Goal: Task Accomplishment & Management: Manage account settings

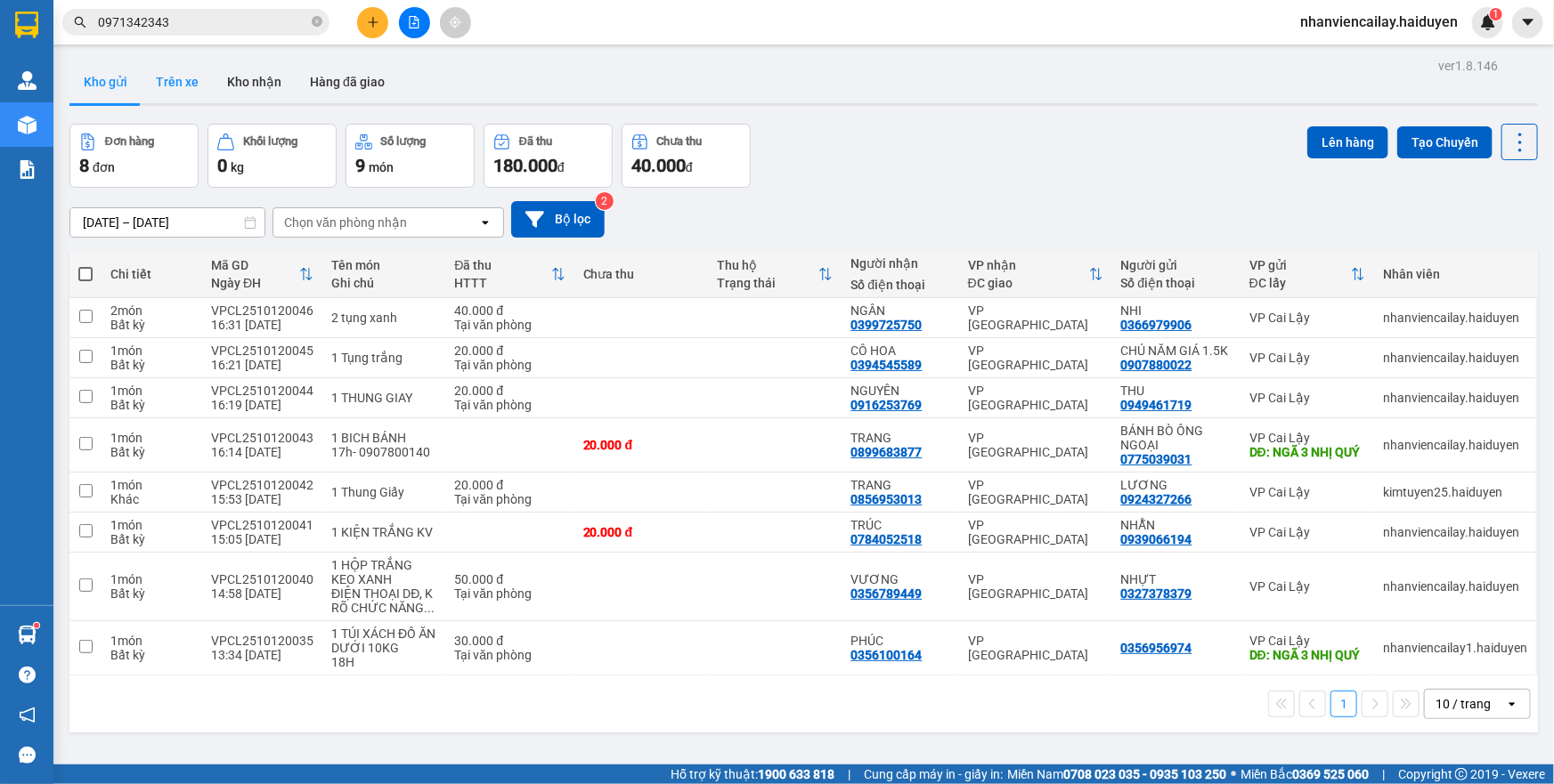
click at [164, 81] on button "Trên xe" at bounding box center [177, 81] width 72 height 43
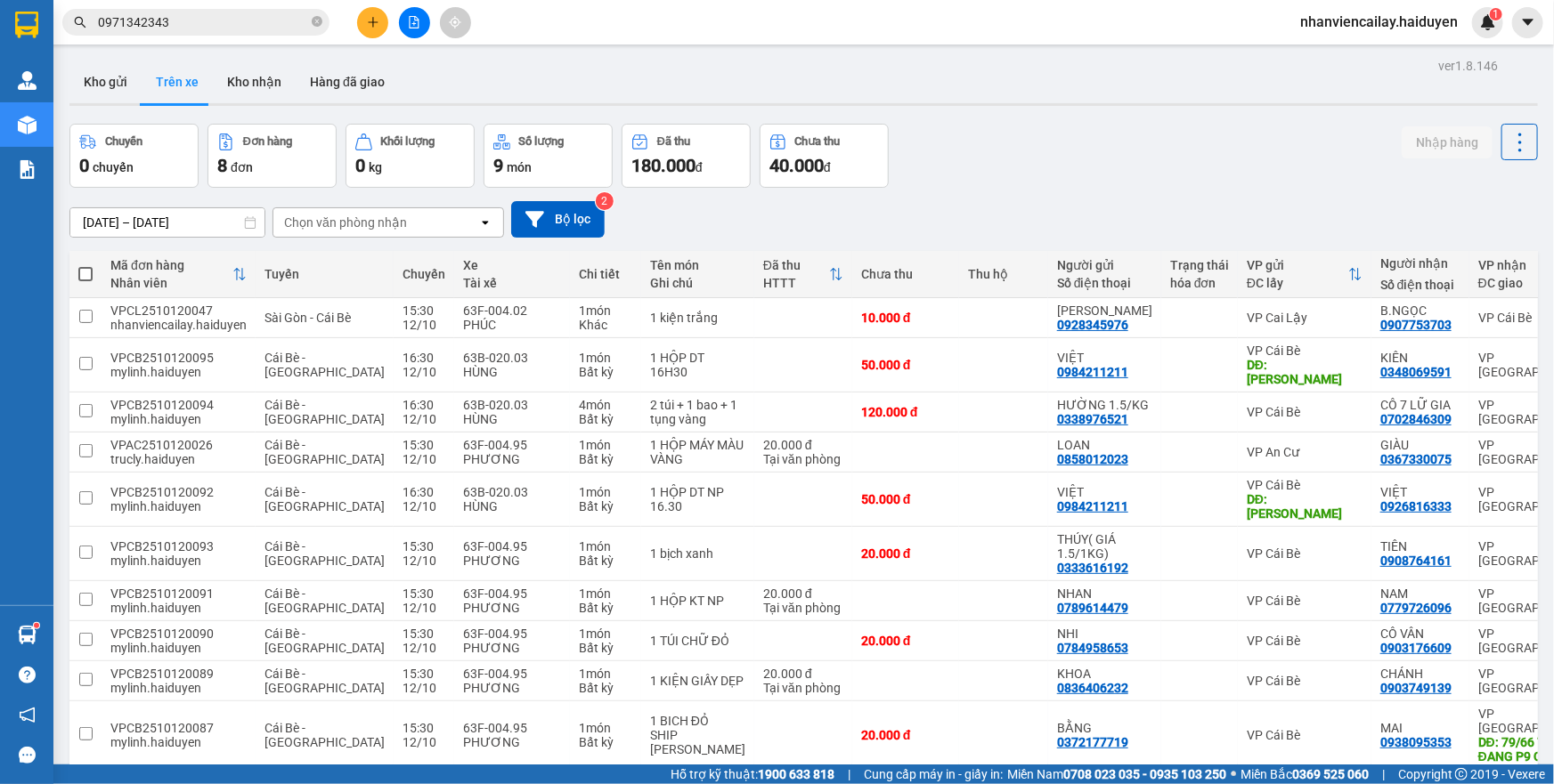
click at [106, 82] on button "Kho gửi" at bounding box center [106, 81] width 72 height 43
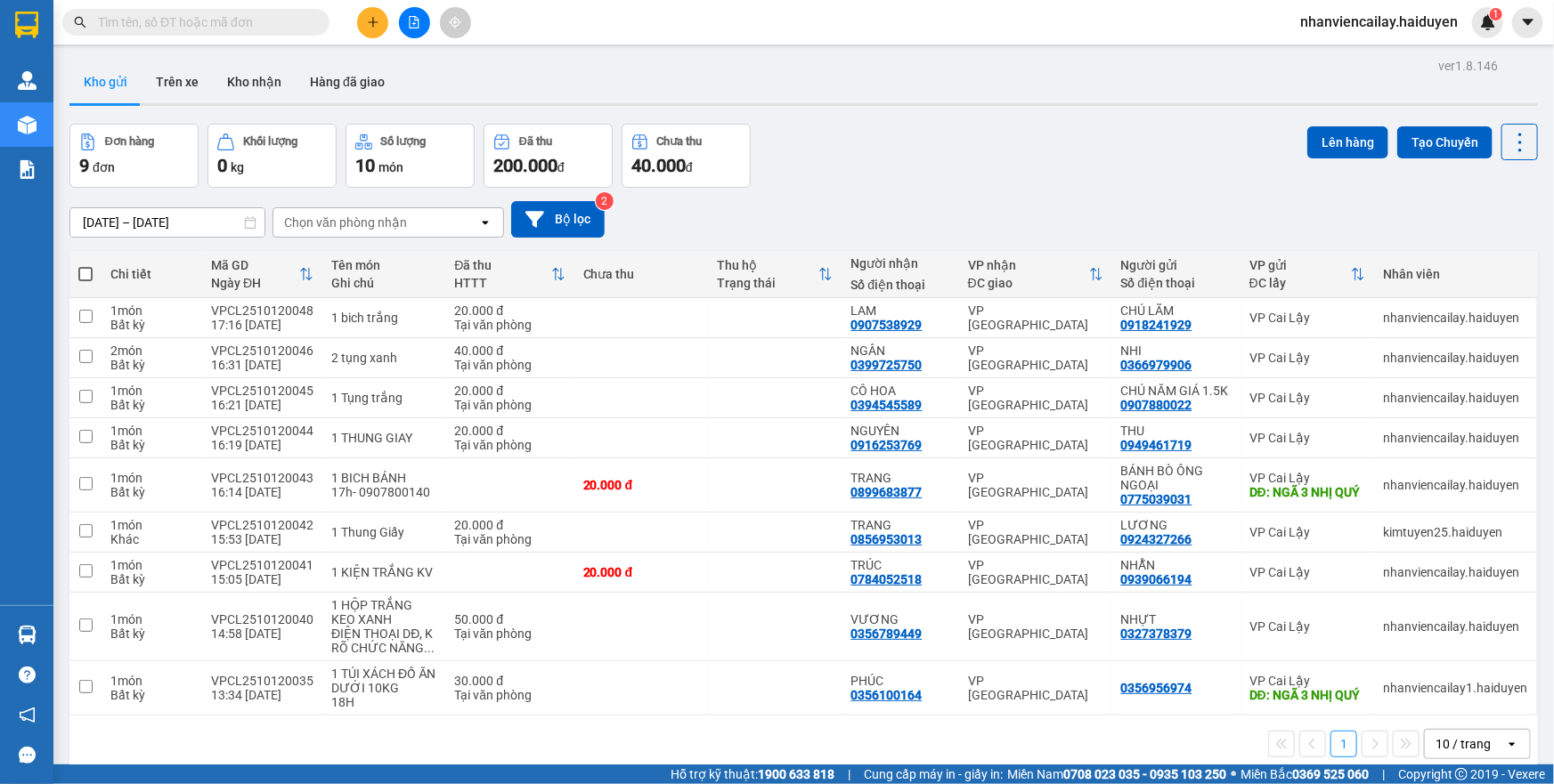
click at [241, 21] on input "text" at bounding box center [203, 23] width 210 height 20
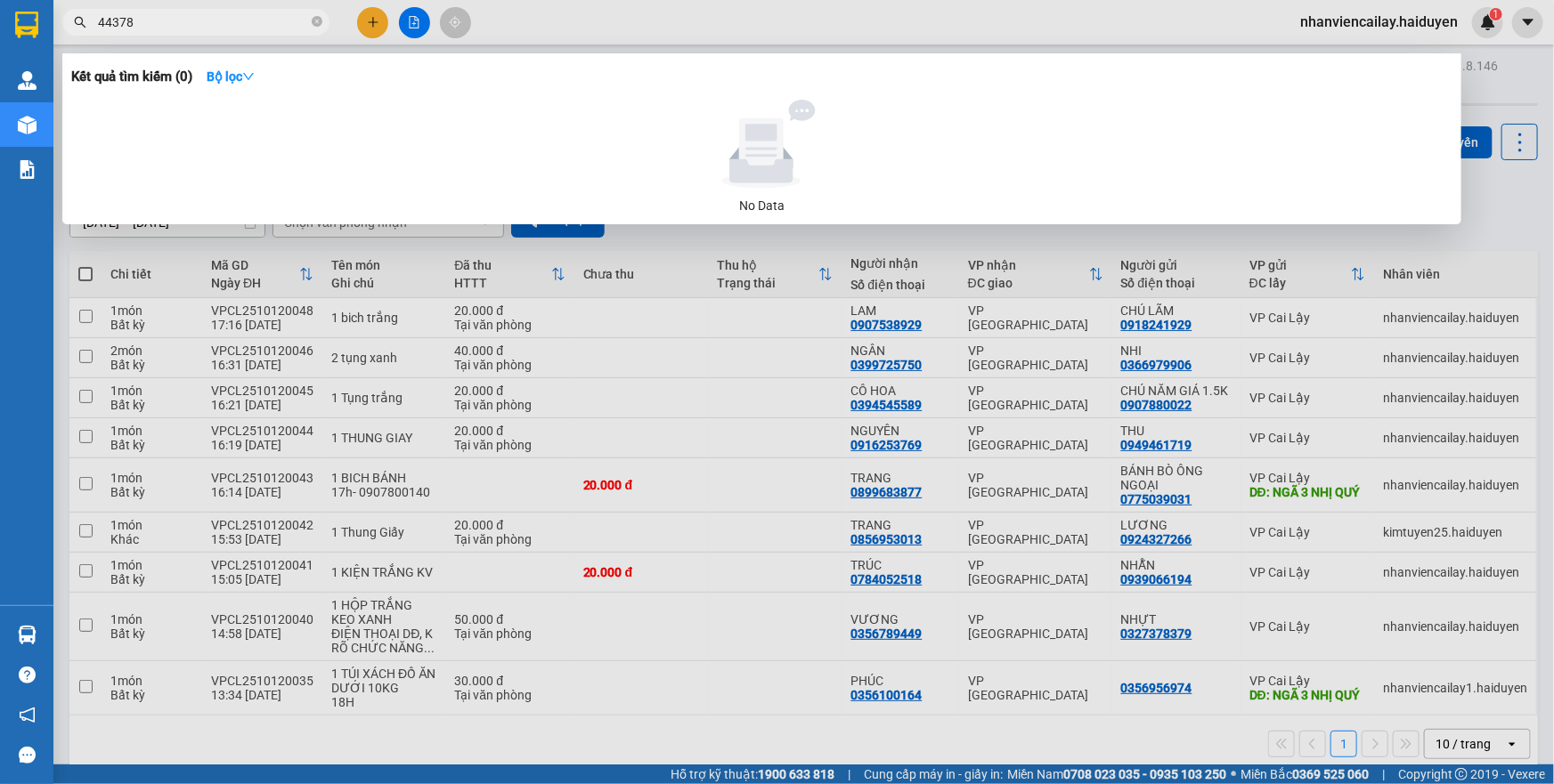
type input "443788"
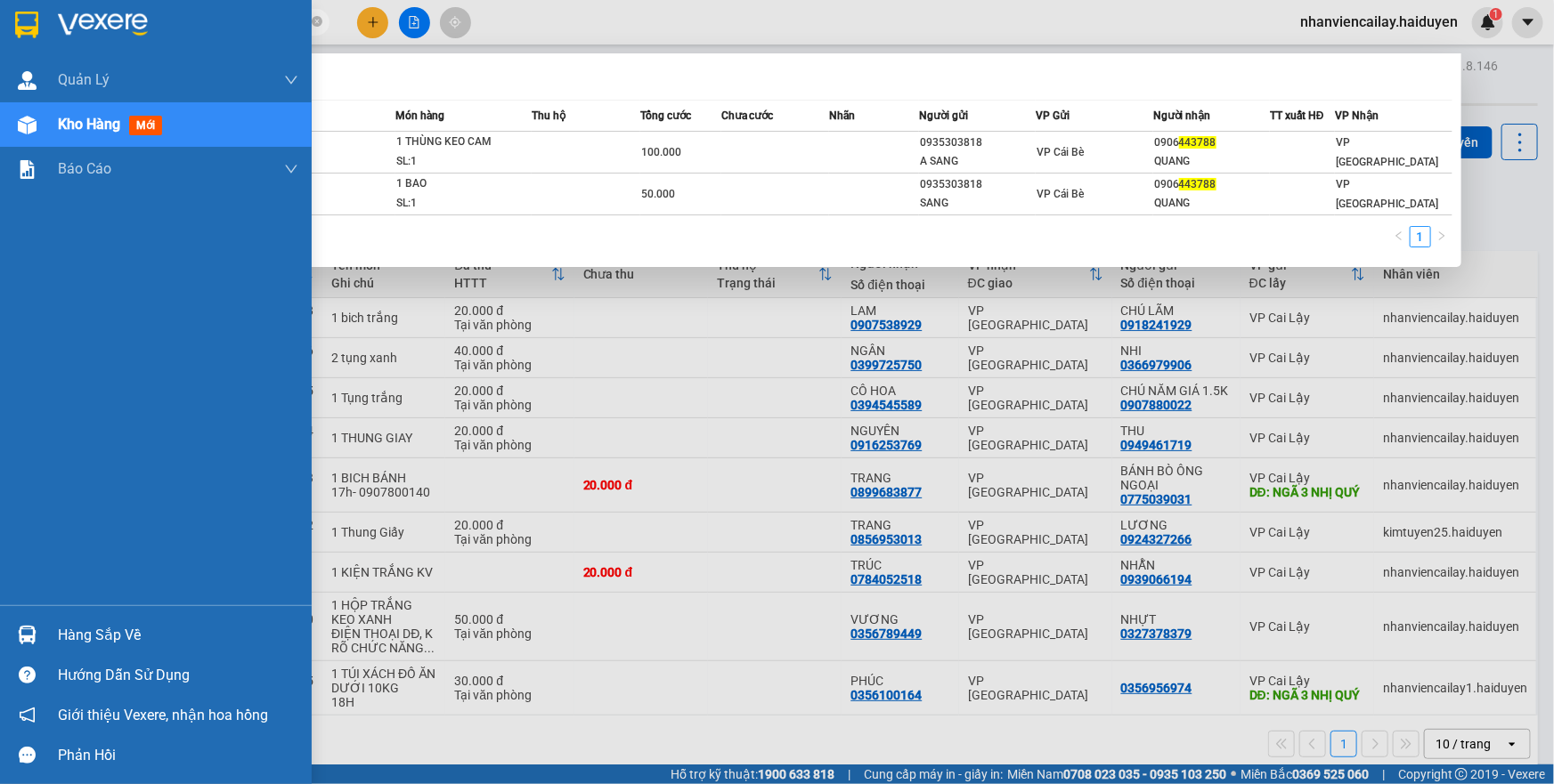
drag, startPoint x: 241, startPoint y: 21, endPoint x: 0, endPoint y: 33, distance: 241.3
click at [0, 33] on section "Kết quả tìm kiếm ( 2 ) Bộ lọc Mã ĐH Trạng thái Món hàng Thu hộ Tổng cước Chưa c…" at bounding box center [777, 392] width 1554 height 784
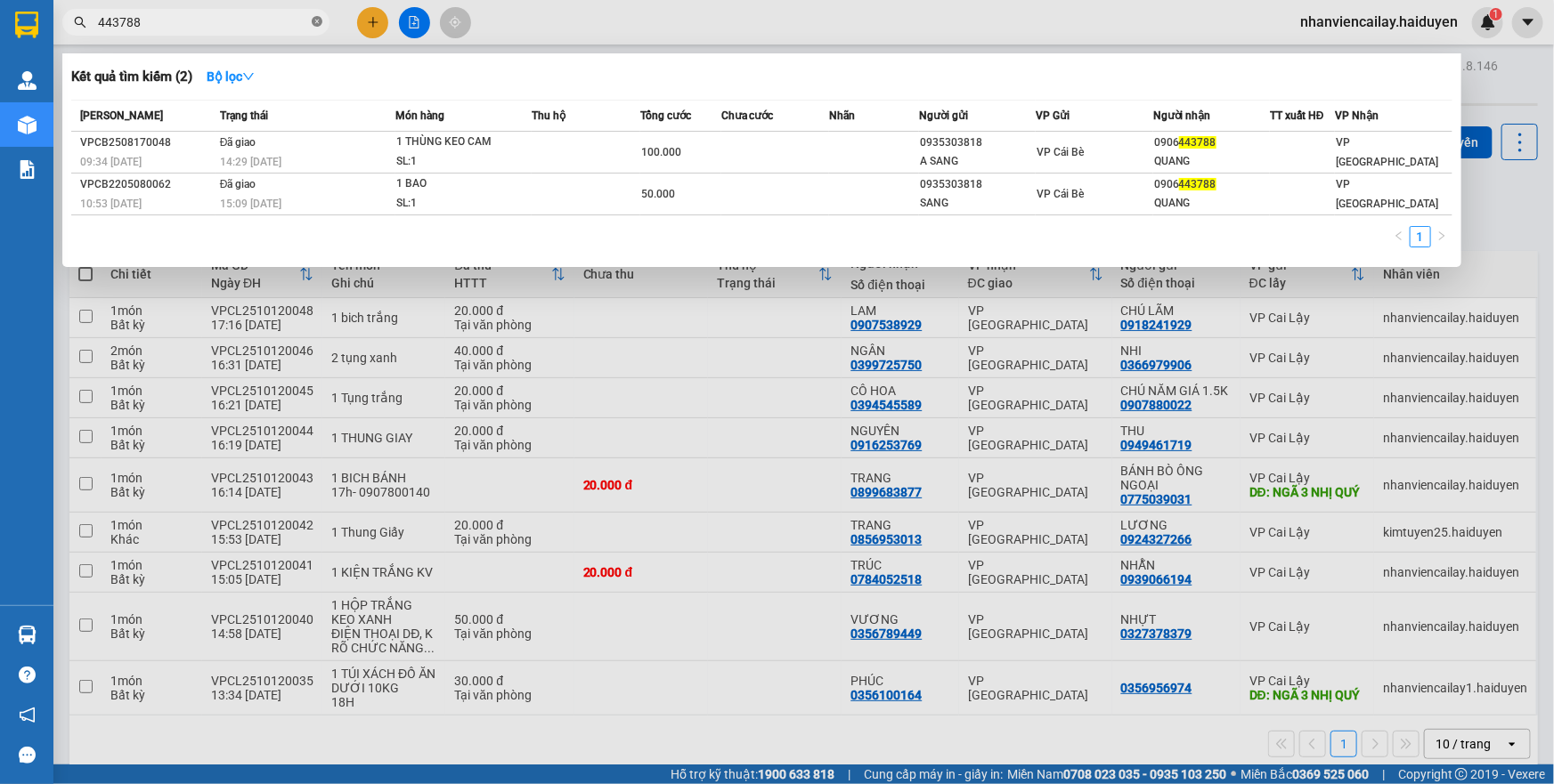
click at [320, 21] on icon "close-circle" at bounding box center [317, 22] width 11 height 11
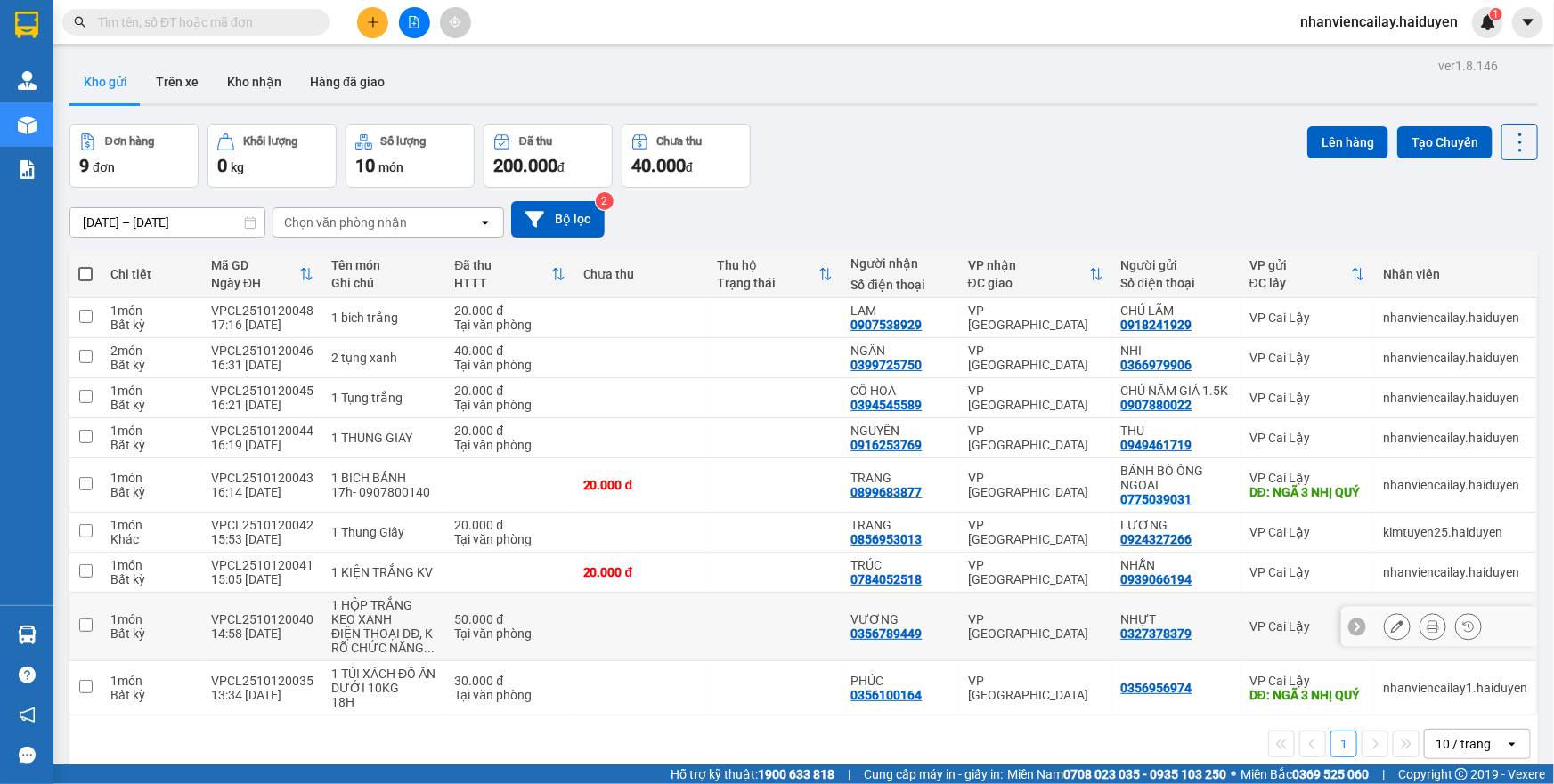
click at [406, 609] on div "1 HỘP TRẮNG KEO XANH" at bounding box center [384, 612] width 105 height 28
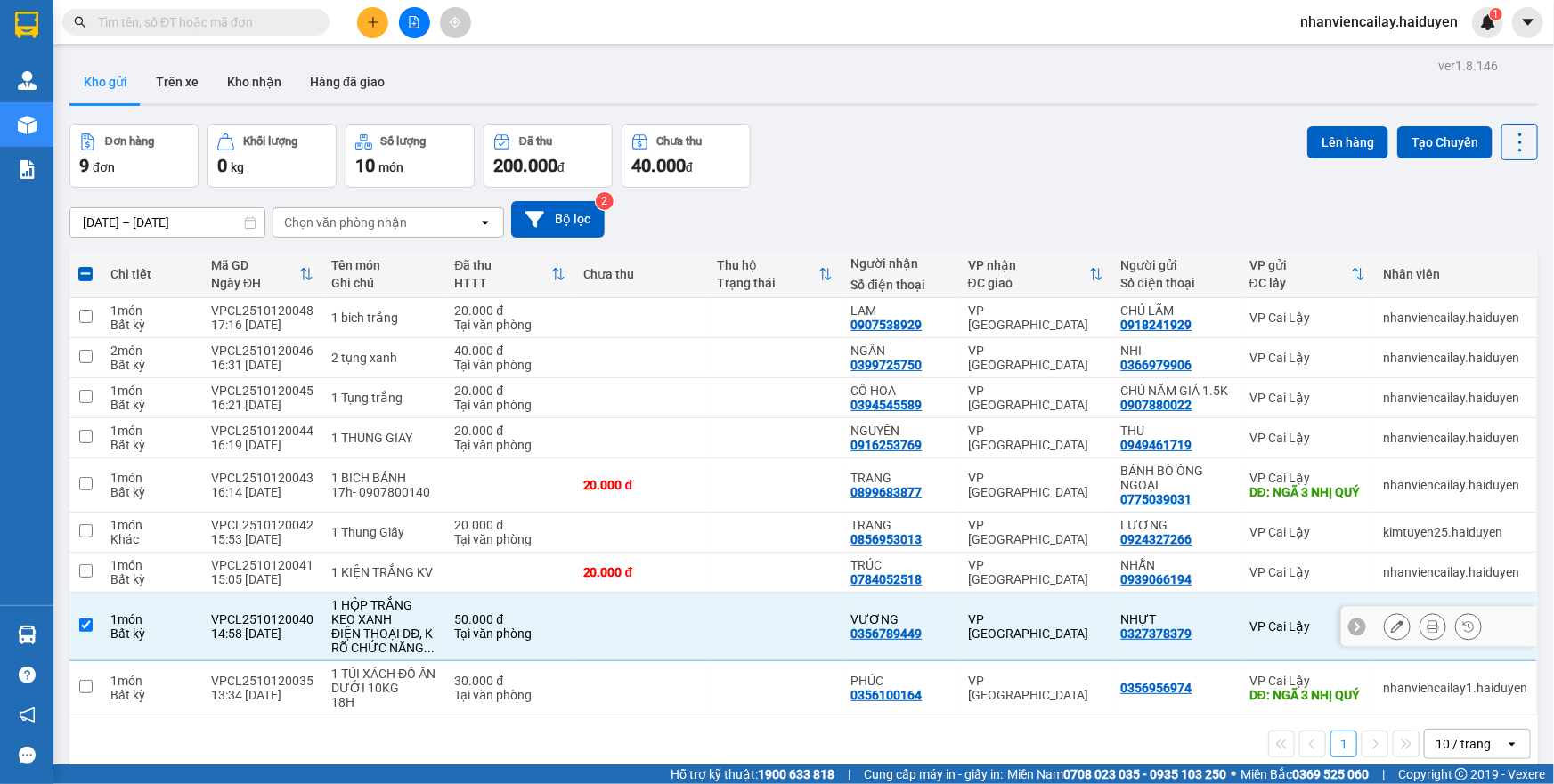
click at [388, 639] on div "ĐIỆN THOẠI DĐ, K RÕ CHỨC NĂNG ..." at bounding box center [384, 640] width 105 height 28
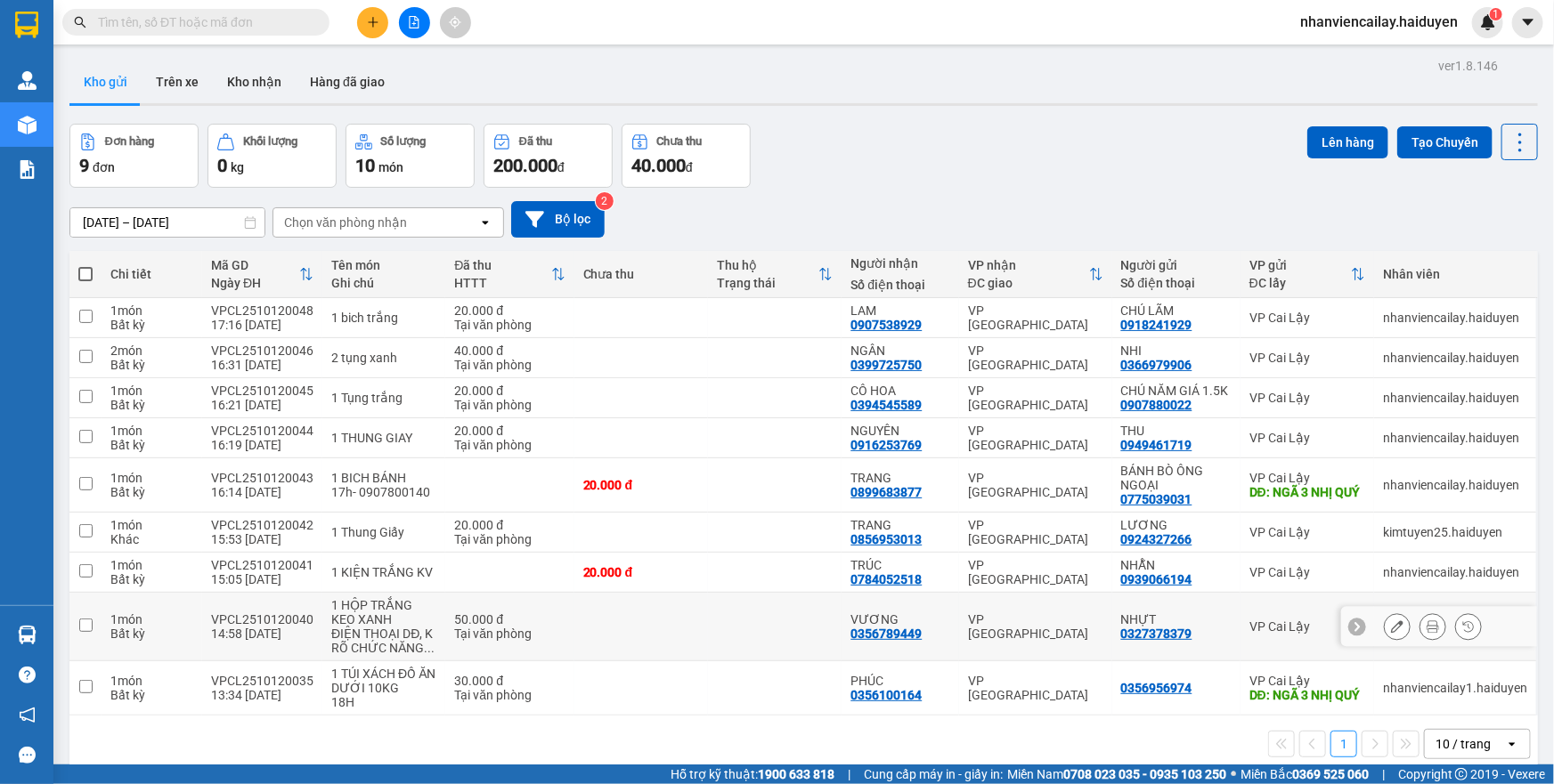
click at [456, 621] on div "50.000 đ" at bounding box center [510, 620] width 110 height 14
checkbox input "true"
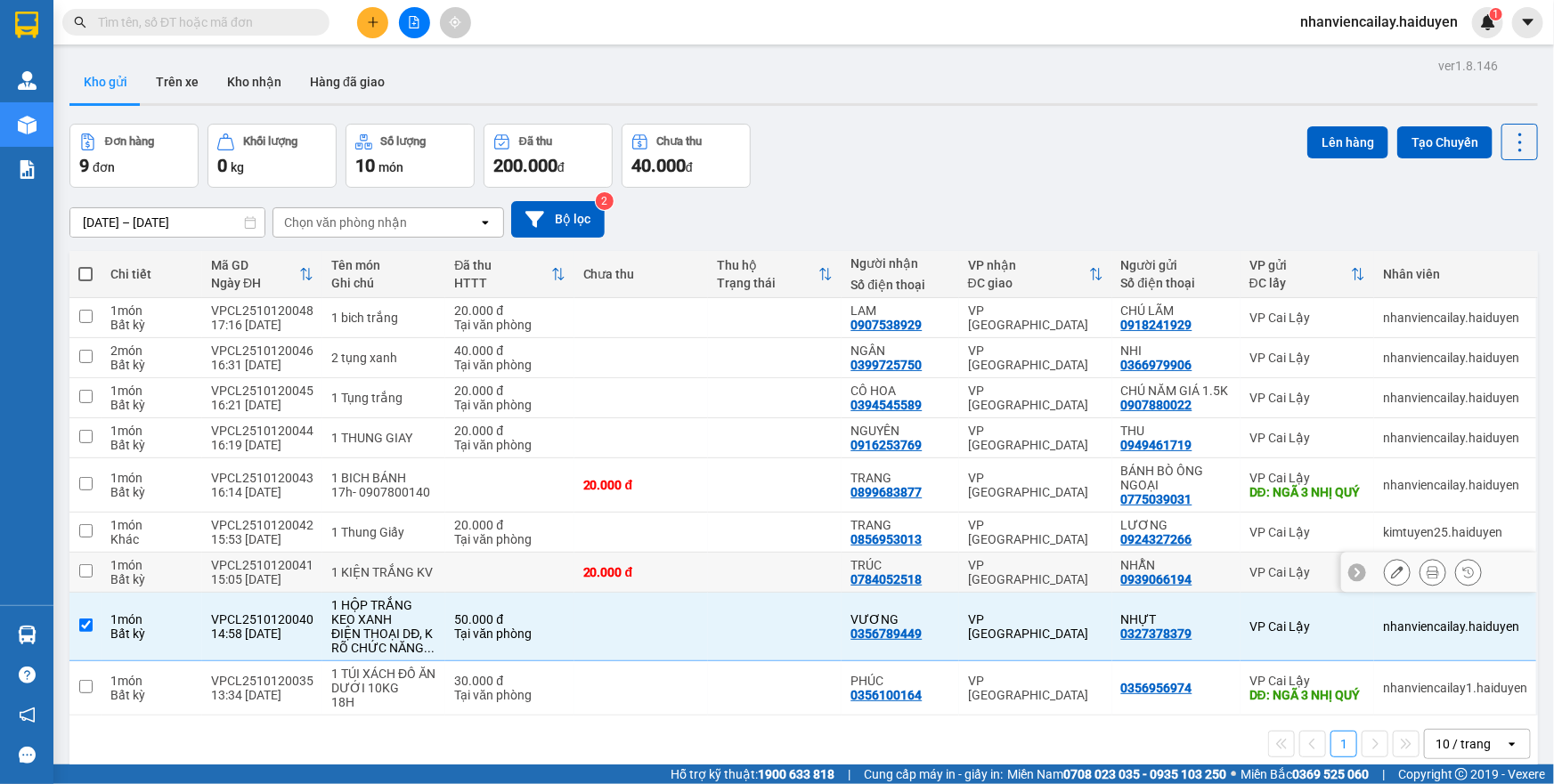
click at [446, 579] on td at bounding box center [510, 573] width 129 height 40
checkbox input "true"
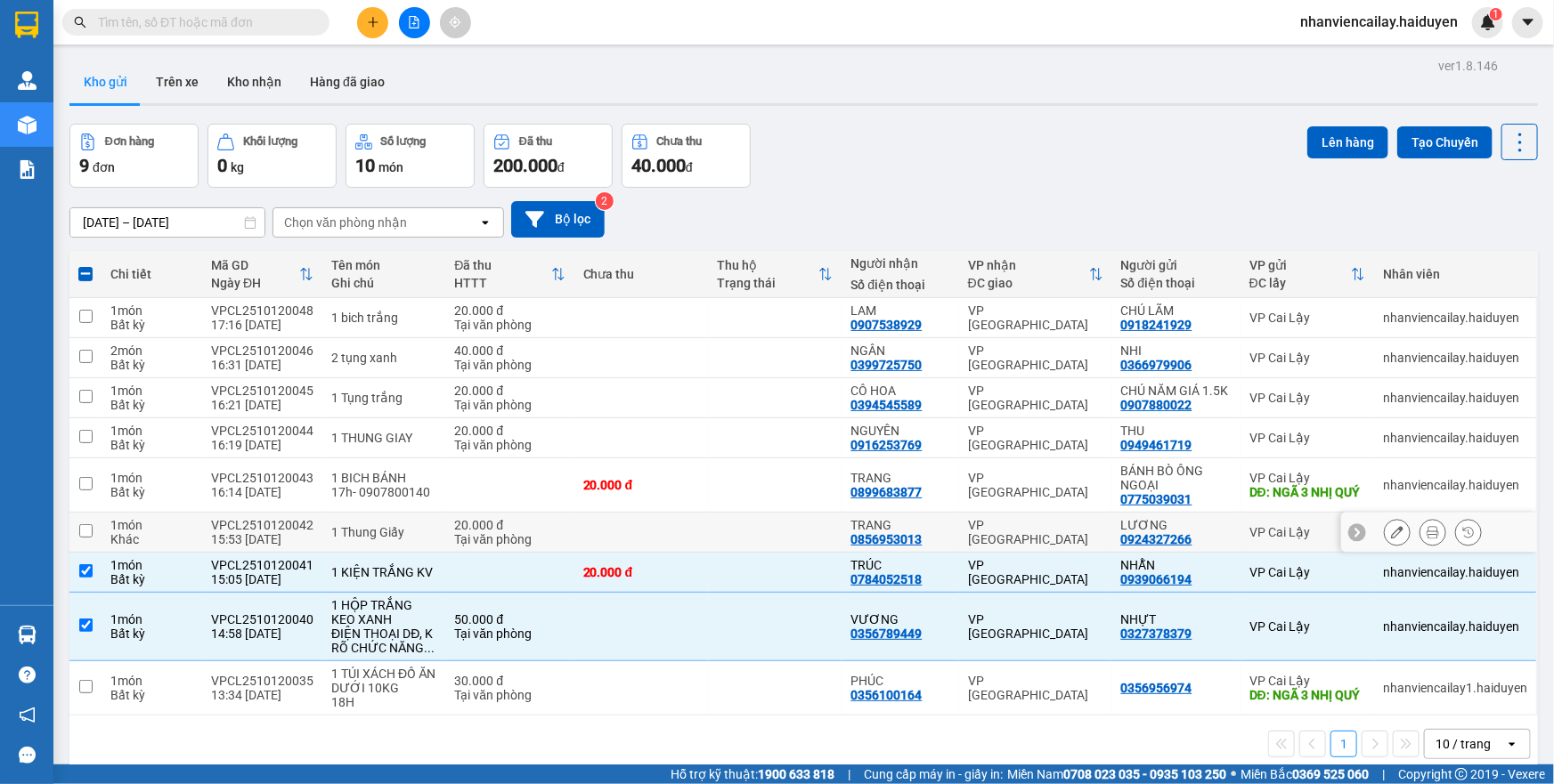
click at [414, 521] on td "1 Thung Giấy" at bounding box center [384, 533] width 123 height 40
checkbox input "true"
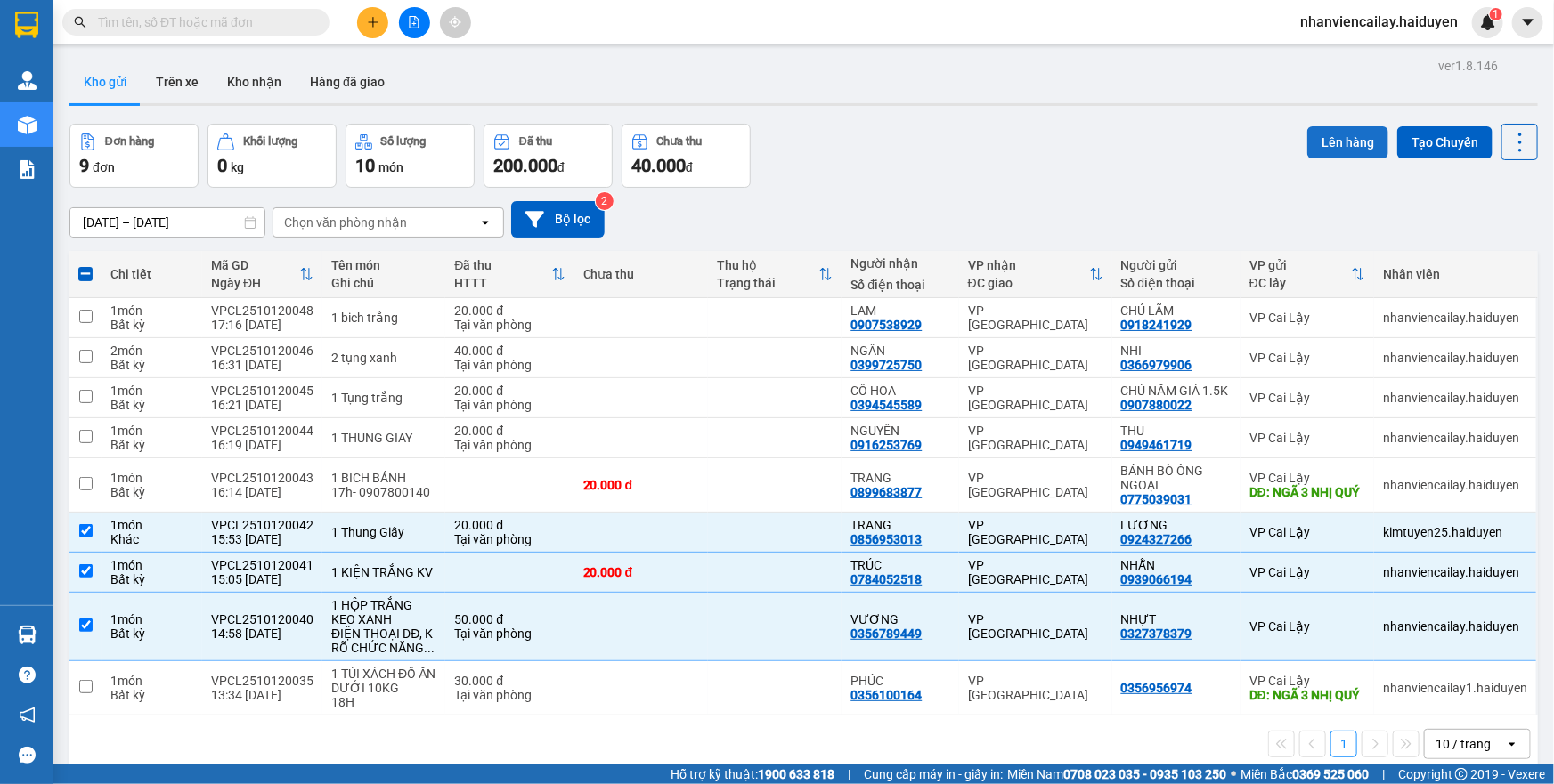
click at [1311, 139] on button "Lên hàng" at bounding box center [1348, 142] width 82 height 32
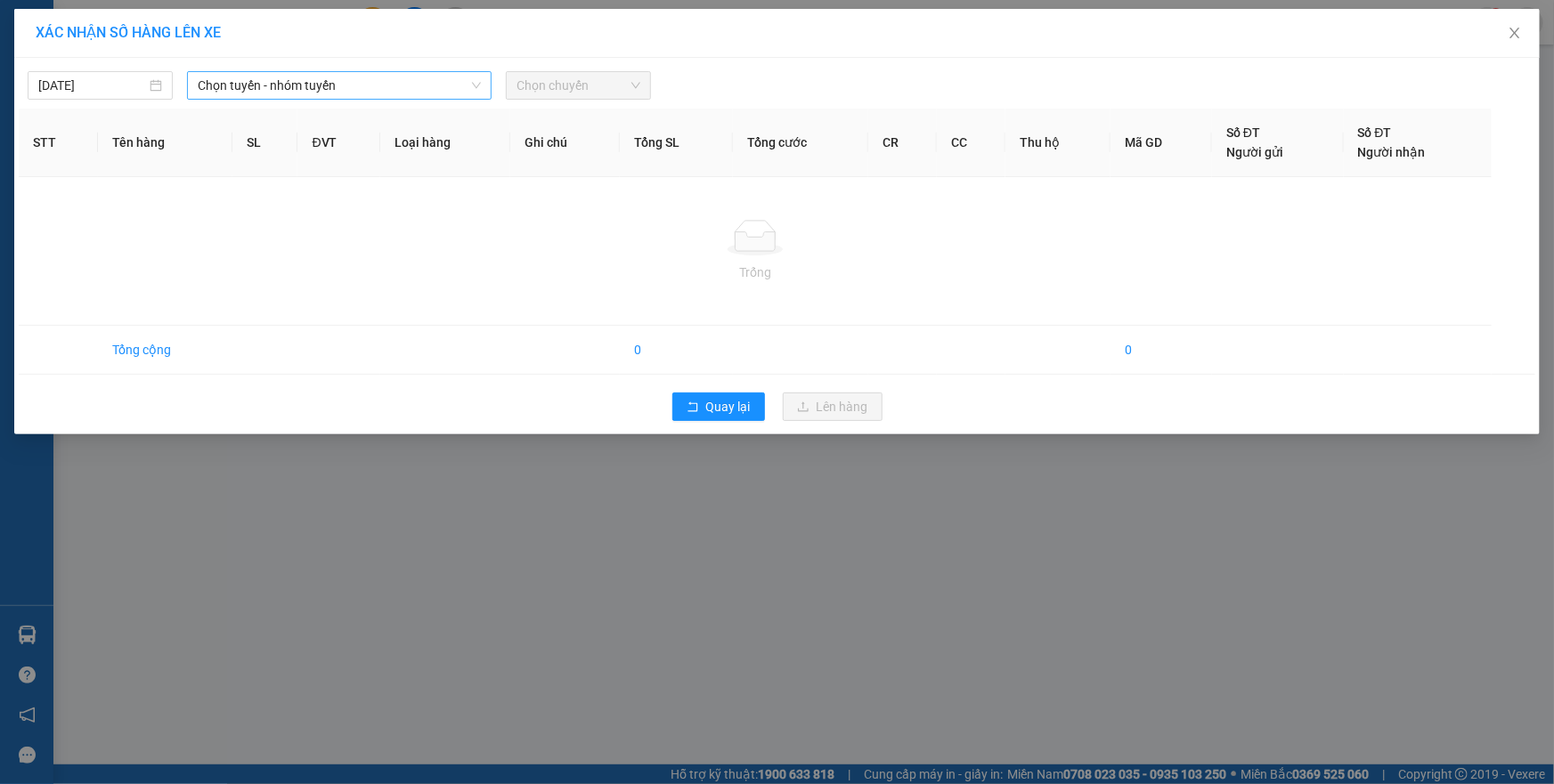
click at [273, 95] on span "Chọn tuyến - nhóm tuyến" at bounding box center [339, 86] width 283 height 27
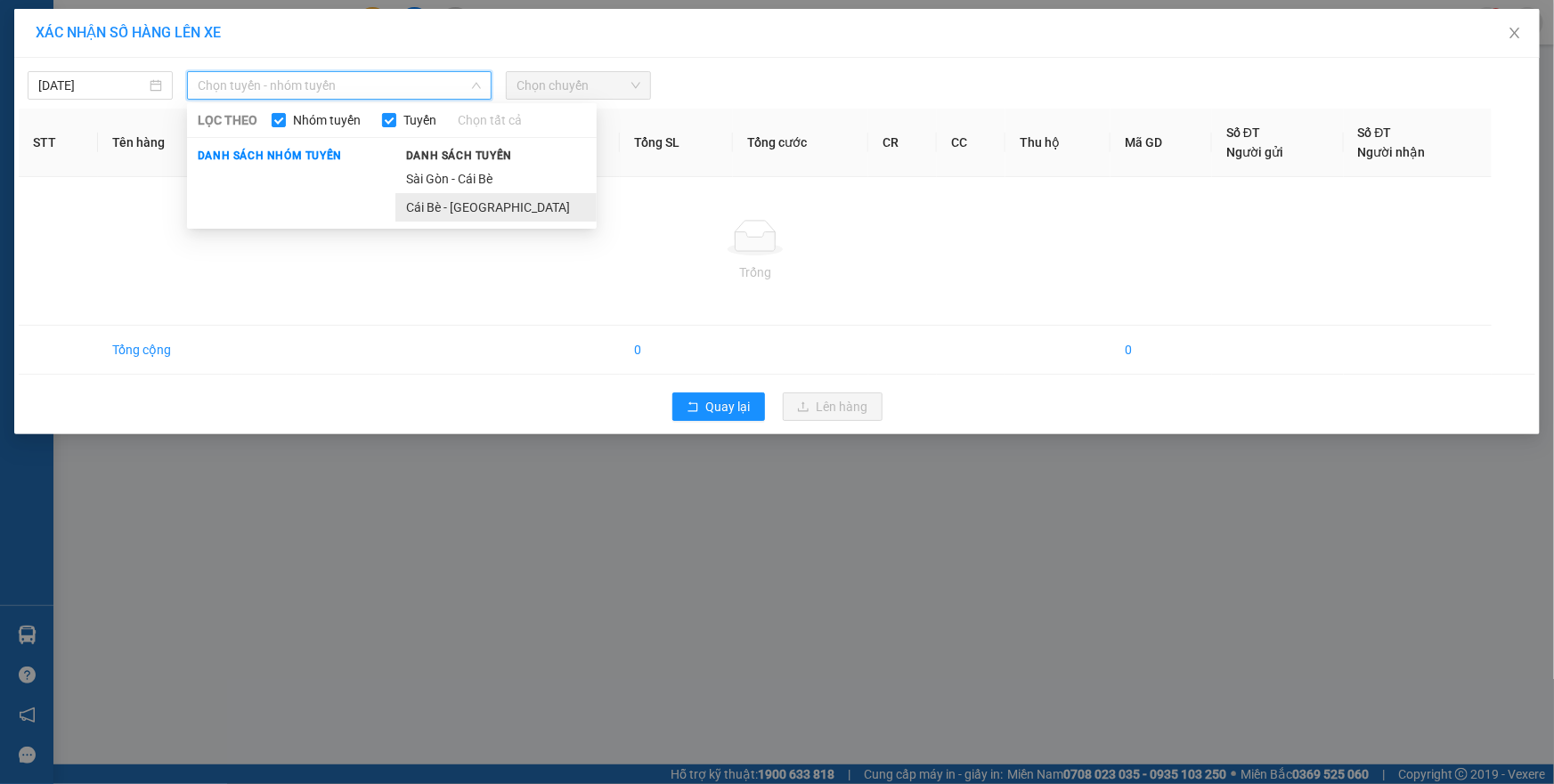
click at [415, 215] on li "Cái Bè - Sài Gòn" at bounding box center [496, 206] width 201 height 28
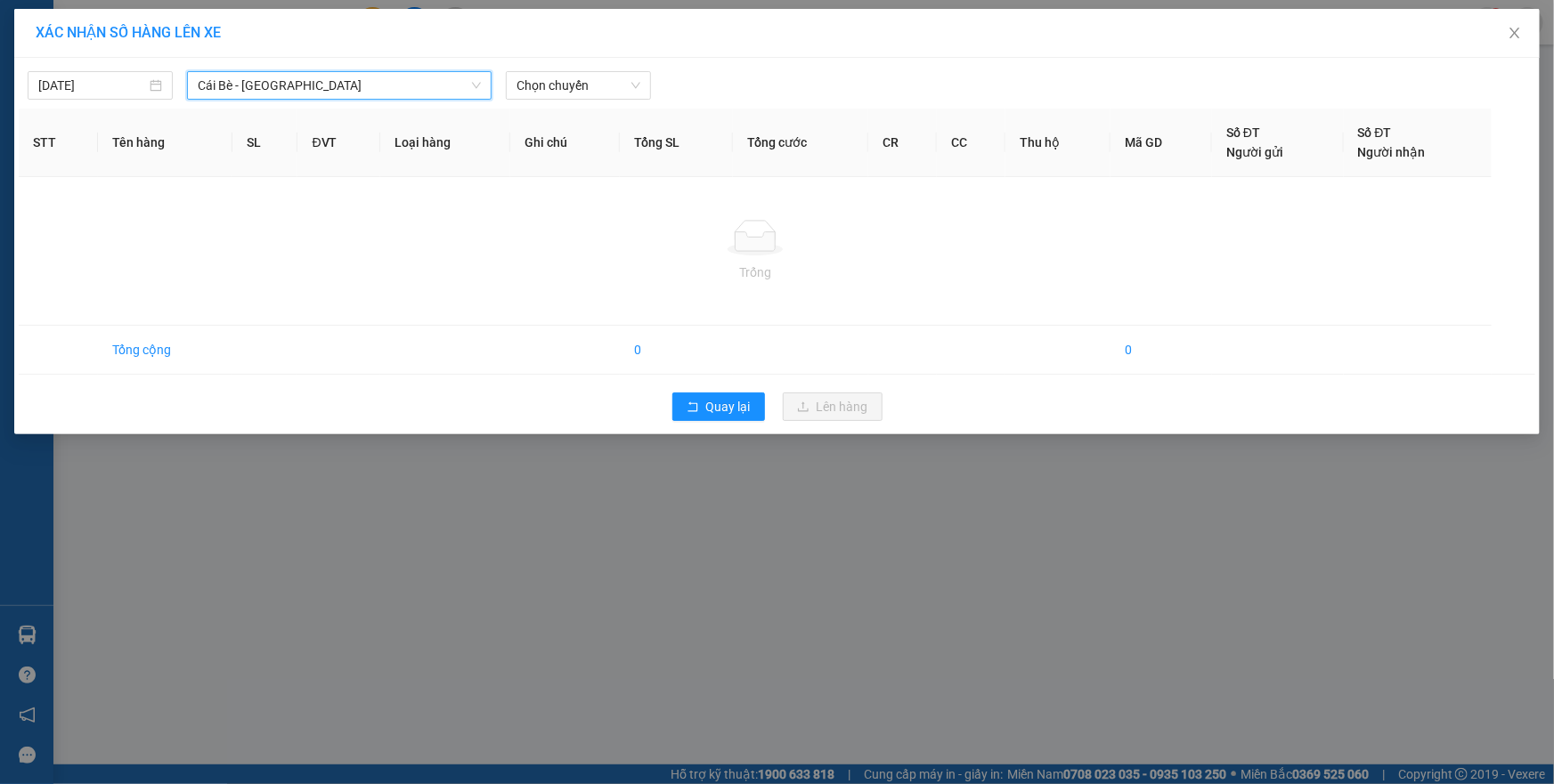
click at [567, 101] on div "12/10/2025 Cái Bè - Sài Gòn Cái Bè - Sài Gòn LỌC THEO Nhóm tuyến Tuyến Chọn tất…" at bounding box center [777, 246] width 1526 height 377
click at [567, 91] on span "Chọn chuyến" at bounding box center [578, 86] width 124 height 27
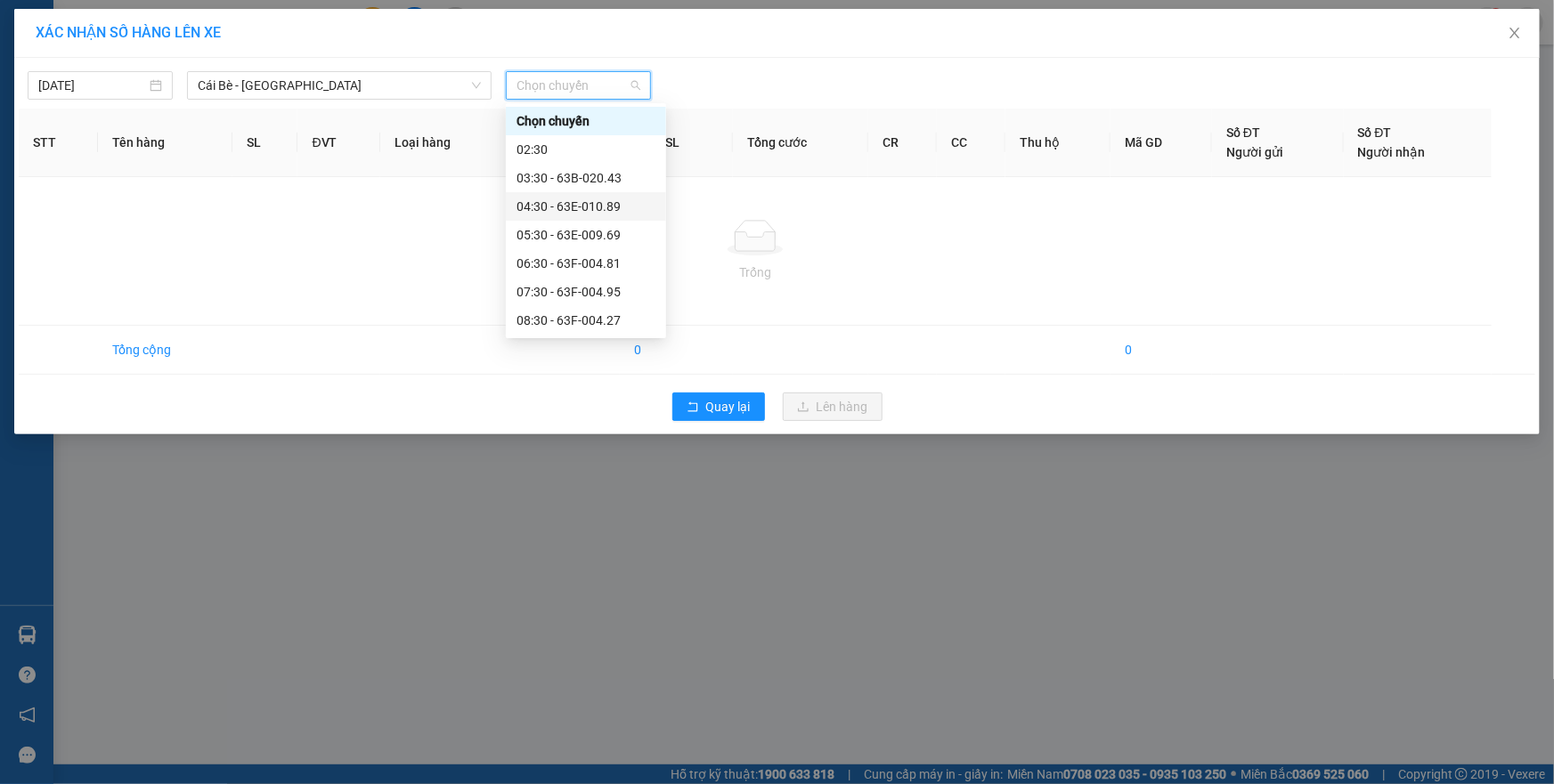
scroll to position [454, 0]
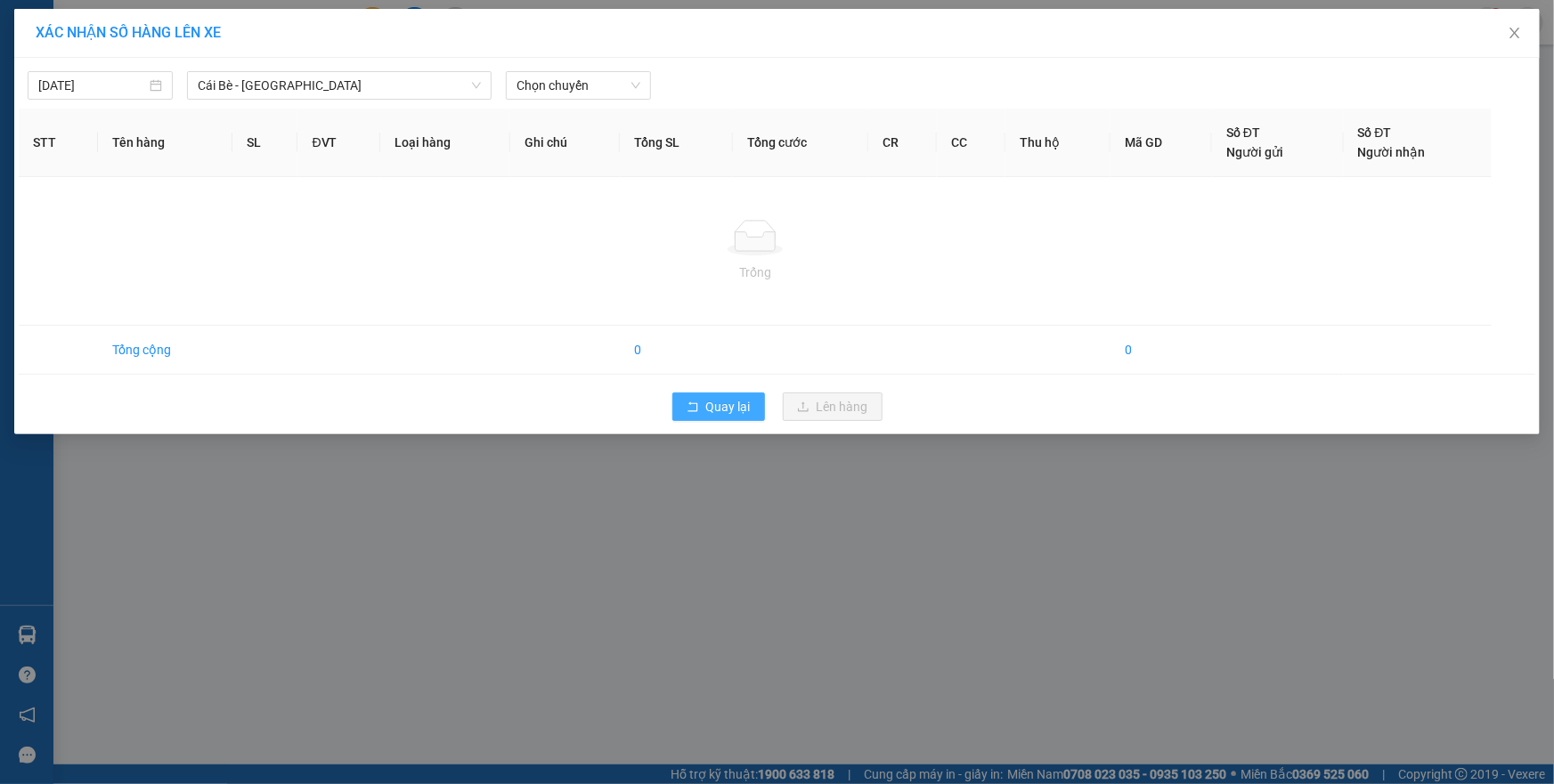
click at [704, 415] on button "Quay lại" at bounding box center [719, 406] width 92 height 28
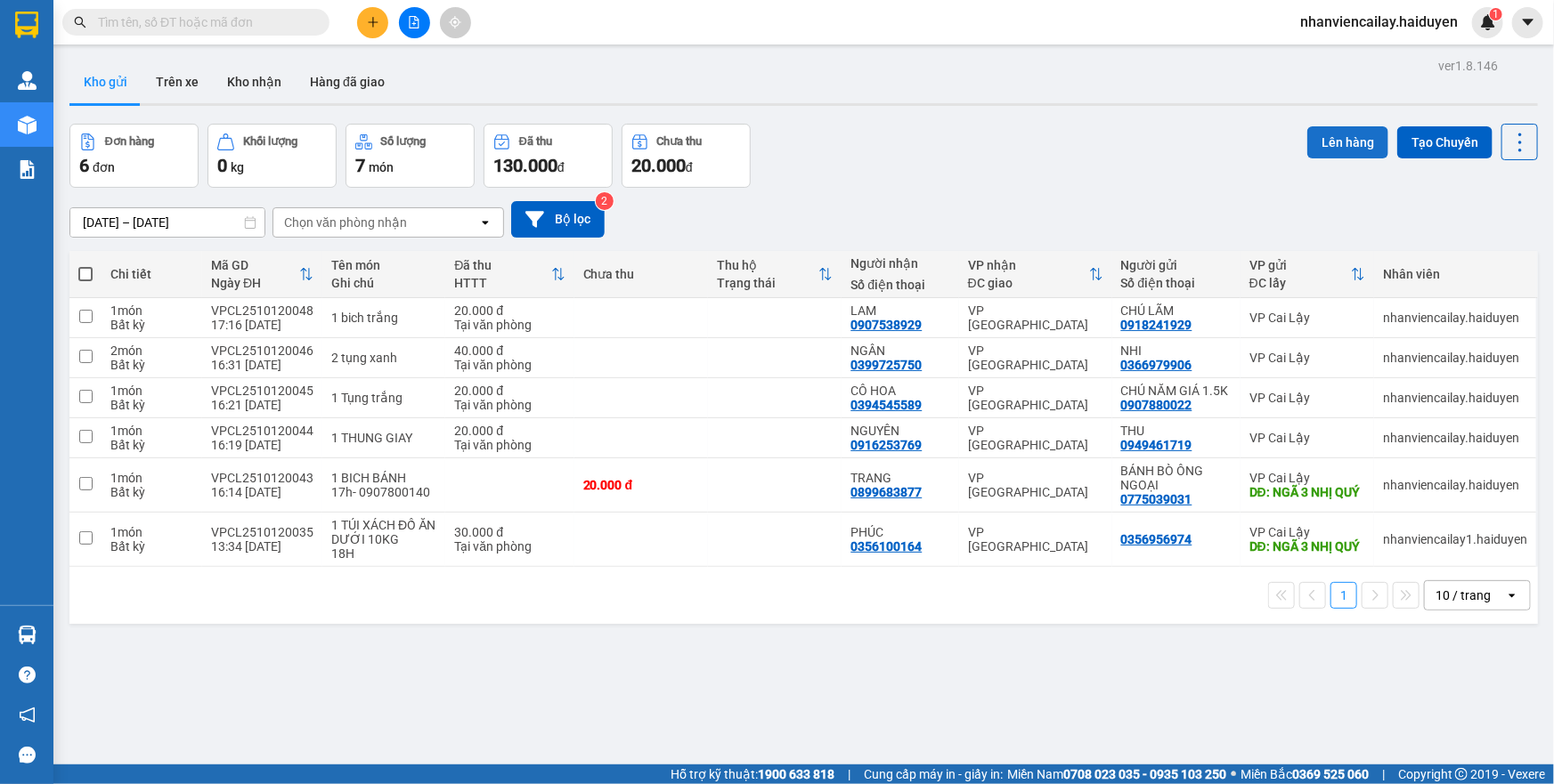
click at [1319, 148] on button "Lên hàng" at bounding box center [1348, 142] width 82 height 32
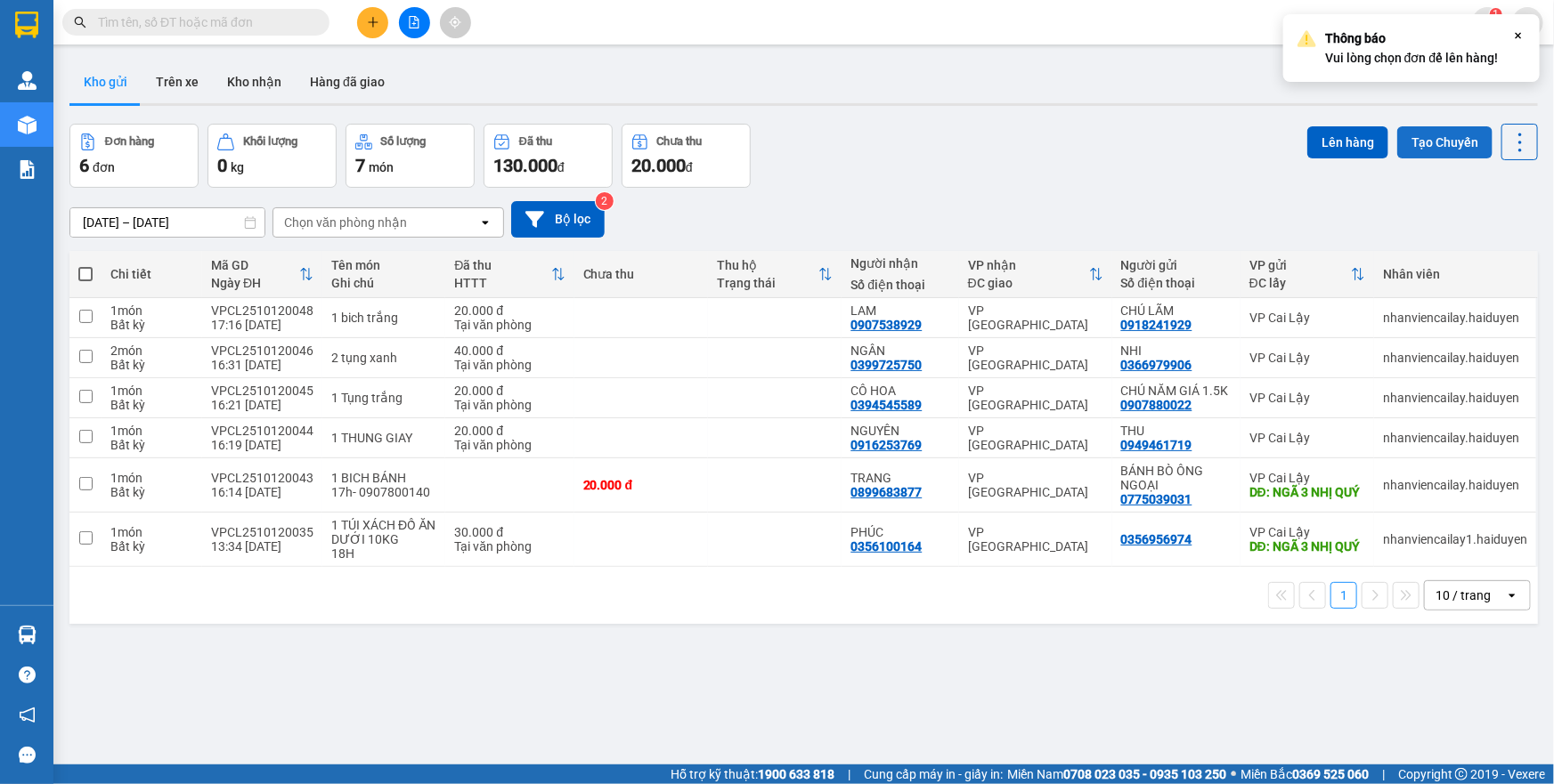
click at [1451, 157] on button "Tạo Chuyến" at bounding box center [1444, 142] width 95 height 32
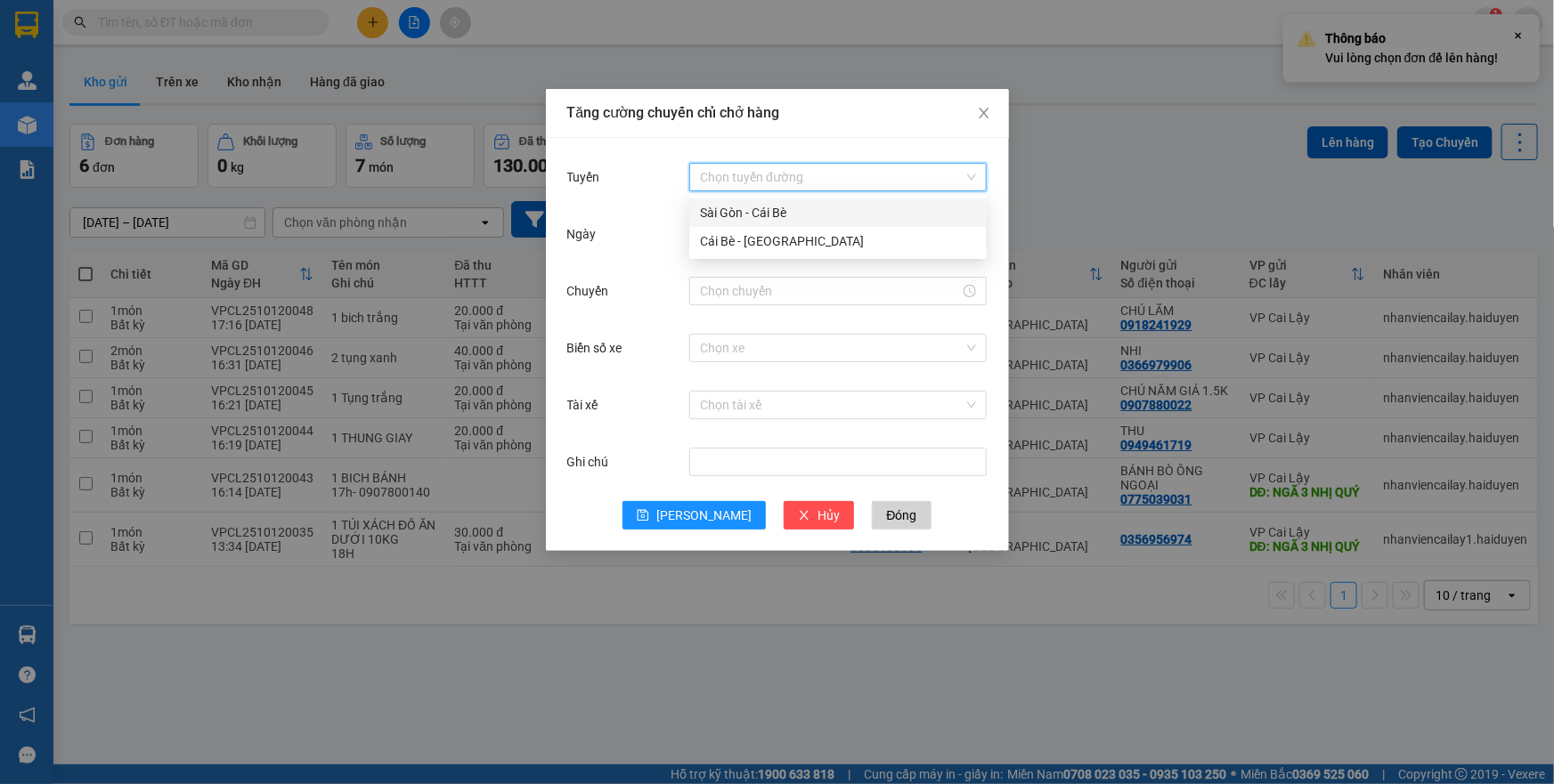
click at [719, 179] on input "Tuyến" at bounding box center [831, 177] width 264 height 27
click at [720, 239] on div "Cái Bè - Sài Gòn" at bounding box center [838, 242] width 276 height 20
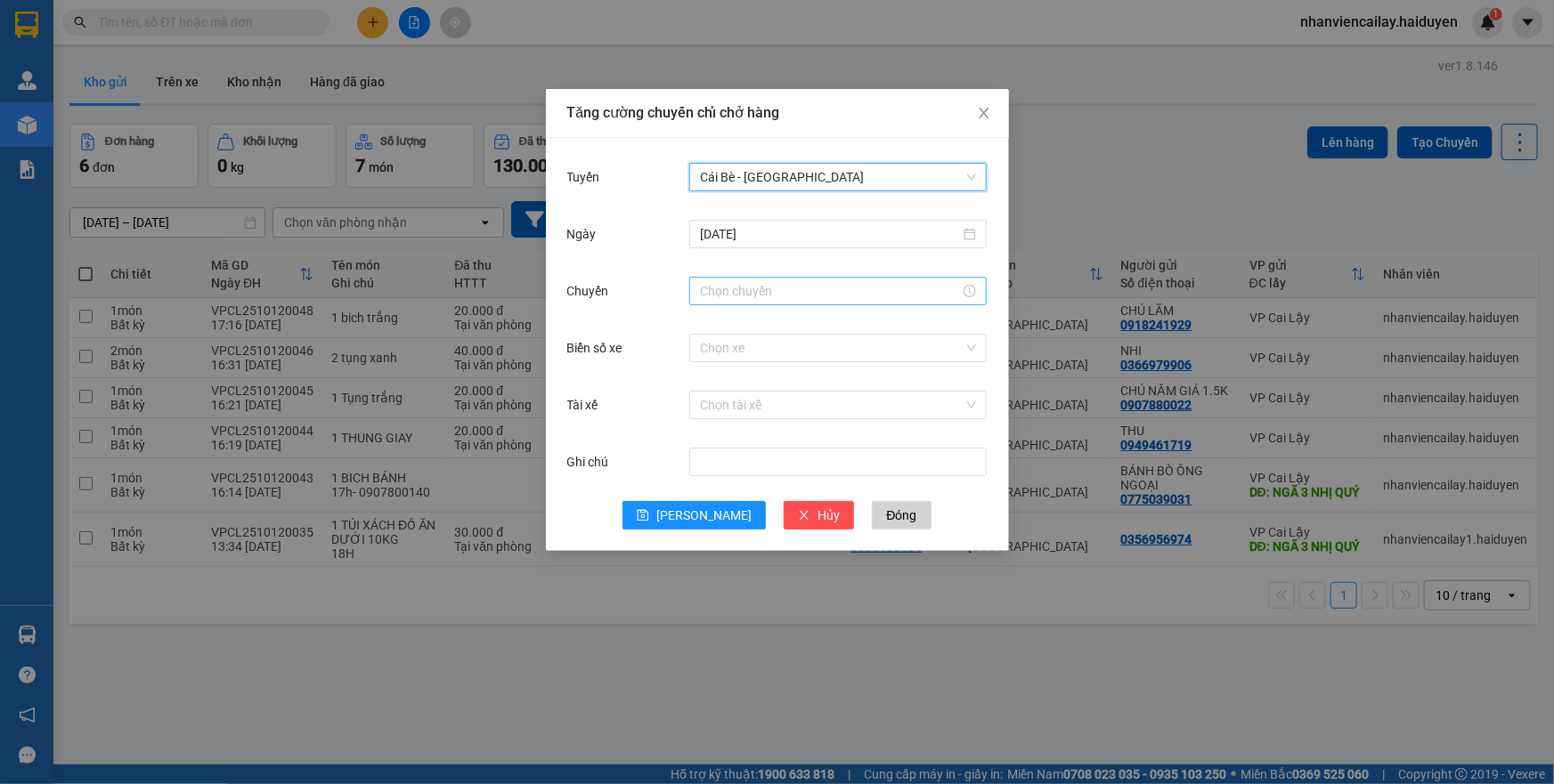
click at [730, 286] on input "Chuyến" at bounding box center [830, 292] width 260 height 20
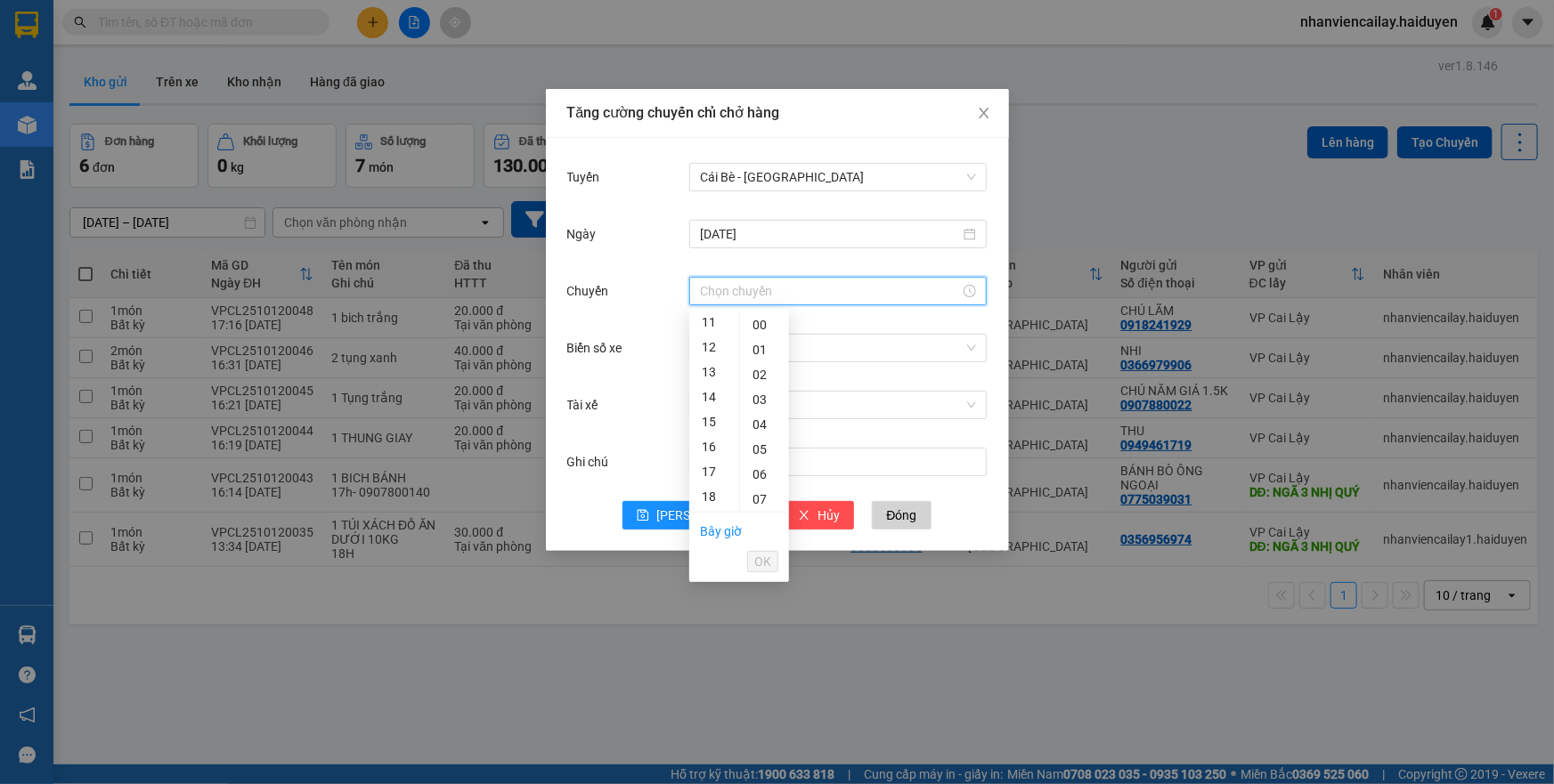
scroll to position [405, 0]
click at [706, 401] on div "16" at bounding box center [714, 401] width 50 height 25
click at [758, 445] on div "31" at bounding box center [764, 451] width 49 height 25
type input "16:31"
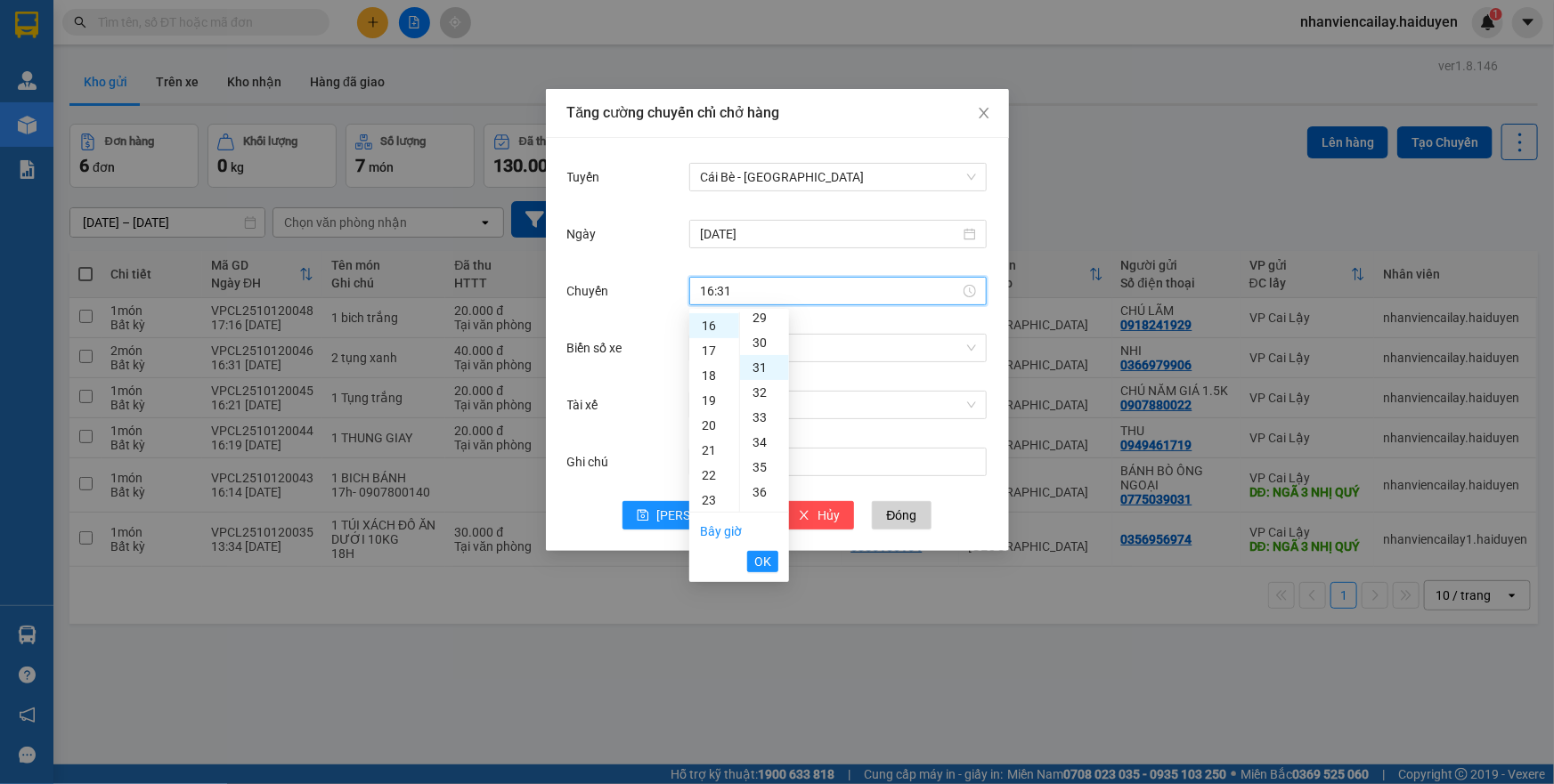
scroll to position [772, 0]
click at [763, 560] on span "OK" at bounding box center [763, 562] width 17 height 20
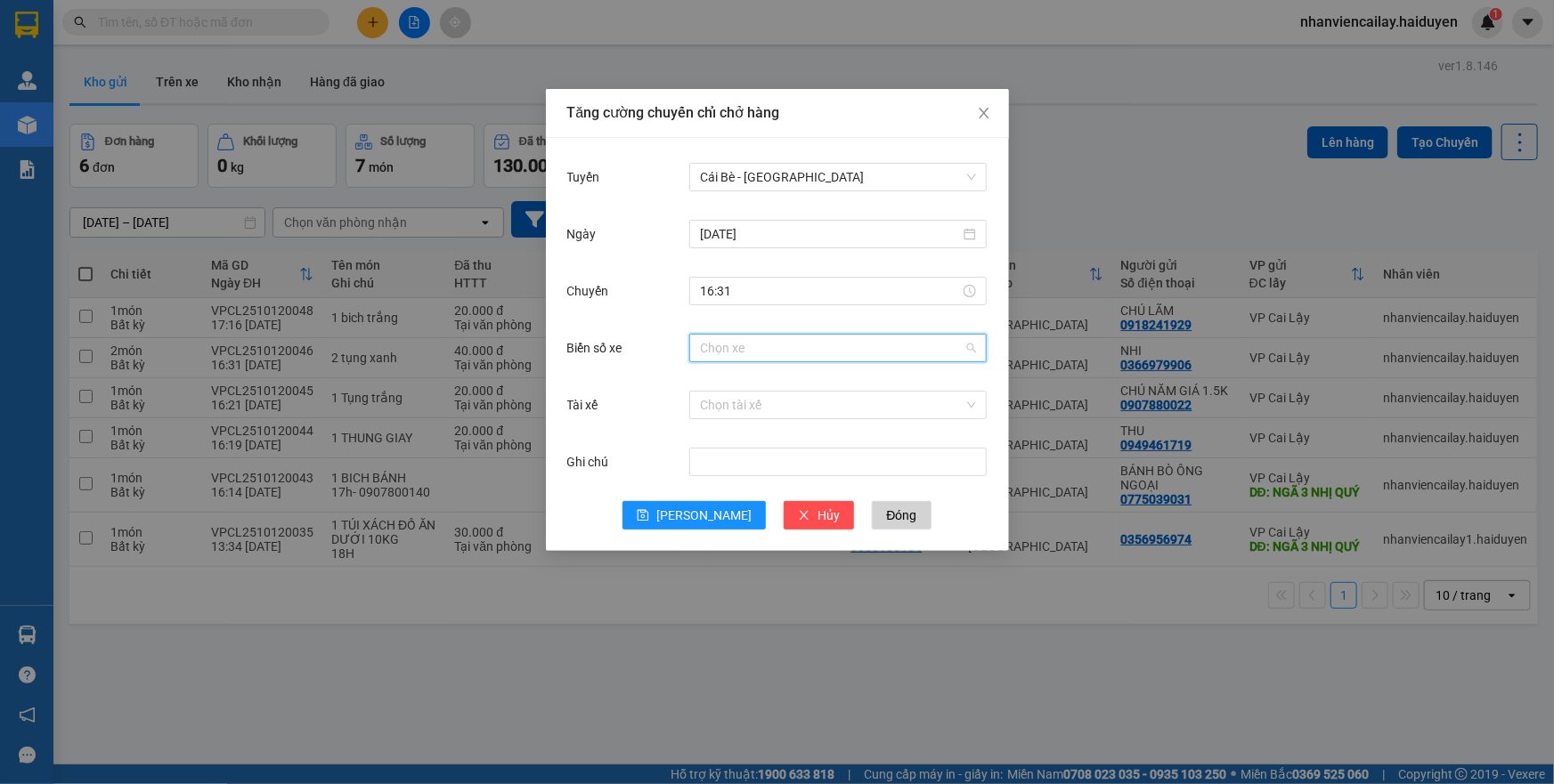
click at [743, 352] on input "Biển số xe" at bounding box center [831, 349] width 264 height 27
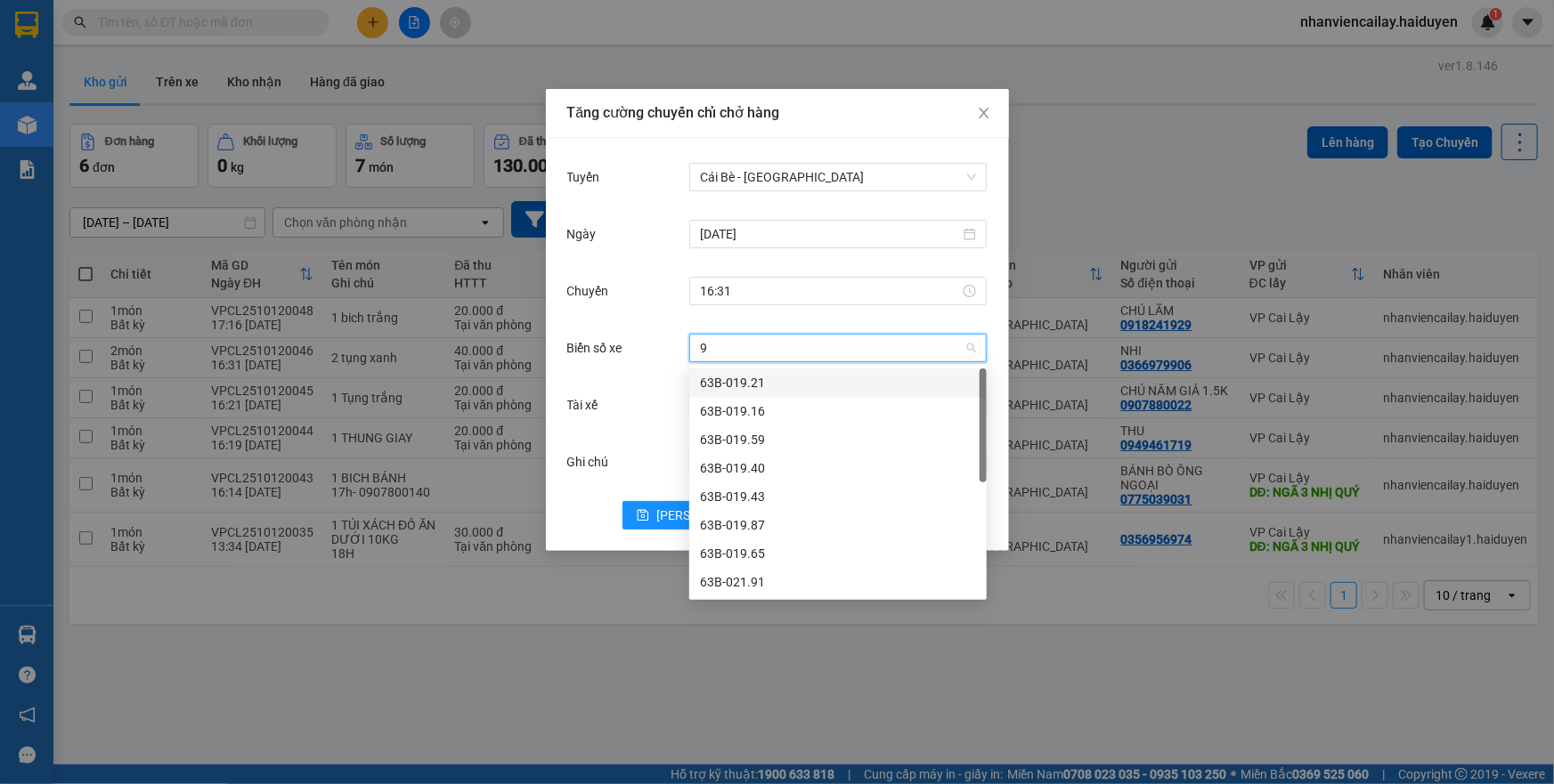
type input "98"
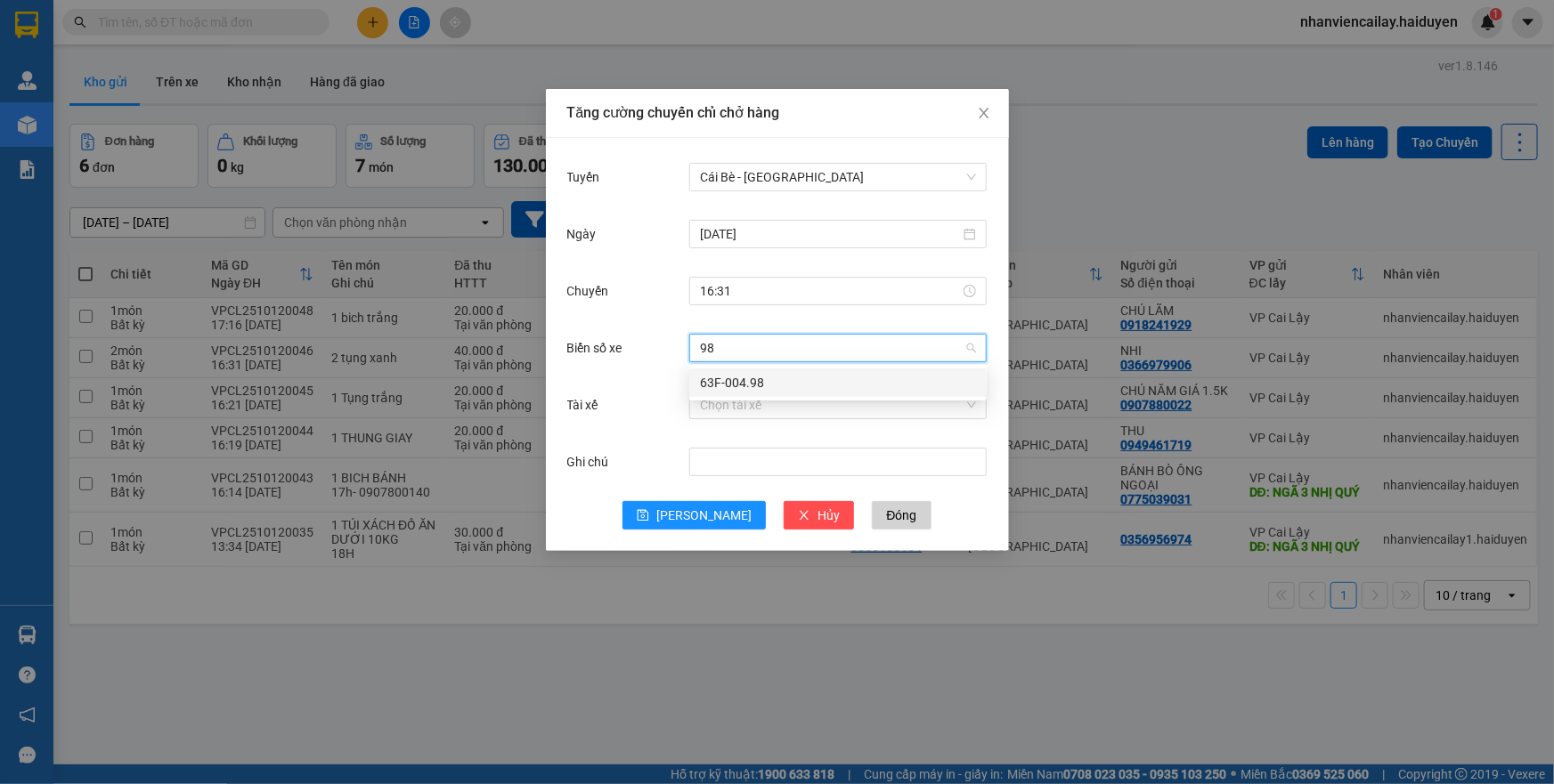
click at [761, 379] on div "63F-004.98" at bounding box center [838, 383] width 276 height 20
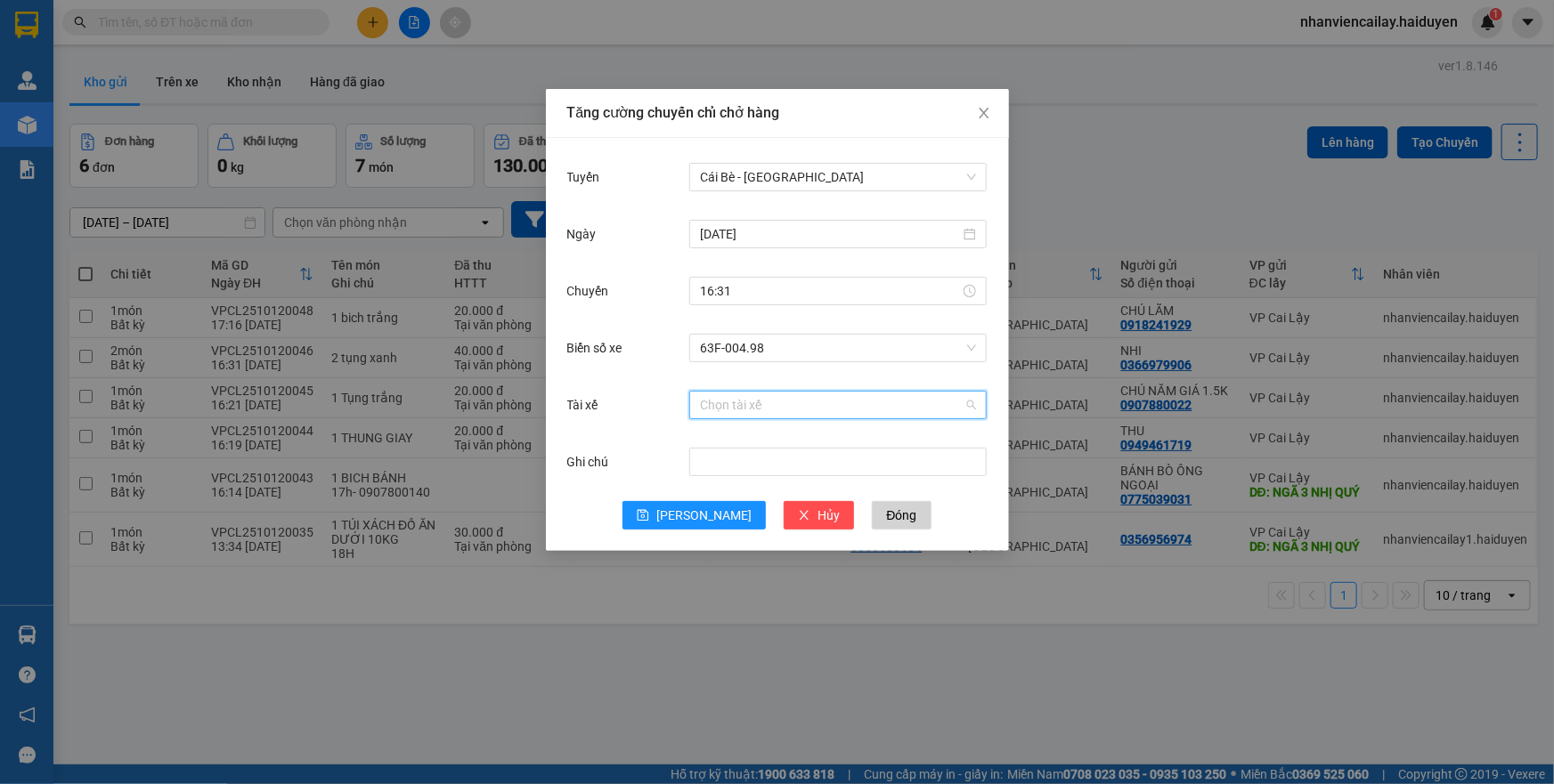
click at [749, 406] on input "Tài xế" at bounding box center [831, 406] width 264 height 27
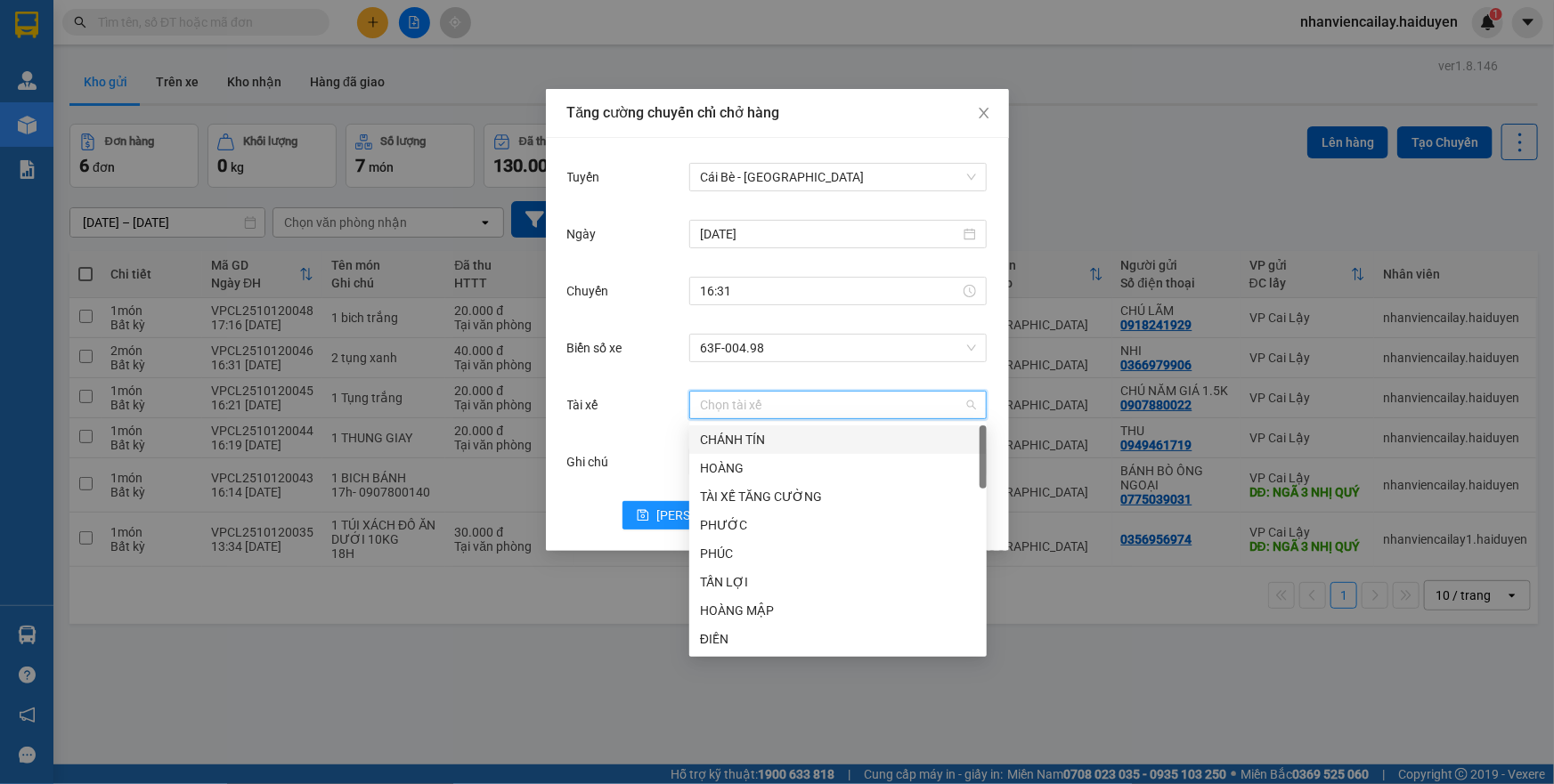
type input "K"
click at [620, 526] on div "Lưu Hủy Đóng" at bounding box center [778, 515] width 420 height 28
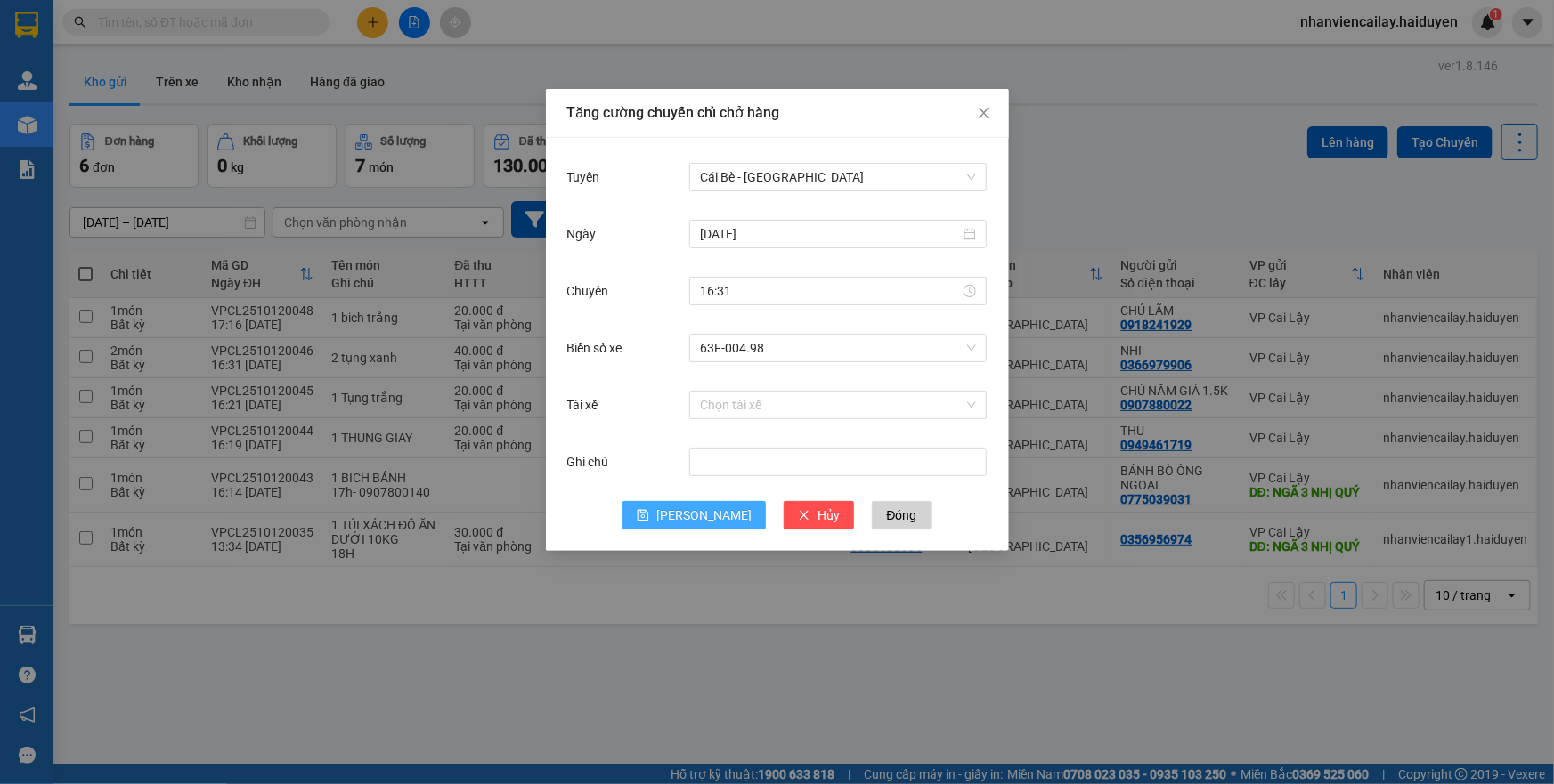
click at [649, 510] on icon "save" at bounding box center [643, 516] width 13 height 13
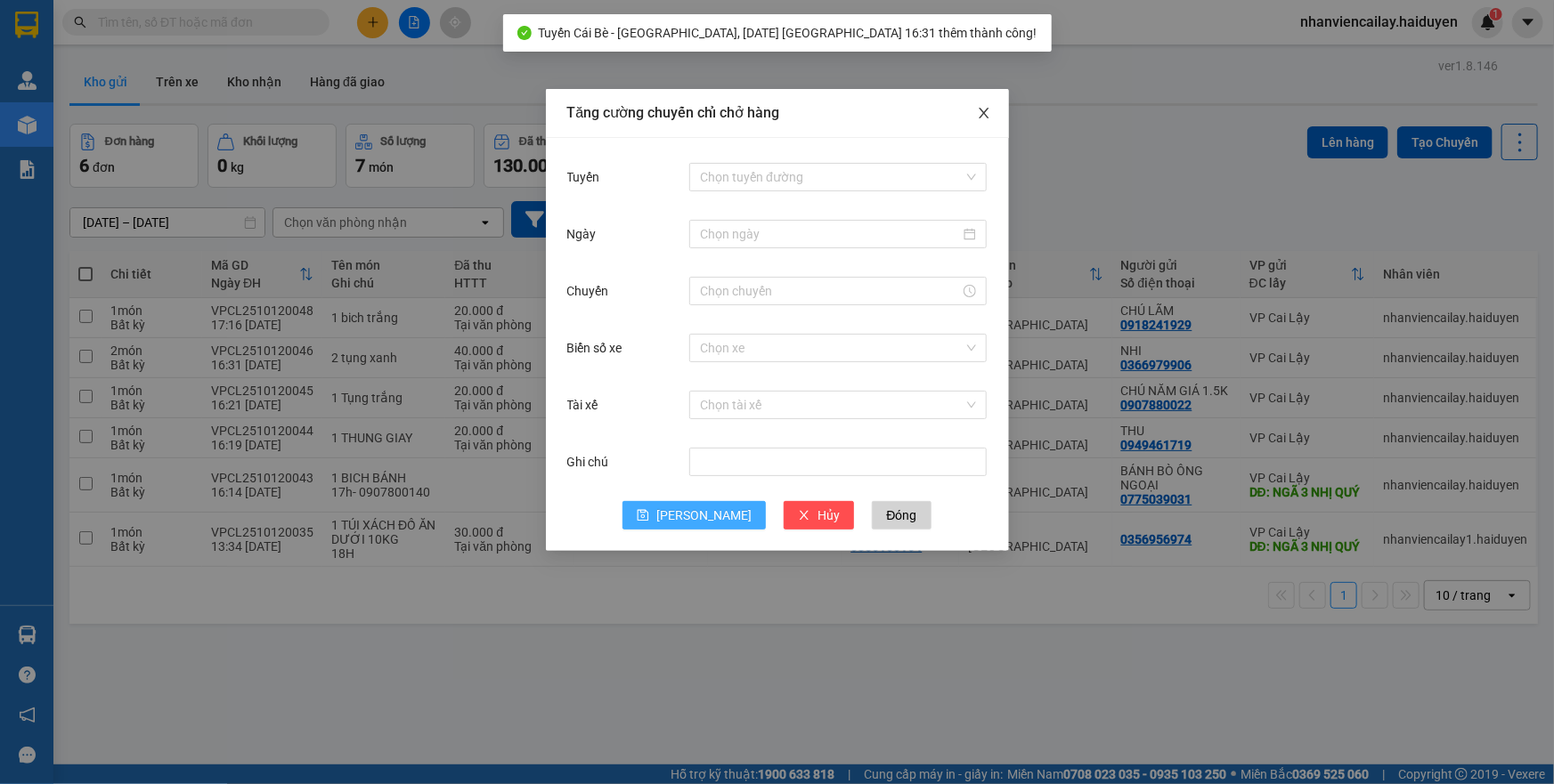
click at [981, 102] on span "Close" at bounding box center [983, 113] width 50 height 50
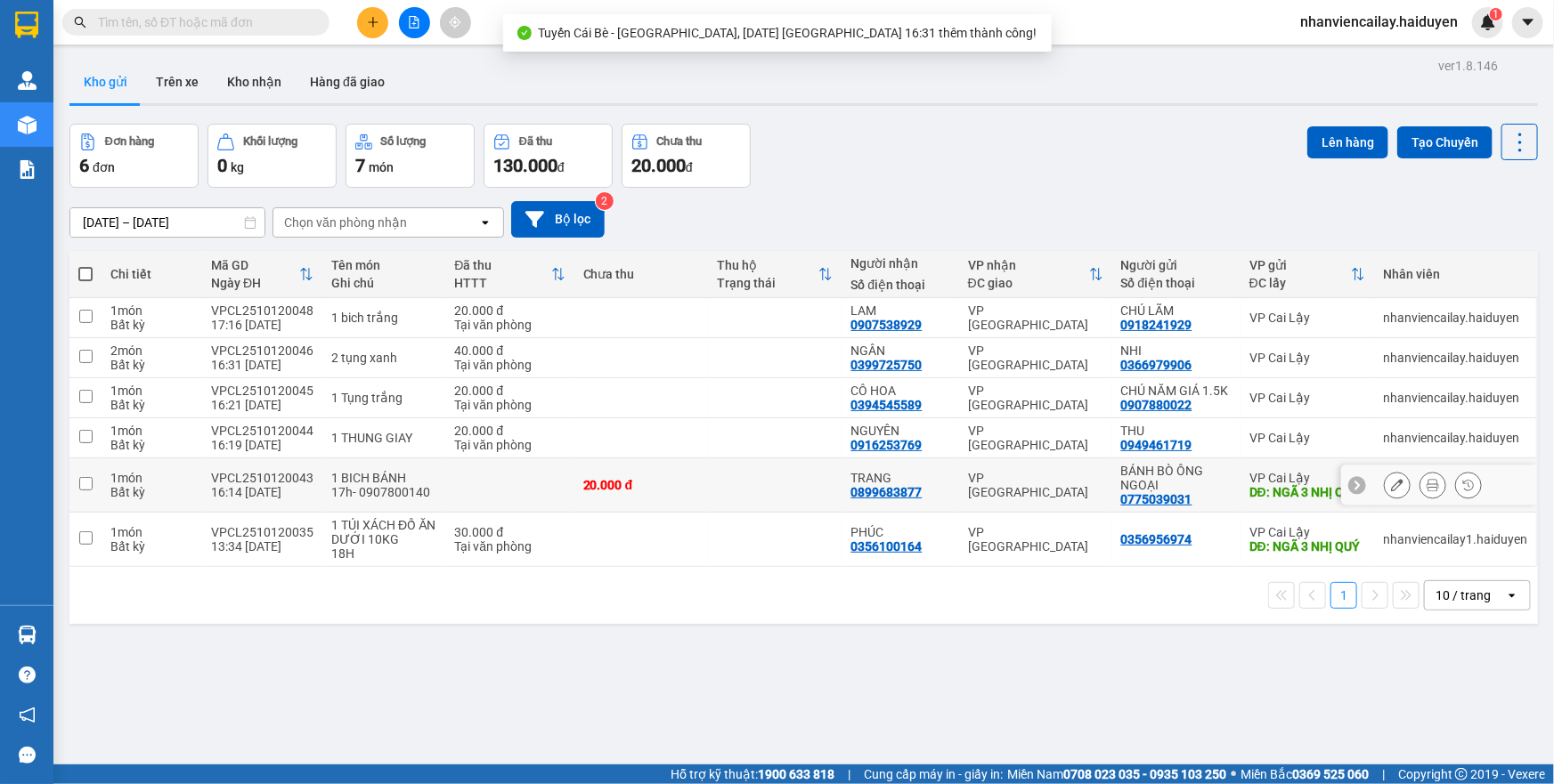
click at [456, 492] on td at bounding box center [510, 486] width 129 height 54
checkbox input "true"
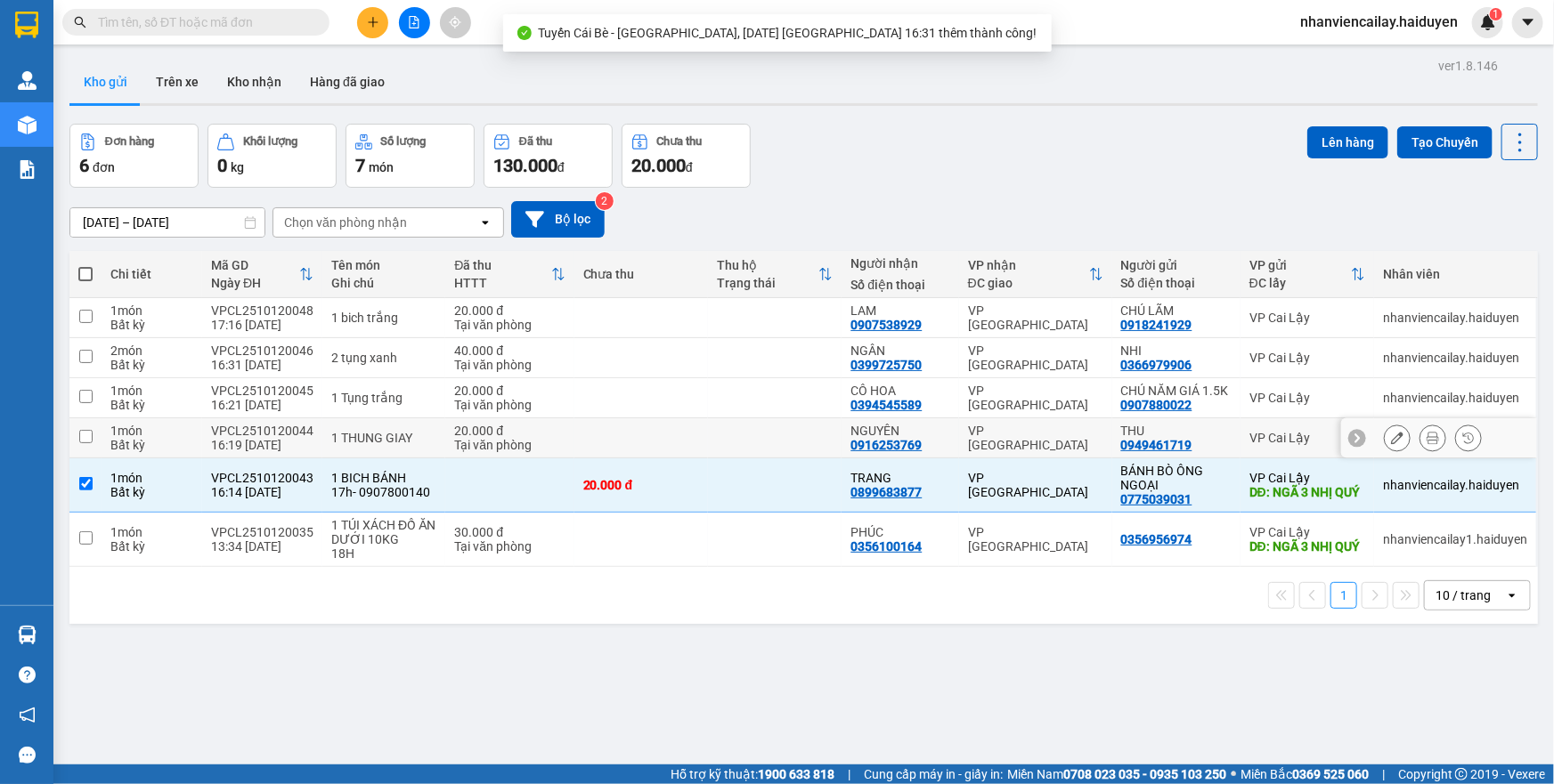
click at [384, 439] on div "1 THUNG GIAY" at bounding box center [384, 438] width 105 height 14
checkbox input "true"
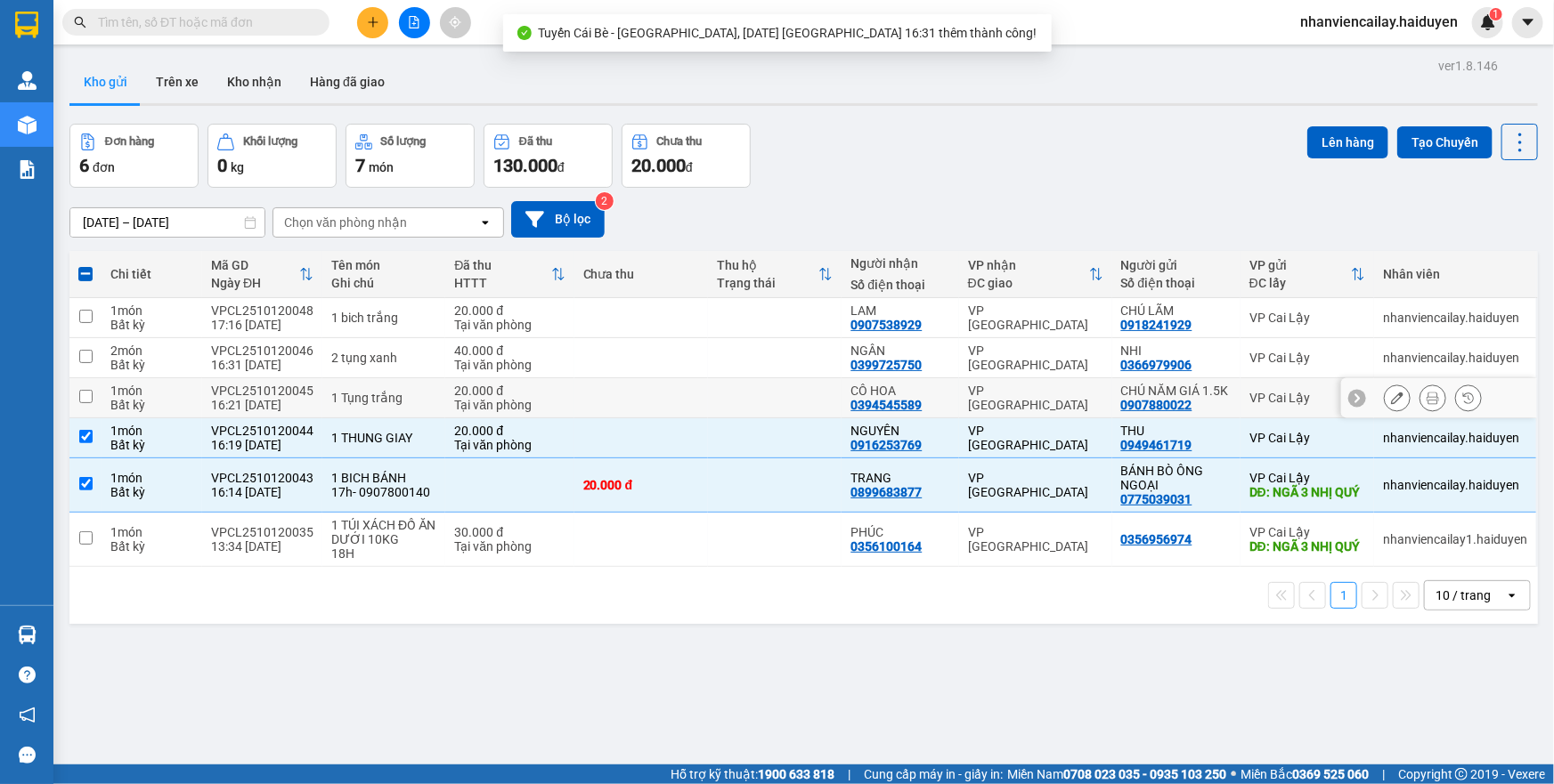
click at [383, 402] on div "1 Tụng trắng" at bounding box center [384, 398] width 105 height 14
checkbox input "true"
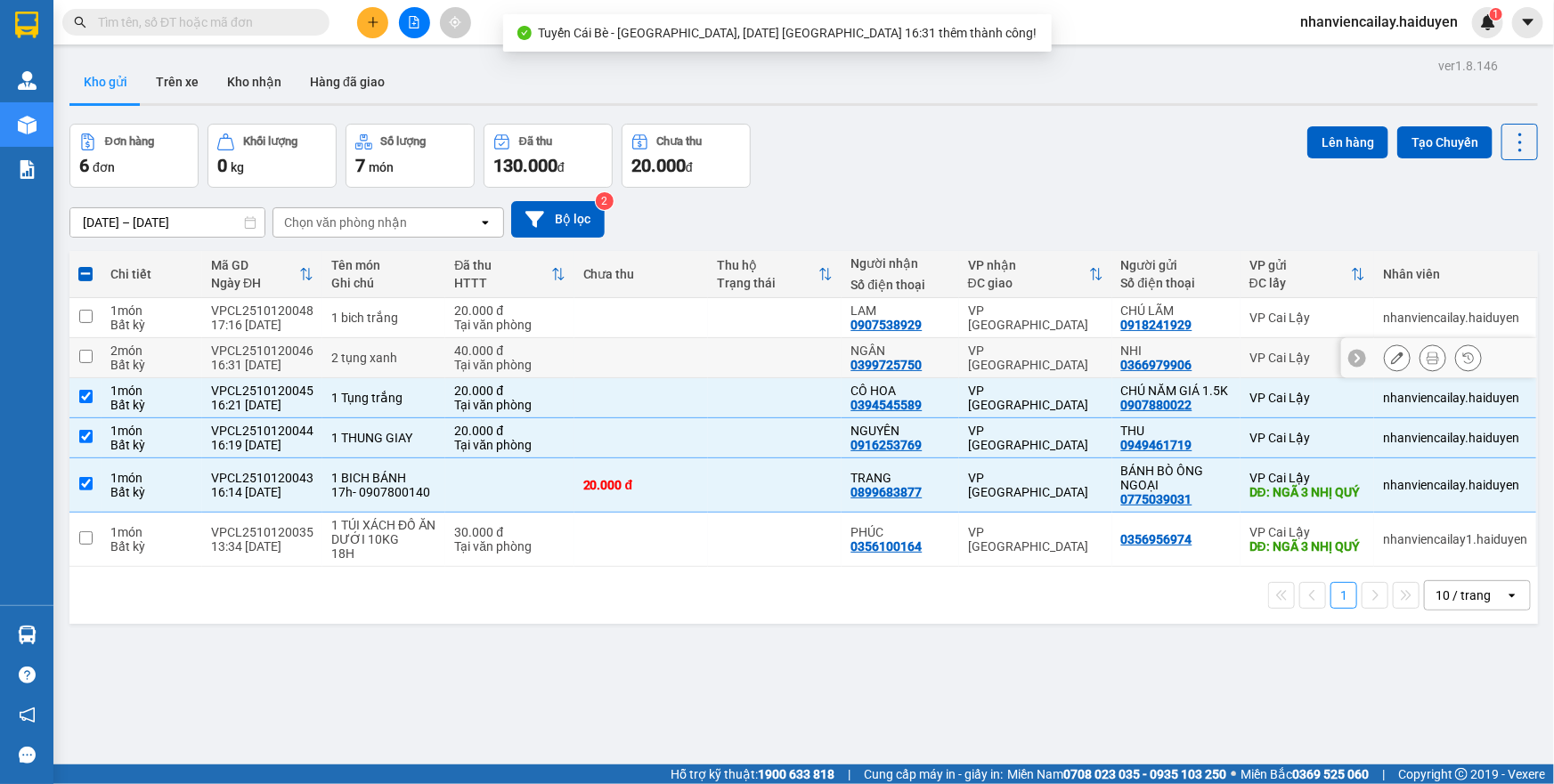
click at [380, 363] on div "2 tụng xanh" at bounding box center [384, 359] width 105 height 14
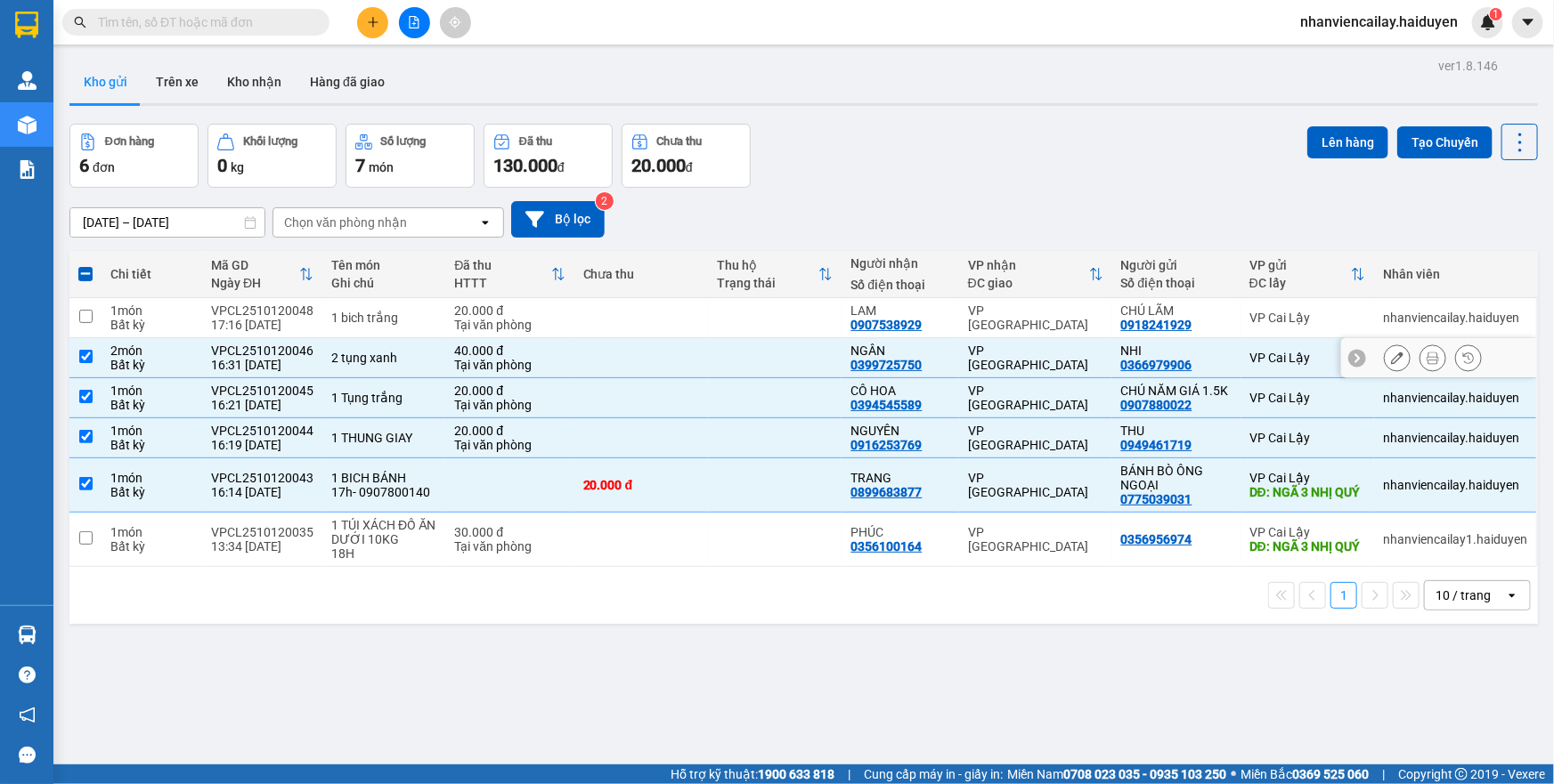
click at [379, 339] on td "2 tụng xanh" at bounding box center [384, 359] width 123 height 40
checkbox input "false"
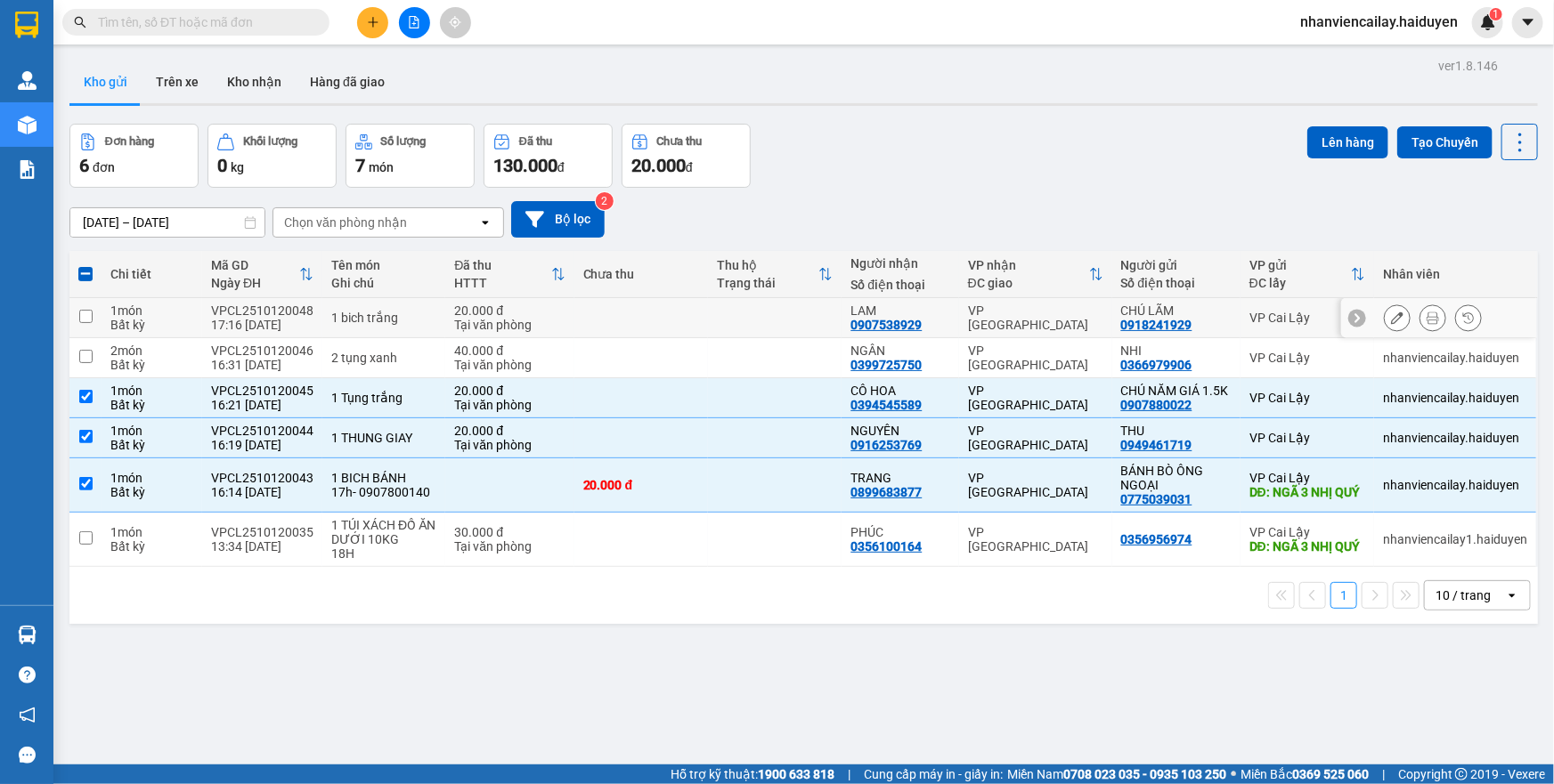
click at [379, 330] on td "1 bich trắng" at bounding box center [384, 318] width 123 height 40
checkbox input "true"
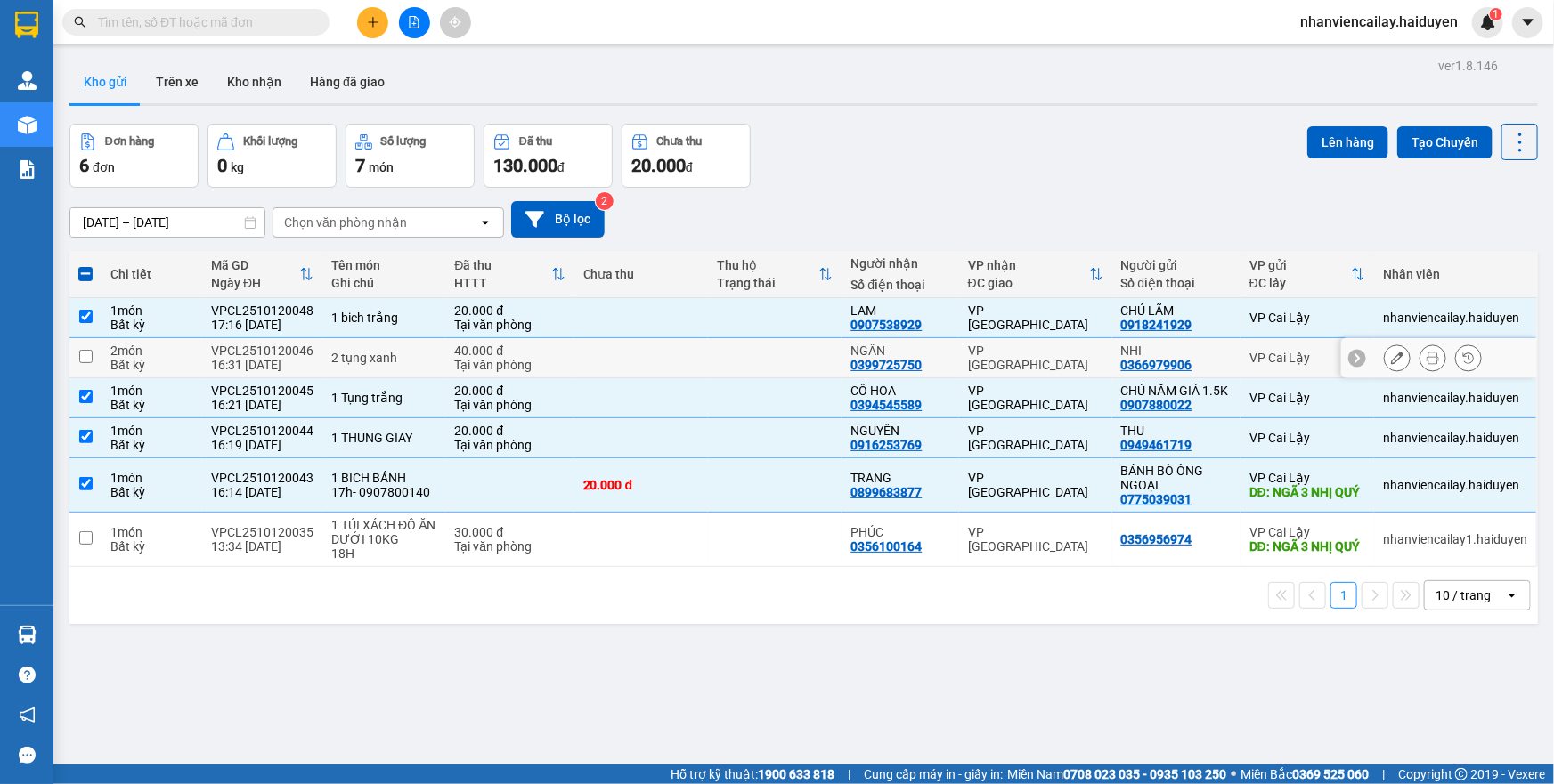
click at [379, 352] on div "2 tụng xanh" at bounding box center [384, 359] width 105 height 14
checkbox input "true"
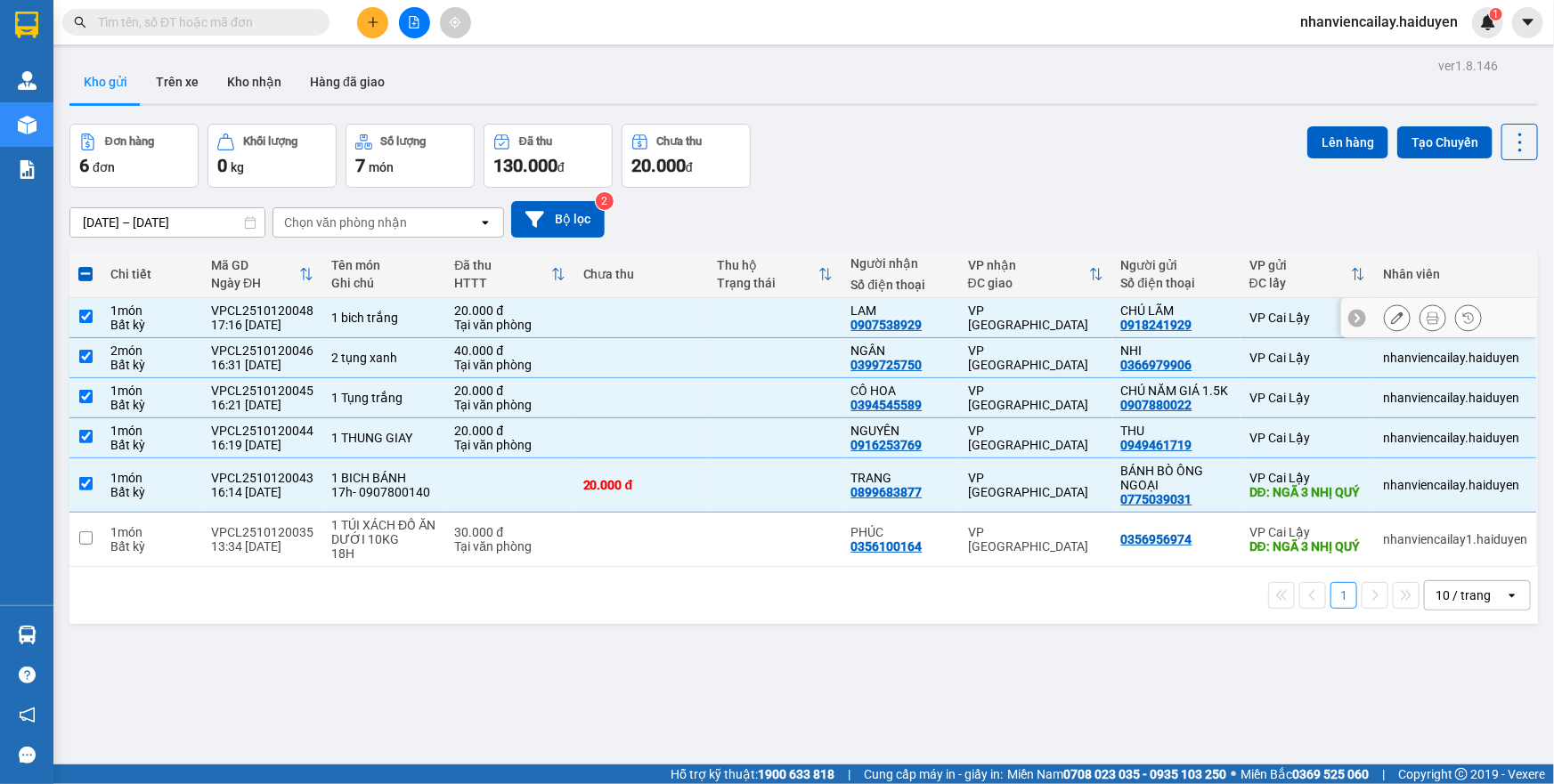
click at [555, 316] on div "20.000 đ" at bounding box center [510, 311] width 110 height 14
checkbox input "false"
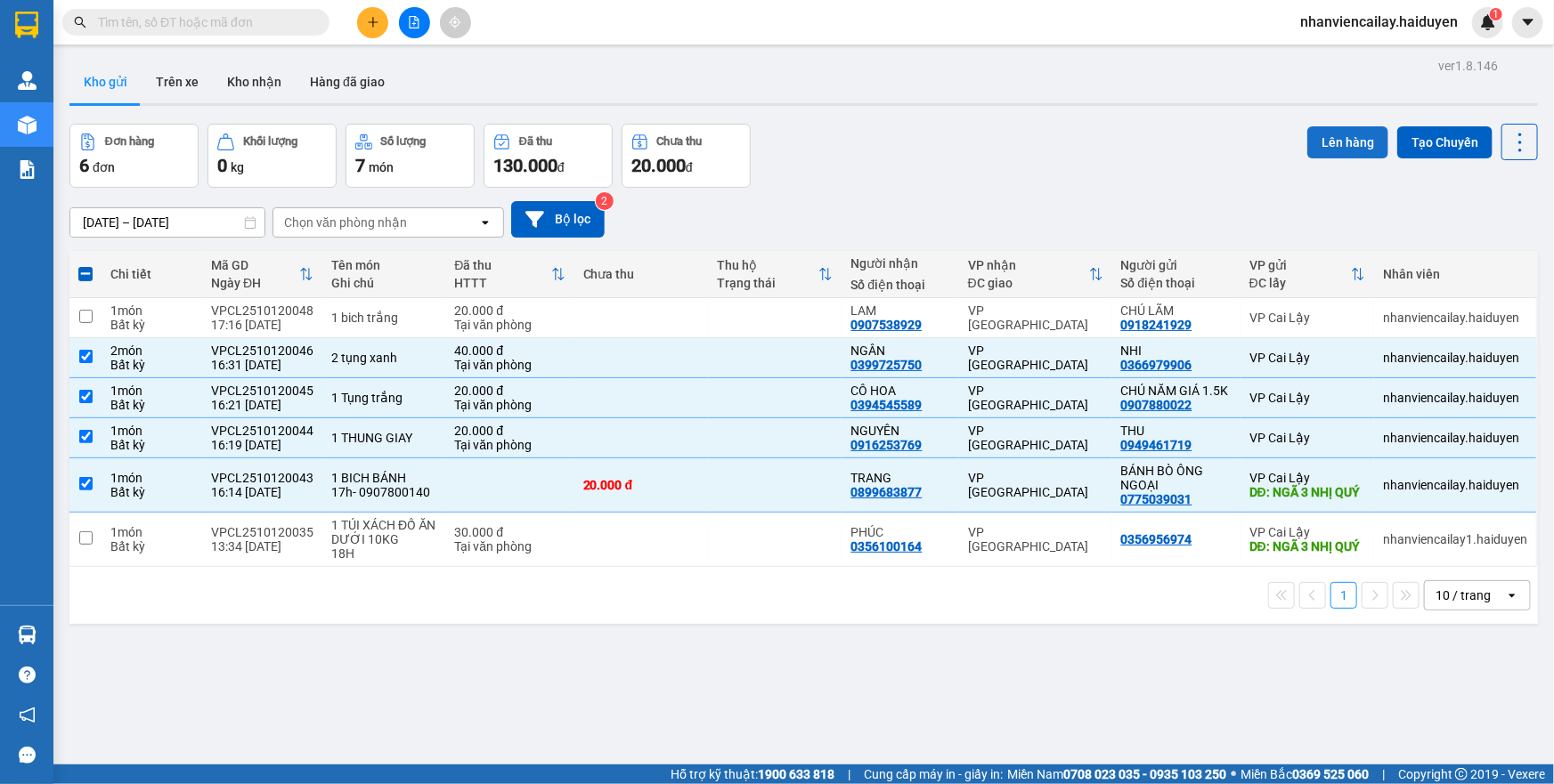
click at [1315, 140] on button "Lên hàng" at bounding box center [1348, 142] width 82 height 32
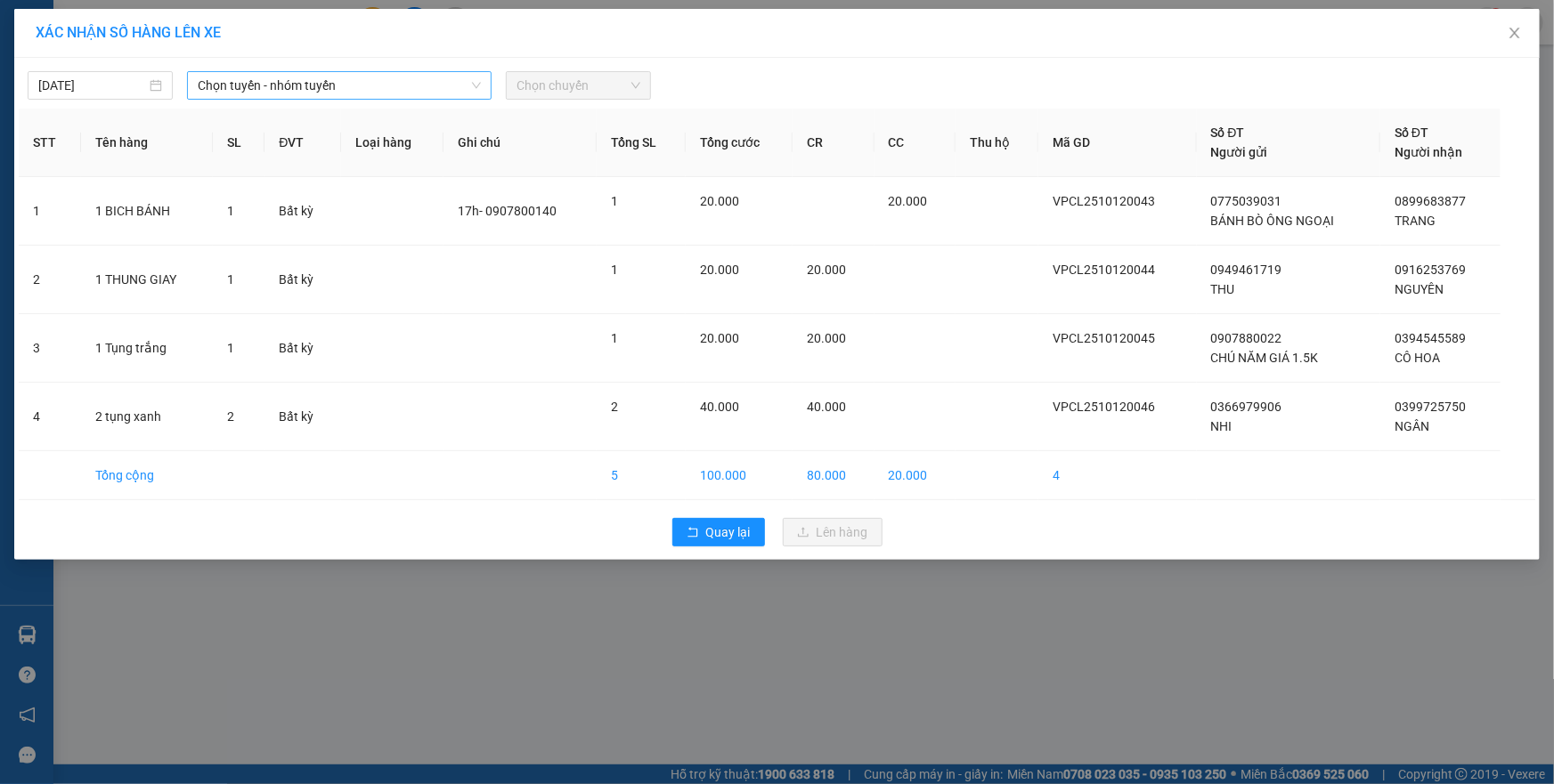
click at [446, 89] on span "Chọn tuyến - nhóm tuyến" at bounding box center [339, 86] width 283 height 27
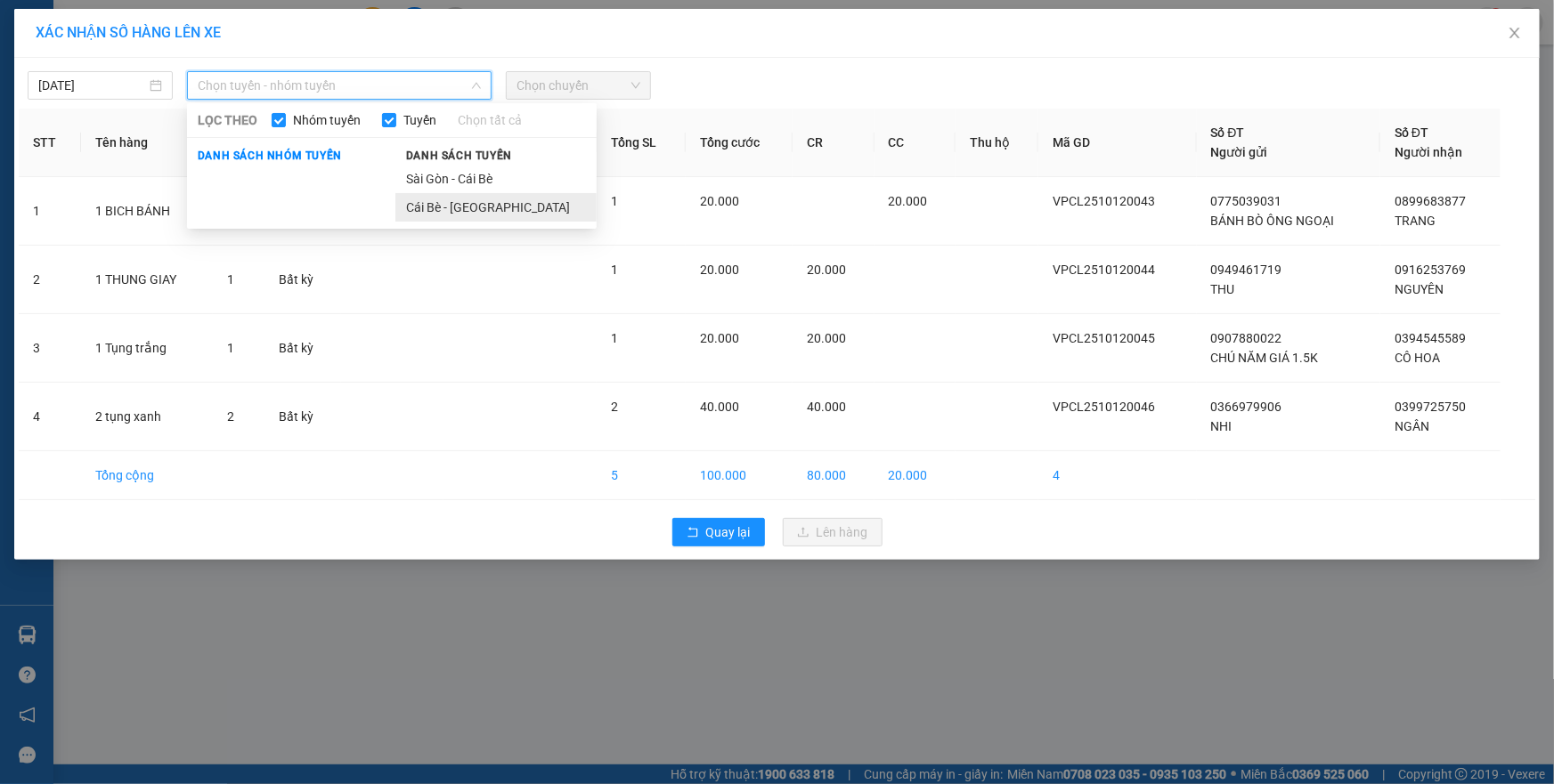
click at [424, 219] on li "Cái Bè - Sài Gòn" at bounding box center [496, 206] width 201 height 28
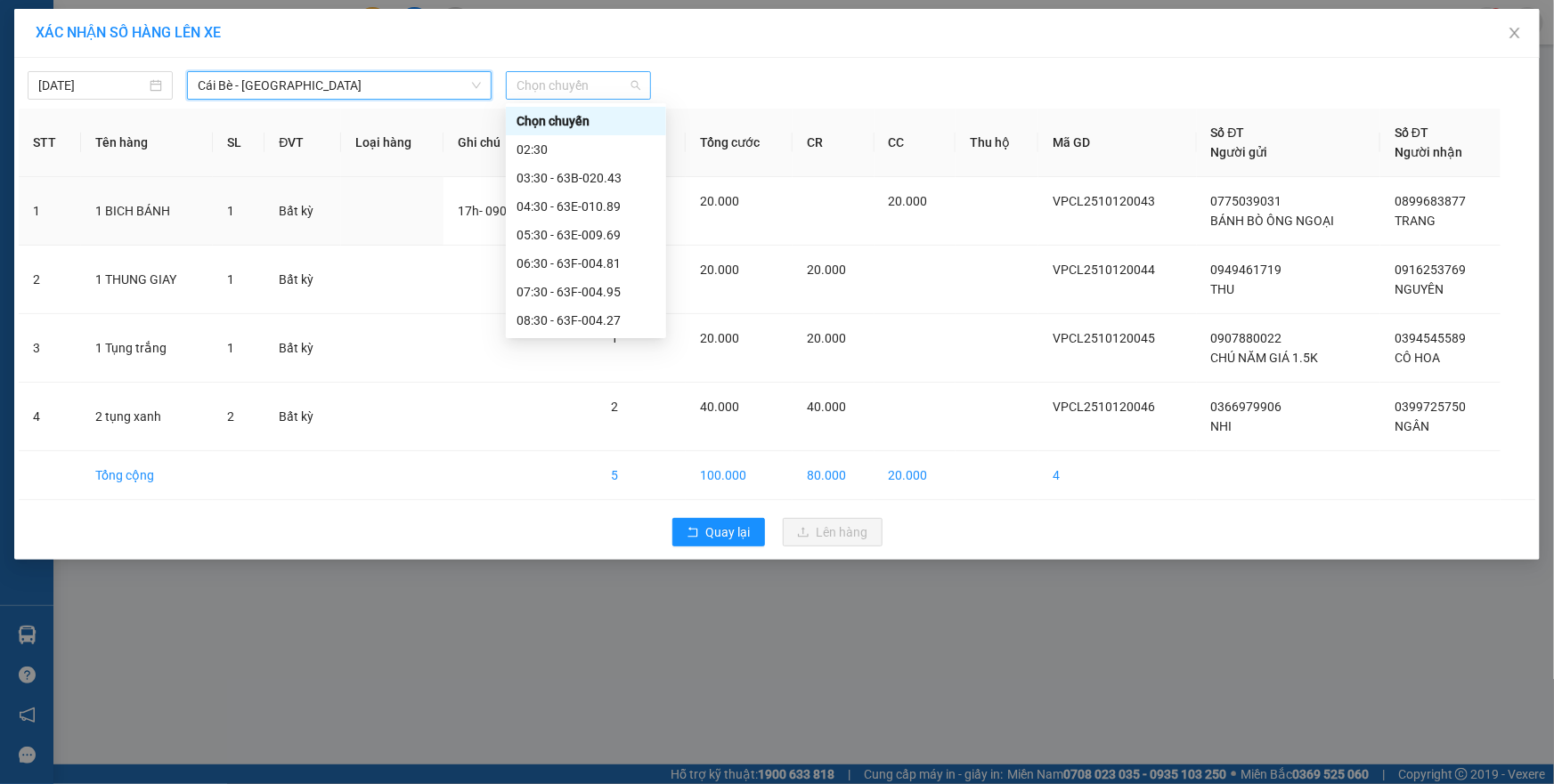
click at [537, 90] on span "Chọn chuyến" at bounding box center [578, 86] width 124 height 27
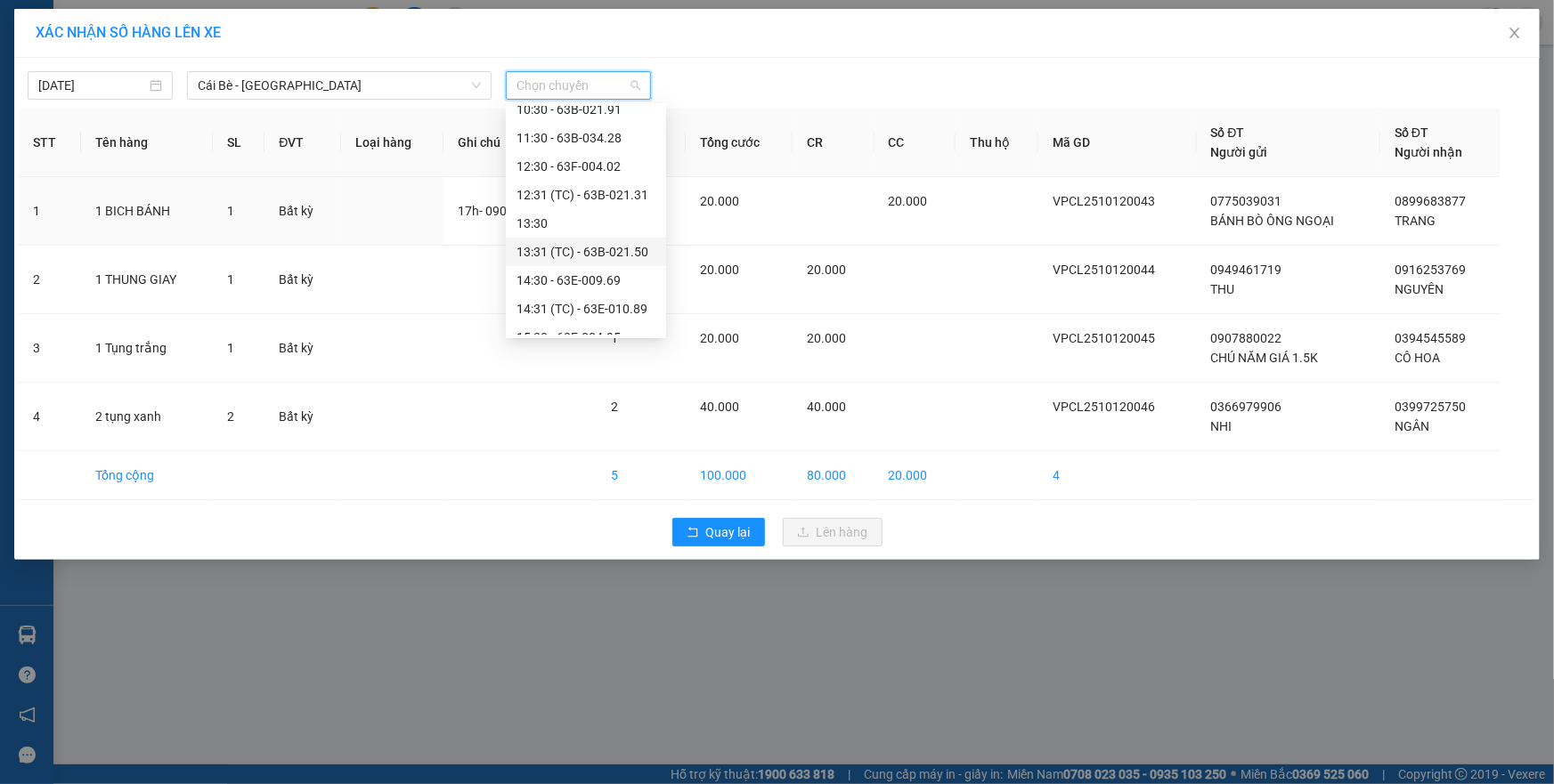
scroll to position [483, 0]
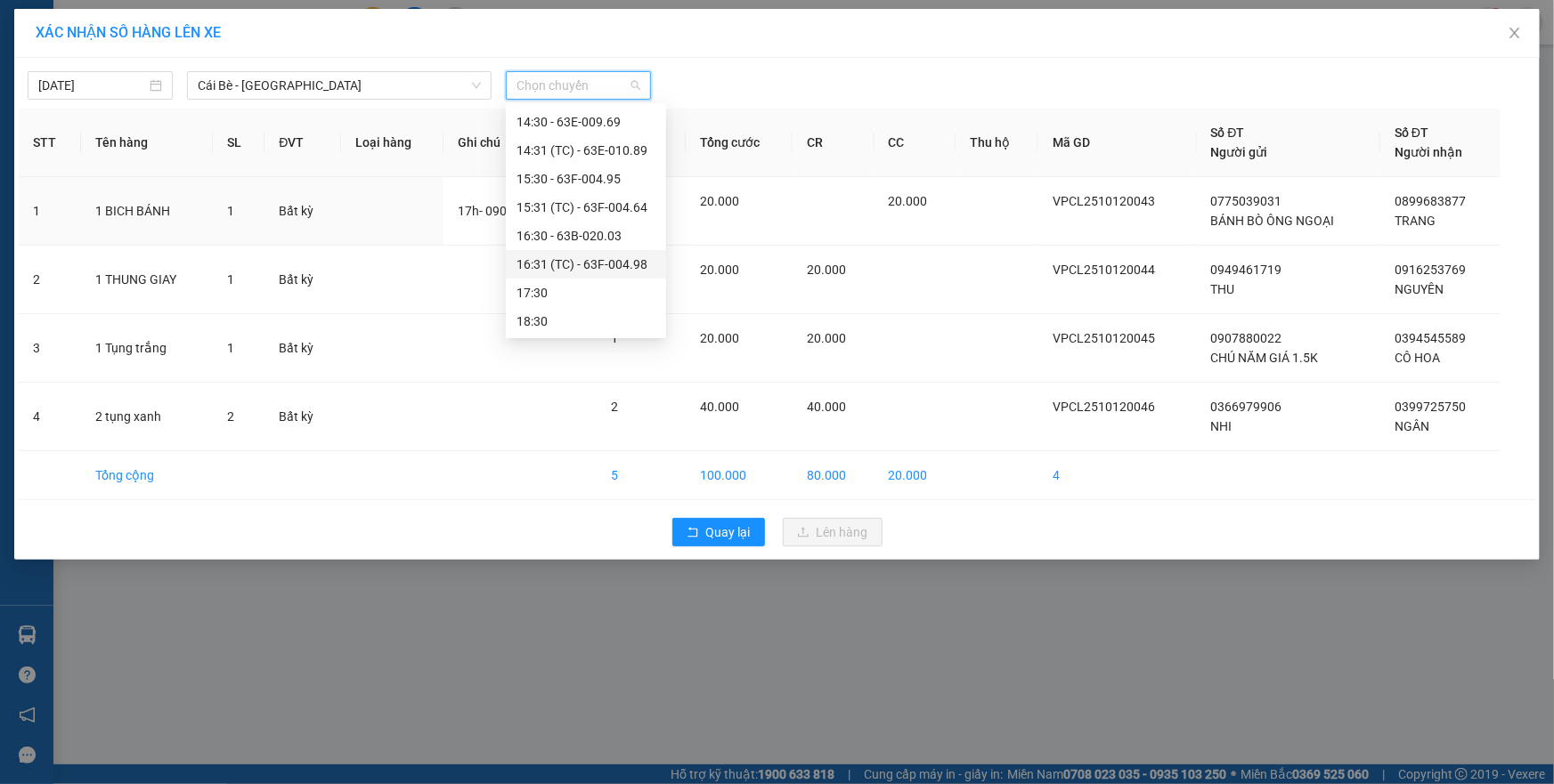
click at [552, 261] on div "16:31 (TC) - 63F-004.98" at bounding box center [585, 264] width 139 height 20
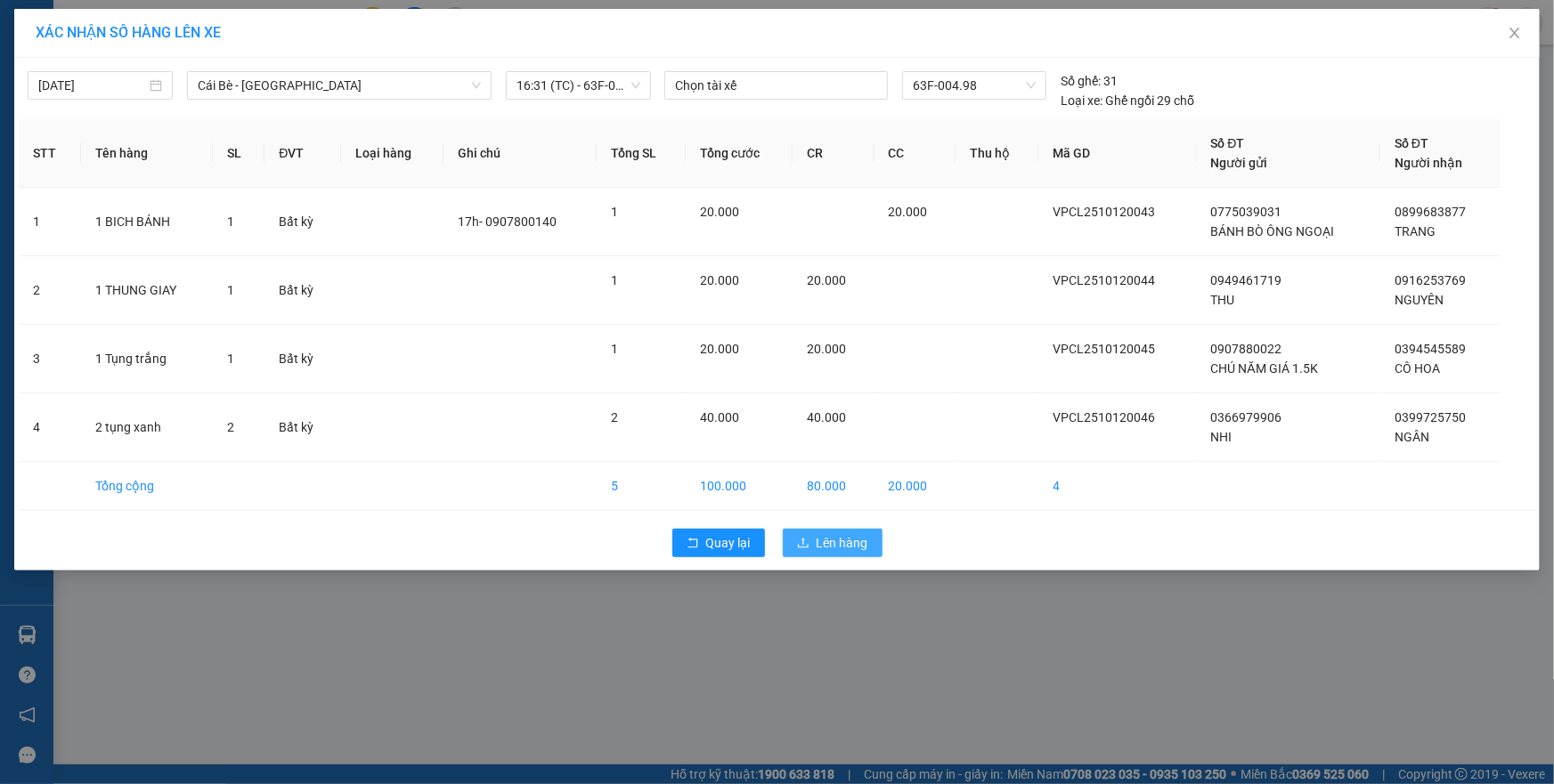
click at [810, 543] on button "Lên hàng" at bounding box center [833, 542] width 100 height 28
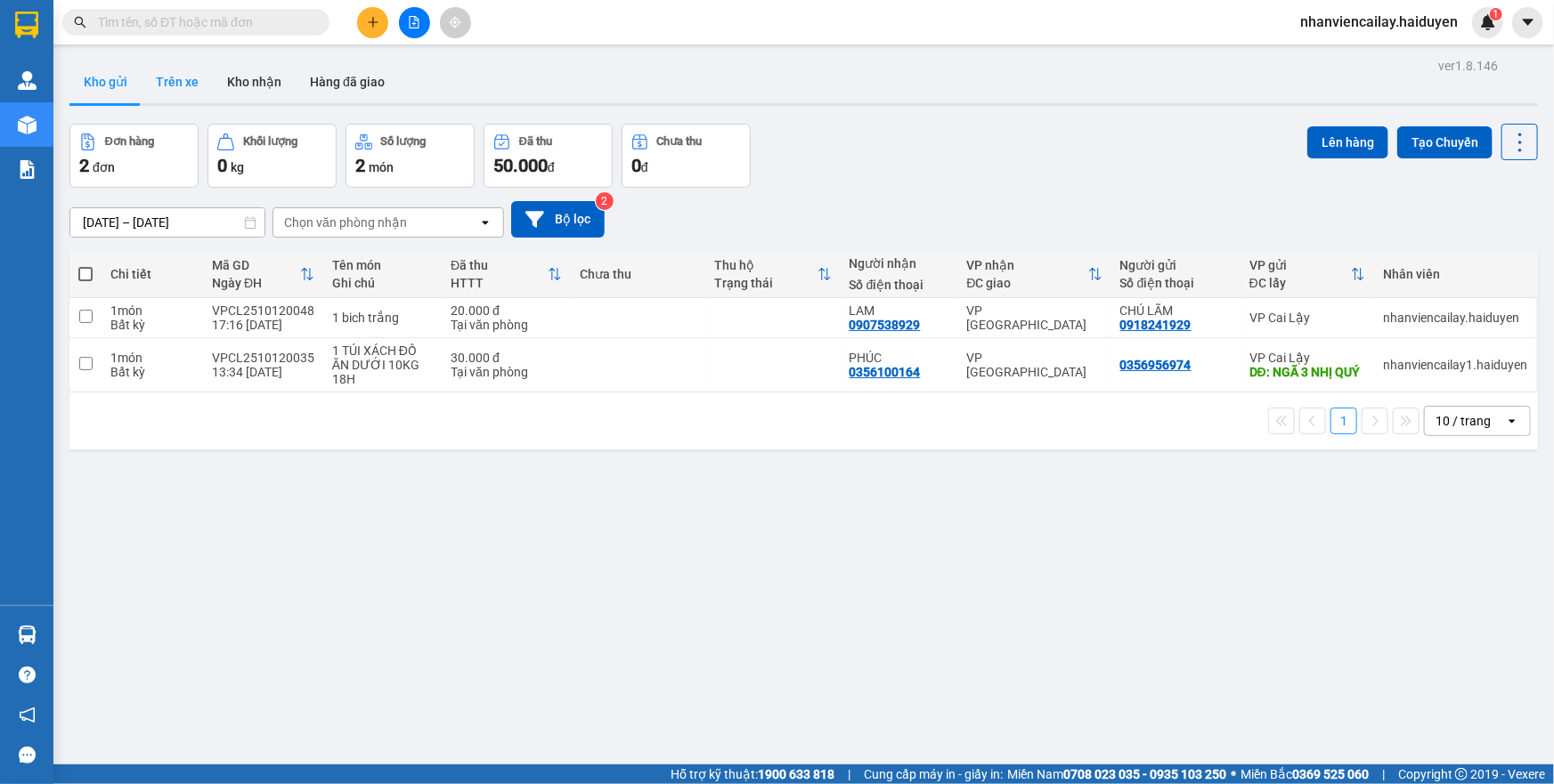
click at [146, 81] on button "Trên xe" at bounding box center [177, 81] width 72 height 43
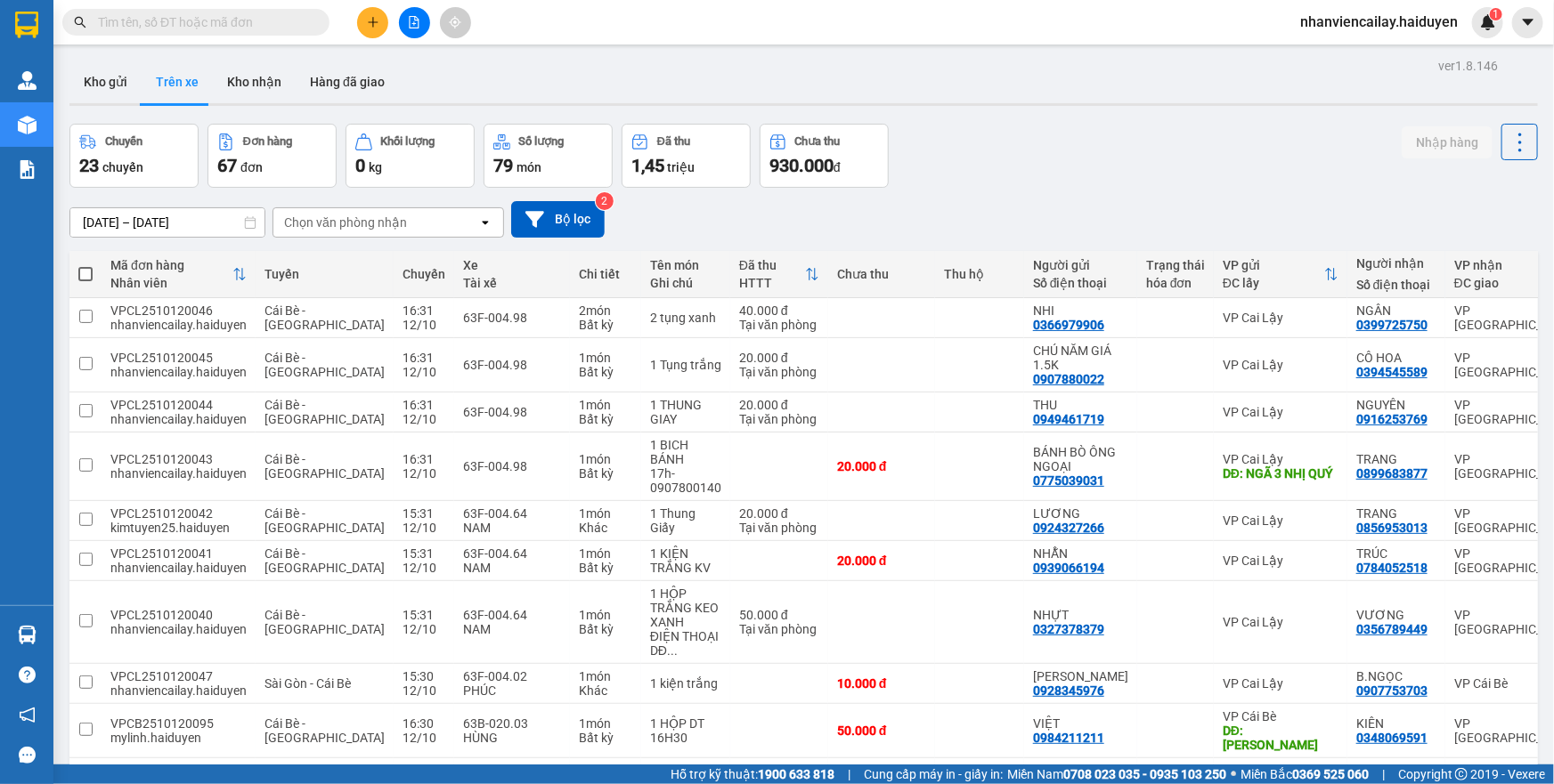
click at [187, 22] on input "text" at bounding box center [203, 23] width 210 height 20
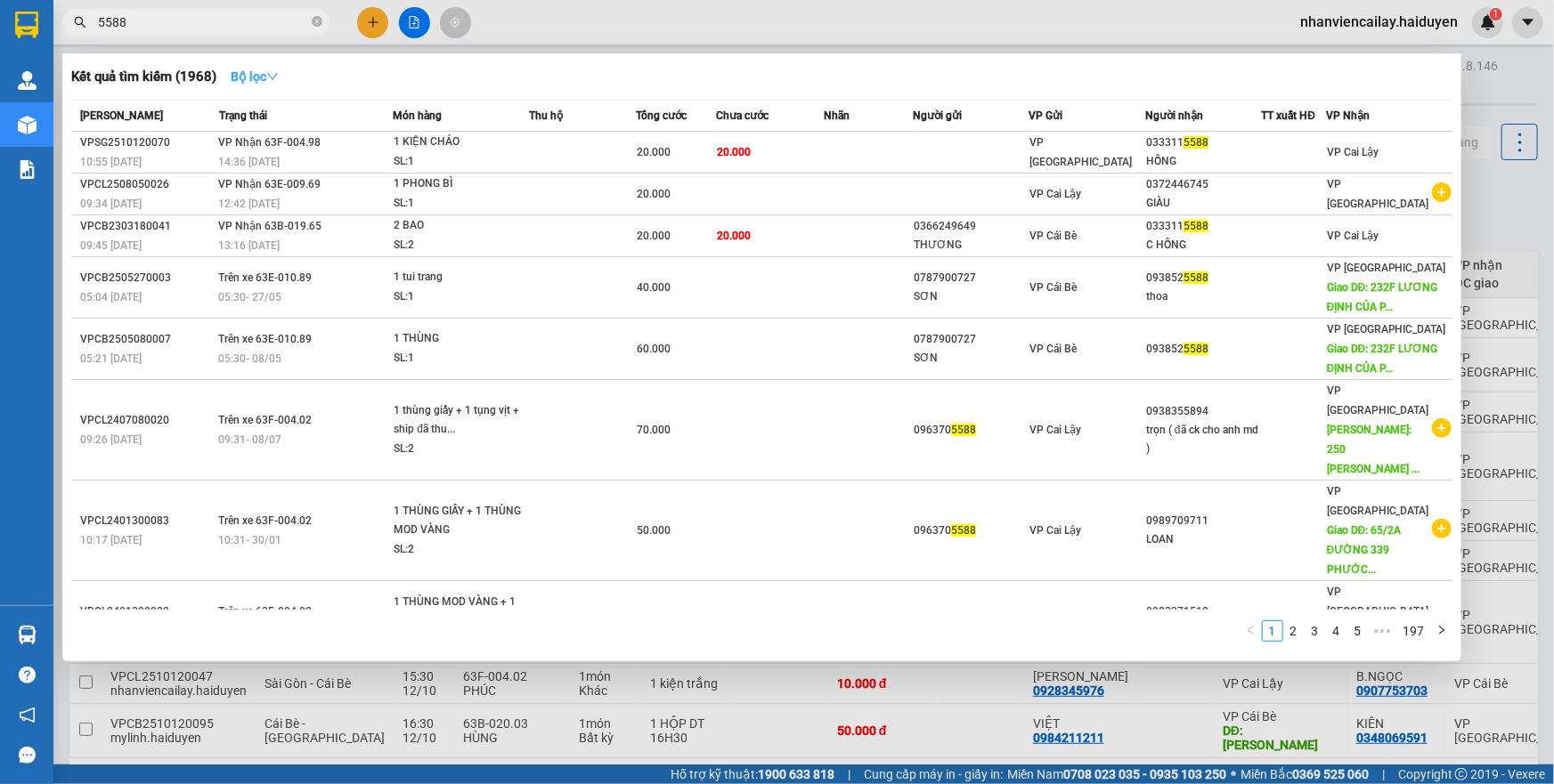
type input "5588"
click at [266, 71] on strong "Bộ lọc" at bounding box center [254, 77] width 48 height 14
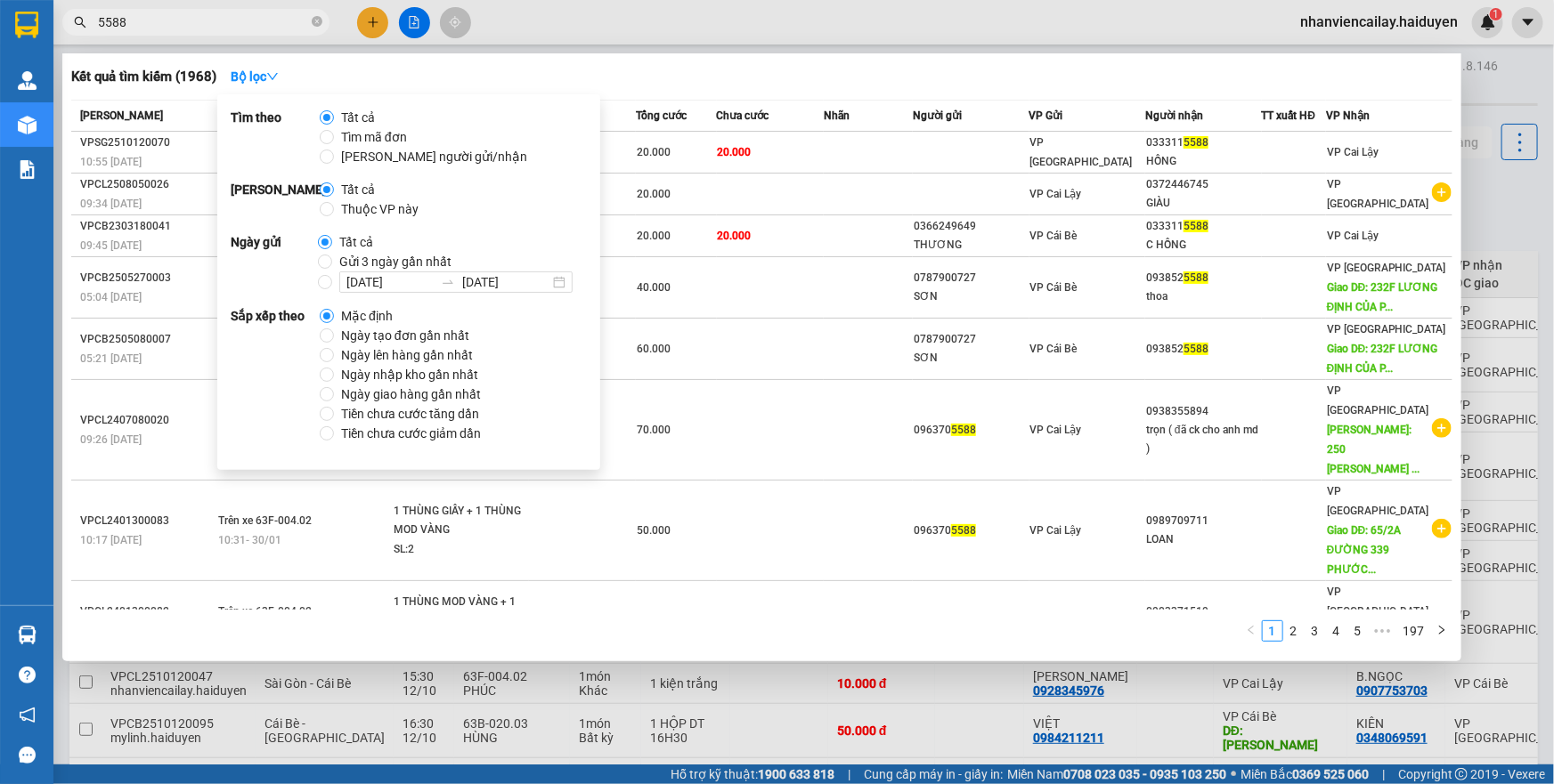
click at [348, 260] on span "Gửi 3 ngày gần nhất" at bounding box center [396, 262] width 127 height 20
click at [332, 260] on input "Gửi 3 ngày gần nhất" at bounding box center [325, 262] width 14 height 14
radio input "true"
radio input "false"
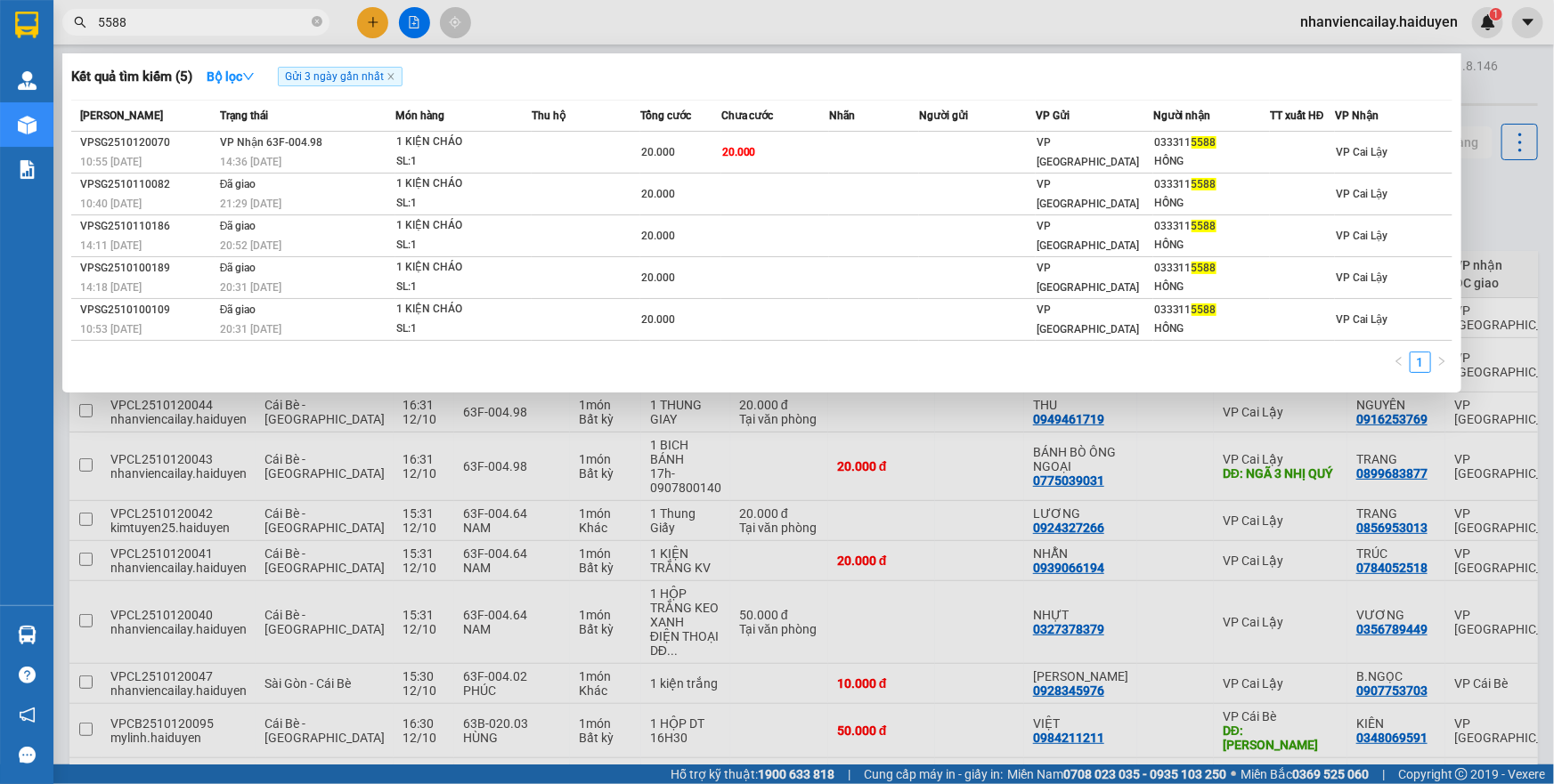
click at [855, 59] on div "Kết quả tìm kiếm ( 5 ) Bộ lọc Gửi 3 ngày gần nhất Mã ĐH Trạng thái Món hàng Thu…" at bounding box center [762, 223] width 1399 height 339
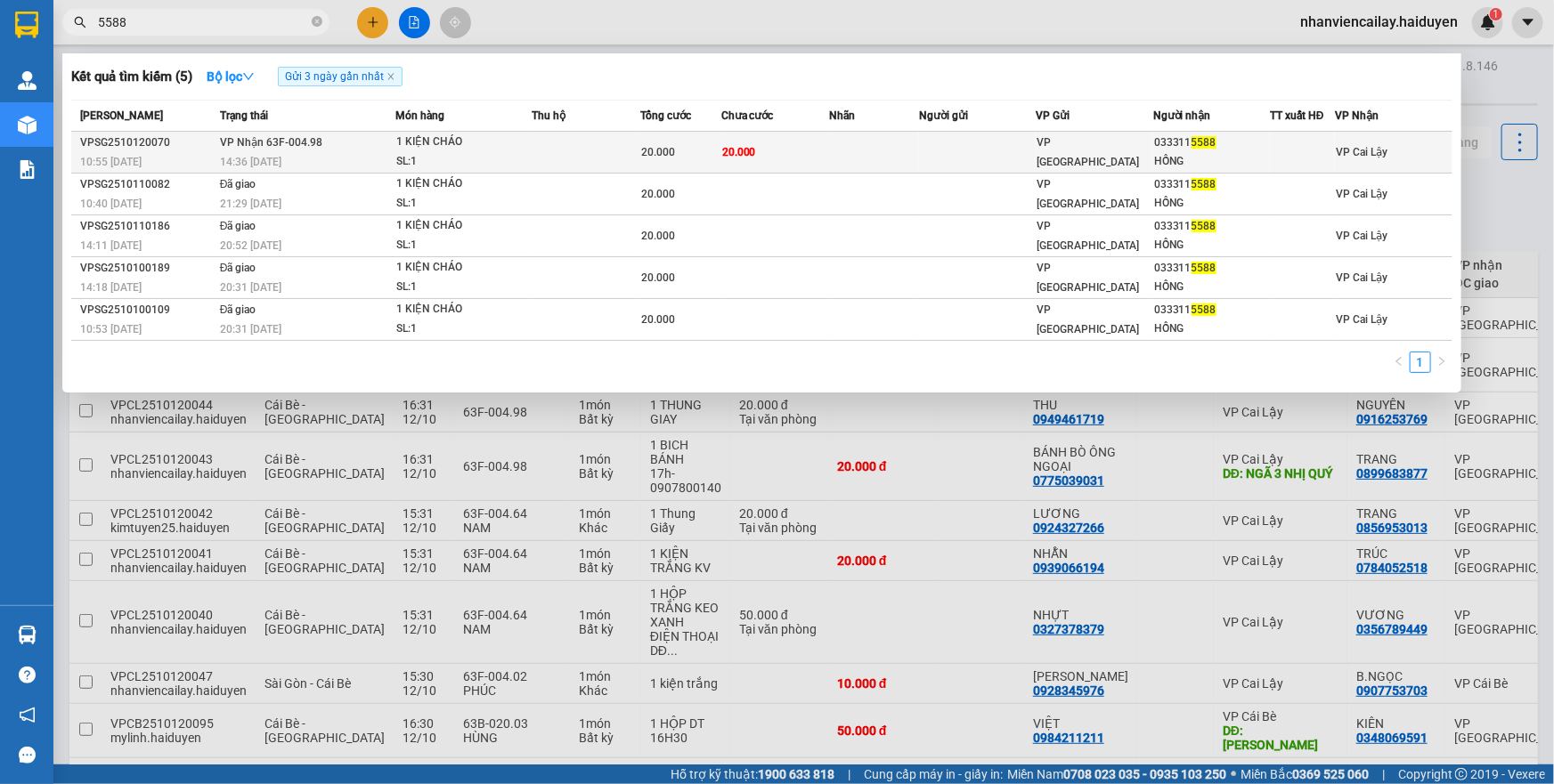
click at [837, 151] on td at bounding box center [874, 153] width 90 height 42
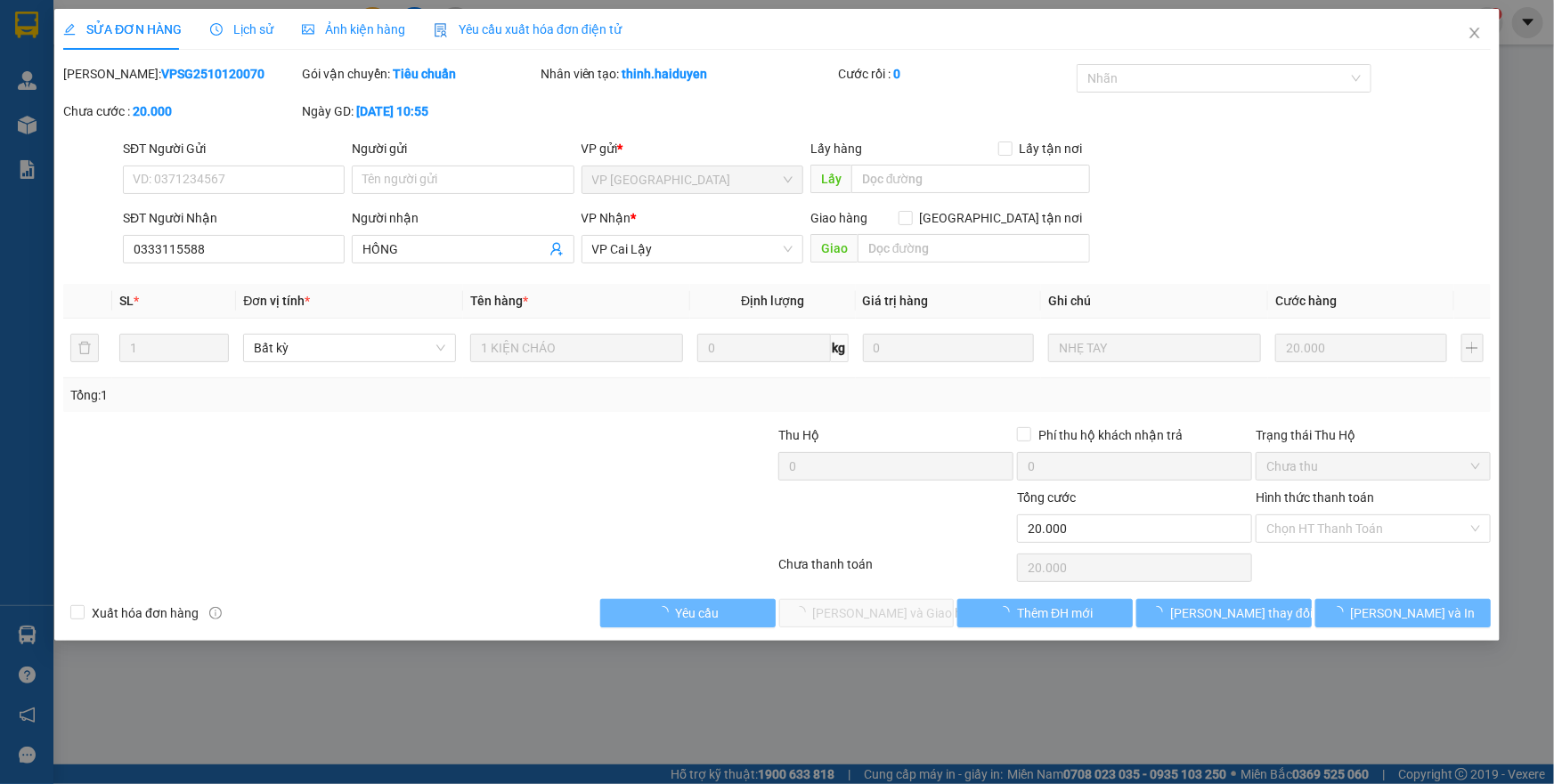
type input "0333115588"
type input "HỒNG"
type input "0"
type input "20.000"
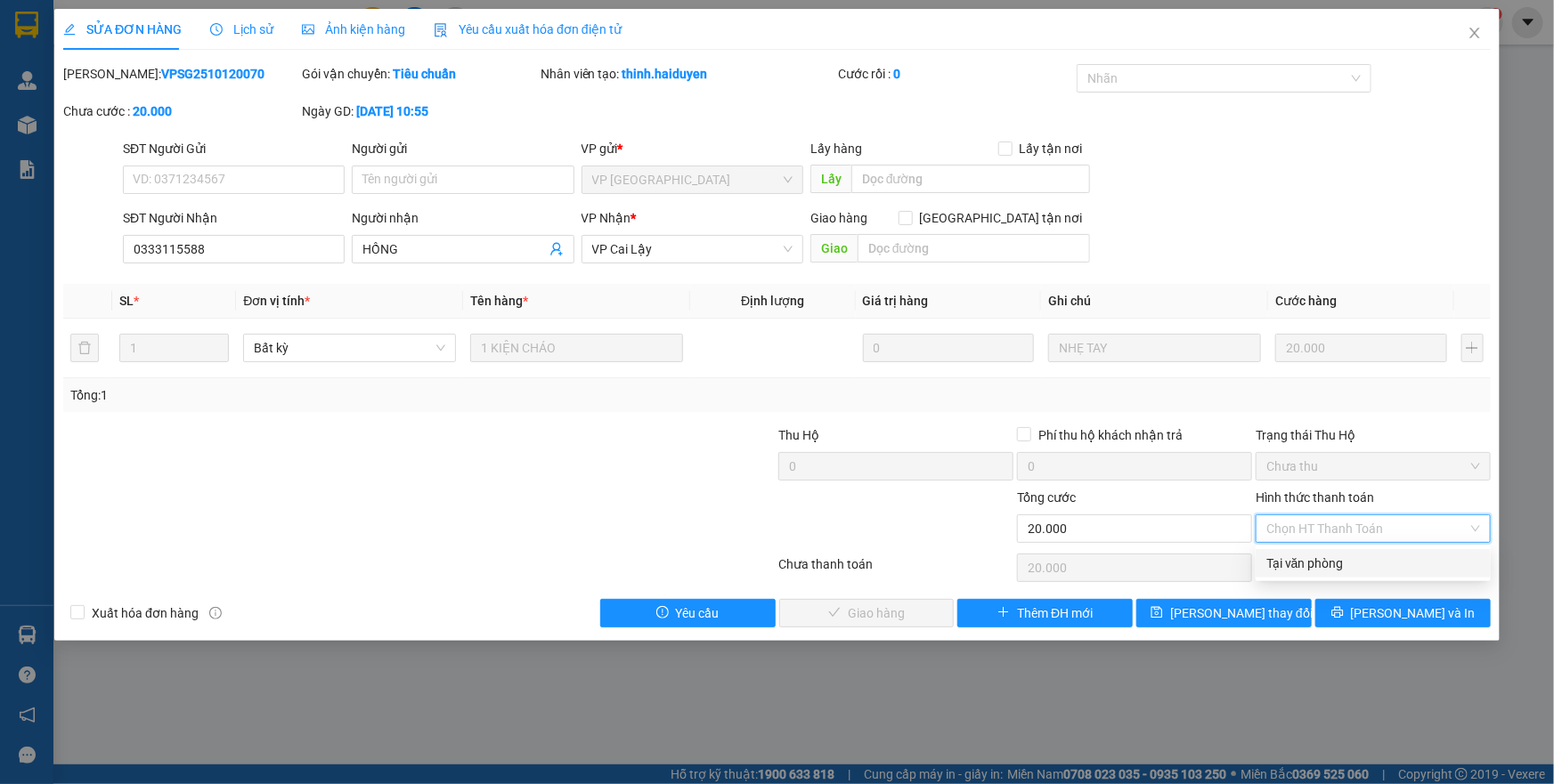
click at [1339, 568] on div "Tại văn phòng" at bounding box center [1374, 564] width 214 height 20
type input "0"
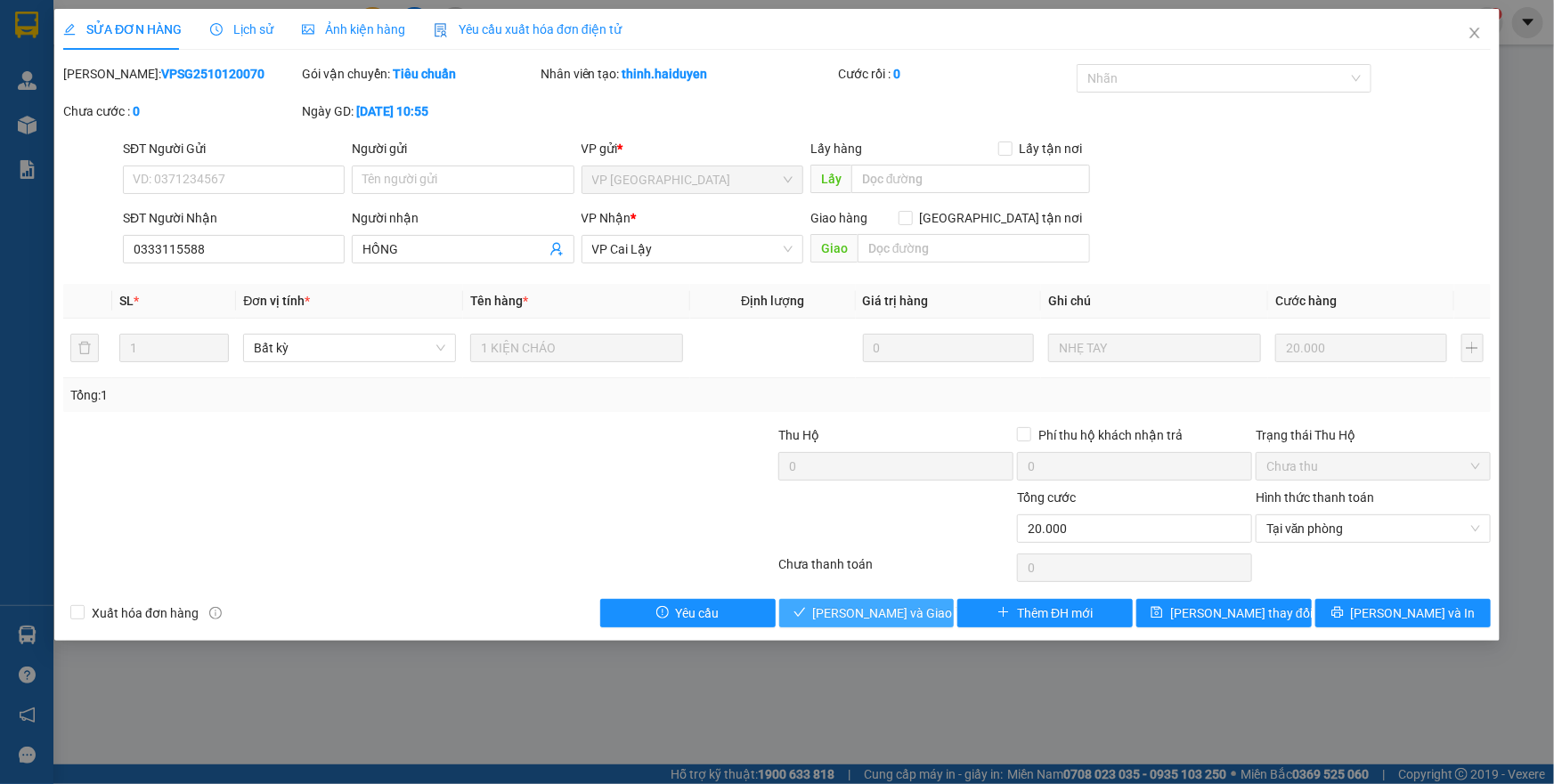
click at [866, 613] on span "[PERSON_NAME] và [PERSON_NAME] hàng" at bounding box center [898, 614] width 171 height 20
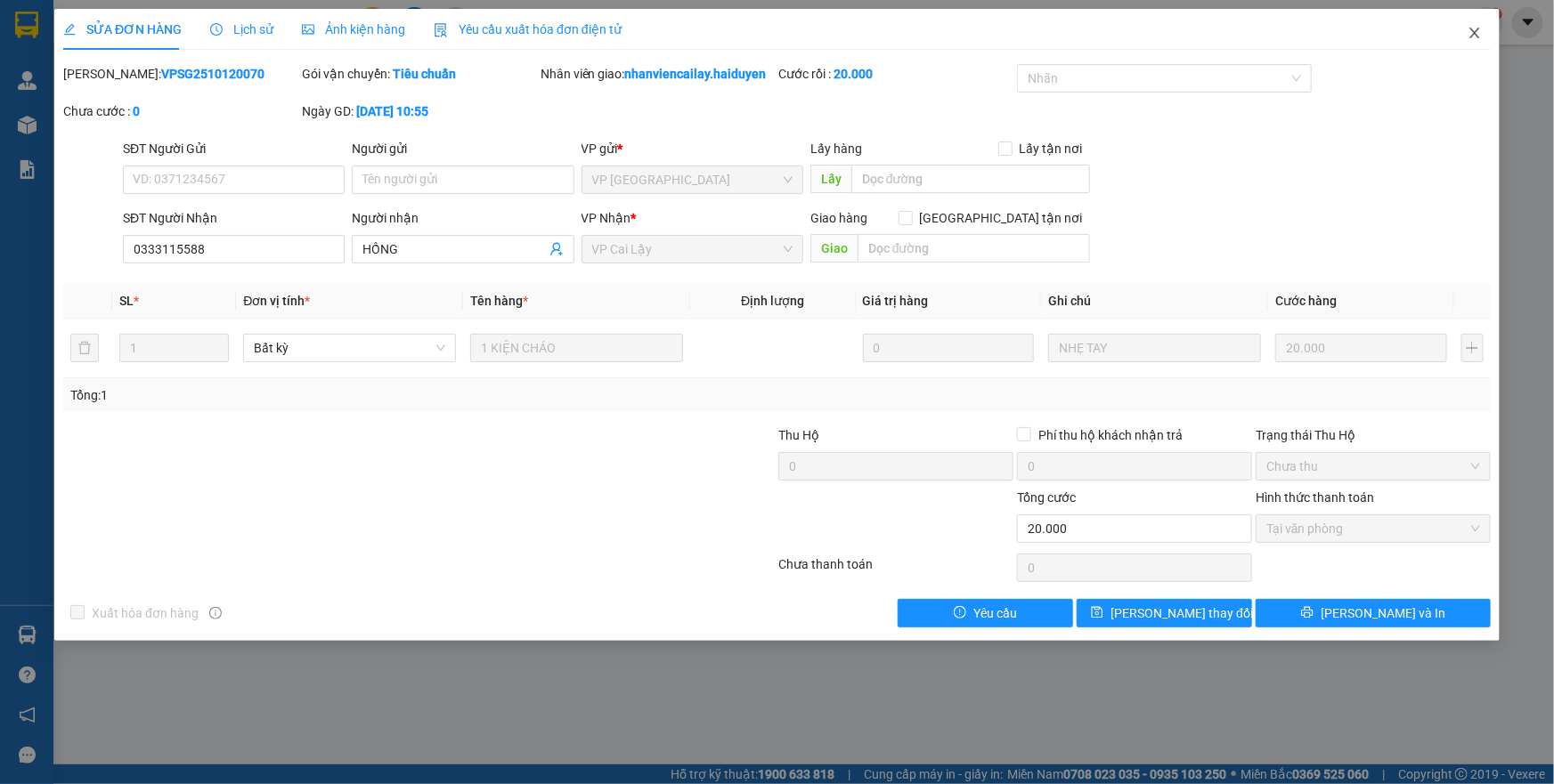
click at [1472, 21] on span "Close" at bounding box center [1474, 33] width 50 height 50
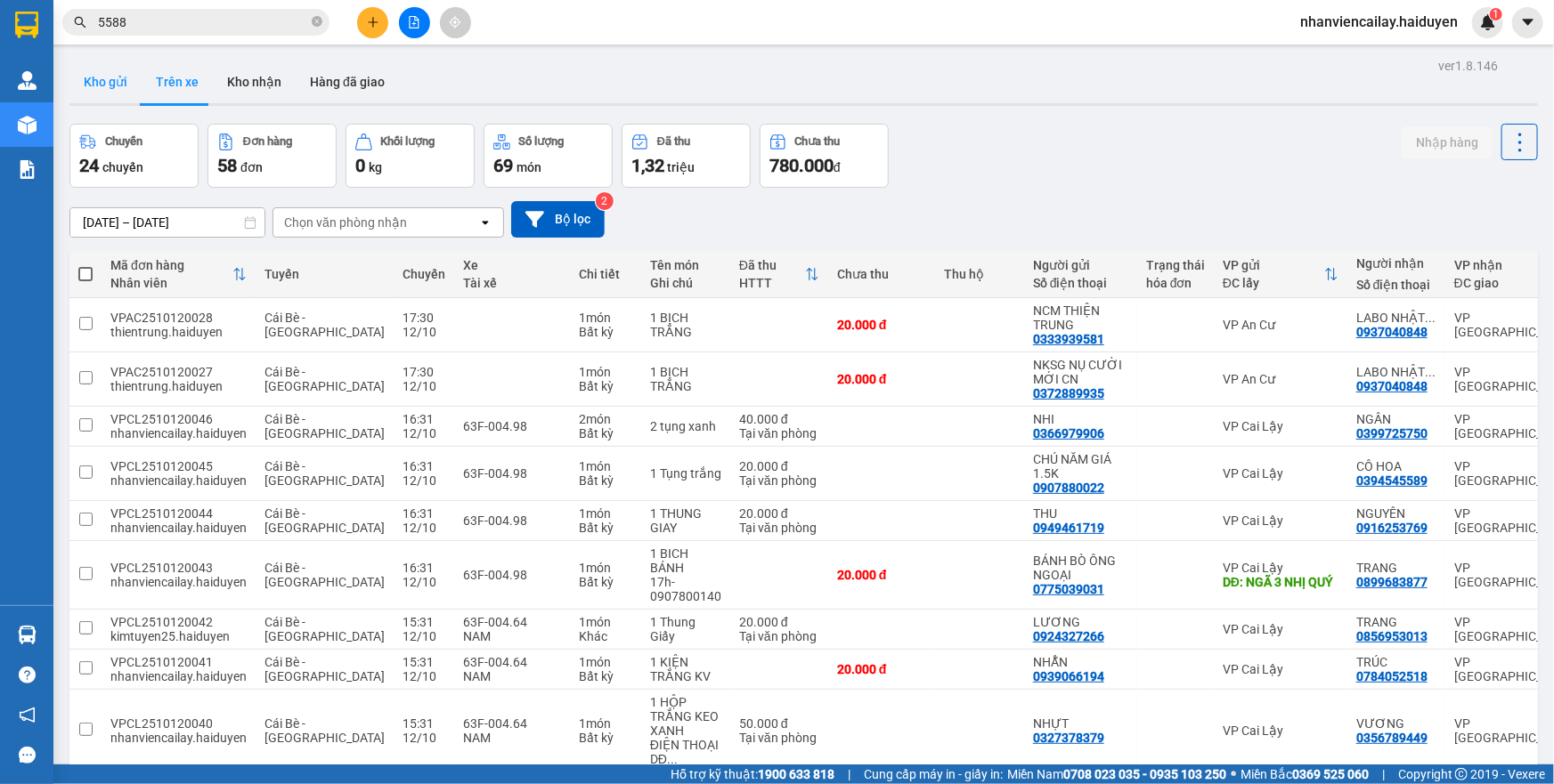
click at [121, 72] on button "Kho gửi" at bounding box center [106, 81] width 72 height 43
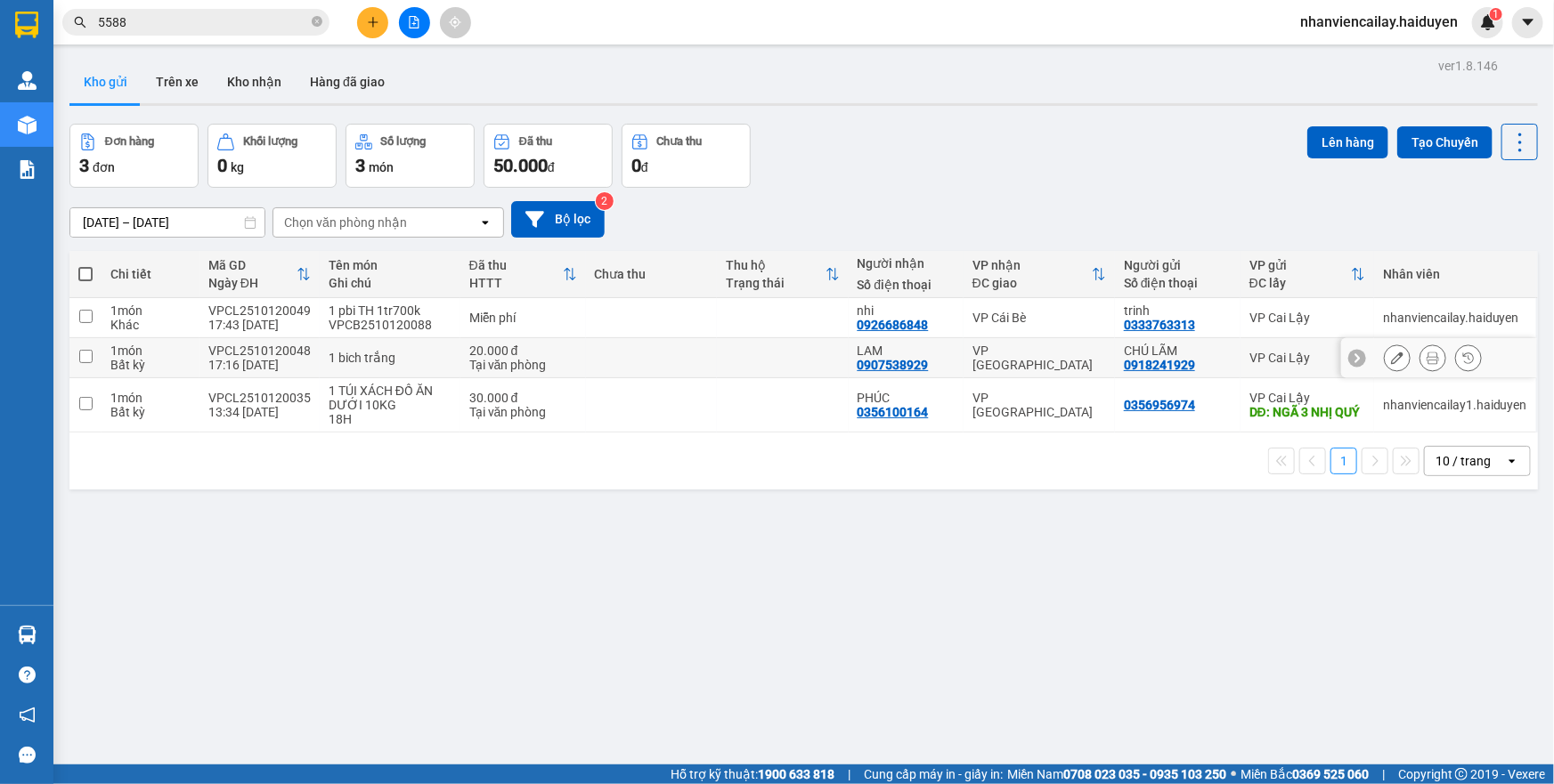
click at [355, 354] on div "1 bich trắng" at bounding box center [390, 359] width 123 height 14
checkbox input "true"
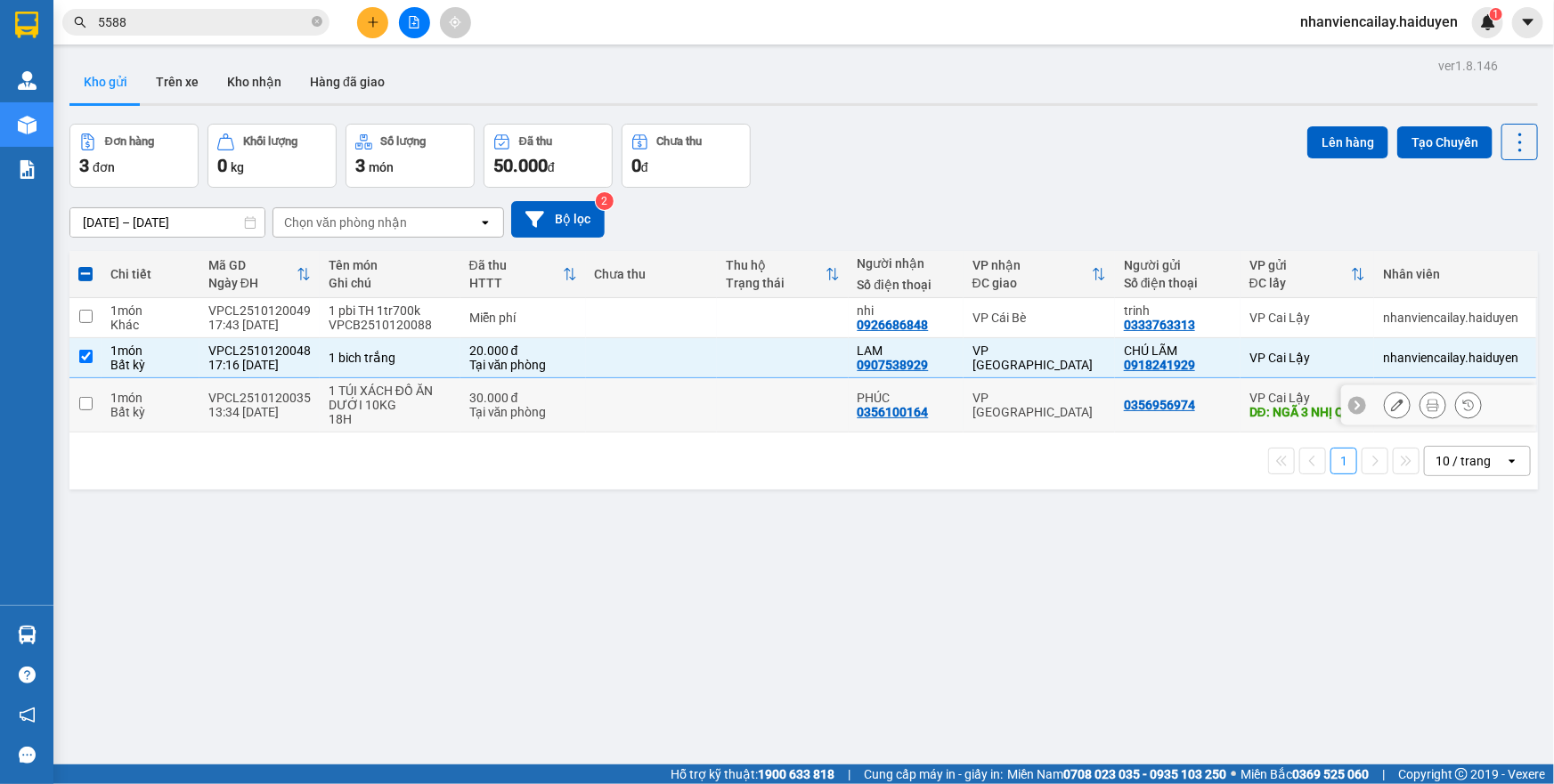
click at [357, 397] on div "1 TÚI XÁCH ĐỒ ĂN DƯỚI 10KG" at bounding box center [390, 397] width 123 height 28
checkbox input "true"
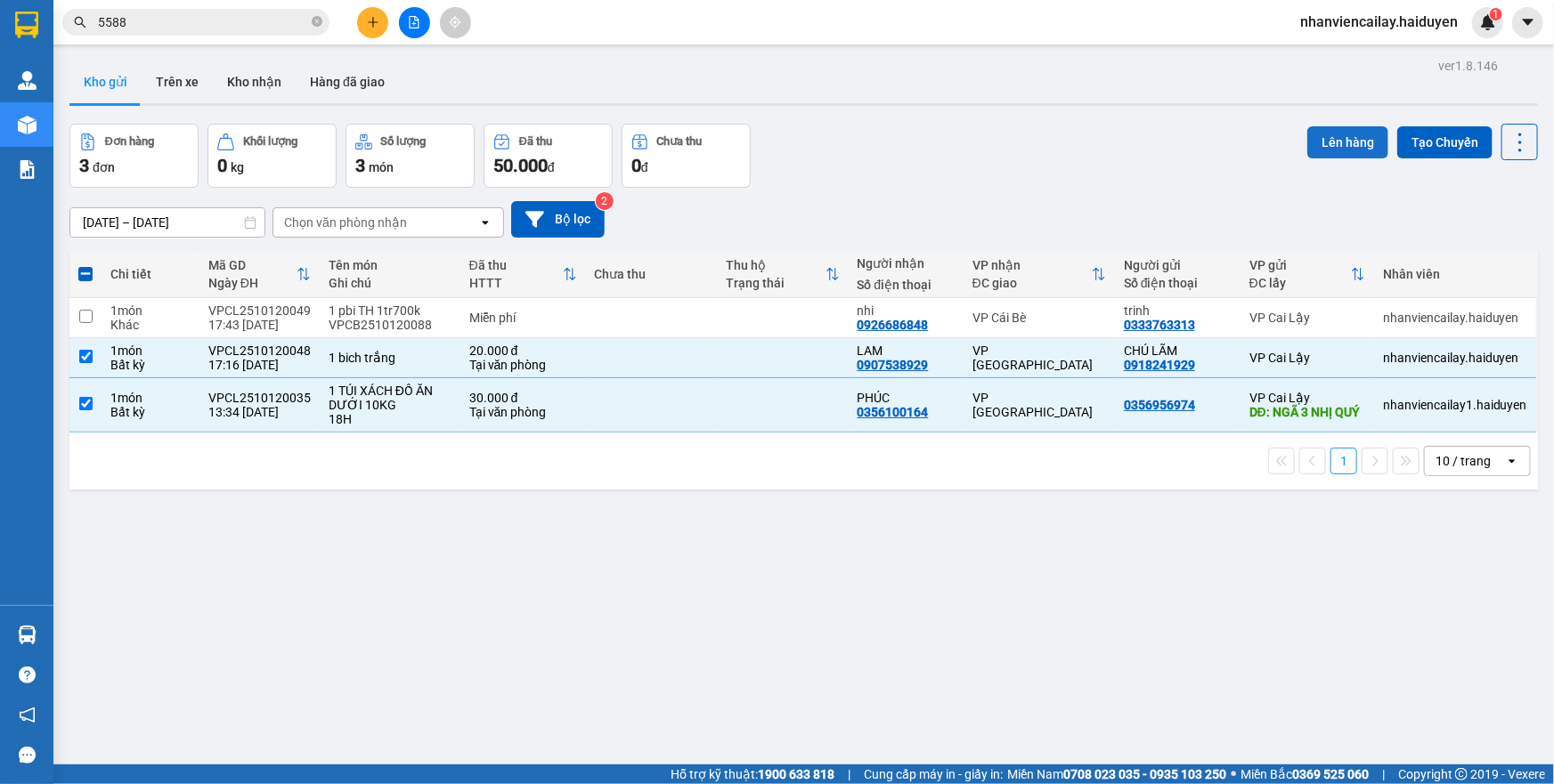
click at [1337, 129] on button "Lên hàng" at bounding box center [1348, 142] width 82 height 32
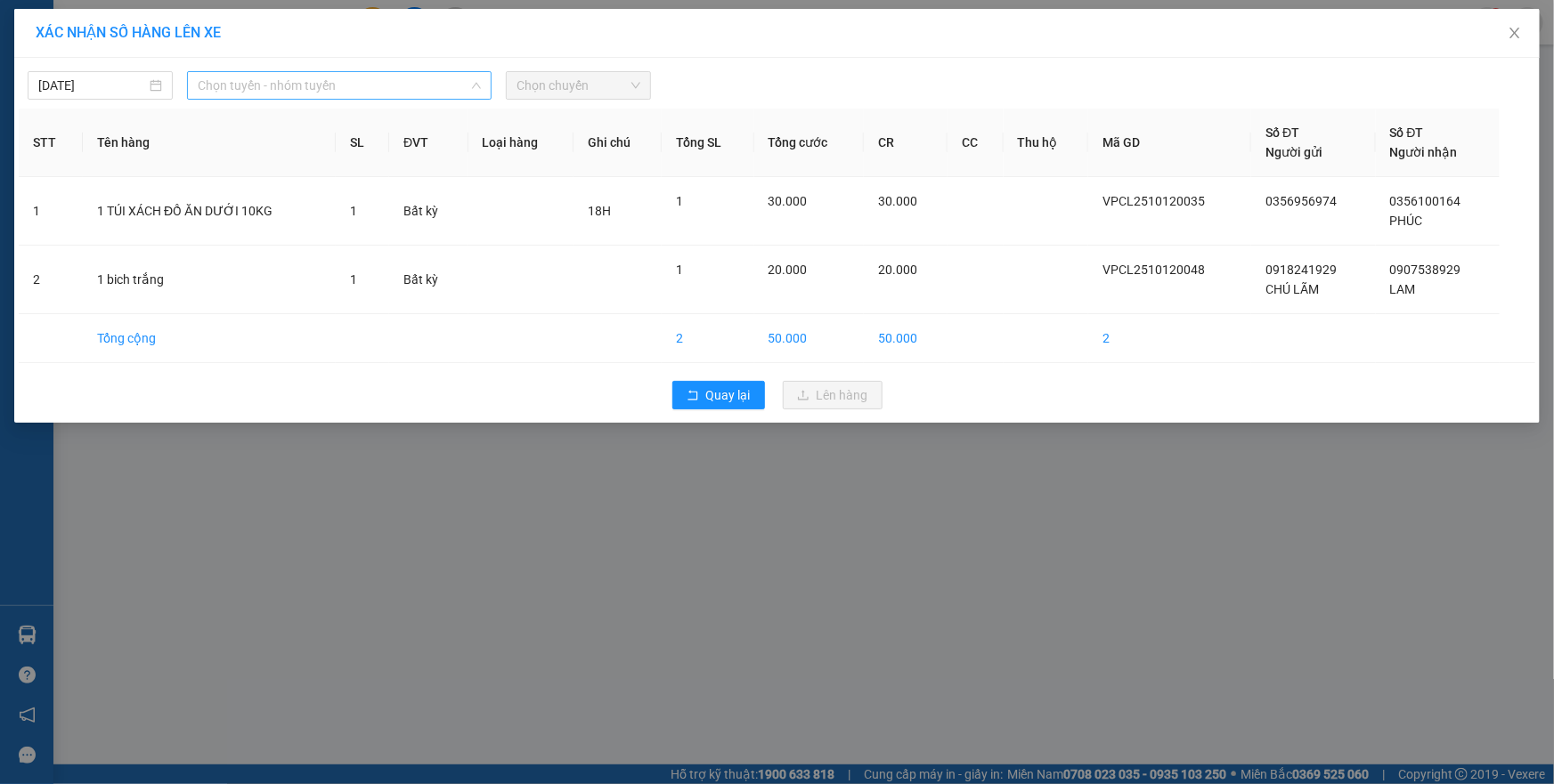
click at [319, 82] on span "Chọn tuyến - nhóm tuyến" at bounding box center [339, 86] width 283 height 27
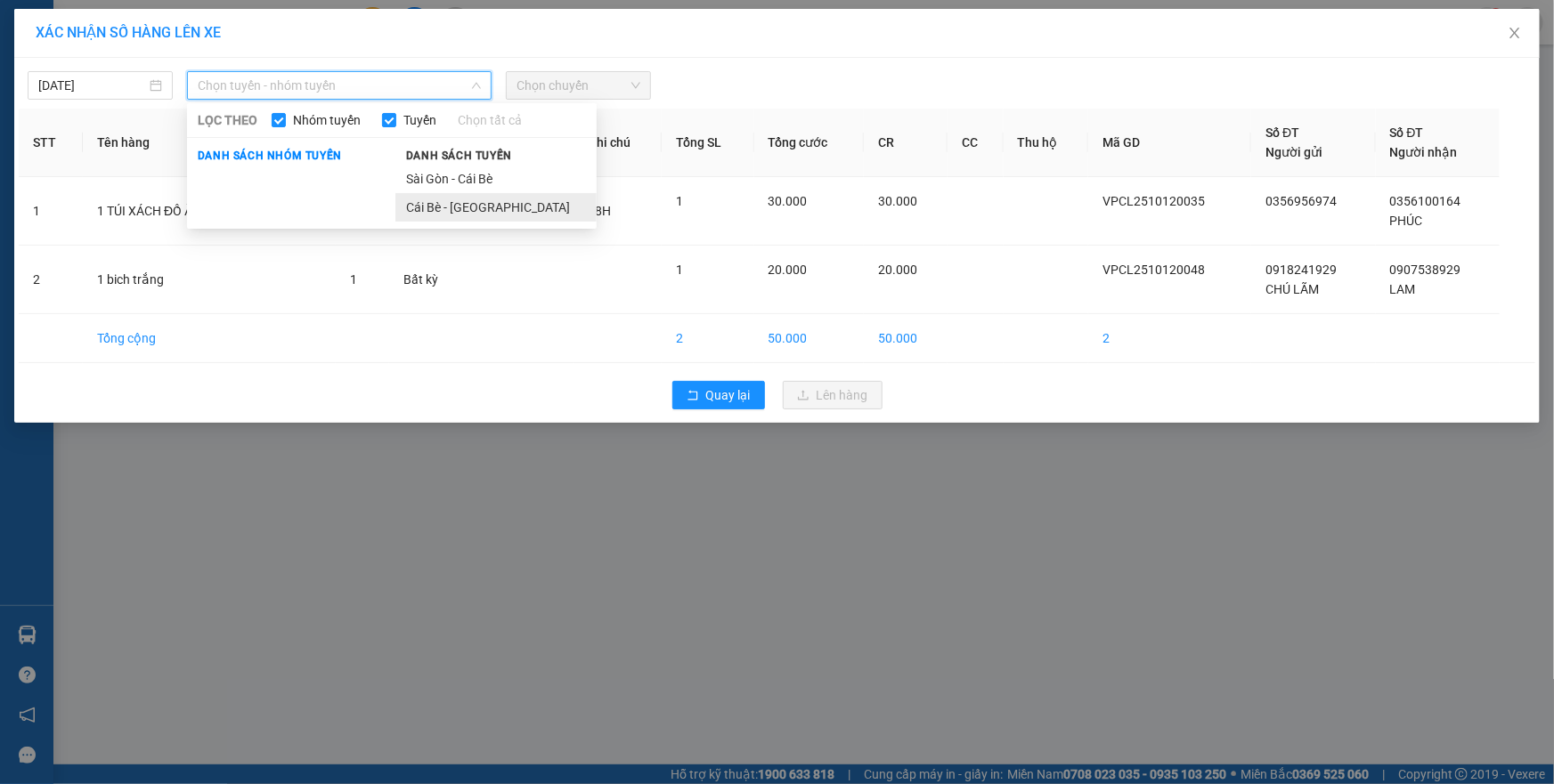
click at [426, 206] on li "Cái Bè - Sài Gòn" at bounding box center [496, 206] width 201 height 28
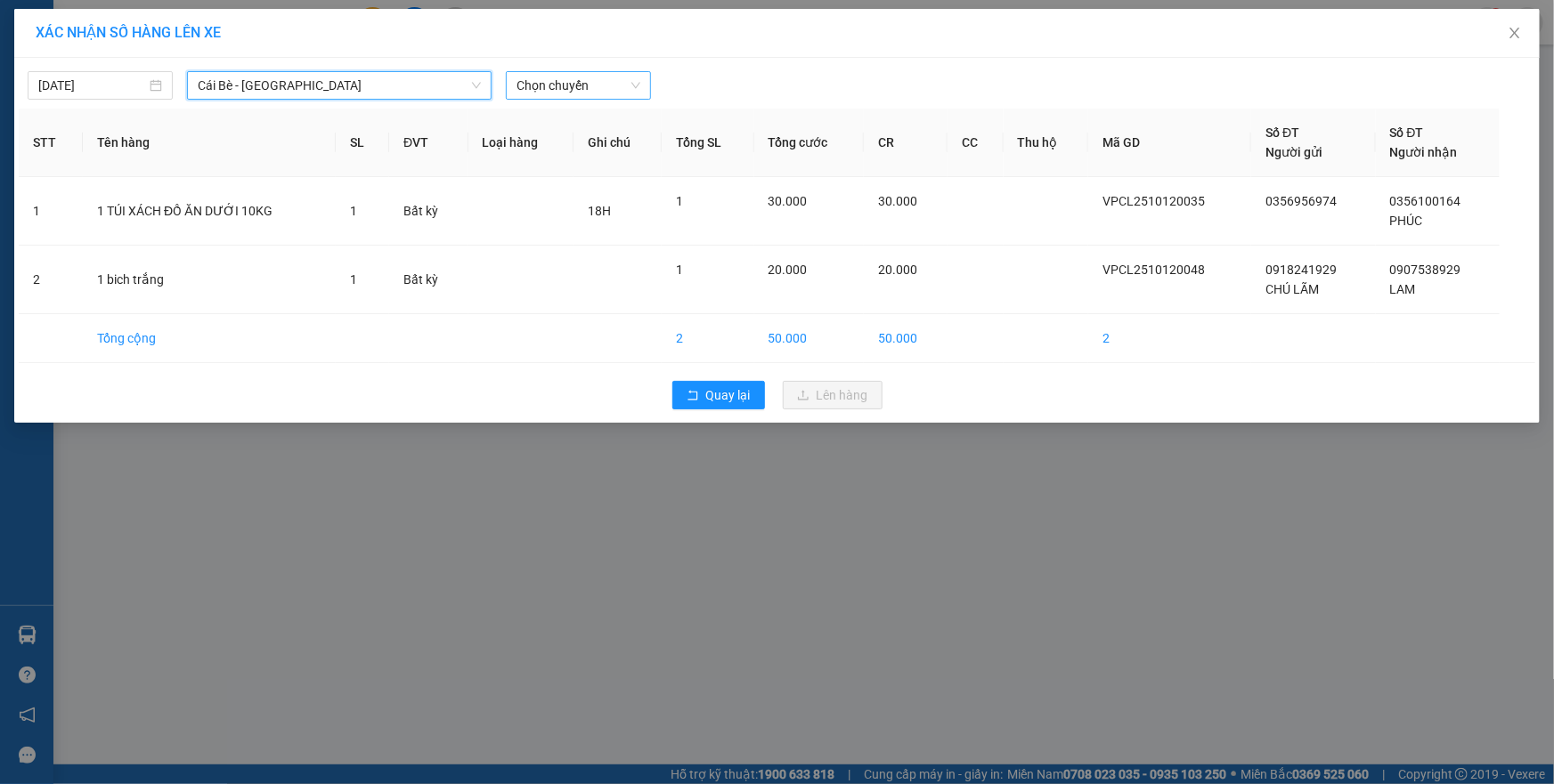
click at [528, 91] on span "Chọn chuyến" at bounding box center [578, 86] width 124 height 27
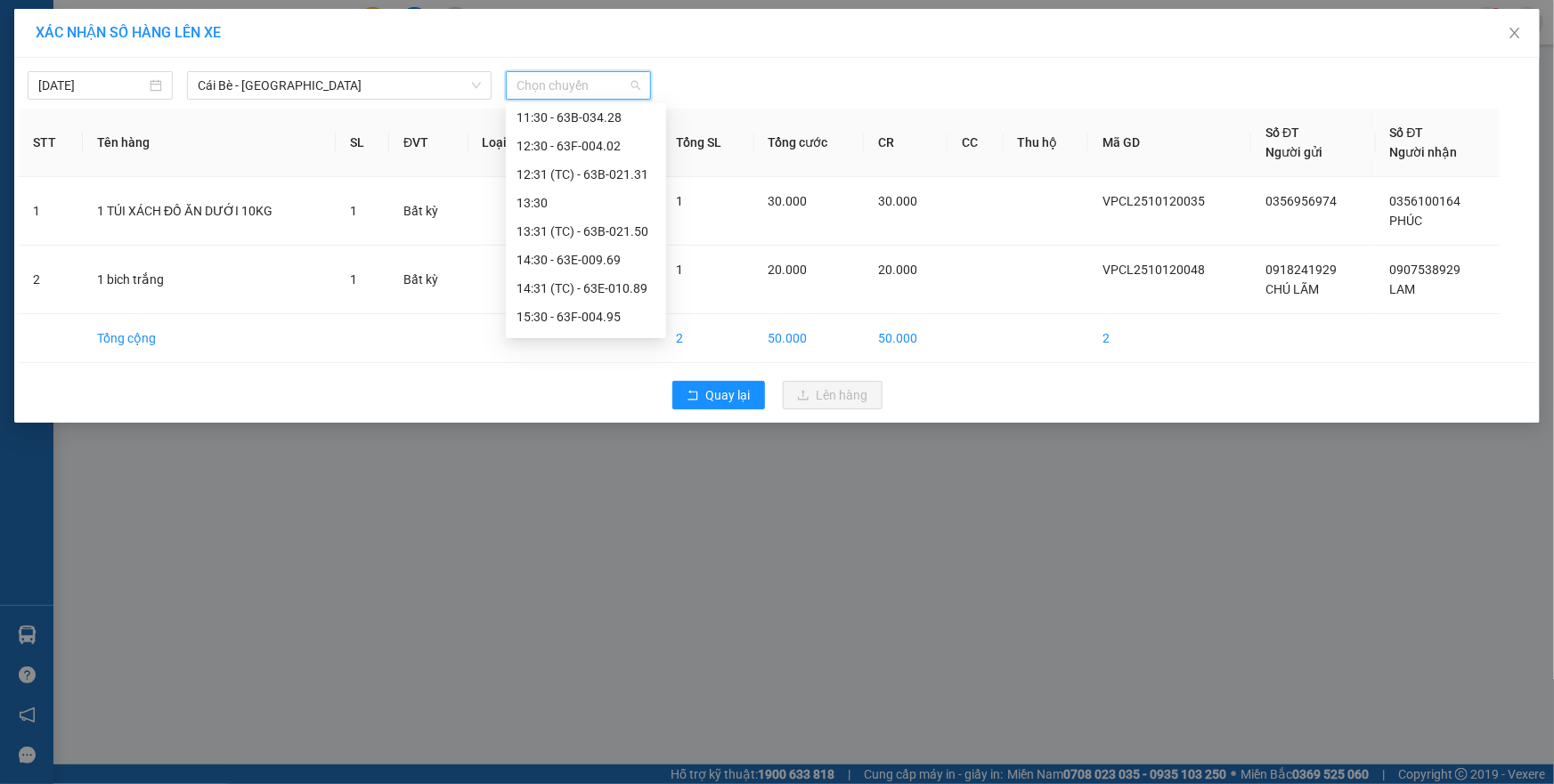
scroll to position [483, 0]
click at [690, 396] on icon "rollback" at bounding box center [693, 396] width 13 height 13
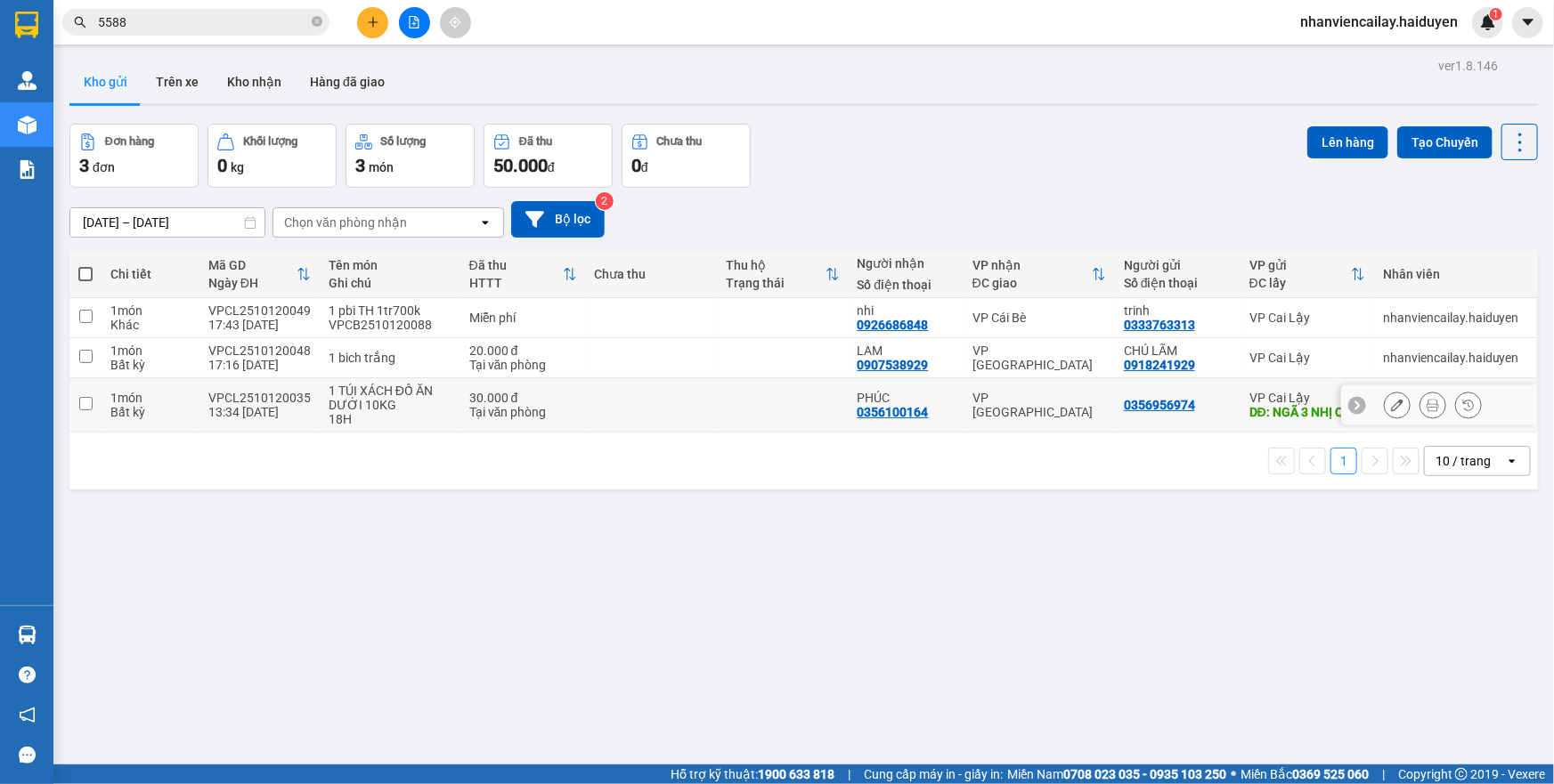
click at [421, 402] on div "1 TÚI XÁCH ĐỒ ĂN DƯỚI 10KG" at bounding box center [390, 397] width 123 height 28
checkbox input "true"
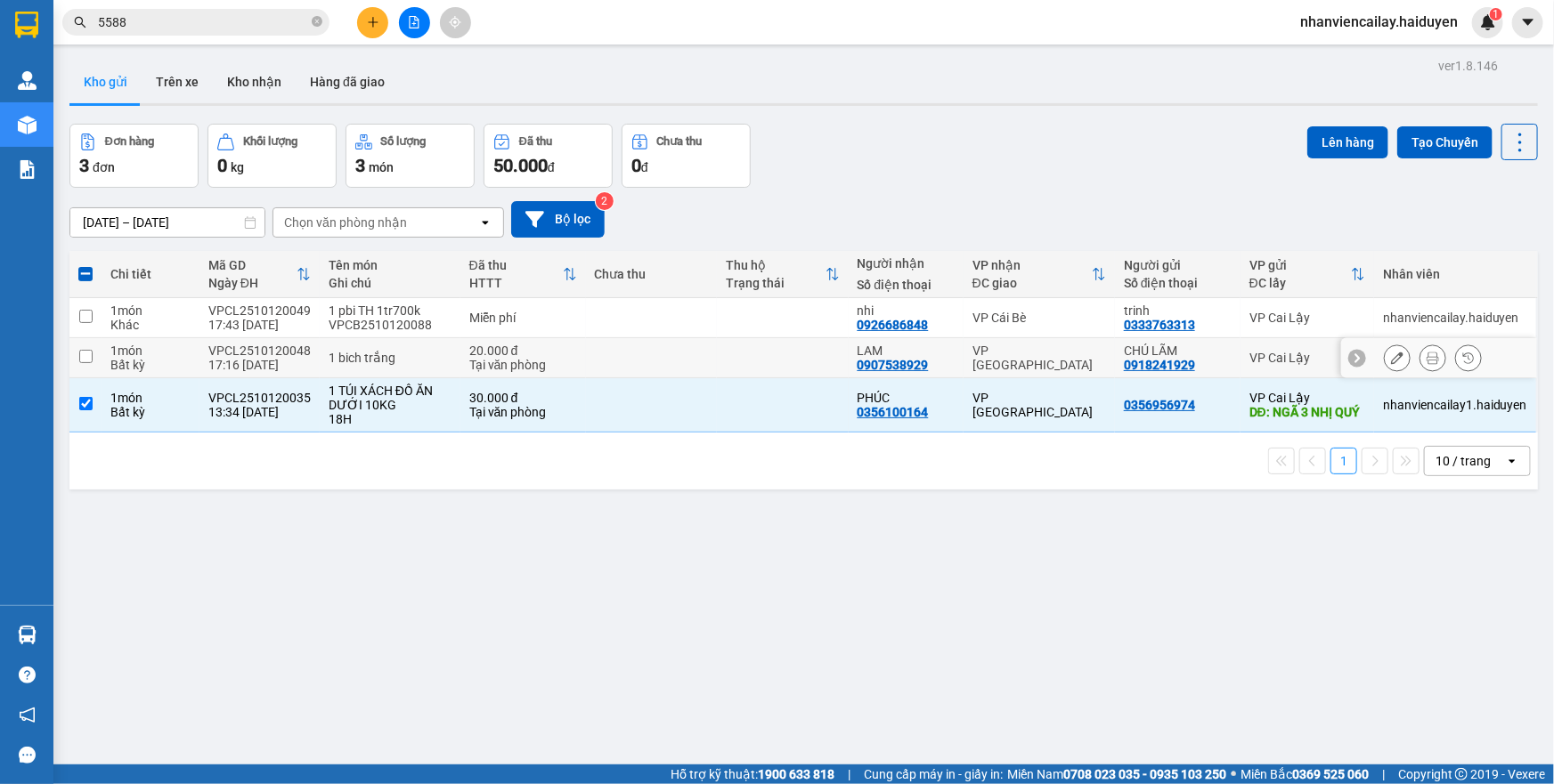
click at [412, 362] on div "1 bich trắng" at bounding box center [390, 359] width 123 height 14
checkbox input "true"
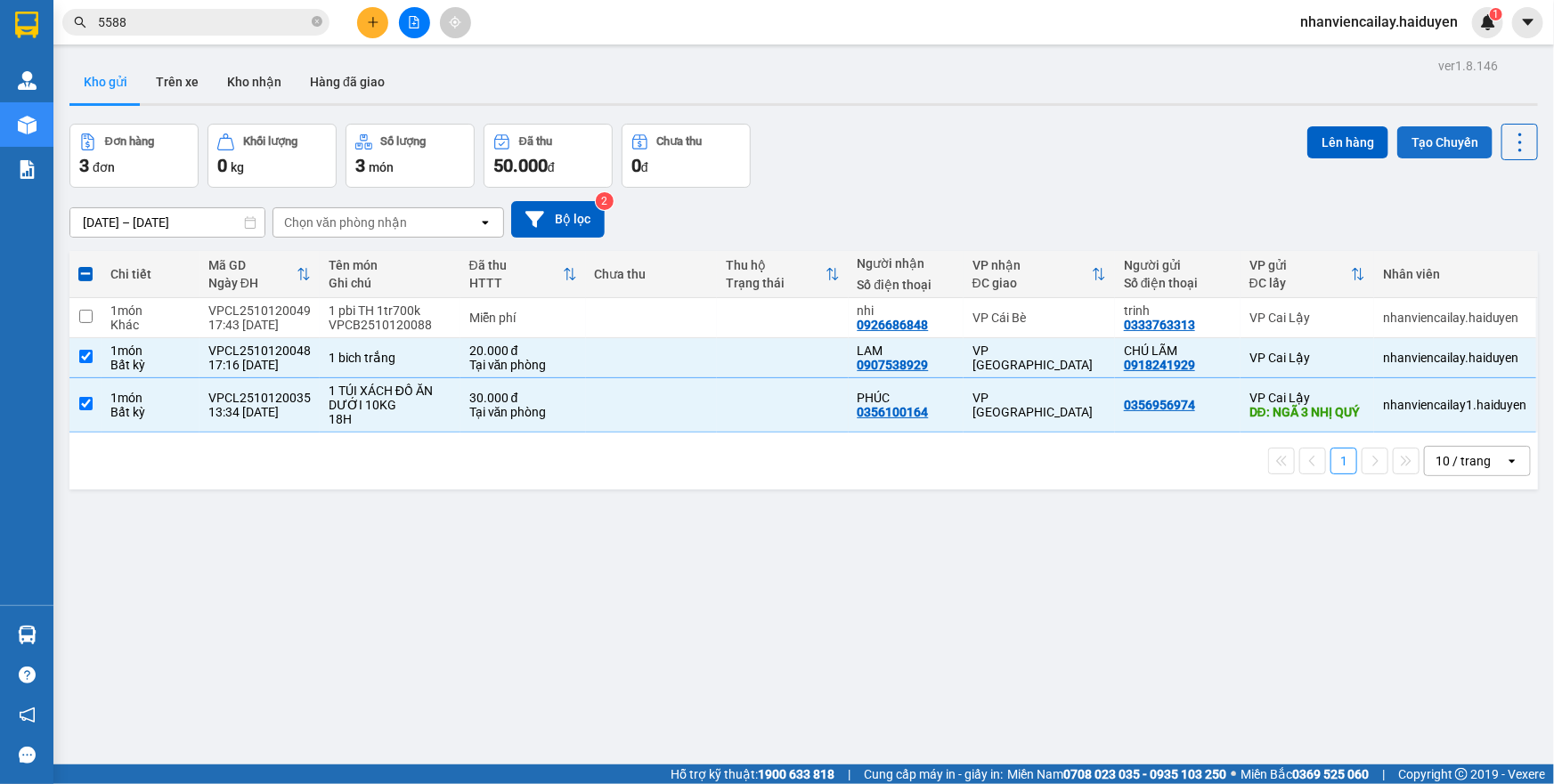
click at [1420, 151] on button "Tạo Chuyến" at bounding box center [1444, 142] width 95 height 32
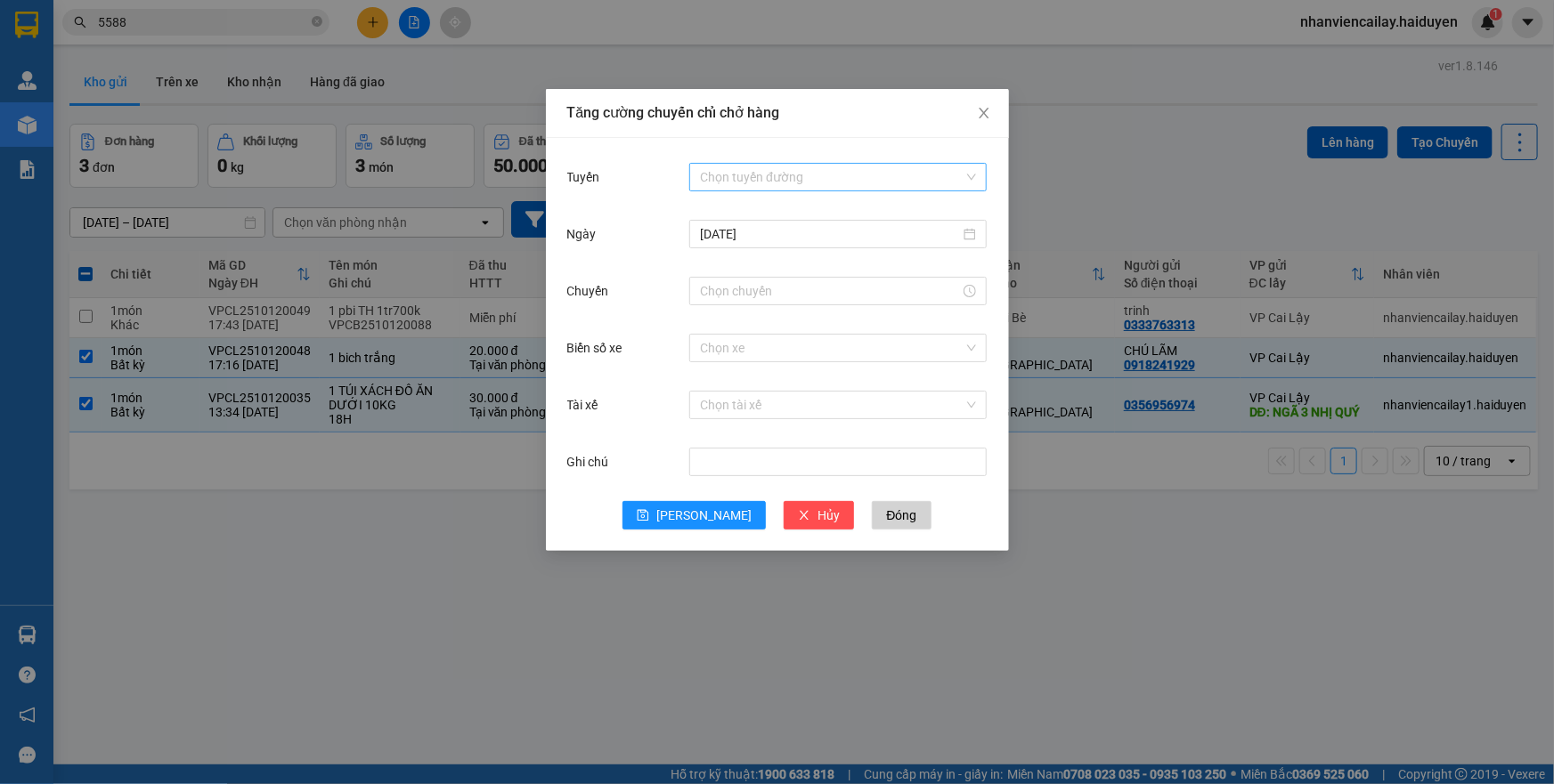
click at [748, 184] on input "Tuyến" at bounding box center [831, 177] width 264 height 27
click at [759, 237] on div "Cái Bè - Sài Gòn" at bounding box center [838, 242] width 276 height 20
click at [753, 290] on input "Chuyến" at bounding box center [830, 292] width 260 height 20
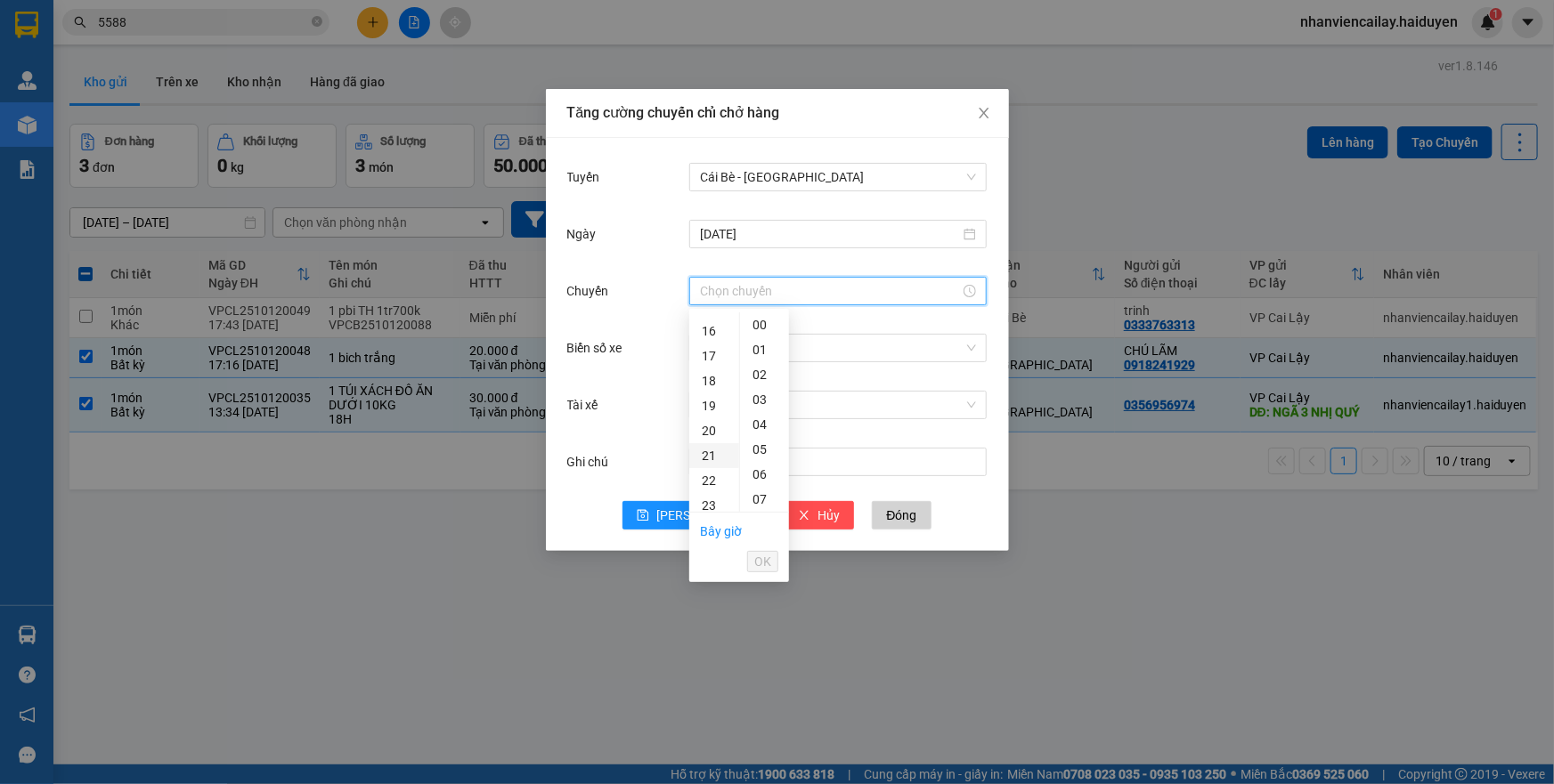
scroll to position [323, 0]
click at [710, 422] on div "17" at bounding box center [714, 425] width 50 height 25
click at [758, 454] on div "31" at bounding box center [764, 451] width 49 height 25
type input "17:31"
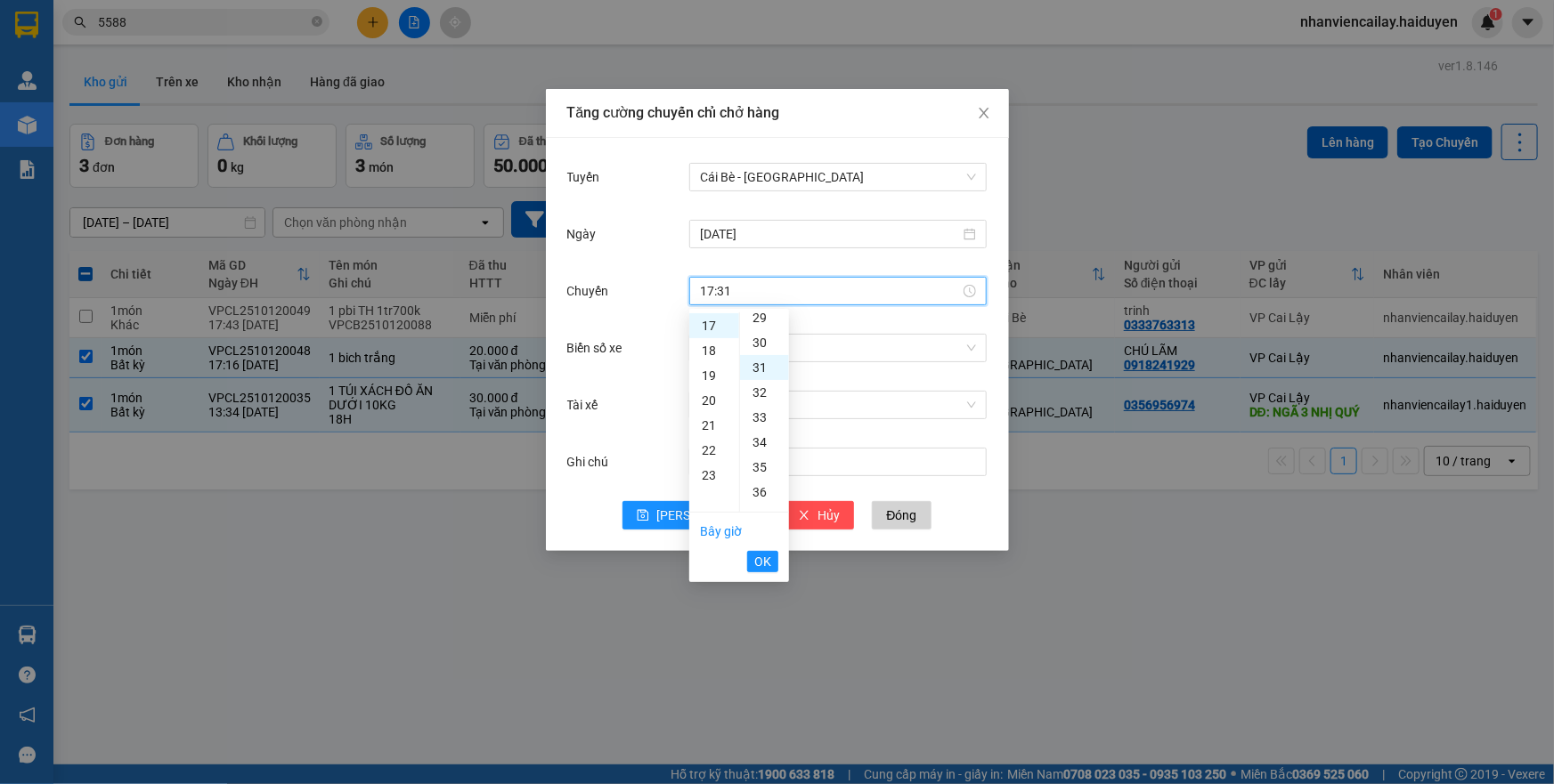
scroll to position [772, 0]
click at [763, 568] on span "OK" at bounding box center [763, 562] width 17 height 20
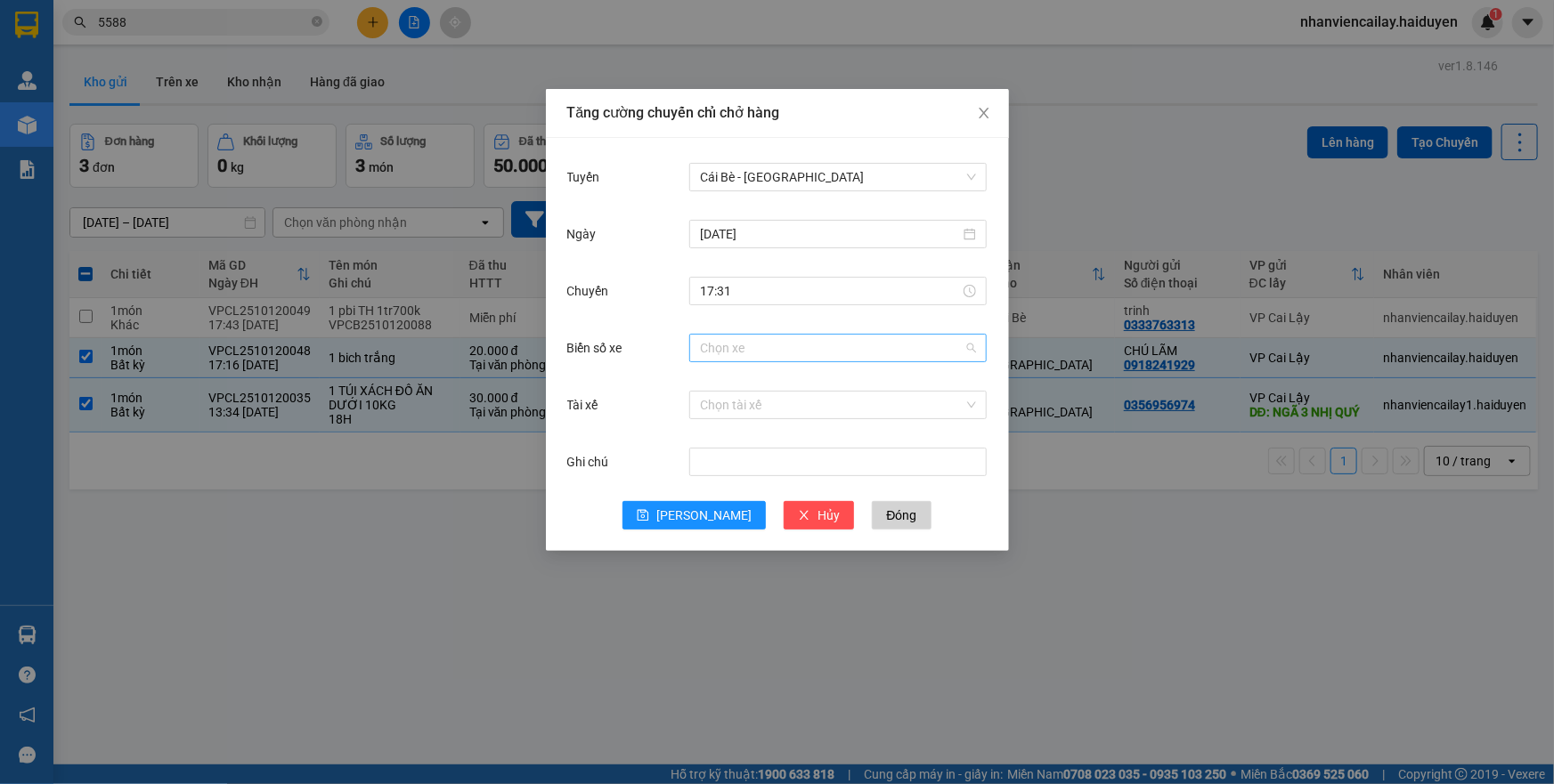
click at [725, 354] on input "Biển số xe" at bounding box center [831, 349] width 264 height 27
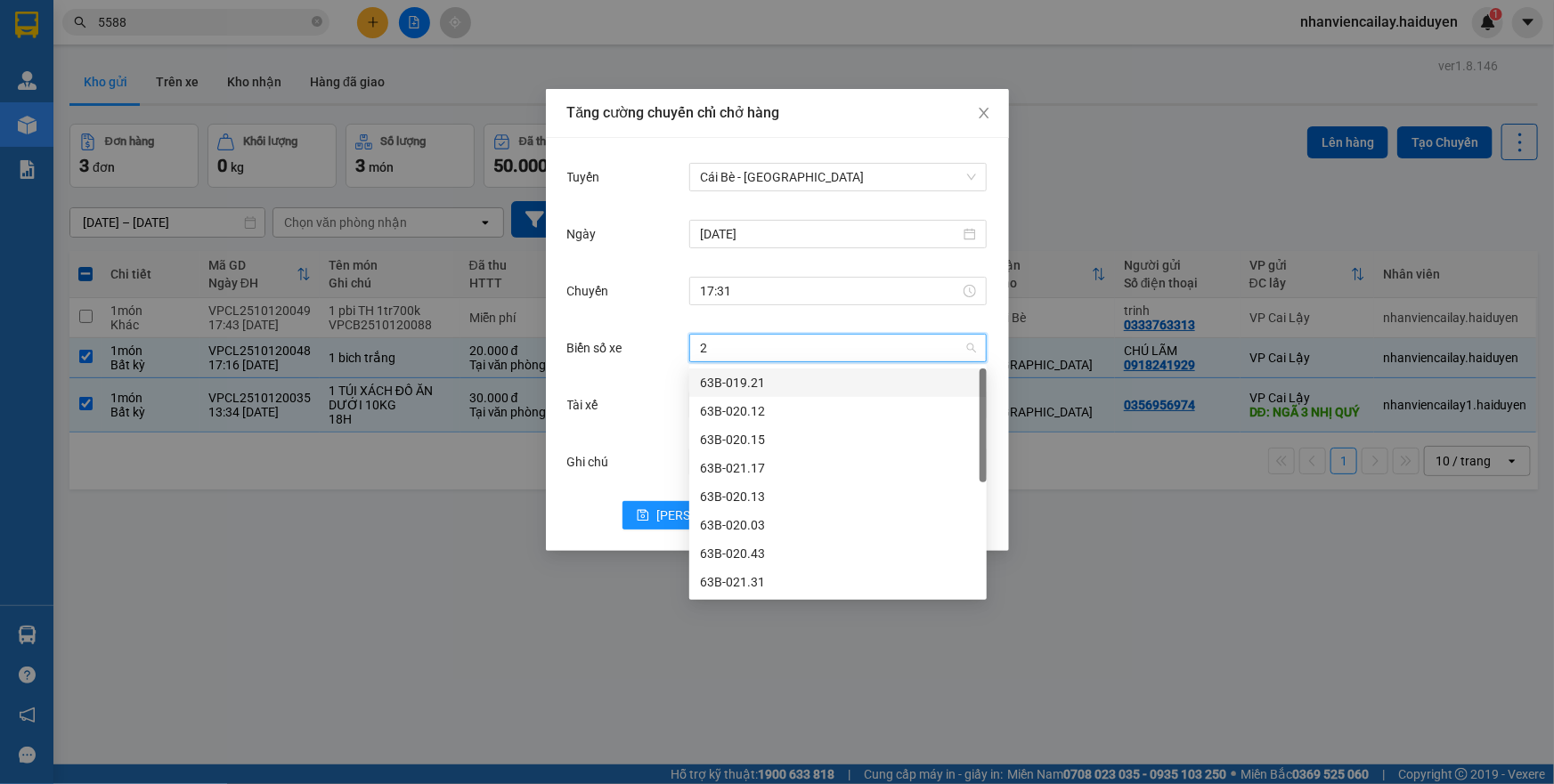
type input "28"
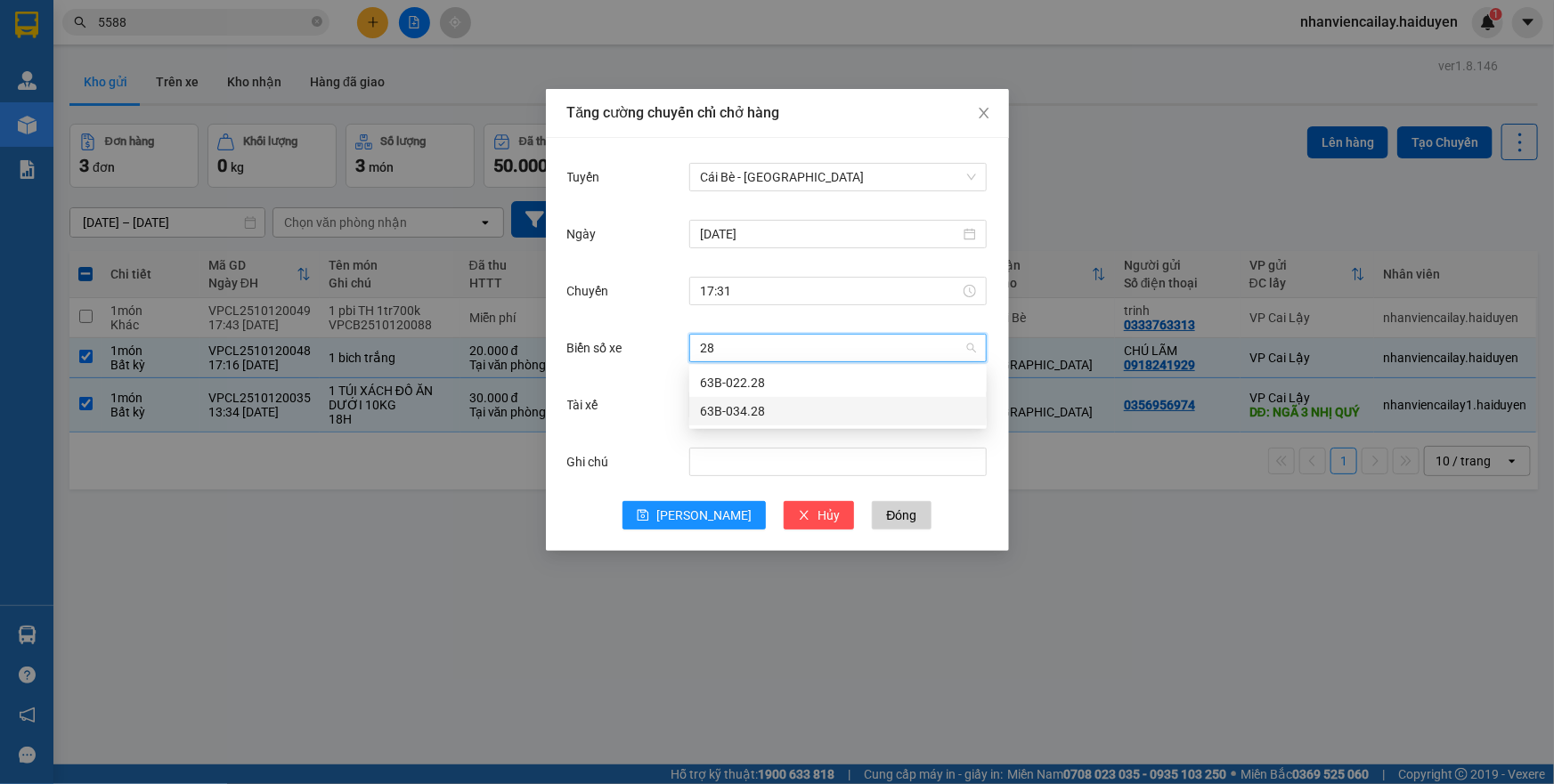
click at [735, 406] on div "63B-034.28" at bounding box center [838, 412] width 276 height 20
click at [735, 406] on input "Tài xế" at bounding box center [831, 406] width 264 height 27
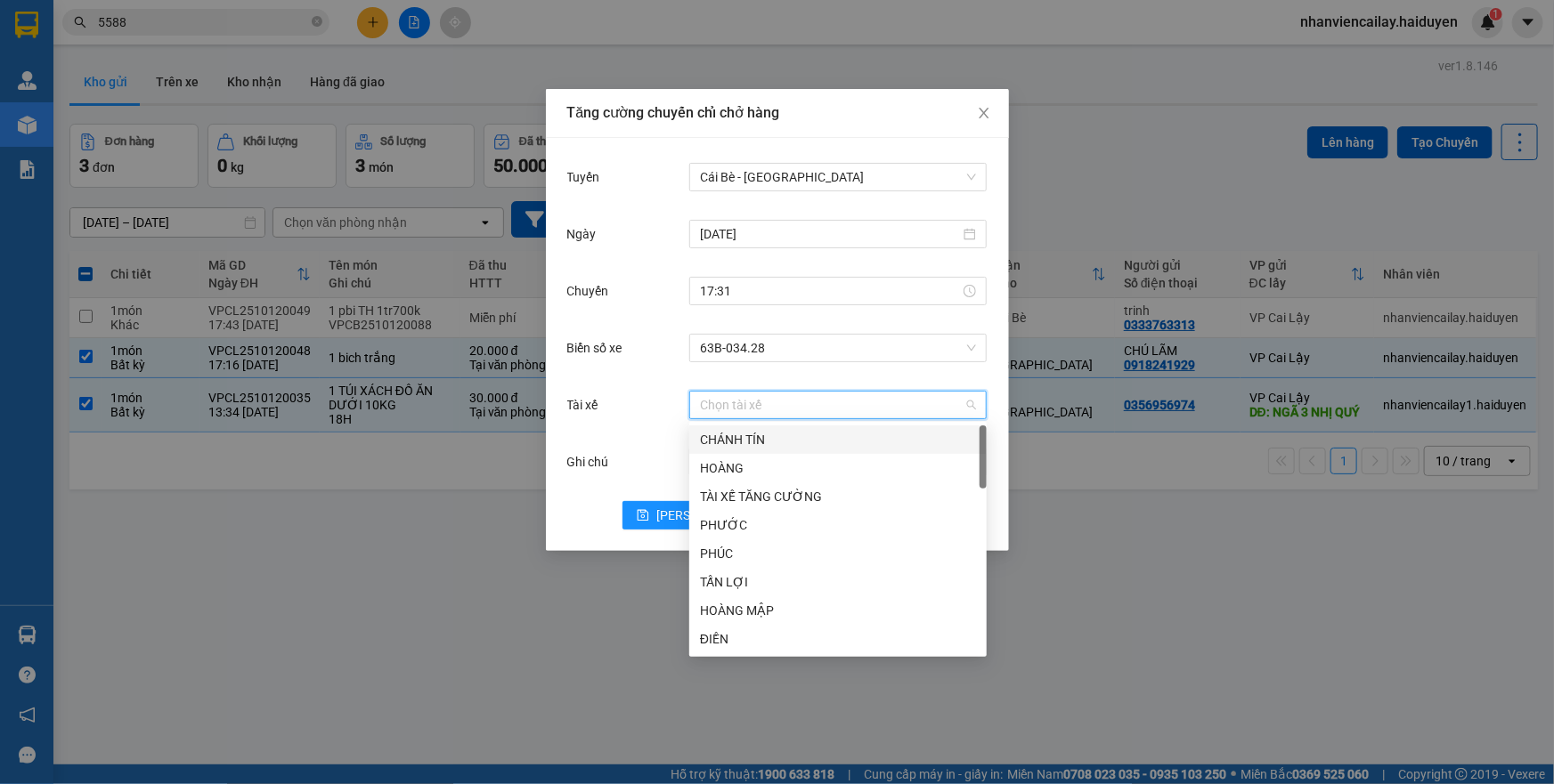
type input "R"
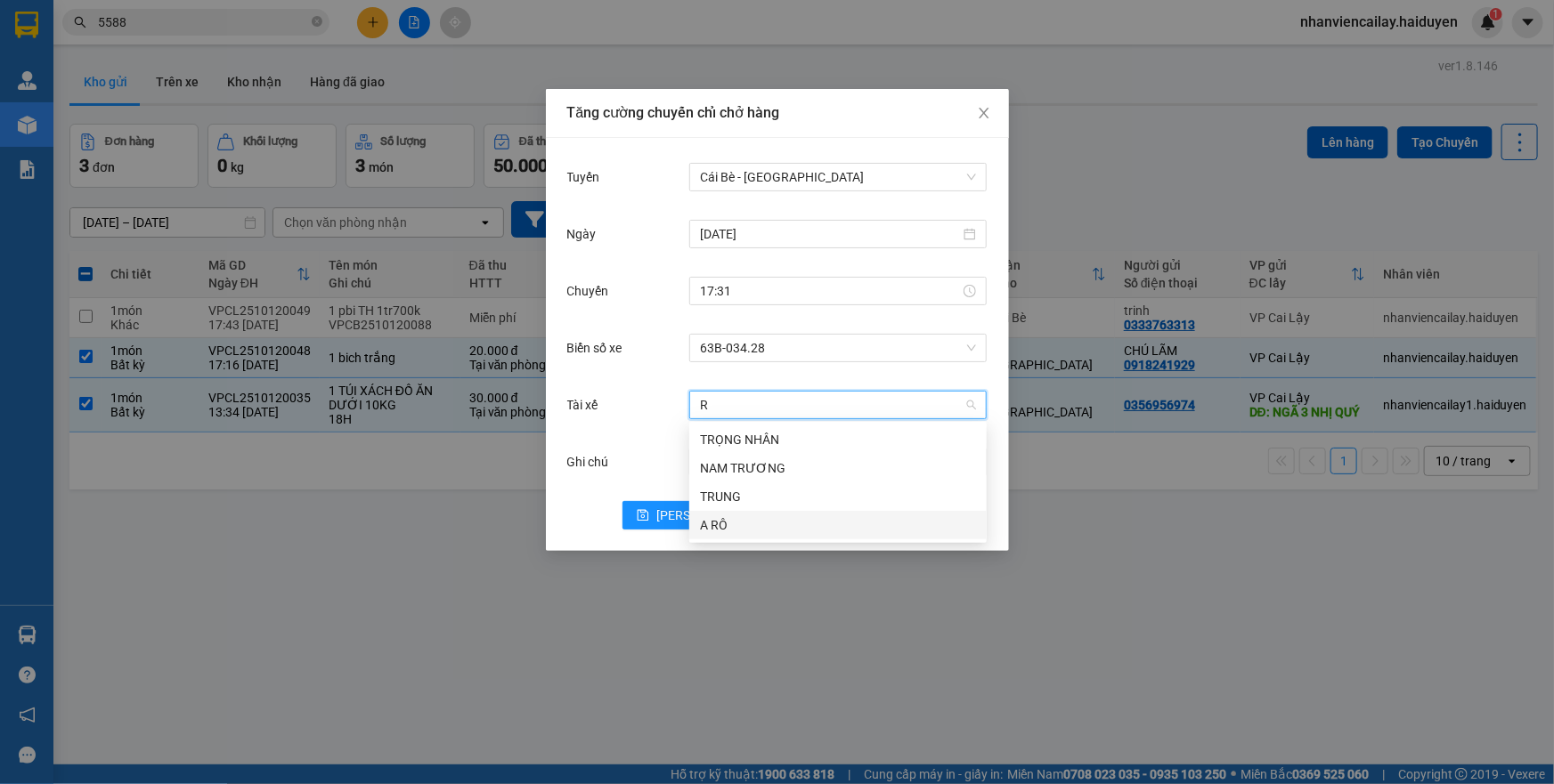
click at [723, 515] on div "A RÔ" at bounding box center [838, 525] width 276 height 20
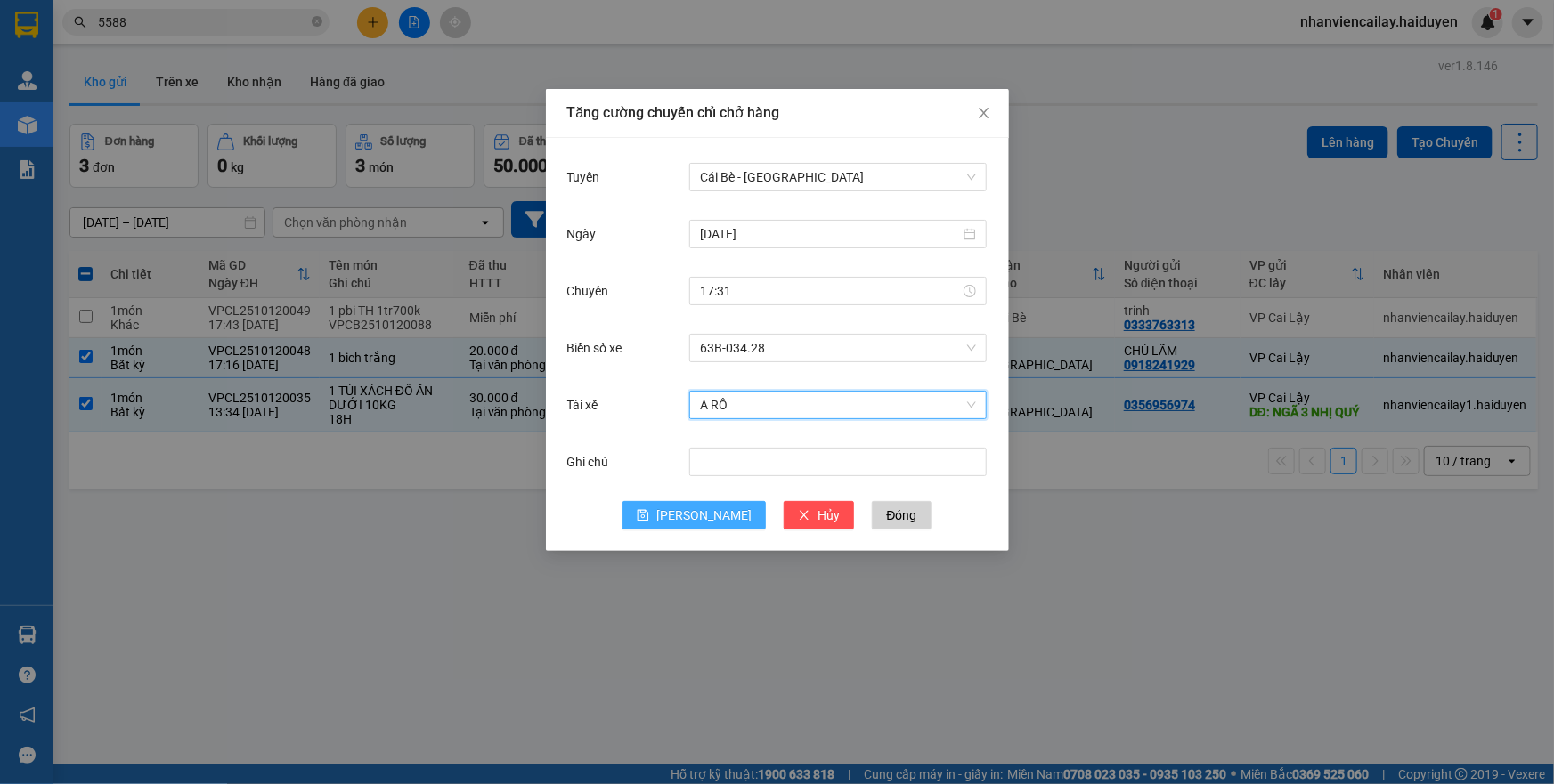
click at [649, 519] on icon "save" at bounding box center [643, 516] width 13 height 13
click at [978, 118] on icon "close" at bounding box center [984, 113] width 14 height 14
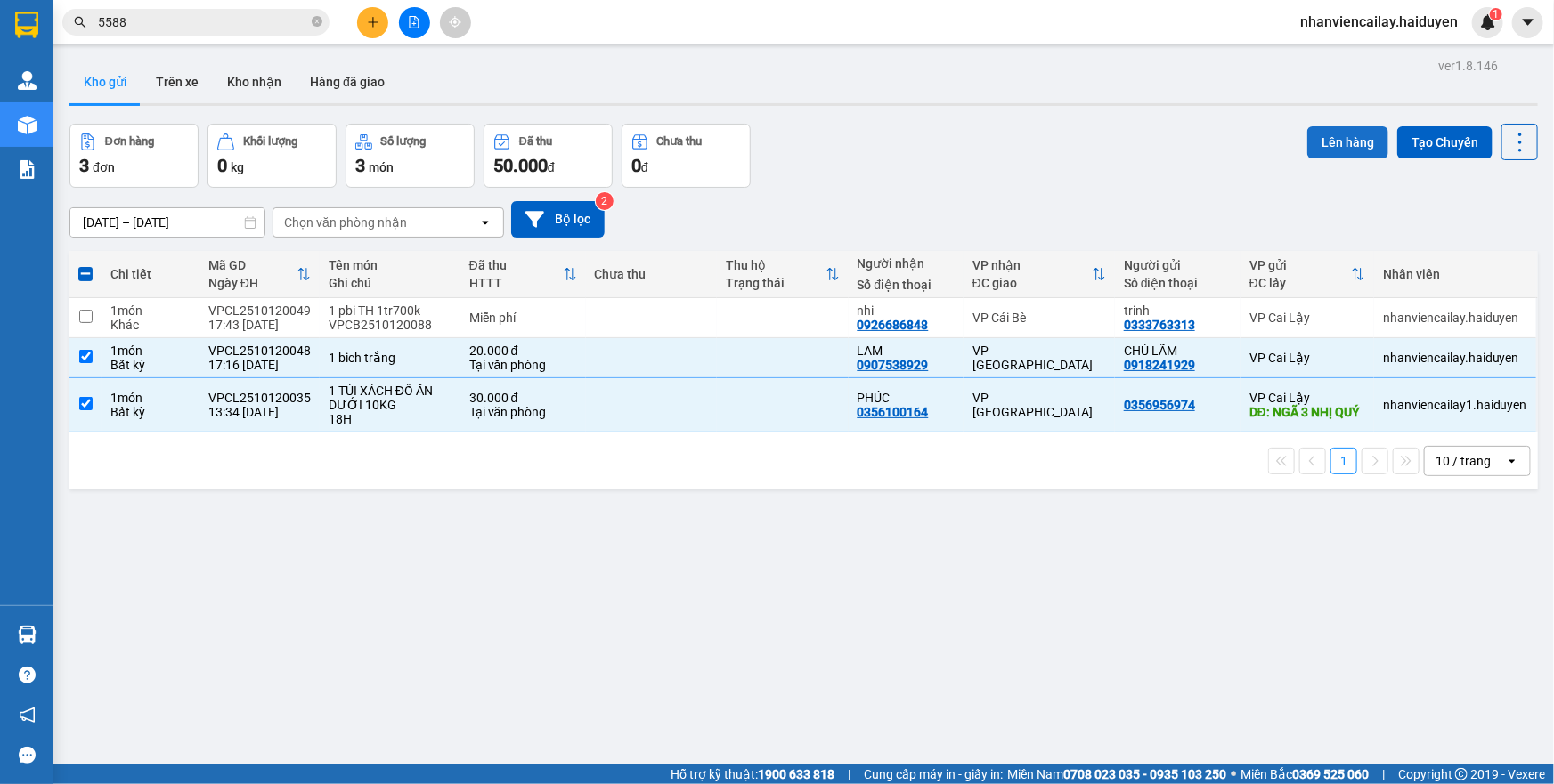
click at [1344, 150] on button "Lên hàng" at bounding box center [1348, 142] width 82 height 32
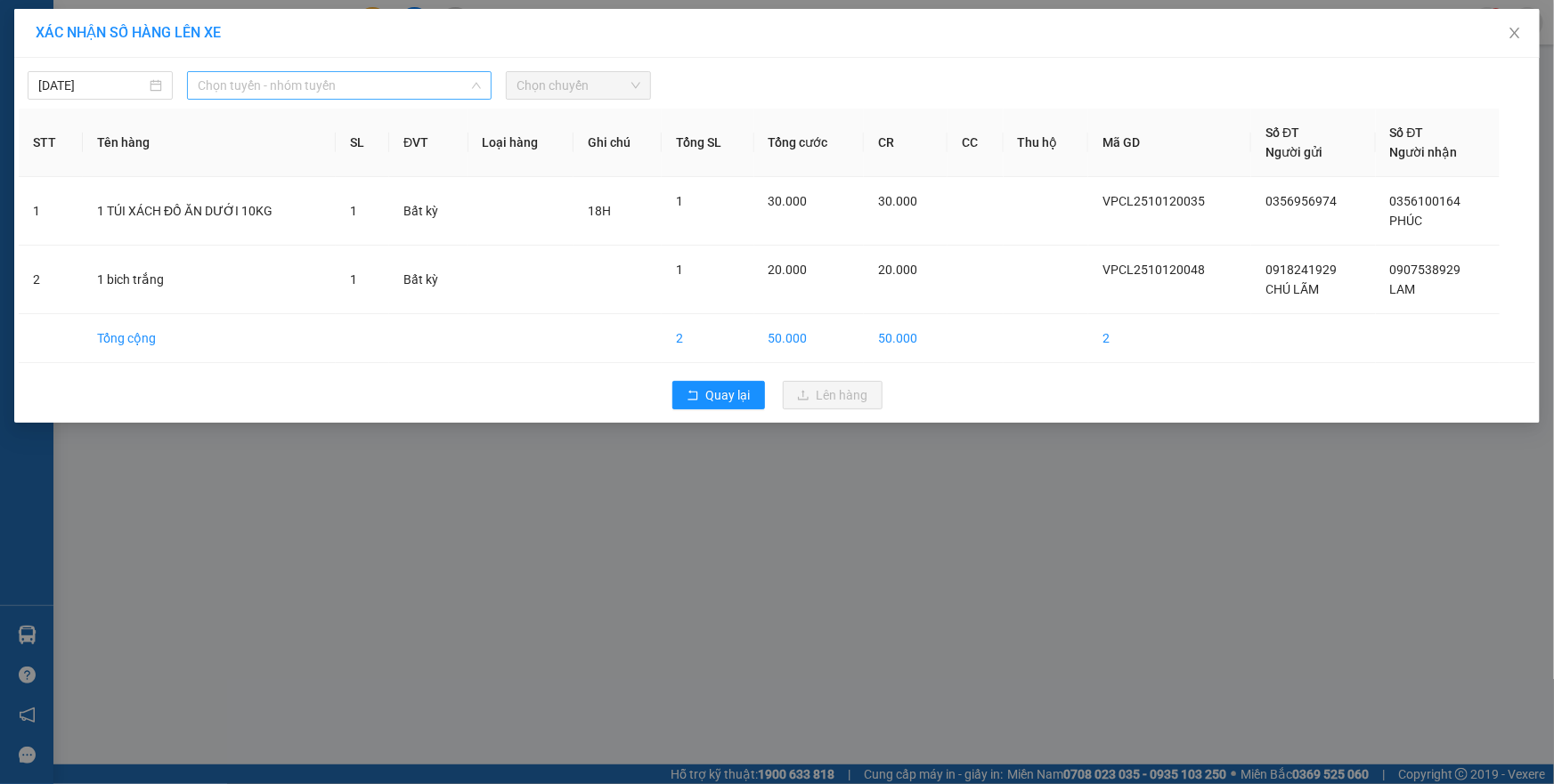
click at [312, 88] on span "Chọn tuyến - nhóm tuyến" at bounding box center [339, 86] width 283 height 27
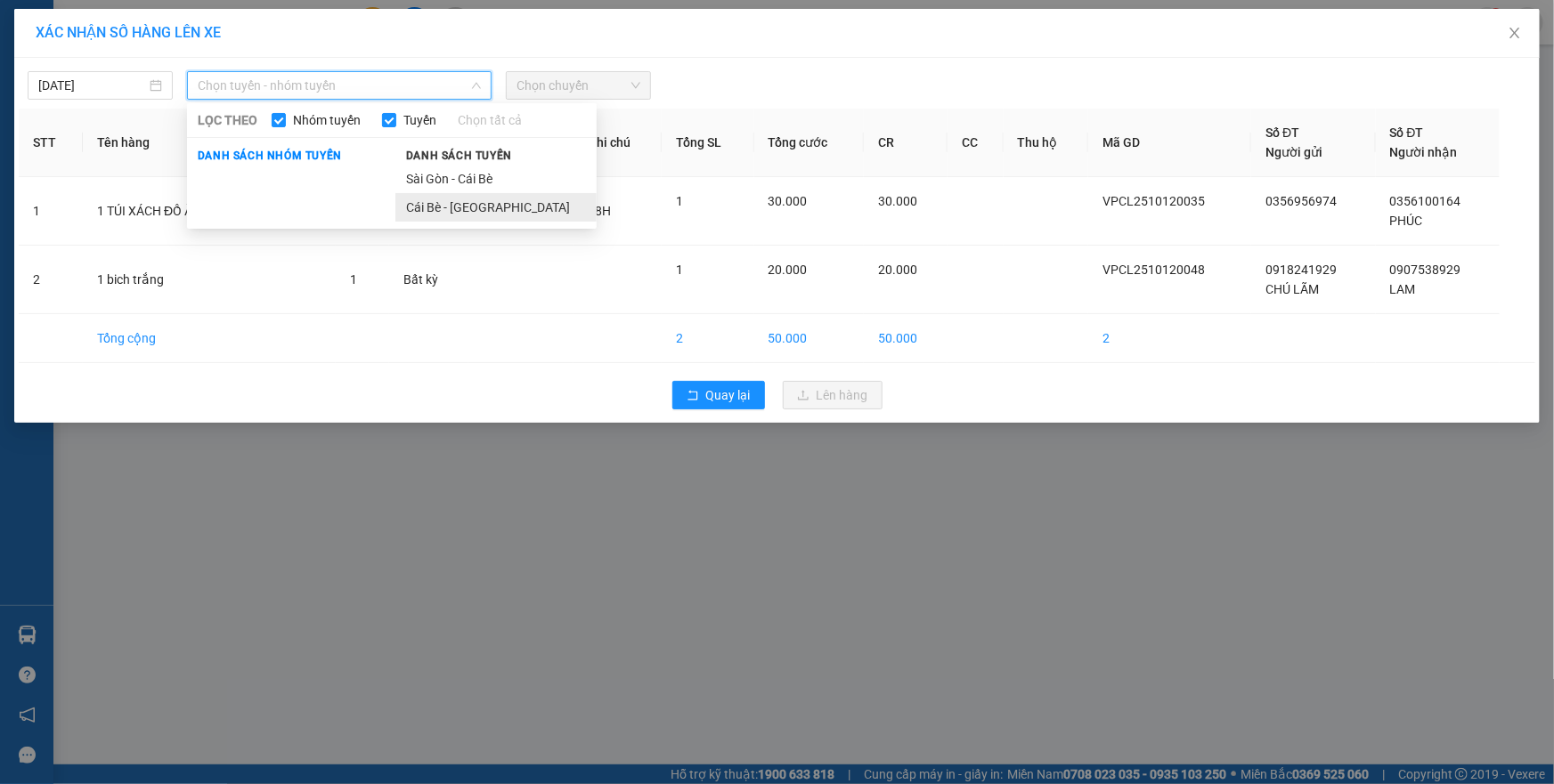
click at [418, 204] on li "Cái Bè - Sài Gòn" at bounding box center [496, 206] width 201 height 28
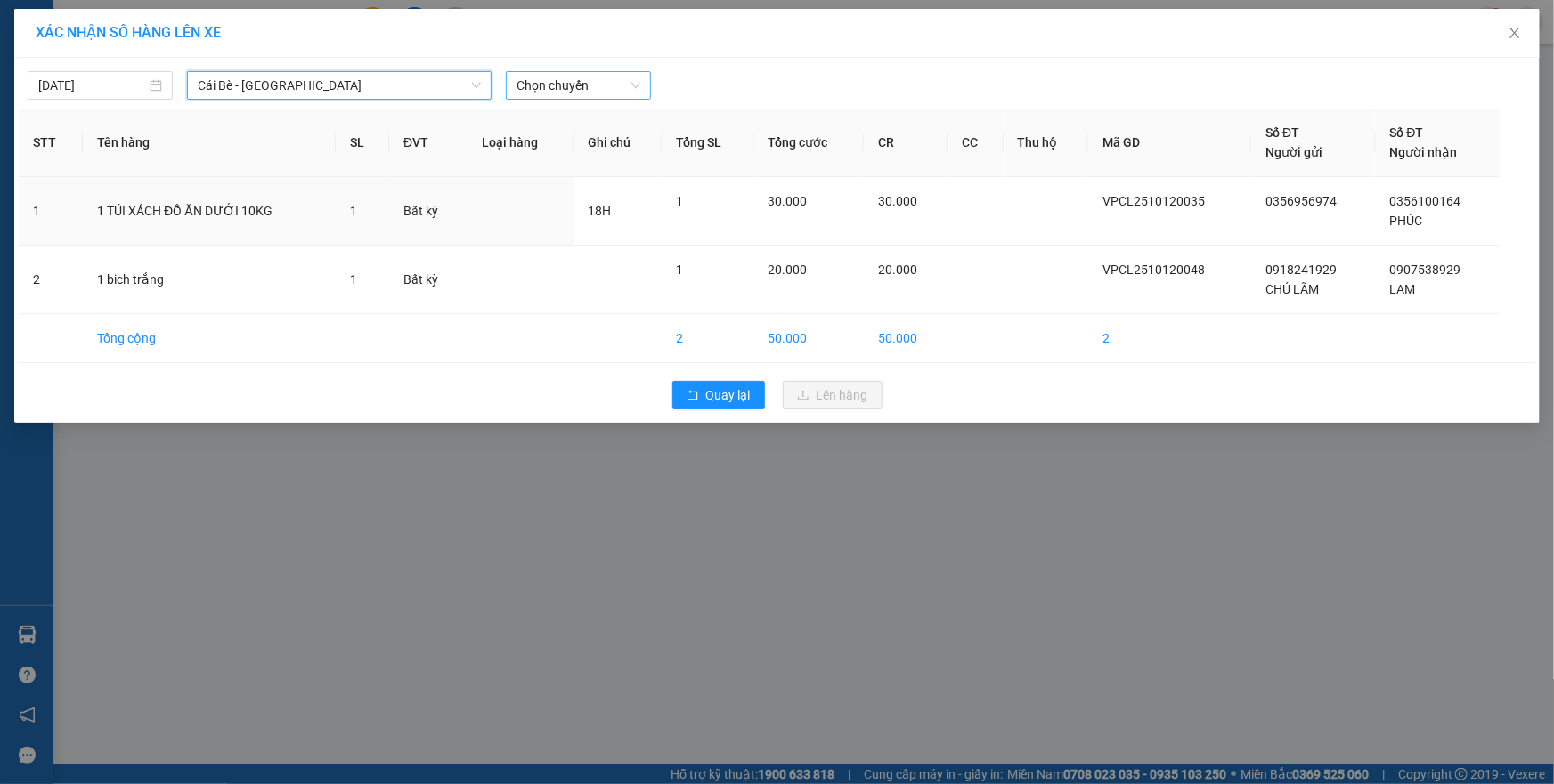
click at [559, 80] on span "Chọn chuyến" at bounding box center [578, 86] width 124 height 27
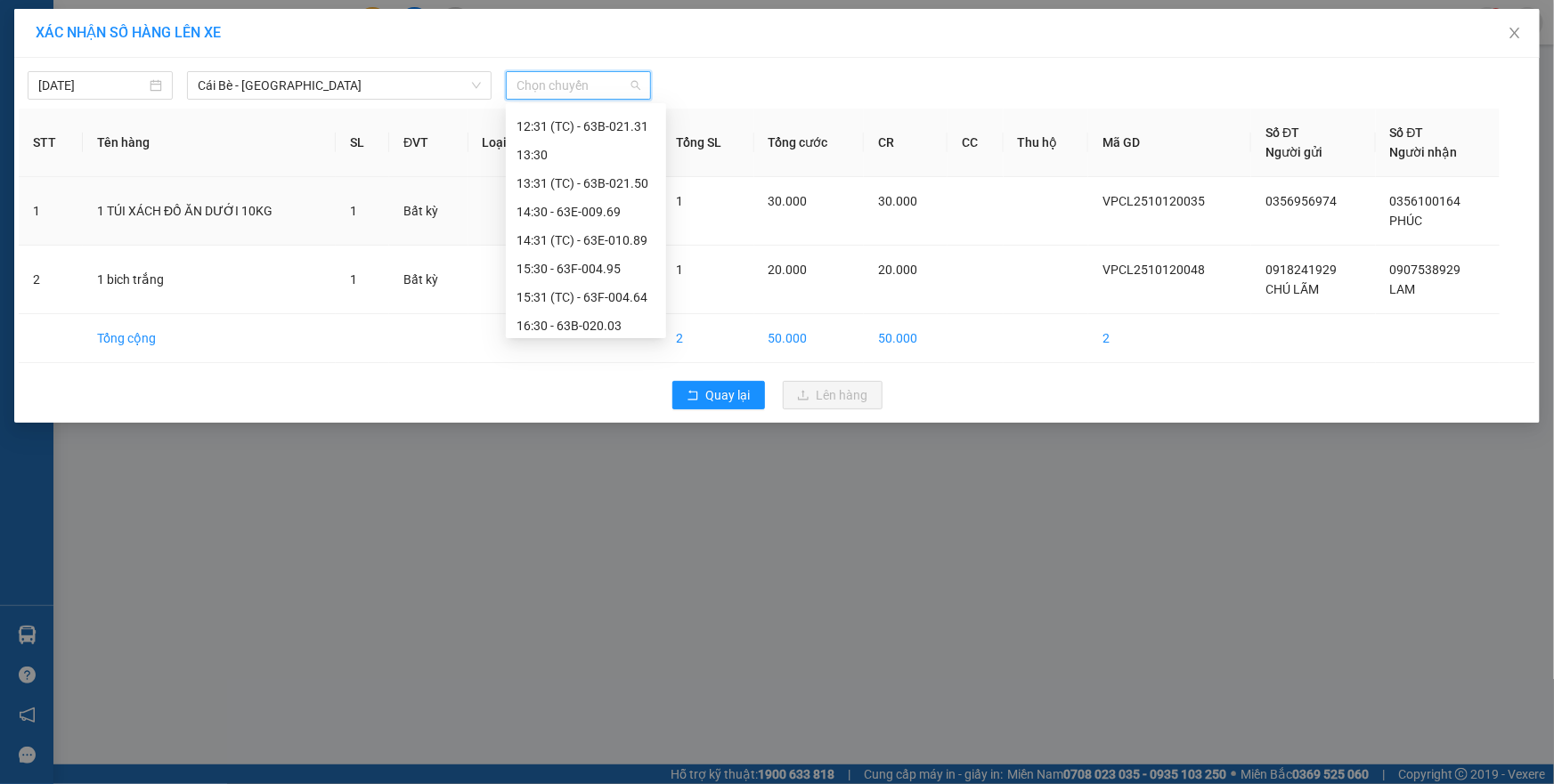
scroll to position [512, 0]
click at [579, 288] on div "17:31 (TC) - 63B-034.28" at bounding box center [585, 293] width 139 height 20
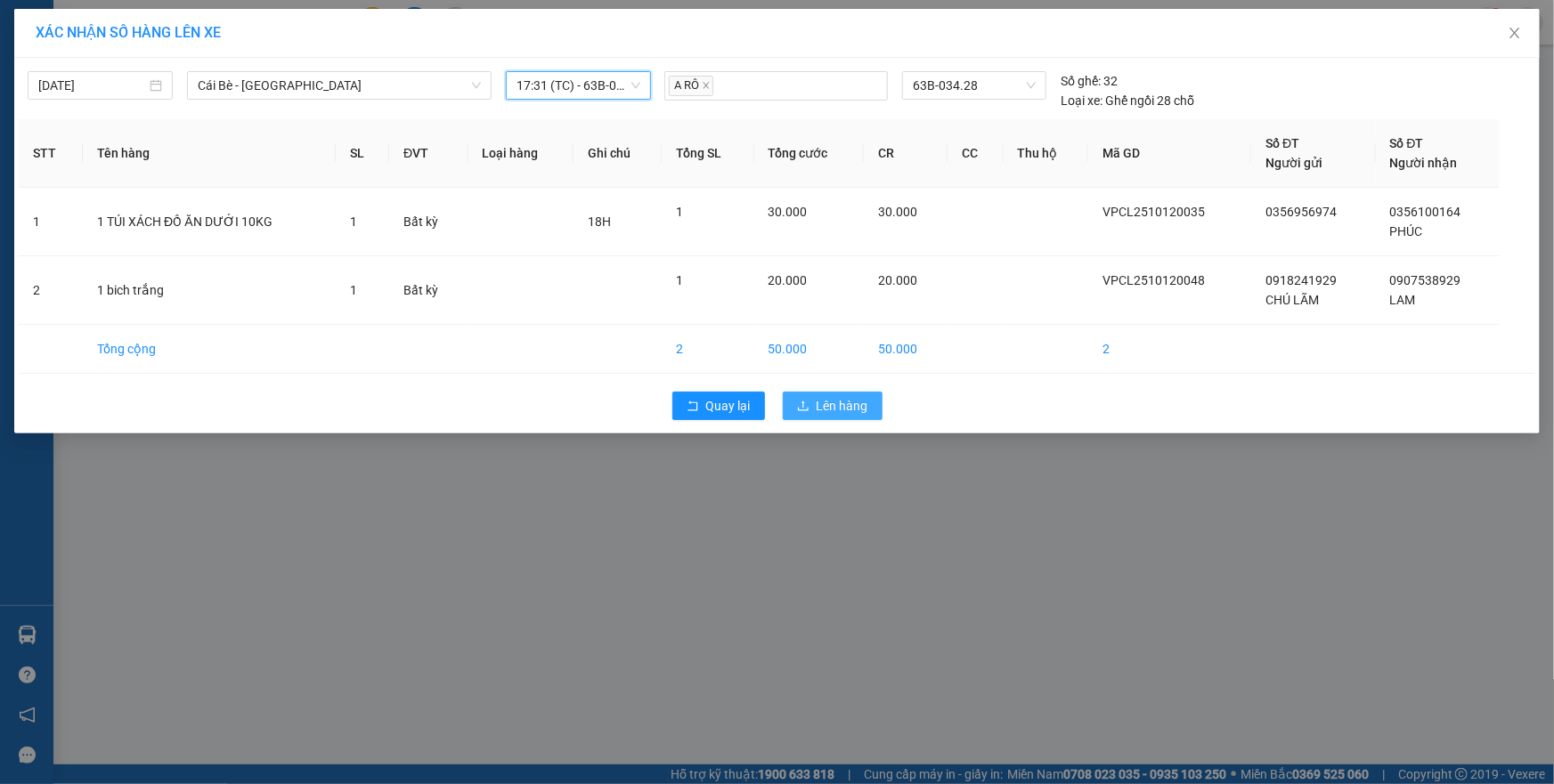
click at [831, 397] on span "Lên hàng" at bounding box center [842, 406] width 52 height 20
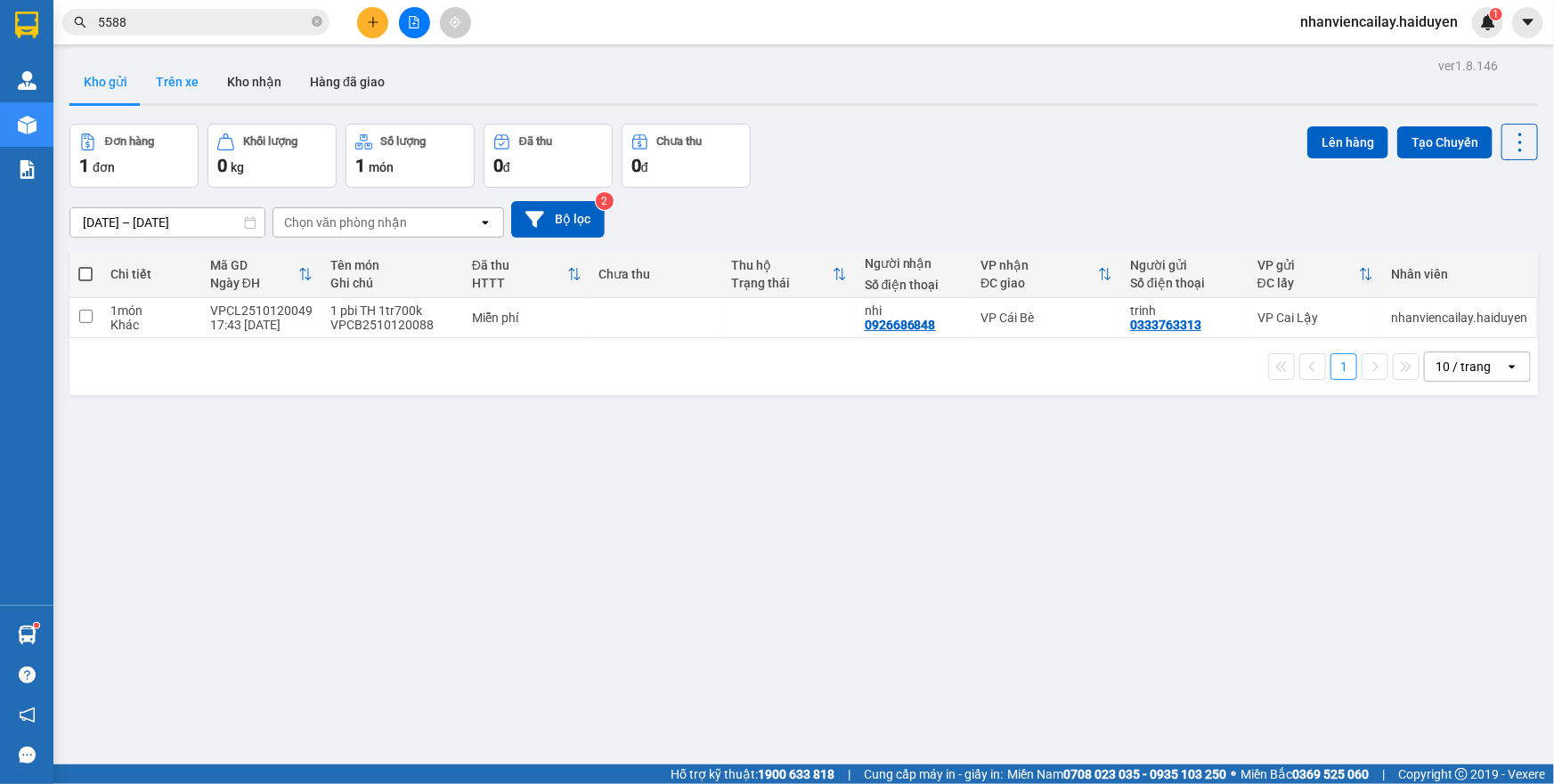
click at [177, 85] on button "Trên xe" at bounding box center [177, 81] width 72 height 43
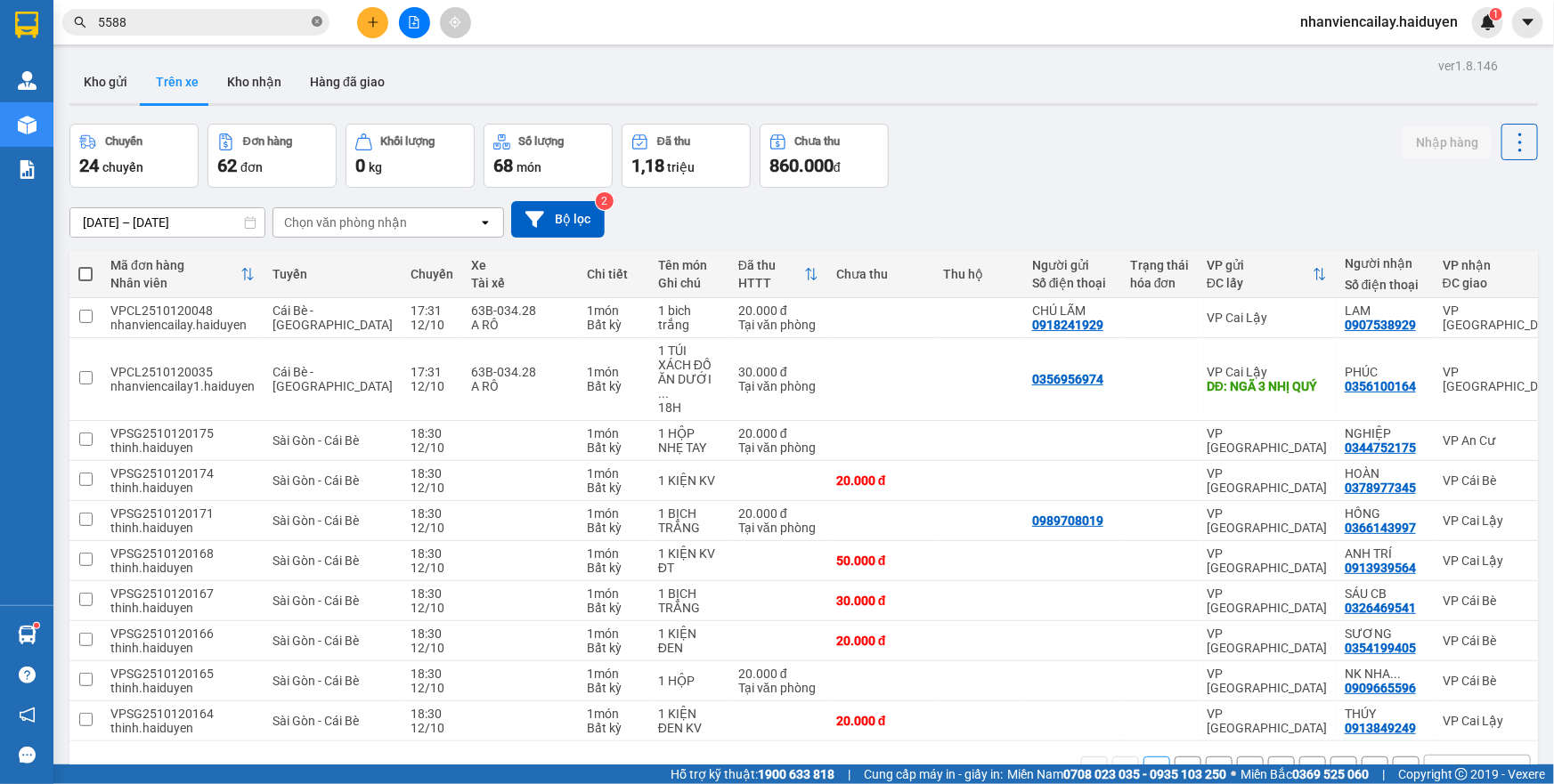
click at [317, 24] on icon "close-circle" at bounding box center [317, 22] width 11 height 11
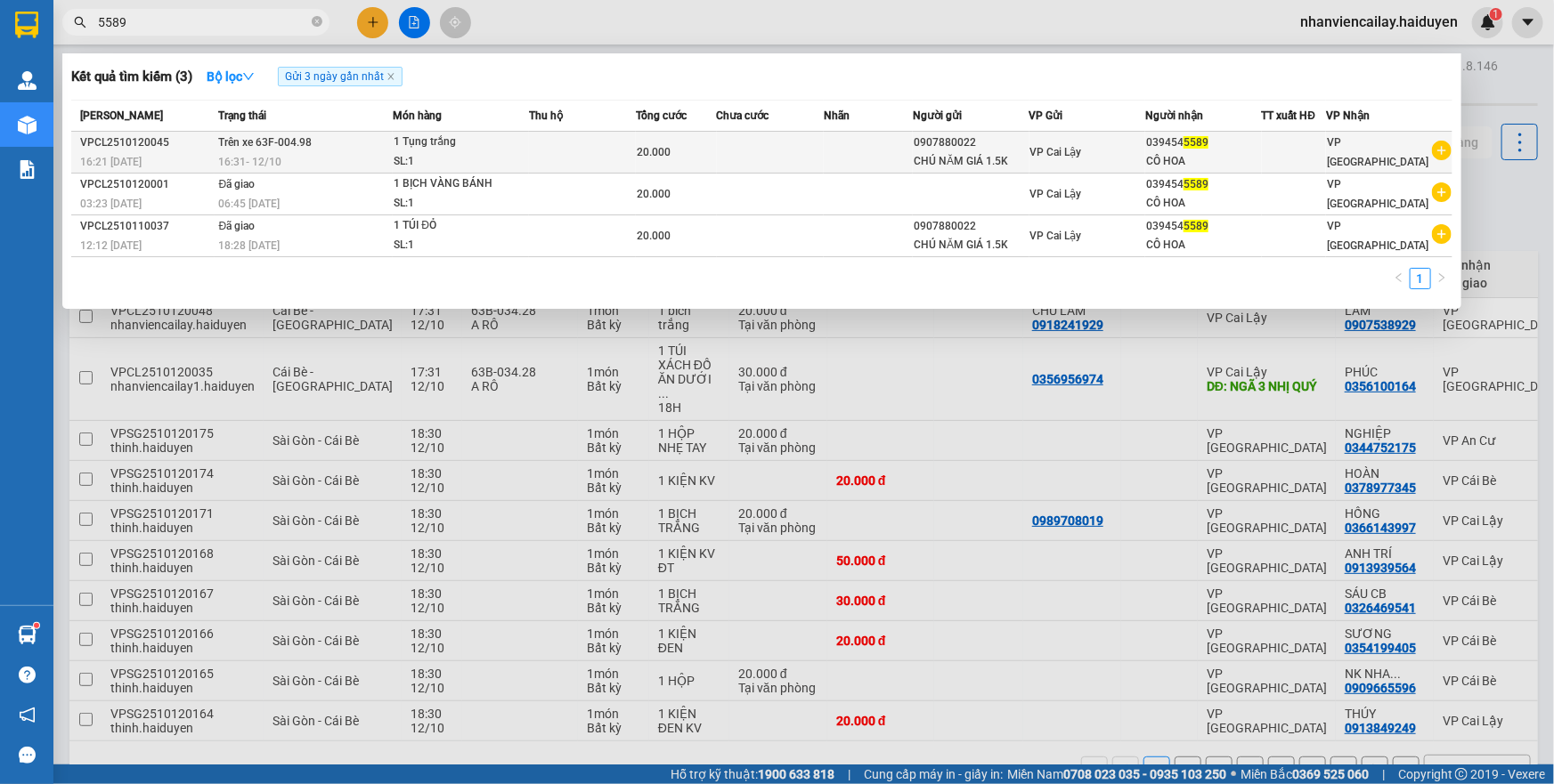
type input "5589"
click at [818, 159] on td at bounding box center [771, 153] width 107 height 42
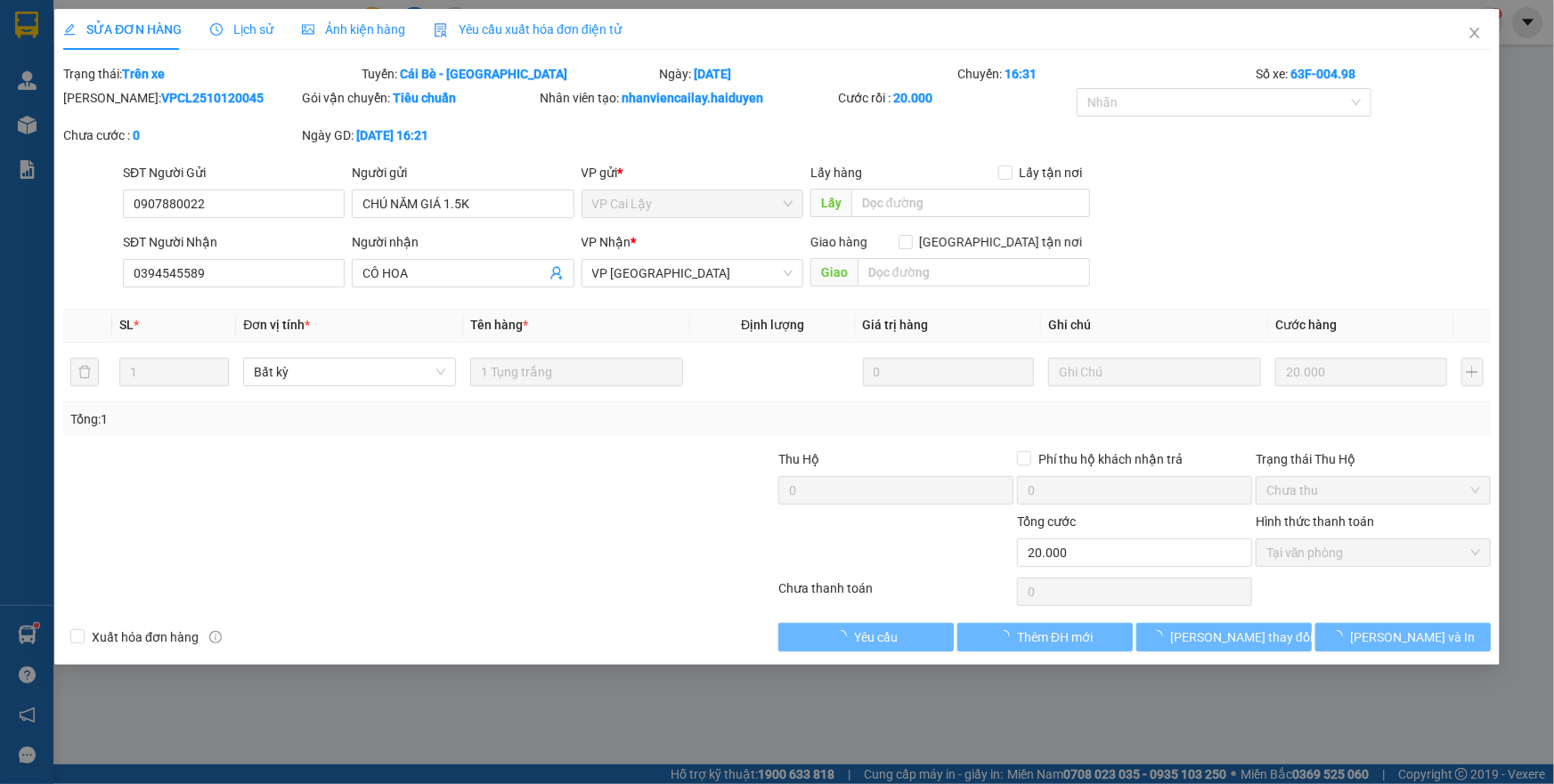
type input "0907880022"
type input "CHÚ NĂM GIÁ 1.5K"
type input "0394545589"
type input "CÔ HOA"
type input "0"
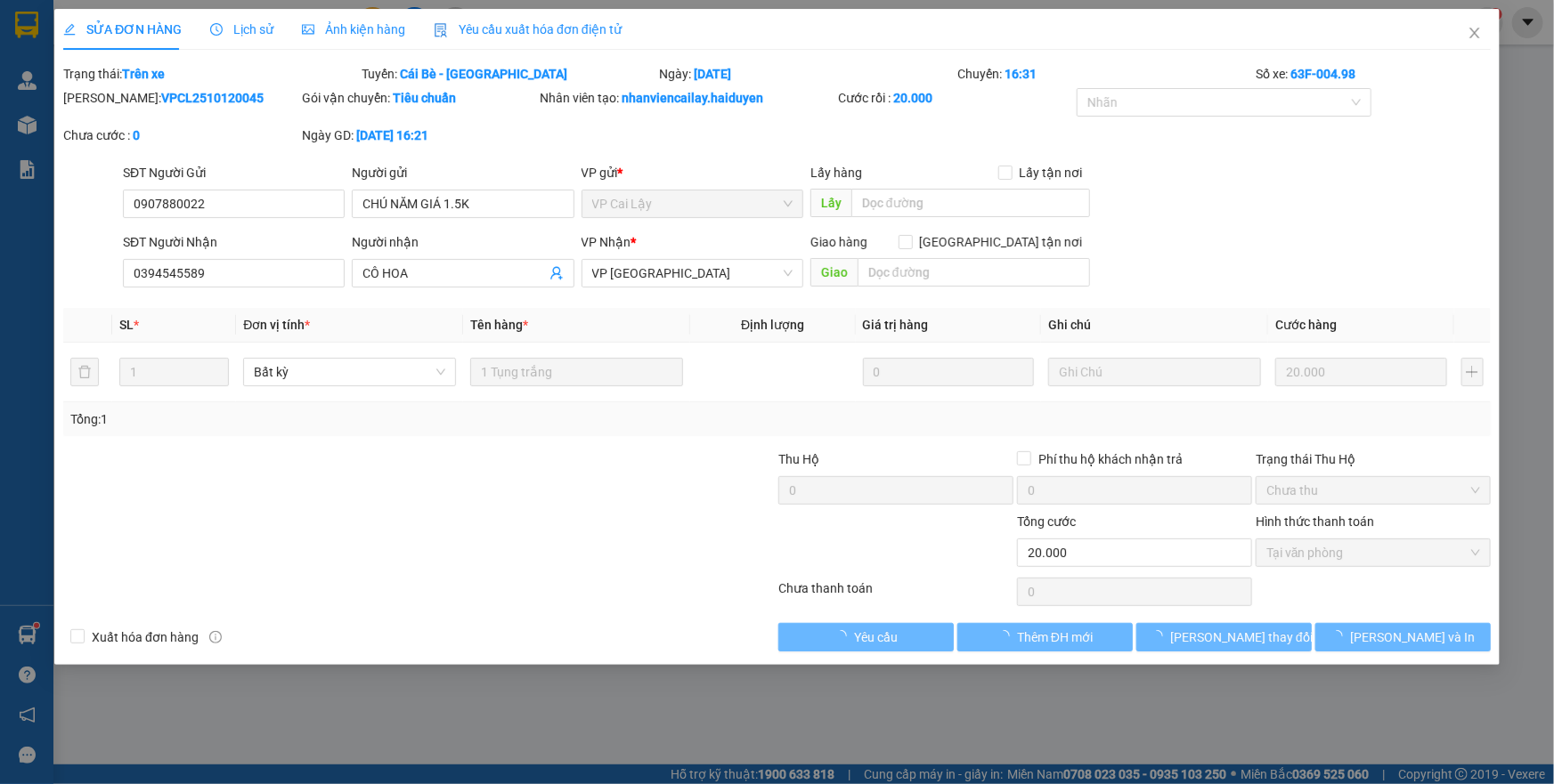
type input "20.000"
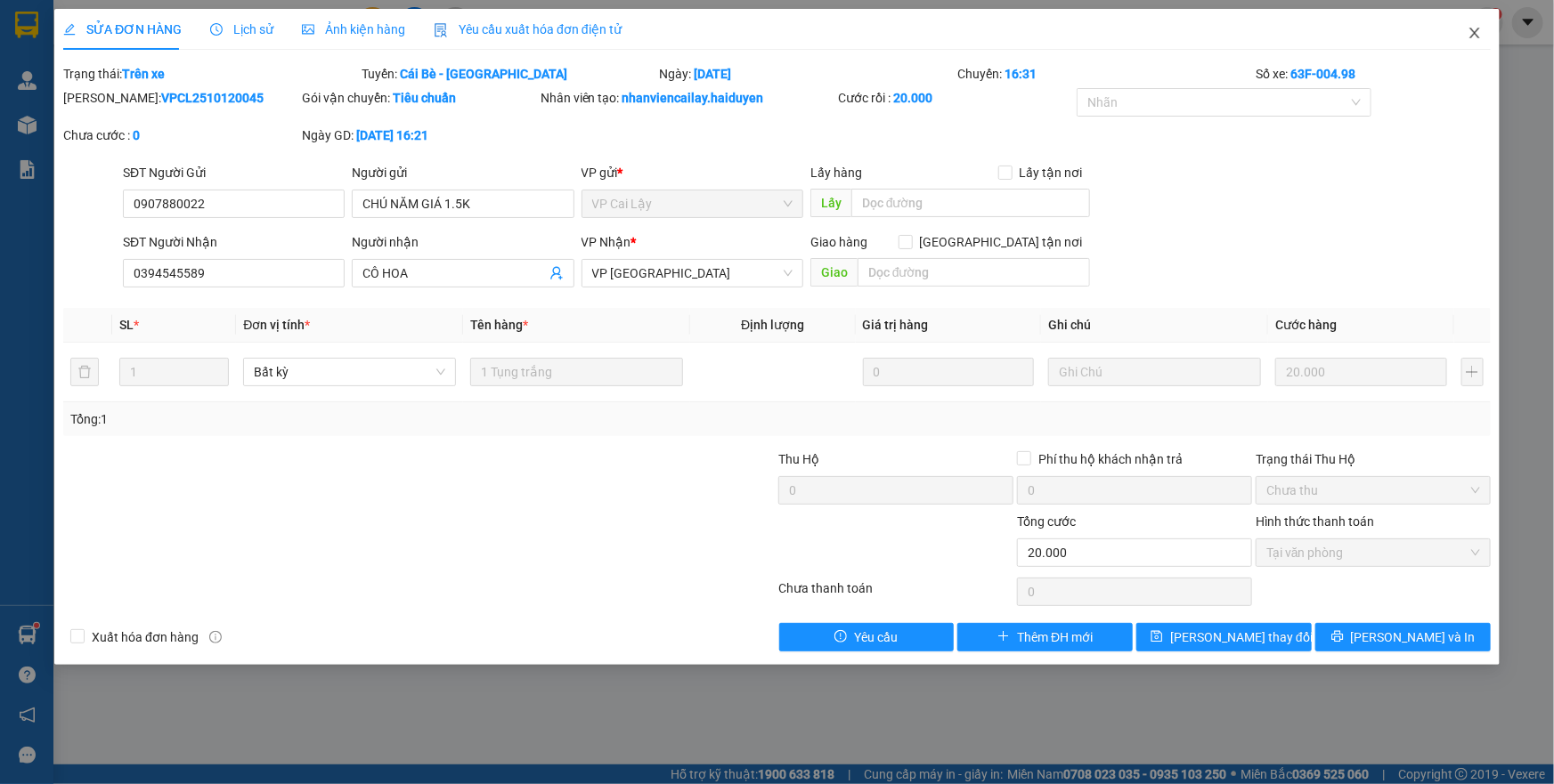
click at [1474, 32] on icon "close" at bounding box center [1474, 33] width 10 height 11
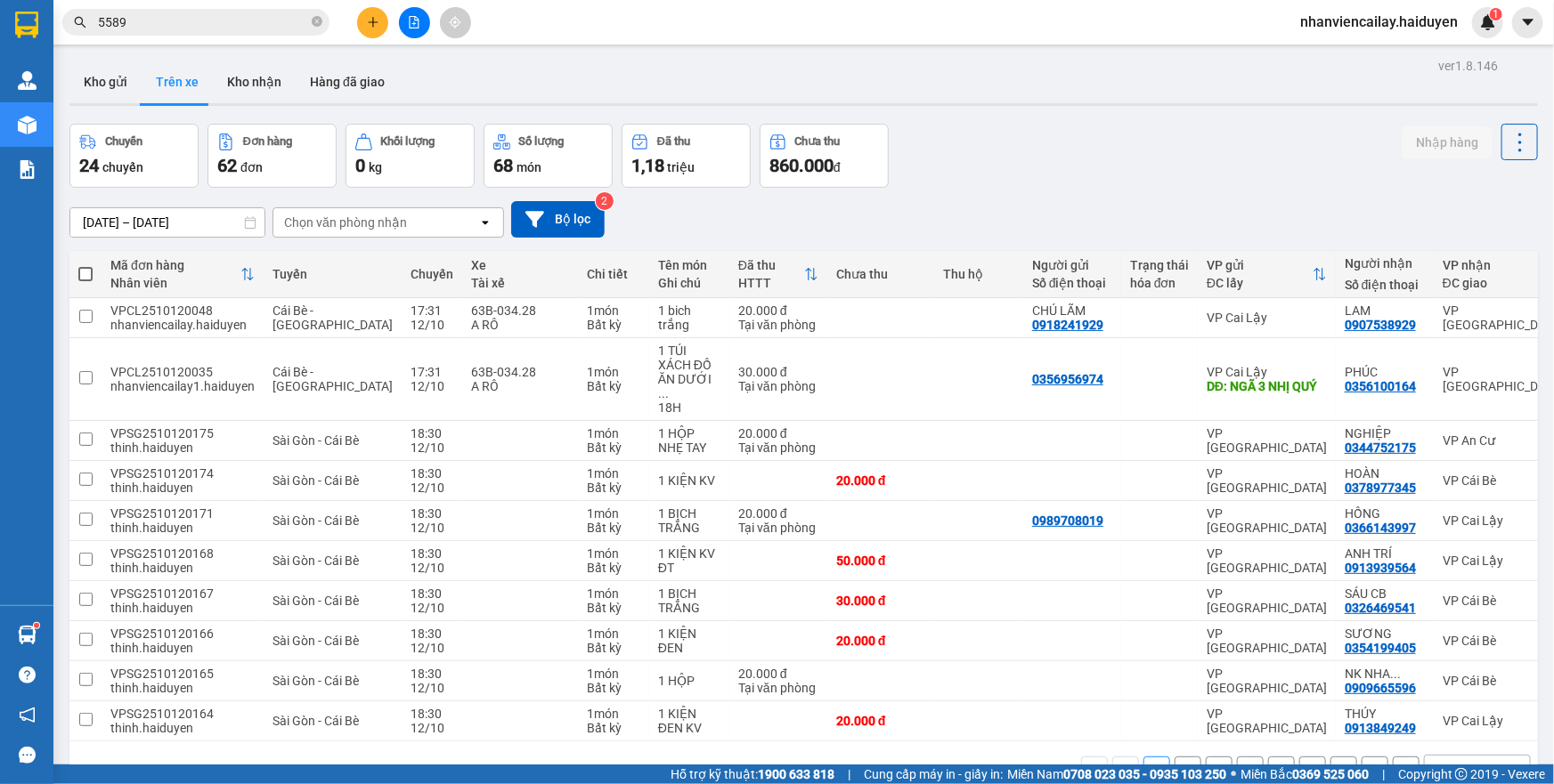
drag, startPoint x: 284, startPoint y: 27, endPoint x: 321, endPoint y: 14, distance: 39.2
click at [290, 28] on input "5589" at bounding box center [203, 23] width 210 height 20
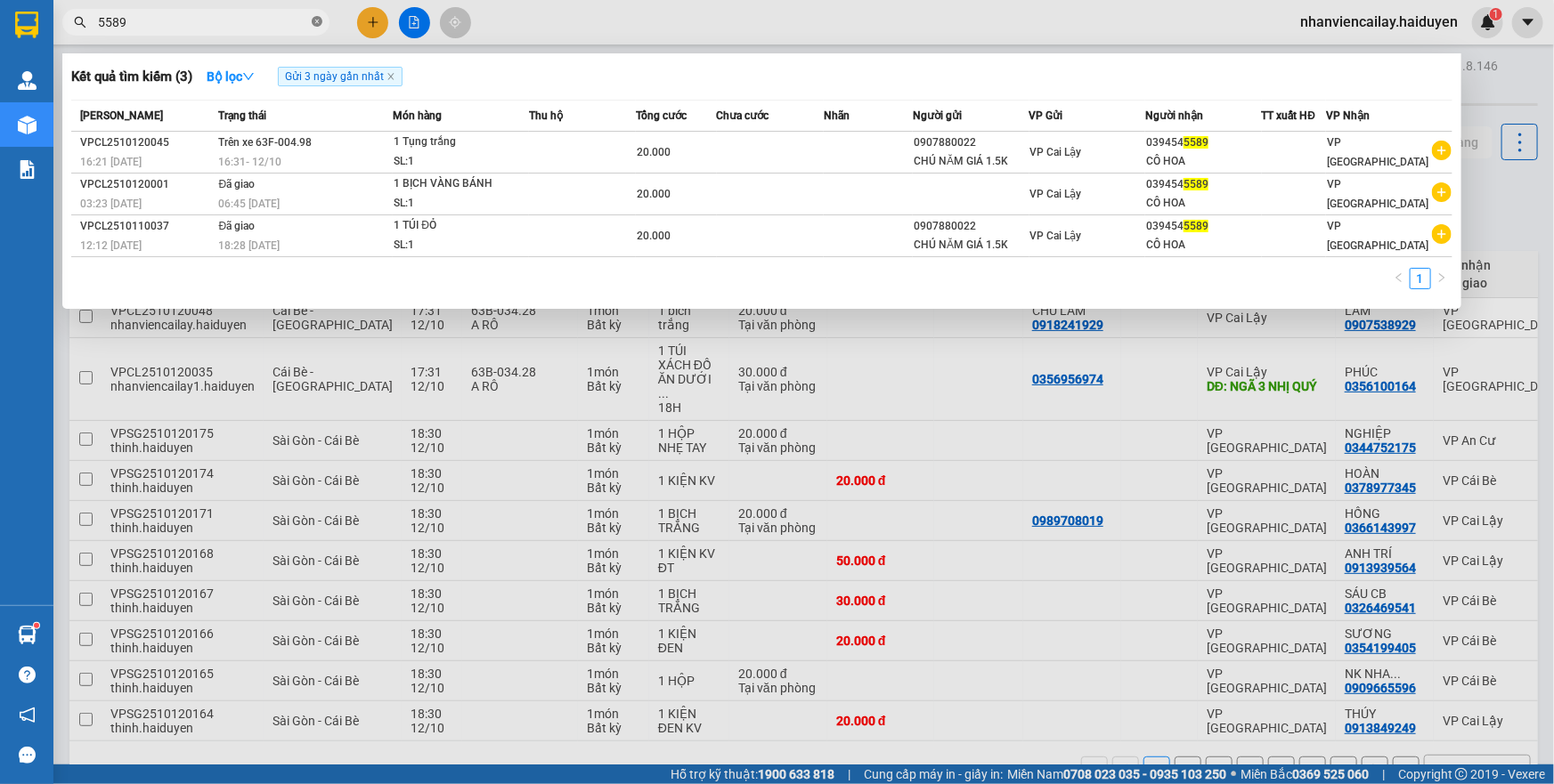
click at [312, 24] on icon "close-circle" at bounding box center [317, 22] width 11 height 11
type input "211772"
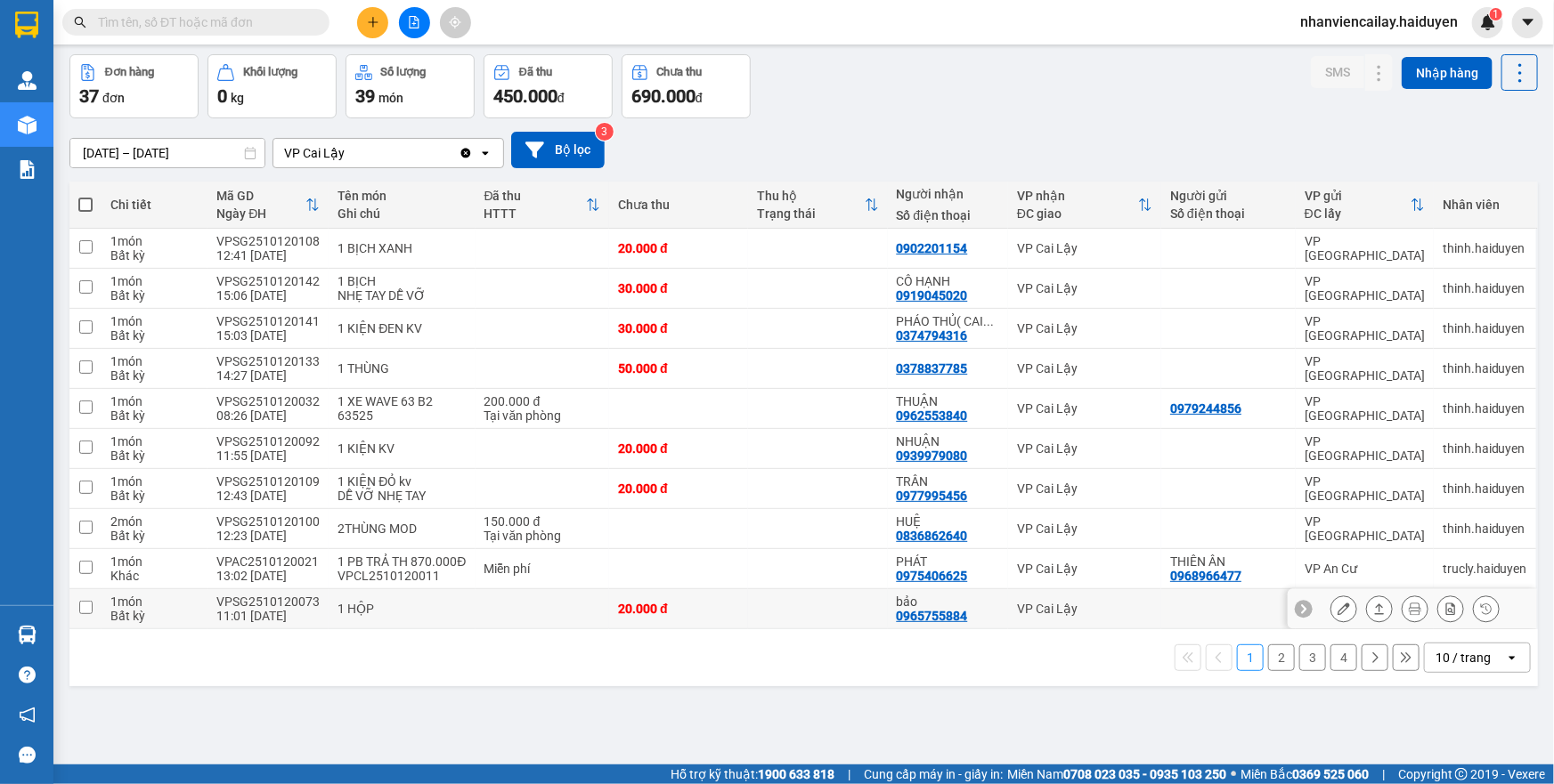
scroll to position [81, 0]
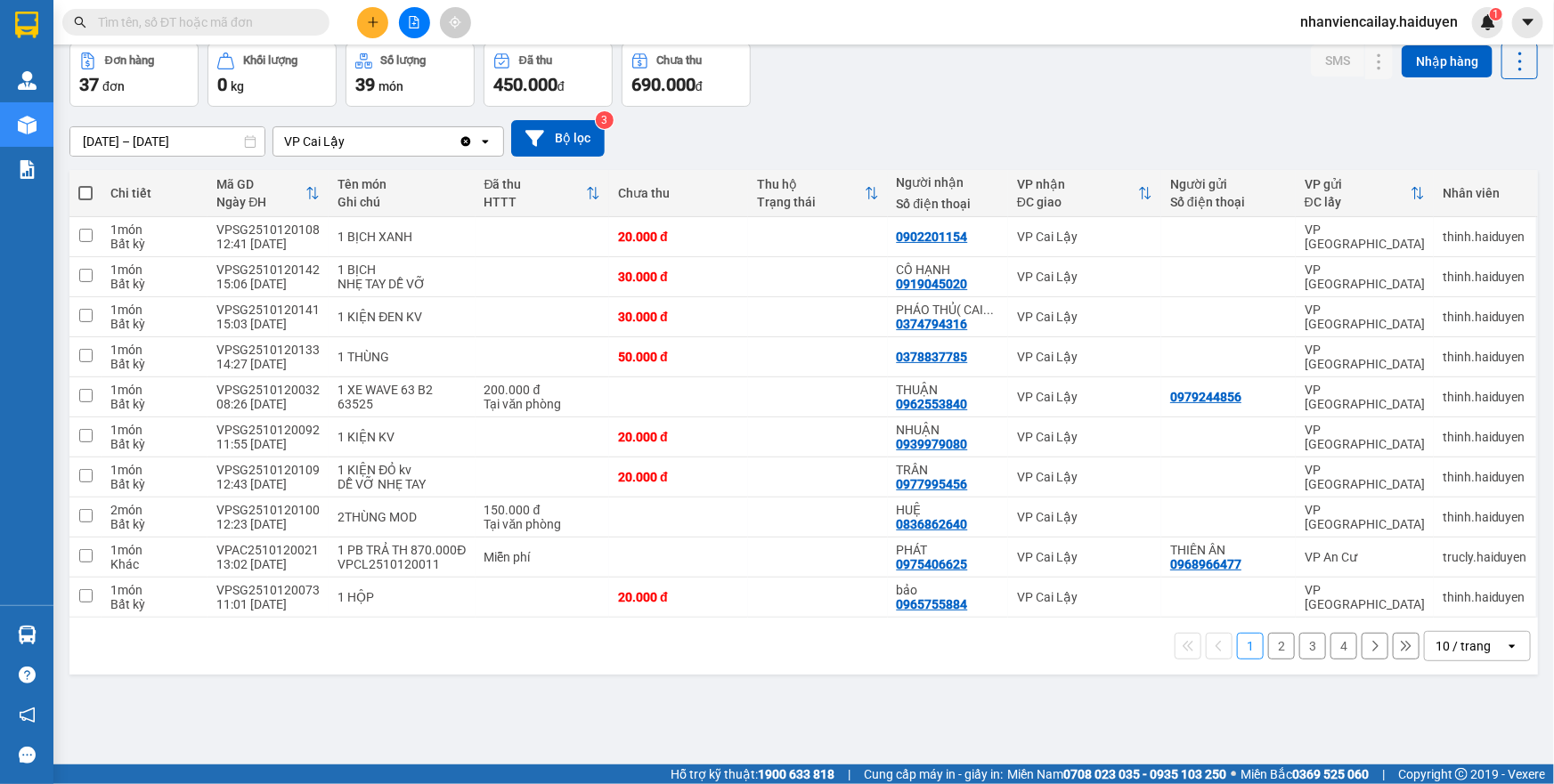
click at [1448, 645] on div "10 / trang" at bounding box center [1463, 646] width 55 height 18
click at [1448, 616] on div "100 / trang" at bounding box center [1464, 606] width 107 height 32
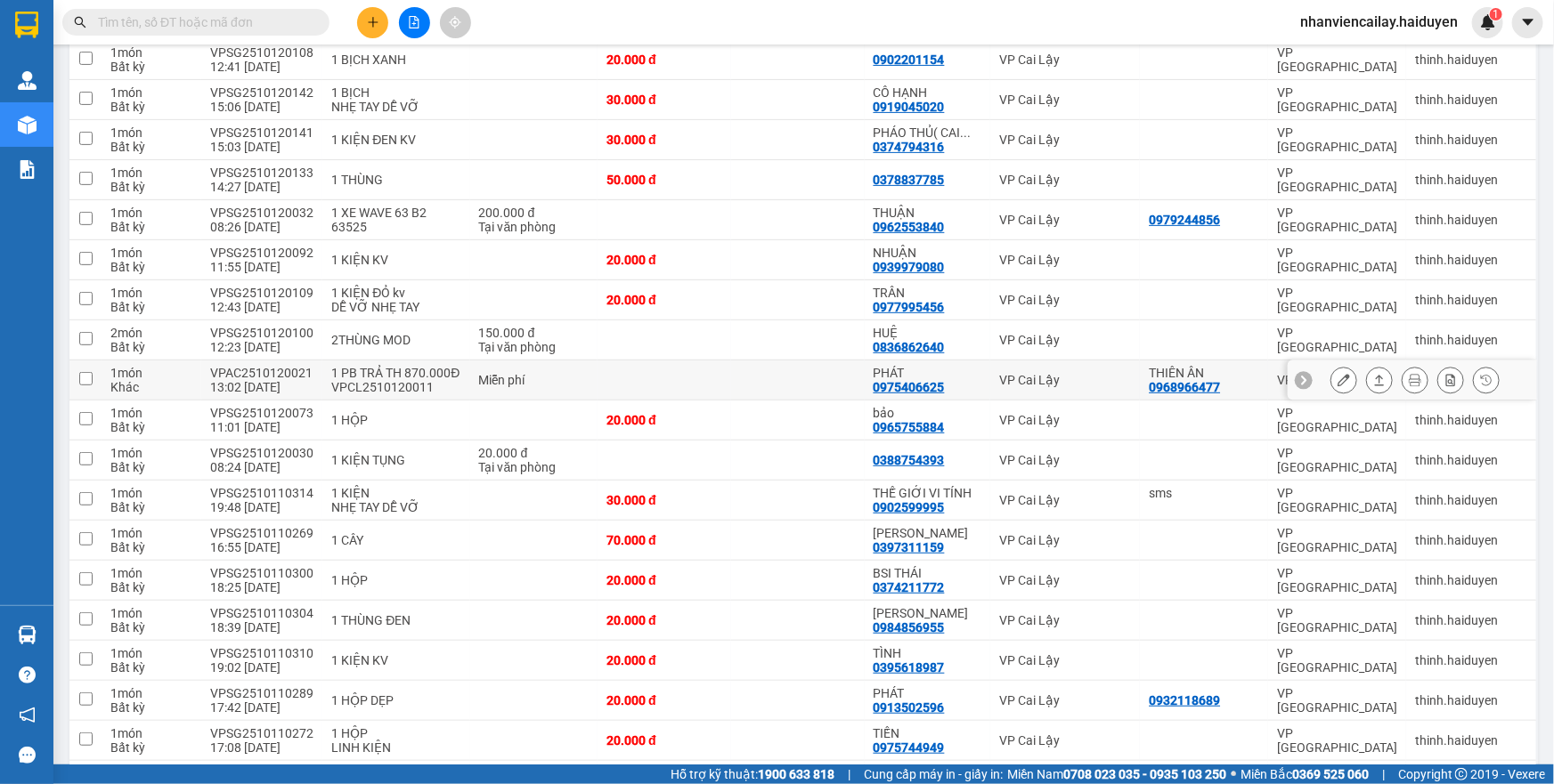
scroll to position [324, 0]
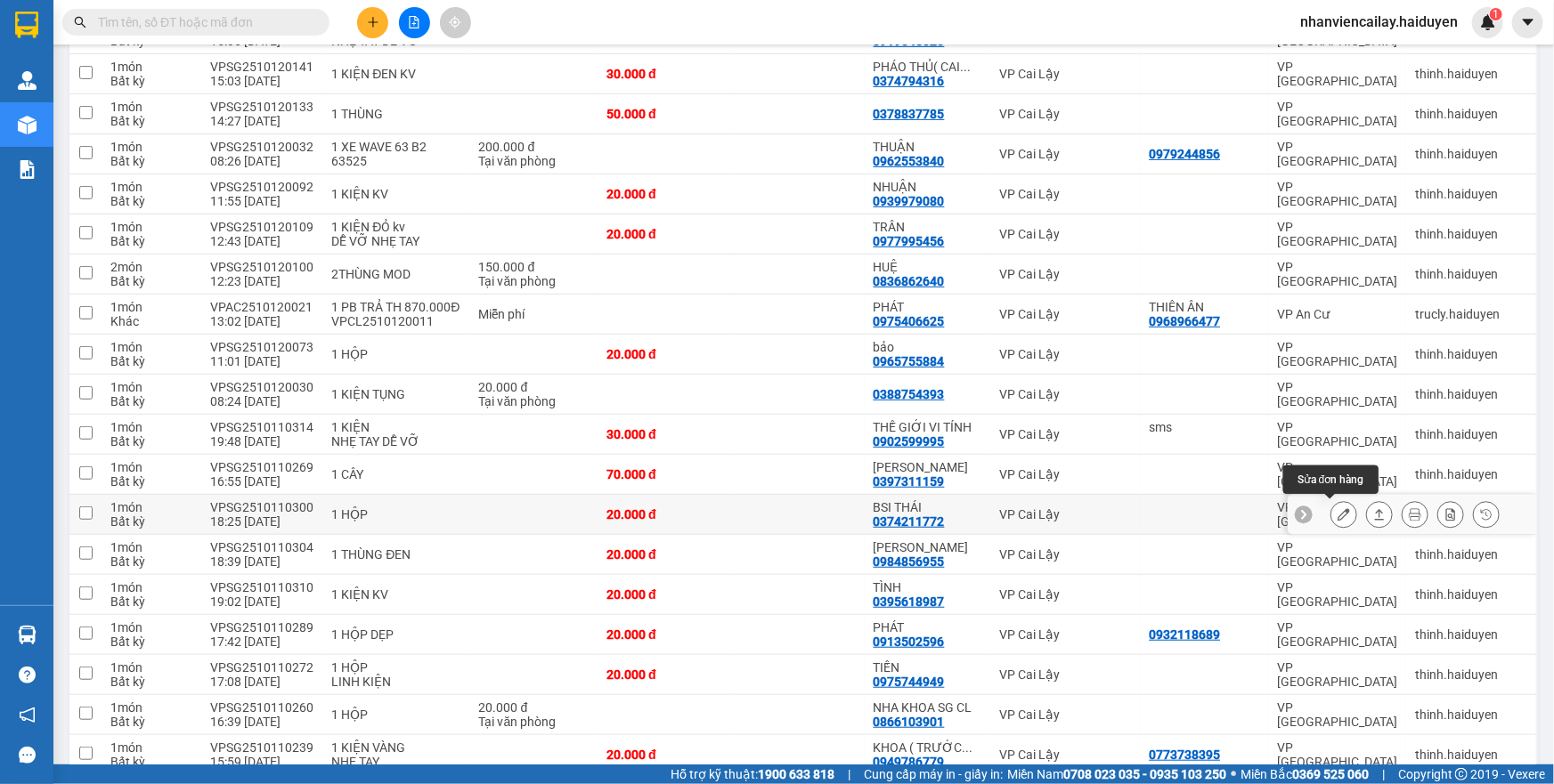
click at [1338, 513] on icon at bounding box center [1344, 515] width 13 height 13
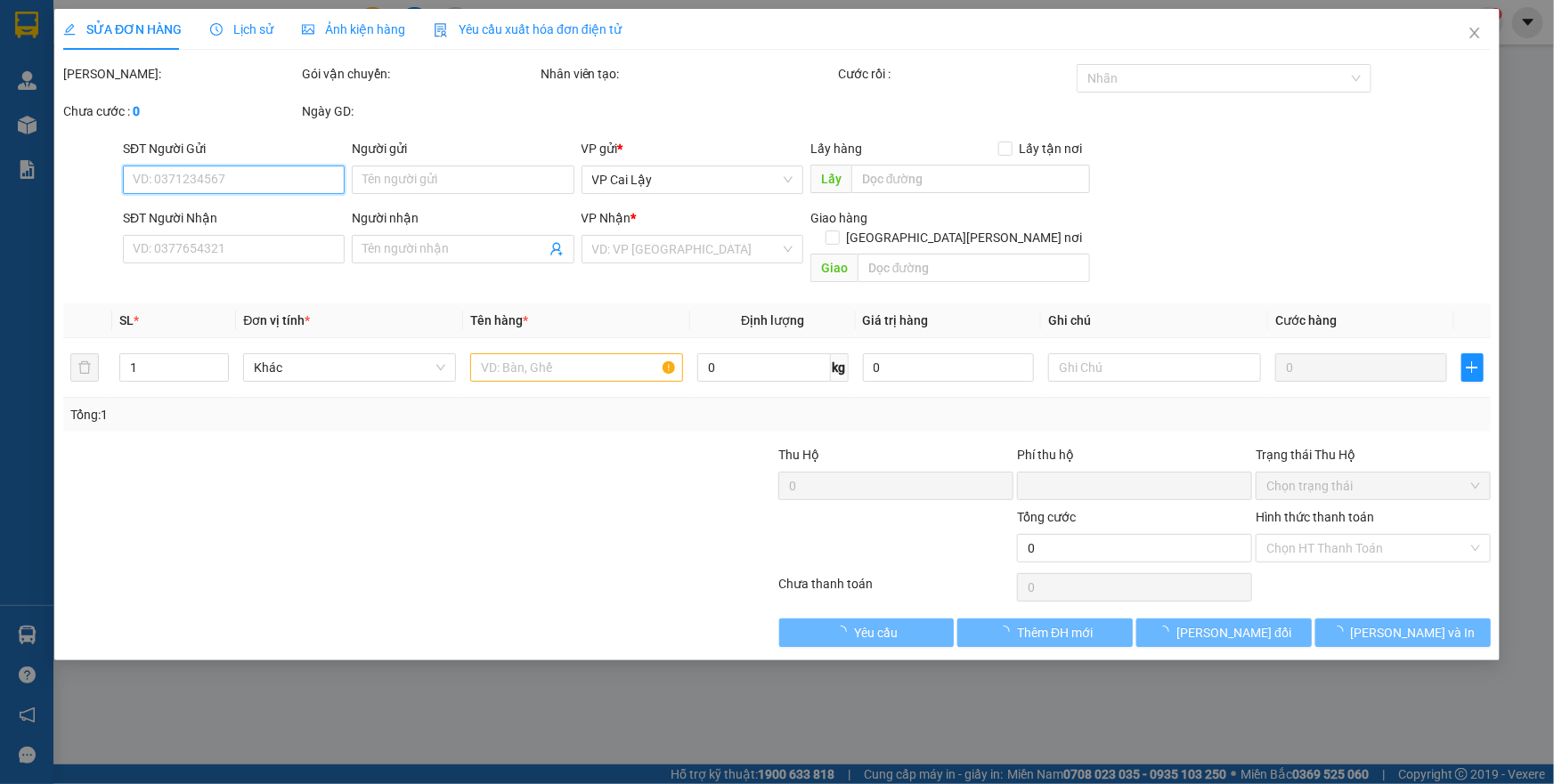
type input "0374211772"
type input "BSI THÁI"
type input "0"
type input "20.000"
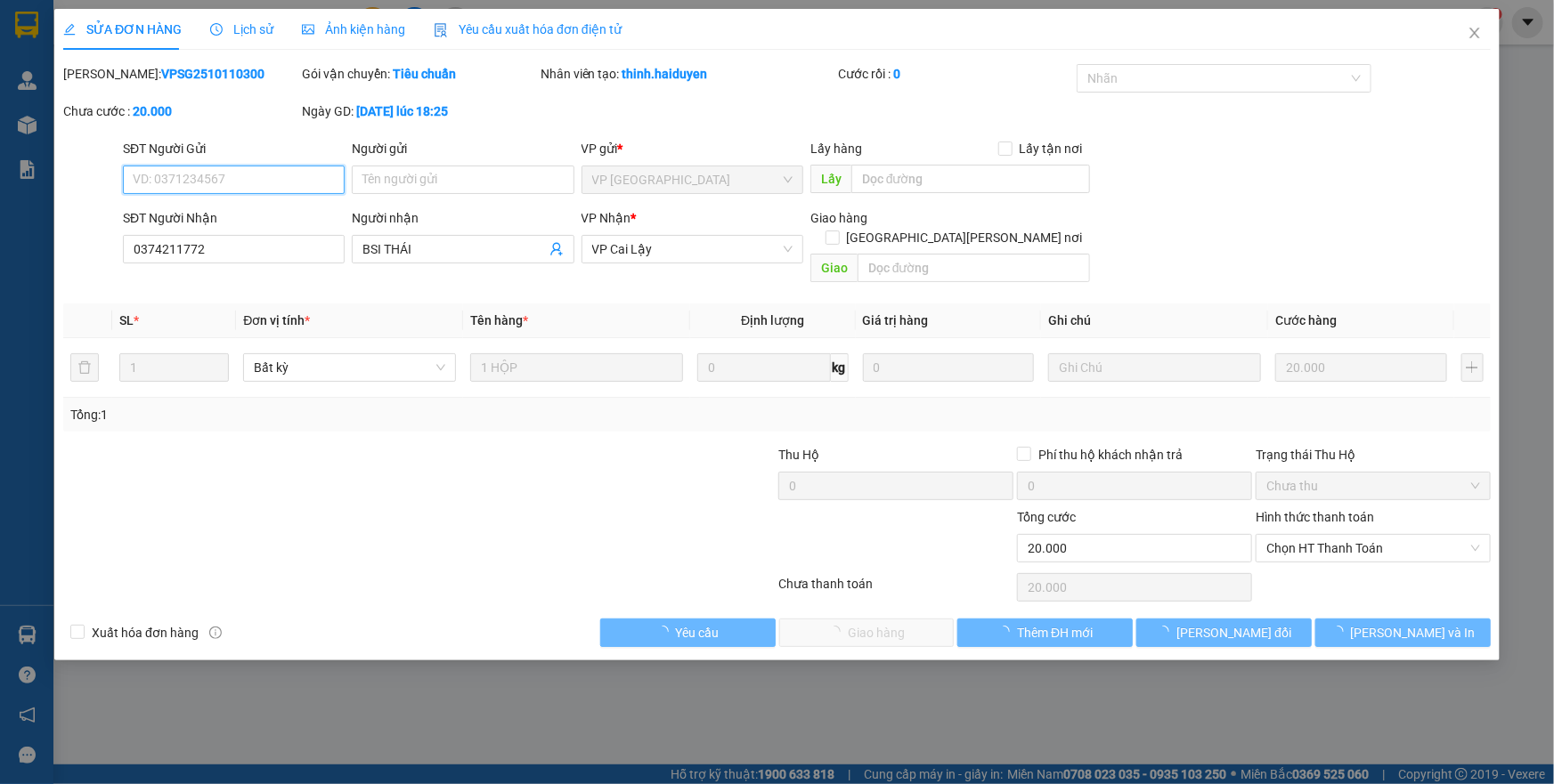
click at [1324, 535] on span "Chọn HT Thanh Toán" at bounding box center [1374, 549] width 214 height 27
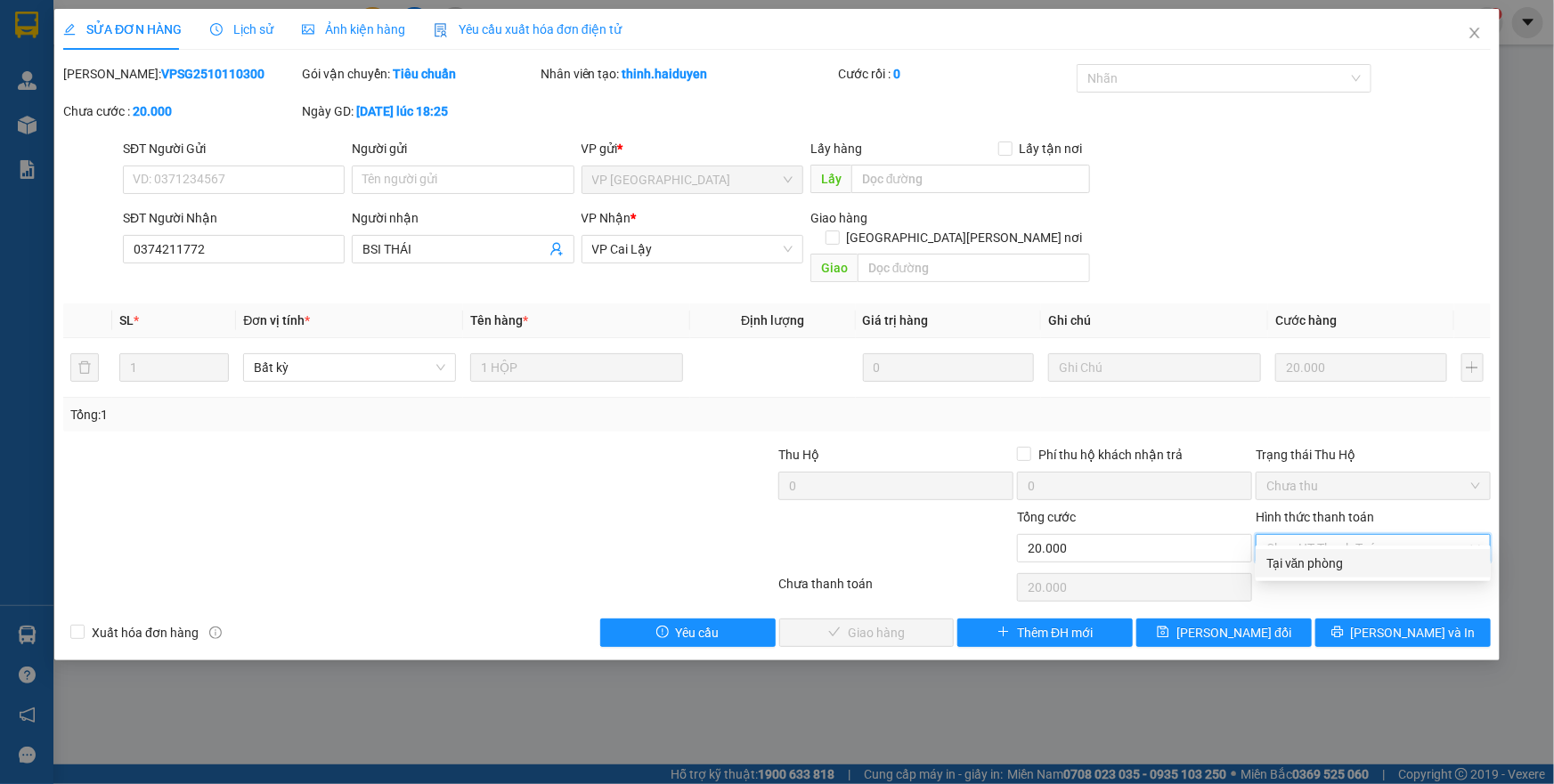
click at [1311, 552] on div "Tại văn phòng" at bounding box center [1374, 563] width 235 height 28
type input "0"
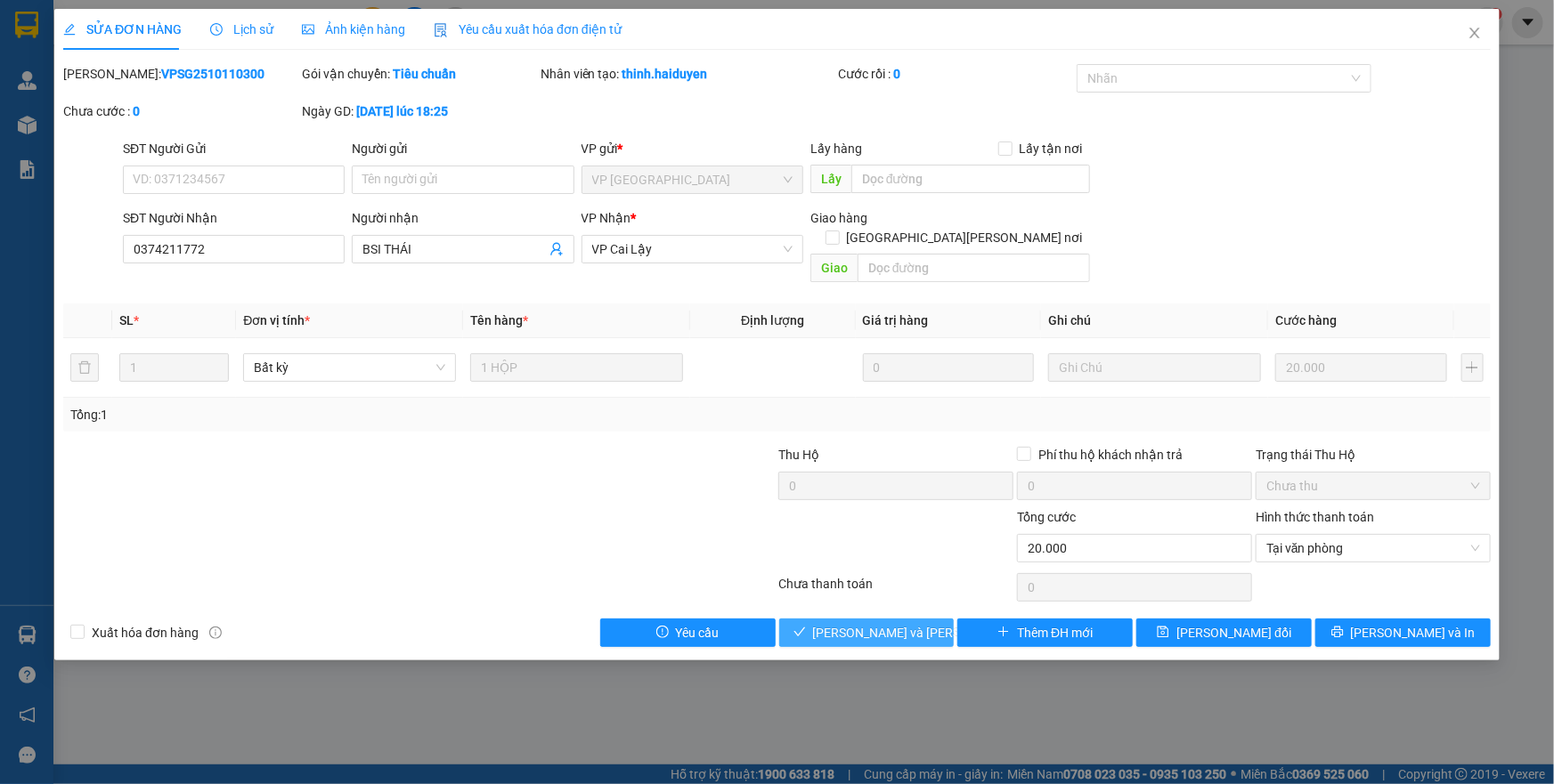
click at [913, 623] on span "[PERSON_NAME] và [PERSON_NAME] hàng" at bounding box center [934, 633] width 241 height 20
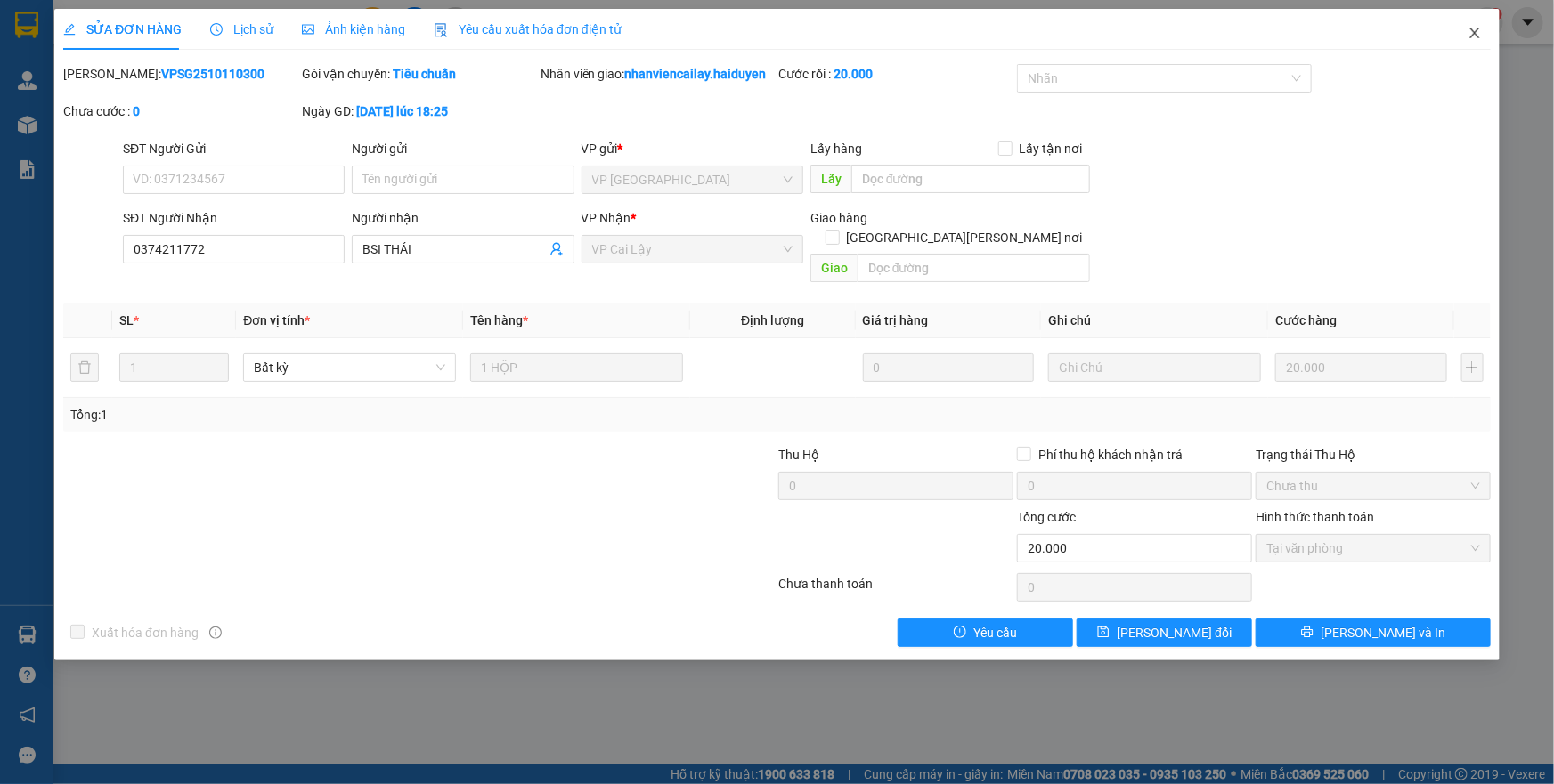
click at [1474, 32] on icon "close" at bounding box center [1474, 33] width 10 height 11
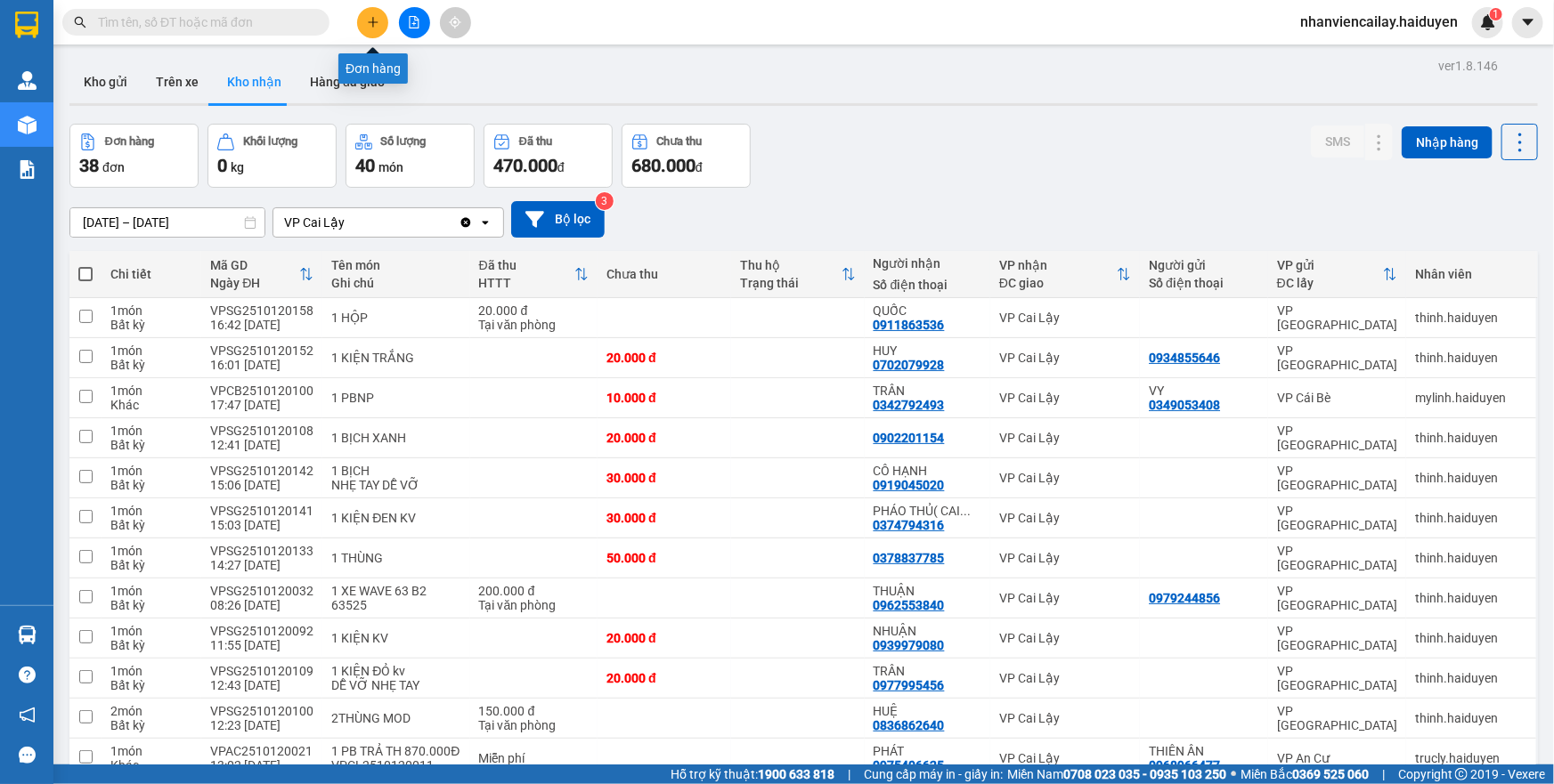
click at [374, 23] on icon "plus" at bounding box center [372, 22] width 10 height 1
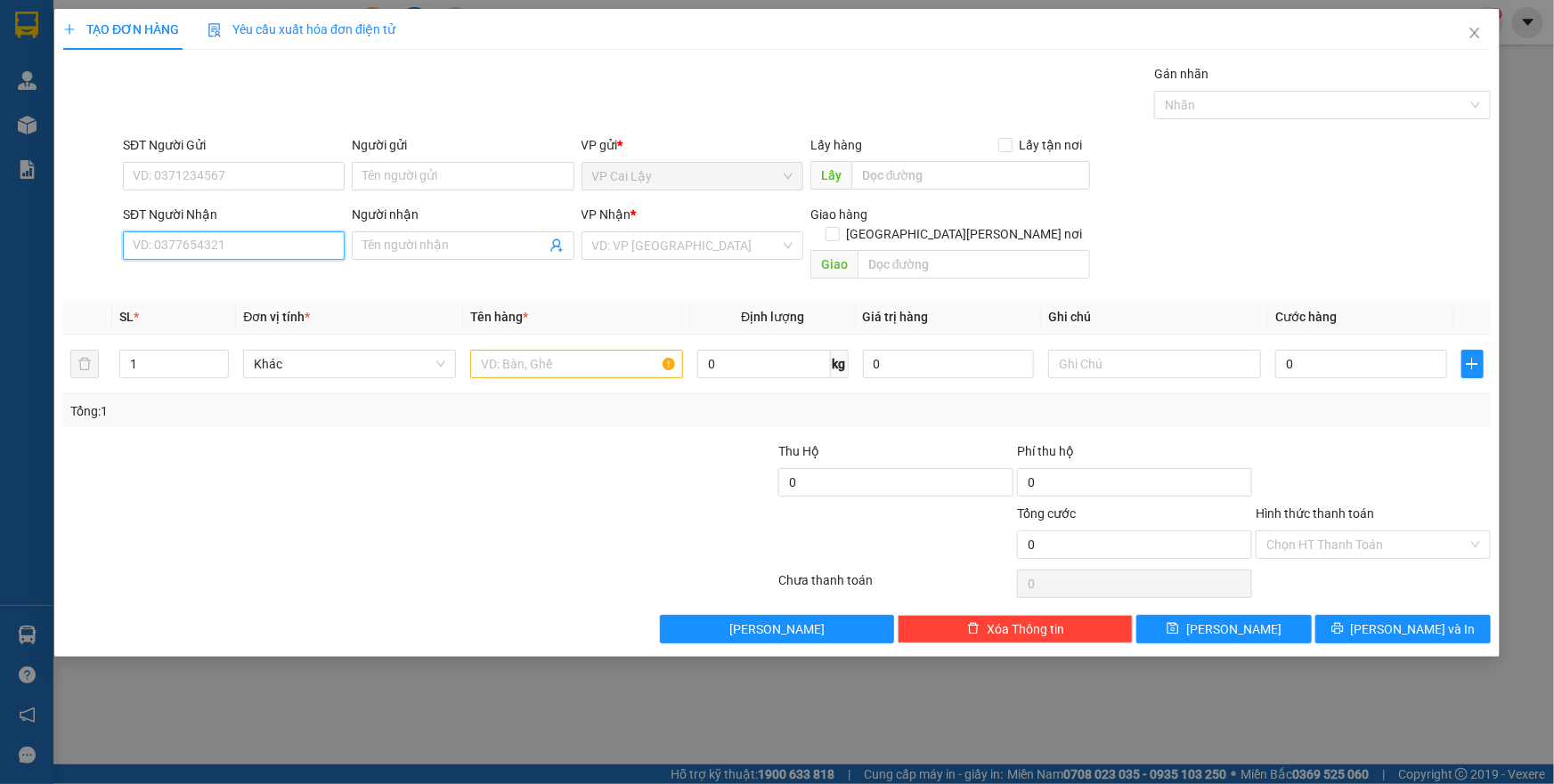
click at [241, 243] on input "SĐT Người Nhận" at bounding box center [234, 245] width 222 height 28
click at [1474, 30] on icon "close" at bounding box center [1475, 33] width 14 height 14
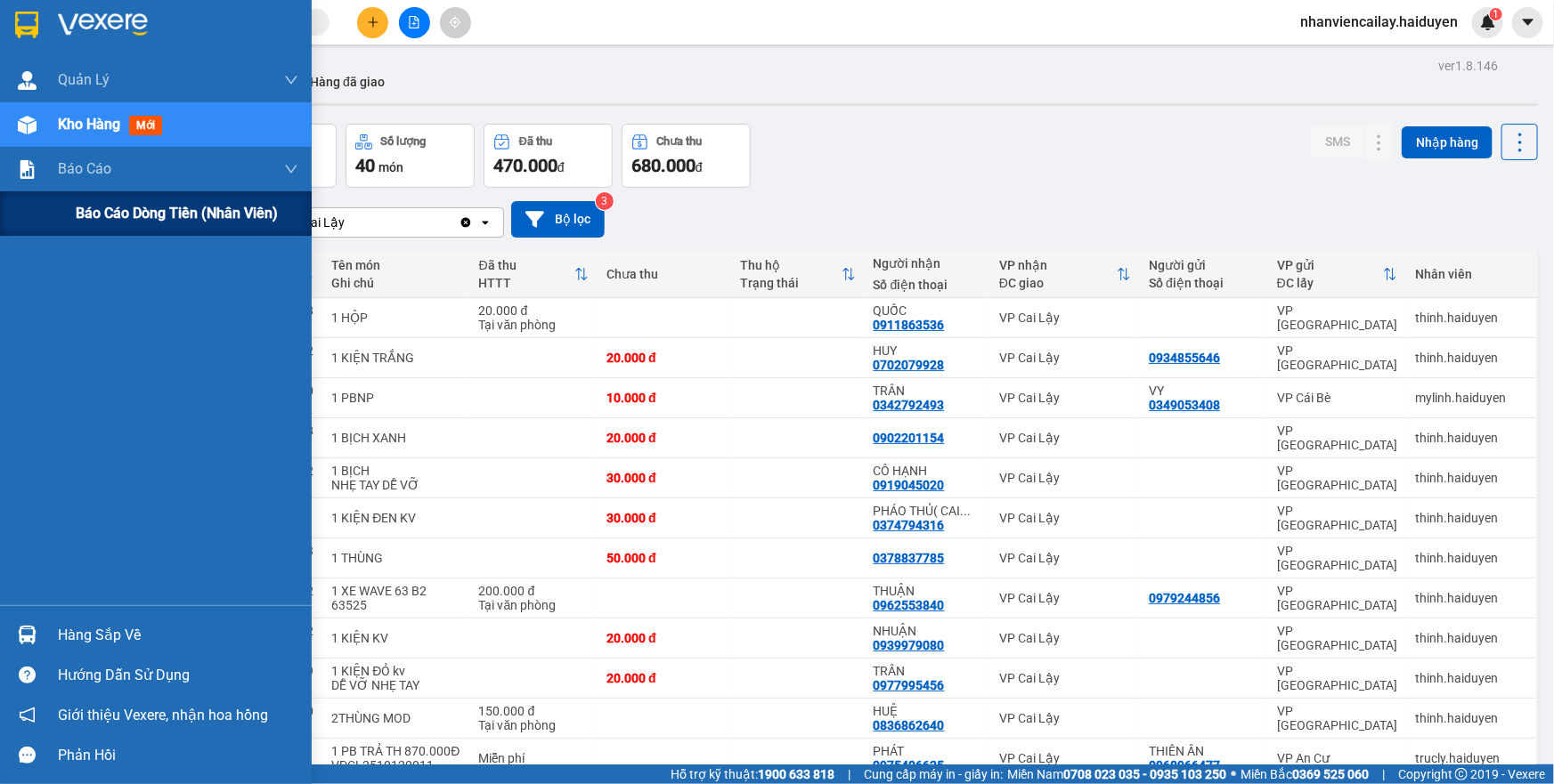
click at [55, 206] on div "Báo cáo dòng tiền (nhân viên)" at bounding box center [156, 213] width 312 height 44
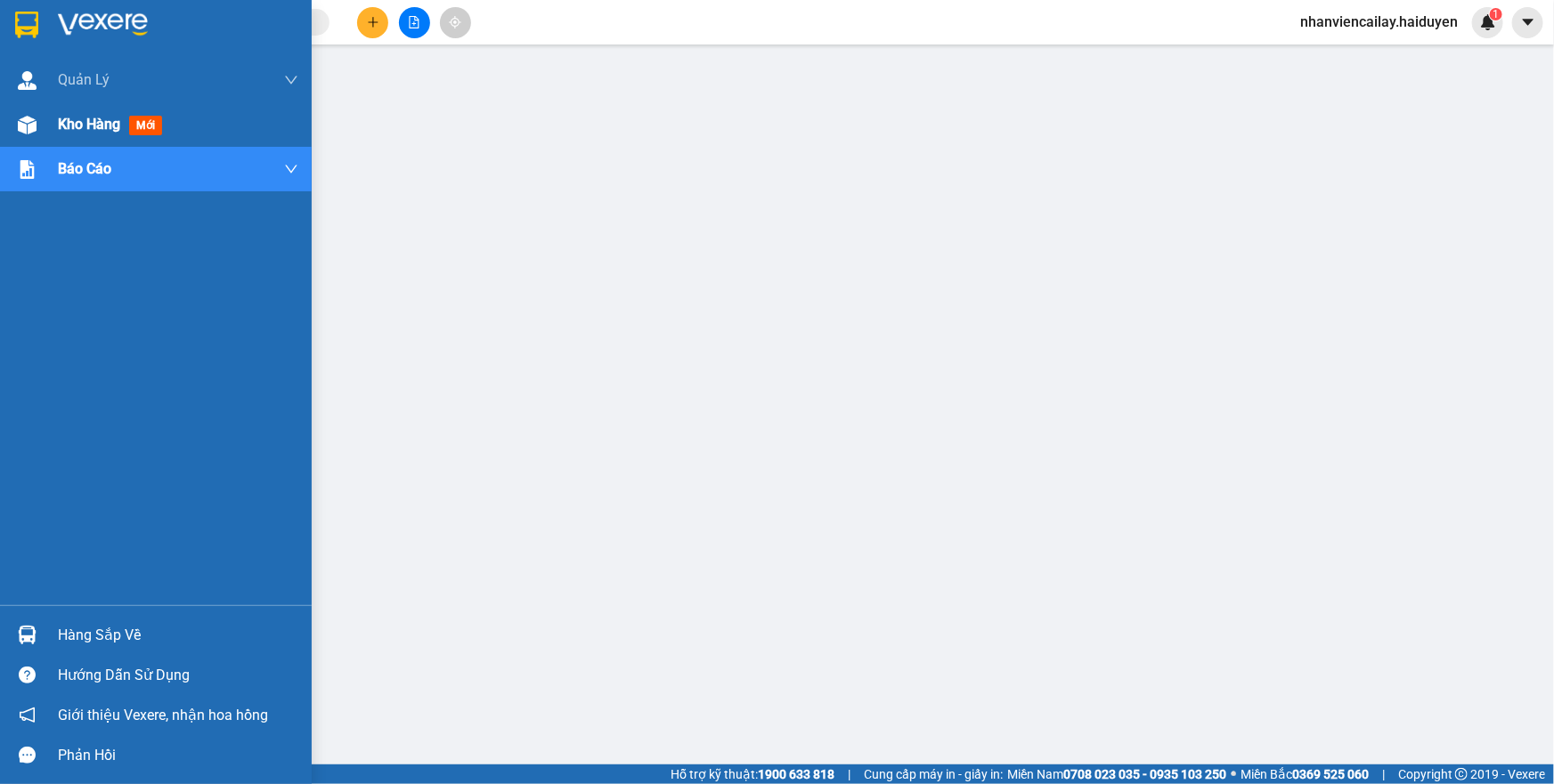
click at [37, 123] on div at bounding box center [27, 125] width 31 height 31
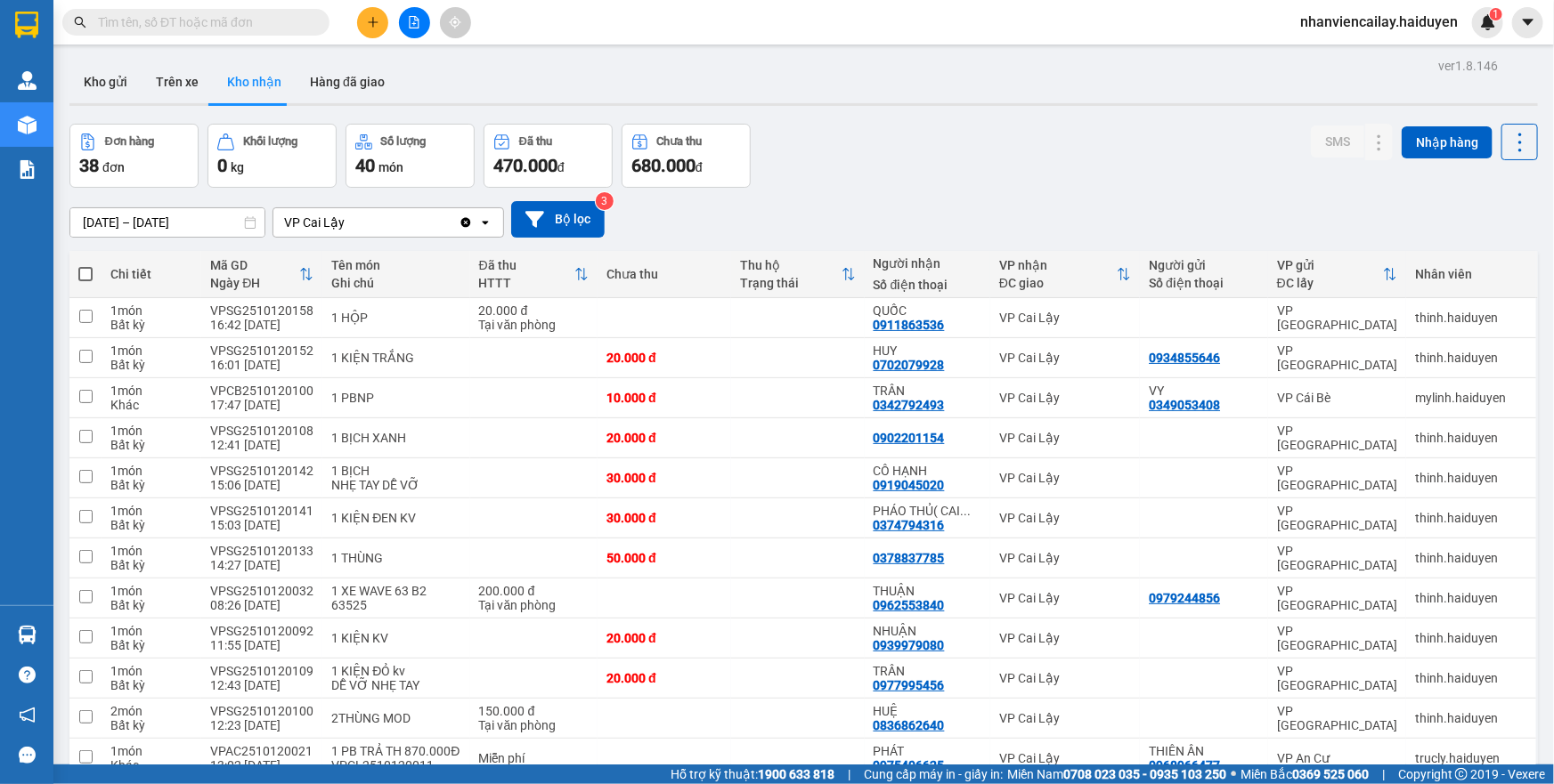
click at [263, 29] on input "text" at bounding box center [203, 23] width 210 height 20
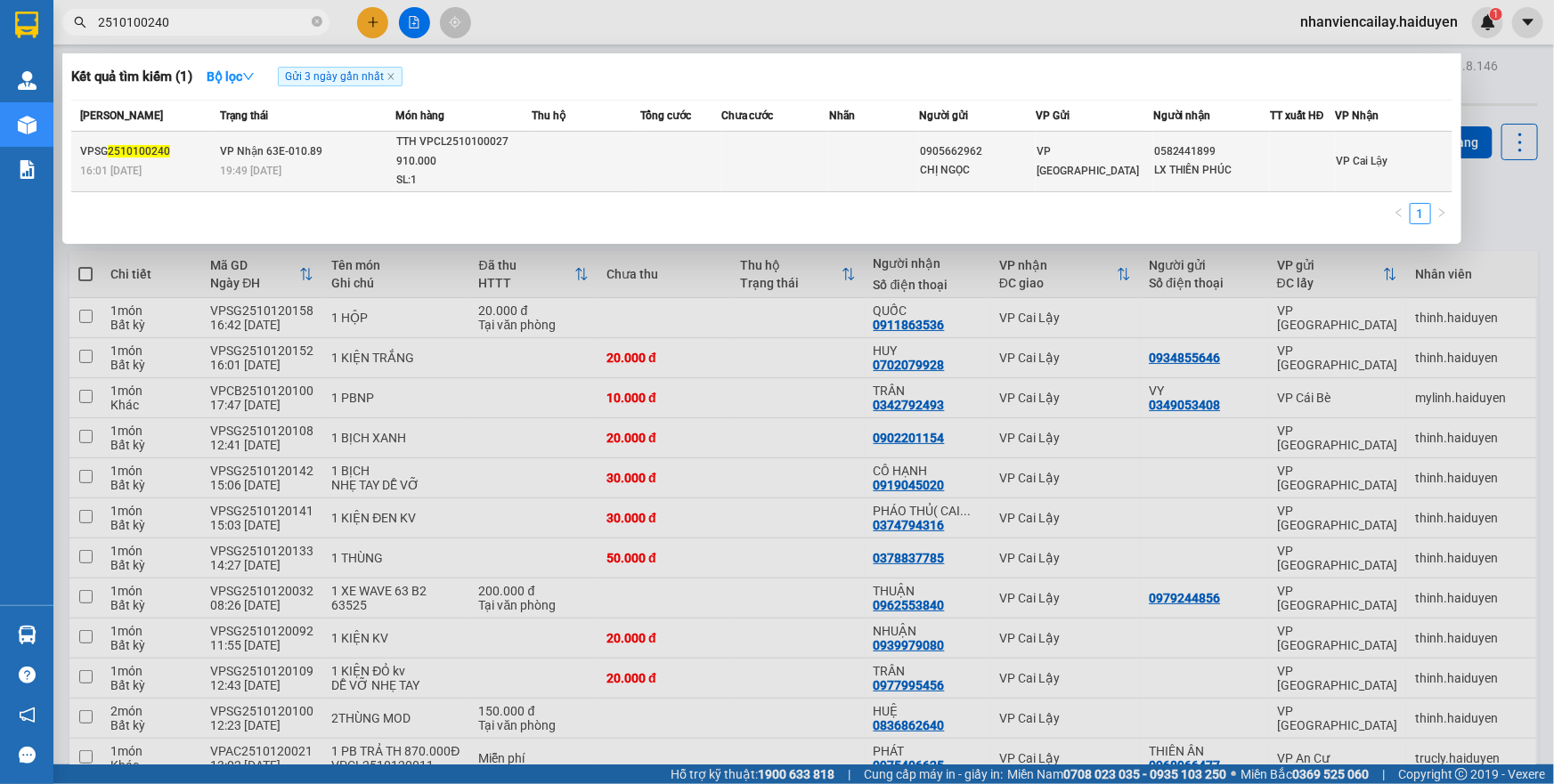
type input "2510100240"
click at [625, 166] on td at bounding box center [585, 162] width 108 height 61
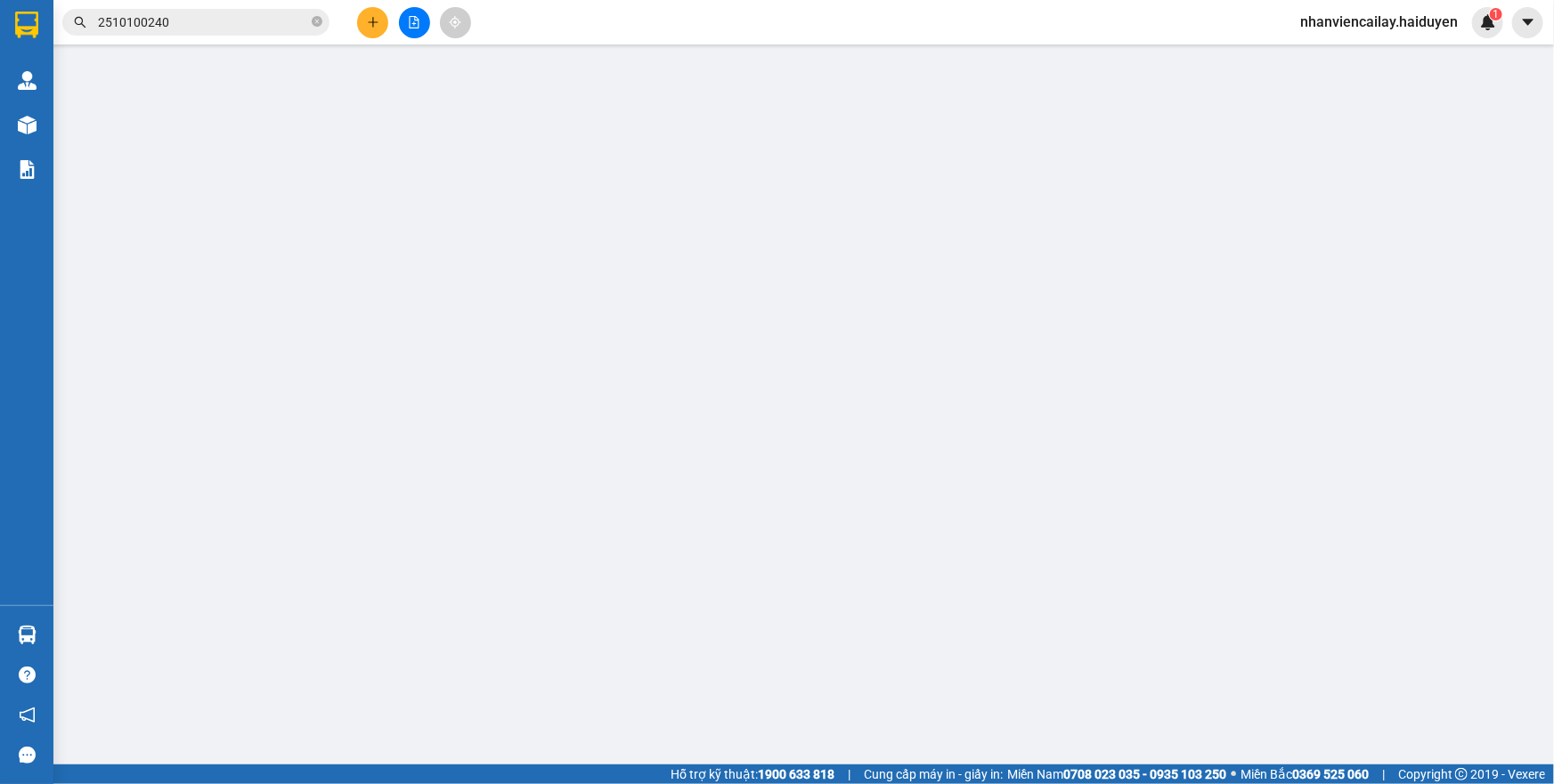
type input "0905662962"
type input "CHỊ NGỌC"
type input "0582441899"
type input "LX THIÊN PHÚC"
type input "0"
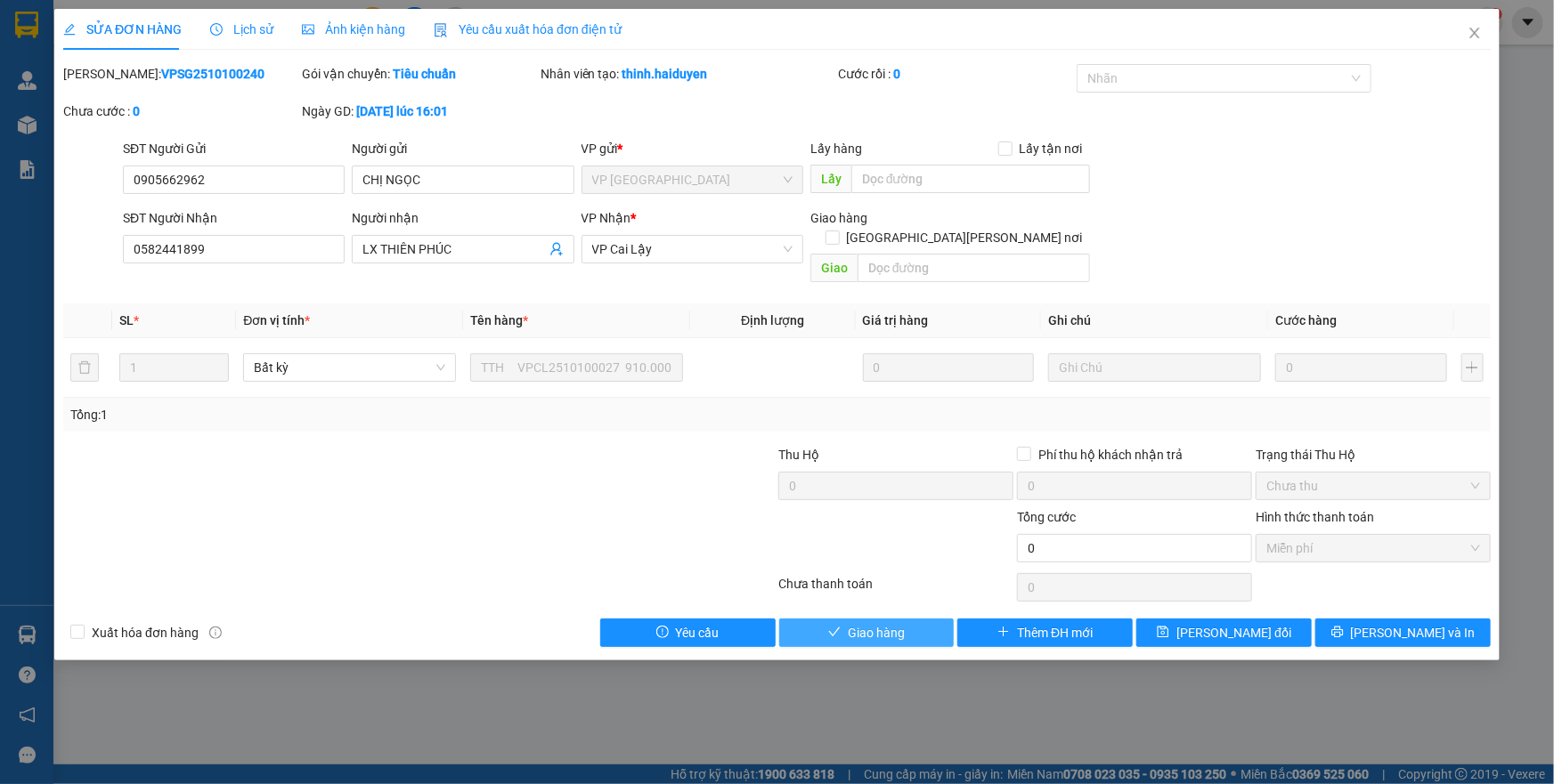
click at [856, 623] on span "Giao hàng" at bounding box center [876, 633] width 57 height 20
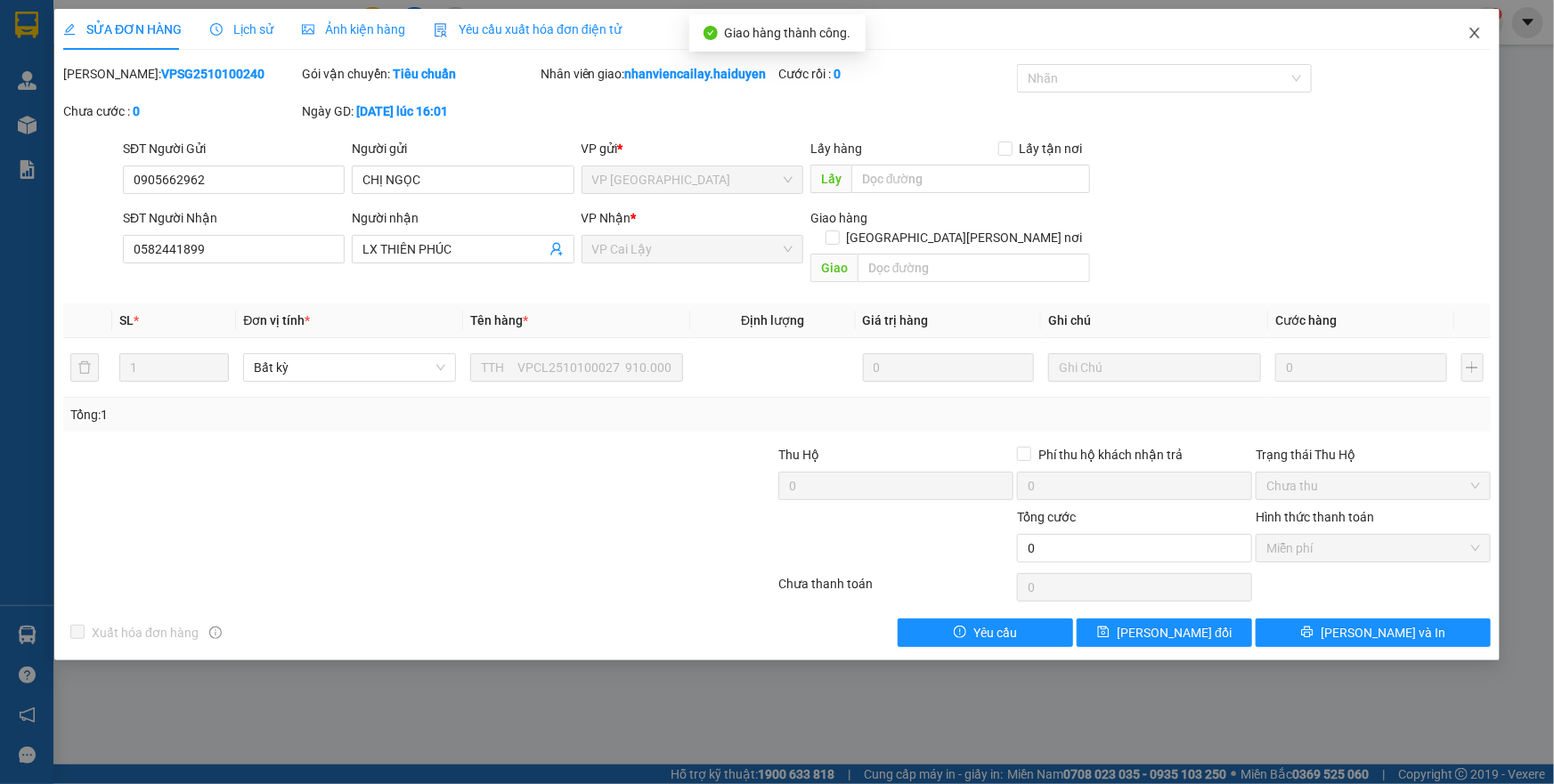
click at [1479, 27] on icon "close" at bounding box center [1475, 33] width 14 height 14
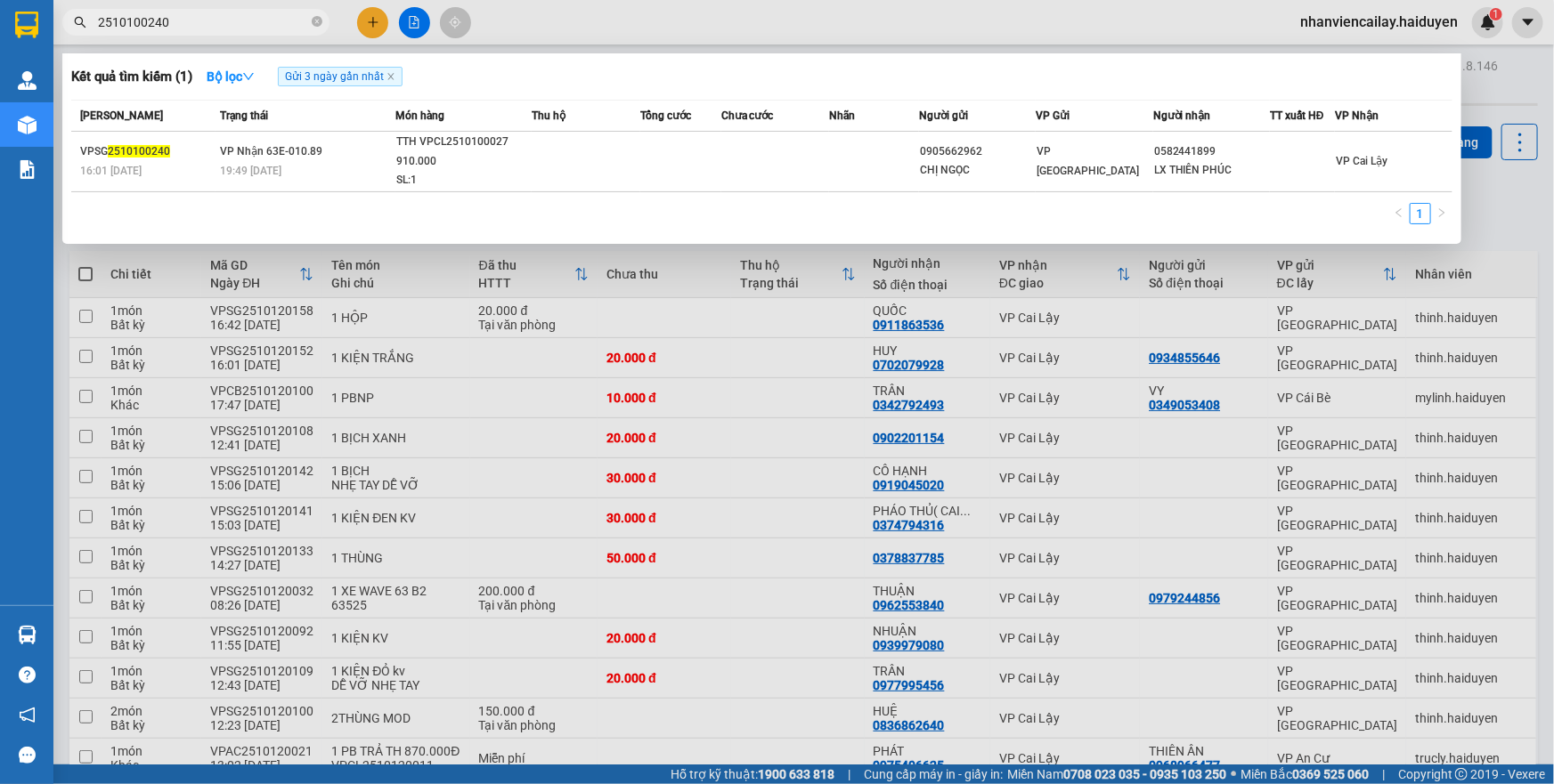
drag, startPoint x: 167, startPoint y: 24, endPoint x: 145, endPoint y: 14, distance: 24.2
click at [145, 14] on input "2510100240" at bounding box center [203, 23] width 210 height 20
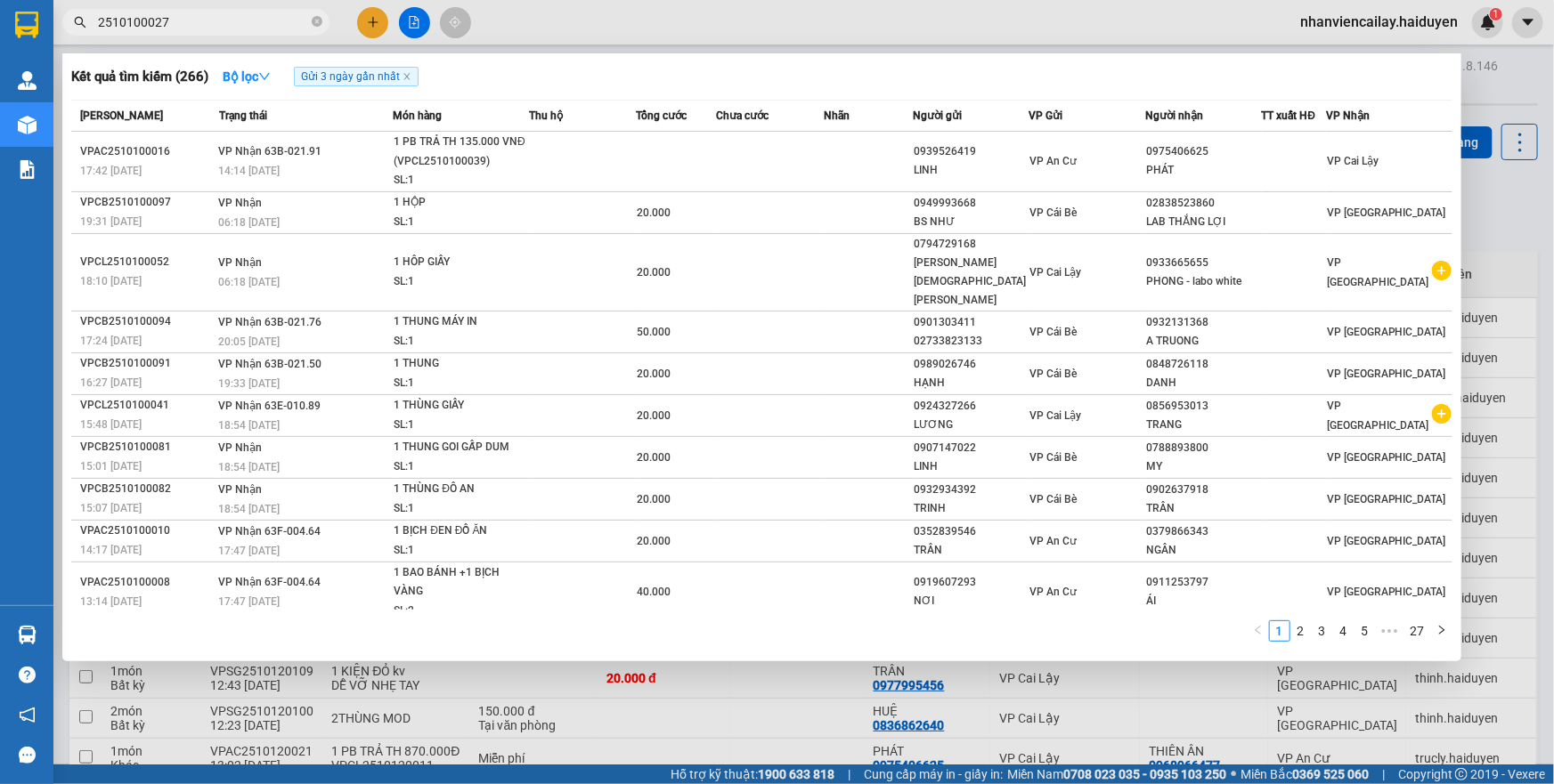
type input "2510100027"
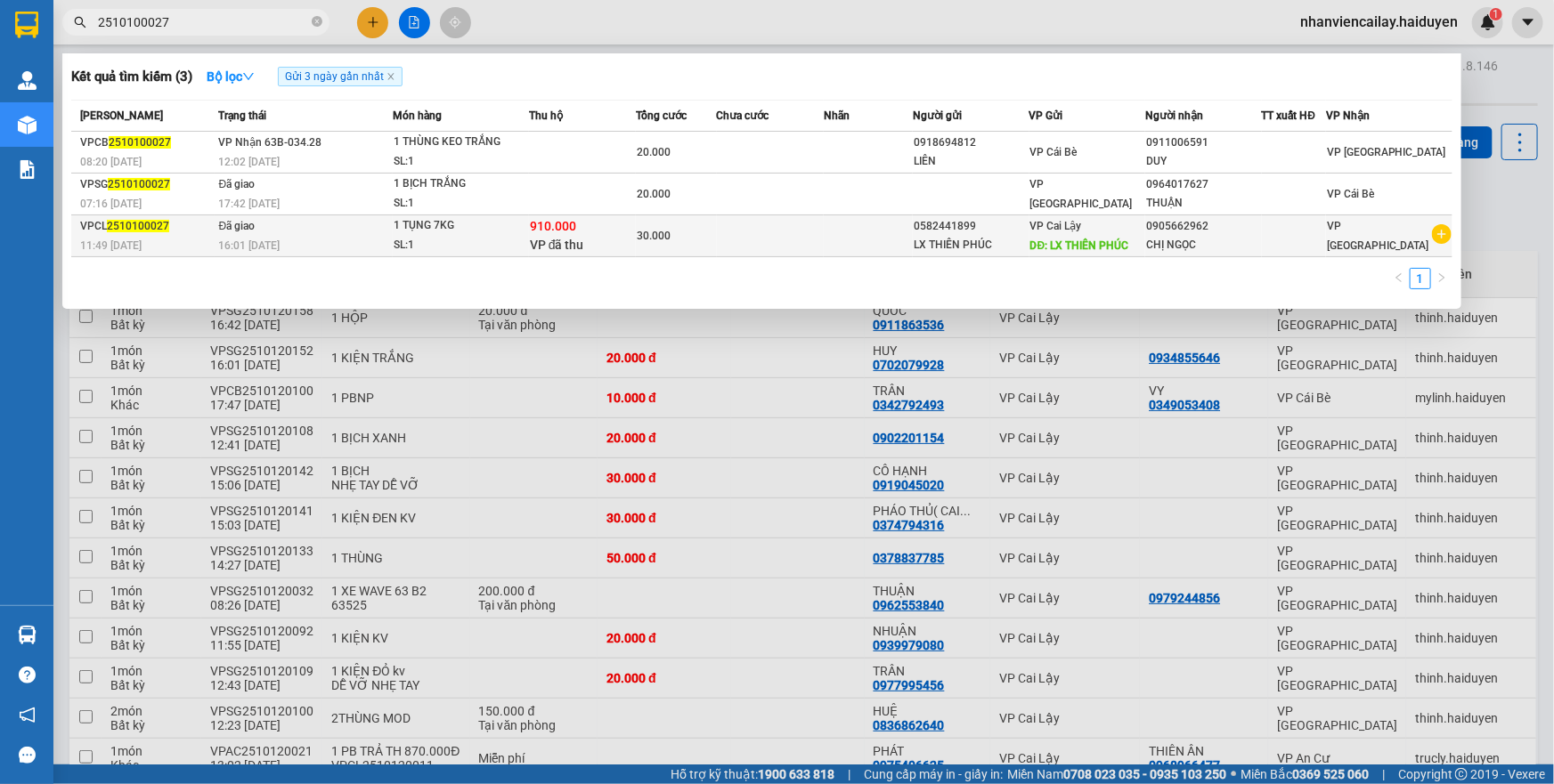
click at [380, 237] on div "16:01 - 10/10" at bounding box center [306, 246] width 174 height 20
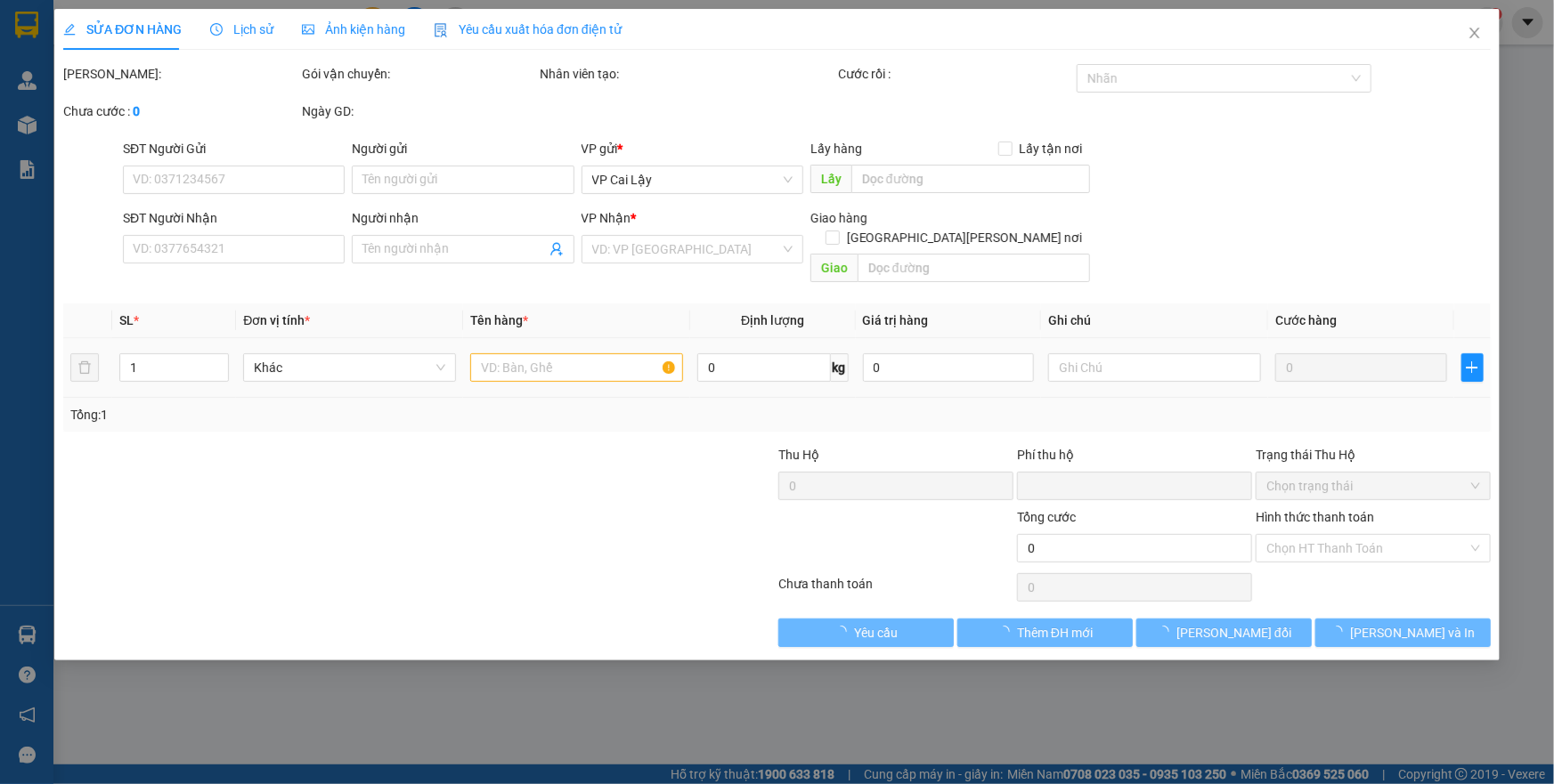
type input "0582441899"
type input "LX THIÊN PHÚC"
type input "0905662962"
type input "CHỊ NGỌC"
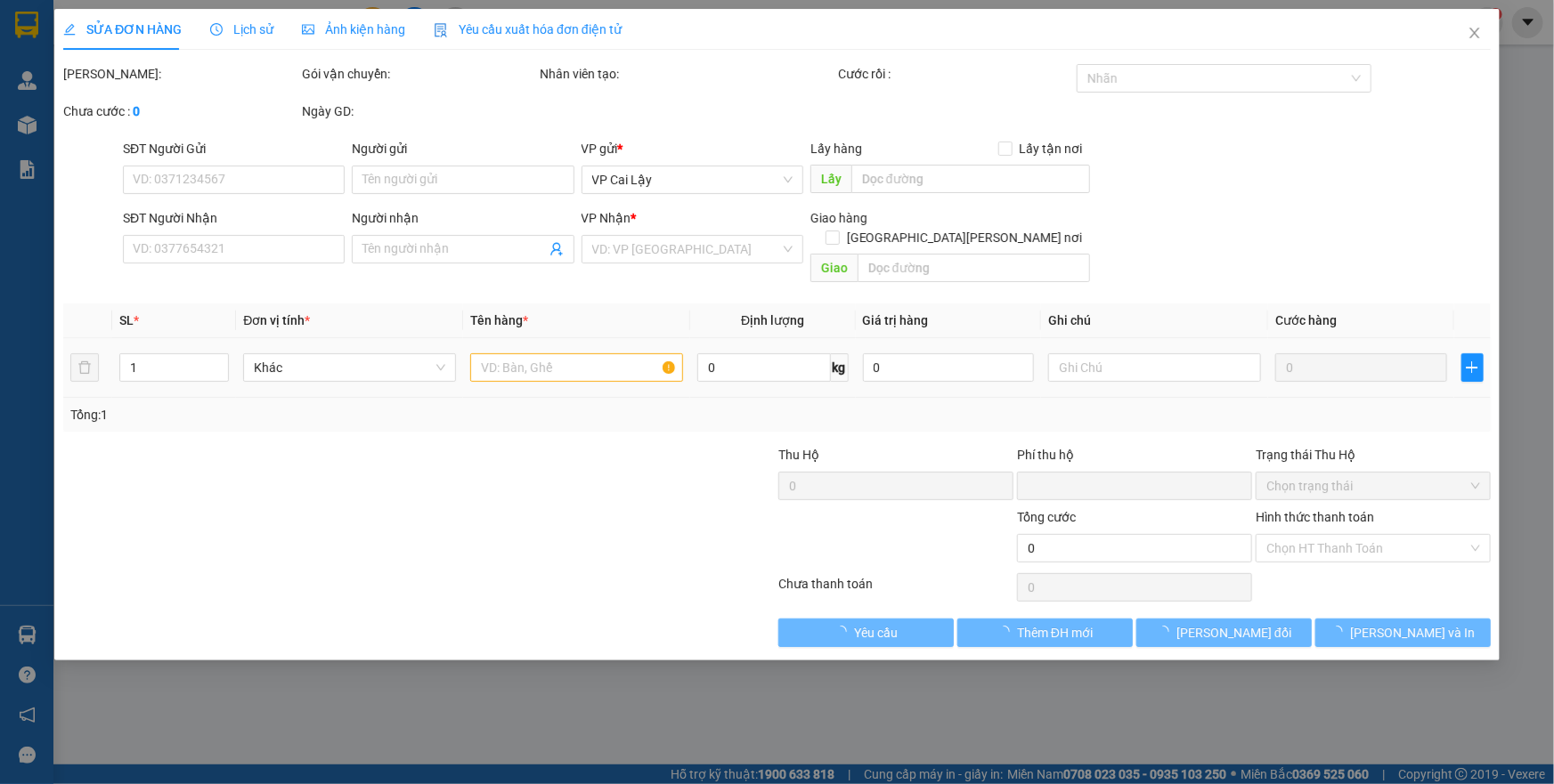
type input "910.000"
type input "0"
type input "30.000"
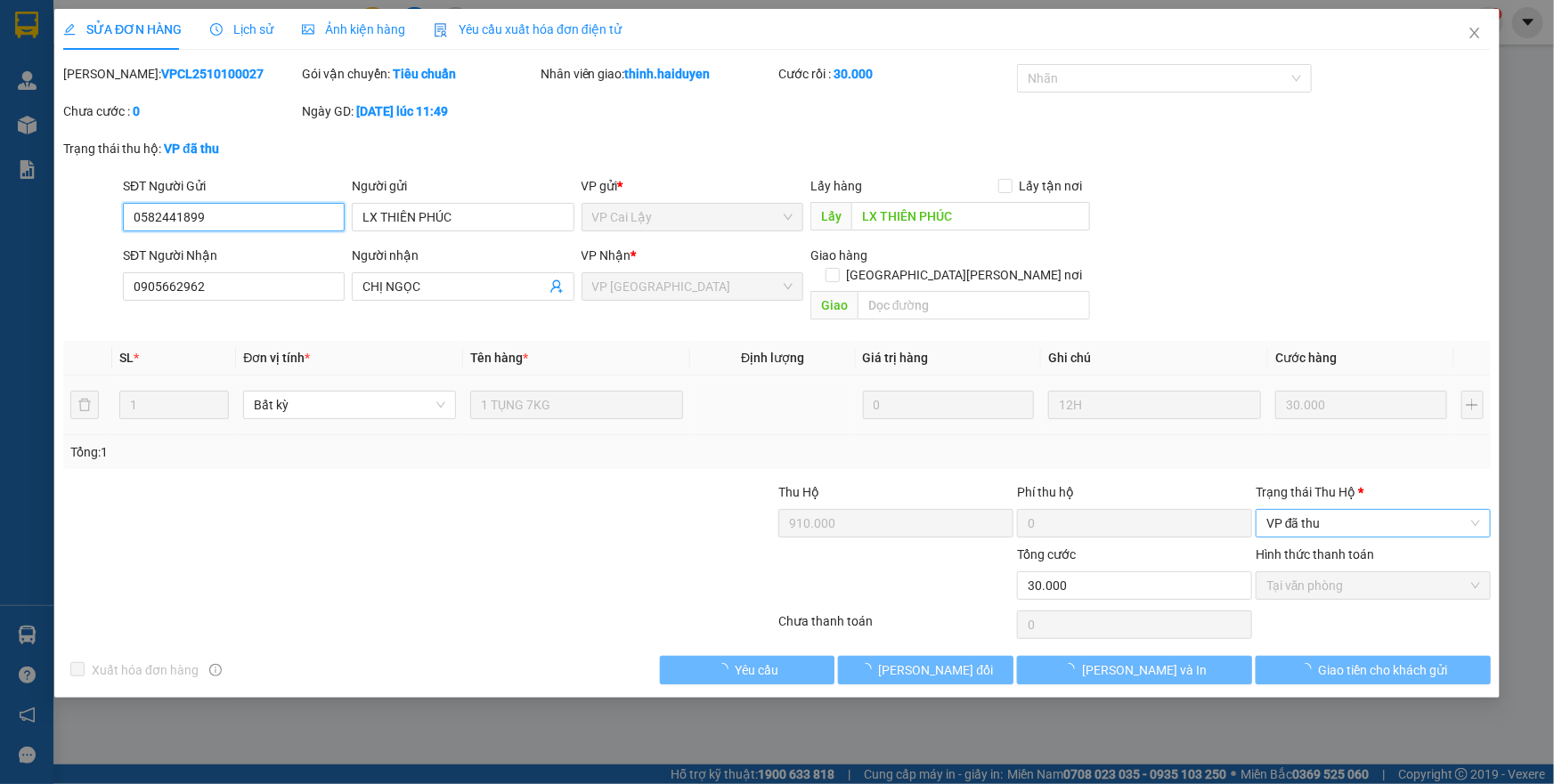
click at [1319, 511] on span "VP đã thu" at bounding box center [1374, 524] width 214 height 27
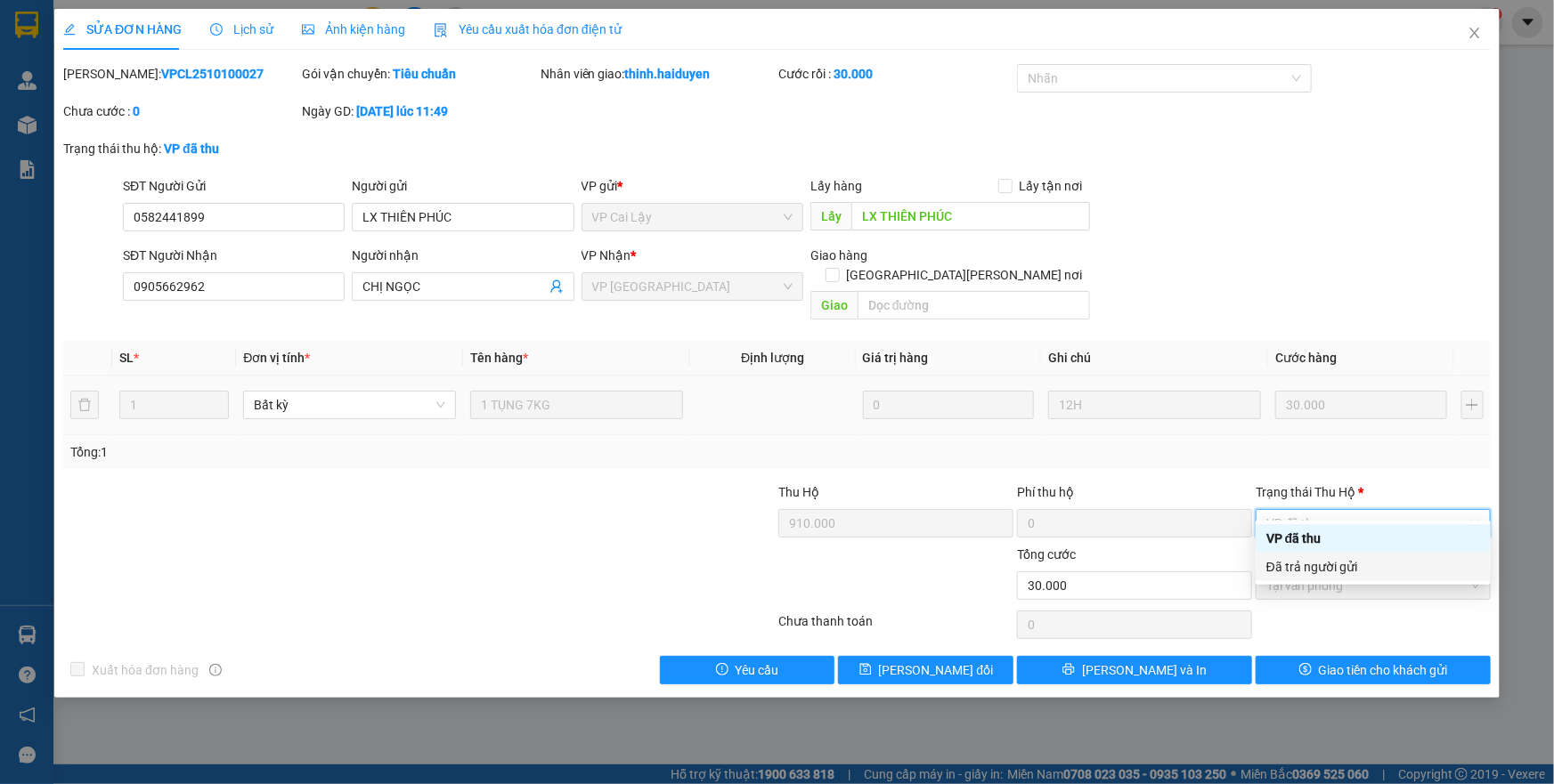
click at [1318, 567] on div "Đã trả người gửi" at bounding box center [1374, 568] width 214 height 20
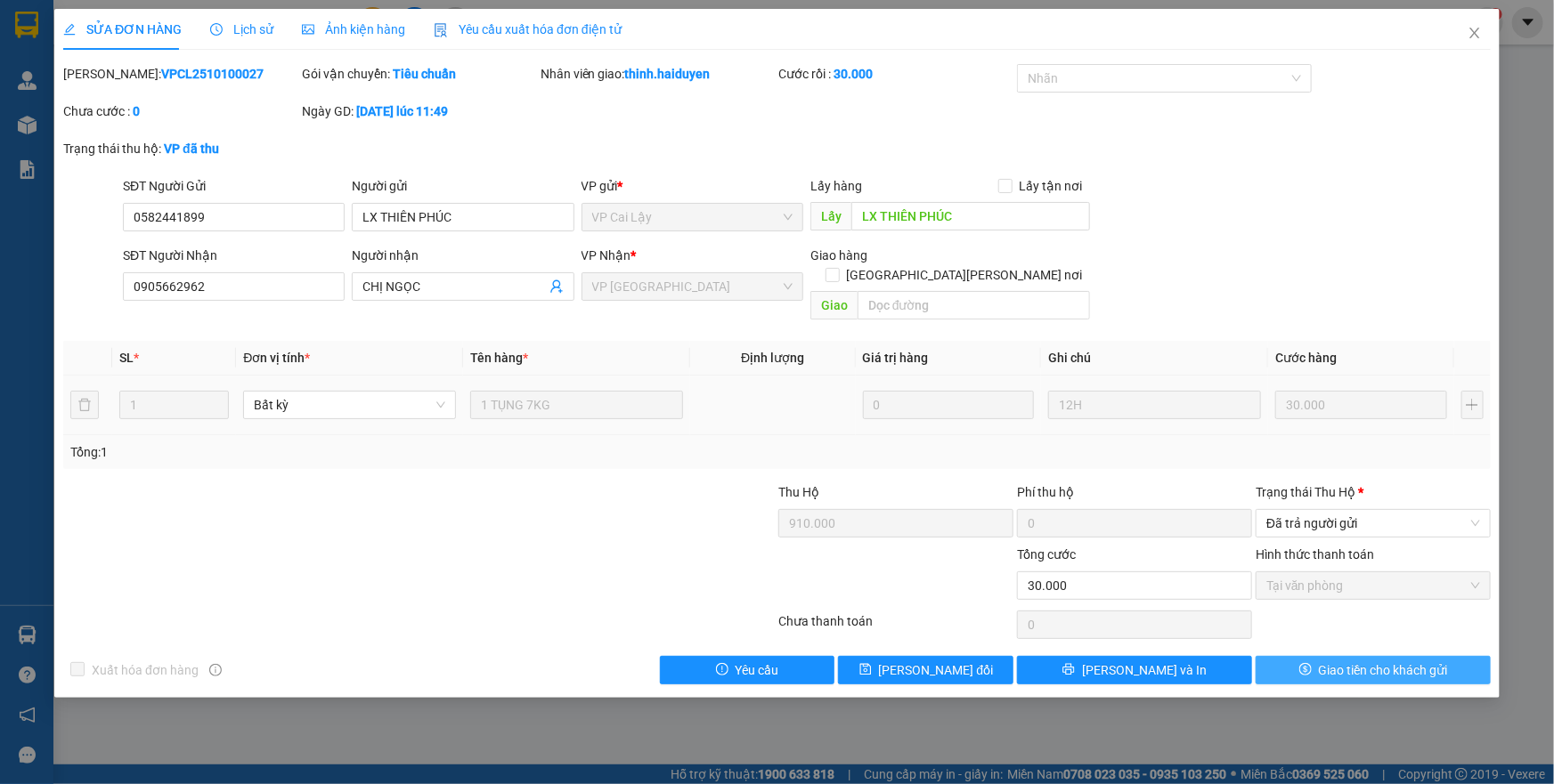
click at [1329, 661] on span "Giao tiền cho khách gửi" at bounding box center [1384, 671] width 130 height 20
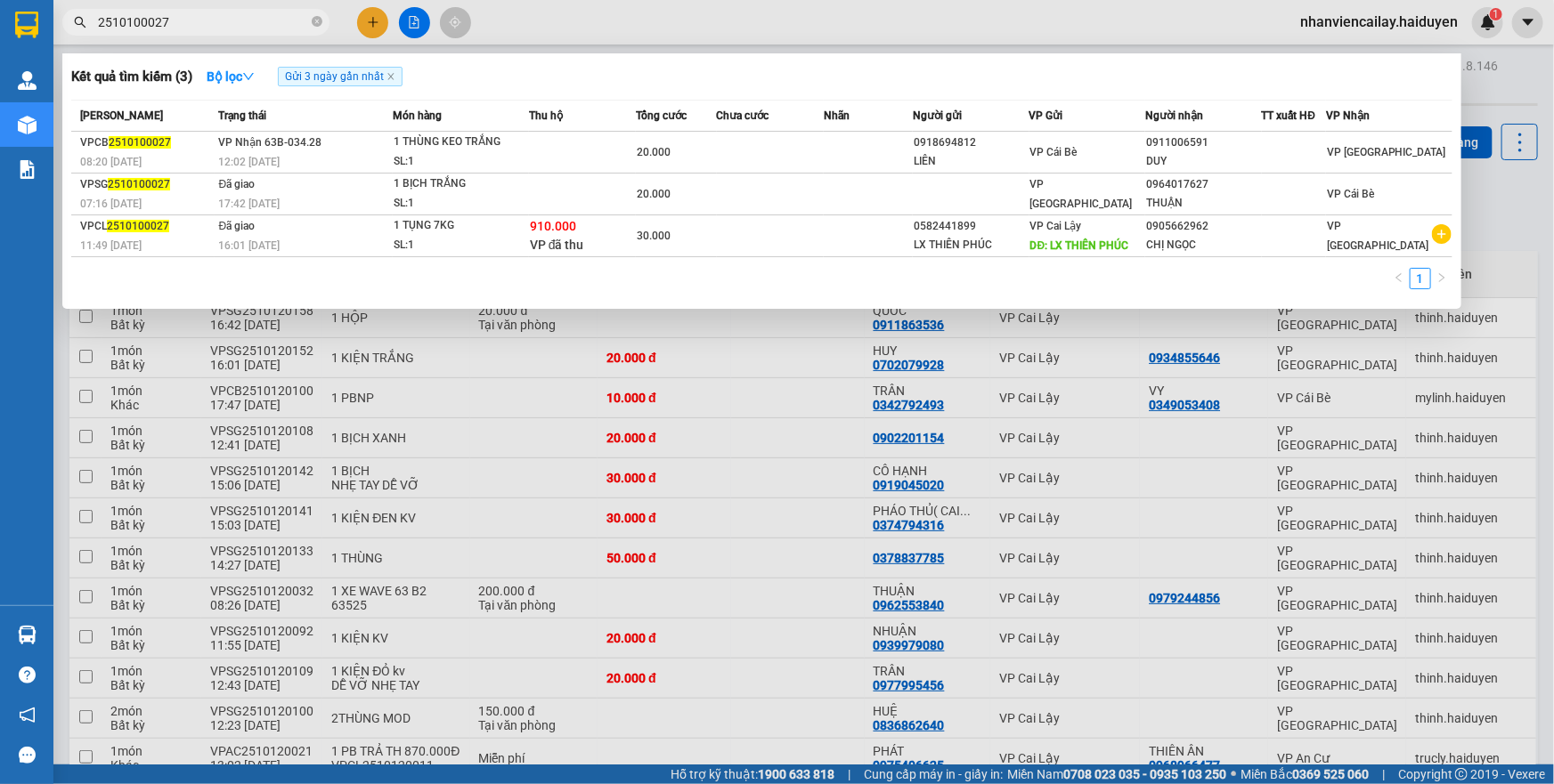
click at [223, 26] on input "2510100027" at bounding box center [203, 23] width 210 height 20
click at [313, 26] on icon "close-circle" at bounding box center [317, 22] width 11 height 11
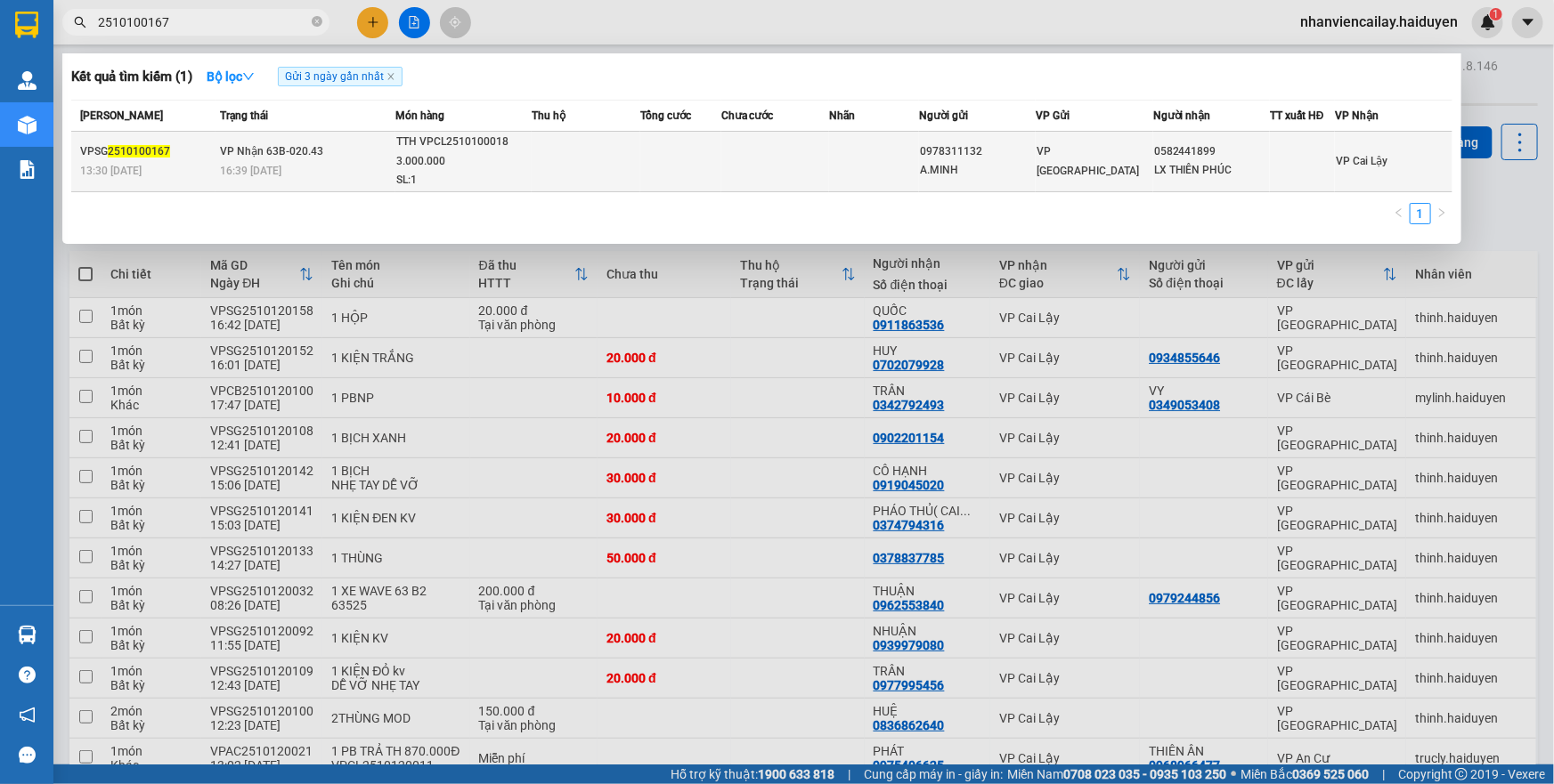
type input "2510100167"
click at [529, 171] on div "SL: 1" at bounding box center [464, 181] width 134 height 20
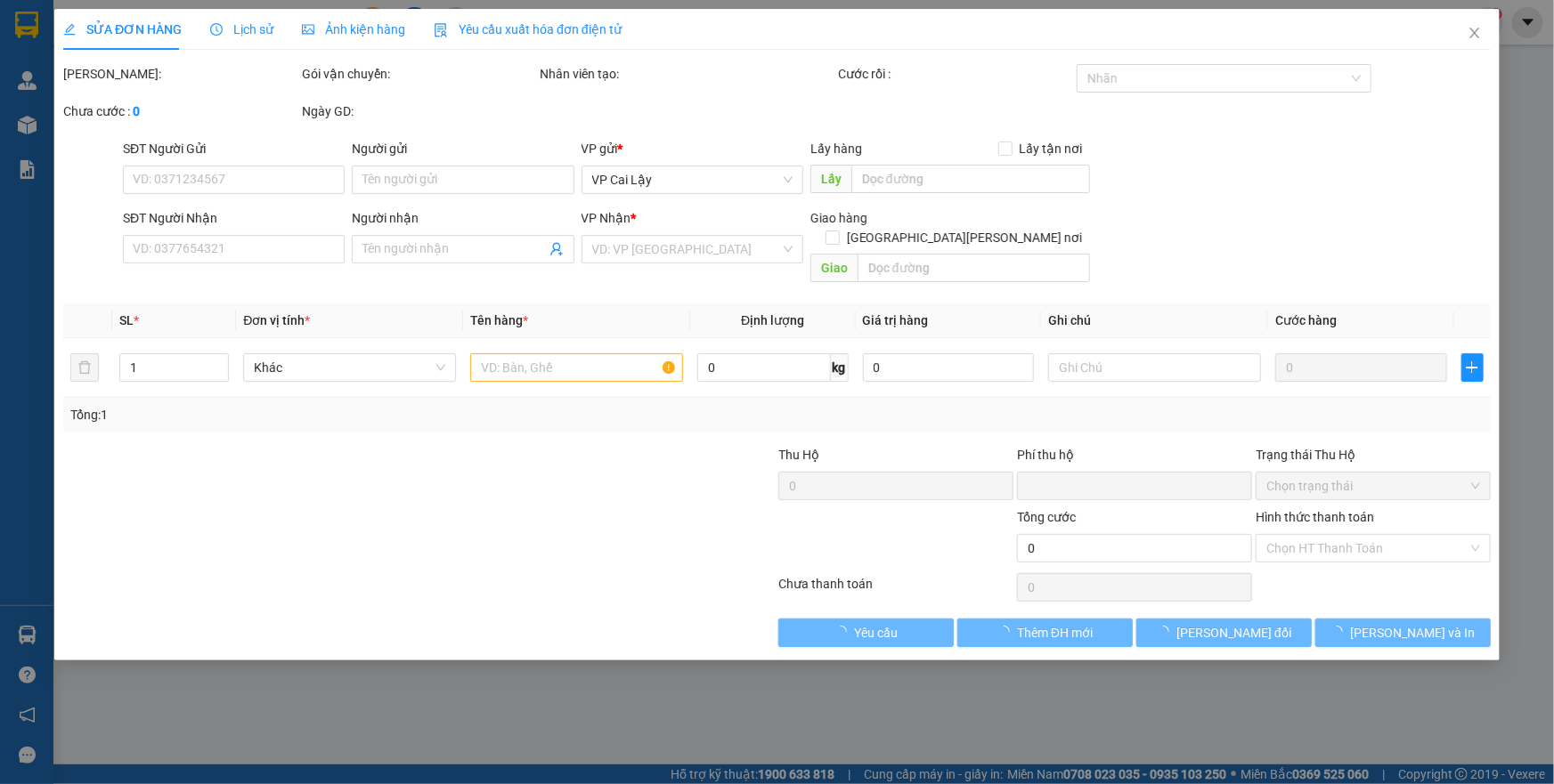
type input "0978311132"
type input "A.MINH"
type input "0582441899"
type input "LX THIÊN PHÚC"
type input "0"
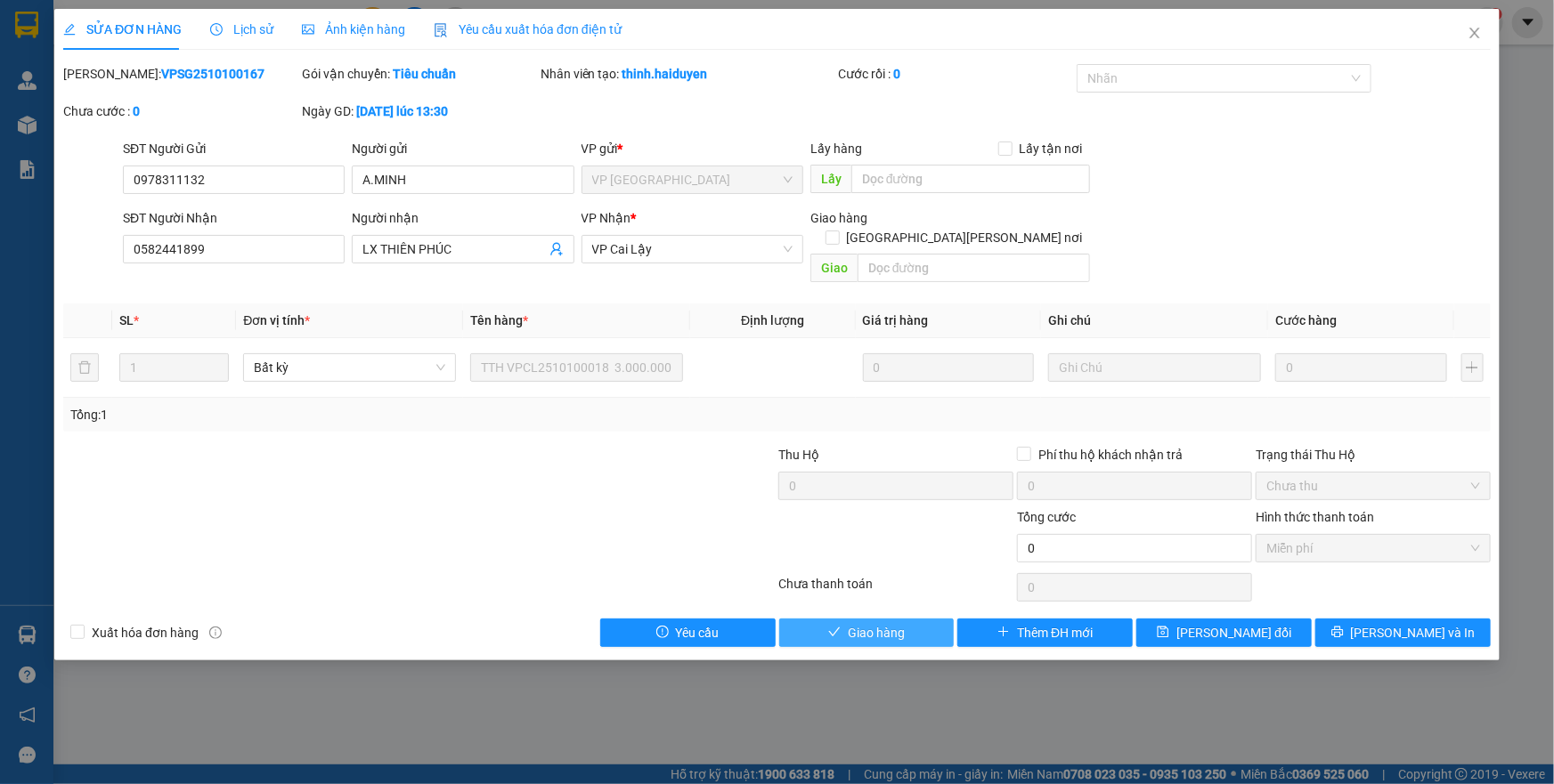
click at [902, 623] on span "Giao hàng" at bounding box center [876, 633] width 57 height 20
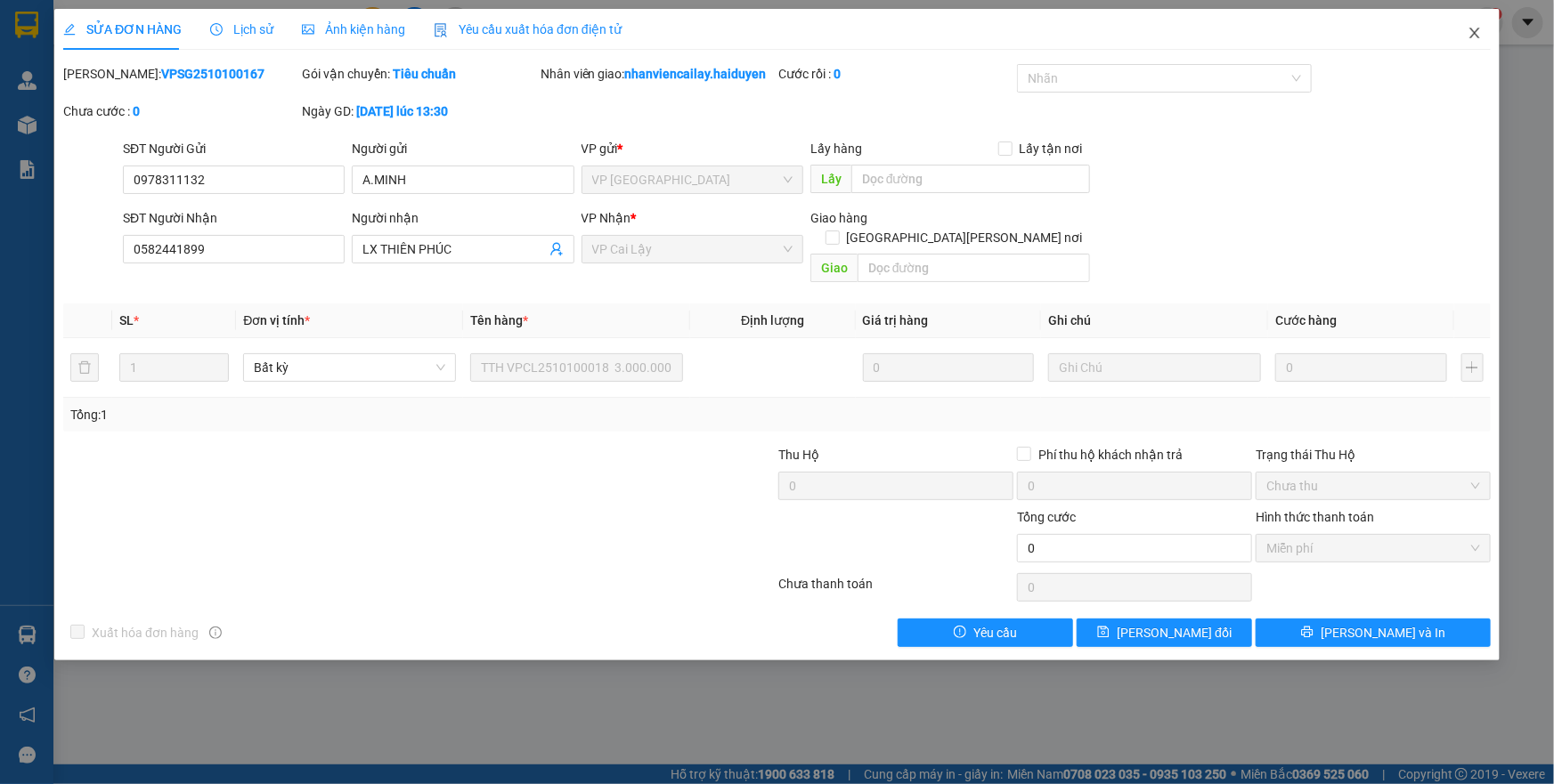
click at [1477, 31] on icon "close" at bounding box center [1474, 33] width 10 height 11
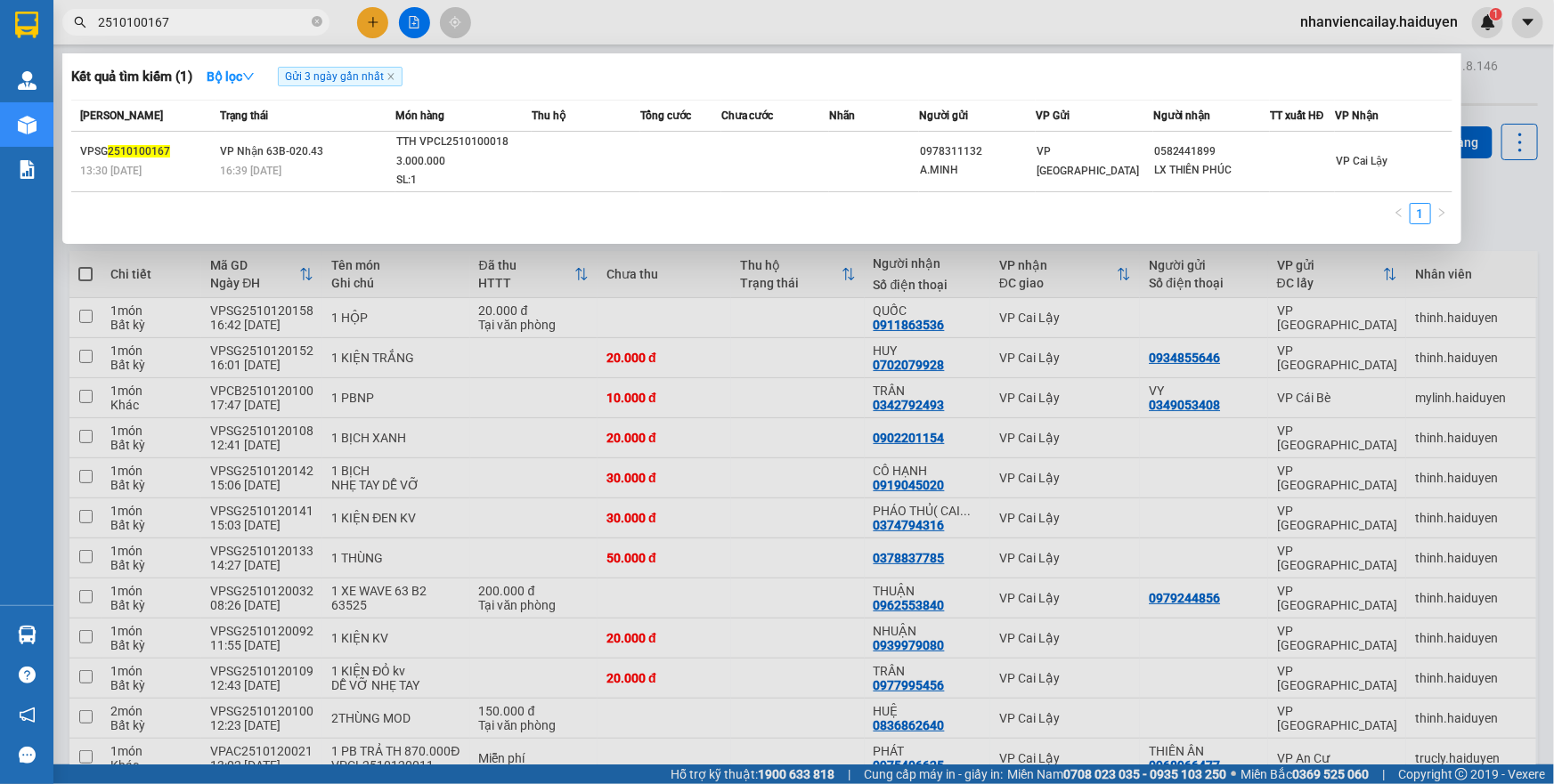
drag, startPoint x: 165, startPoint y: 16, endPoint x: 145, endPoint y: 6, distance: 22.4
click at [145, 7] on div "Kết quả tìm kiếm ( 1 ) Bộ lọc Gửi 3 ngày gần nhất Mã ĐH Trạng thái Món hàng Thu…" at bounding box center [174, 23] width 348 height 31
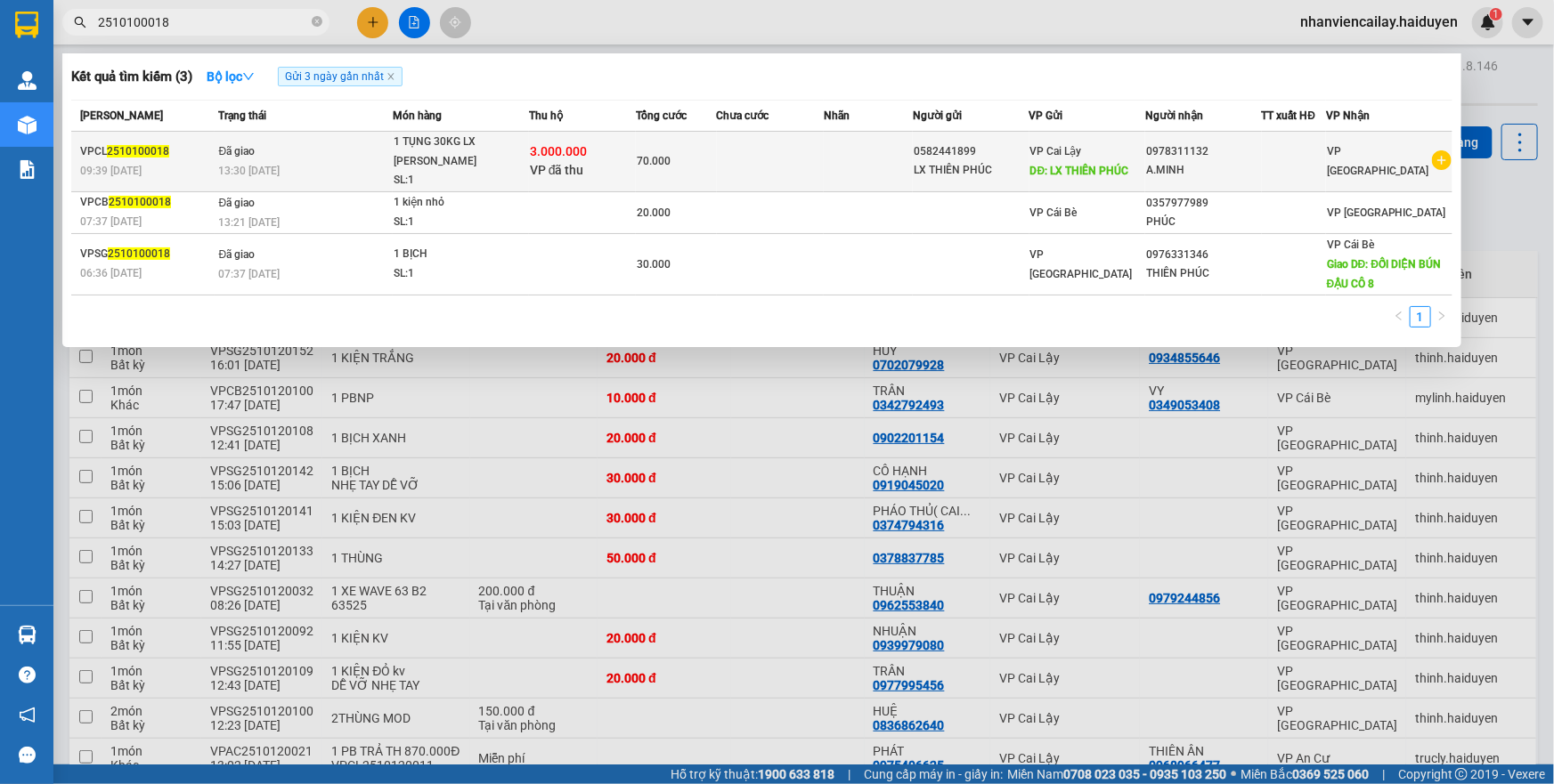
type input "2510100018"
click at [709, 146] on td "70.000" at bounding box center [676, 162] width 81 height 61
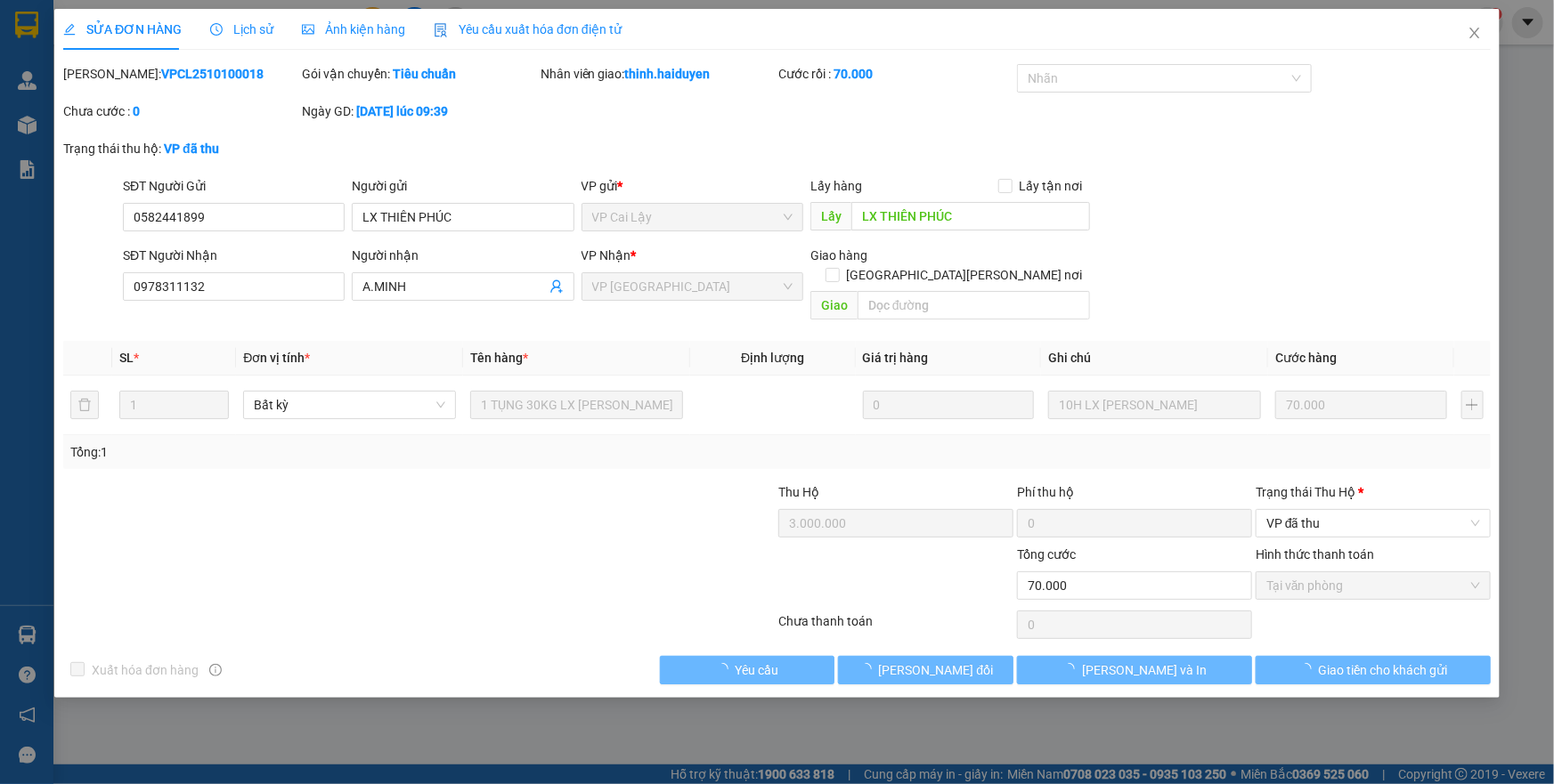
type input "0582441899"
type input "LX THIÊN PHÚC"
type input "0978311132"
type input "A.MINH"
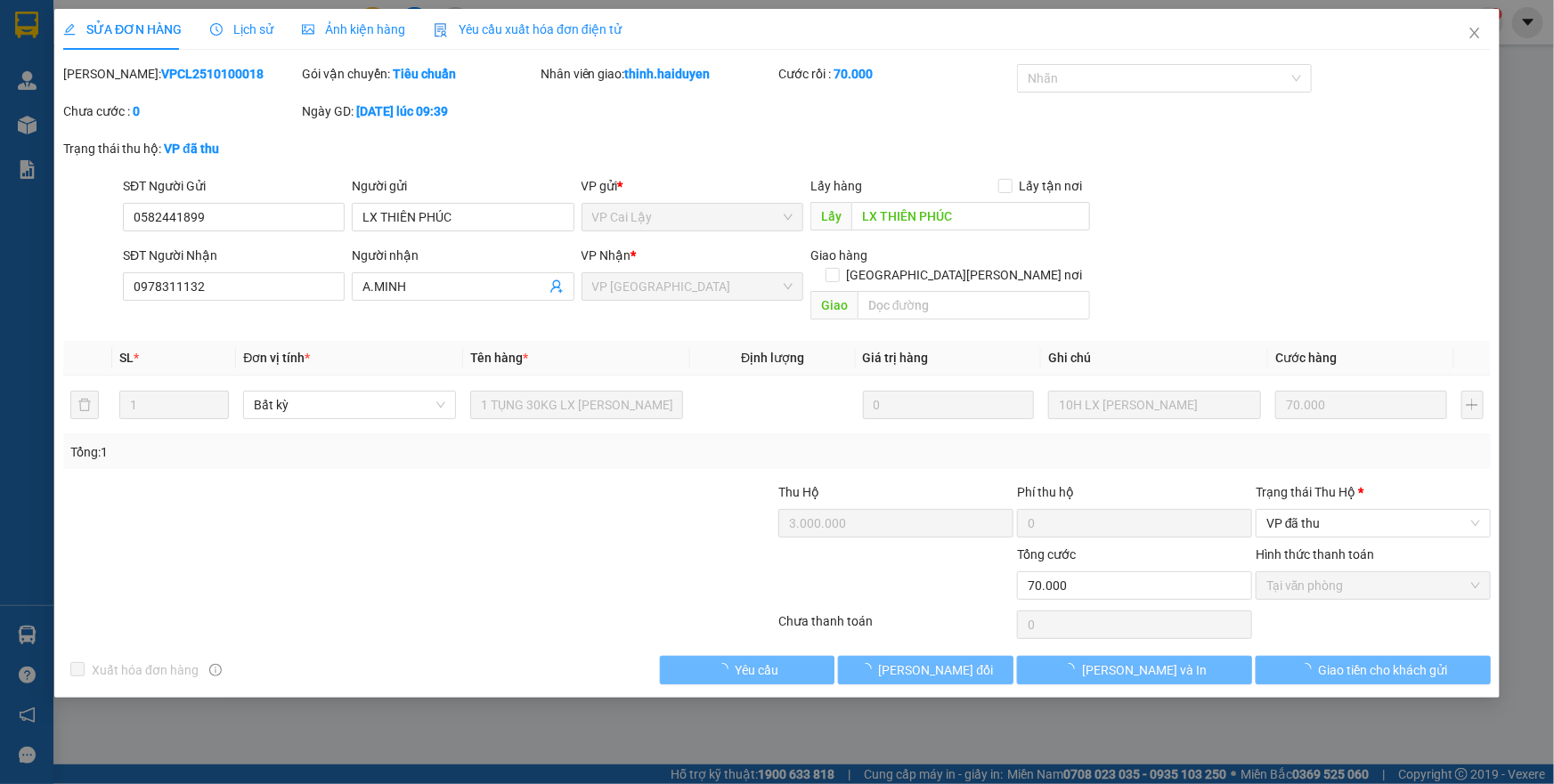
type input "3.000.000"
type input "0"
type input "70.000"
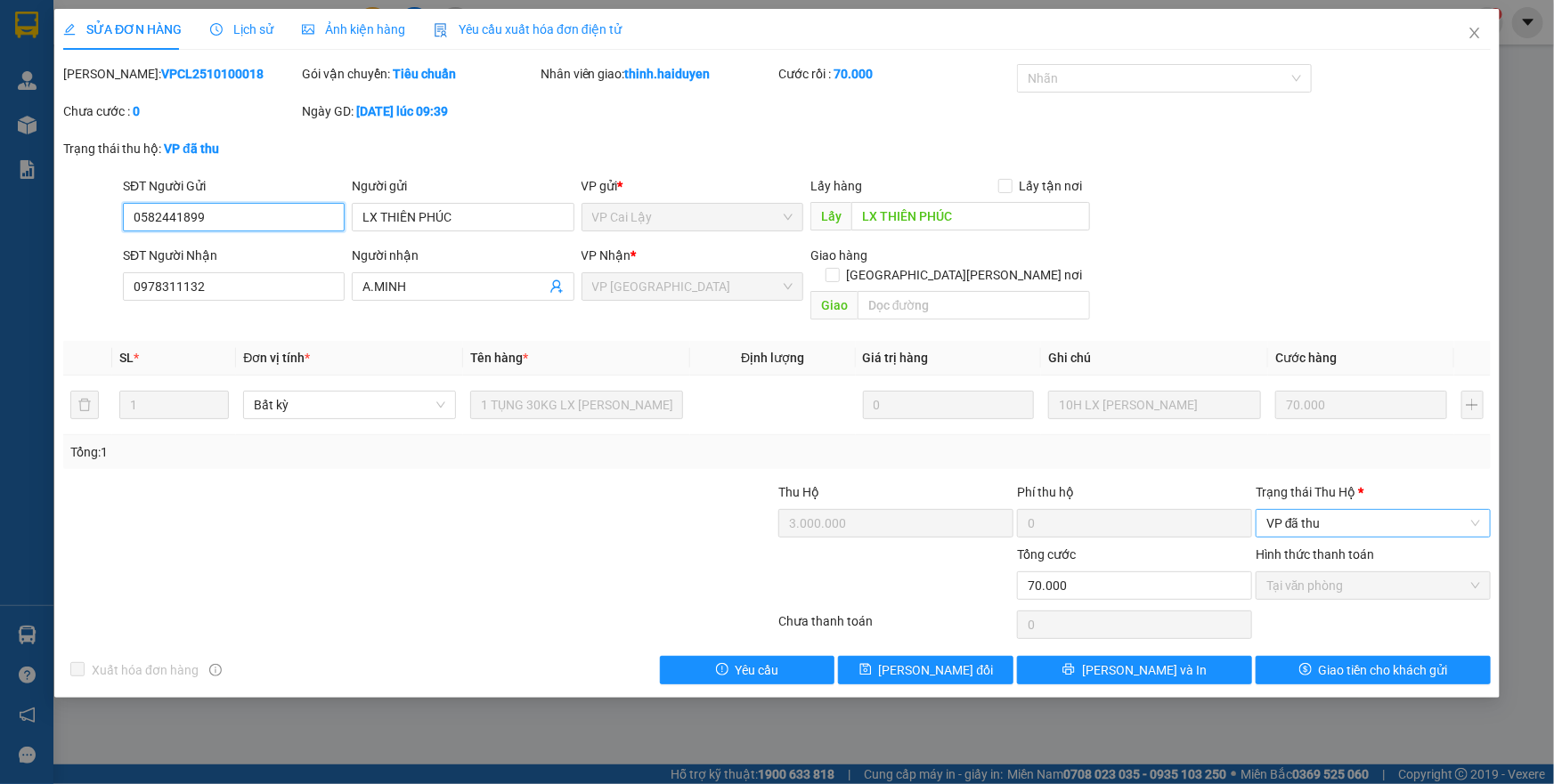
click at [1317, 511] on span "VP đã thu" at bounding box center [1374, 524] width 214 height 27
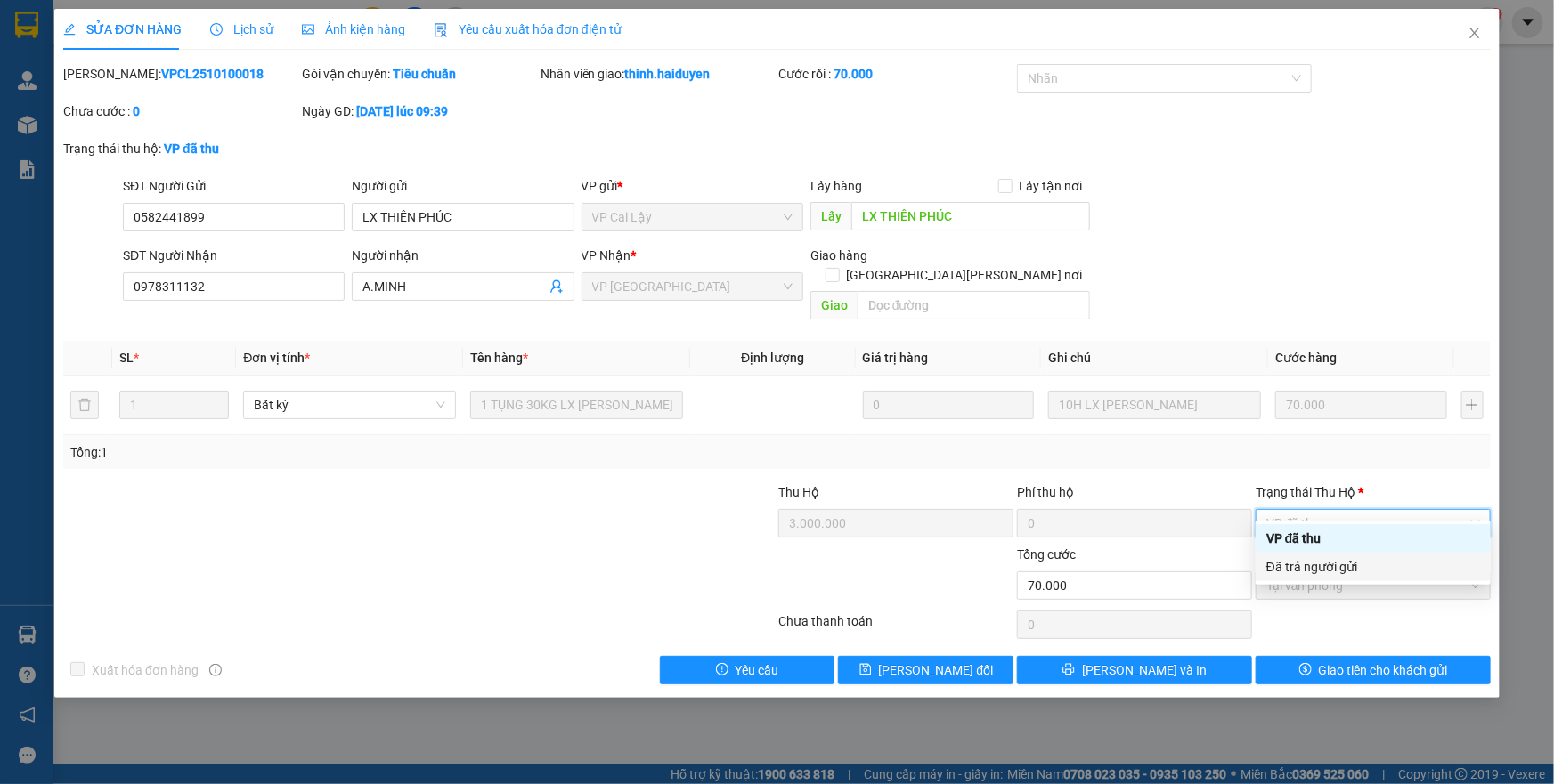
click at [1327, 560] on div "Đã trả người gửi" at bounding box center [1374, 568] width 214 height 20
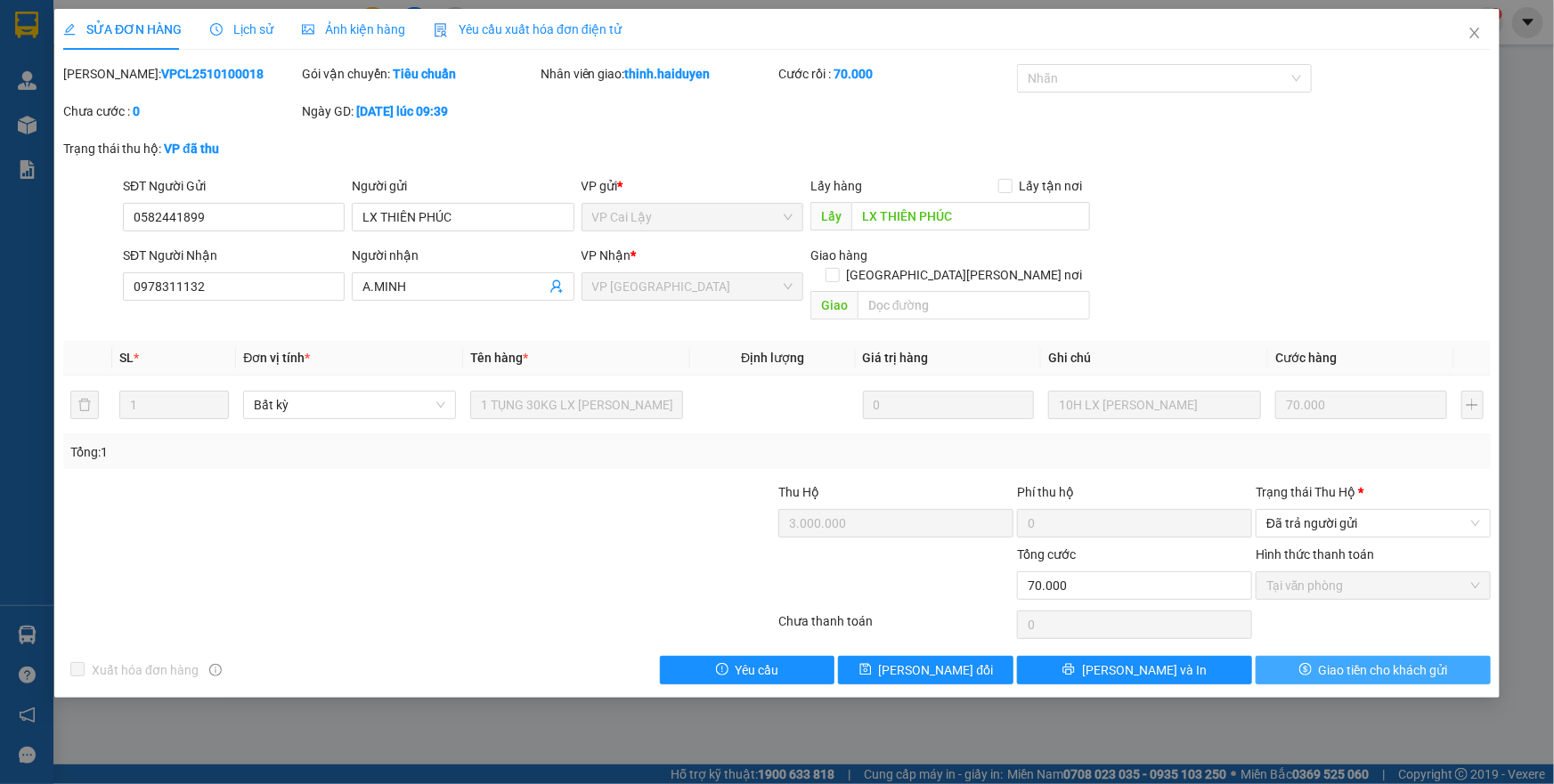
click at [1344, 661] on span "Giao tiền cho khách gửi" at bounding box center [1384, 671] width 130 height 20
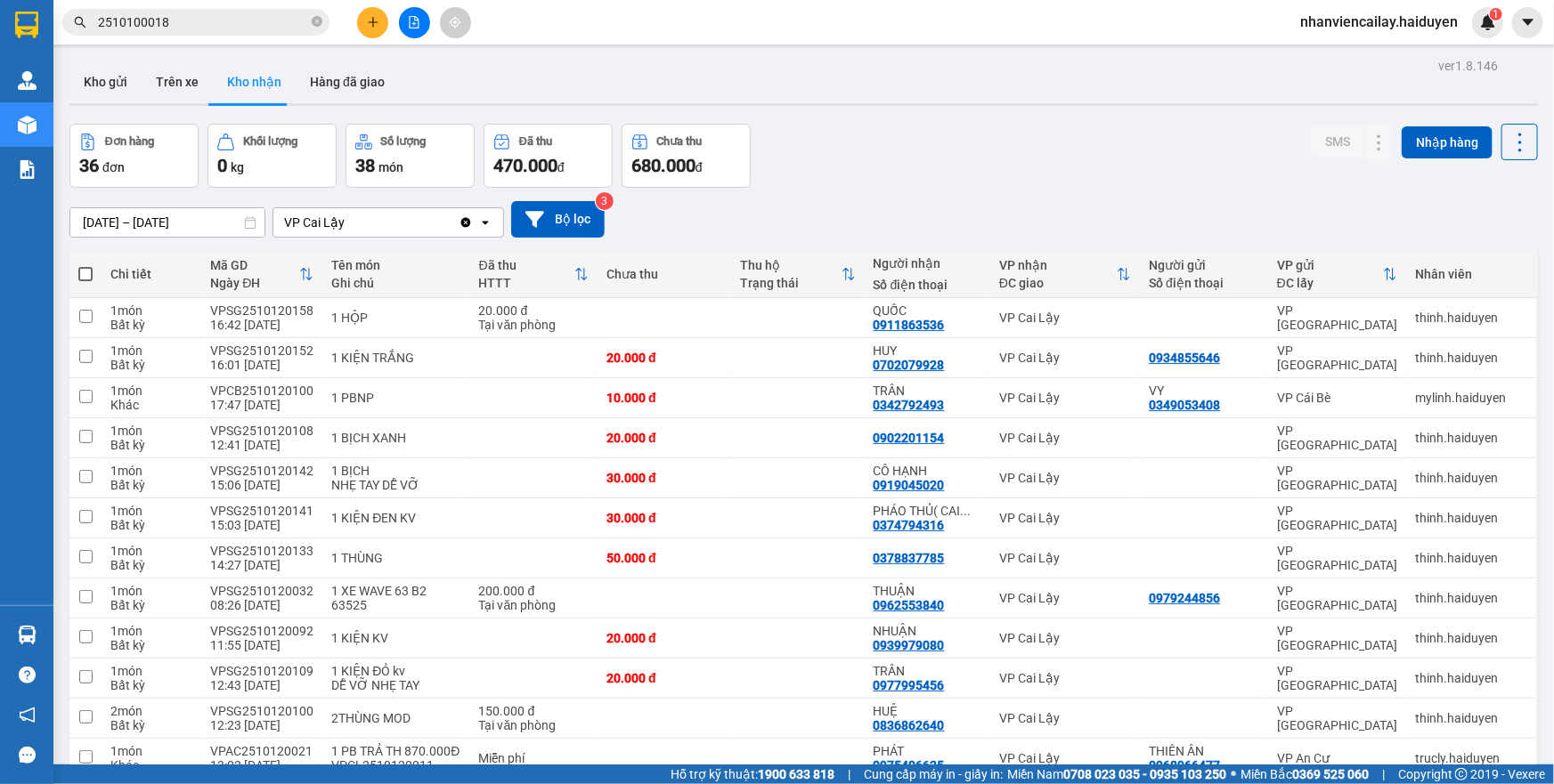
click at [294, 24] on input "2510100018" at bounding box center [203, 23] width 210 height 20
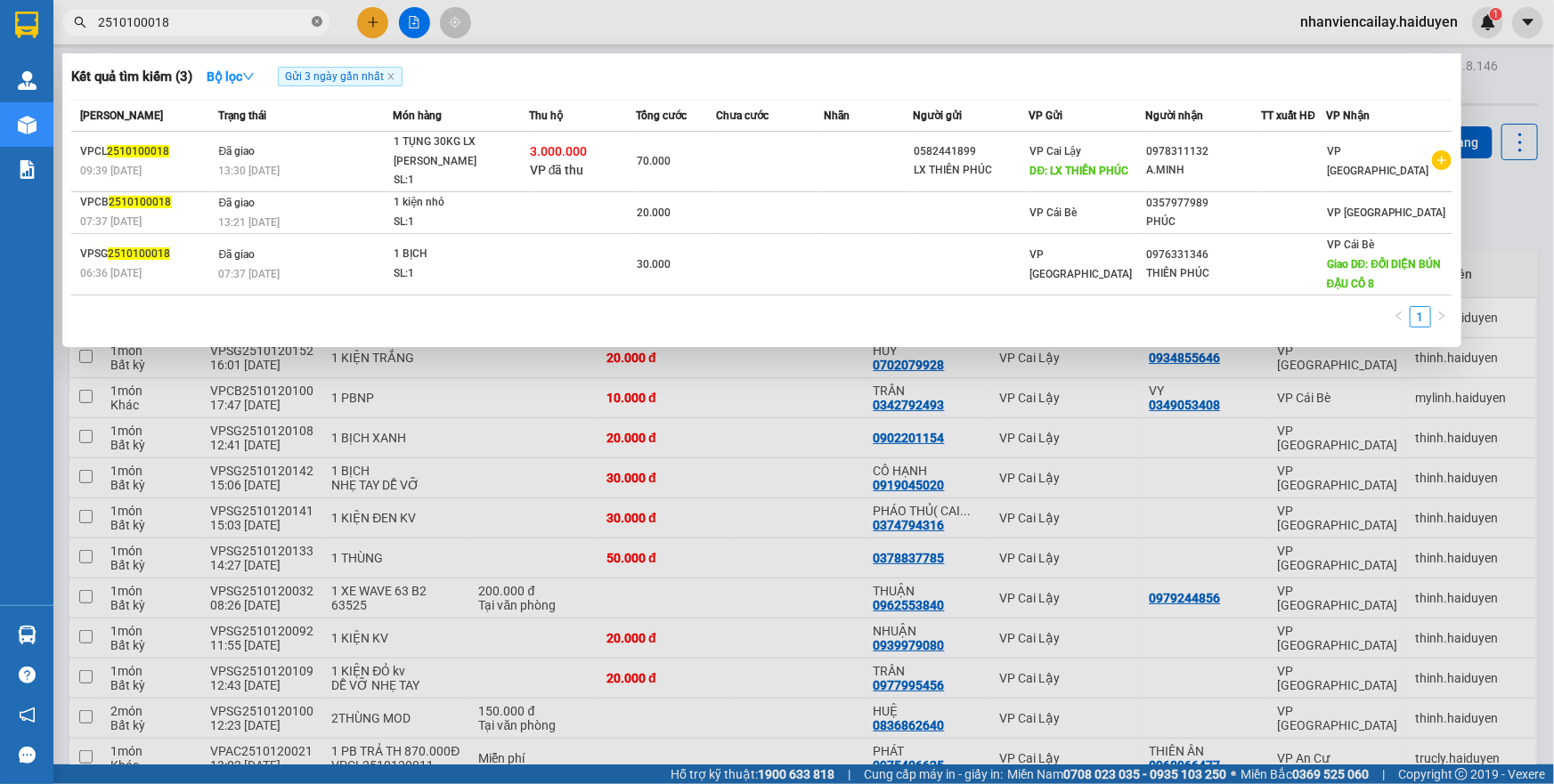
click at [315, 22] on icon "close-circle" at bounding box center [317, 22] width 11 height 11
type input "2510100167"
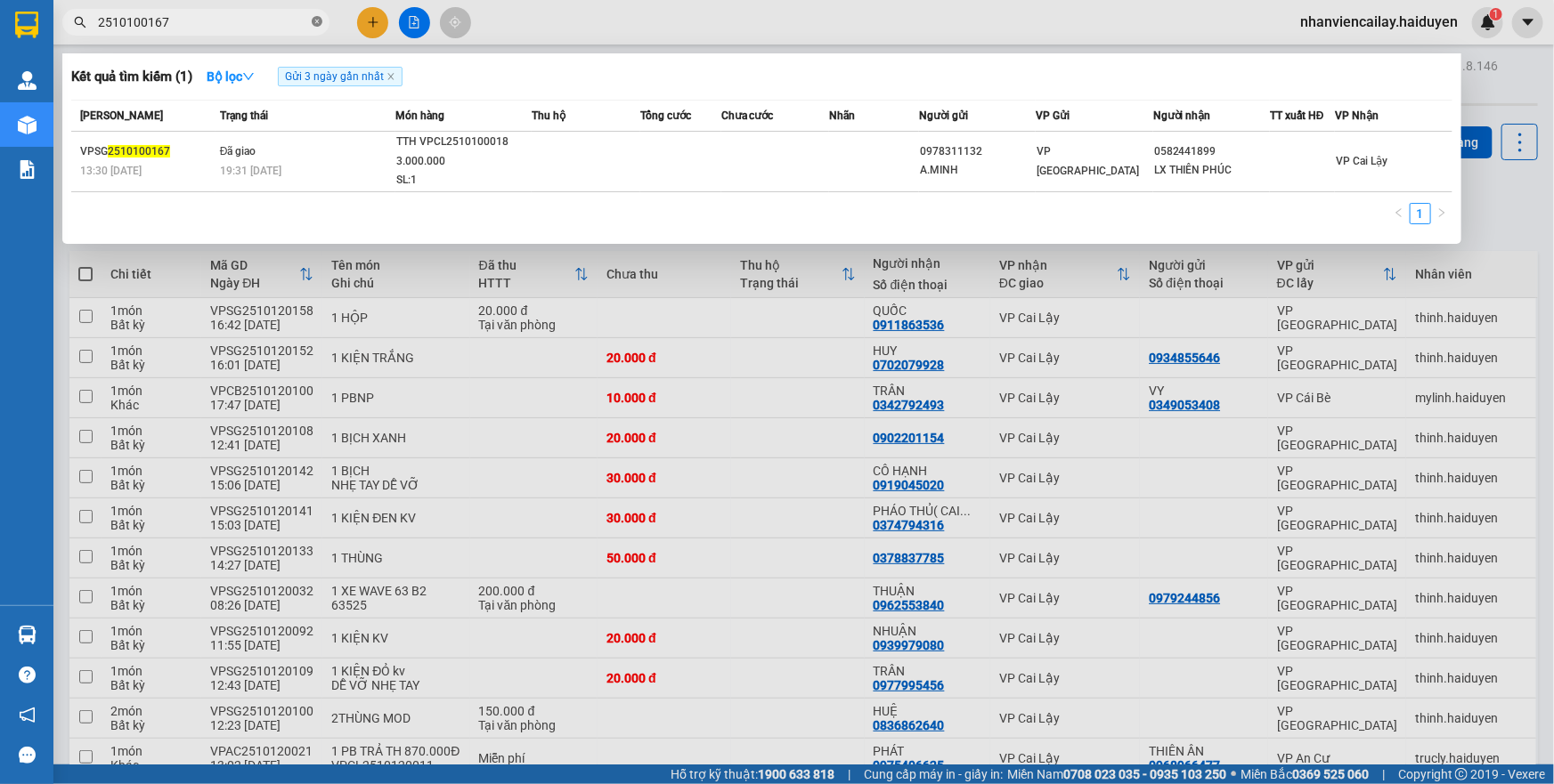
click at [320, 25] on icon "close-circle" at bounding box center [317, 22] width 11 height 11
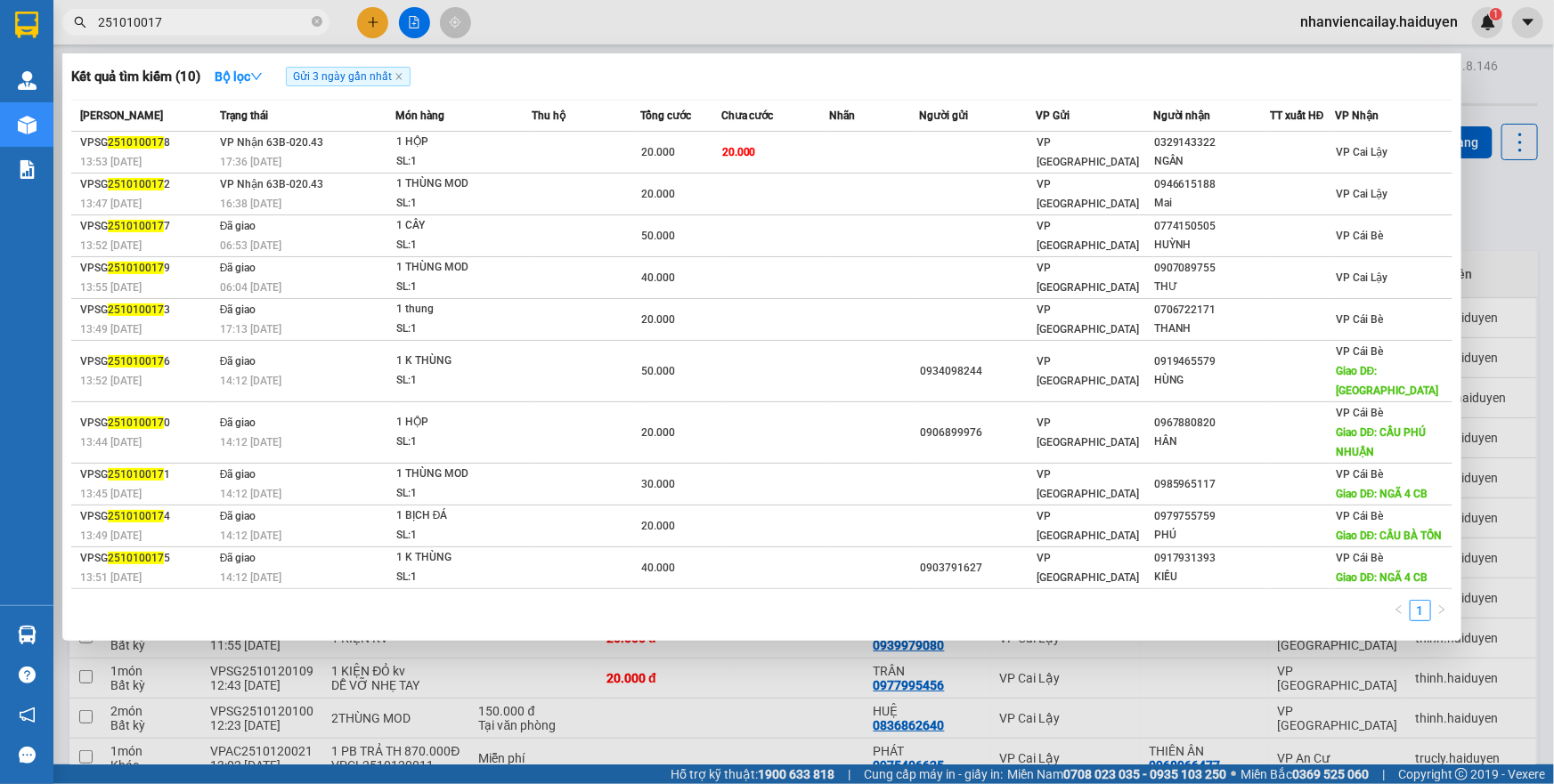
click at [146, 25] on input "251010017" at bounding box center [203, 23] width 210 height 20
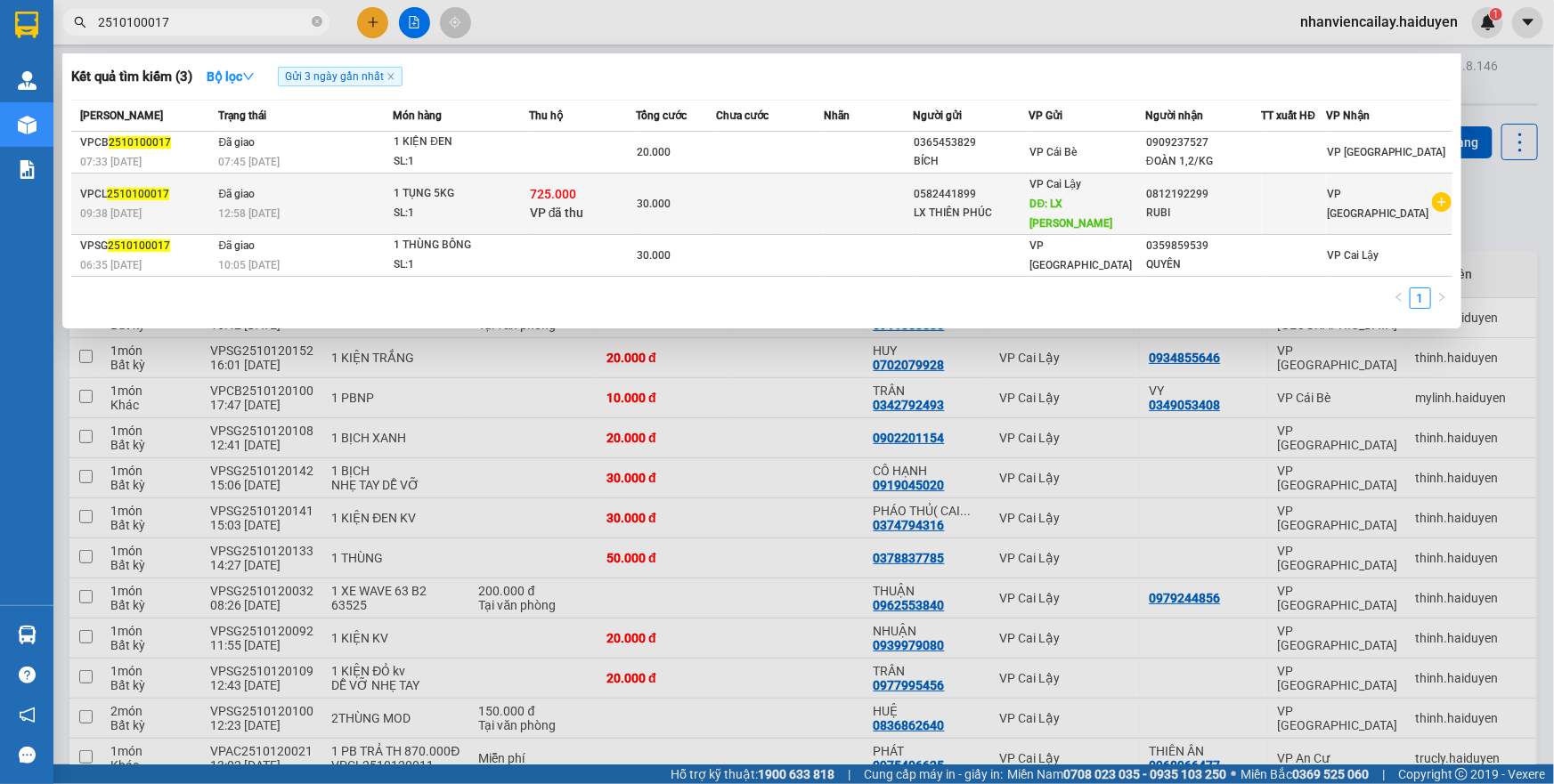
type input "2510100017"
click at [459, 185] on div "1 TỤNG 5KG" at bounding box center [461, 195] width 134 height 20
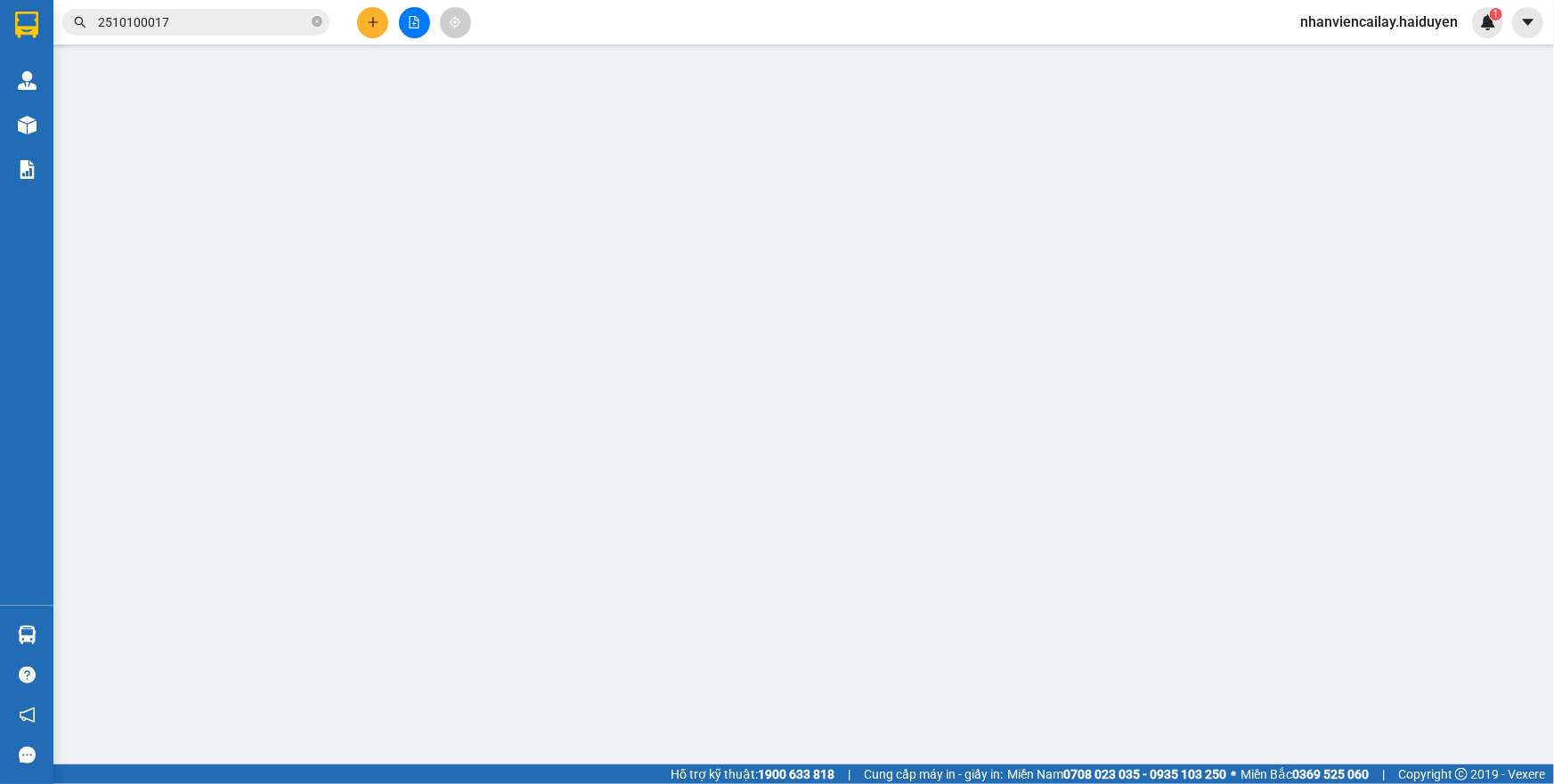
type input "0582441899"
type input "LX THIÊN PHÚC"
type input "LX THIÊN PHUC"
type input "0812192299"
type input "RUBI"
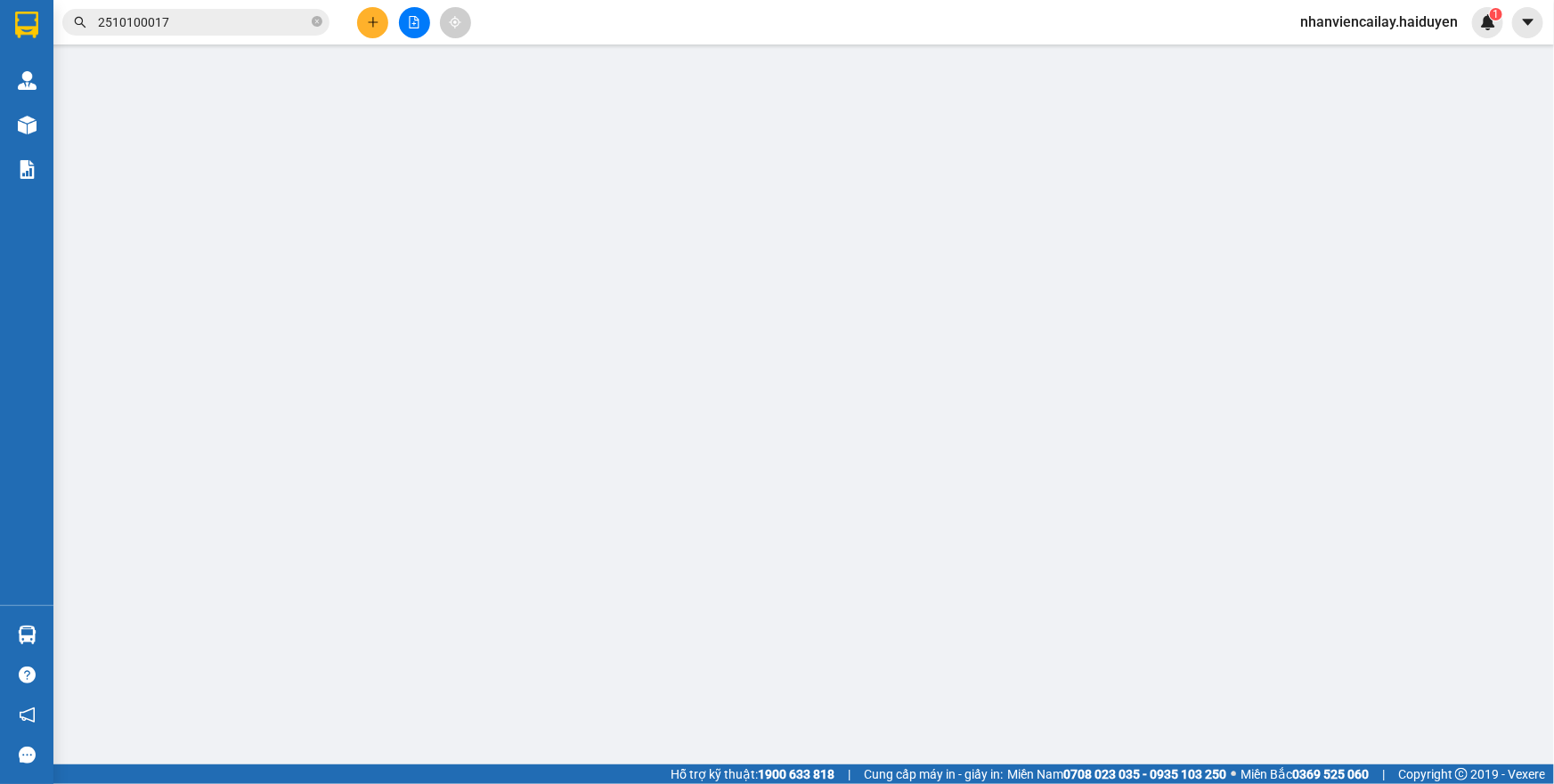
type input "725.000"
type input "0"
type input "30.000"
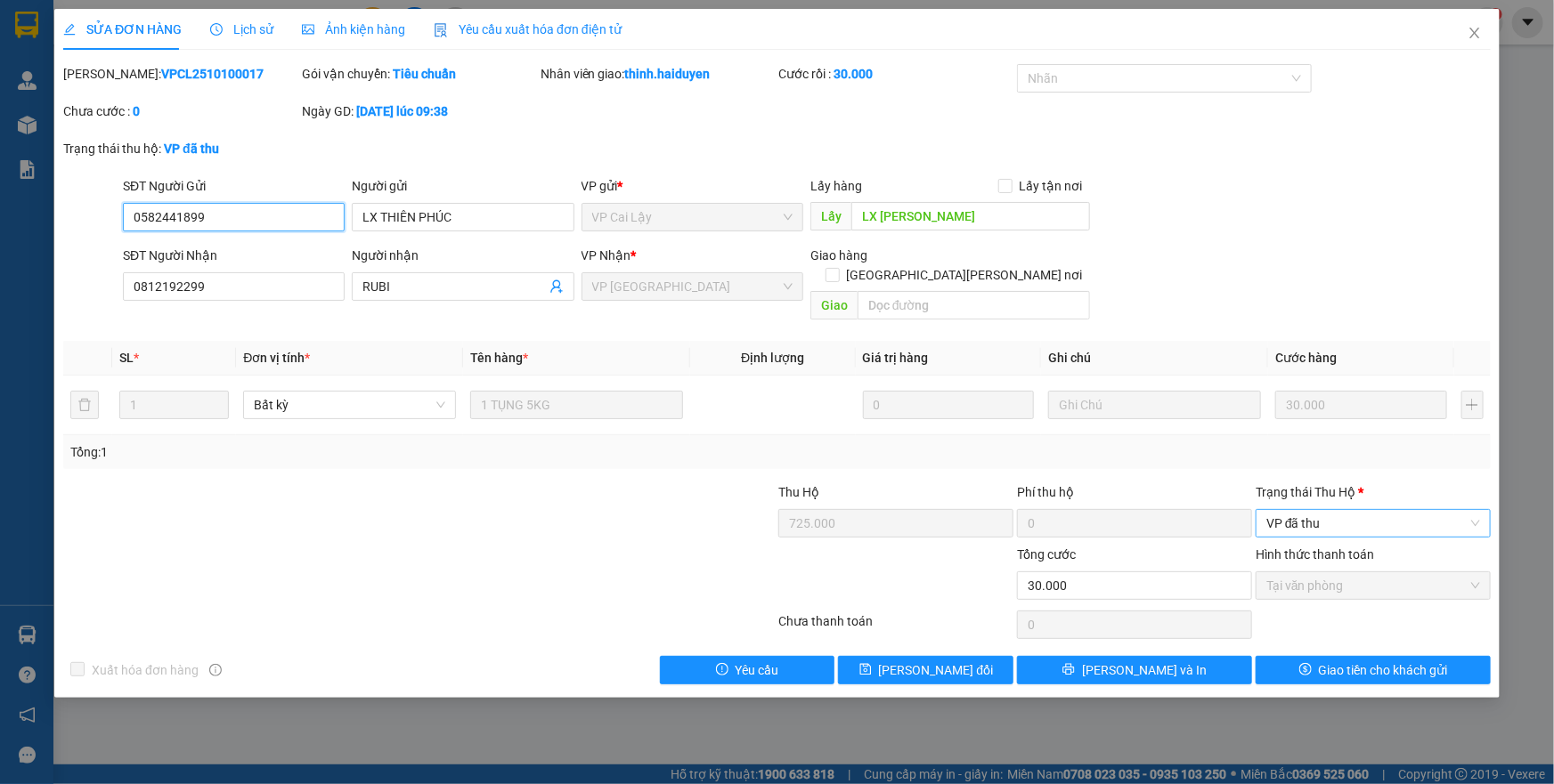
click at [1346, 511] on span "VP đã thu" at bounding box center [1374, 524] width 214 height 27
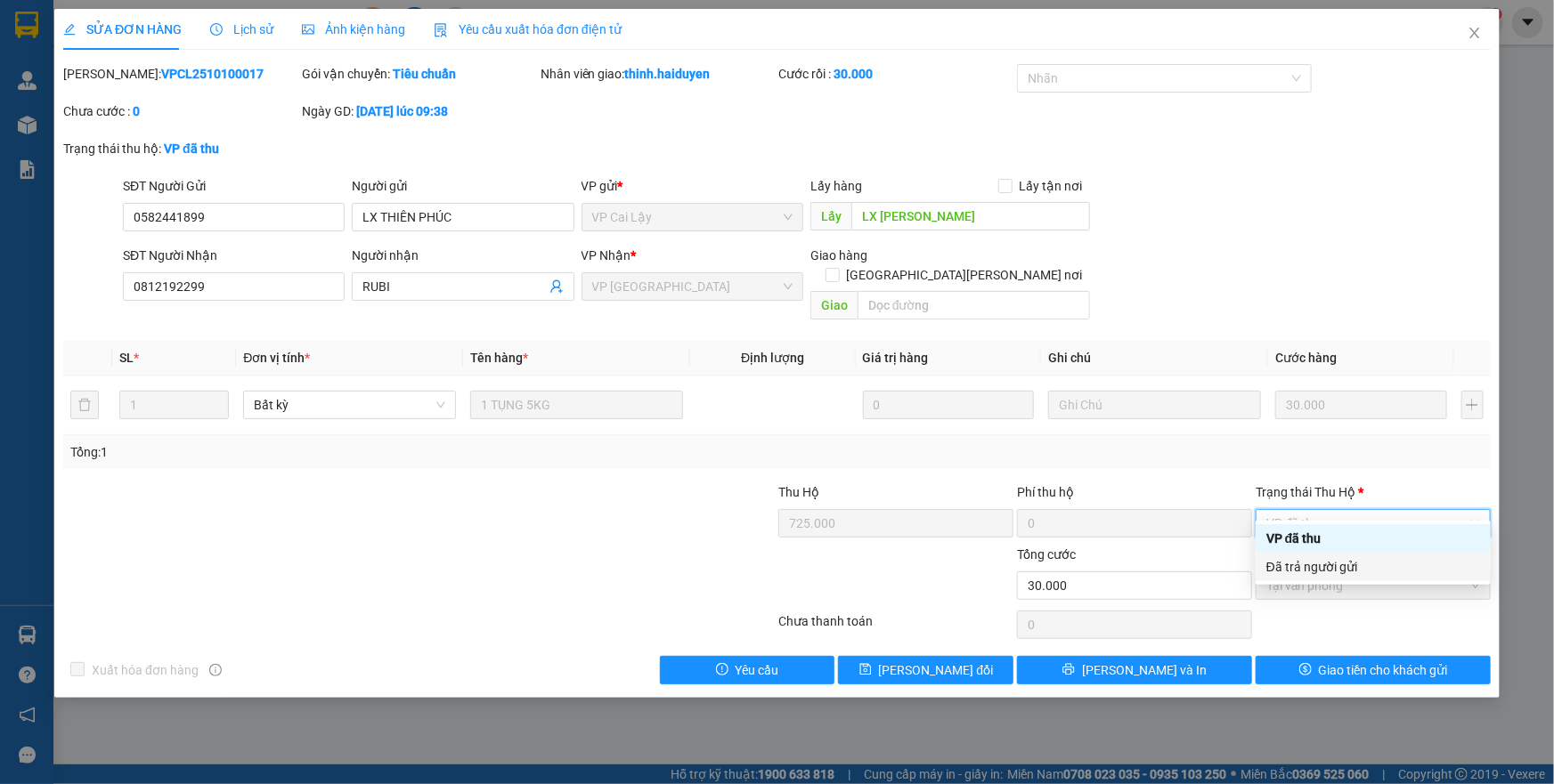
click at [1336, 561] on div "Đã trả người gửi" at bounding box center [1374, 568] width 214 height 20
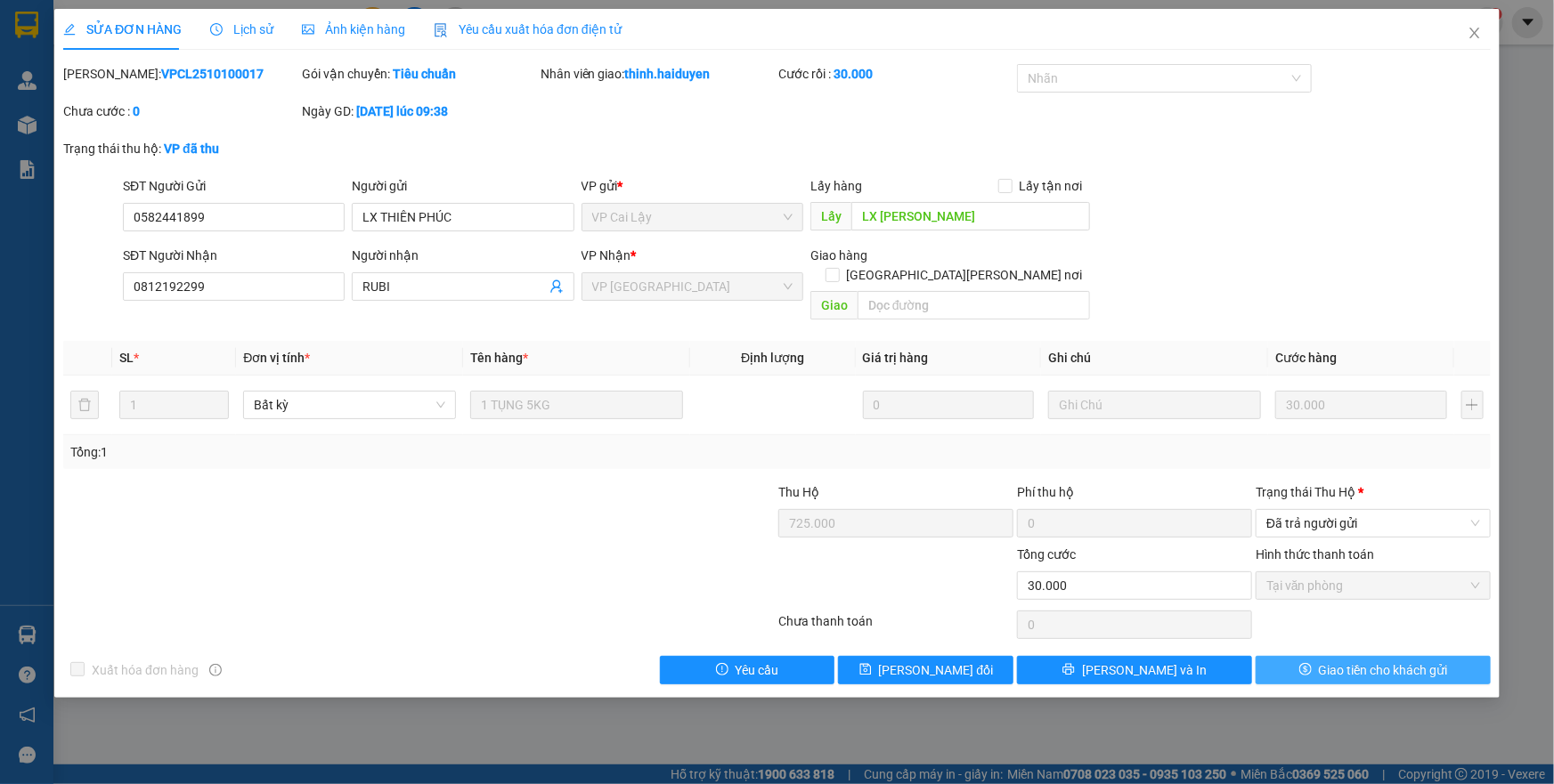
click at [1342, 661] on span "Giao tiền cho khách gửi" at bounding box center [1384, 671] width 130 height 20
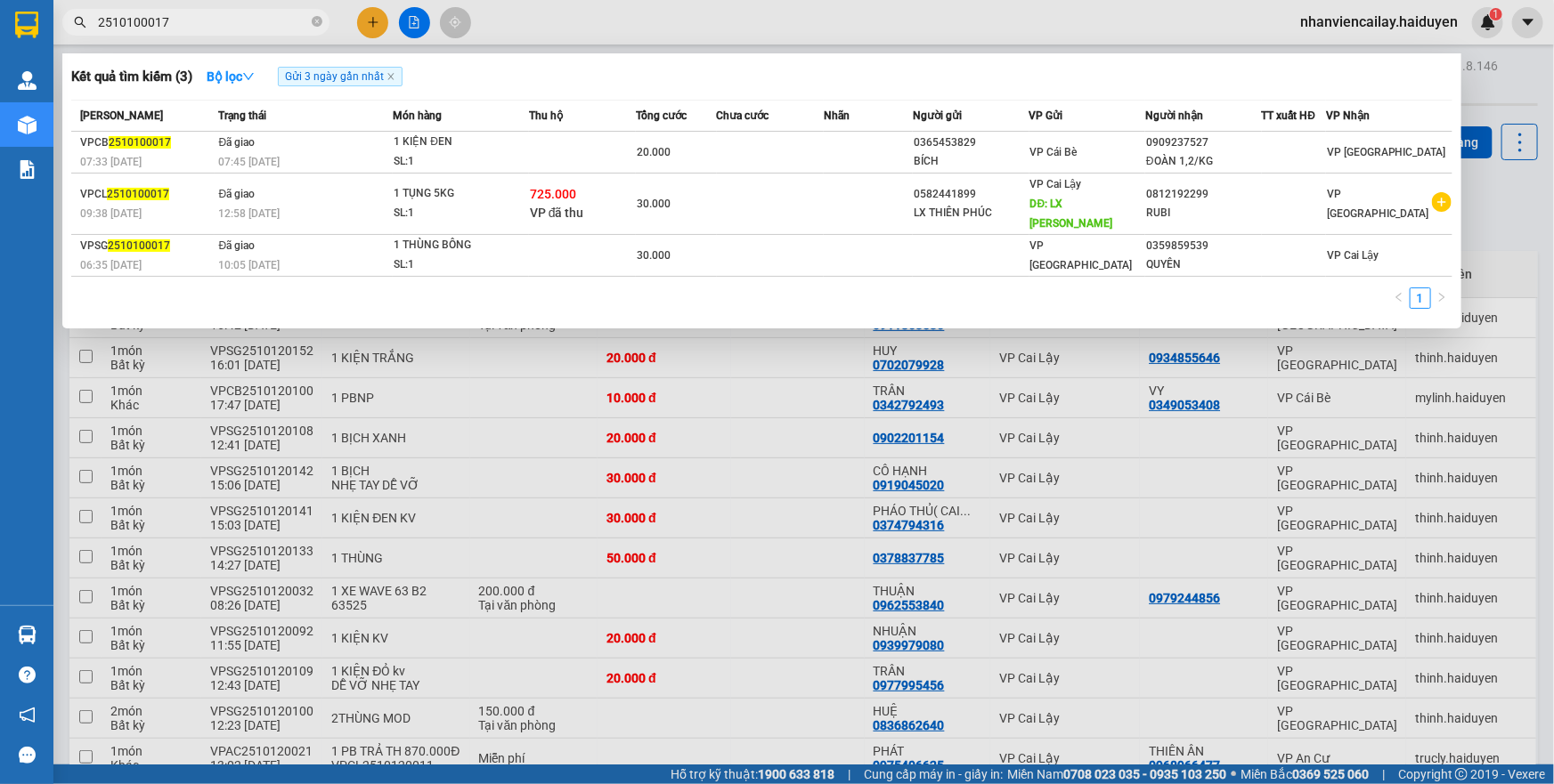
click at [228, 19] on input "2510100017" at bounding box center [203, 23] width 210 height 20
click at [312, 25] on icon "close-circle" at bounding box center [317, 22] width 11 height 11
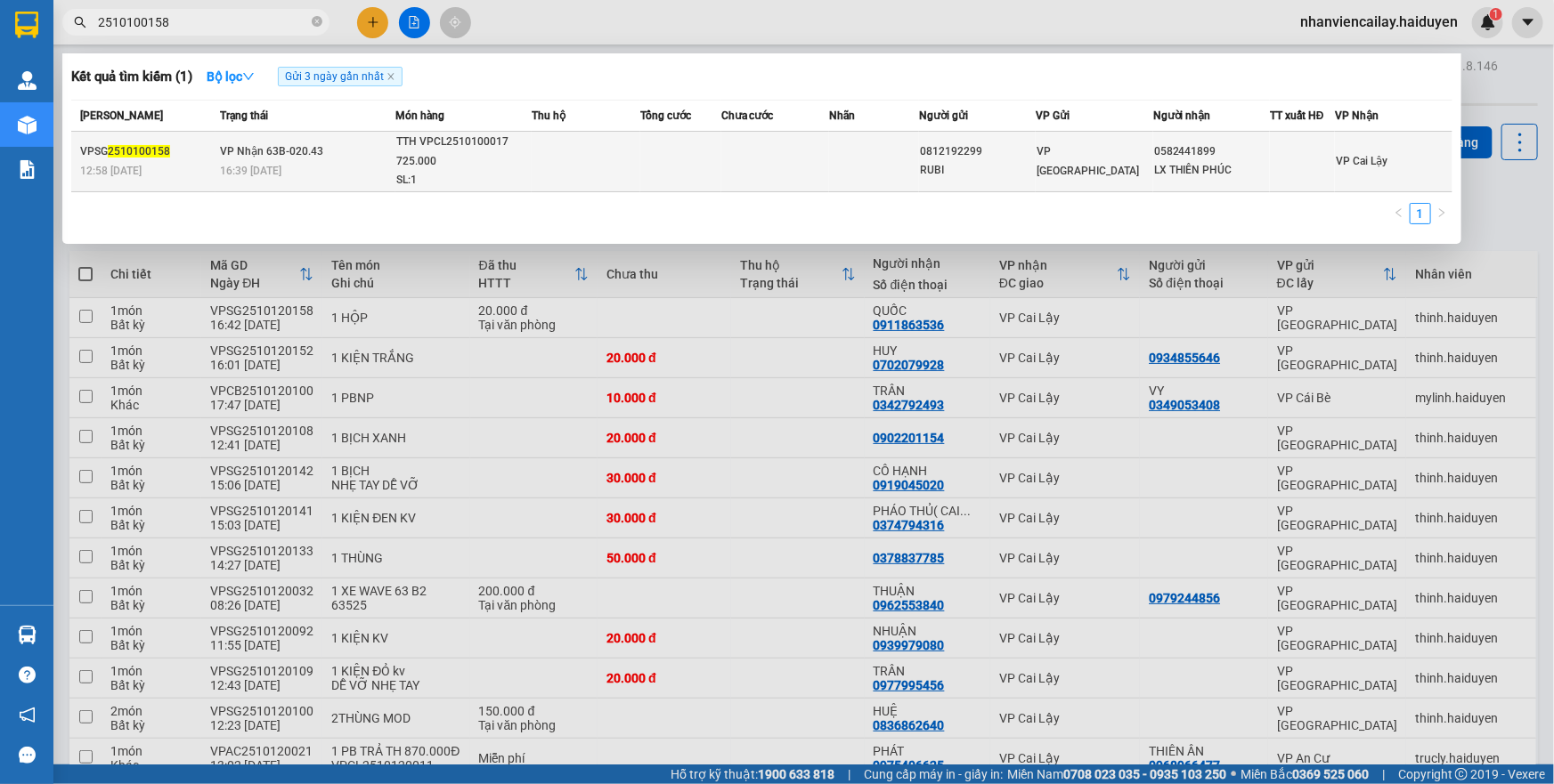
type input "2510100158"
click at [359, 168] on div "16:39 - 10/10" at bounding box center [307, 171] width 175 height 20
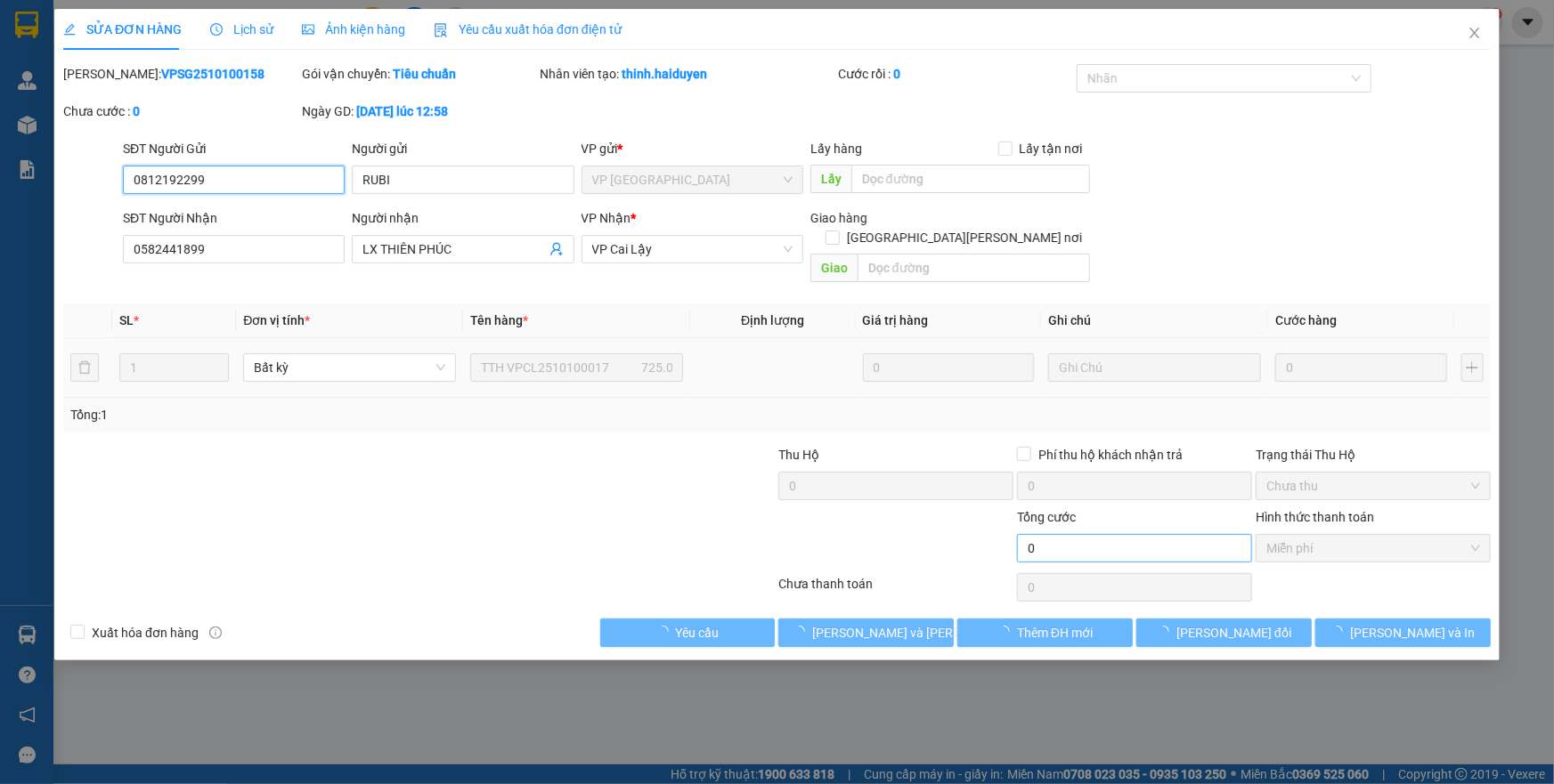
type input "0812192299"
type input "RUBI"
type input "0582441899"
type input "LX THIÊN PHÚC"
type input "0"
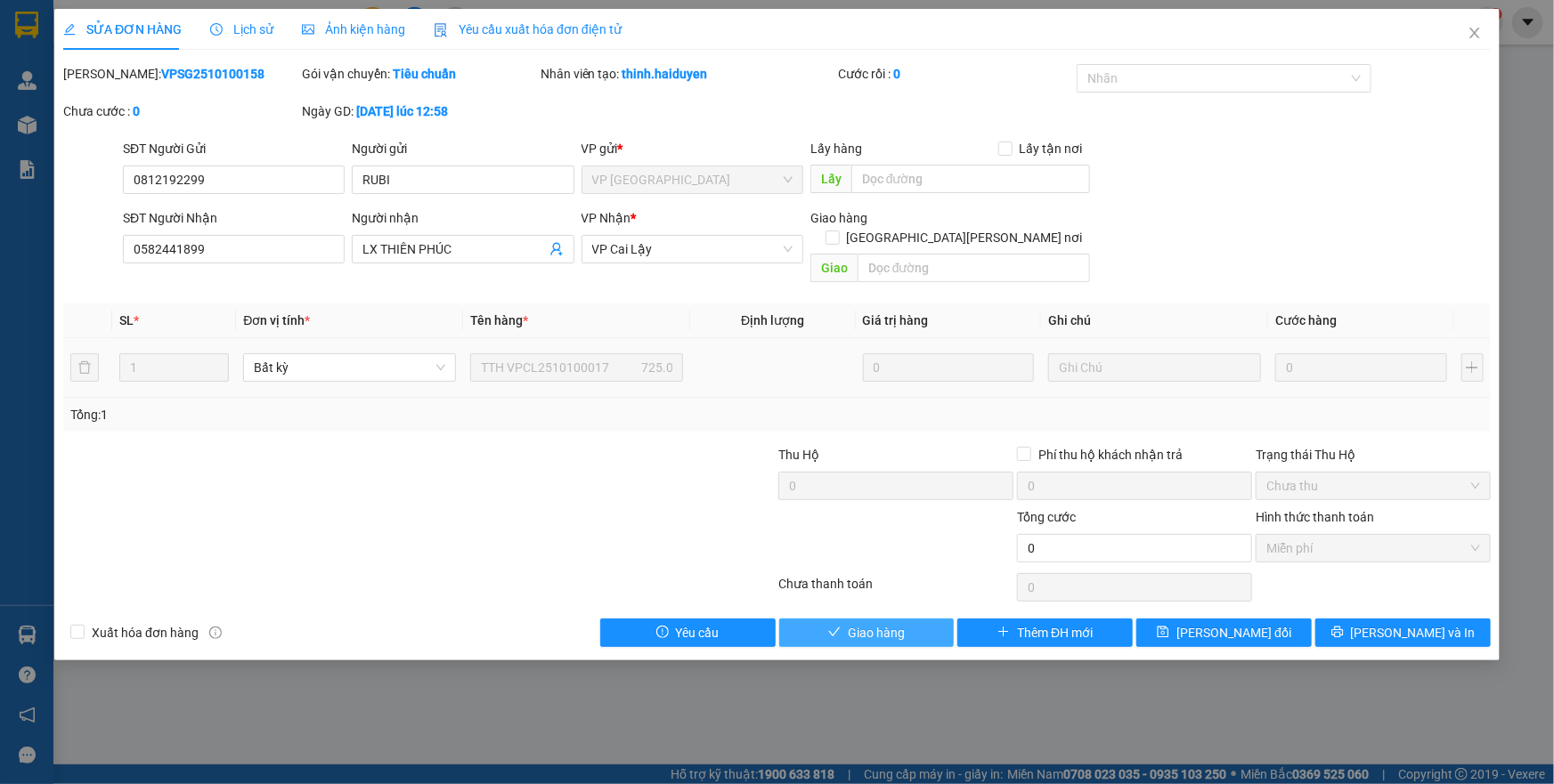
click at [940, 619] on button "Giao hàng" at bounding box center [868, 633] width 176 height 28
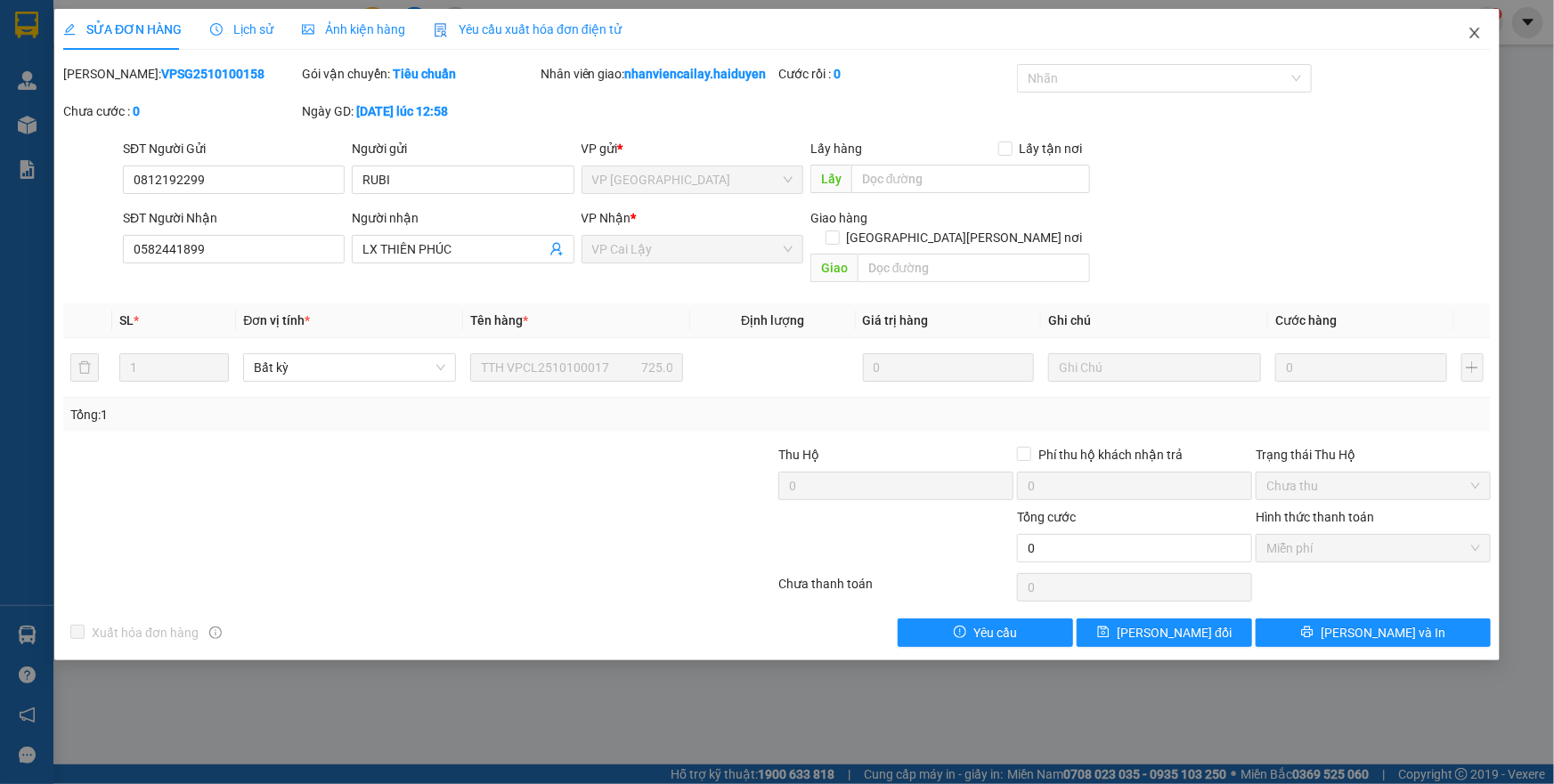
click at [1482, 33] on span "Close" at bounding box center [1474, 33] width 50 height 50
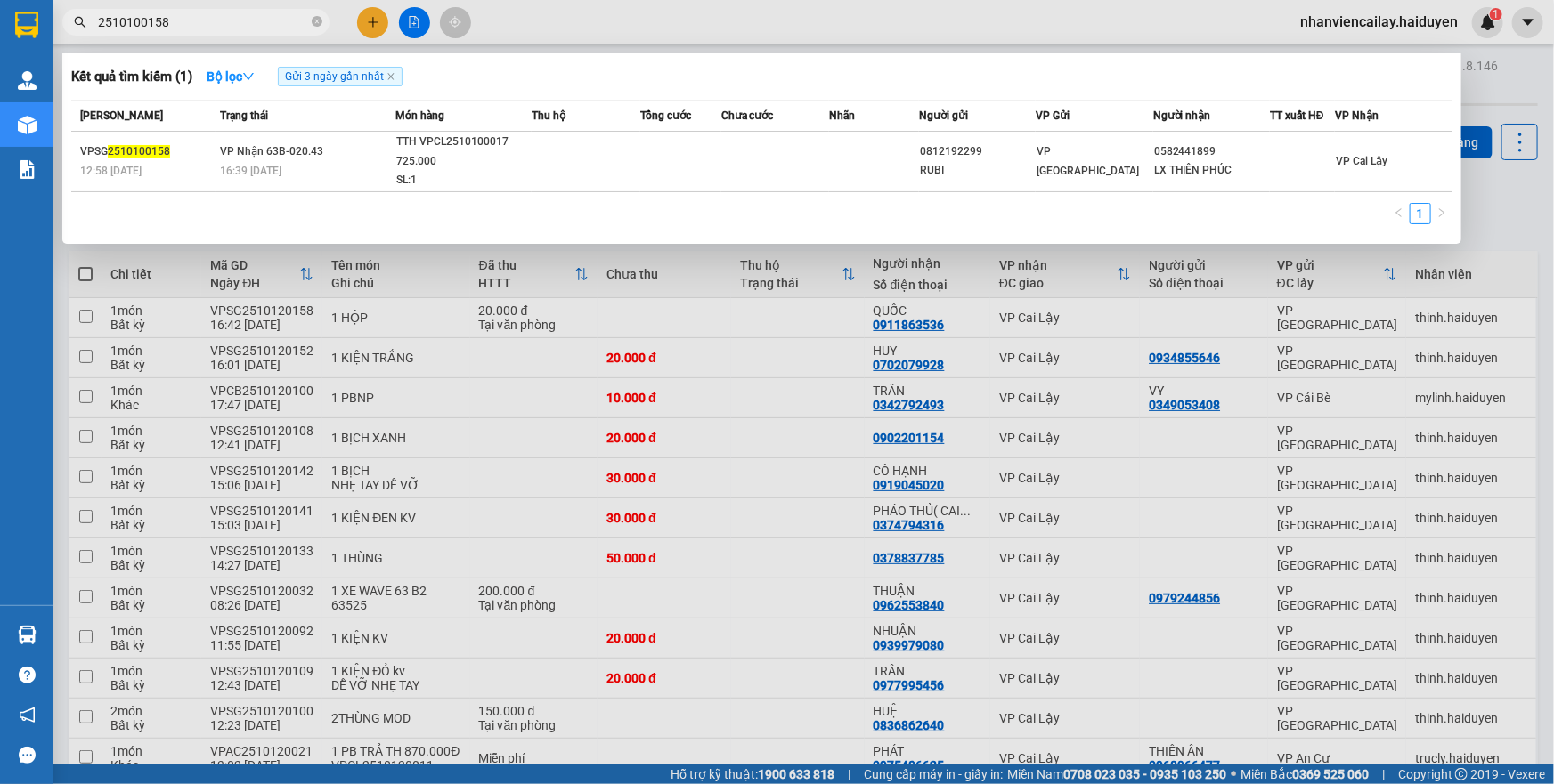
click at [198, 24] on input "2510100158" at bounding box center [203, 23] width 210 height 20
drag, startPoint x: 198, startPoint y: 24, endPoint x: 139, endPoint y: 23, distance: 59.0
click at [139, 23] on input "2510100158" at bounding box center [203, 23] width 210 height 20
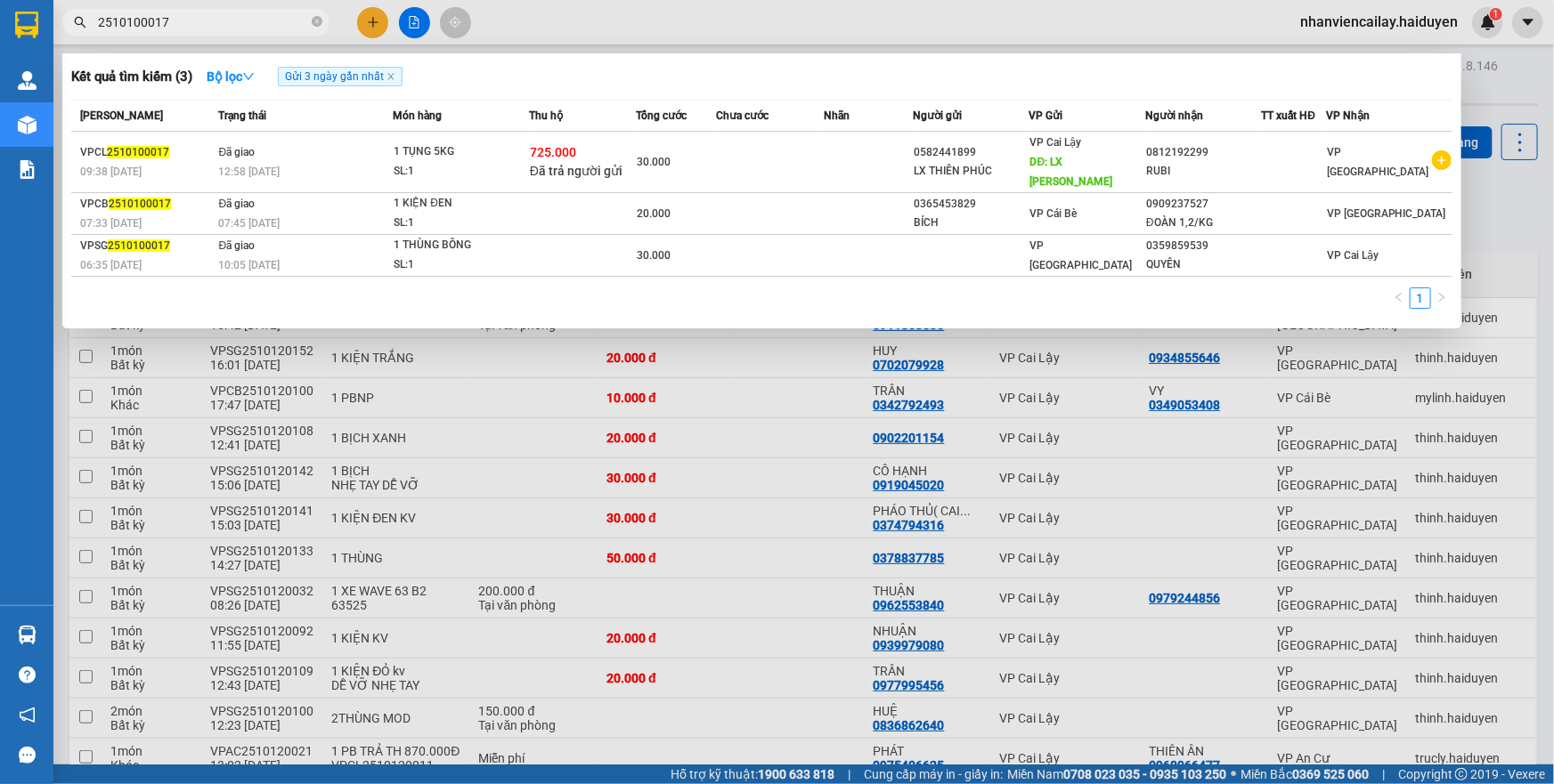
drag, startPoint x: 179, startPoint y: 28, endPoint x: 117, endPoint y: 31, distance: 62.1
click at [117, 31] on input "2510100017" at bounding box center [203, 23] width 210 height 20
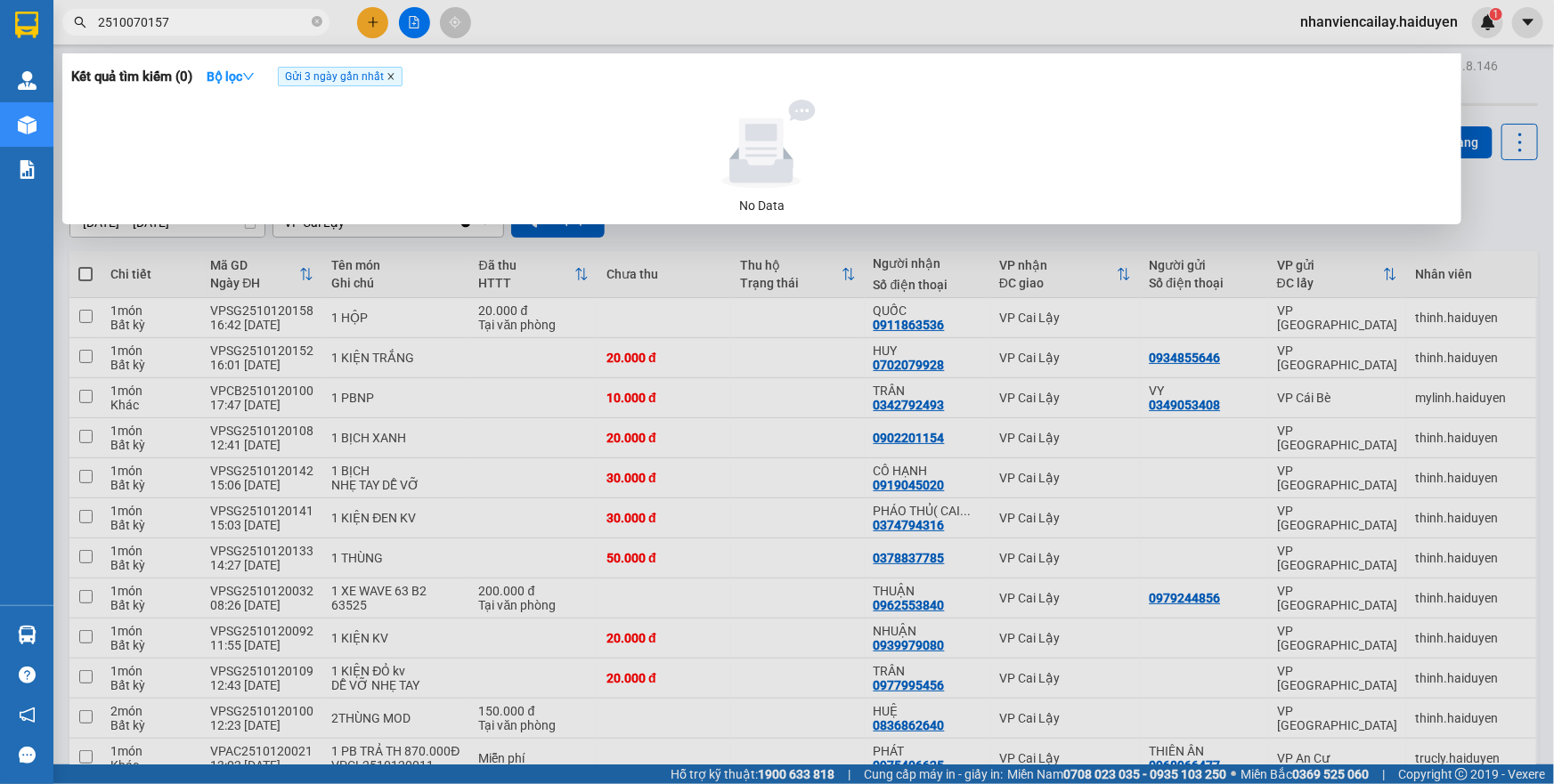
type input "2510070157"
click at [394, 77] on icon "close" at bounding box center [390, 77] width 6 height 6
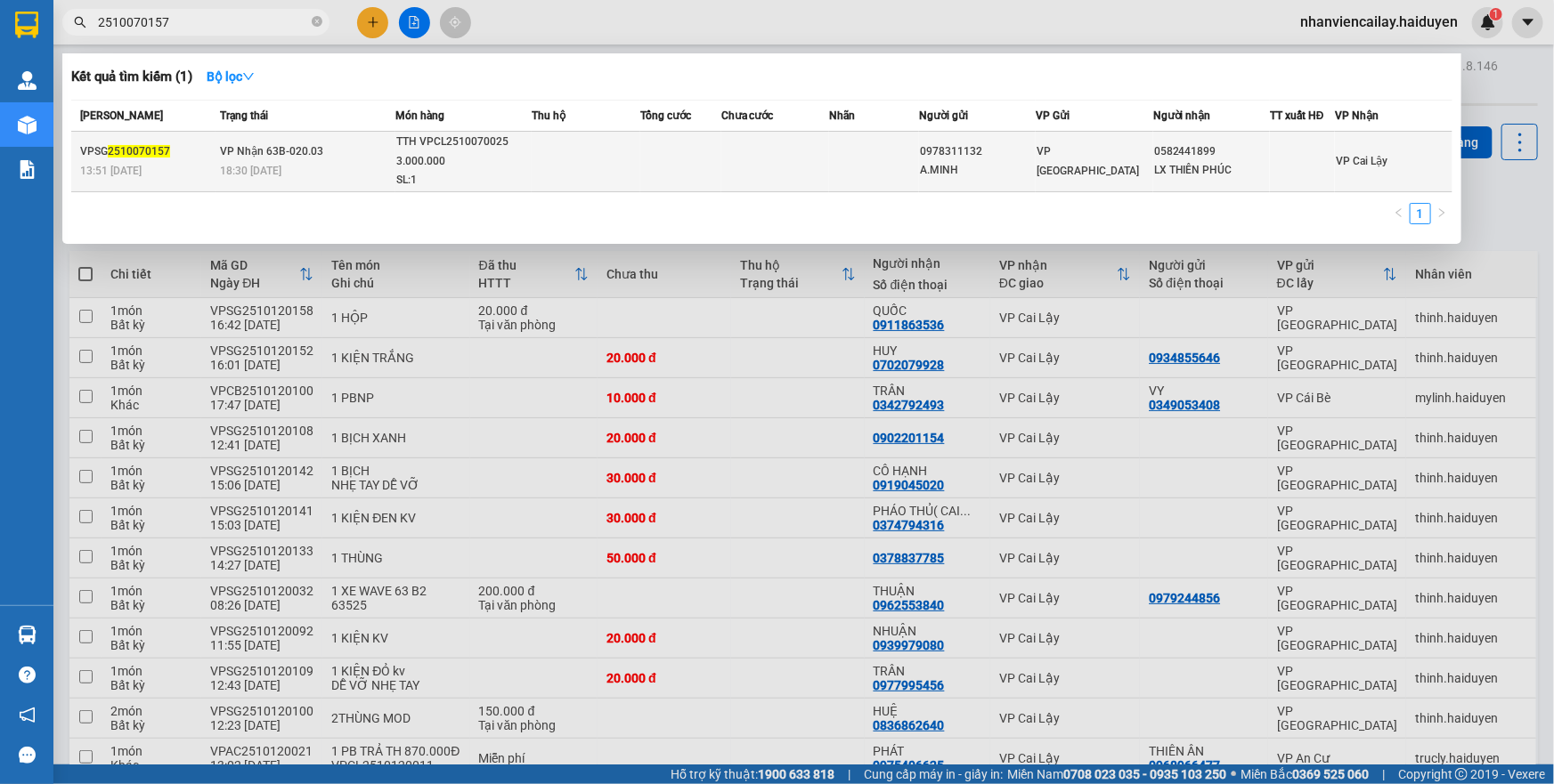
click at [390, 143] on td "VP Nhận 63B-020.03 18:30 - 07/10" at bounding box center [305, 162] width 180 height 61
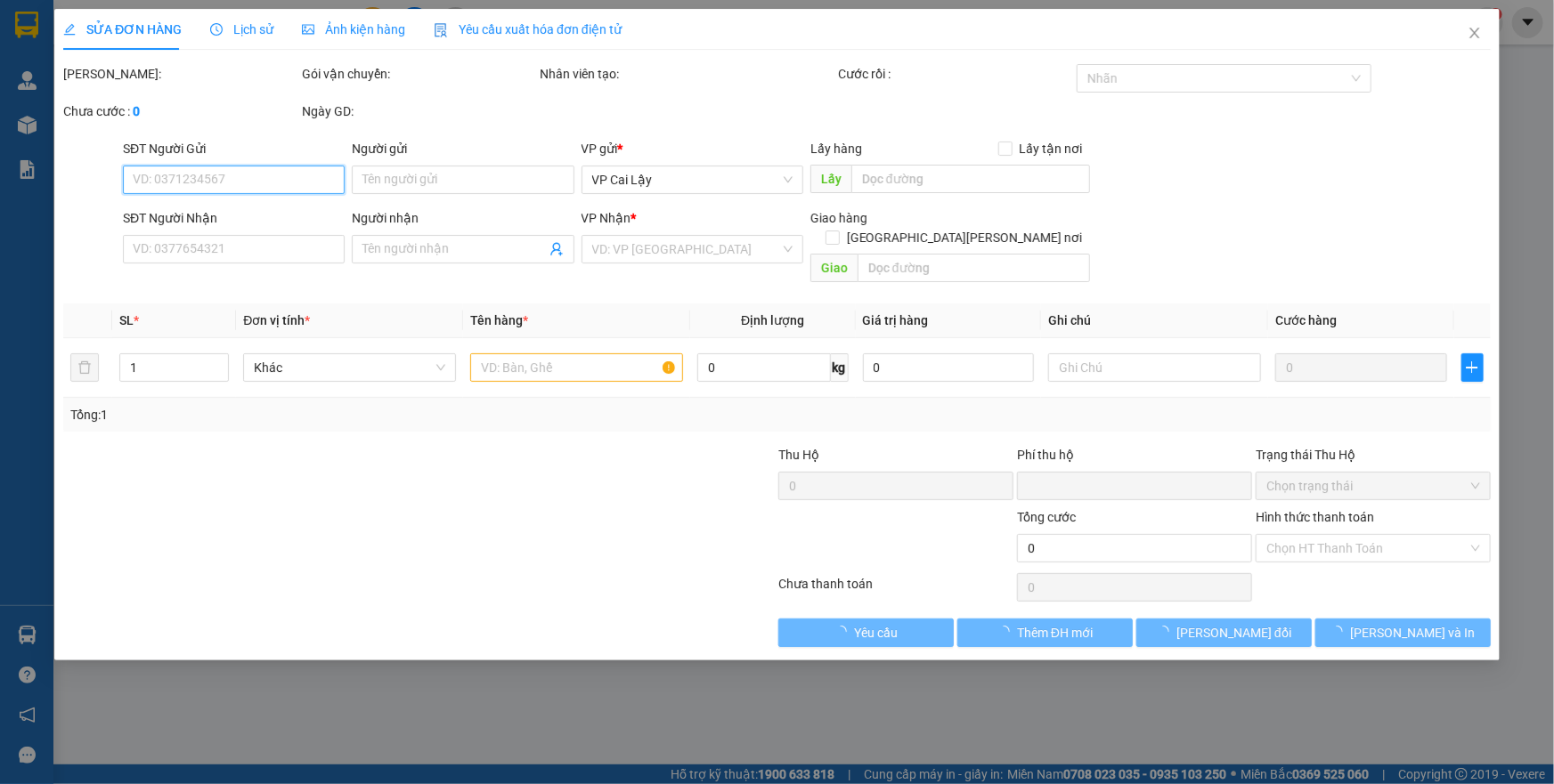
type input "0978311132"
type input "A.MINH"
type input "0582441899"
type input "LX THIÊN PHÚC"
type input "0"
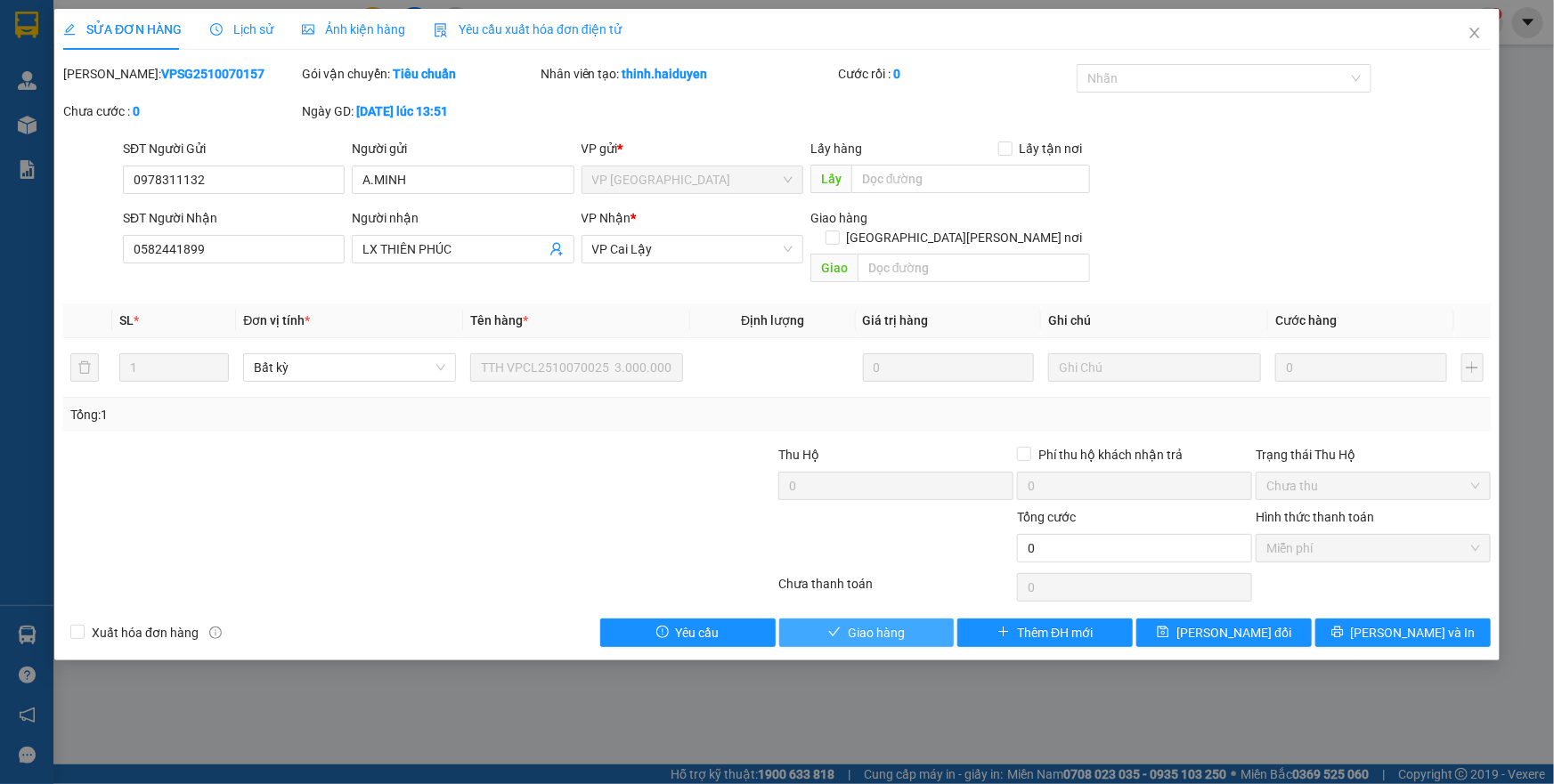
click at [906, 619] on button "Giao hàng" at bounding box center [868, 633] width 176 height 28
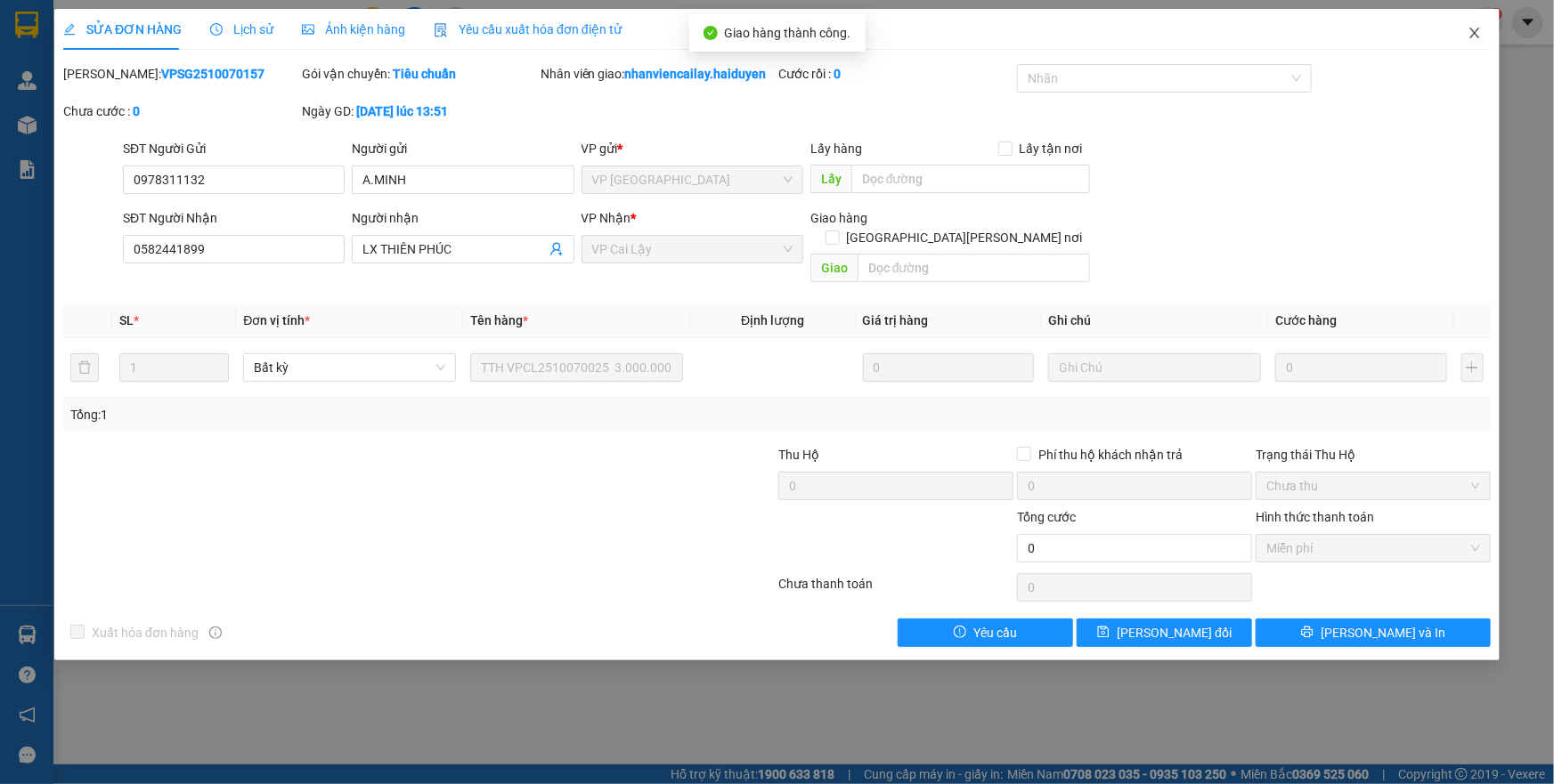
click at [1472, 35] on icon "close" at bounding box center [1474, 33] width 10 height 11
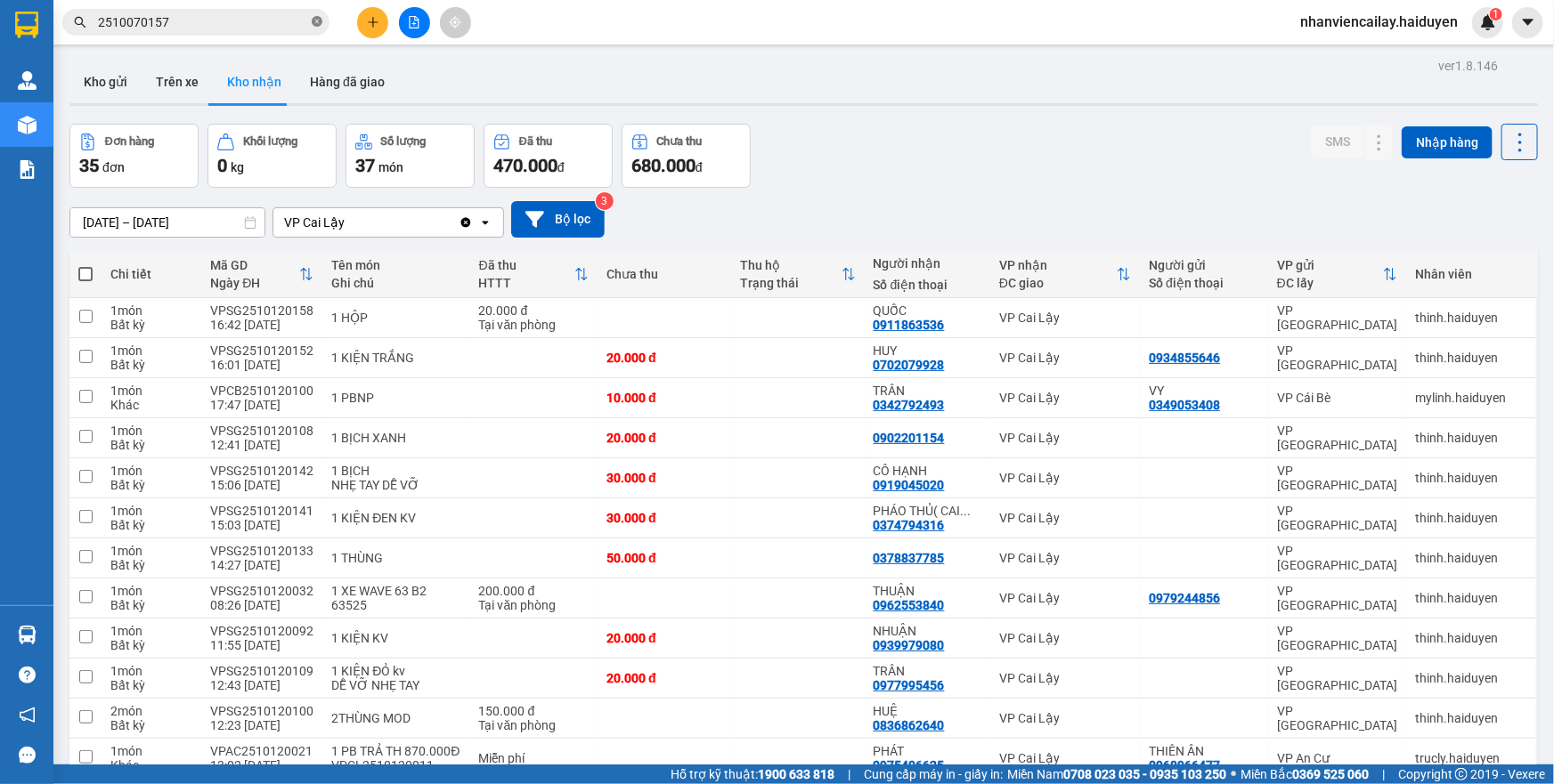
click at [312, 27] on span at bounding box center [317, 23] width 11 height 17
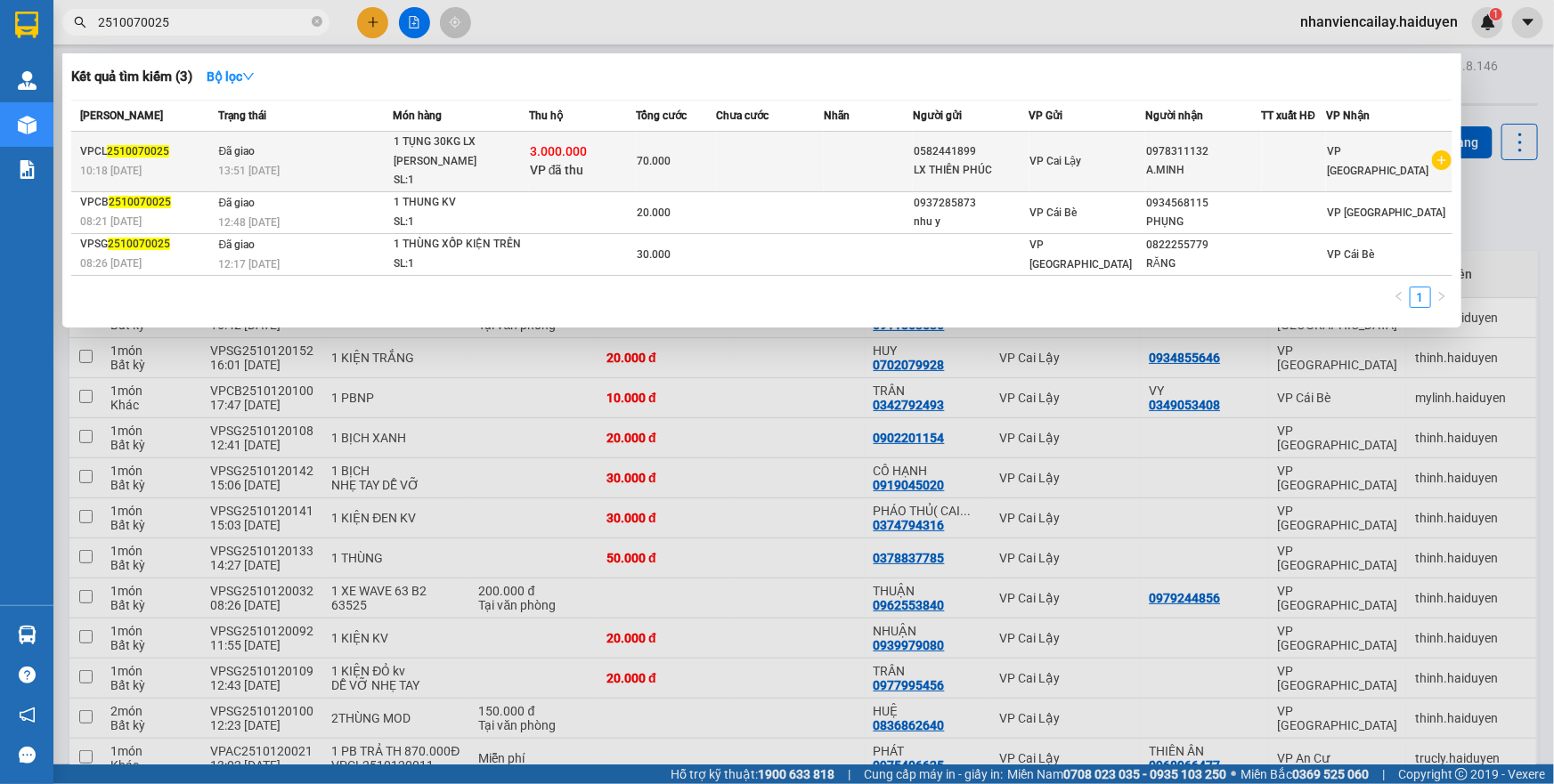
type input "2510070025"
click at [332, 173] on div "13:51 - 07/10" at bounding box center [306, 171] width 174 height 20
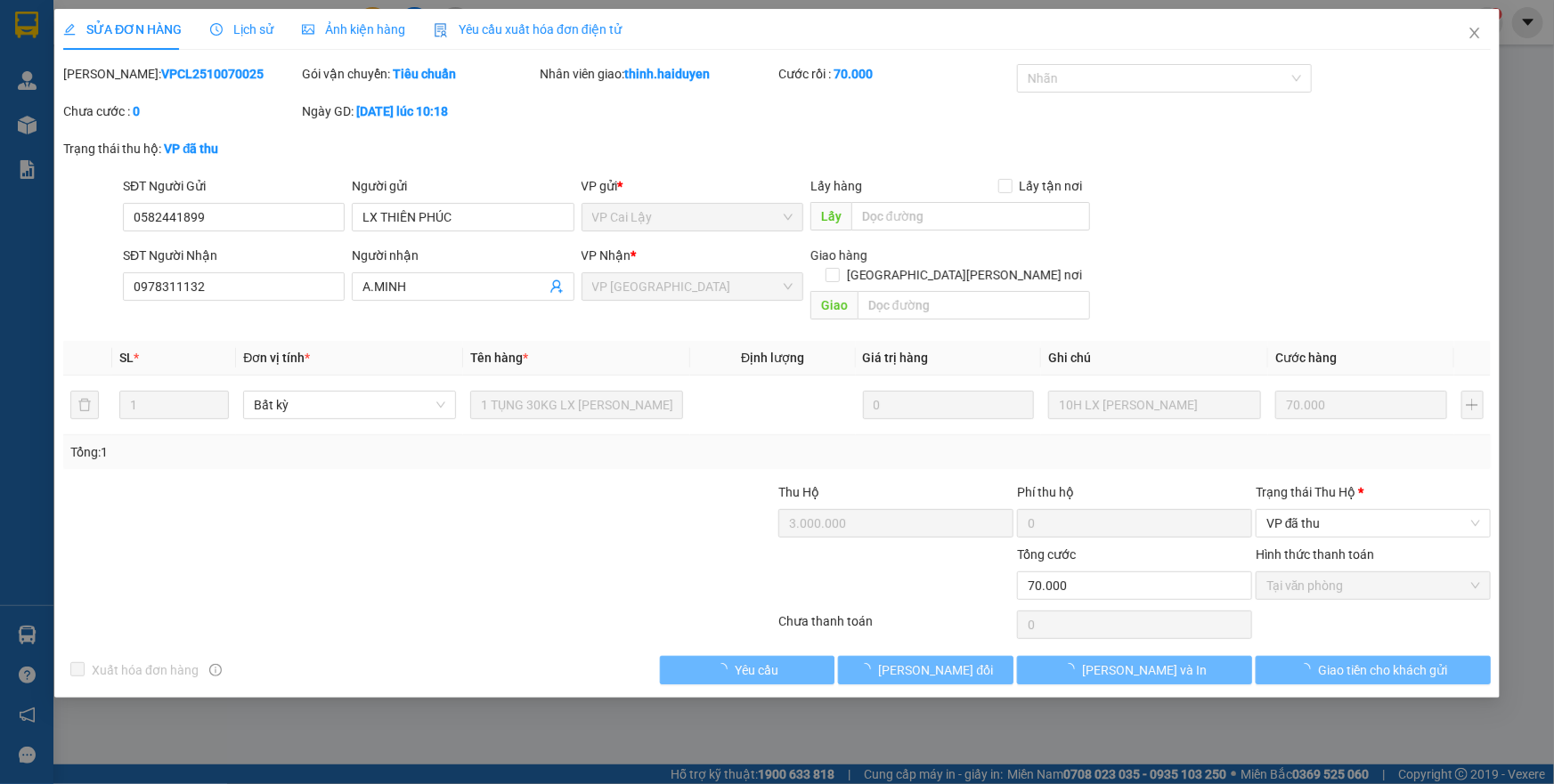
type input "0582441899"
type input "LX THIÊN PHÚC"
type input "0978311132"
type input "A.MINH"
type input "3.000.000"
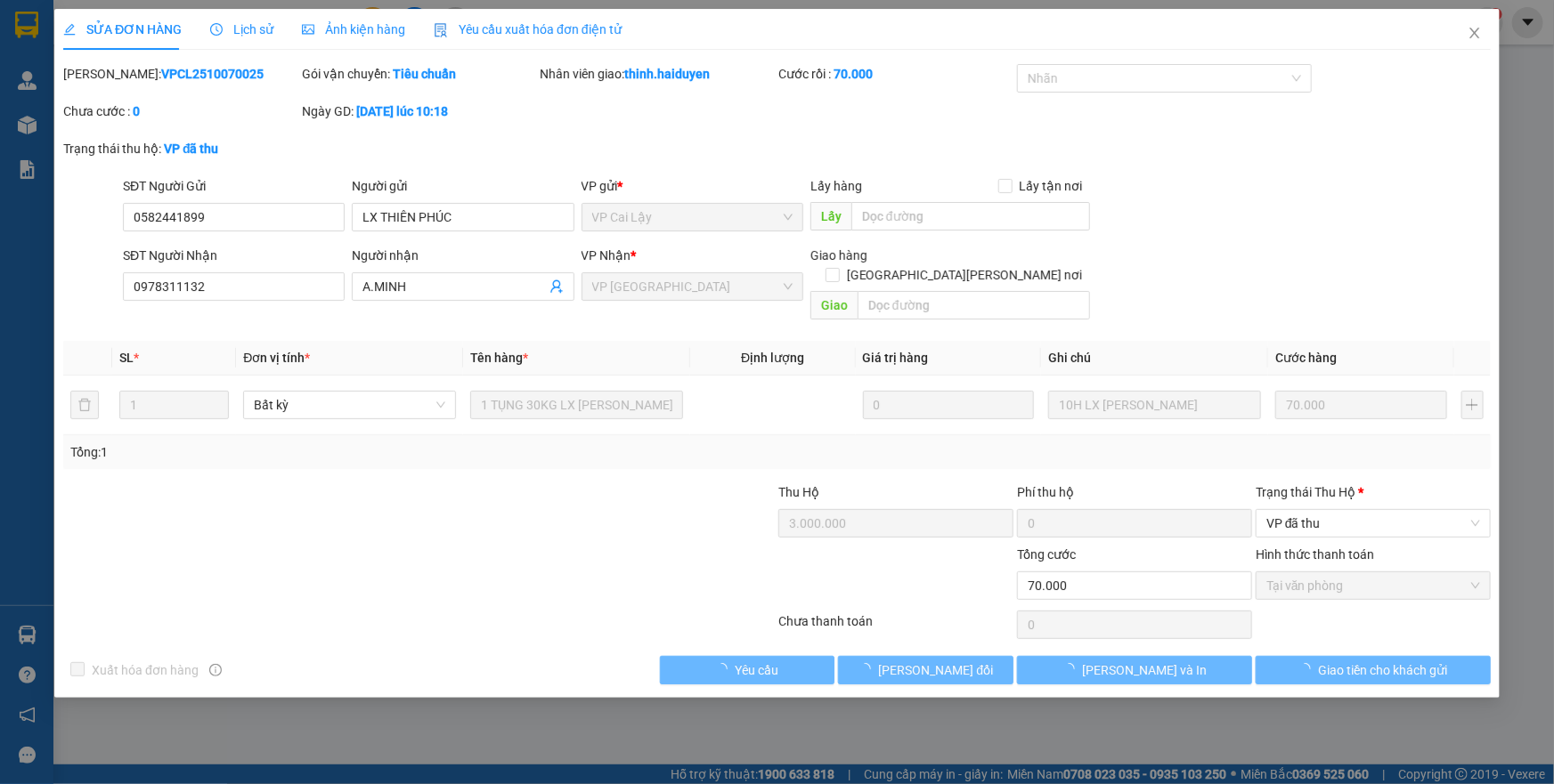
type input "0"
type input "70.000"
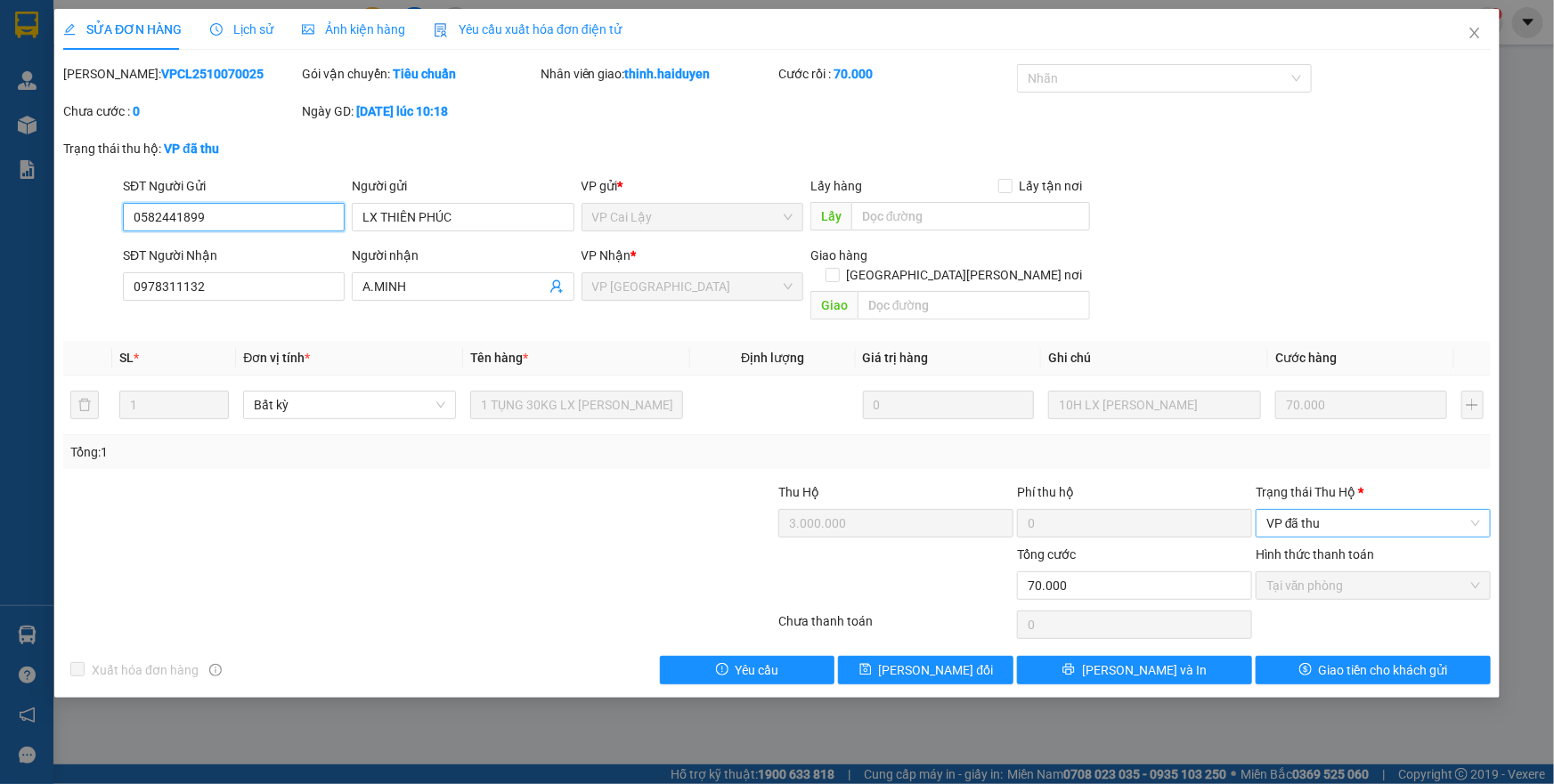
click at [1294, 511] on span "VP đã thu" at bounding box center [1374, 524] width 214 height 27
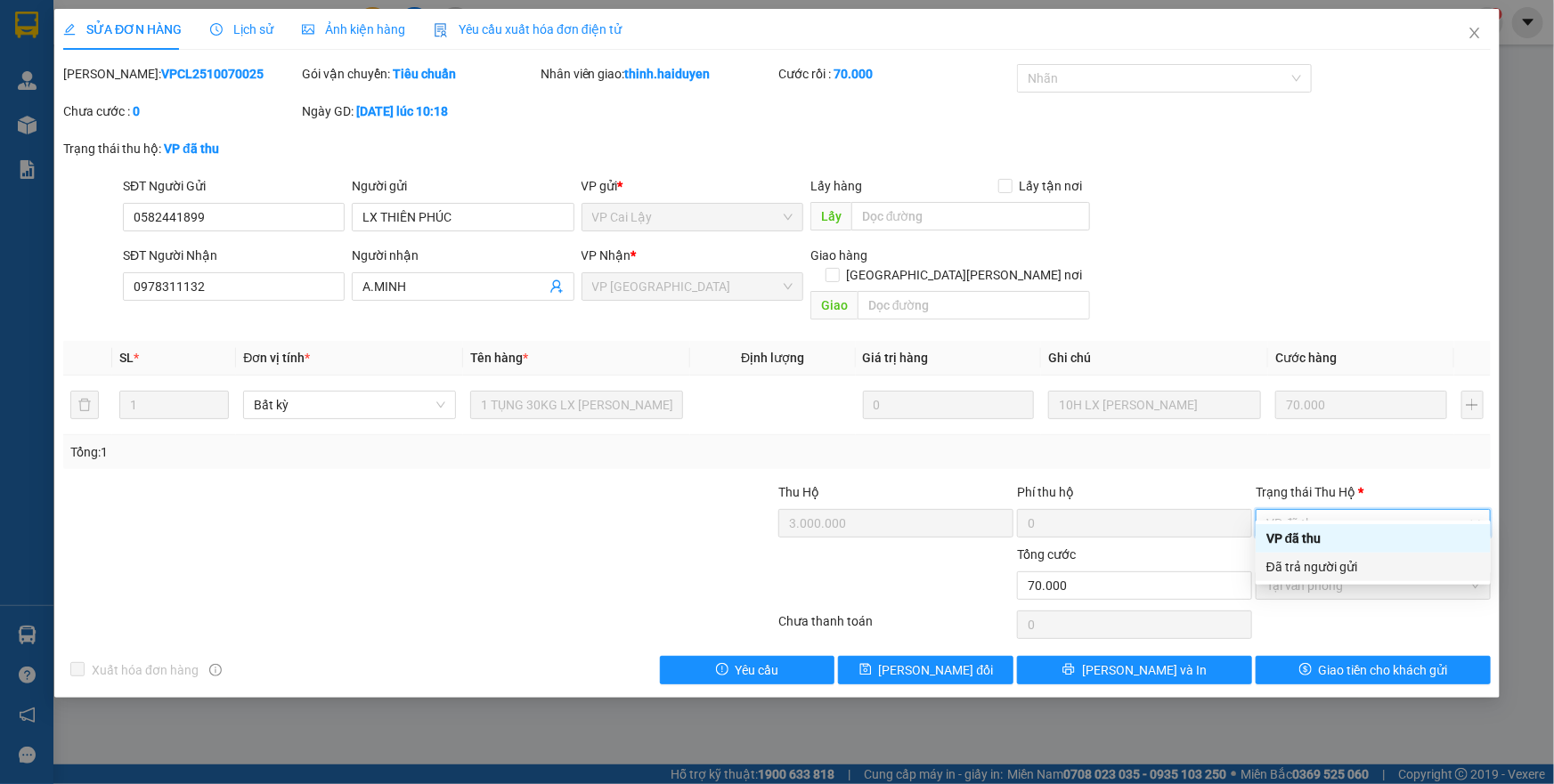
click at [1310, 560] on div "Đã trả người gửi" at bounding box center [1374, 568] width 214 height 20
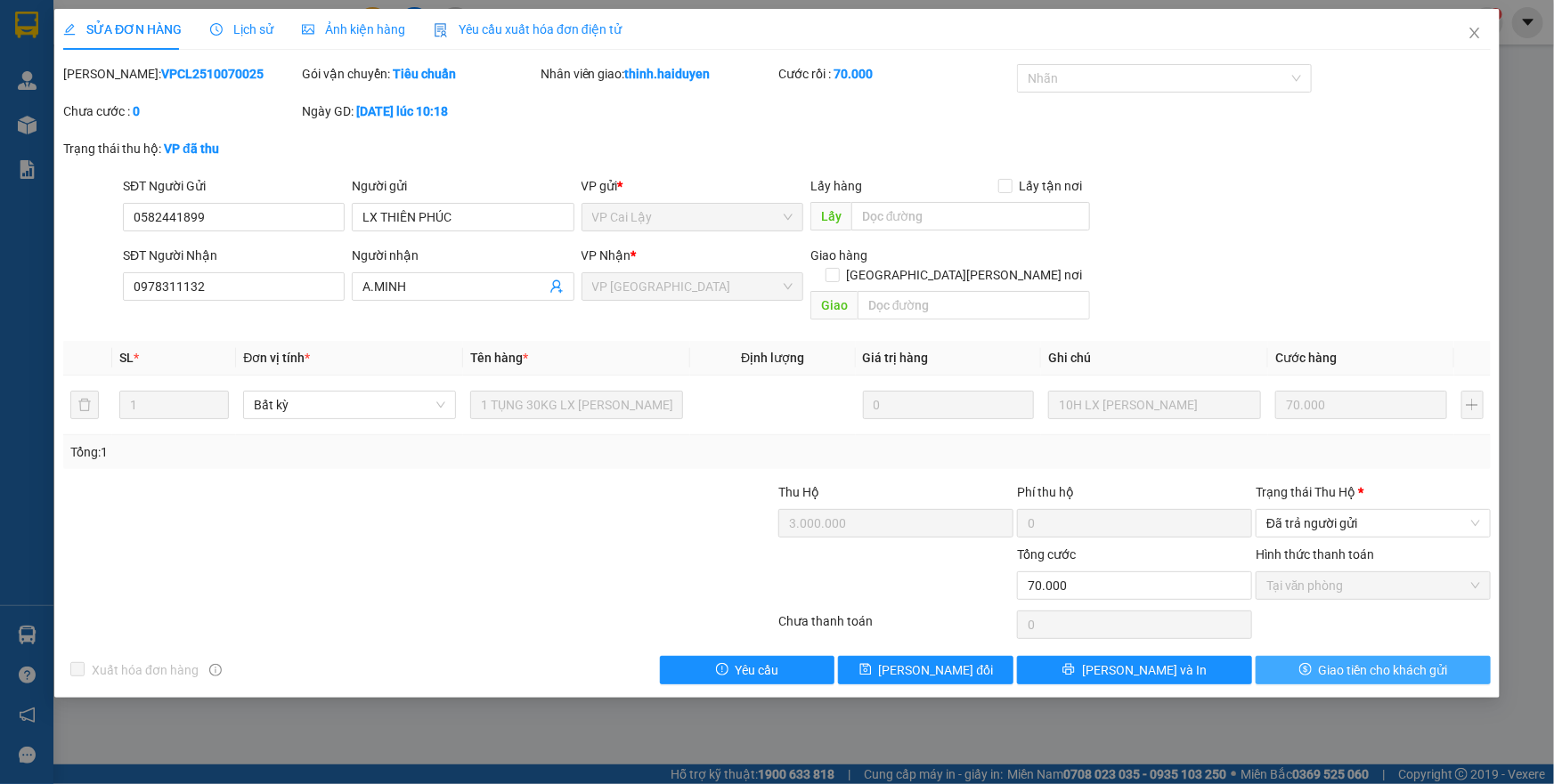
click at [1351, 661] on button "Giao tiền cho khách gửi" at bounding box center [1374, 670] width 235 height 28
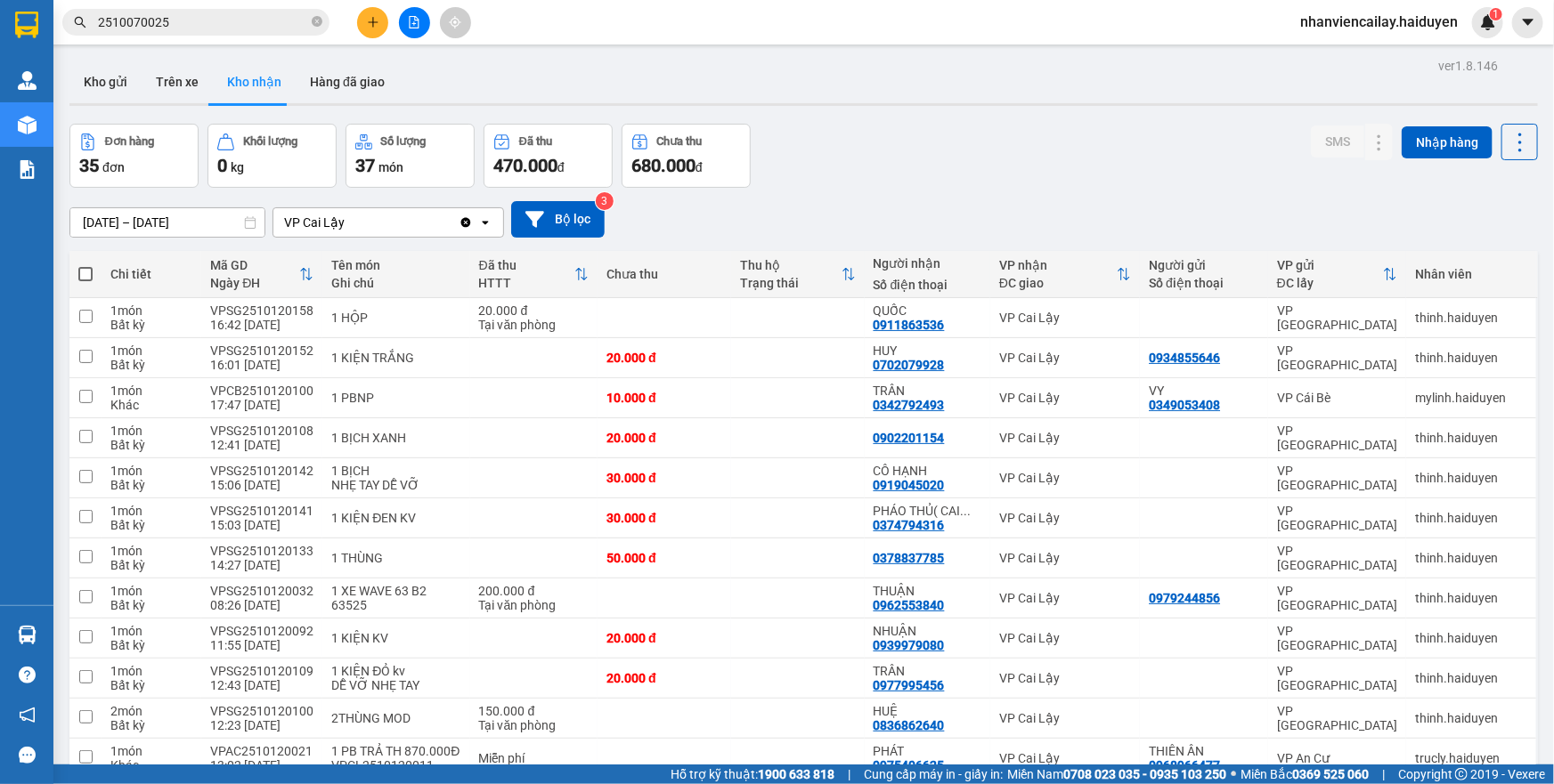
click at [240, 9] on span "2510070025" at bounding box center [196, 23] width 267 height 27
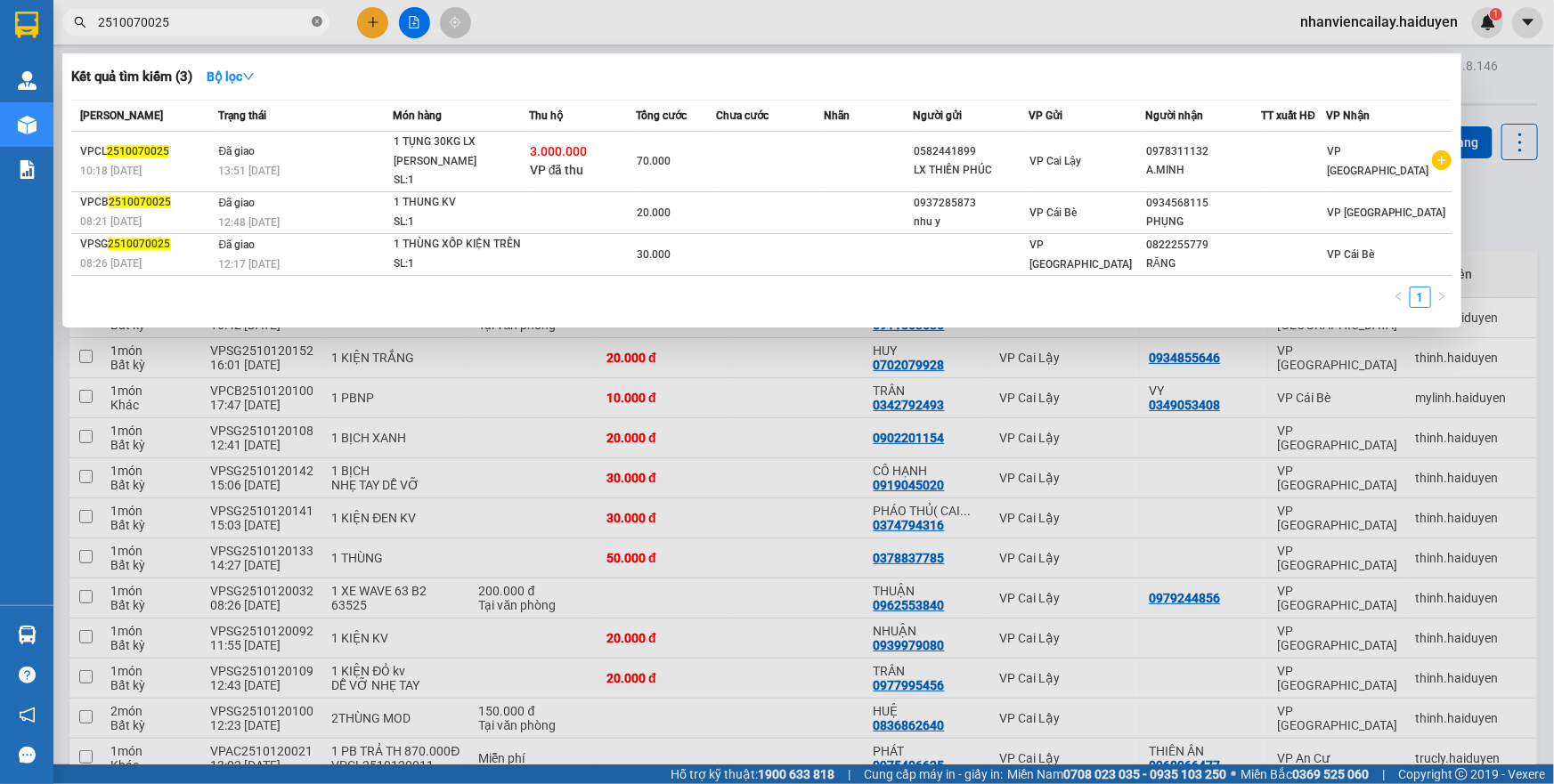
click at [312, 21] on icon "close-circle" at bounding box center [317, 22] width 11 height 11
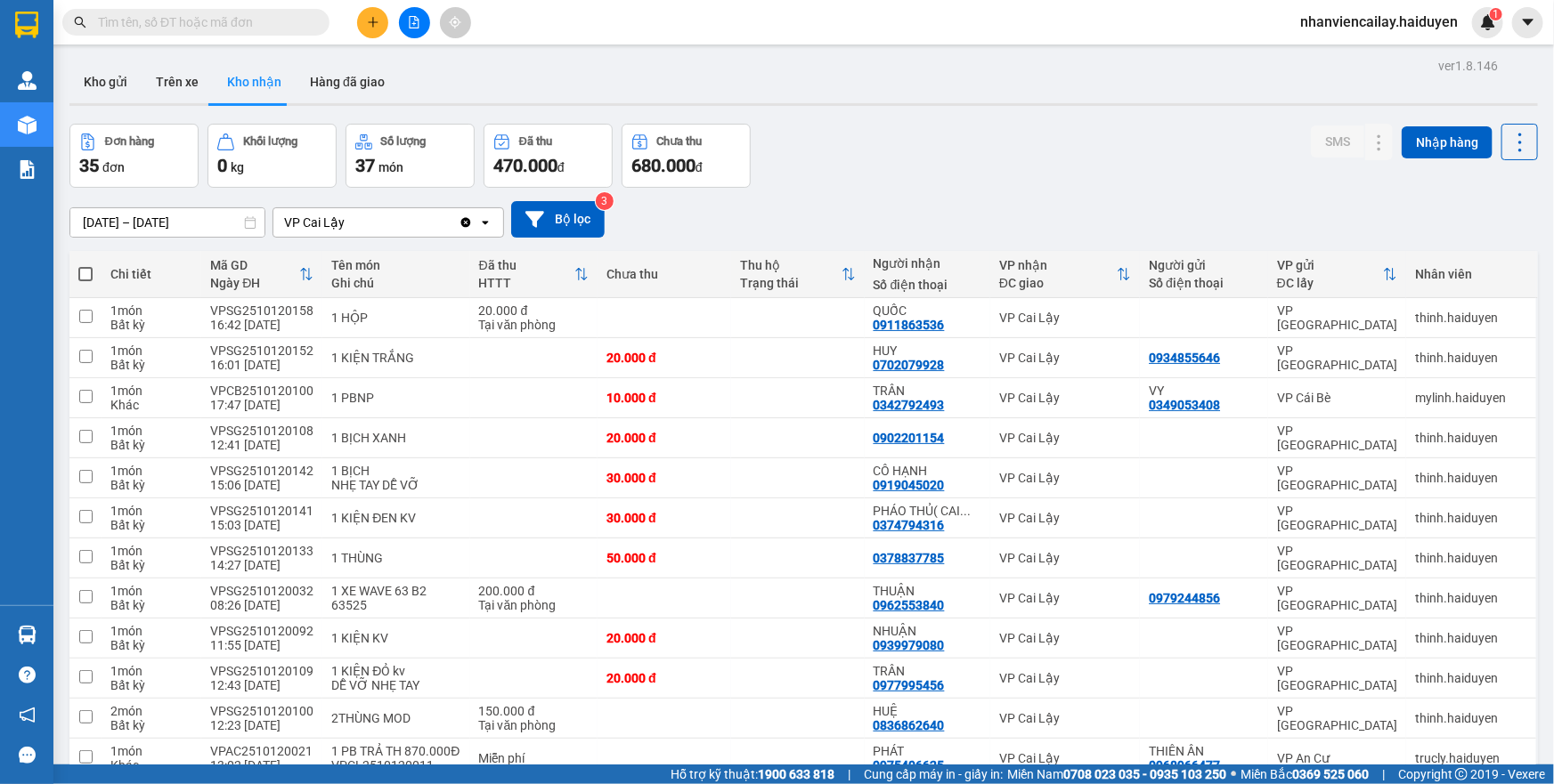
click at [248, 24] on input "text" at bounding box center [203, 23] width 210 height 20
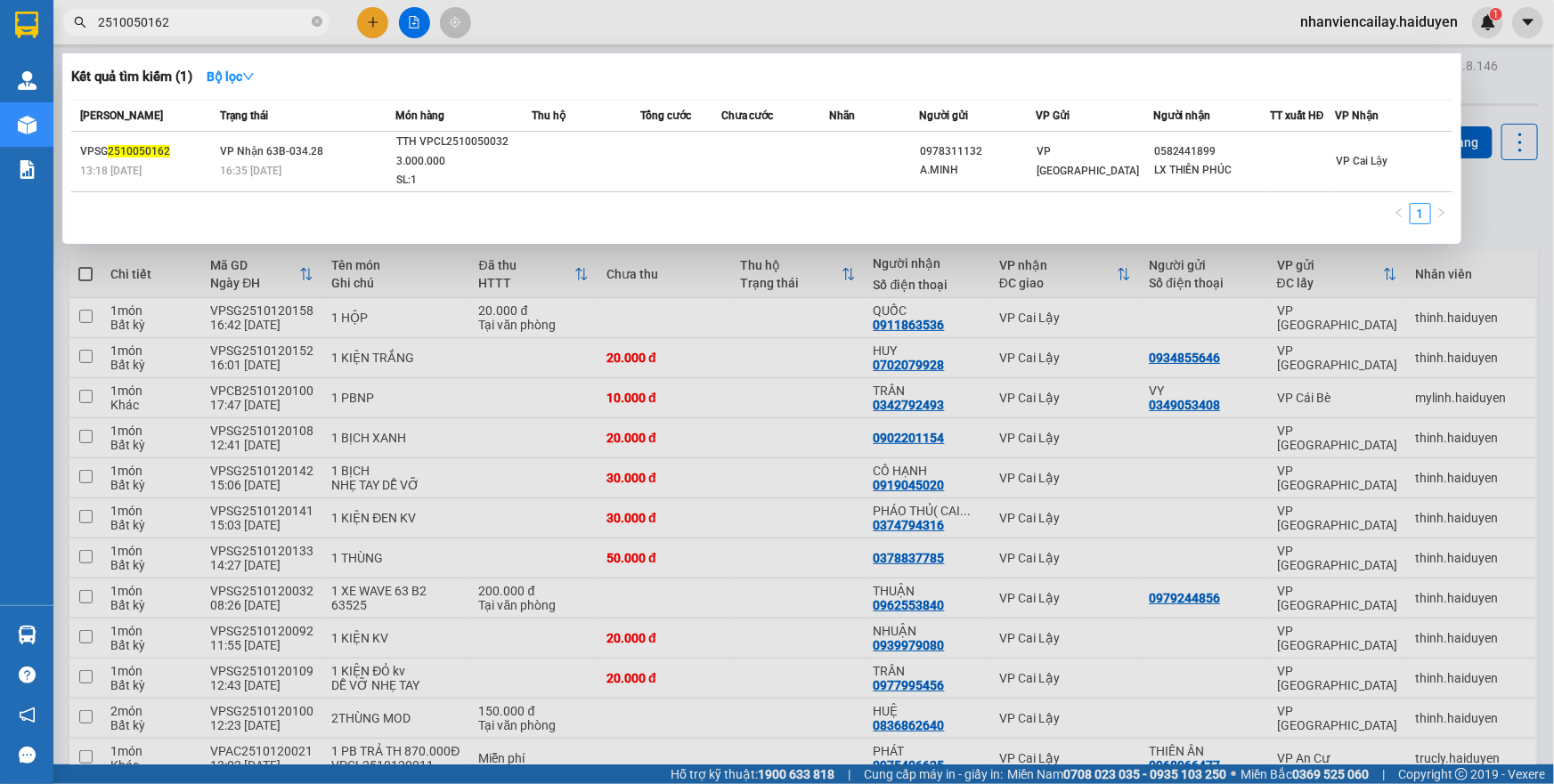
type input "2510050162"
click at [310, 198] on div "Mã ĐH Trạng thái Món hàng Thu hộ Tổng cước Chưa cước Nhãn Người gửi VP Gửi Ngườ…" at bounding box center [762, 167] width 1381 height 135
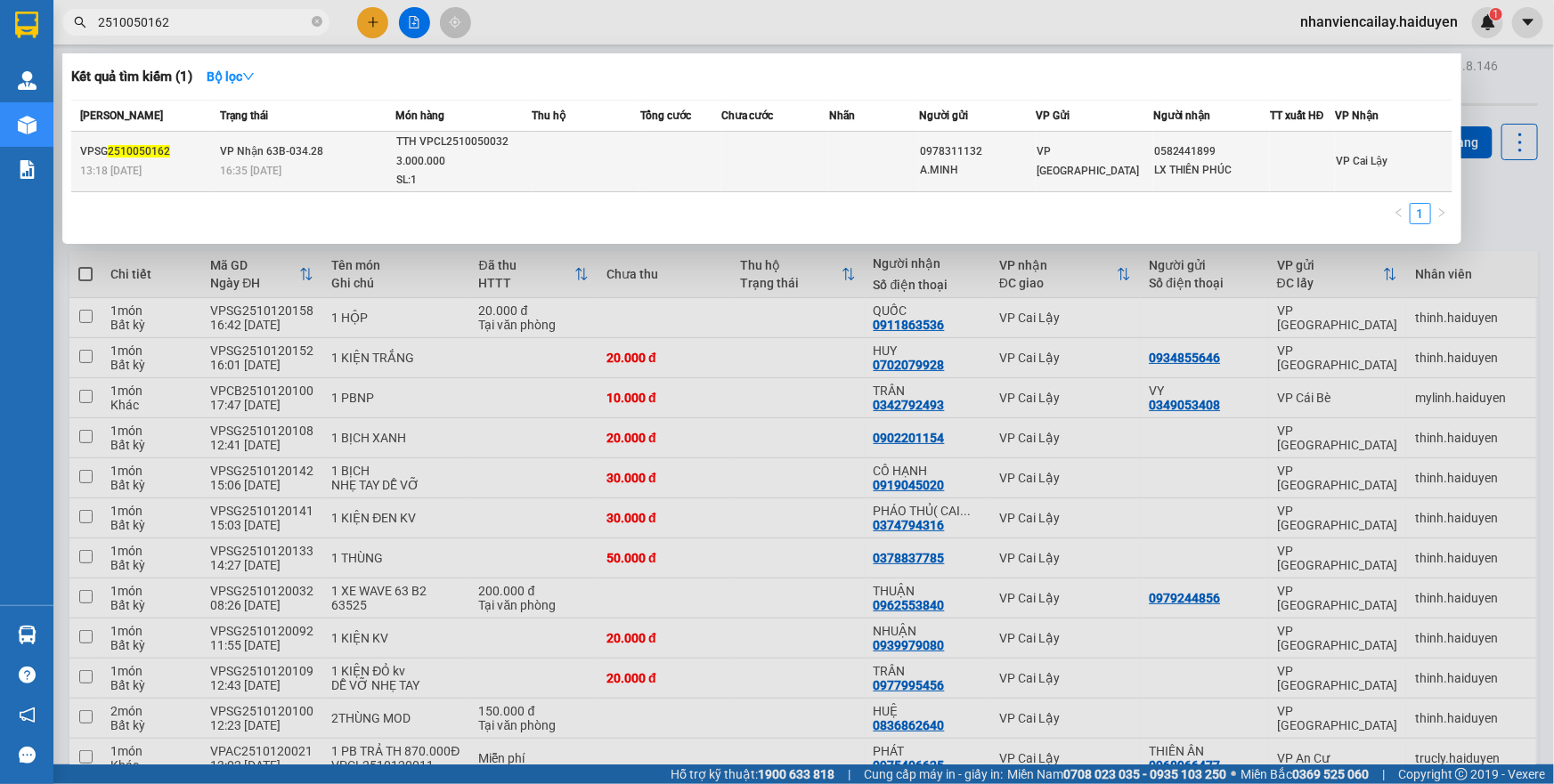
click at [311, 160] on td "VP Nhận 63B-034.28 16:35 - 05/10" at bounding box center [305, 162] width 180 height 61
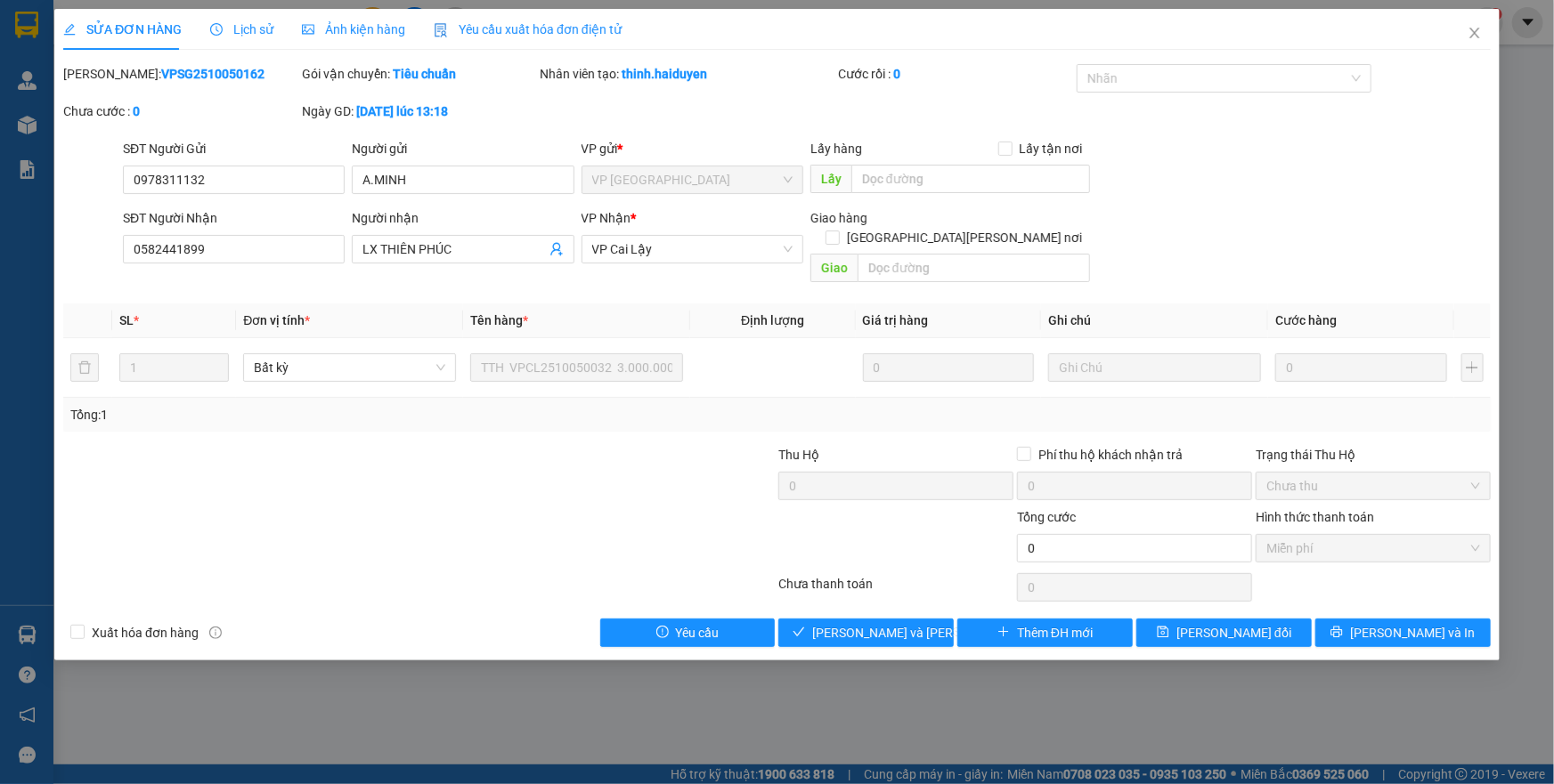
type input "0978311132"
type input "A.MINH"
type input "0582441899"
type input "LX THIÊN PHÚC"
type input "0"
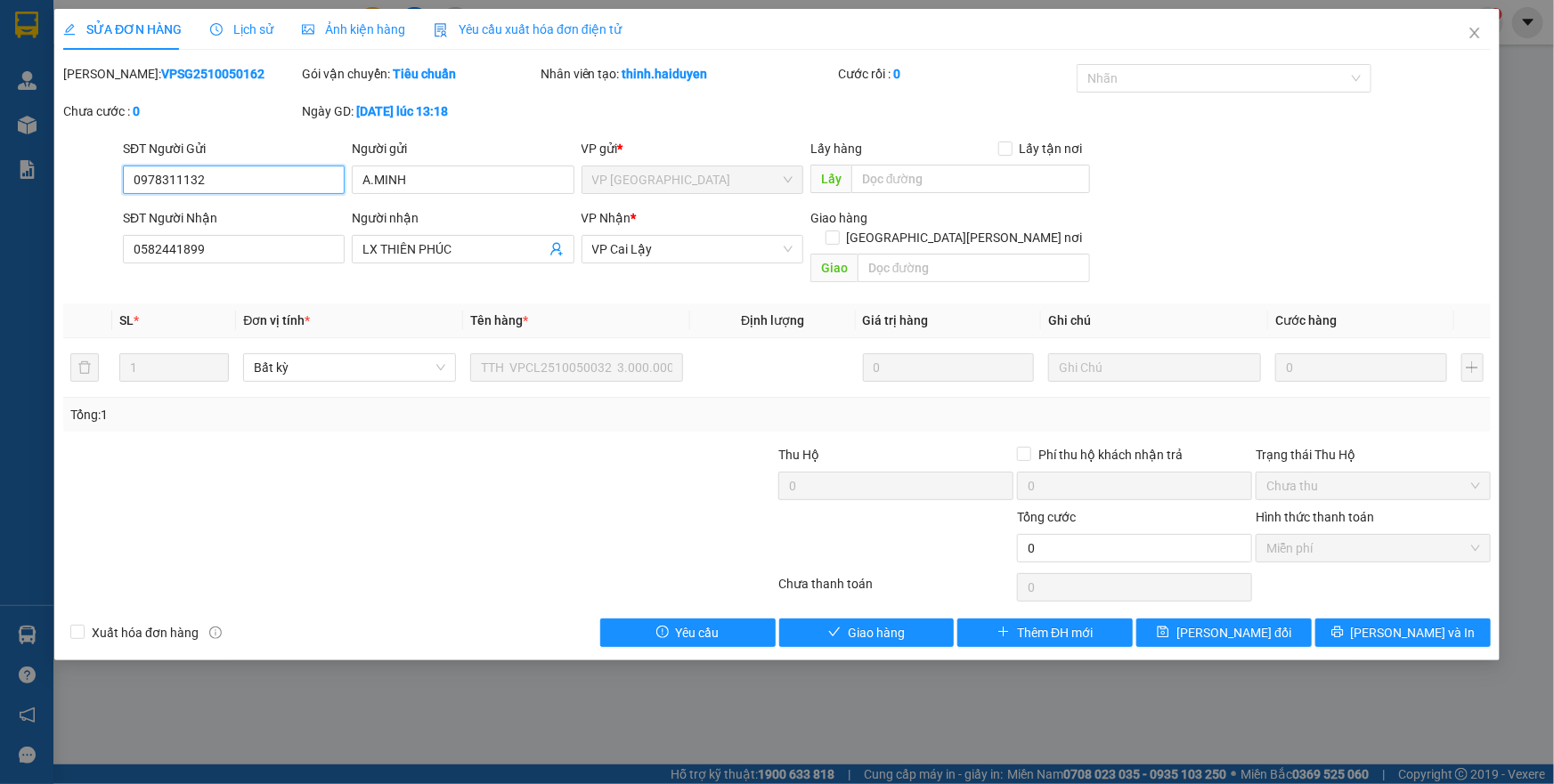
click at [1290, 535] on span "Miễn phí" at bounding box center [1374, 549] width 214 height 27
click at [905, 619] on button "Giao hàng" at bounding box center [868, 633] width 176 height 28
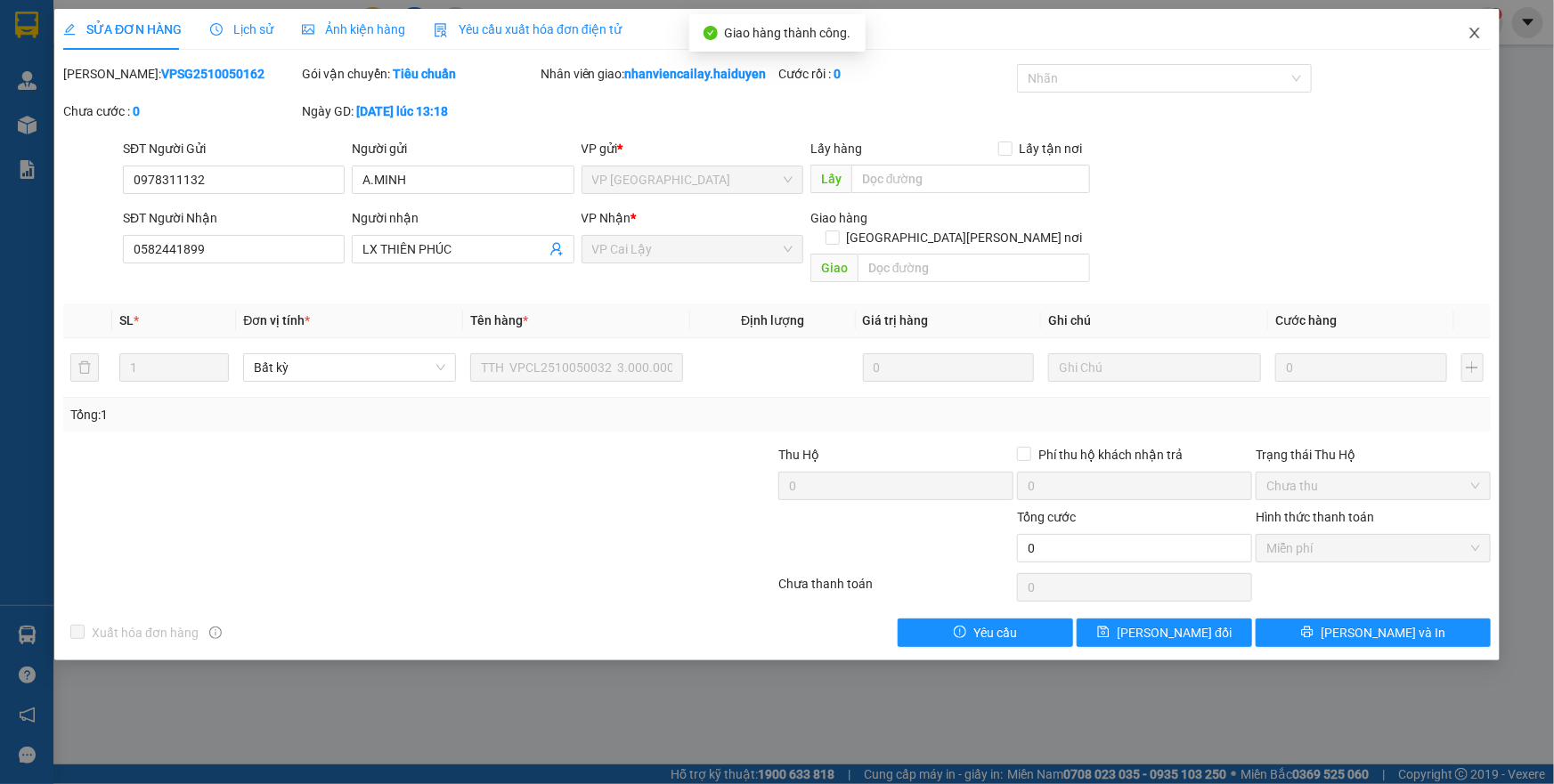
click at [1471, 40] on icon "close" at bounding box center [1475, 33] width 14 height 14
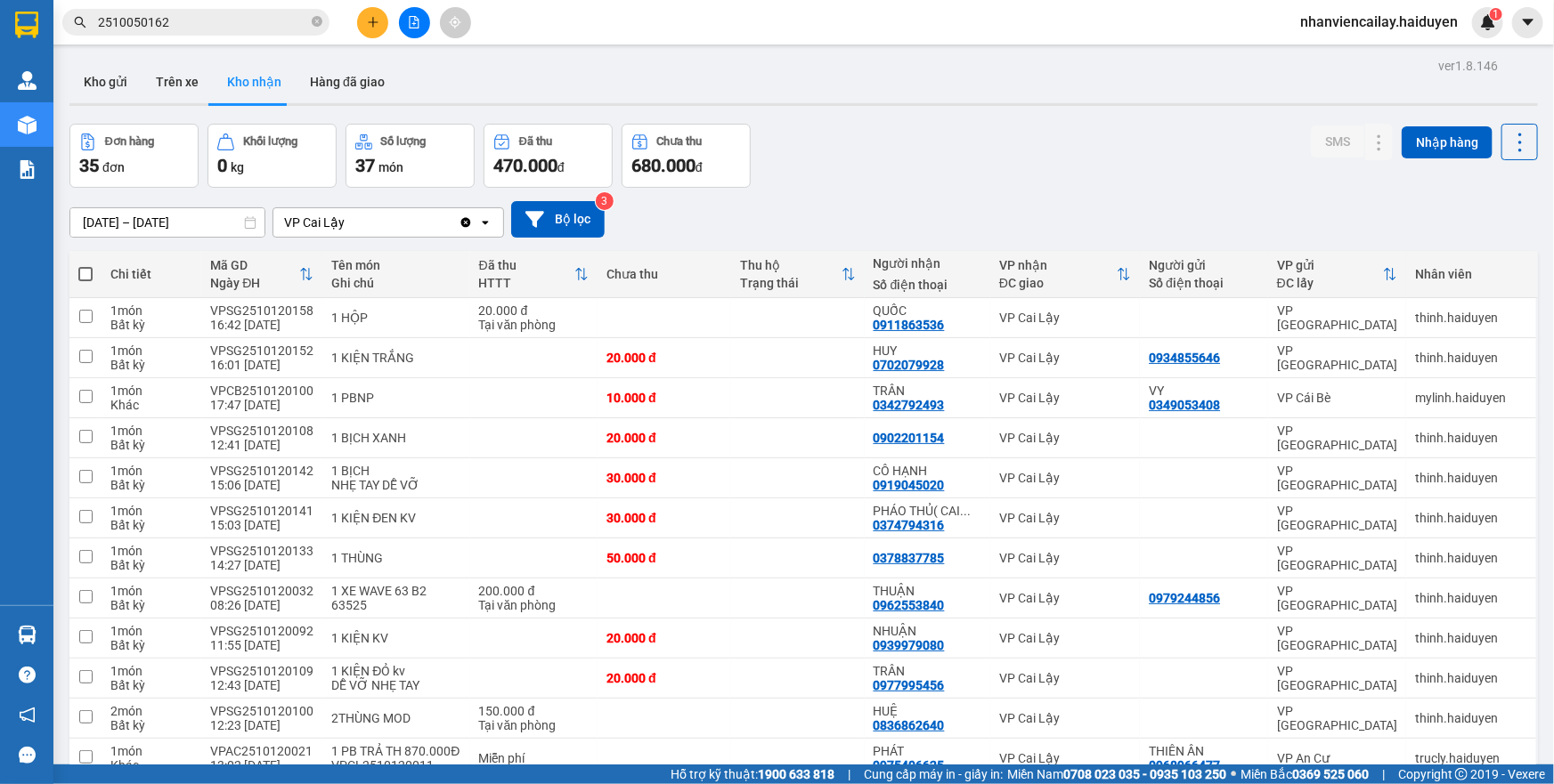
click at [189, 29] on input "2510050162" at bounding box center [203, 23] width 210 height 20
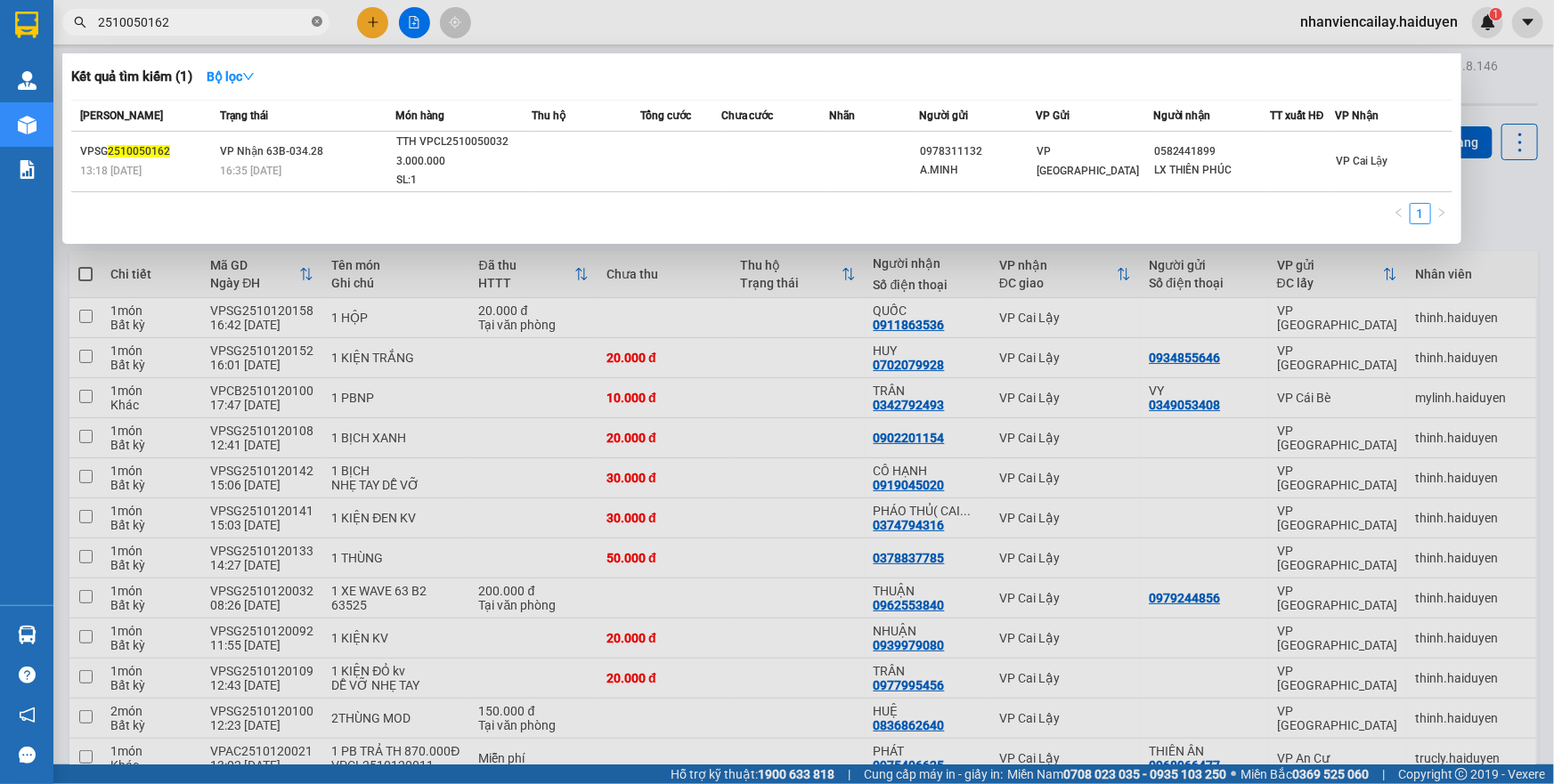
click at [320, 23] on icon "close-circle" at bounding box center [317, 22] width 11 height 11
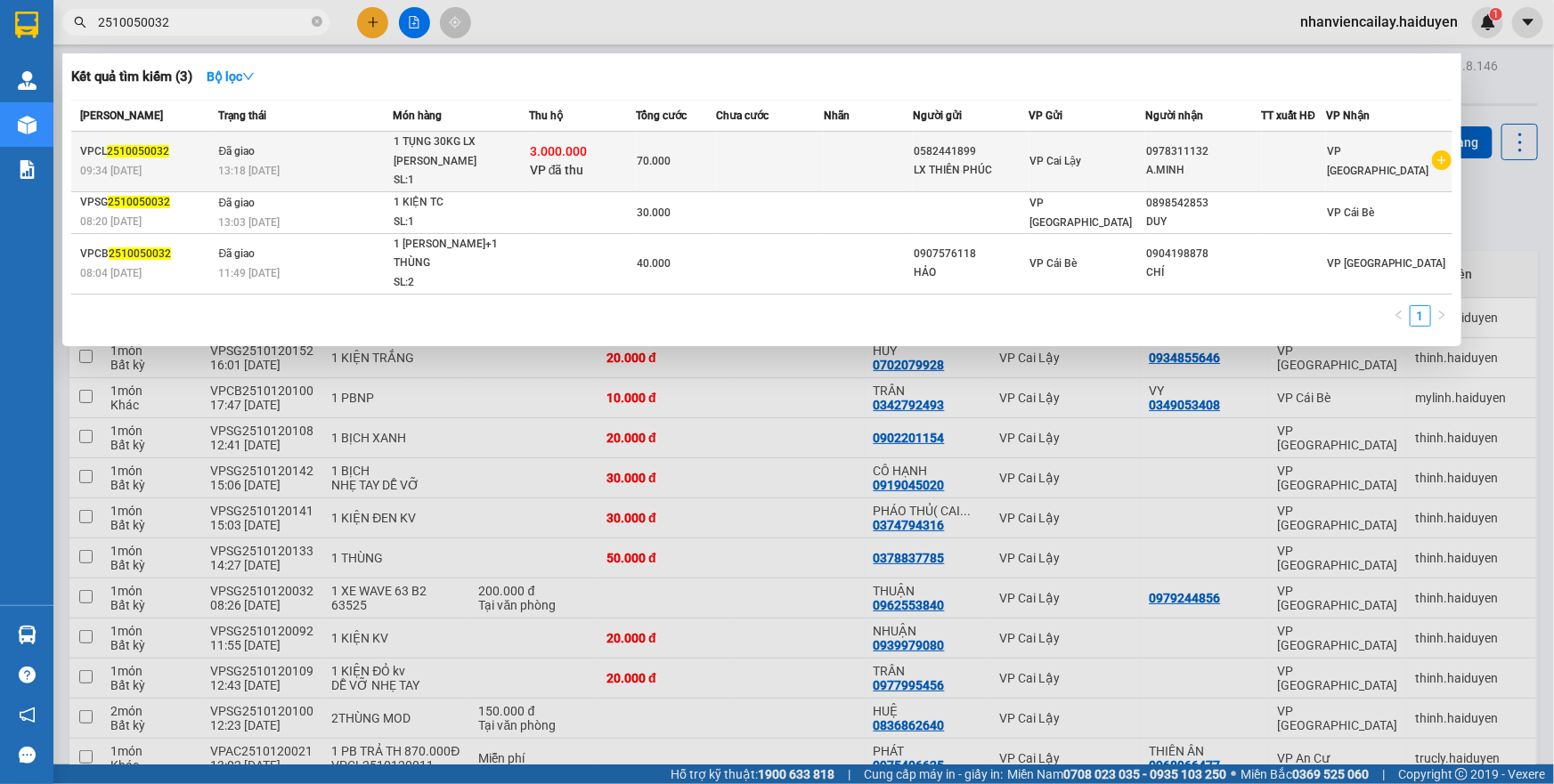
type input "2510050032"
click at [431, 149] on div "1 TỤNG 30KG LX THIÊN PHÚC" at bounding box center [461, 152] width 134 height 38
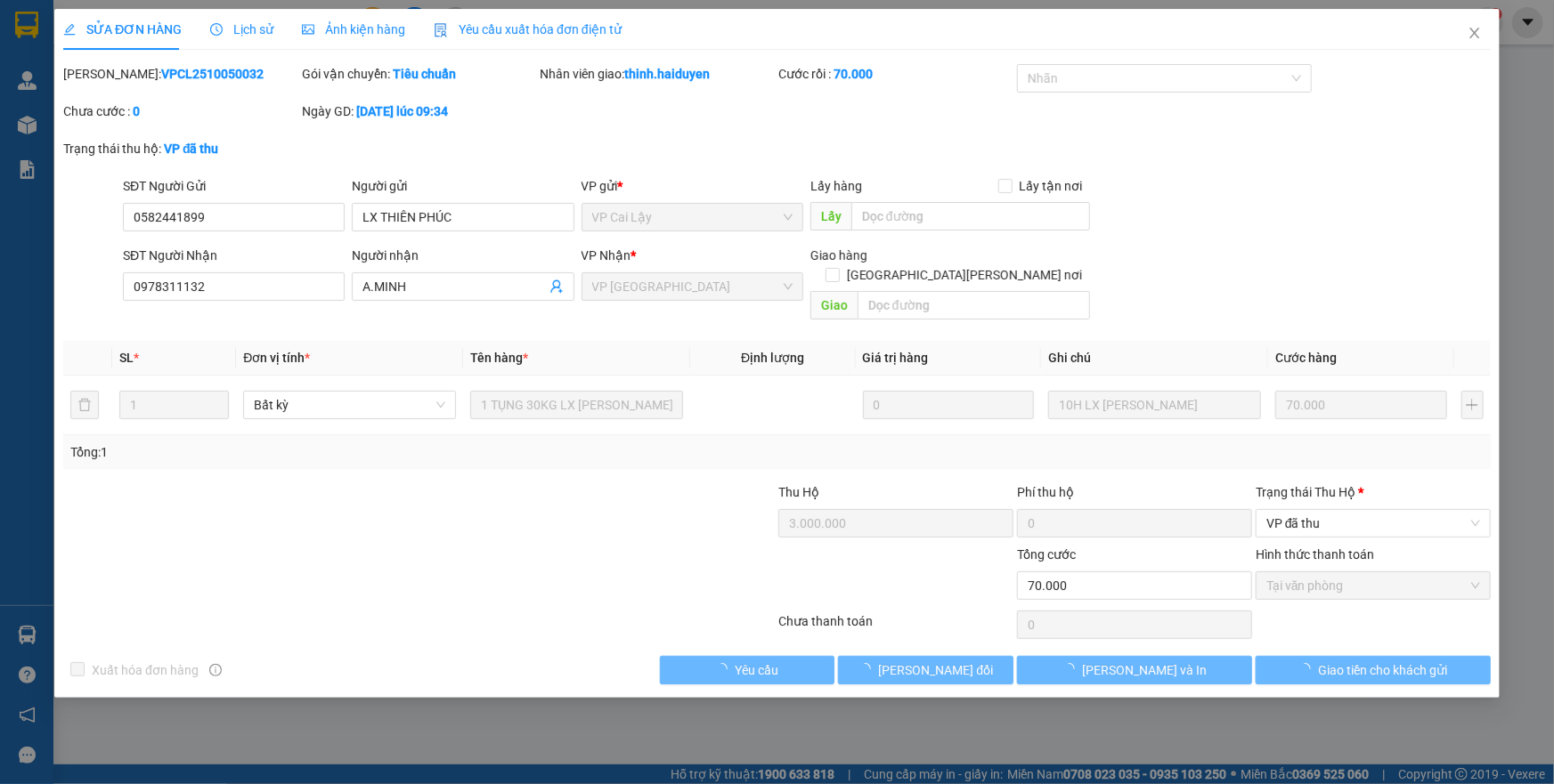
type input "0582441899"
type input "LX THIÊN PHÚC"
type input "0978311132"
type input "A.MINH"
type input "3.000.000"
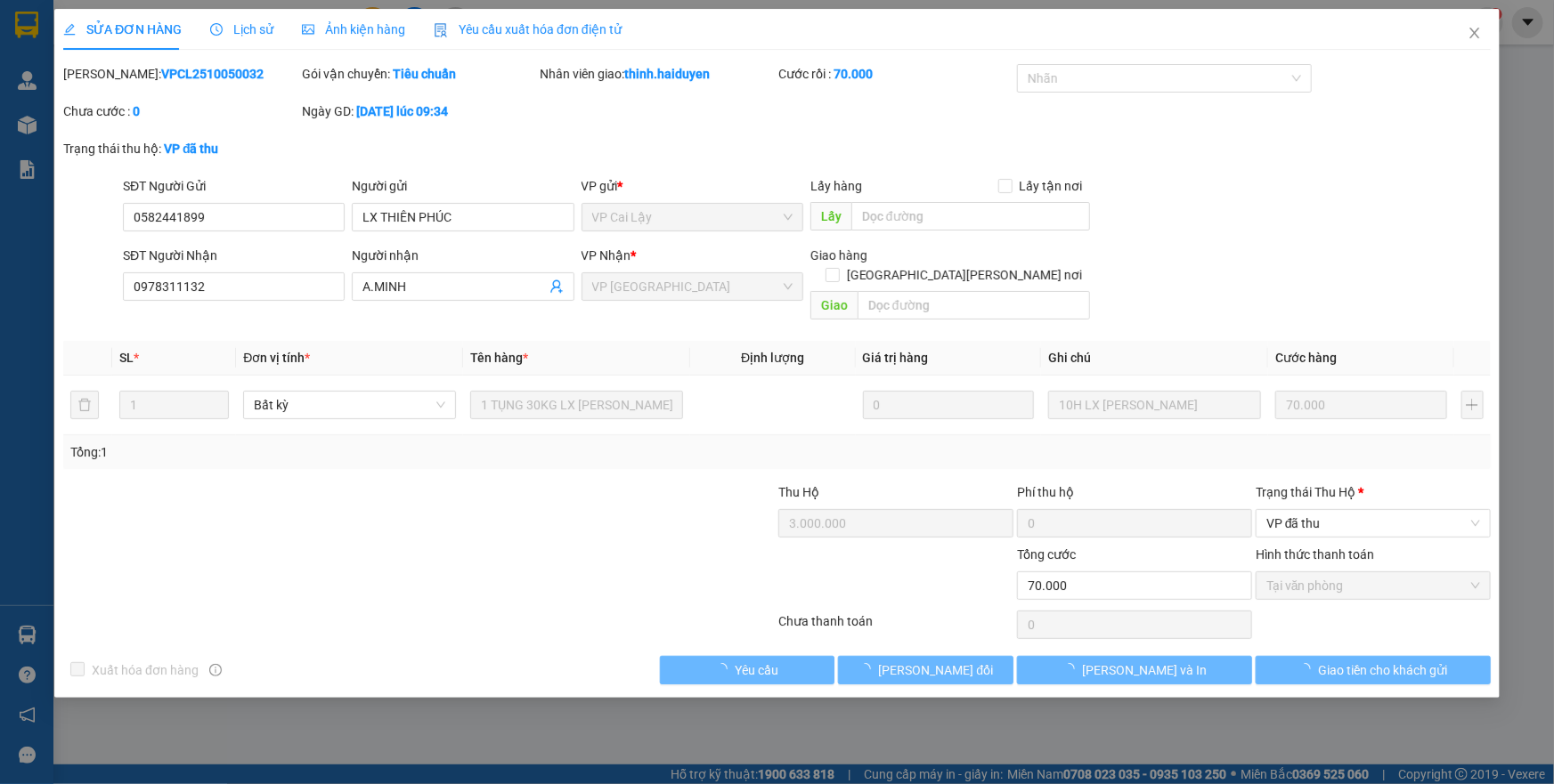
type input "0"
type input "70.000"
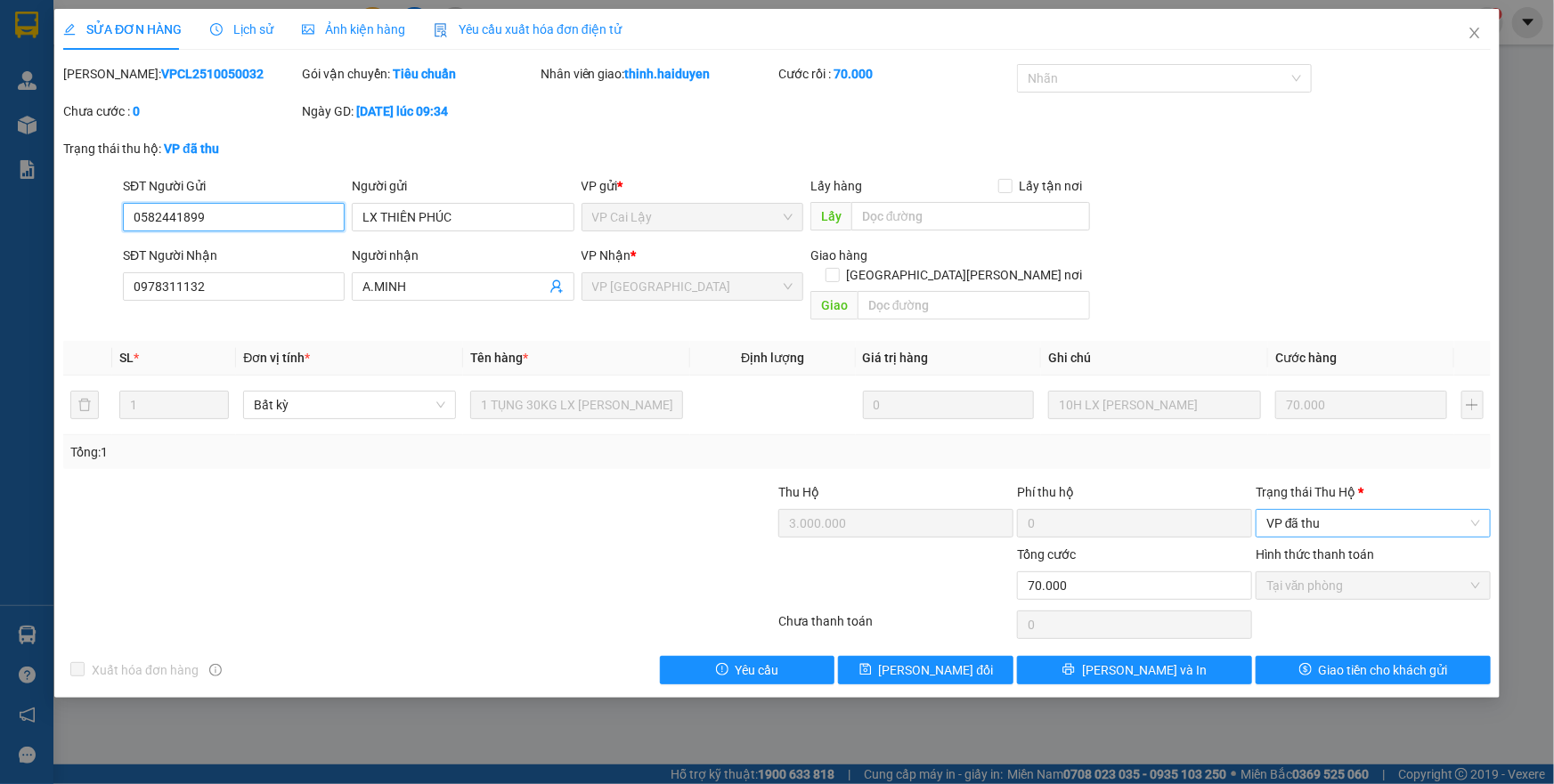
click at [1281, 511] on span "VP đã thu" at bounding box center [1374, 524] width 214 height 27
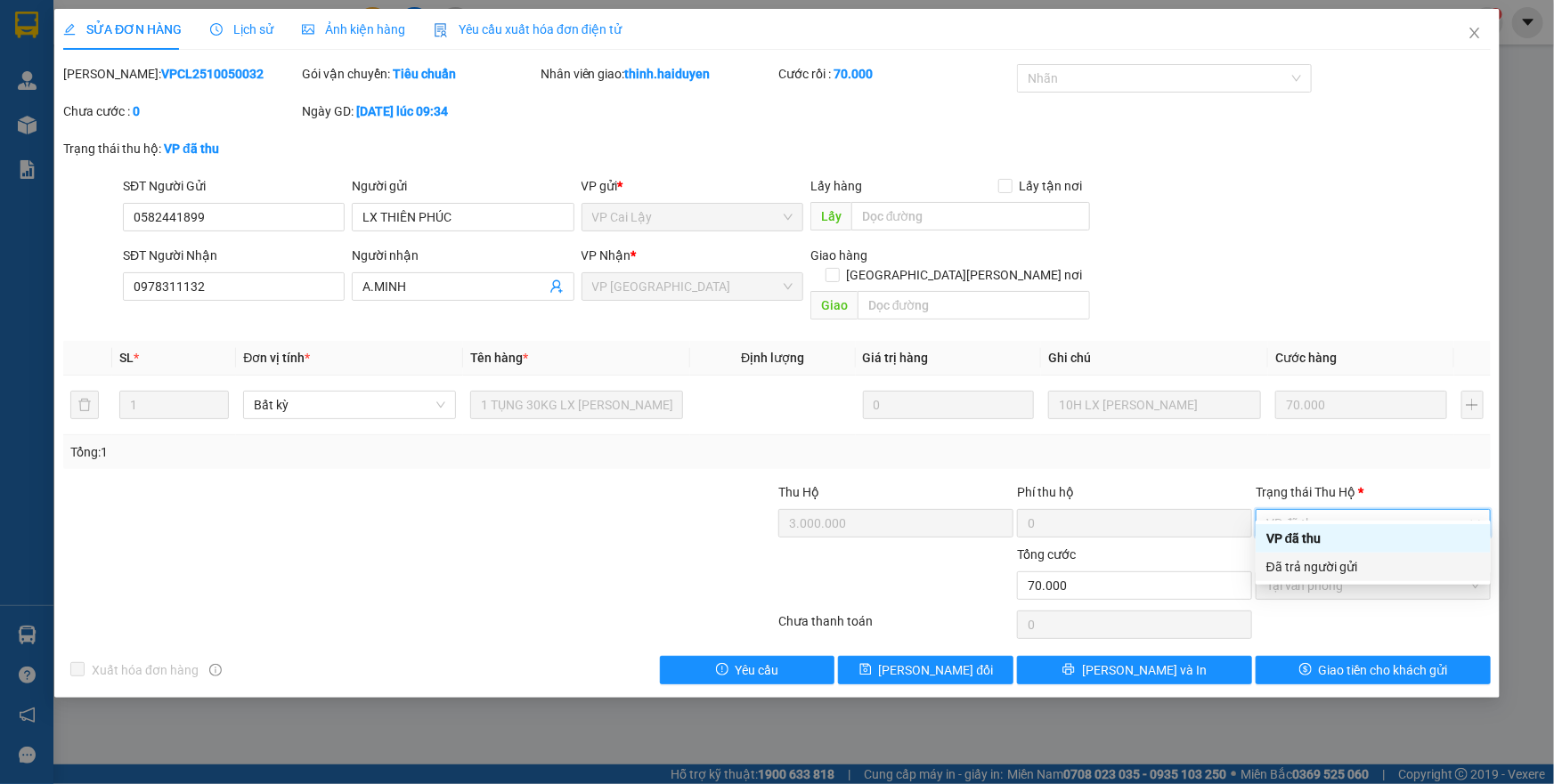
click at [1296, 565] on div "Đã trả người gửi" at bounding box center [1374, 568] width 214 height 20
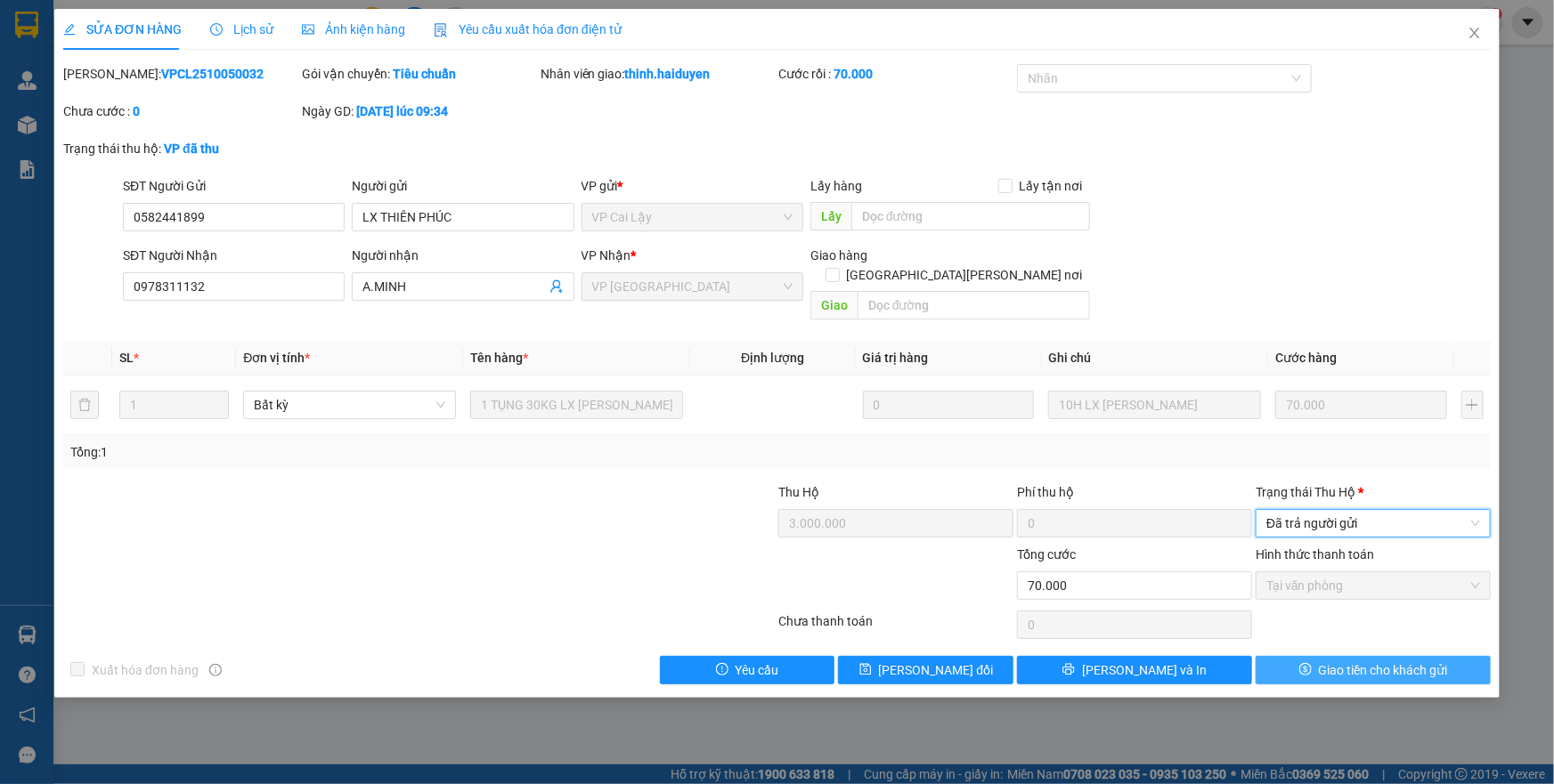
click at [1326, 661] on span "Giao tiền cho khách gửi" at bounding box center [1384, 671] width 130 height 20
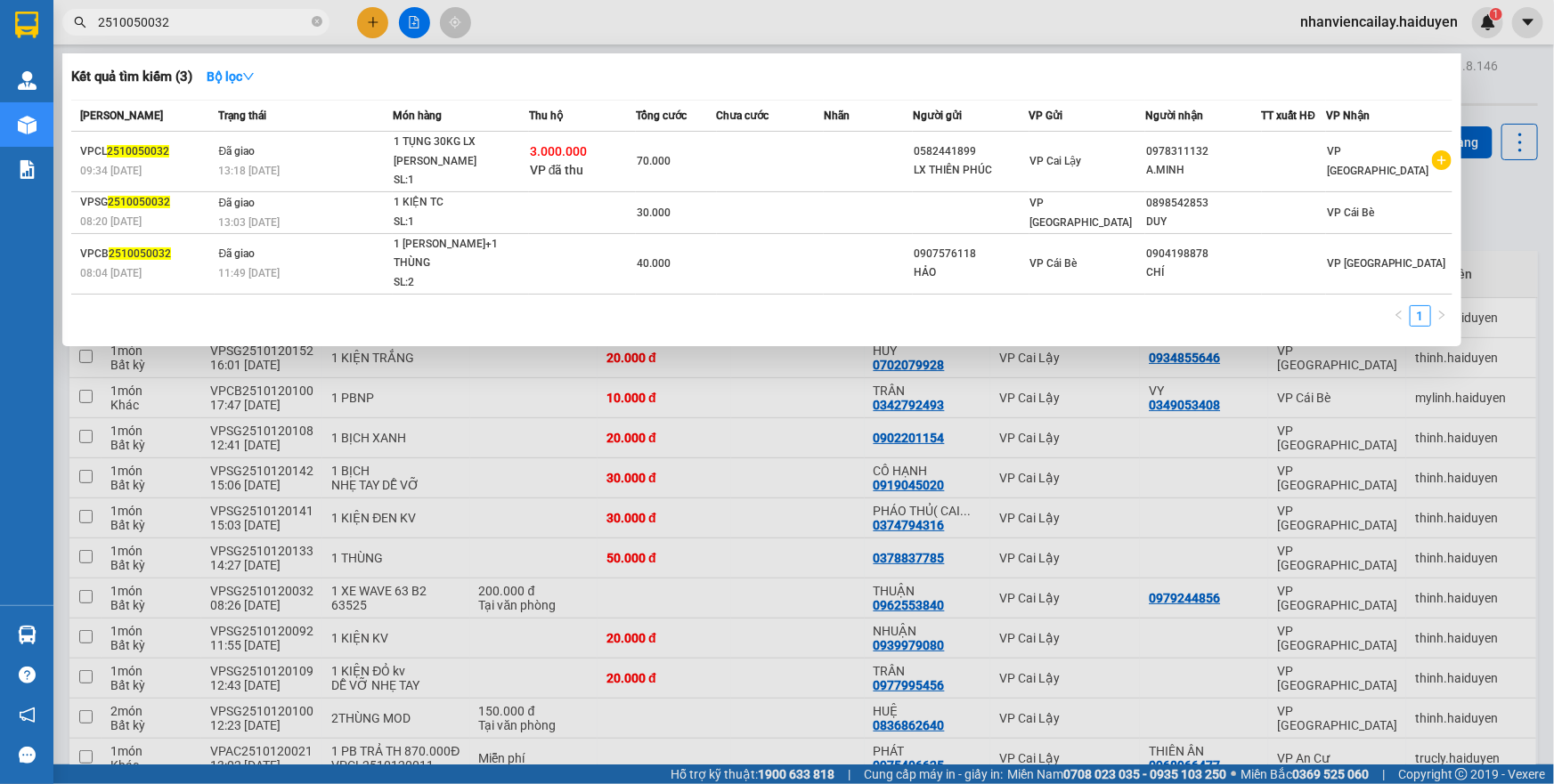
click at [233, 28] on input "2510050032" at bounding box center [203, 23] width 210 height 20
click at [312, 27] on span at bounding box center [317, 23] width 11 height 17
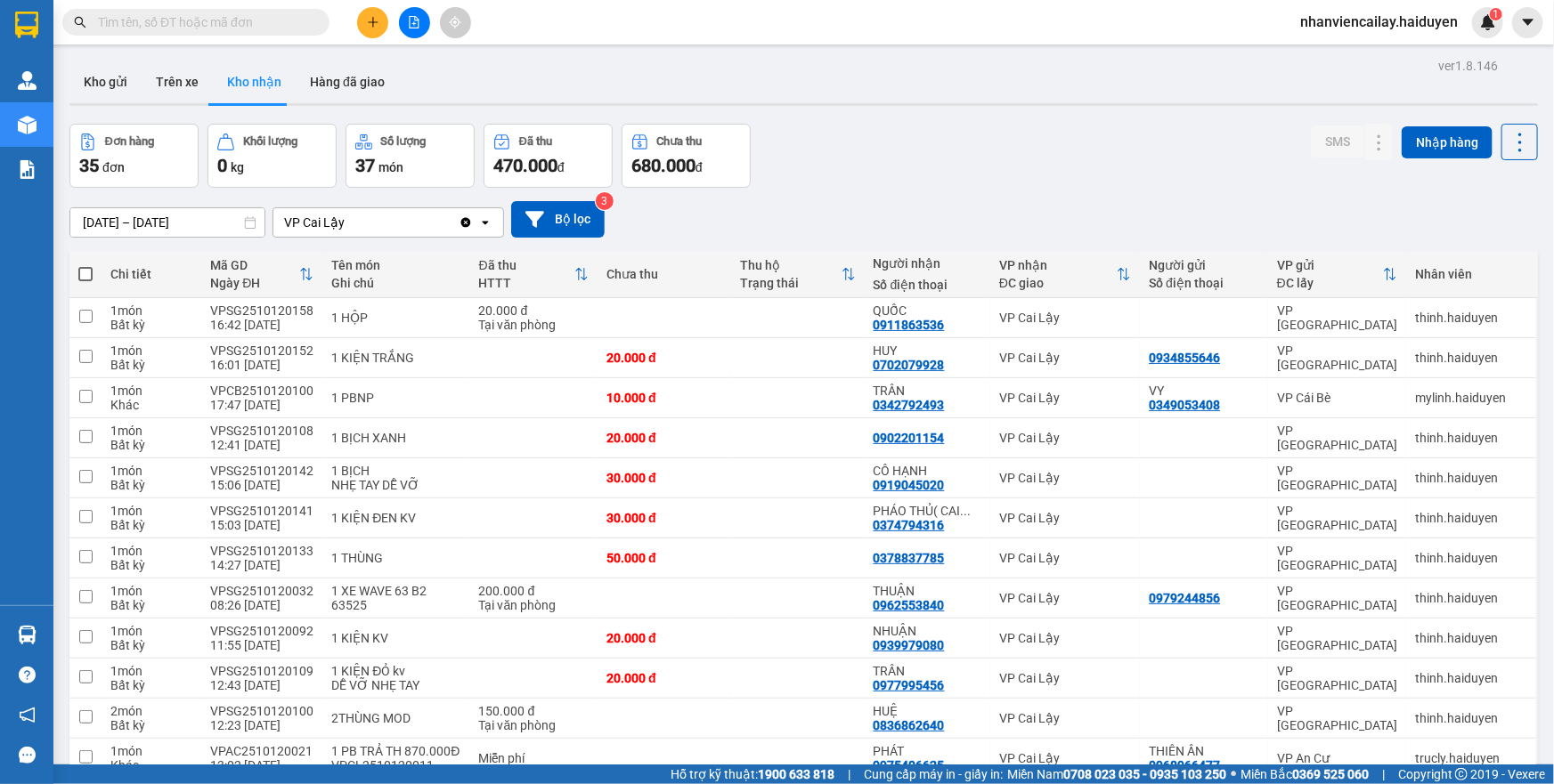
click at [263, 27] on input "text" at bounding box center [203, 23] width 210 height 20
click at [139, 25] on input "text" at bounding box center [203, 23] width 210 height 20
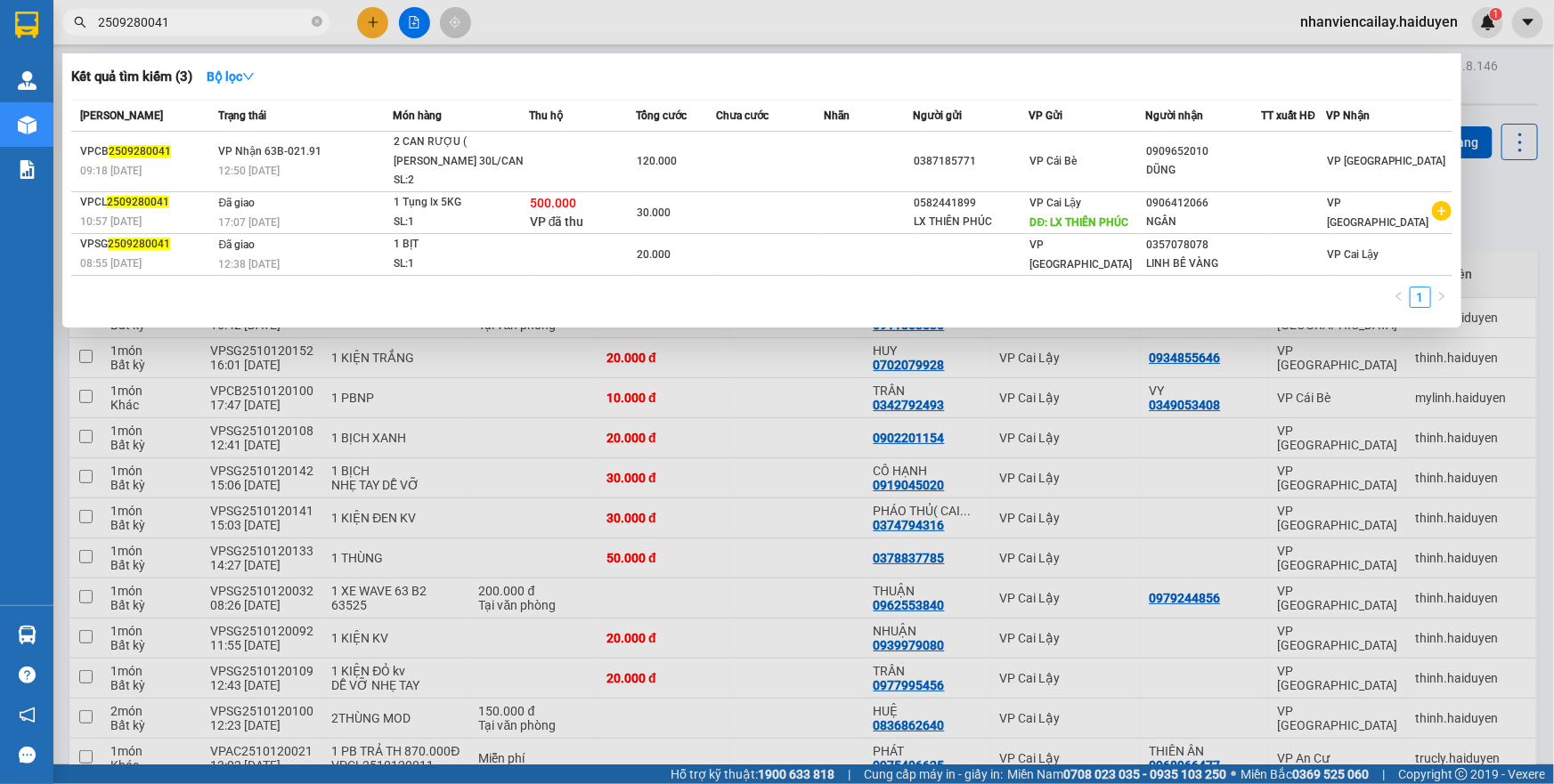
click at [121, 18] on input "2509280041" at bounding box center [203, 23] width 210 height 20
click at [124, 22] on input "2509280041" at bounding box center [203, 23] width 210 height 20
click at [134, 23] on input "2509280041" at bounding box center [203, 23] width 210 height 20
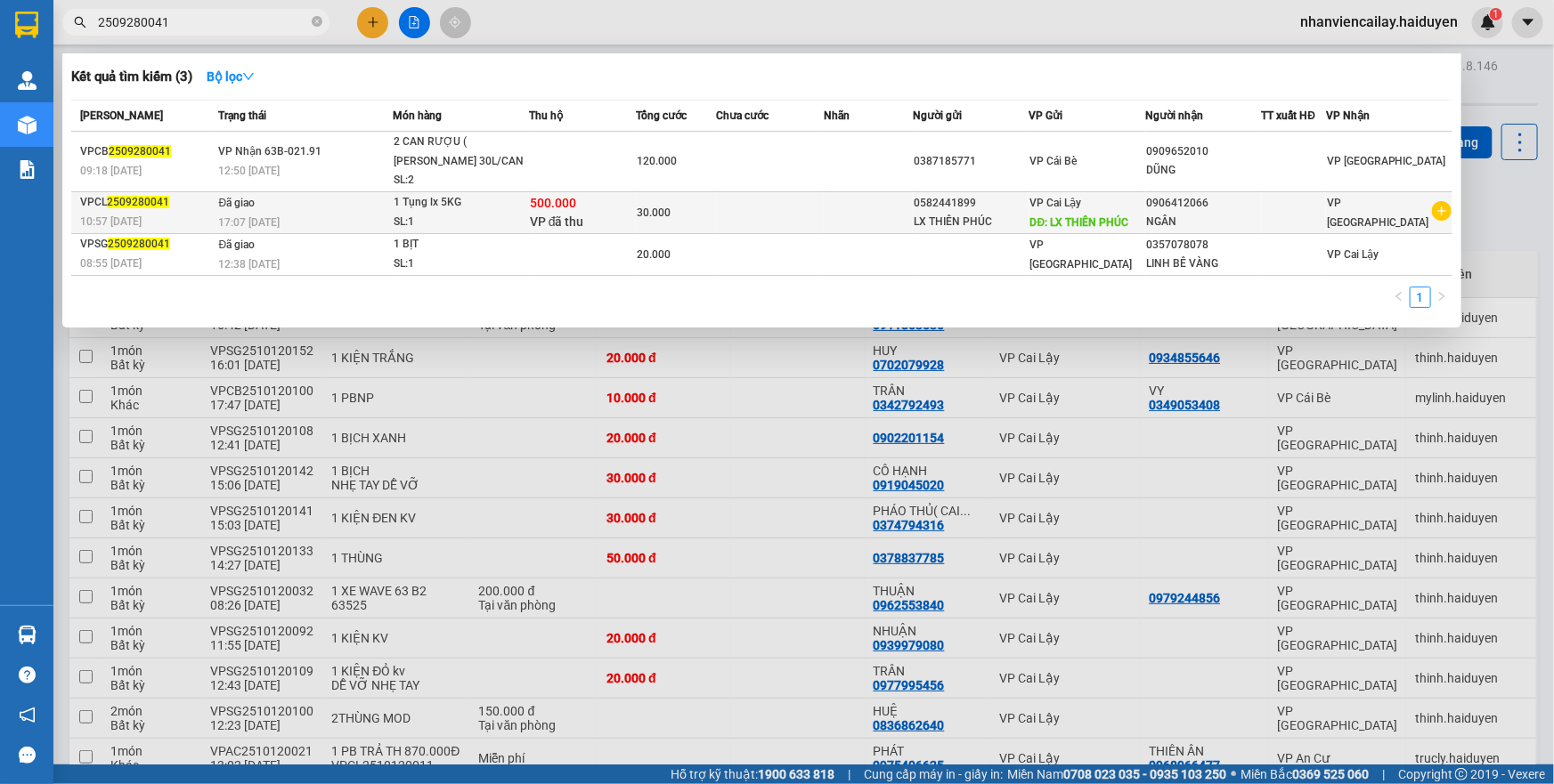
type input "2509280041"
click at [524, 196] on div "1 Tụng lx 5KG" at bounding box center [461, 203] width 134 height 20
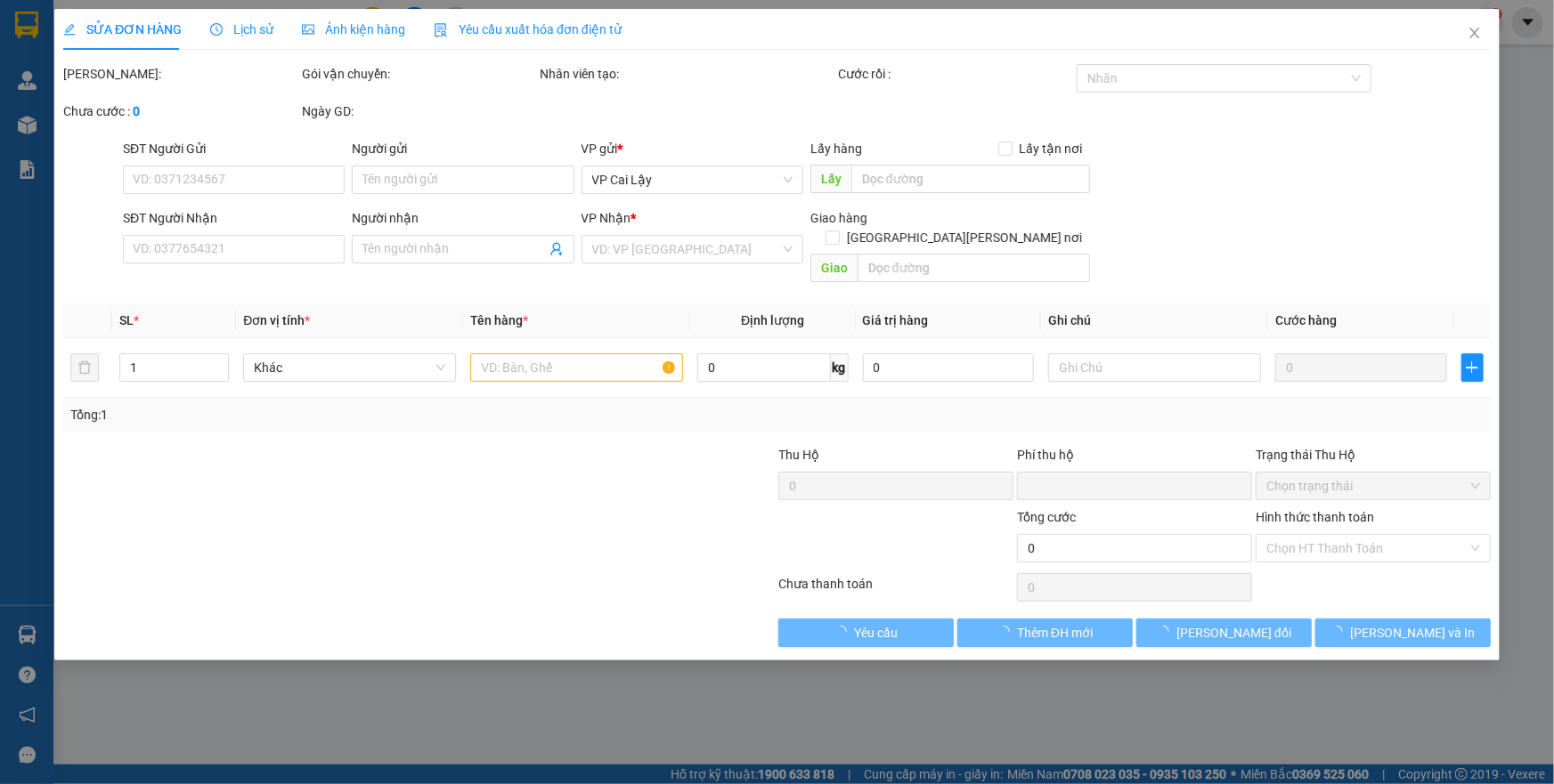
type input "0582441899"
type input "LX THIÊN PHÚC"
type input "0906412066"
type input "NGÂN"
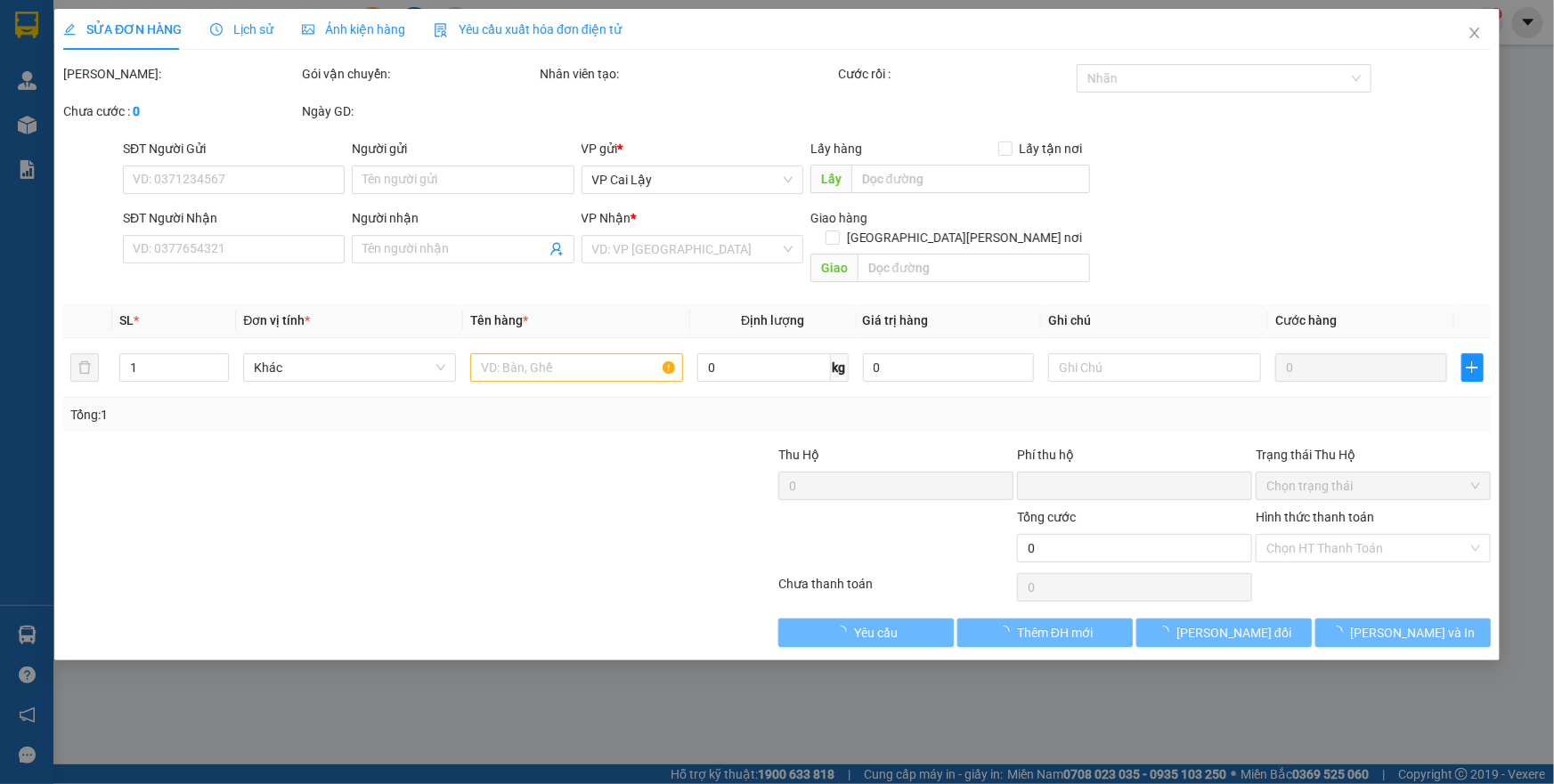
type input "500.000"
type input "0"
type input "30.000"
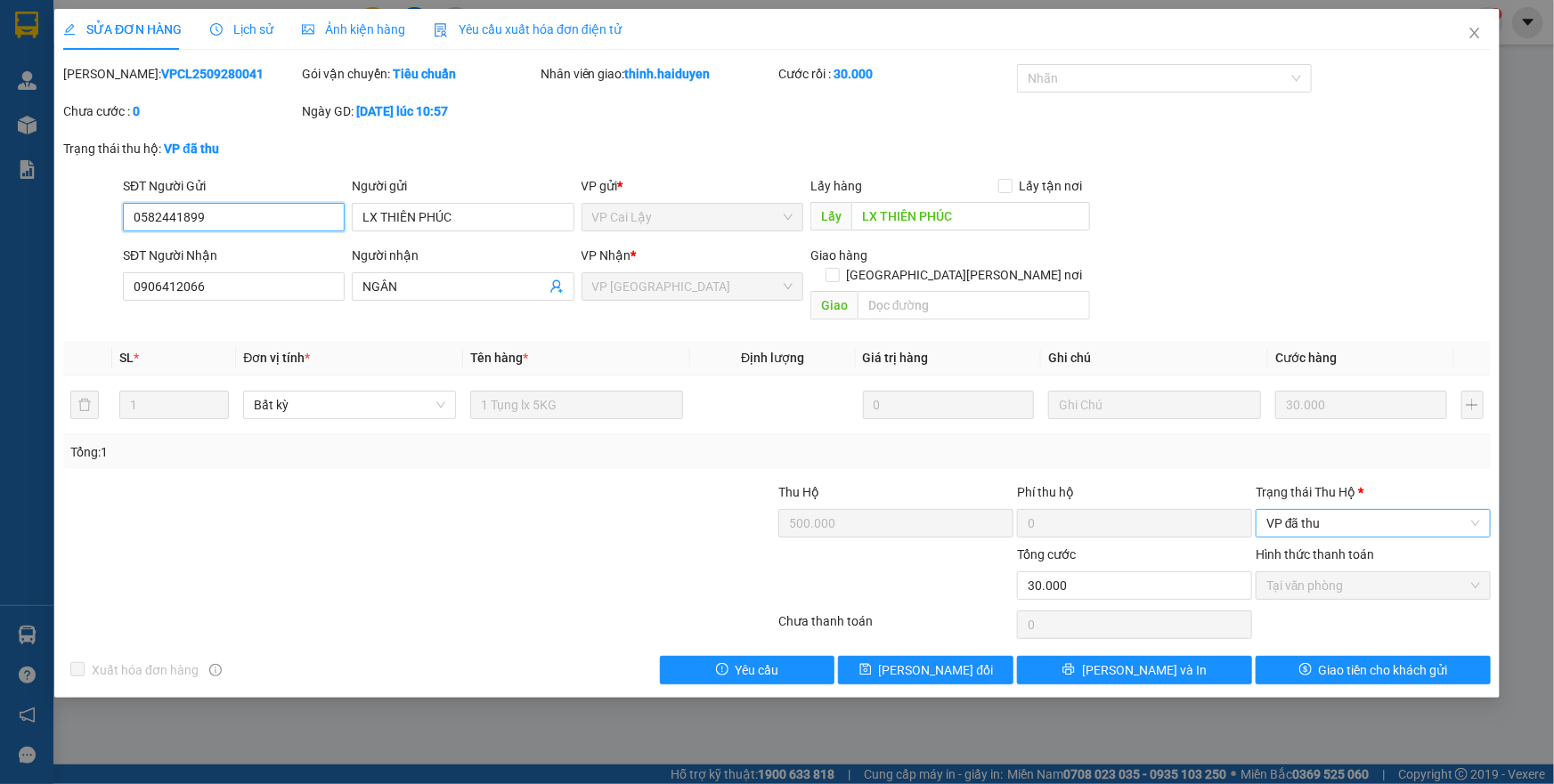
click at [1308, 511] on span "VP đã thu" at bounding box center [1374, 524] width 214 height 27
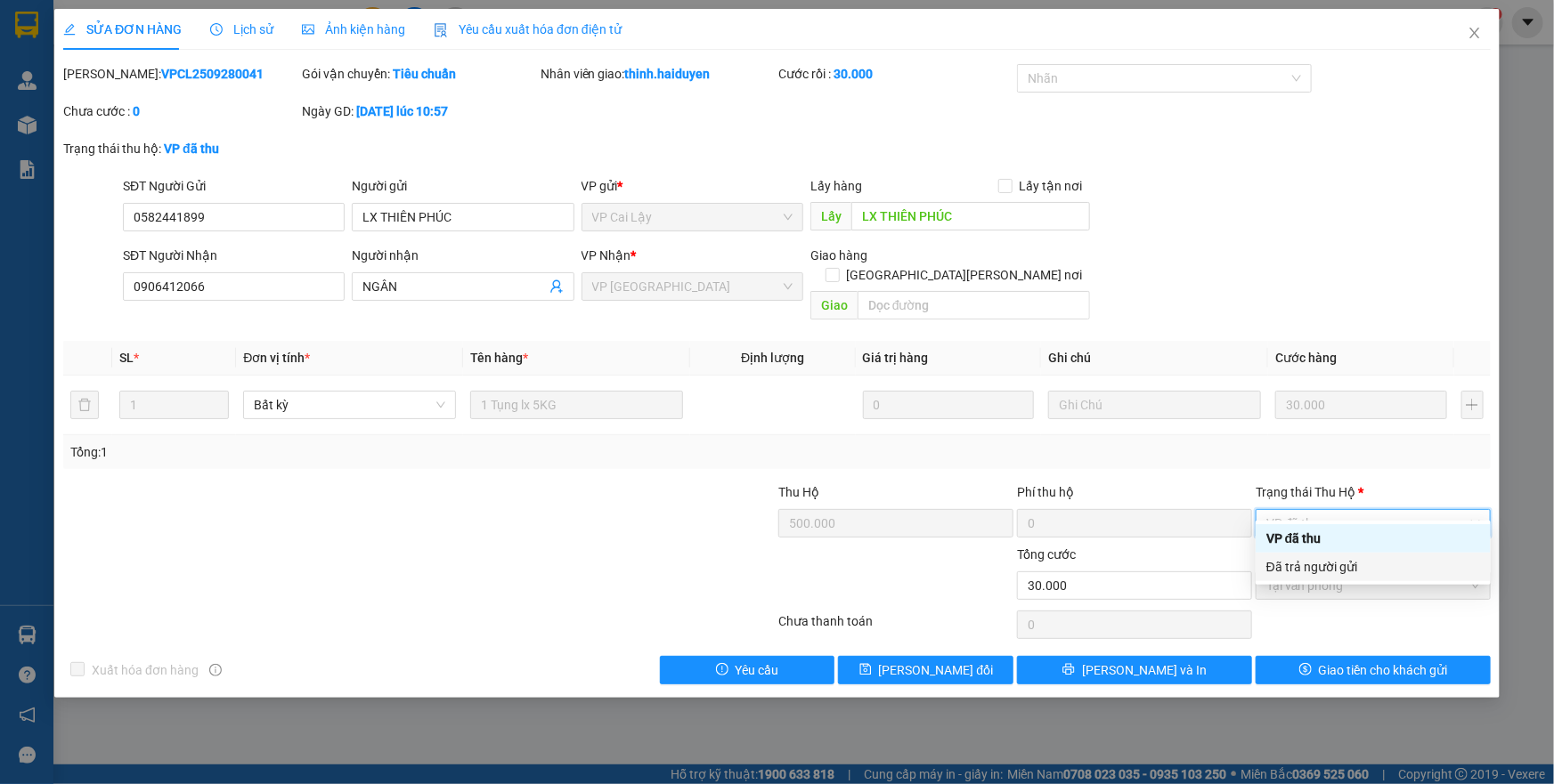
click at [1331, 562] on div "Đã trả người gửi" at bounding box center [1374, 568] width 214 height 20
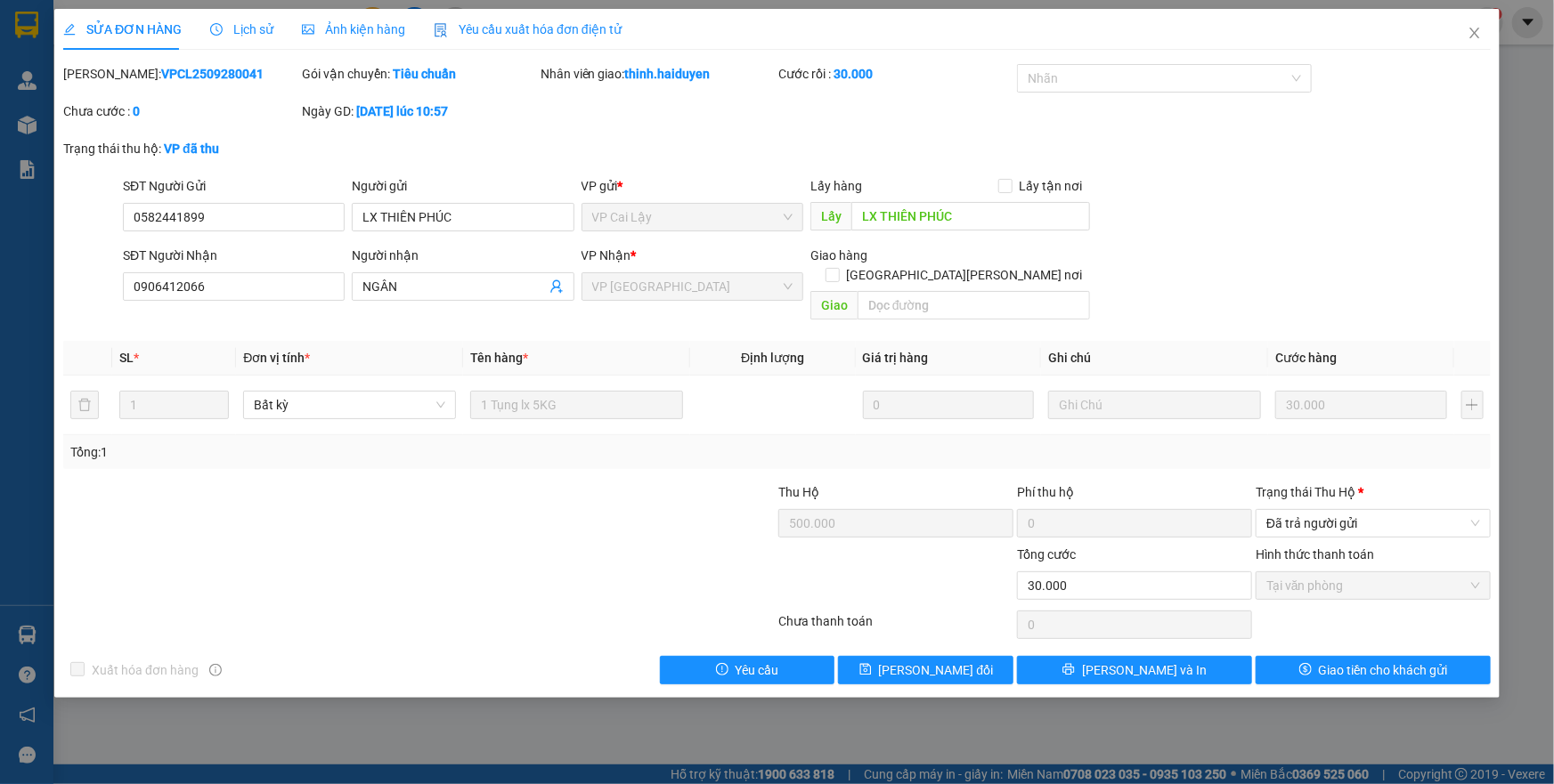
click at [1336, 667] on div "SỬA ĐƠN HÀNG Lịch sử Ảnh kiện hàng Yêu cầu xuất hóa đơn điện tử Total Paid Fee …" at bounding box center [777, 353] width 1445 height 689
click at [1335, 664] on div "SỬA ĐƠN HÀNG Lịch sử Ảnh kiện hàng Yêu cầu xuất hóa đơn điện tử Total Paid Fee …" at bounding box center [777, 353] width 1445 height 689
click at [1335, 661] on span "Giao tiền cho khách gửi" at bounding box center [1384, 671] width 130 height 20
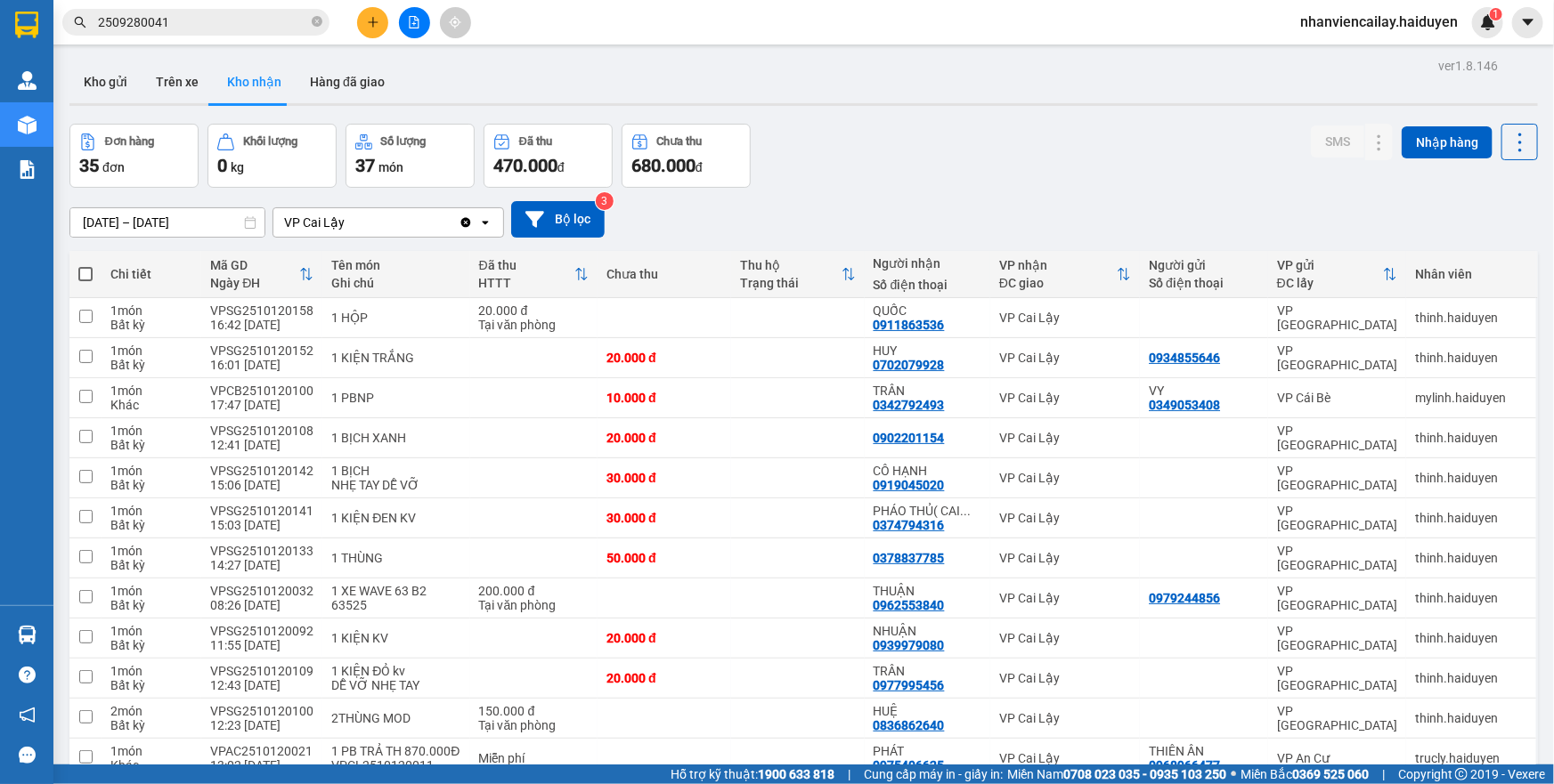
click at [279, 26] on input "2509280041" at bounding box center [203, 23] width 210 height 20
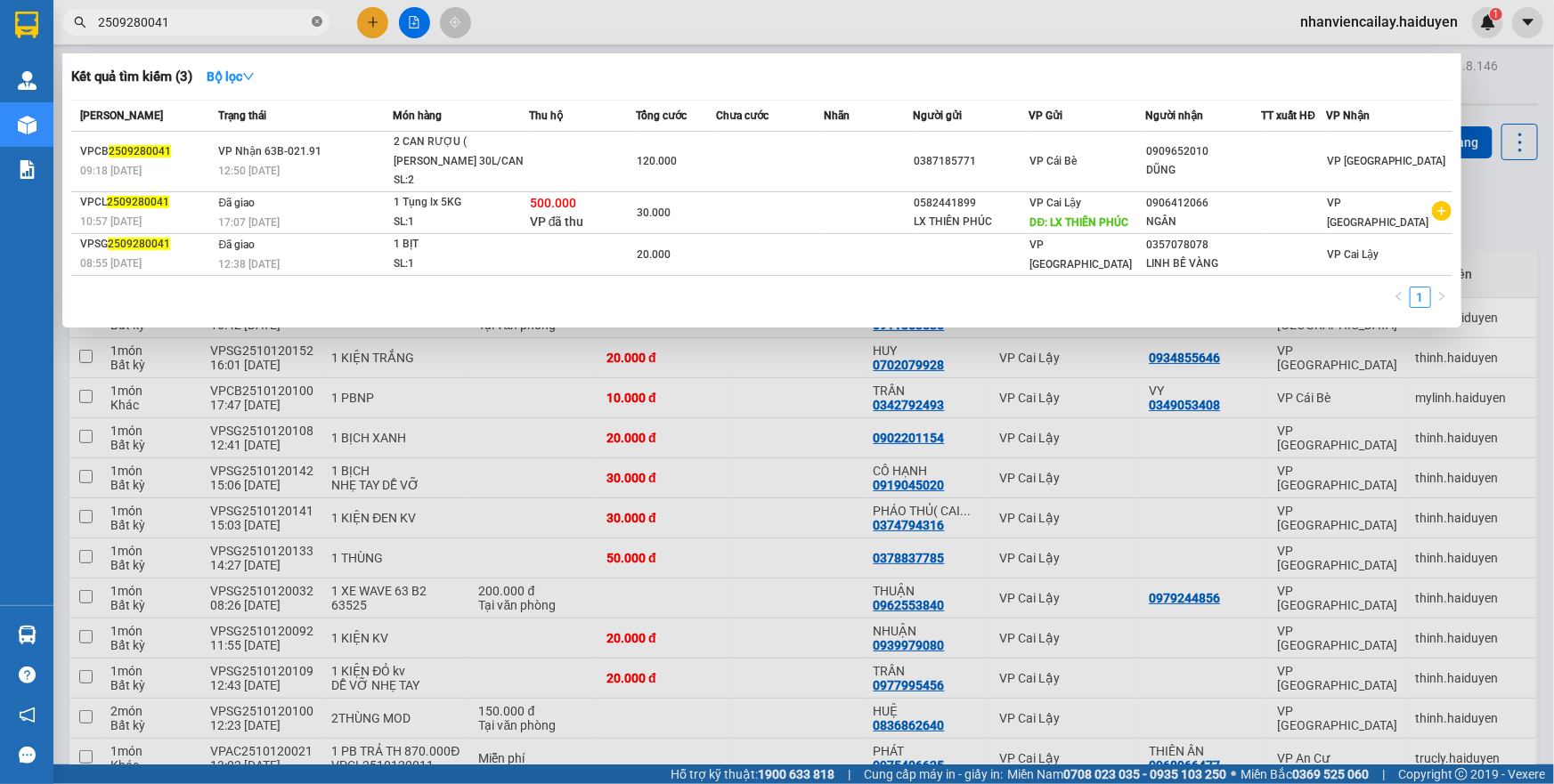
click at [313, 25] on icon "close-circle" at bounding box center [317, 22] width 11 height 11
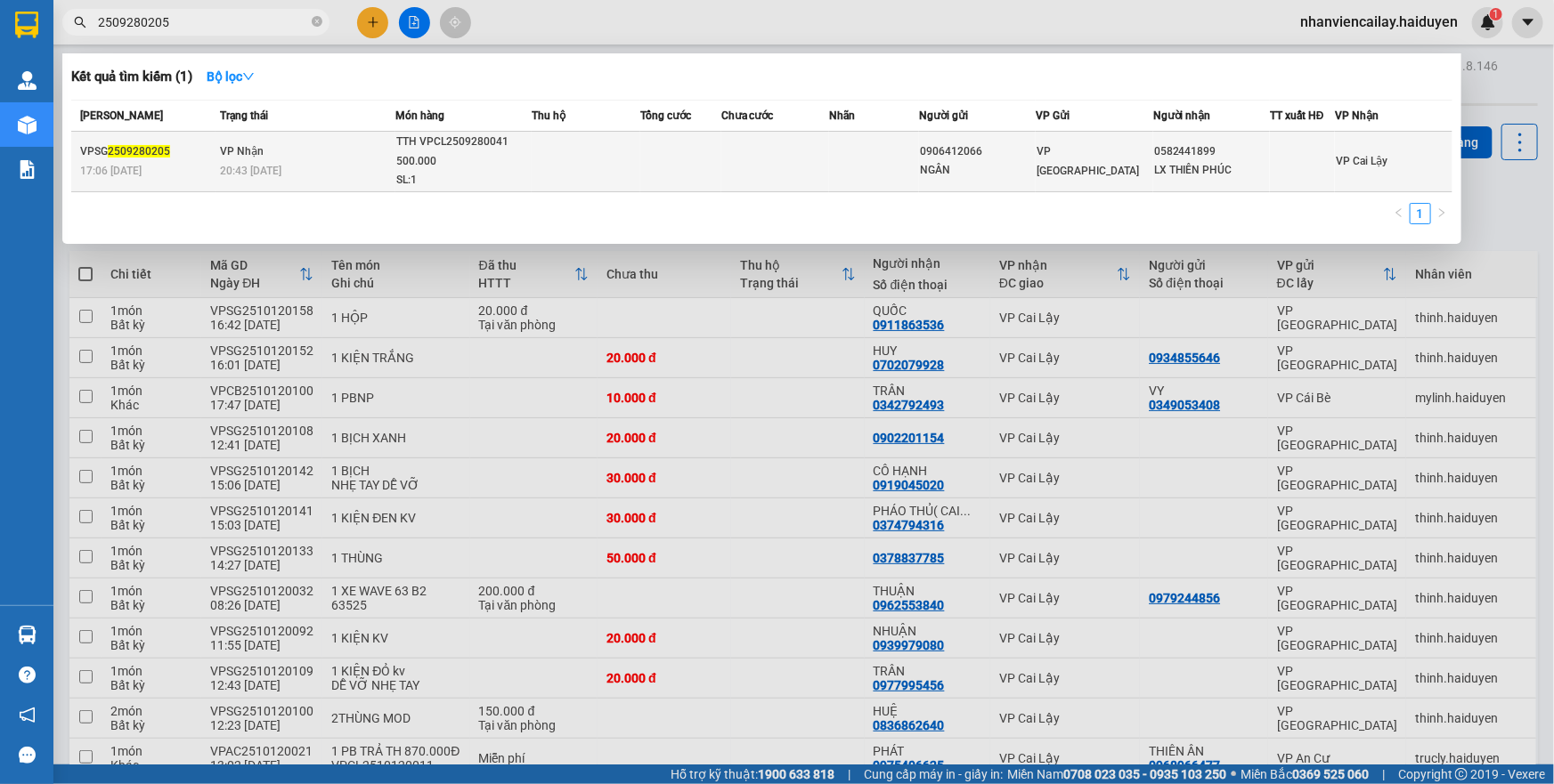
type input "2509280205"
click at [407, 160] on div "TTH VPCL2509280041 500.000" at bounding box center [464, 152] width 134 height 38
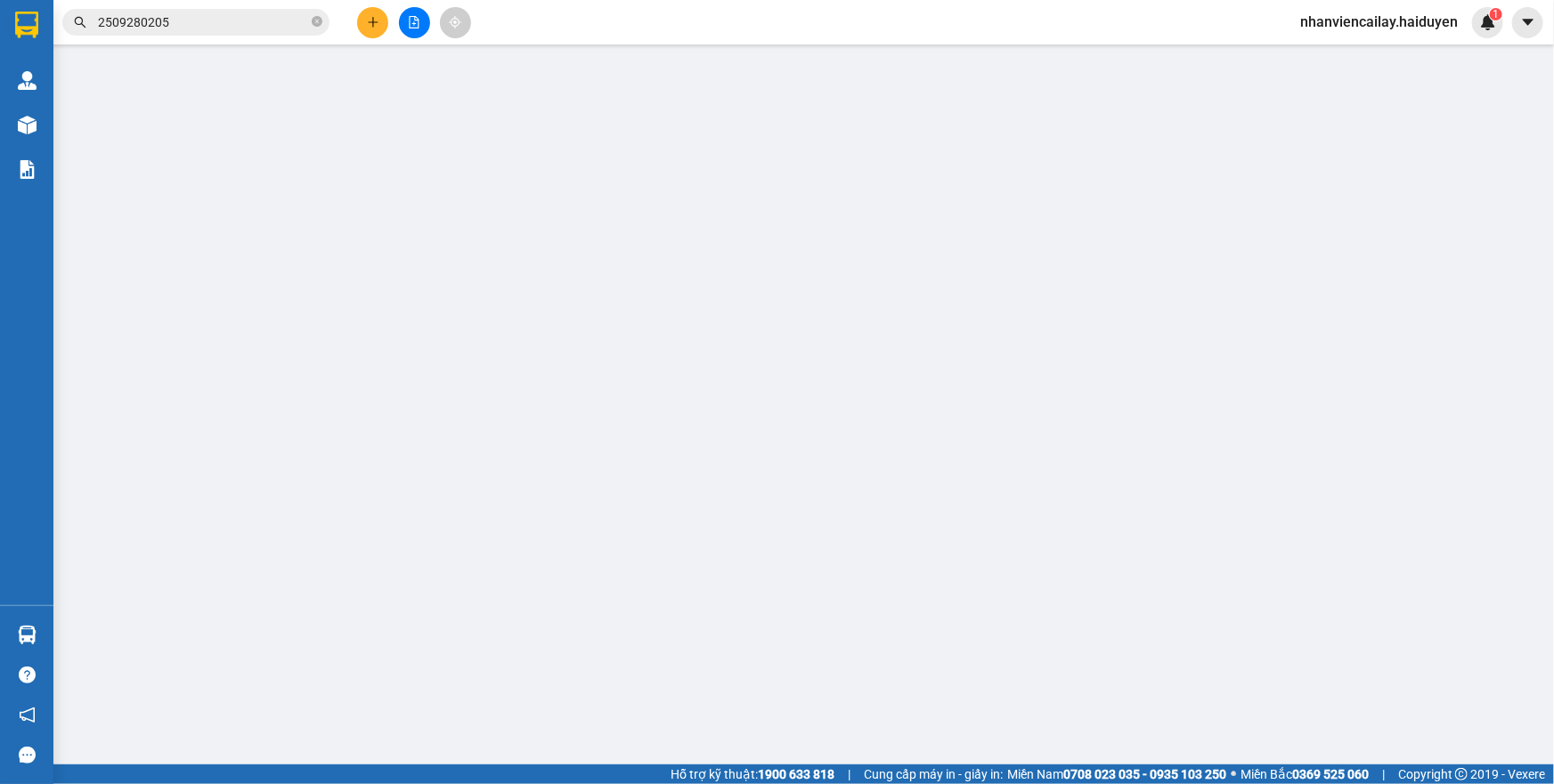
type input "0906412066"
type input "NGÂN"
type input "0582441899"
type input "LX THIÊN PHÚC"
type input "0"
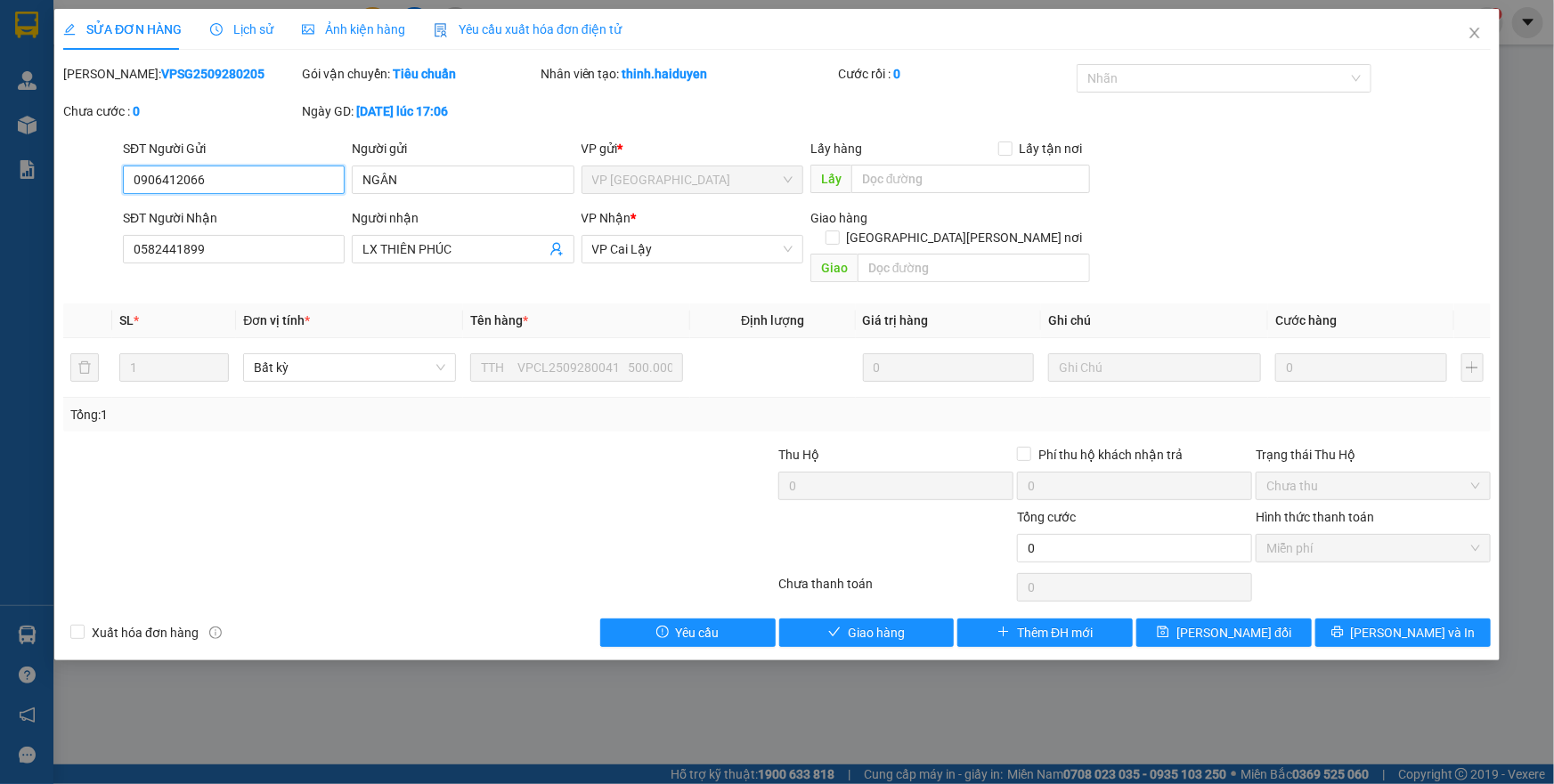
click at [1278, 535] on span "Miễn phí" at bounding box center [1374, 549] width 214 height 27
click at [892, 623] on span "Giao hàng" at bounding box center [876, 633] width 57 height 20
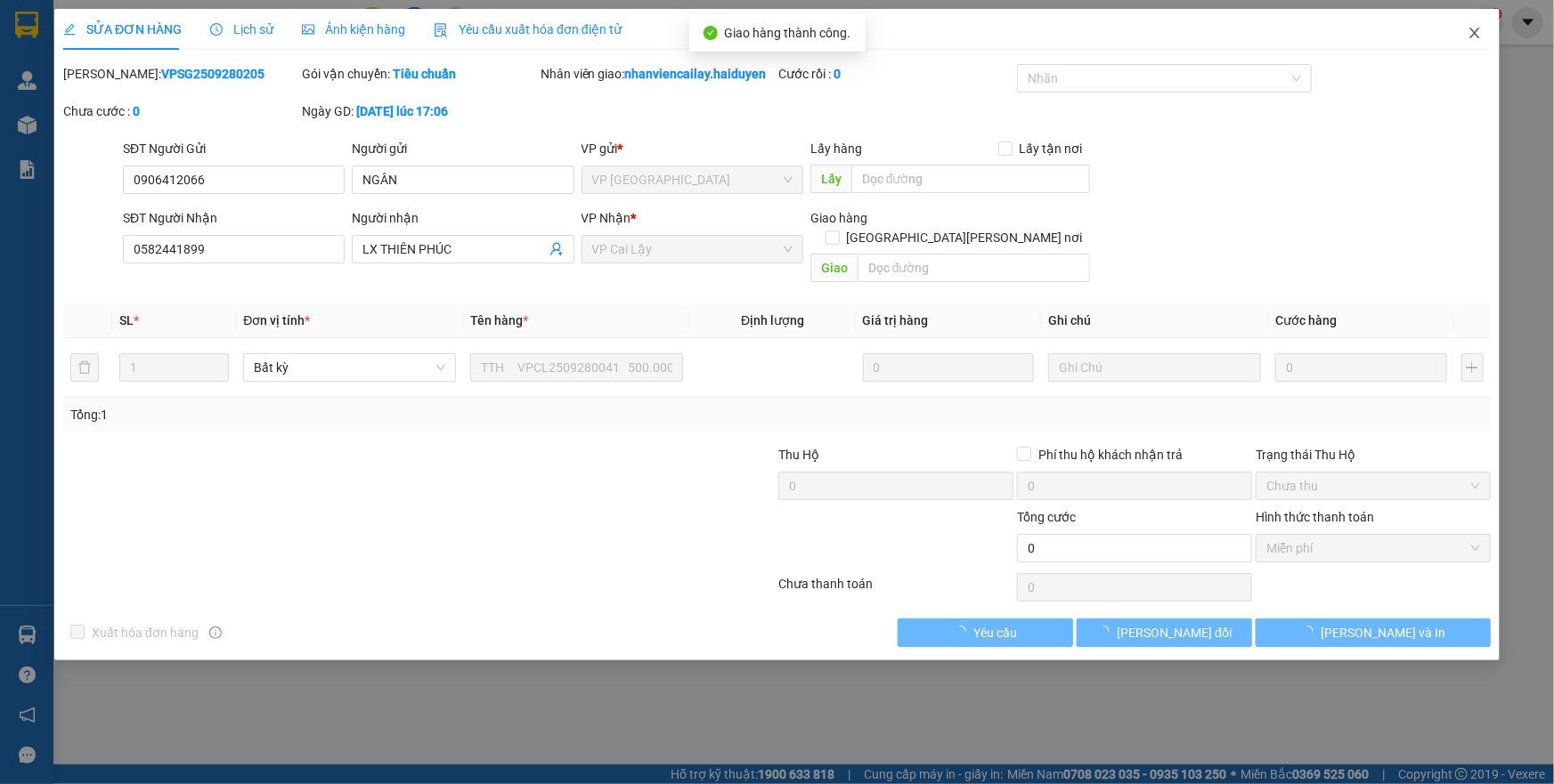
click at [1471, 35] on icon "close" at bounding box center [1475, 33] width 14 height 14
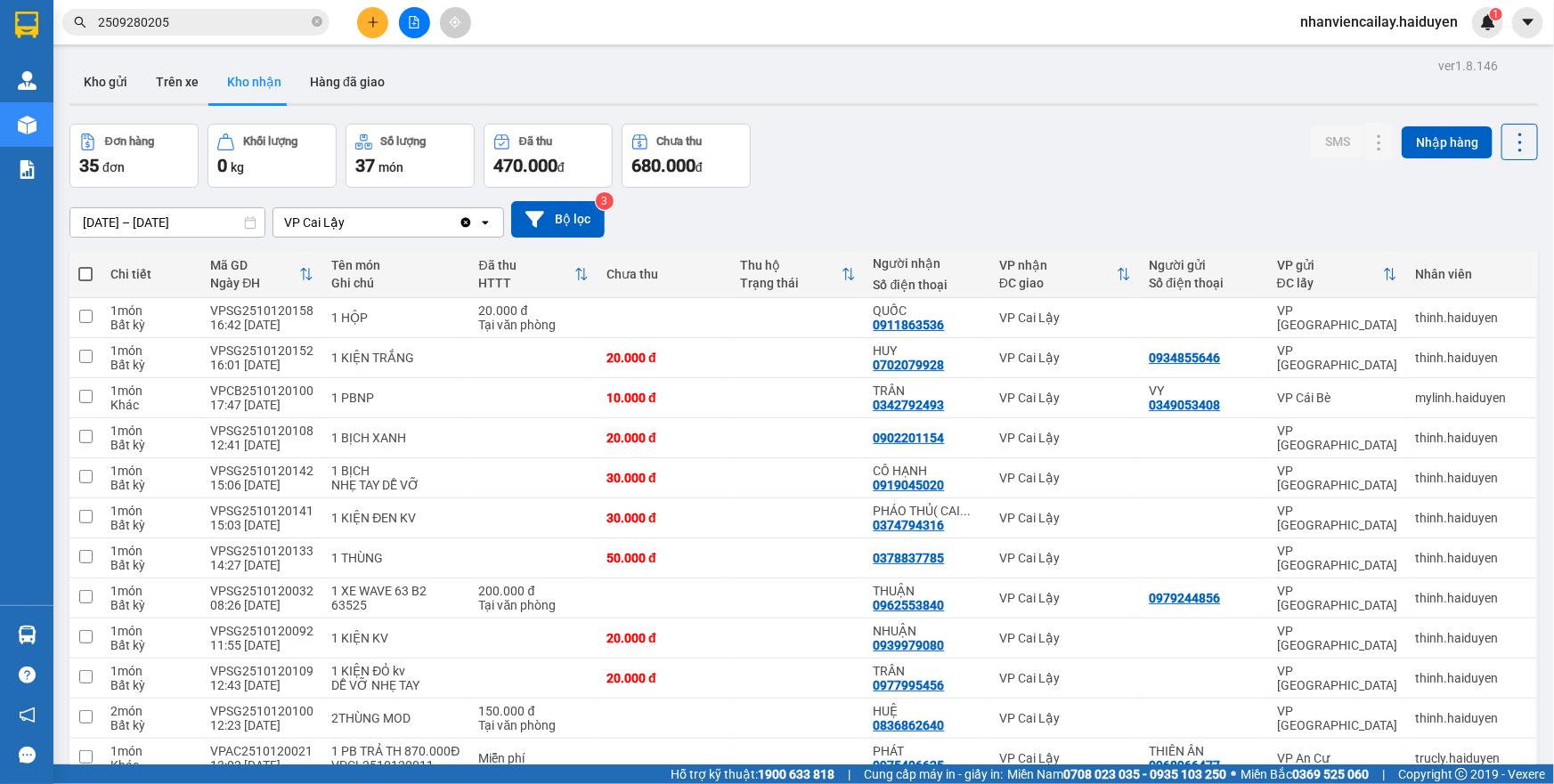
click at [266, 24] on input "2509280205" at bounding box center [203, 23] width 210 height 20
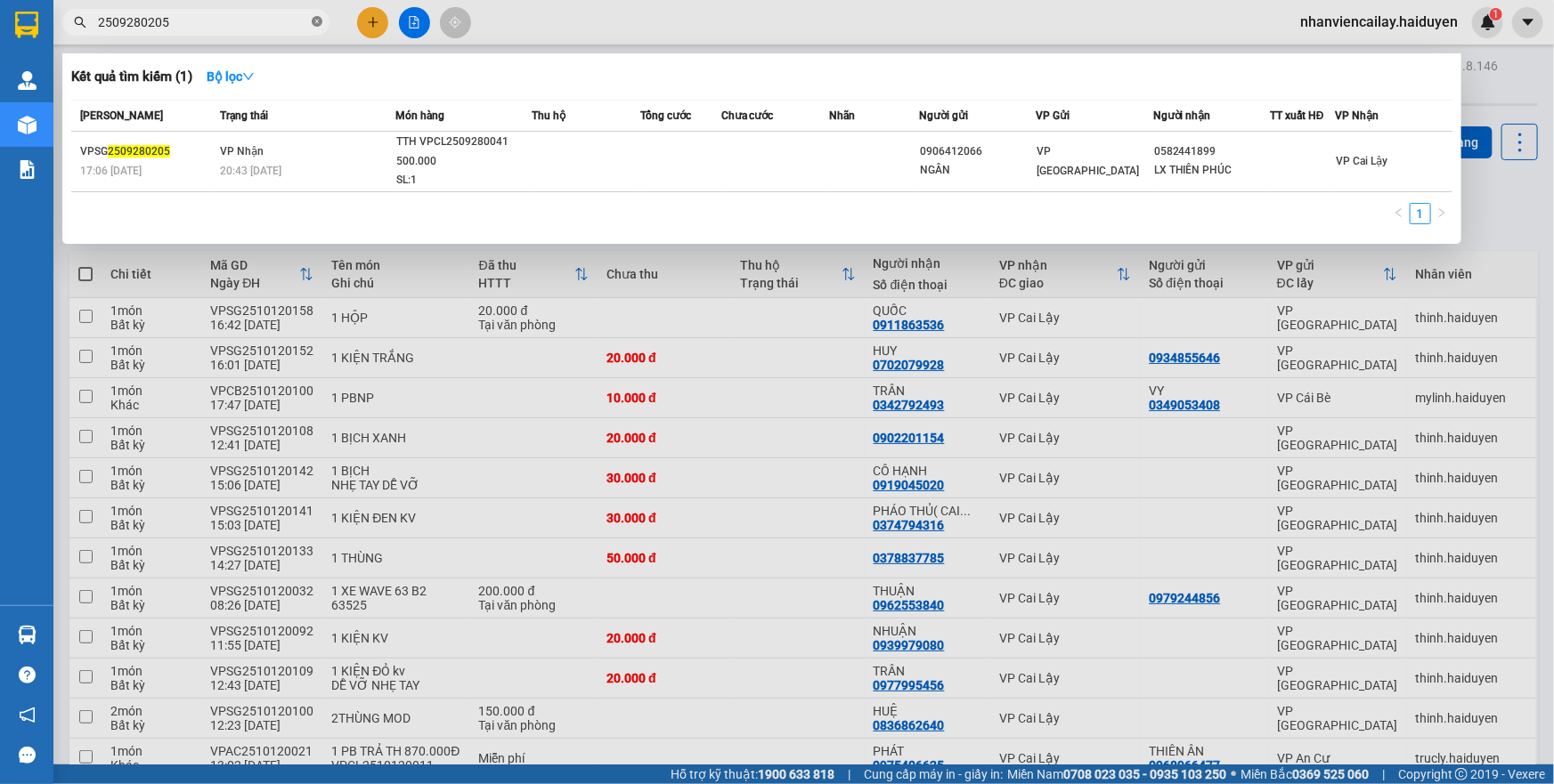
click at [313, 24] on icon "close-circle" at bounding box center [317, 22] width 11 height 11
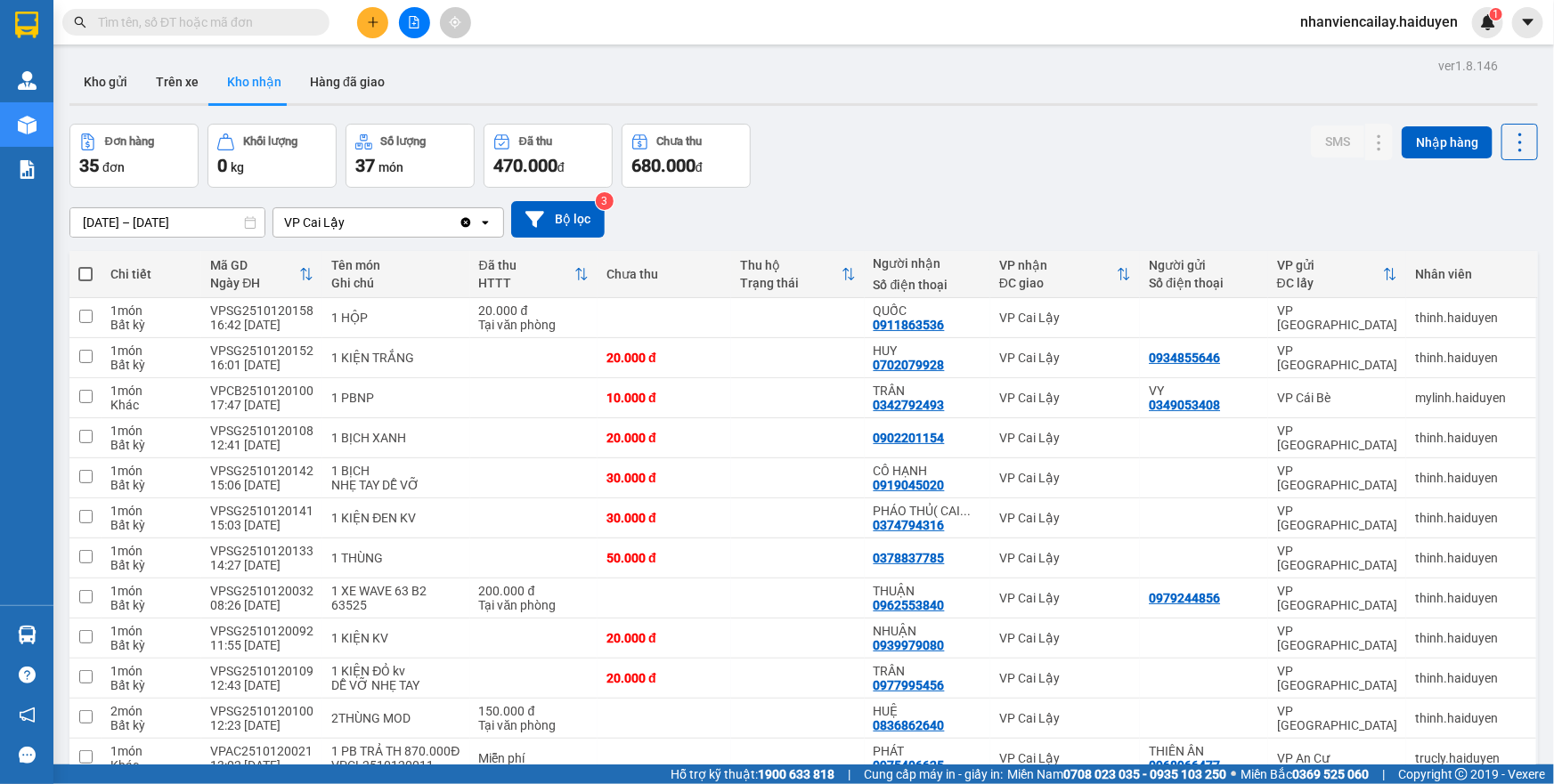
click at [290, 19] on input "text" at bounding box center [203, 23] width 210 height 20
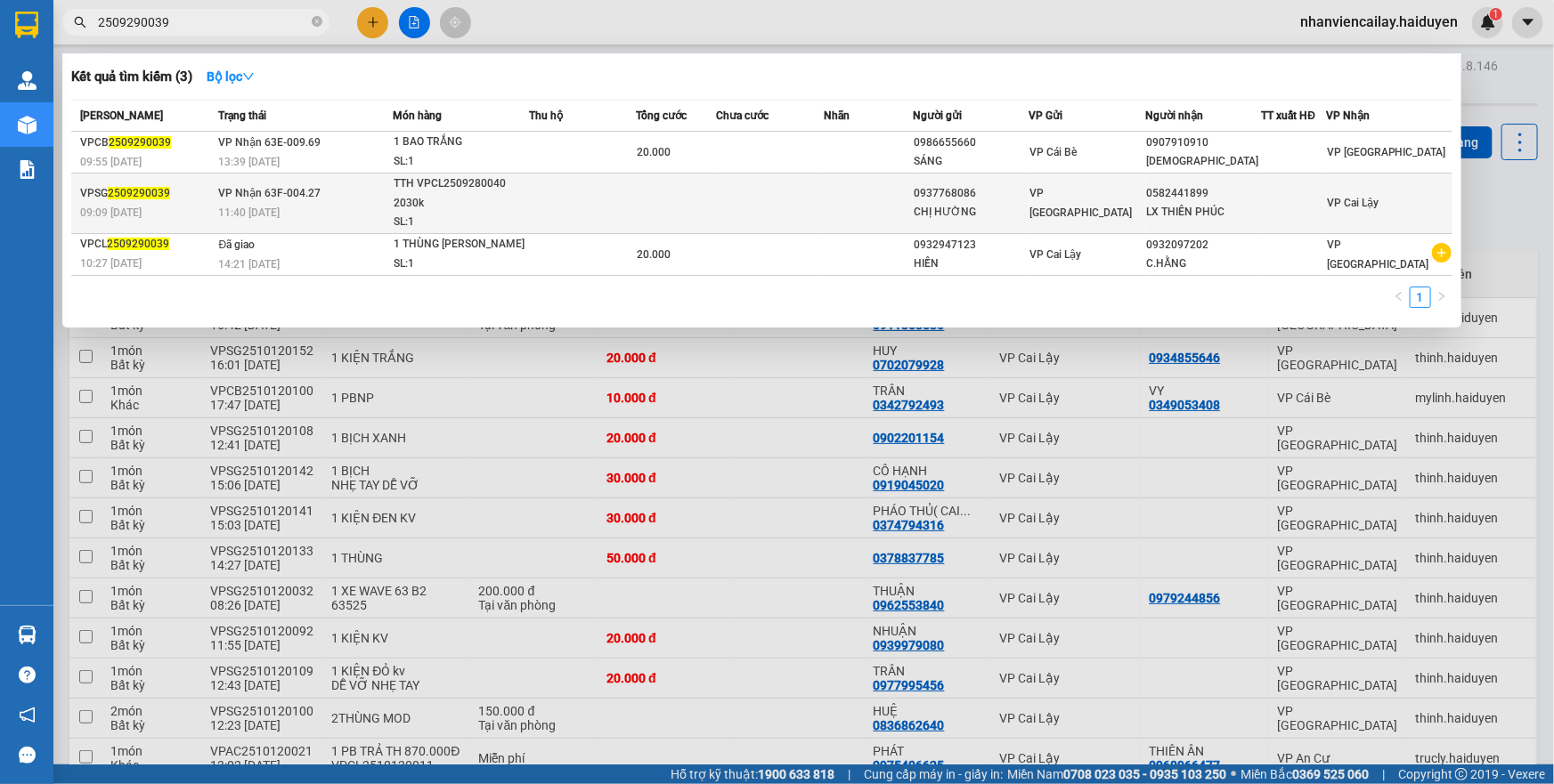
type input "2509290039"
click at [347, 195] on td "VP Nhận 63F-004.27 11:40 - 29/09" at bounding box center [304, 204] width 179 height 61
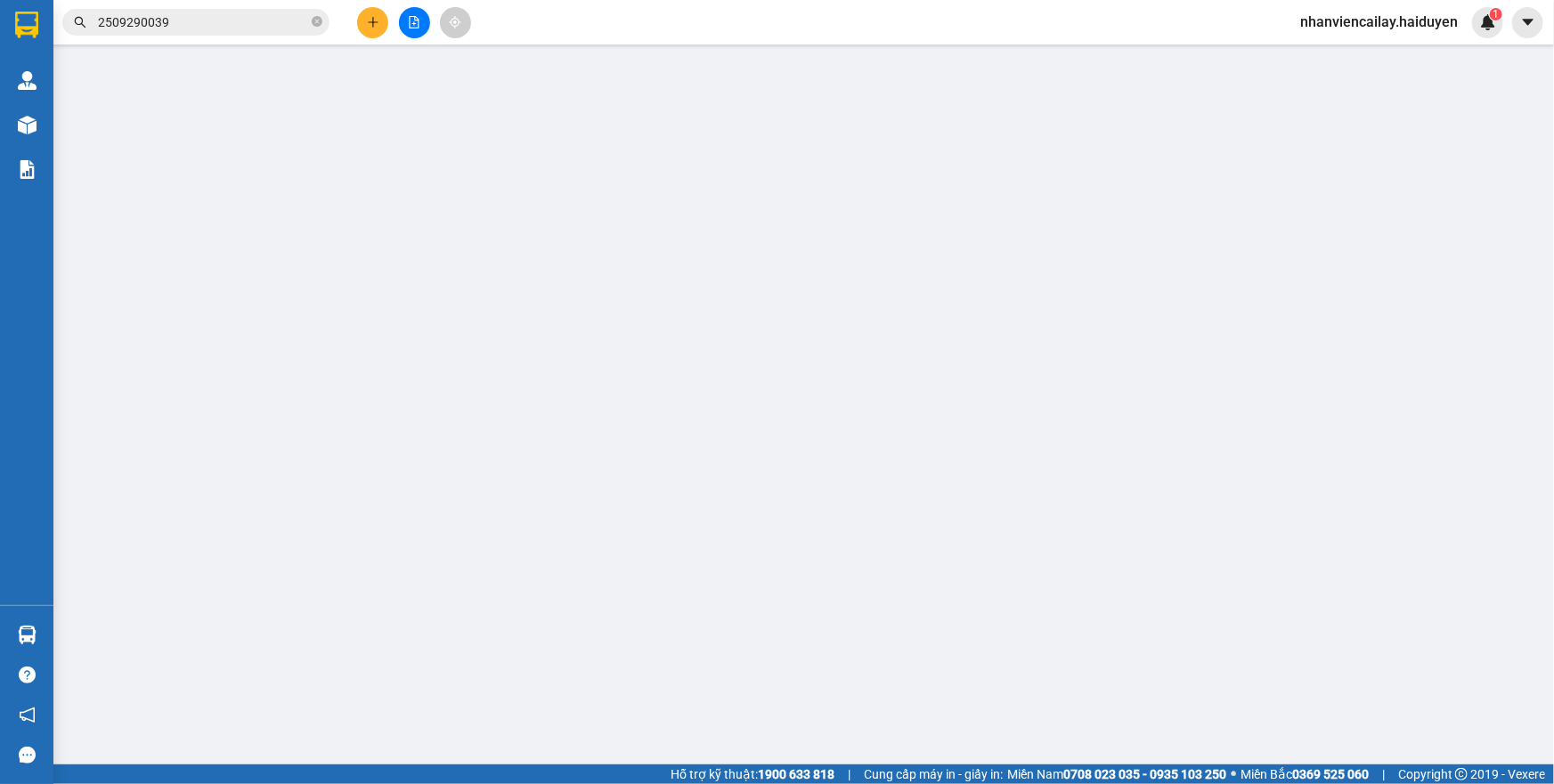
type input "0937768086"
type input "CHỊ HƯỜNG"
type input "0582441899"
type input "LX THIÊN PHÚC"
type input "0"
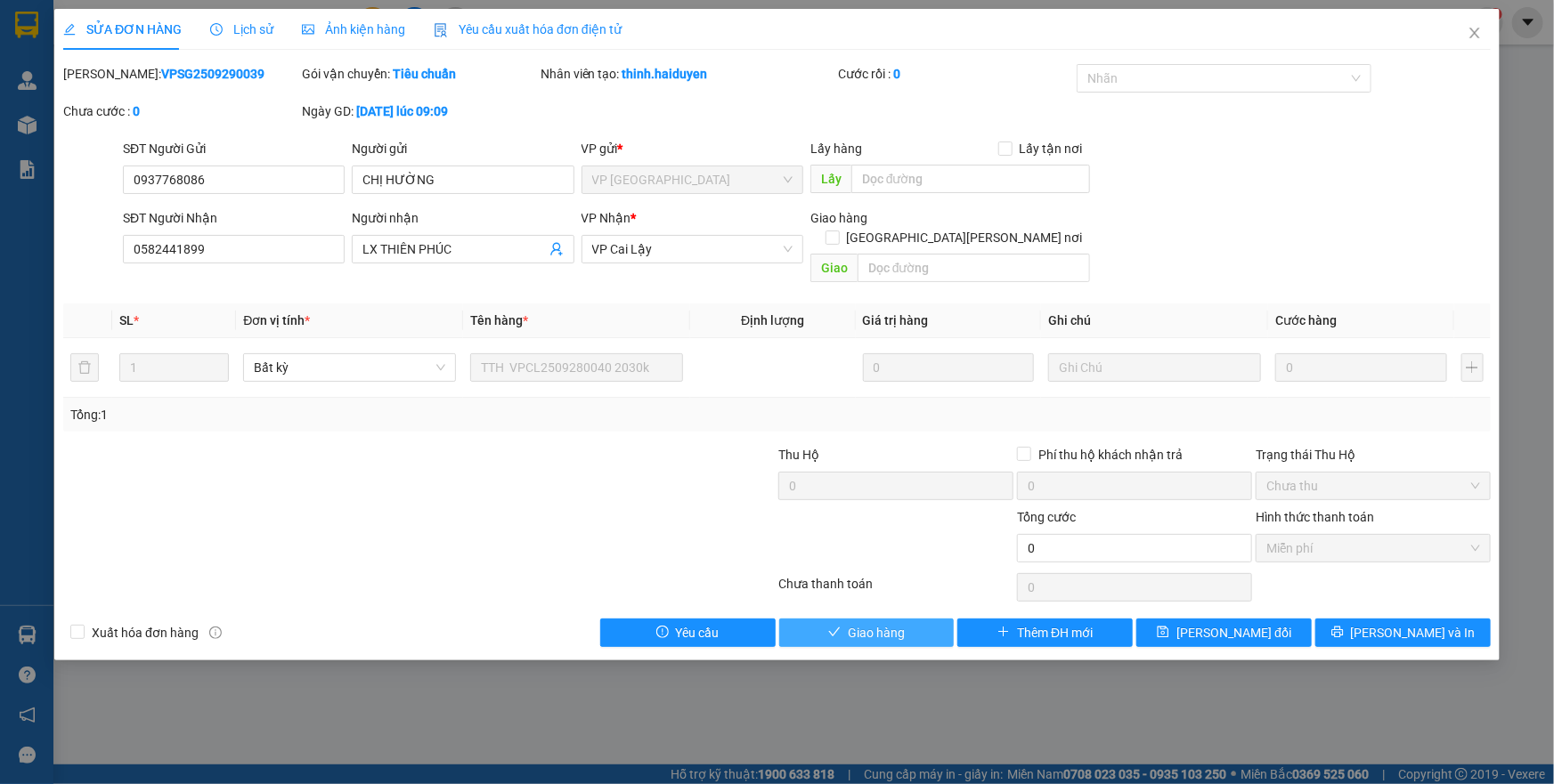
click at [875, 623] on span "Giao hàng" at bounding box center [876, 633] width 57 height 20
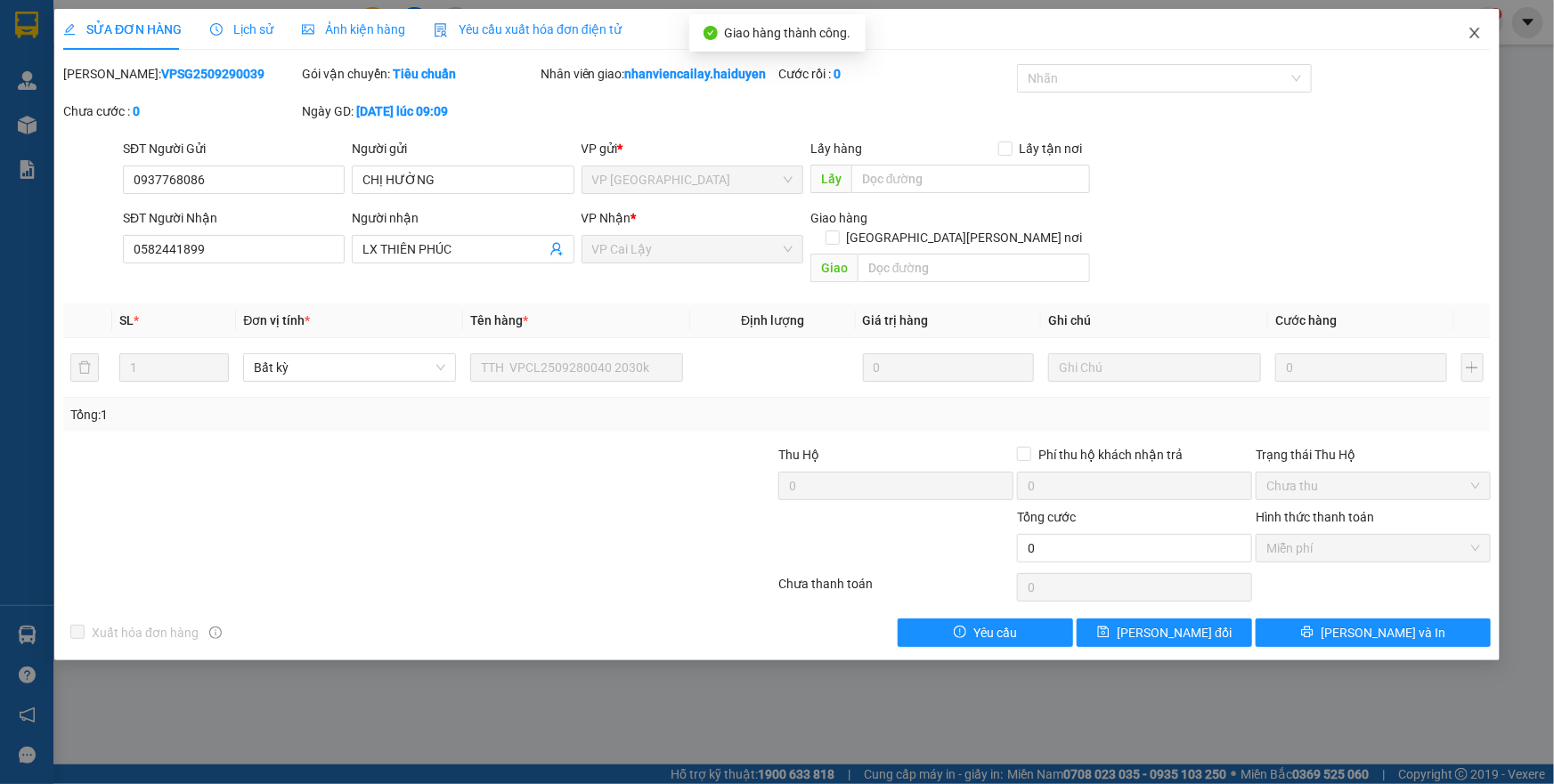
click at [1473, 31] on icon "close" at bounding box center [1474, 33] width 10 height 11
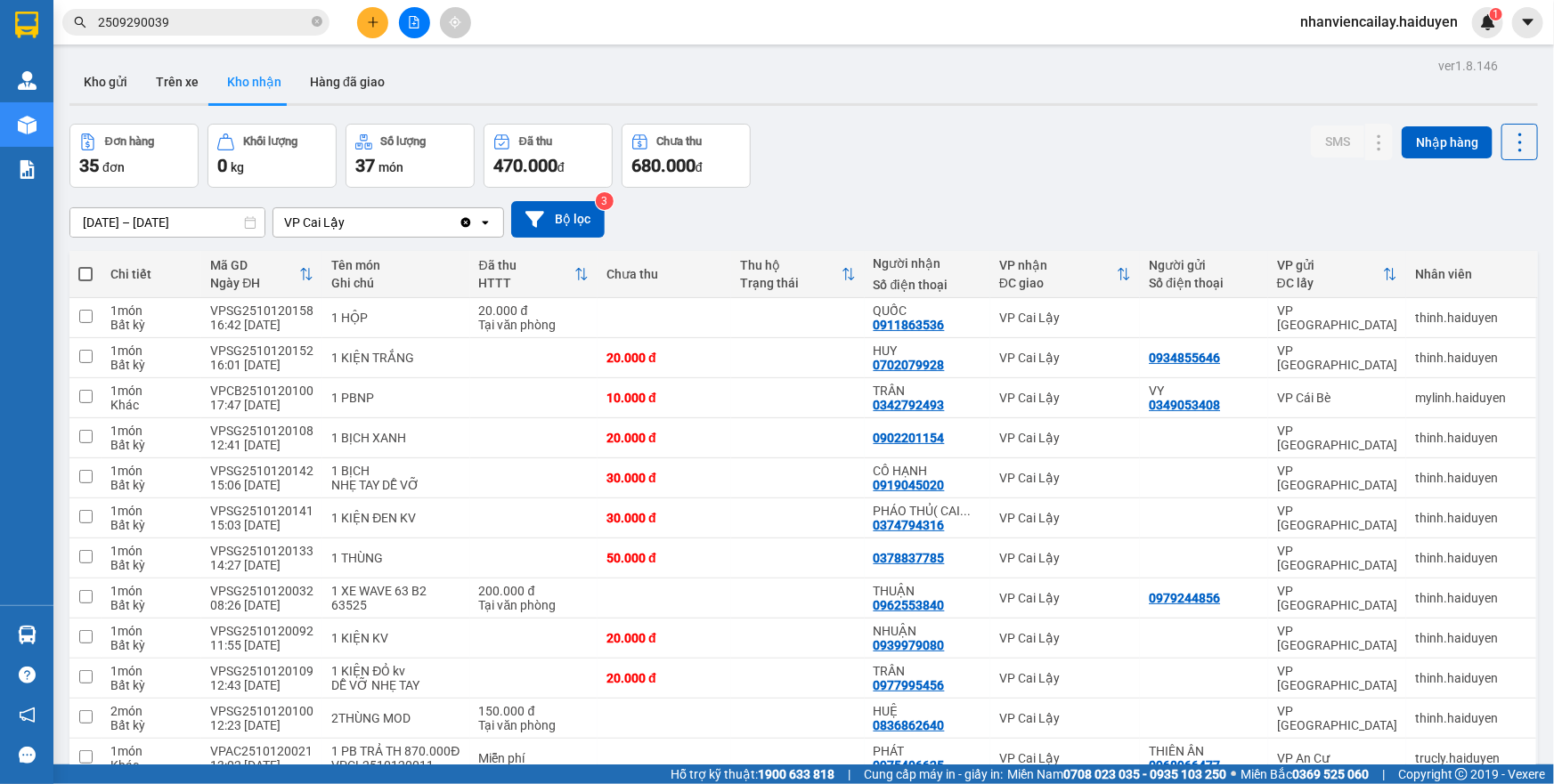
click at [195, 24] on input "2509290039" at bounding box center [203, 23] width 210 height 20
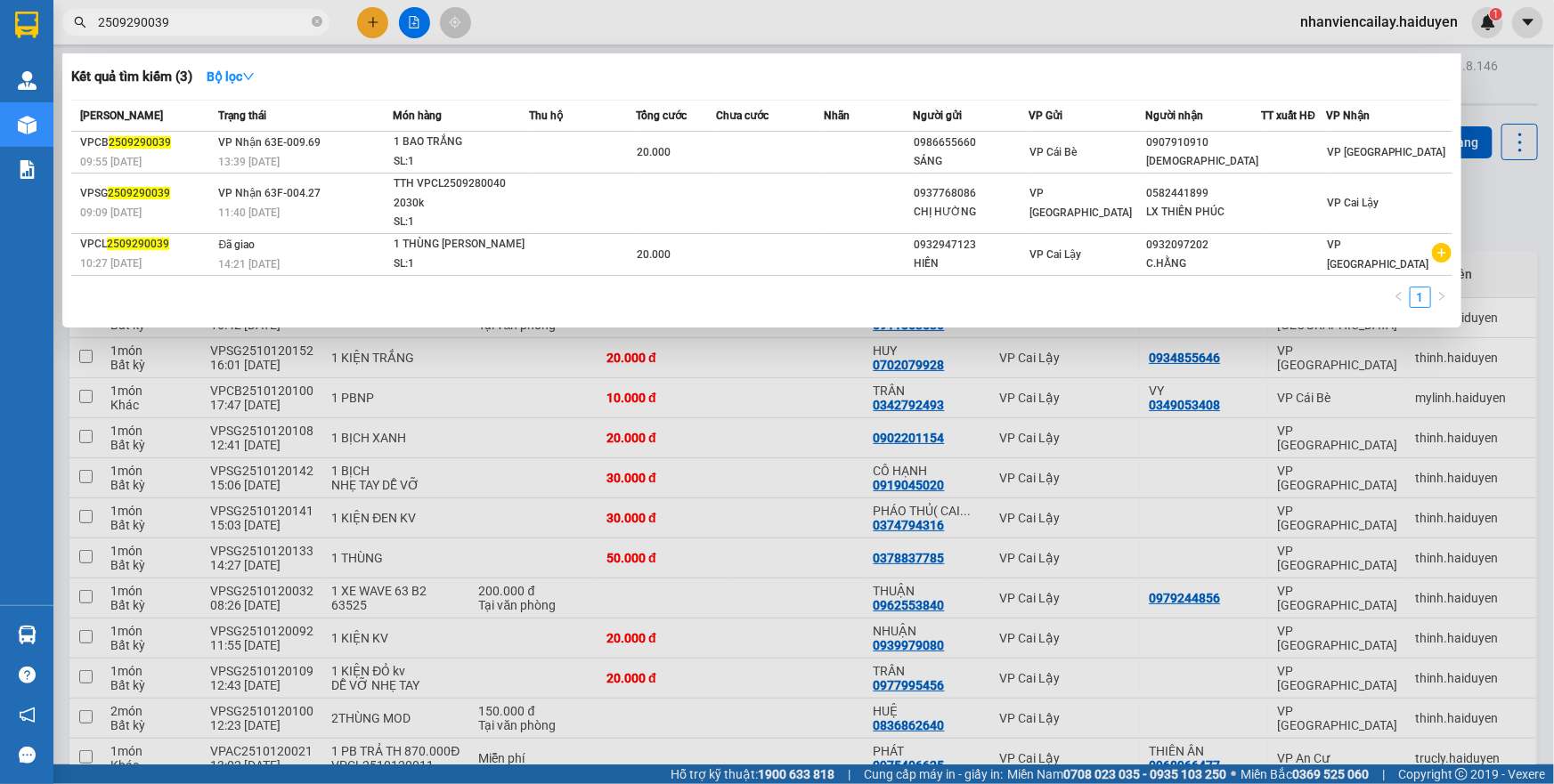
drag, startPoint x: 176, startPoint y: 21, endPoint x: 132, endPoint y: 11, distance: 45.1
click at [132, 11] on span "2509290039" at bounding box center [196, 23] width 267 height 27
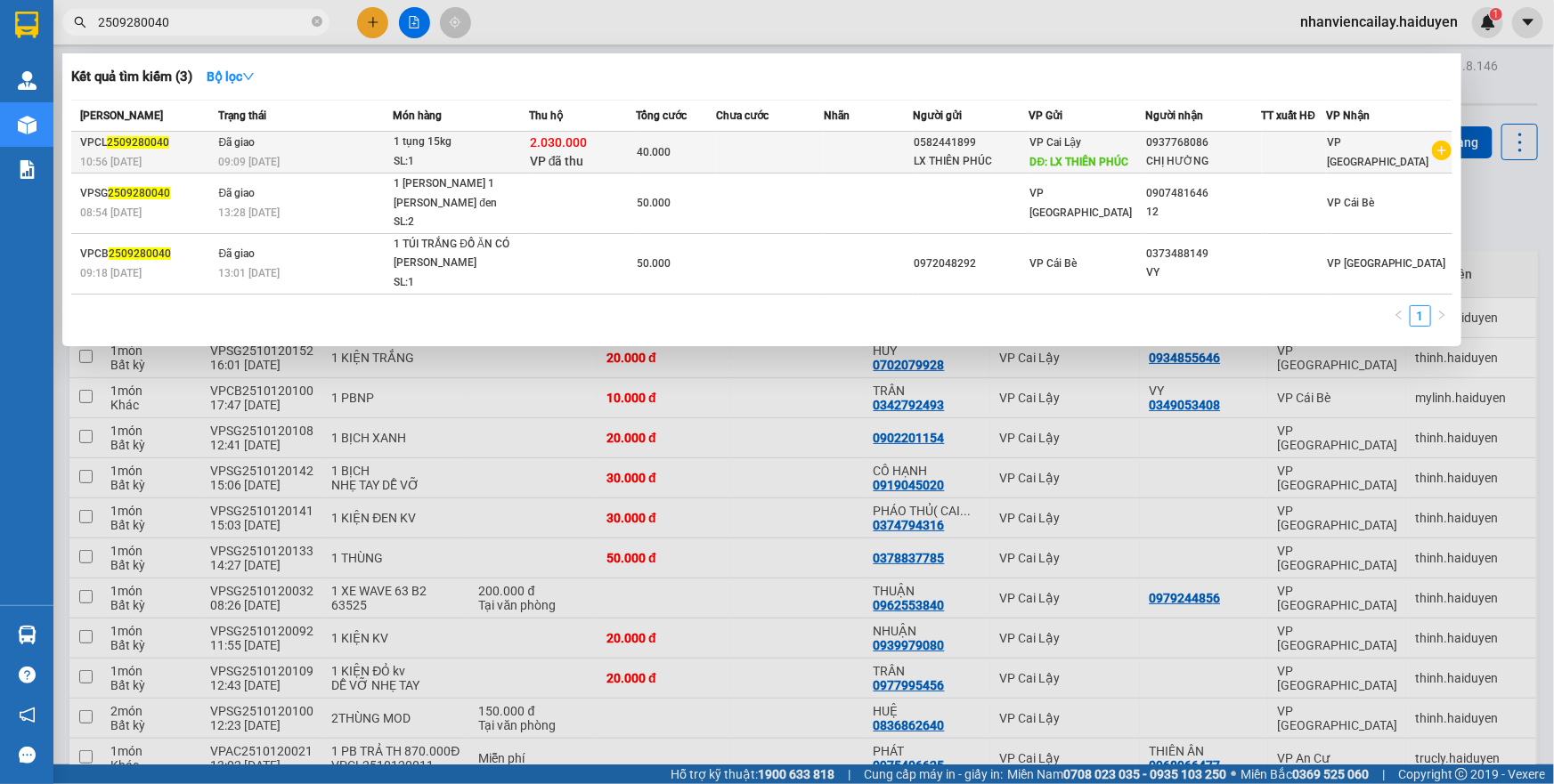
type input "2509280040"
click at [409, 152] on div "SL: 1" at bounding box center [461, 162] width 134 height 20
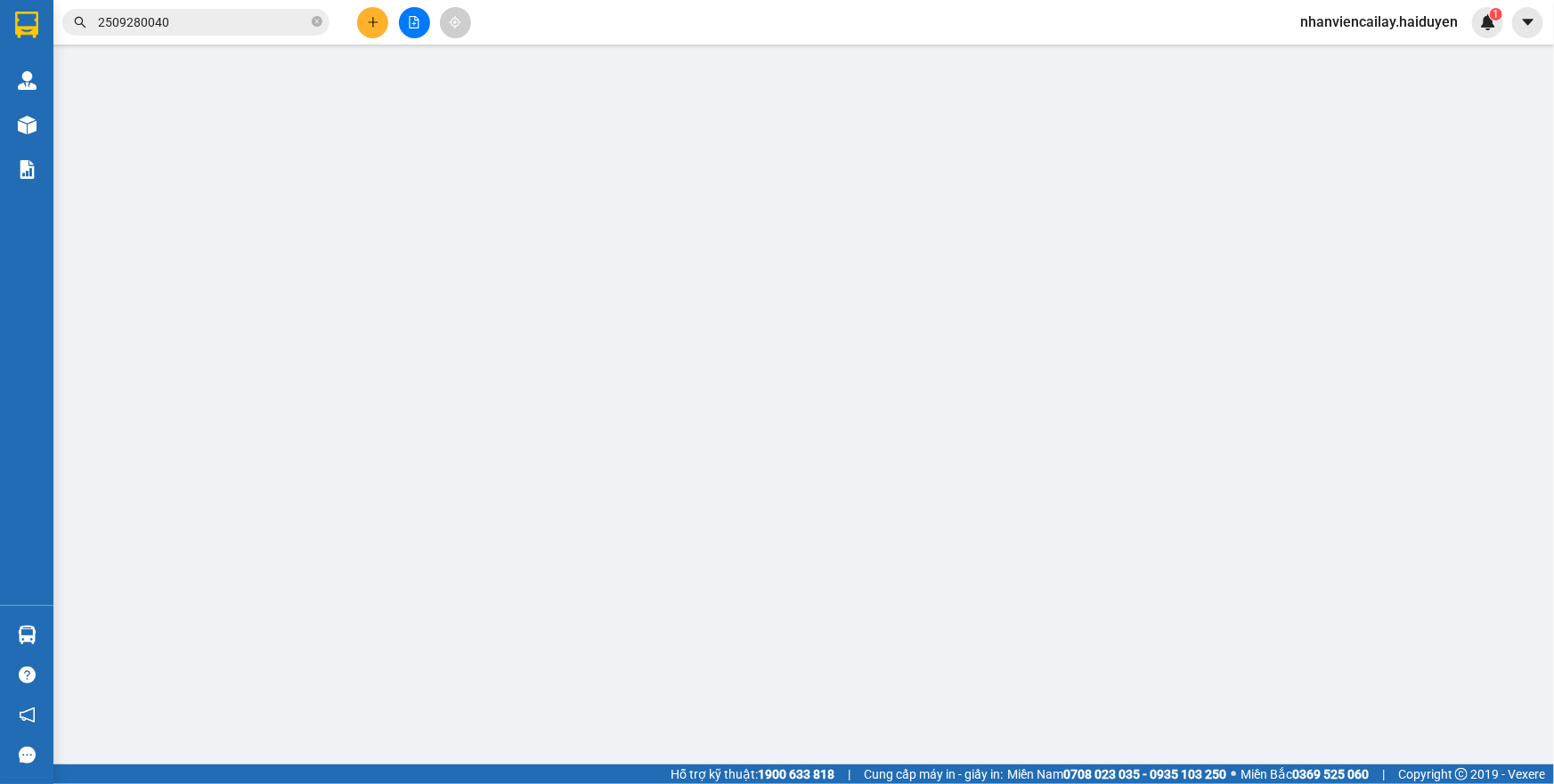
type input "0582441899"
type input "LX THIÊN PHÚC"
type input "0937768086"
type input "CHỊ HƯỜNG"
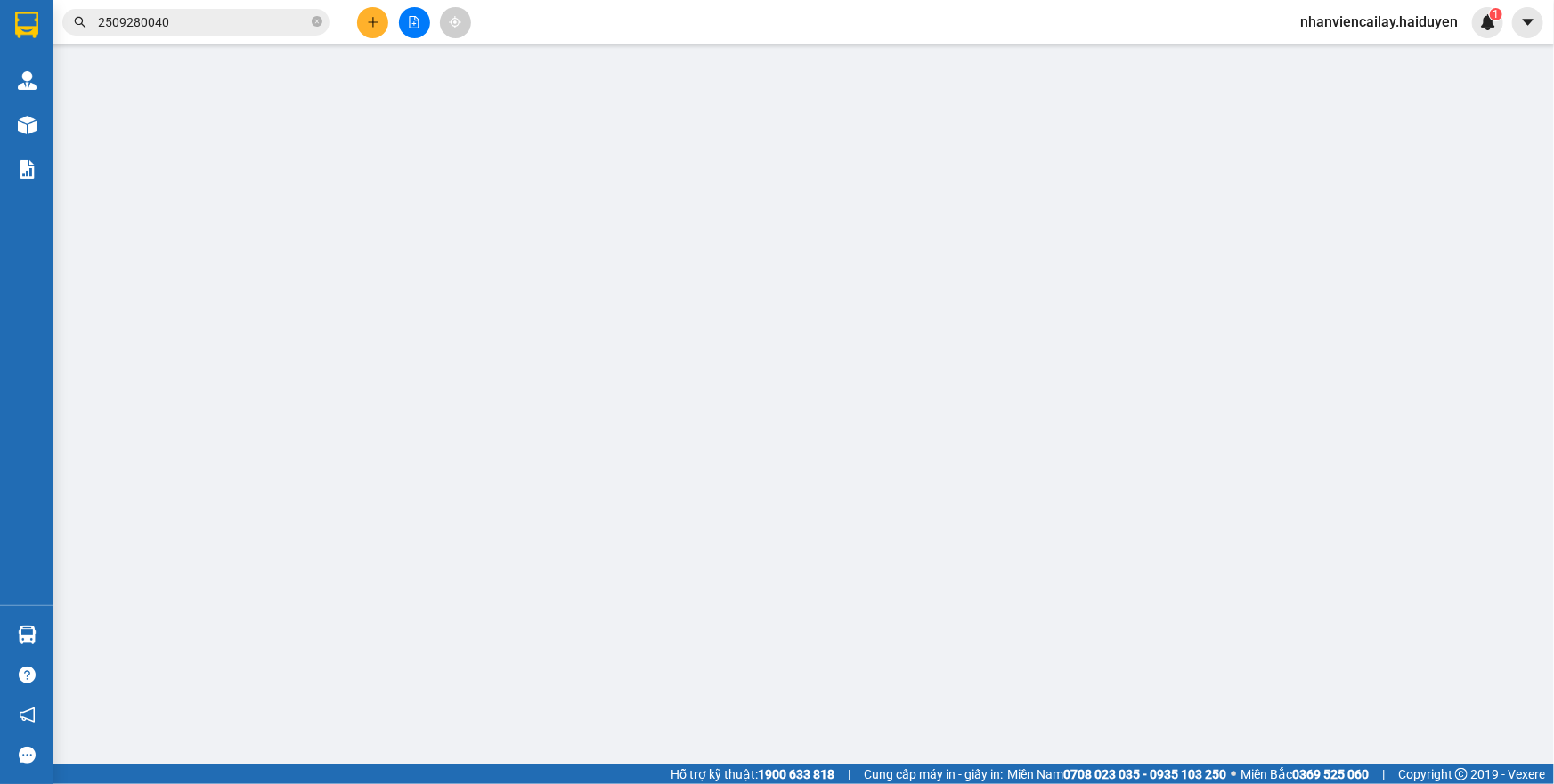
type input "2.030.000"
type input "0"
type input "40.000"
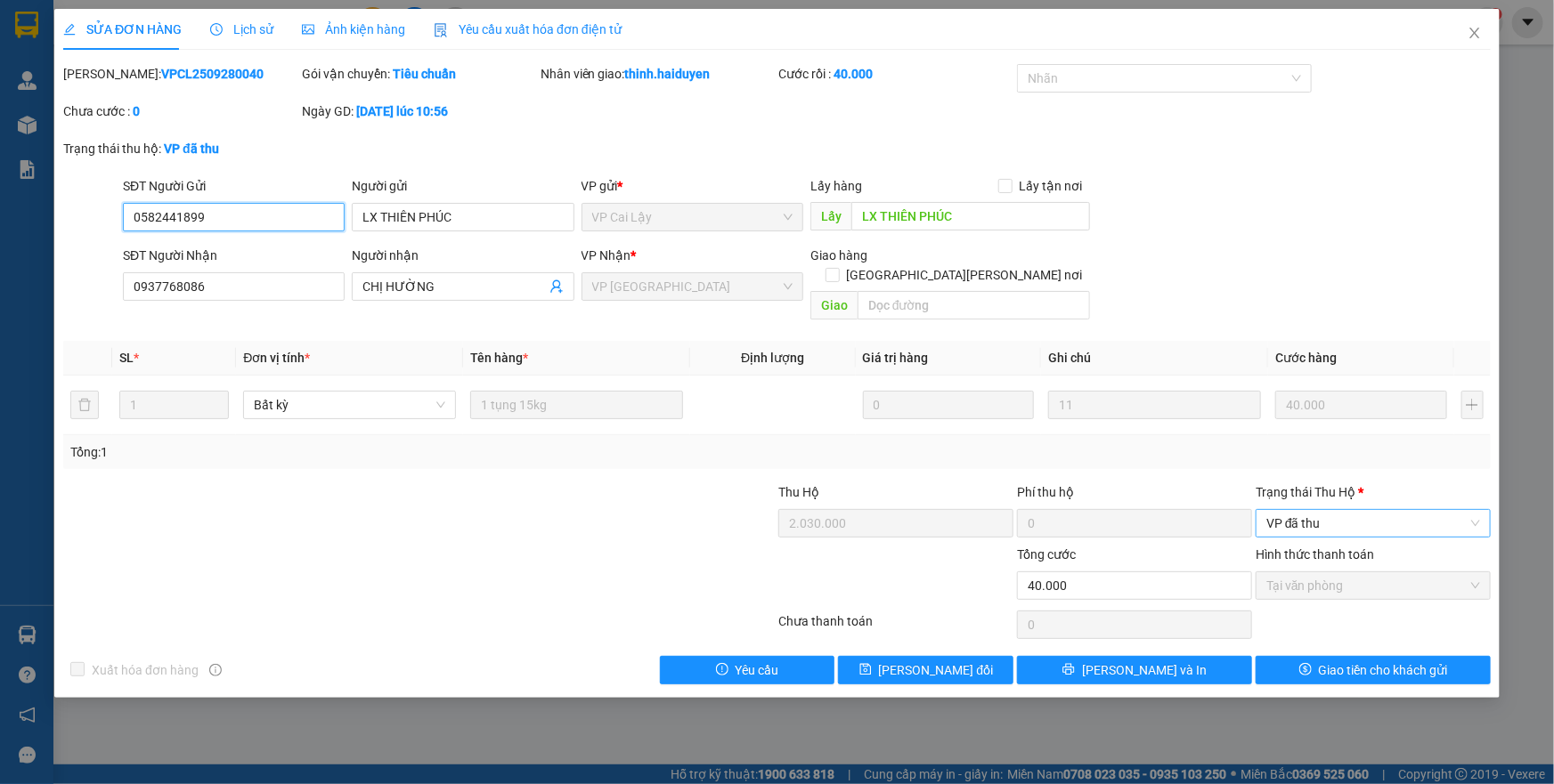
click at [1289, 511] on span "VP đã thu" at bounding box center [1374, 524] width 214 height 27
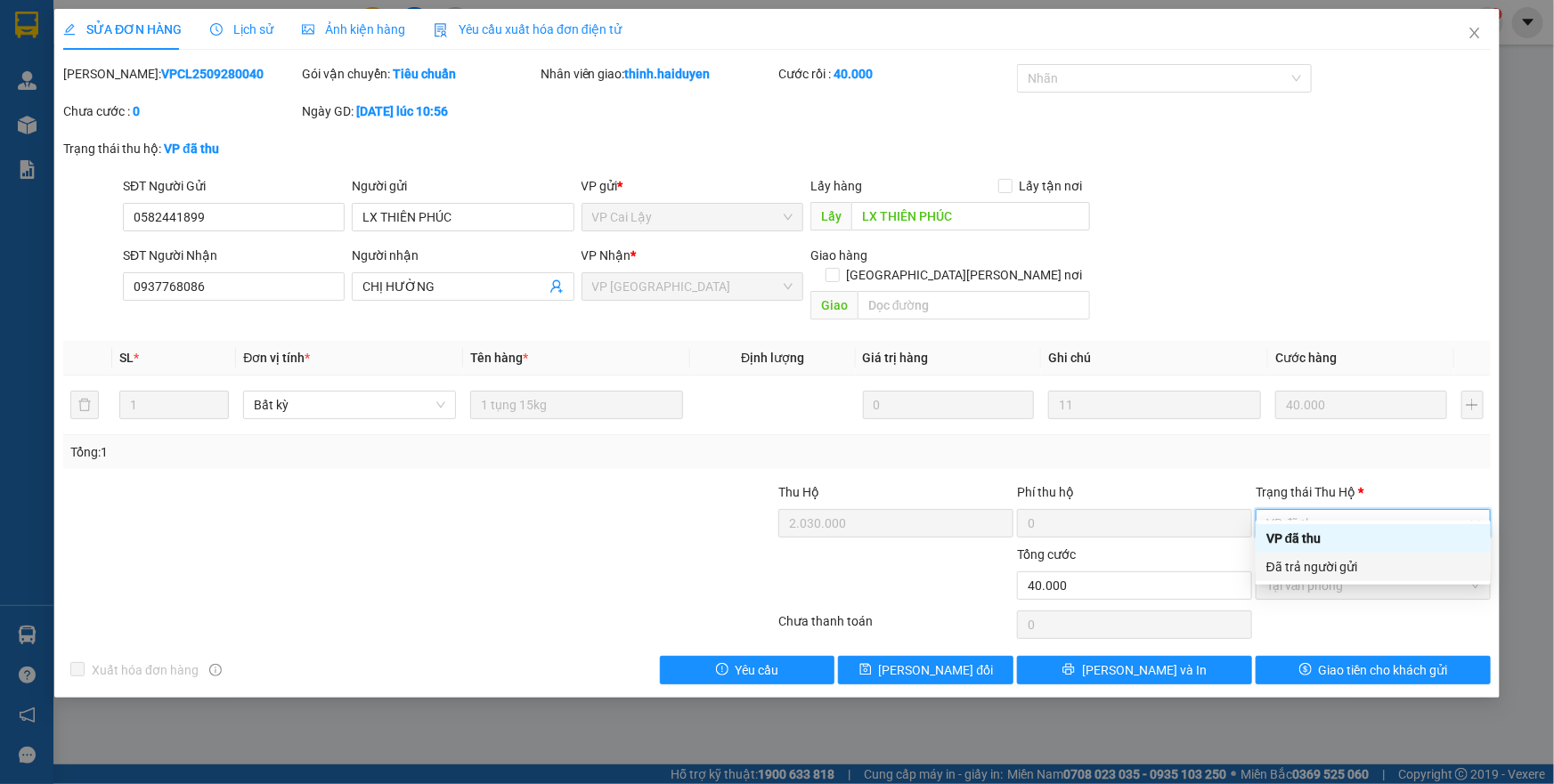
click at [1309, 564] on div "Đã trả người gửi" at bounding box center [1374, 568] width 214 height 20
click at [1399, 664] on div "SỬA ĐƠN HÀNG Lịch sử Ảnh kiện hàng Yêu cầu xuất hóa đơn điện tử Total Paid Fee …" at bounding box center [777, 353] width 1445 height 689
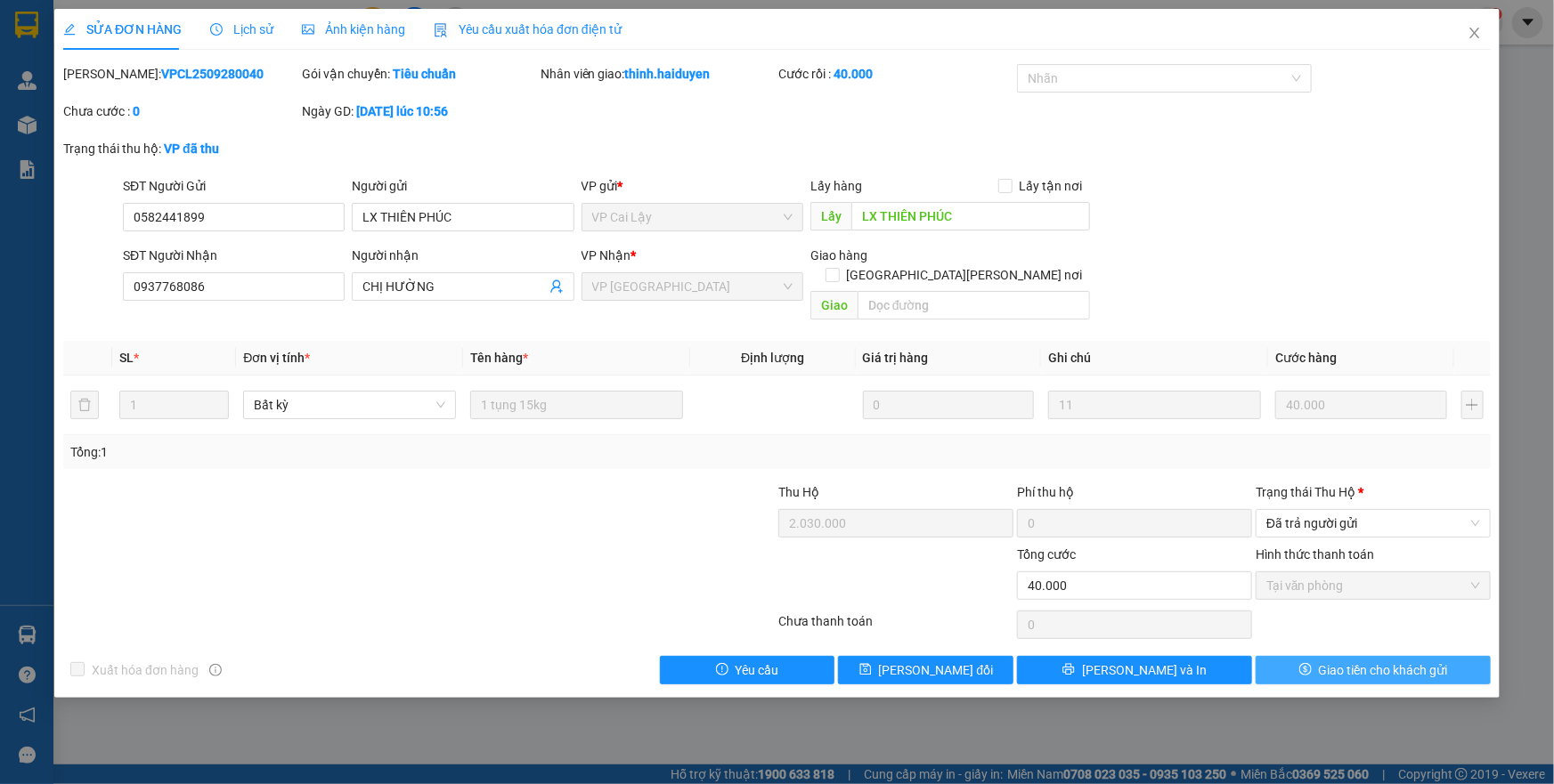
click at [1396, 661] on span "Giao tiền cho khách gửi" at bounding box center [1384, 671] width 130 height 20
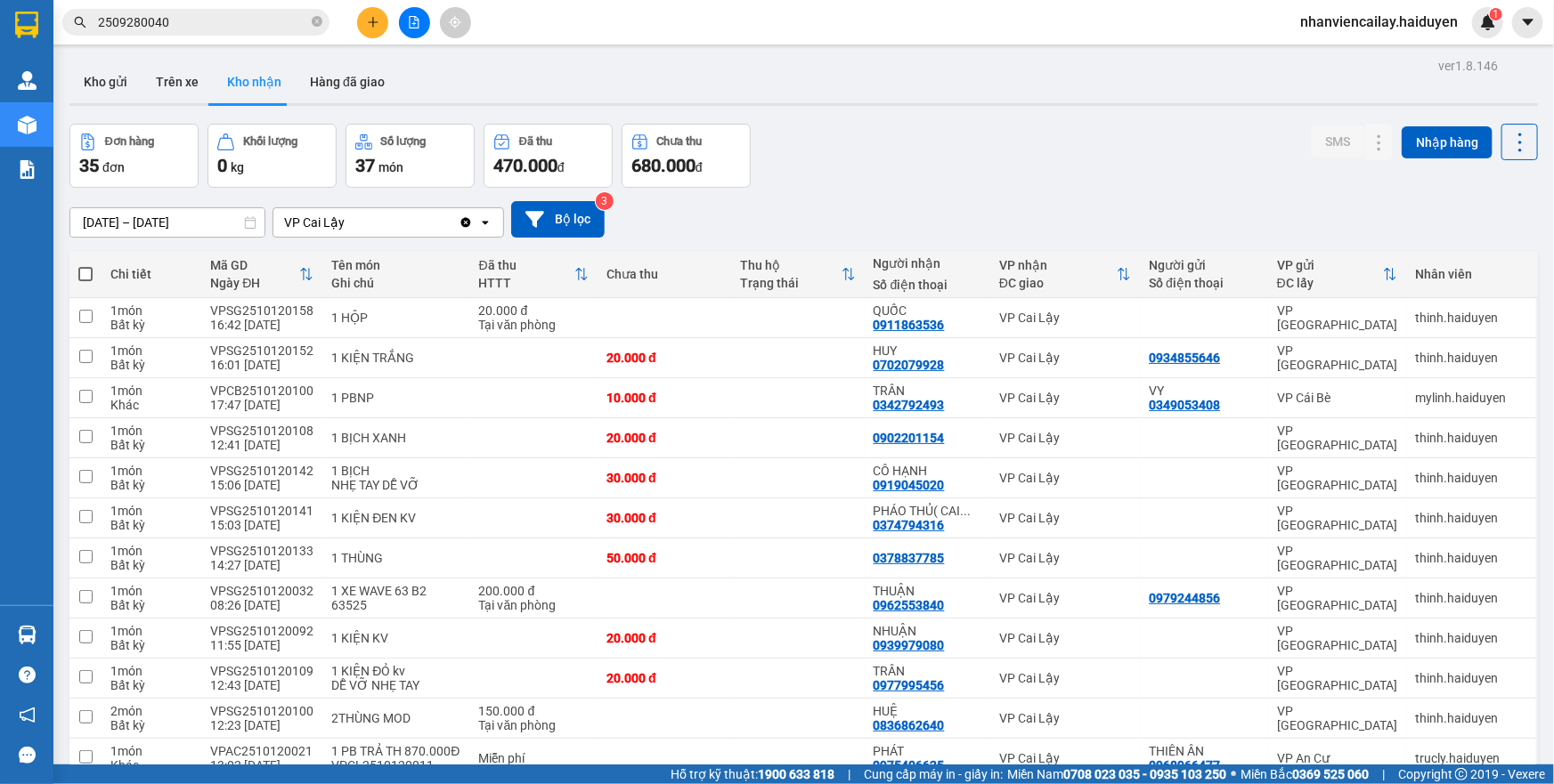
click at [245, 18] on input "2509280040" at bounding box center [203, 23] width 210 height 20
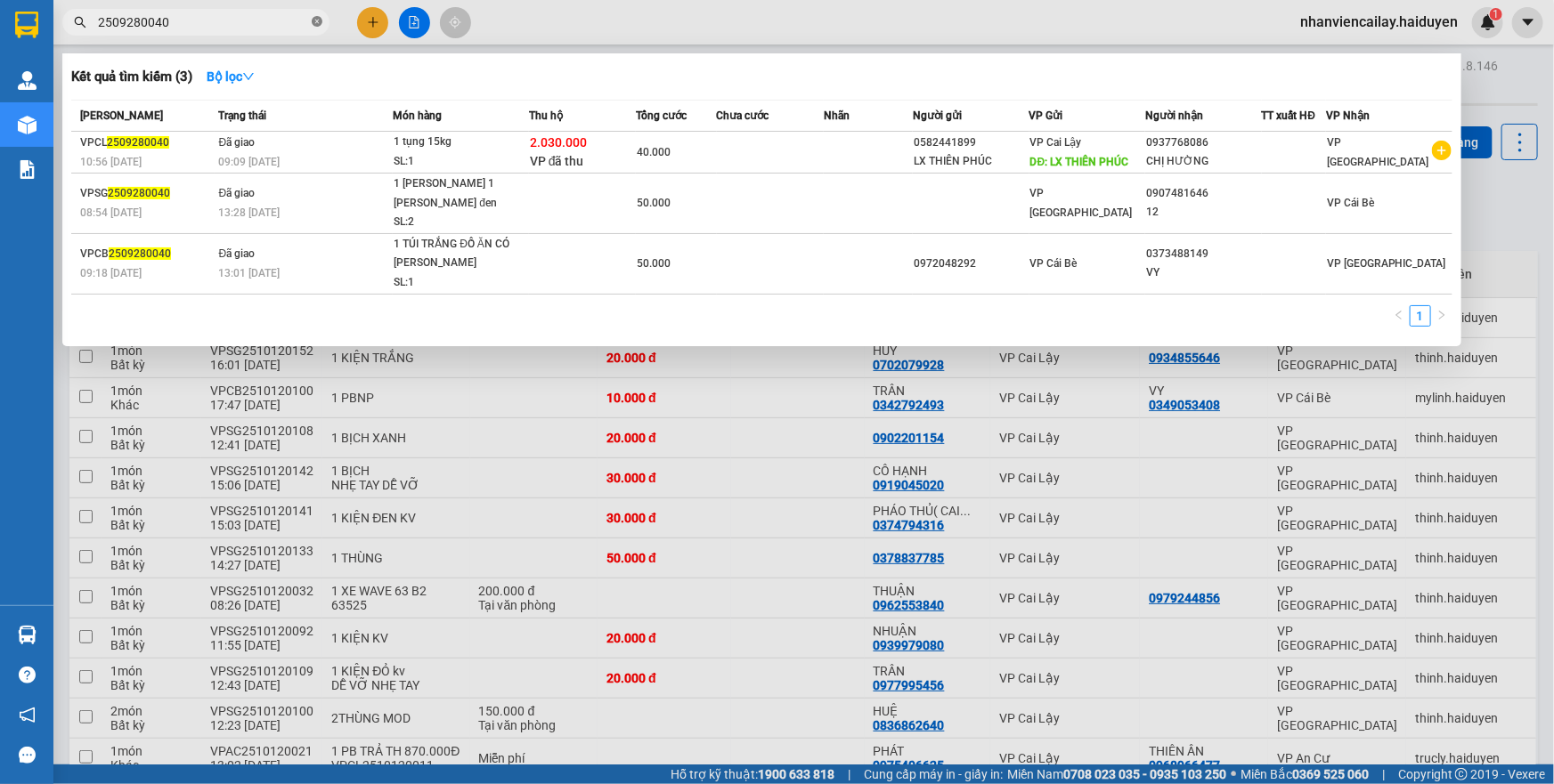
click at [321, 22] on icon "close-circle" at bounding box center [317, 22] width 11 height 11
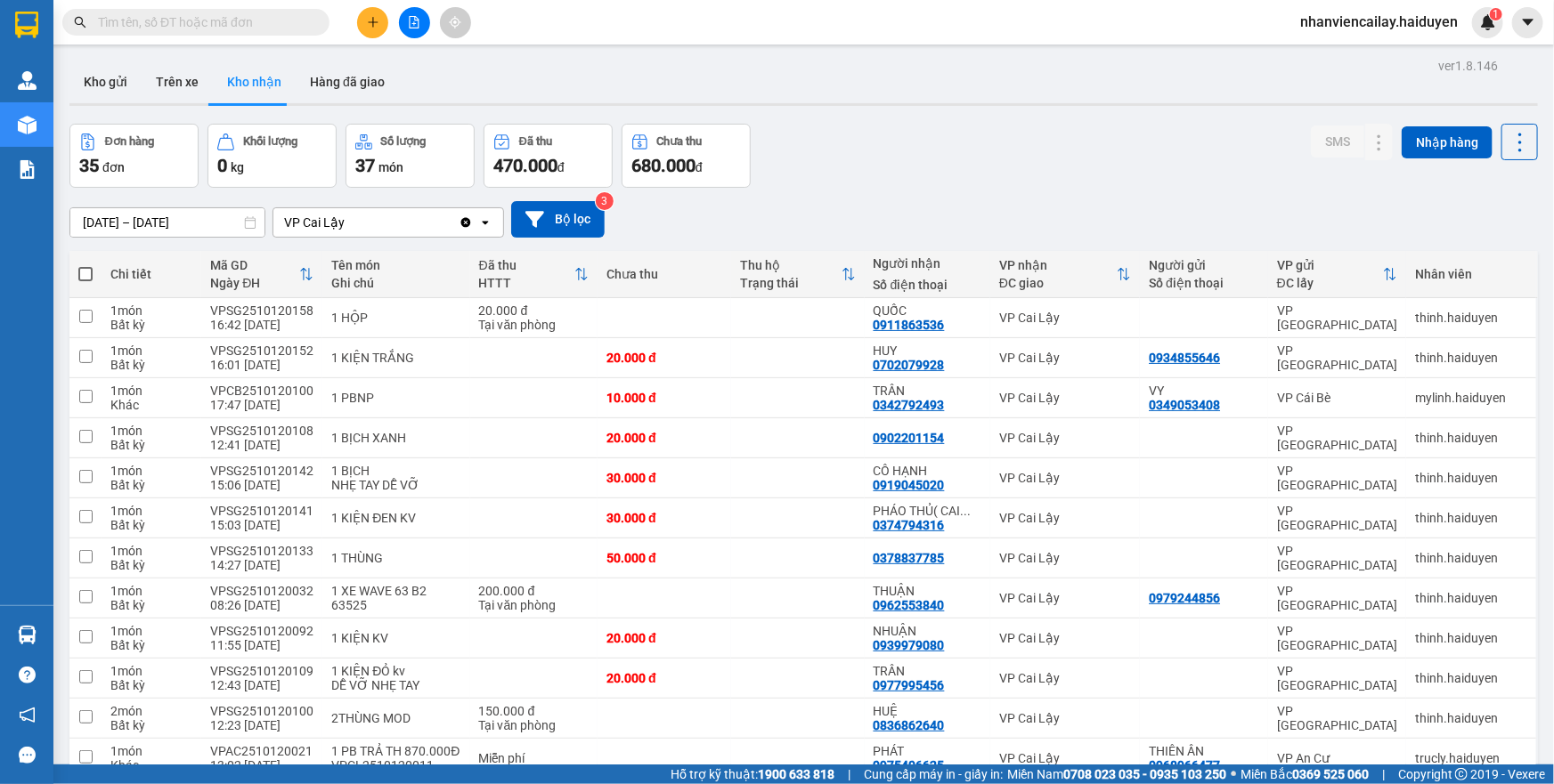
click at [201, 22] on input "text" at bounding box center [203, 23] width 210 height 20
click at [283, 14] on input "text" at bounding box center [203, 23] width 210 height 20
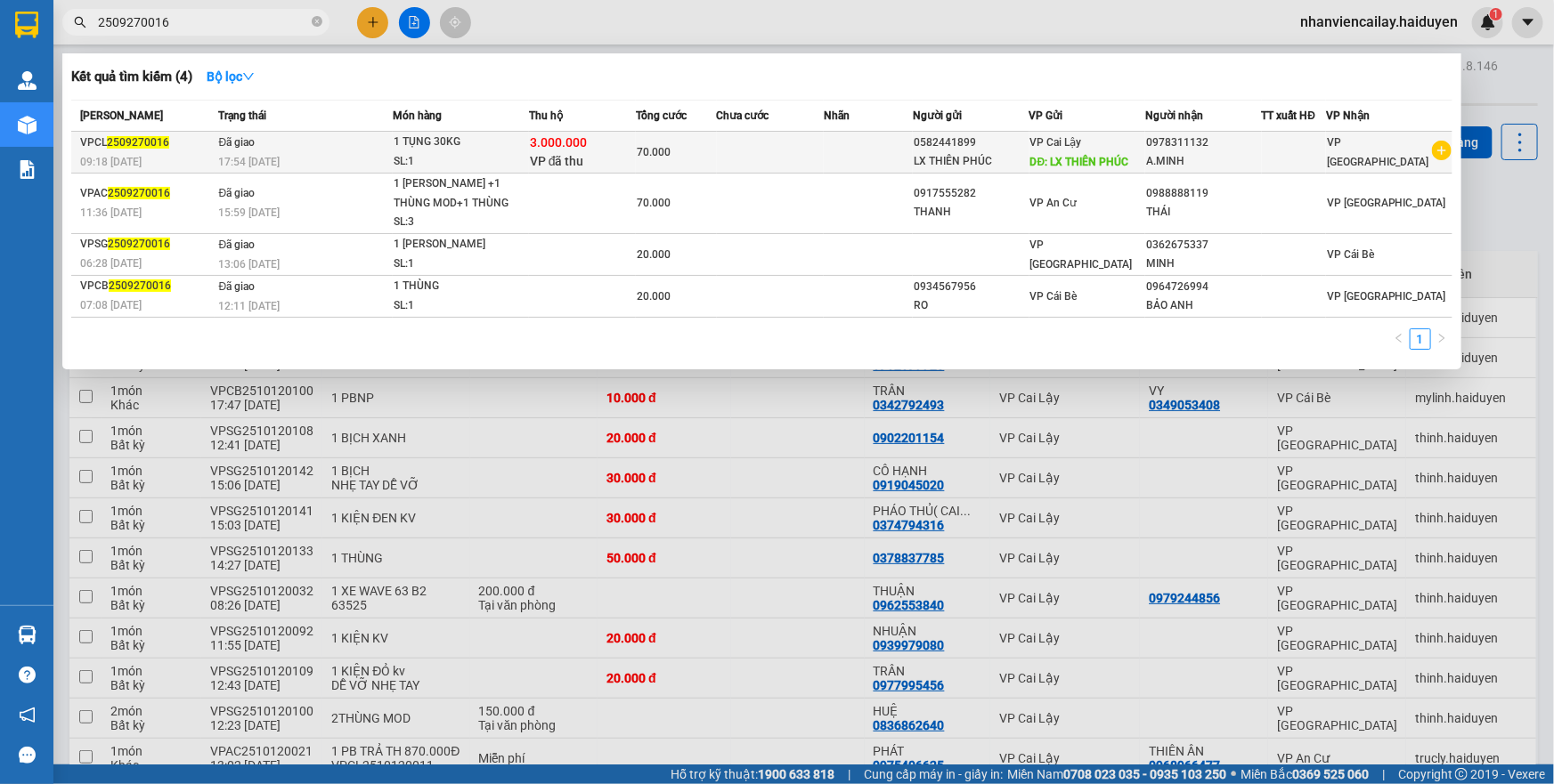
type input "2509270016"
click at [322, 142] on td "Đã giao 17:54 - 27/09" at bounding box center [304, 153] width 179 height 42
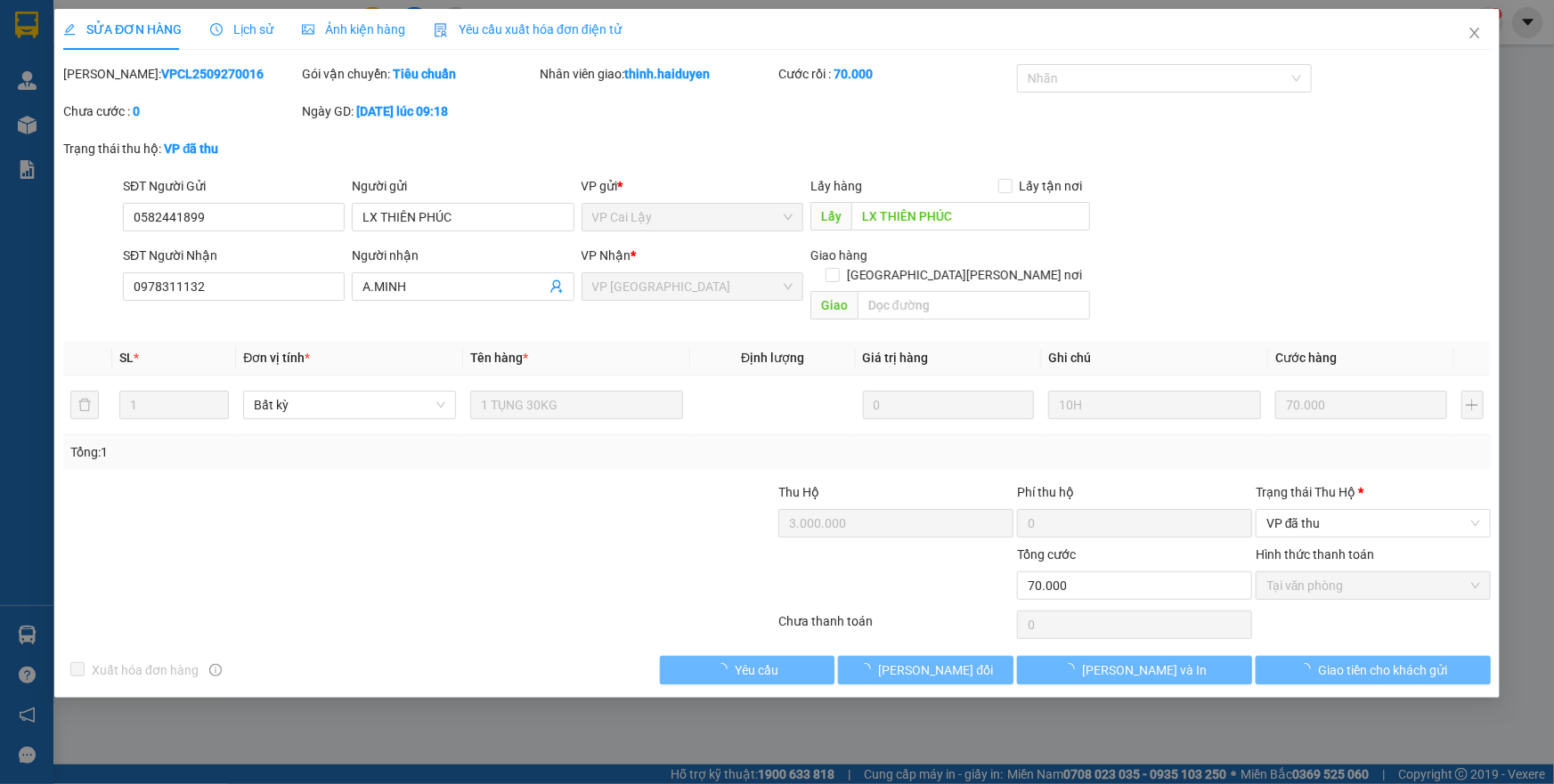
type input "0582441899"
type input "LX THIÊN PHÚC"
type input "0978311132"
type input "A.MINH"
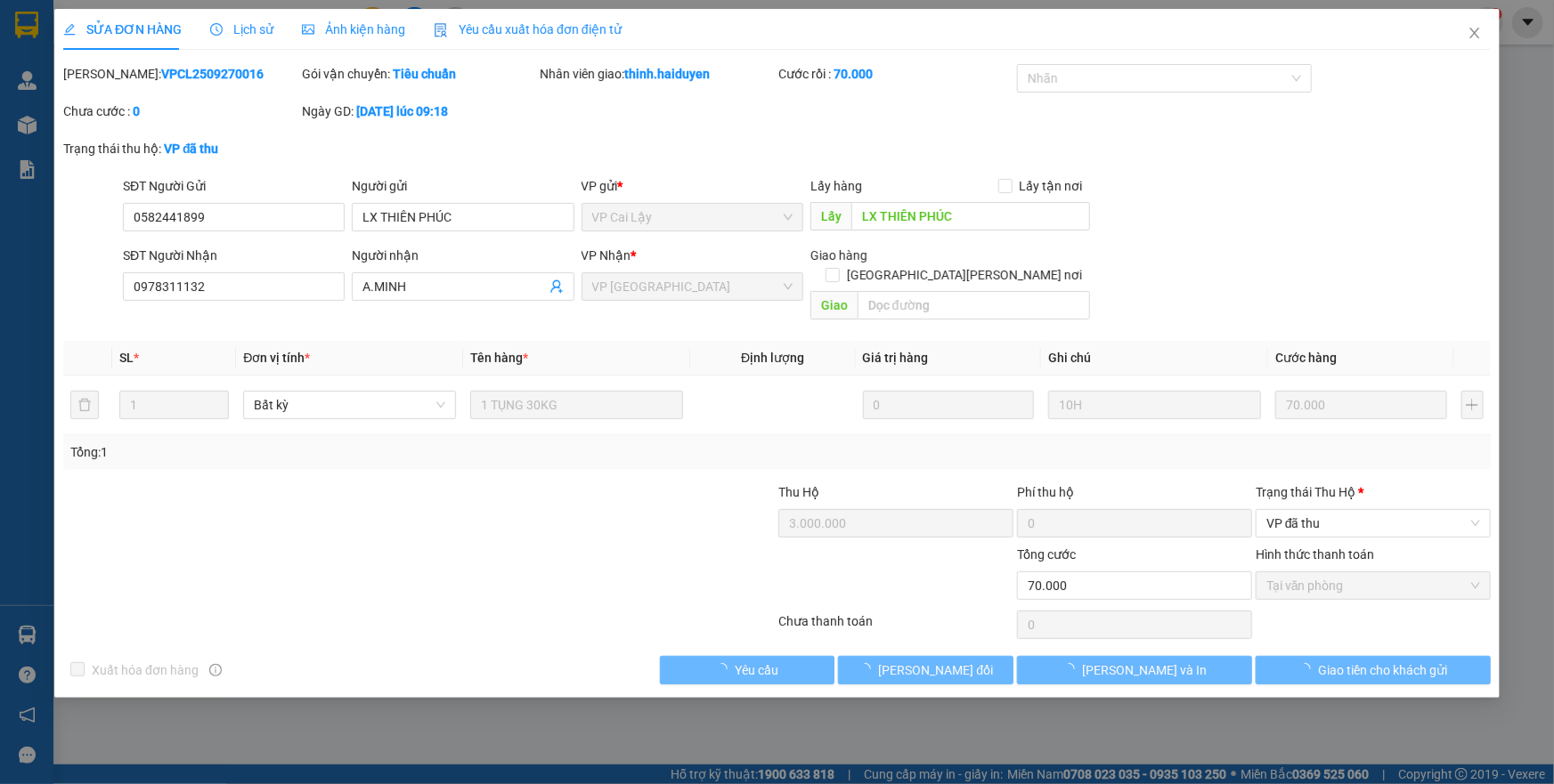
type input "3.000.000"
type input "0"
type input "70.000"
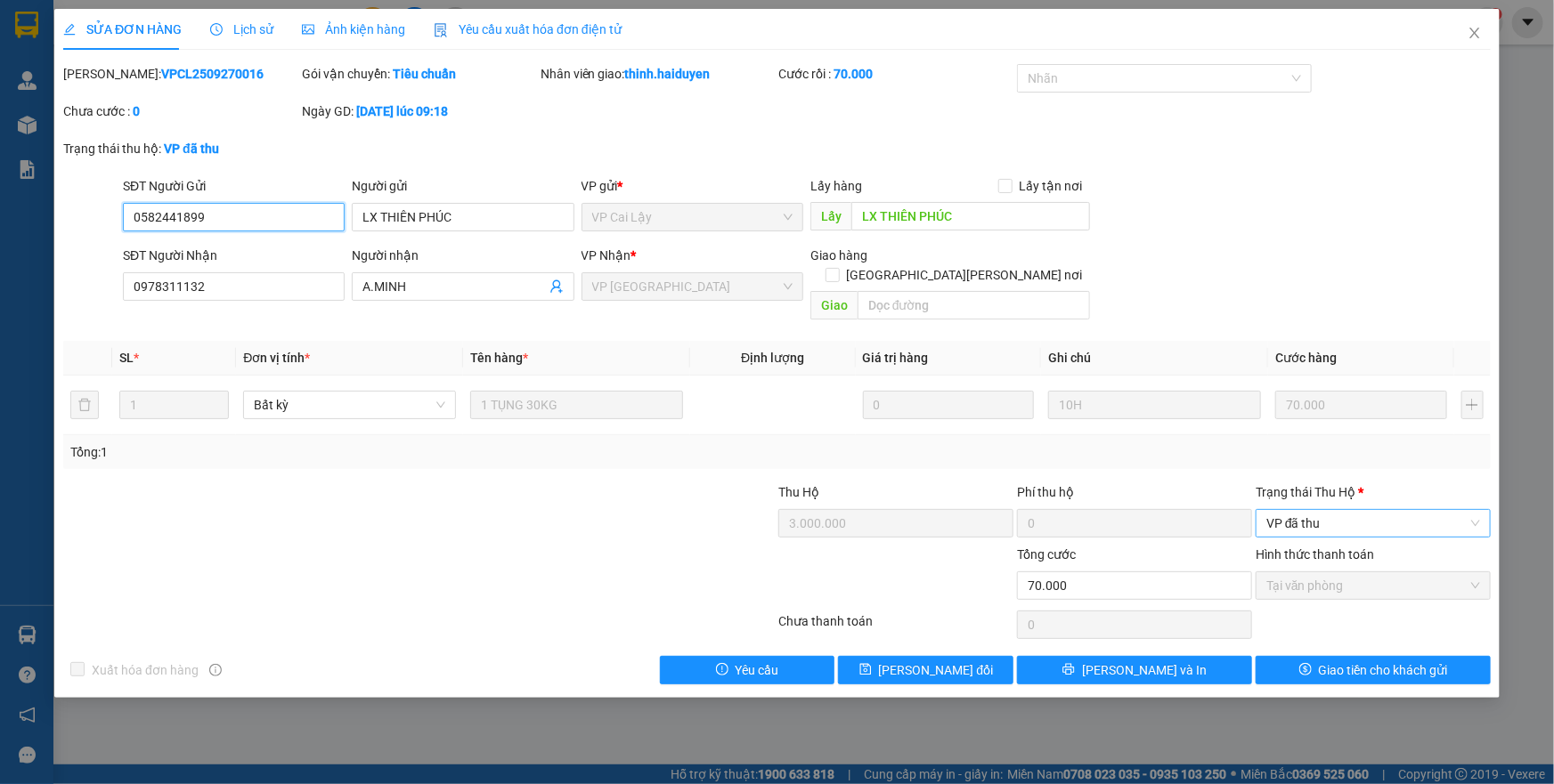
click at [1309, 511] on span "VP đã thu" at bounding box center [1374, 524] width 214 height 27
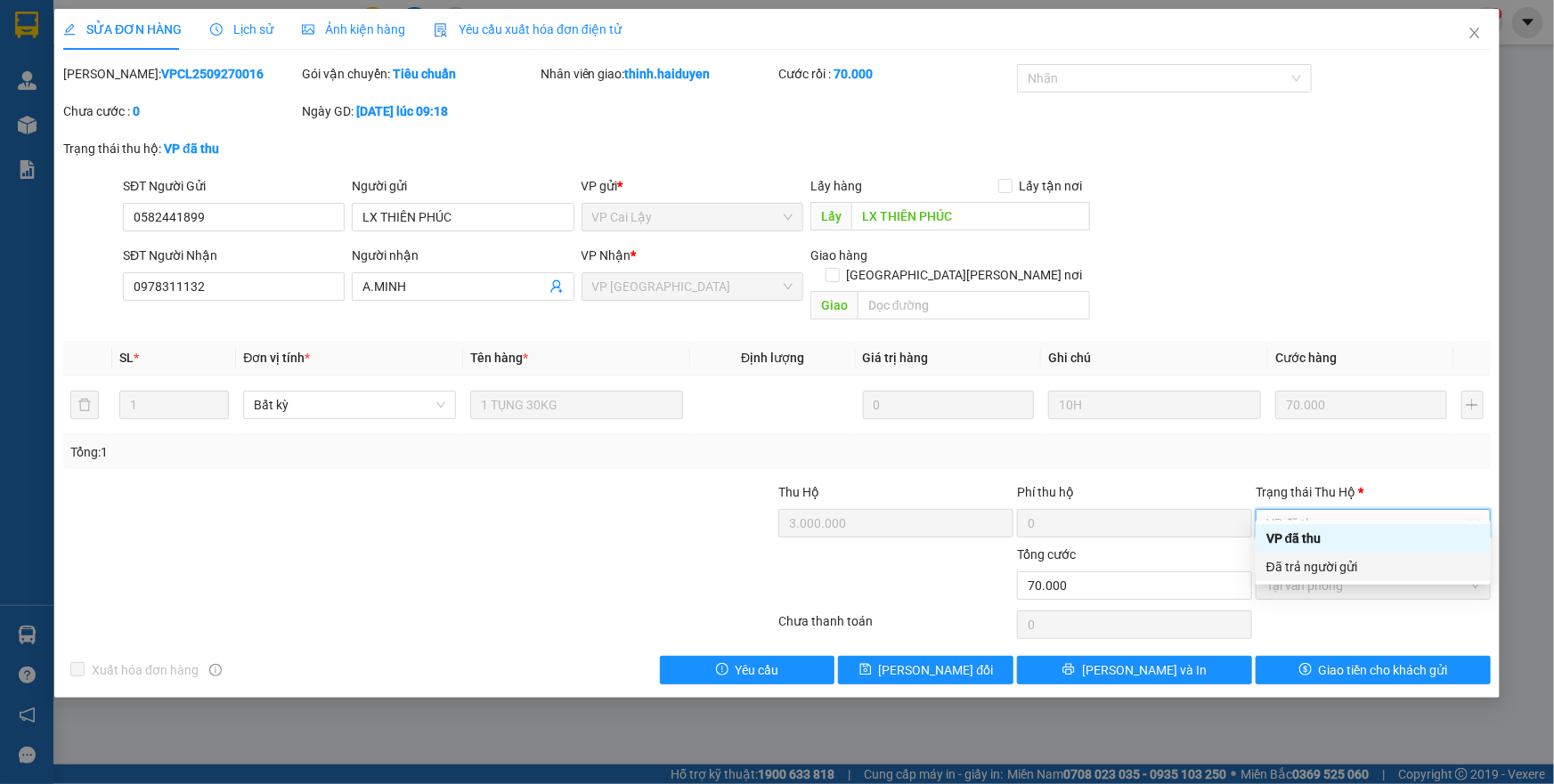
click at [1326, 561] on div "Đã trả người gửi" at bounding box center [1374, 568] width 214 height 20
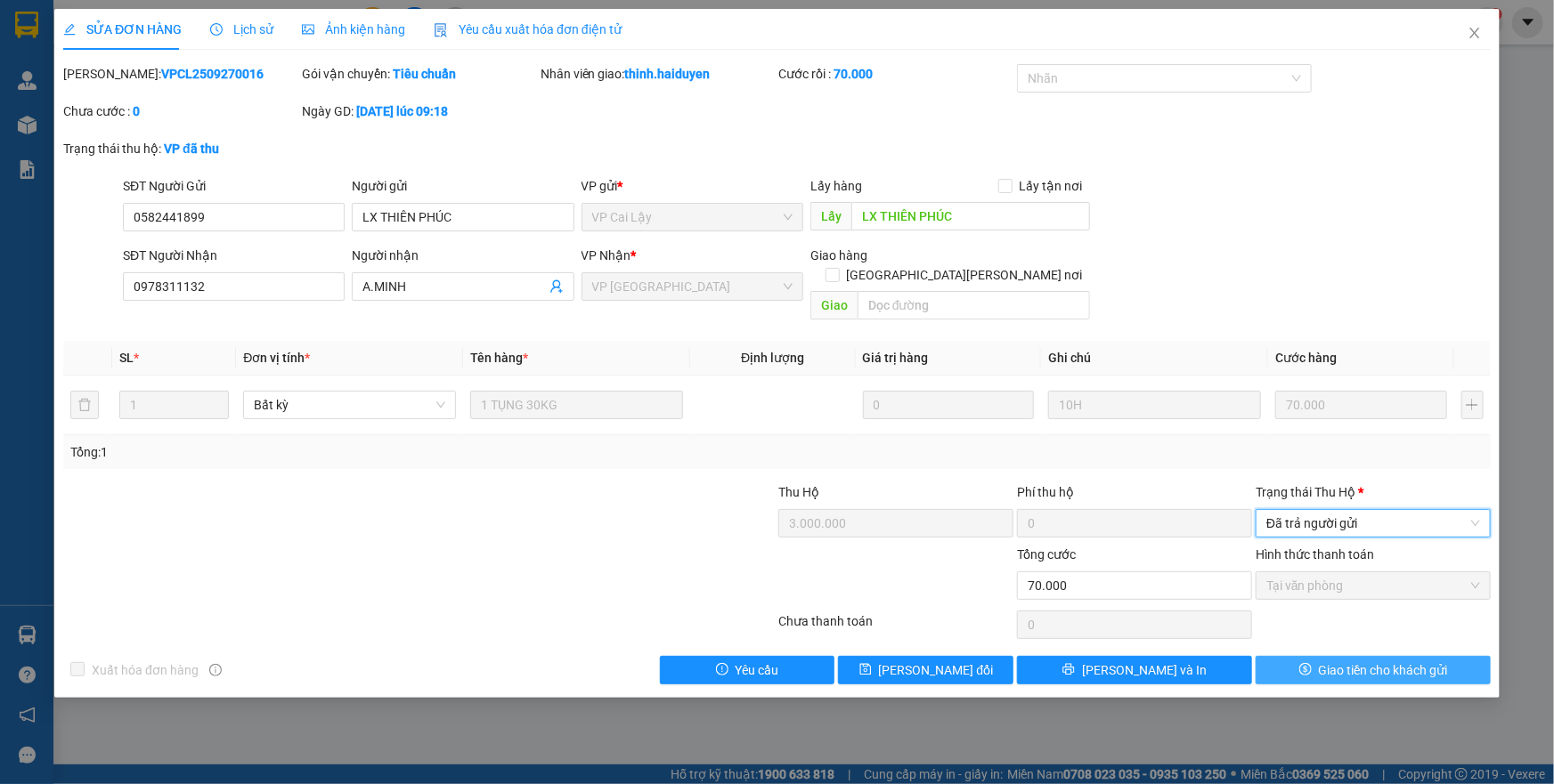
click at [1341, 661] on span "Giao tiền cho khách gửi" at bounding box center [1384, 671] width 130 height 20
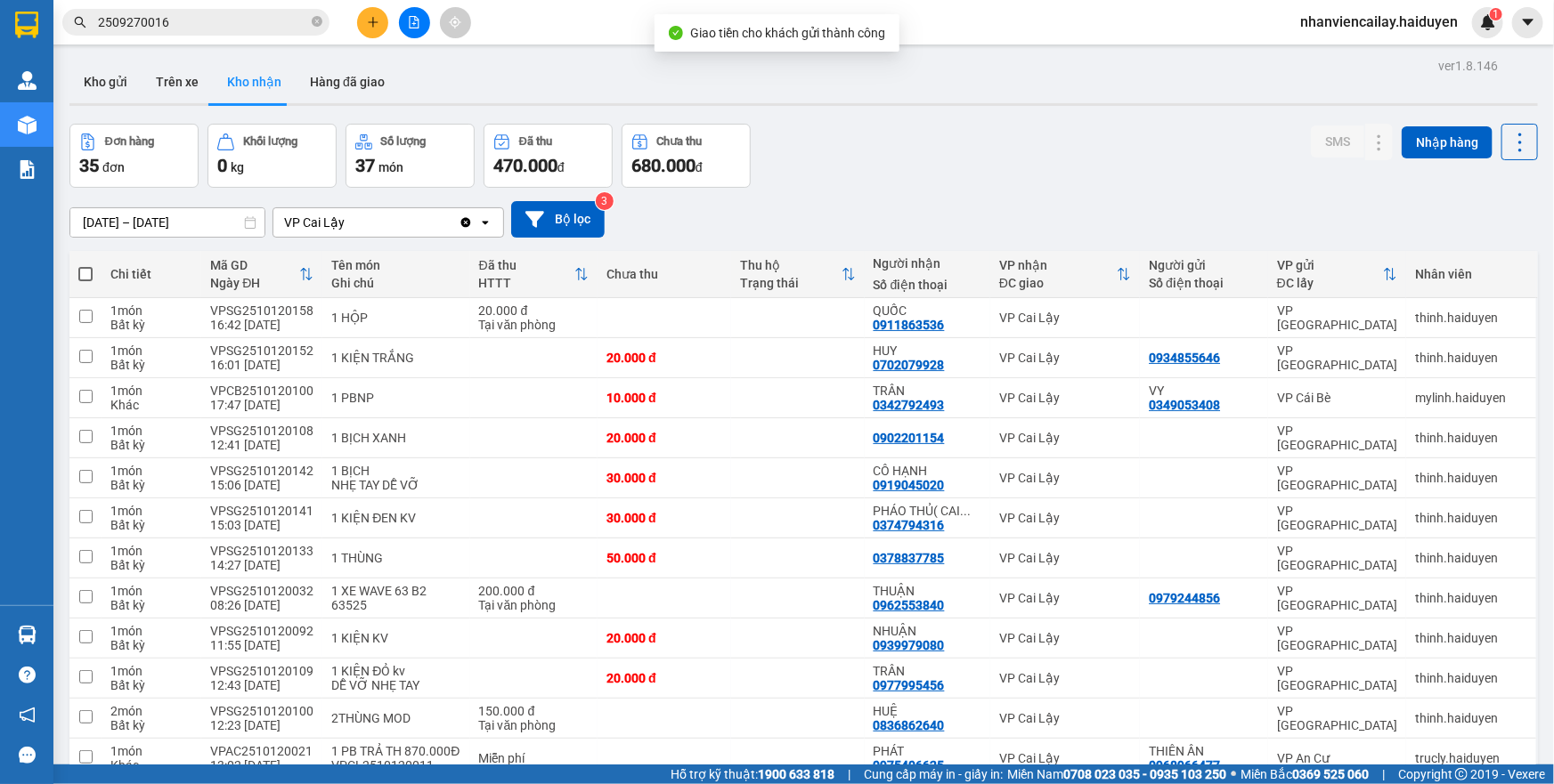
click at [256, 24] on input "2509270016" at bounding box center [203, 23] width 210 height 20
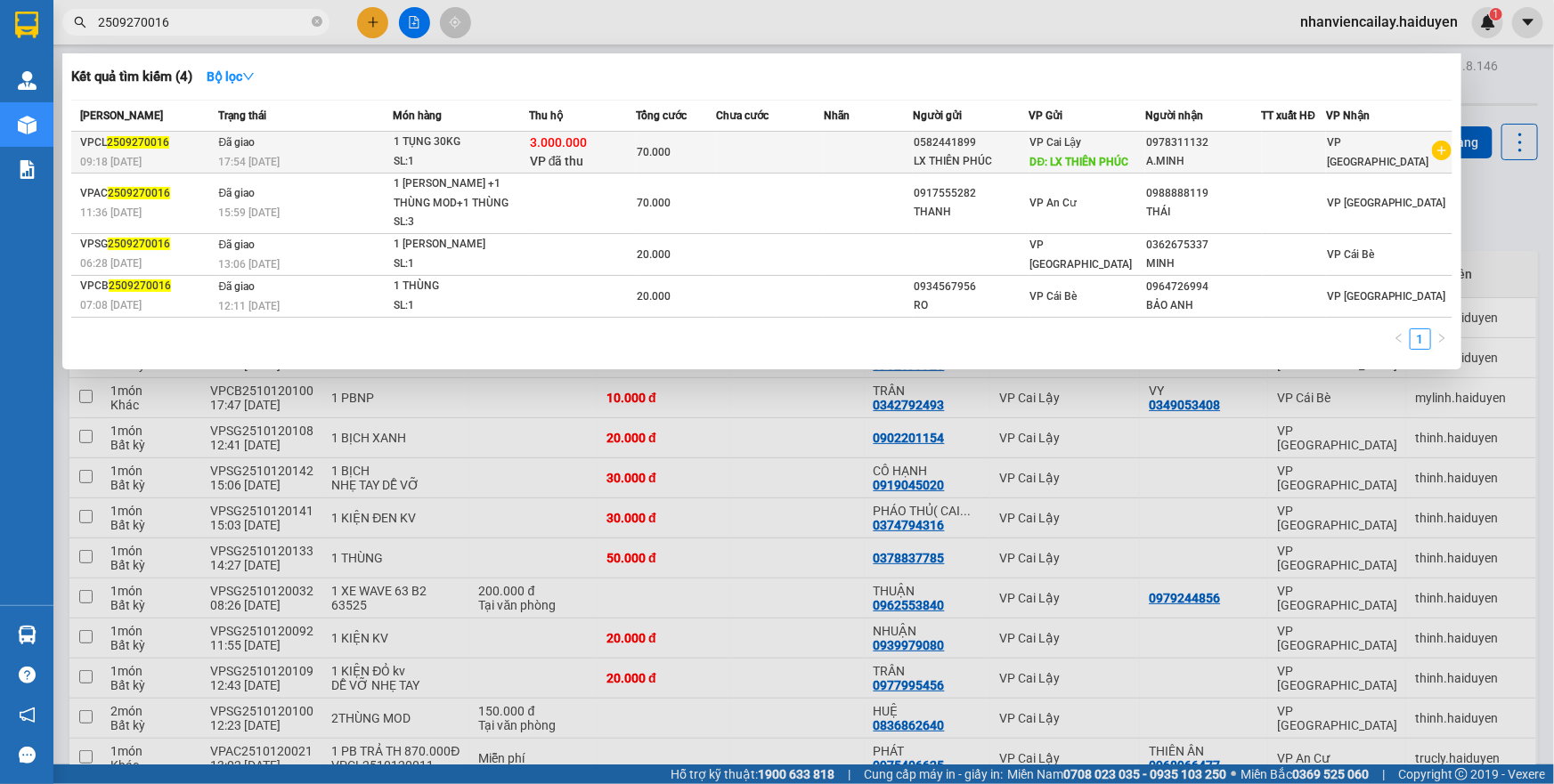
click at [278, 143] on td "Đã giao 17:54 - 27/09" at bounding box center [304, 153] width 179 height 42
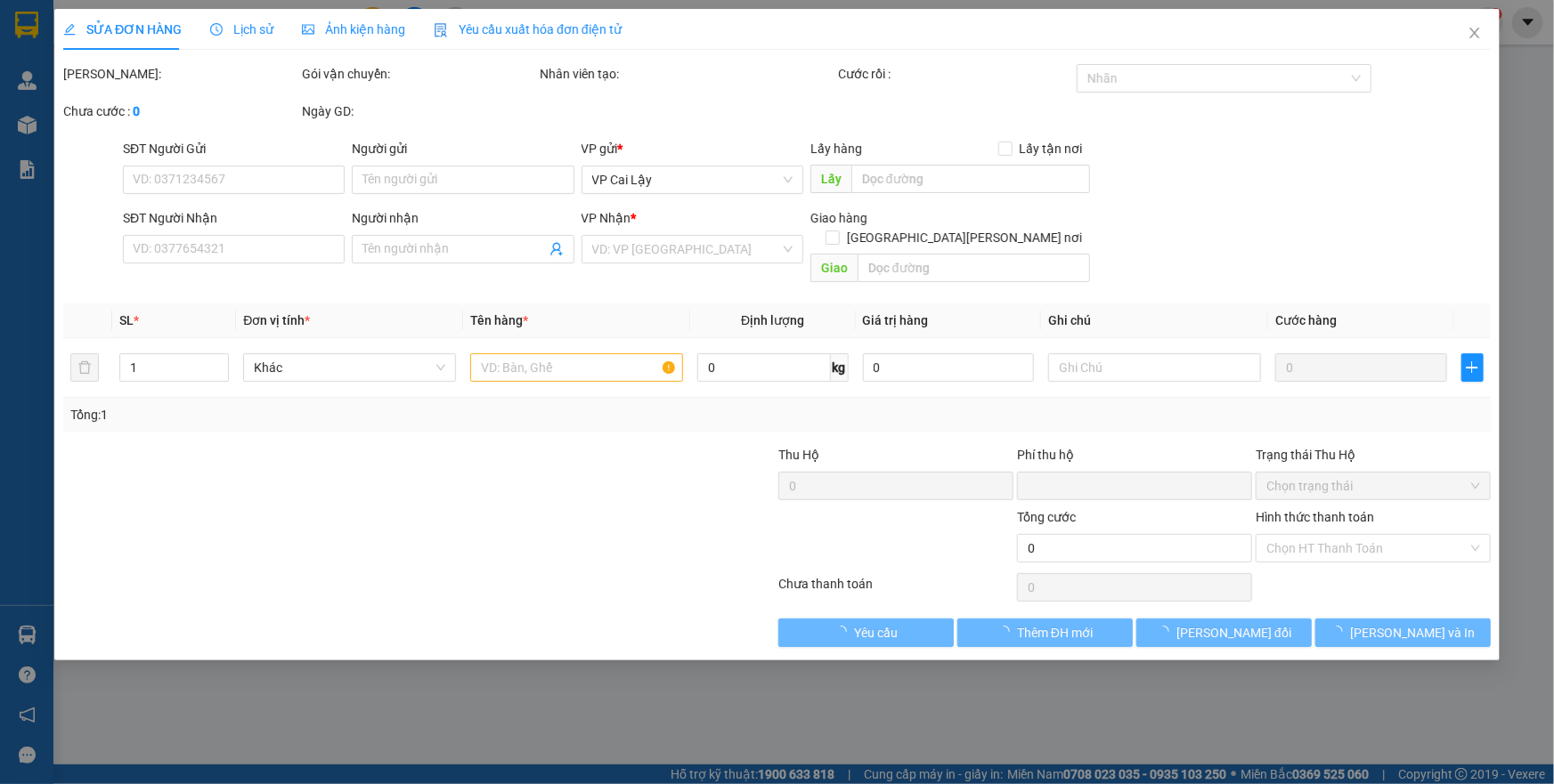
type input "0582441899"
type input "LX THIÊN PHÚC"
type input "0978311132"
type input "A.MINH"
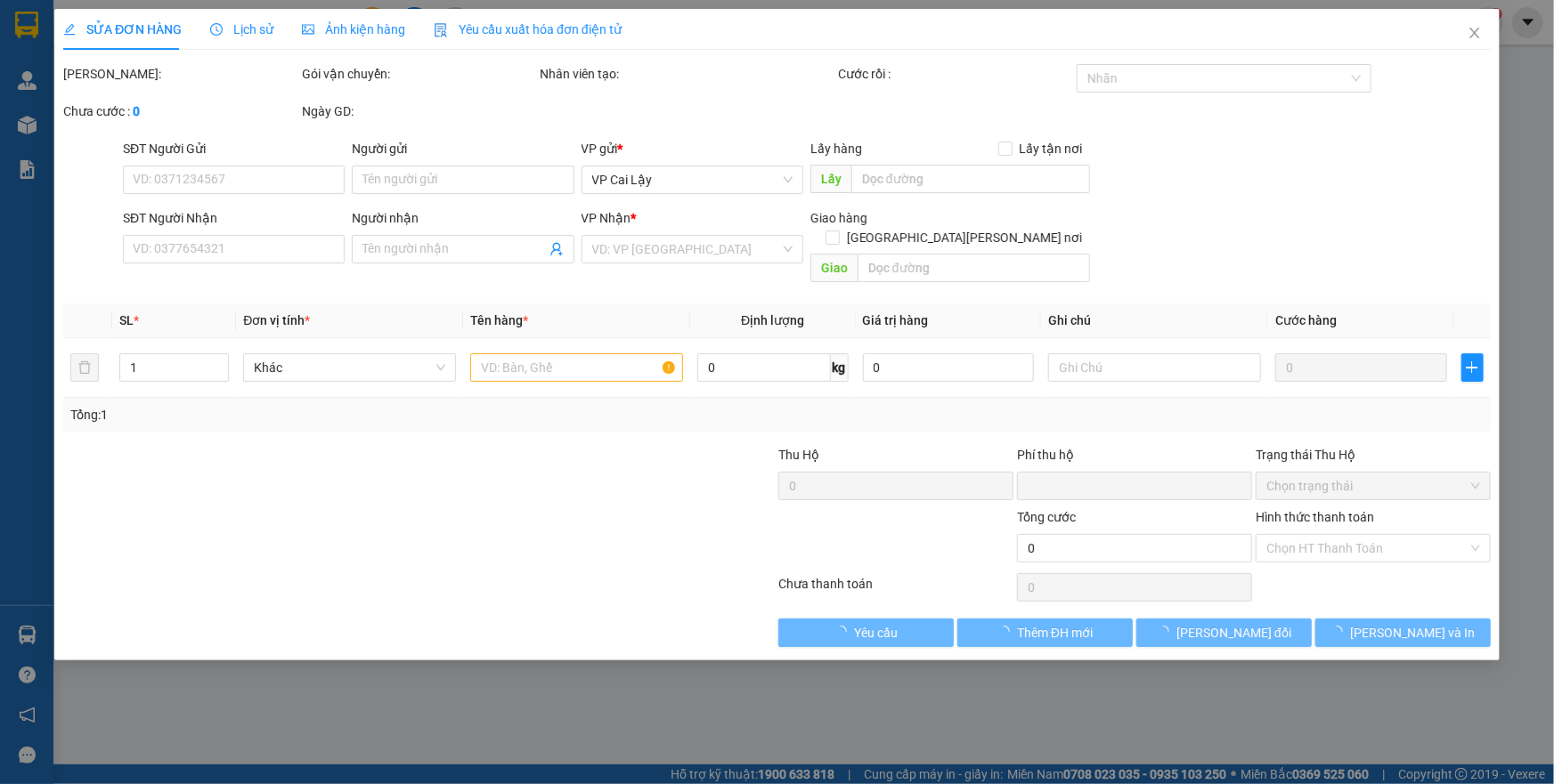
type input "3.000.000"
type input "0"
type input "70.000"
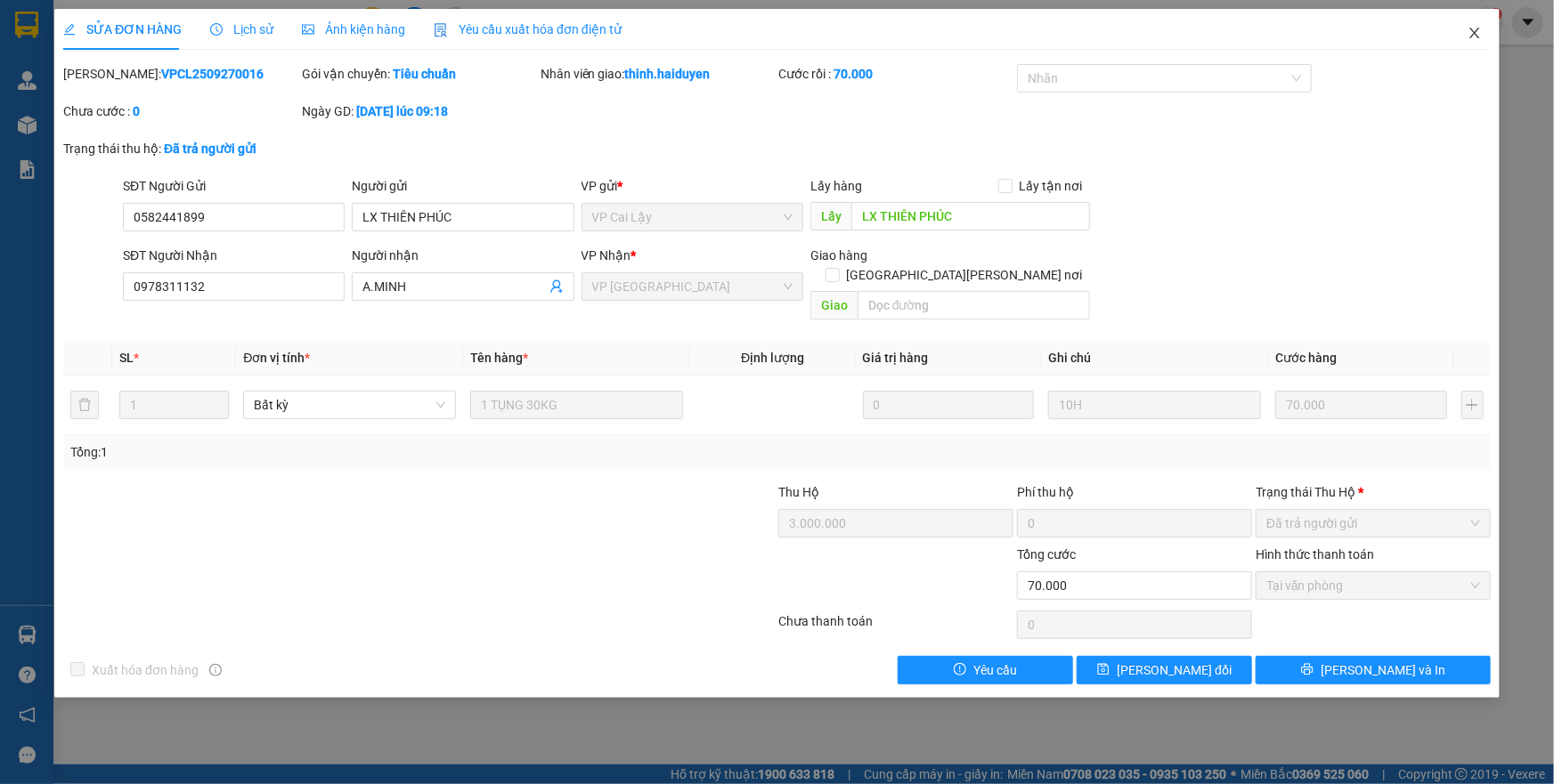
click at [1470, 35] on icon "close" at bounding box center [1475, 33] width 14 height 14
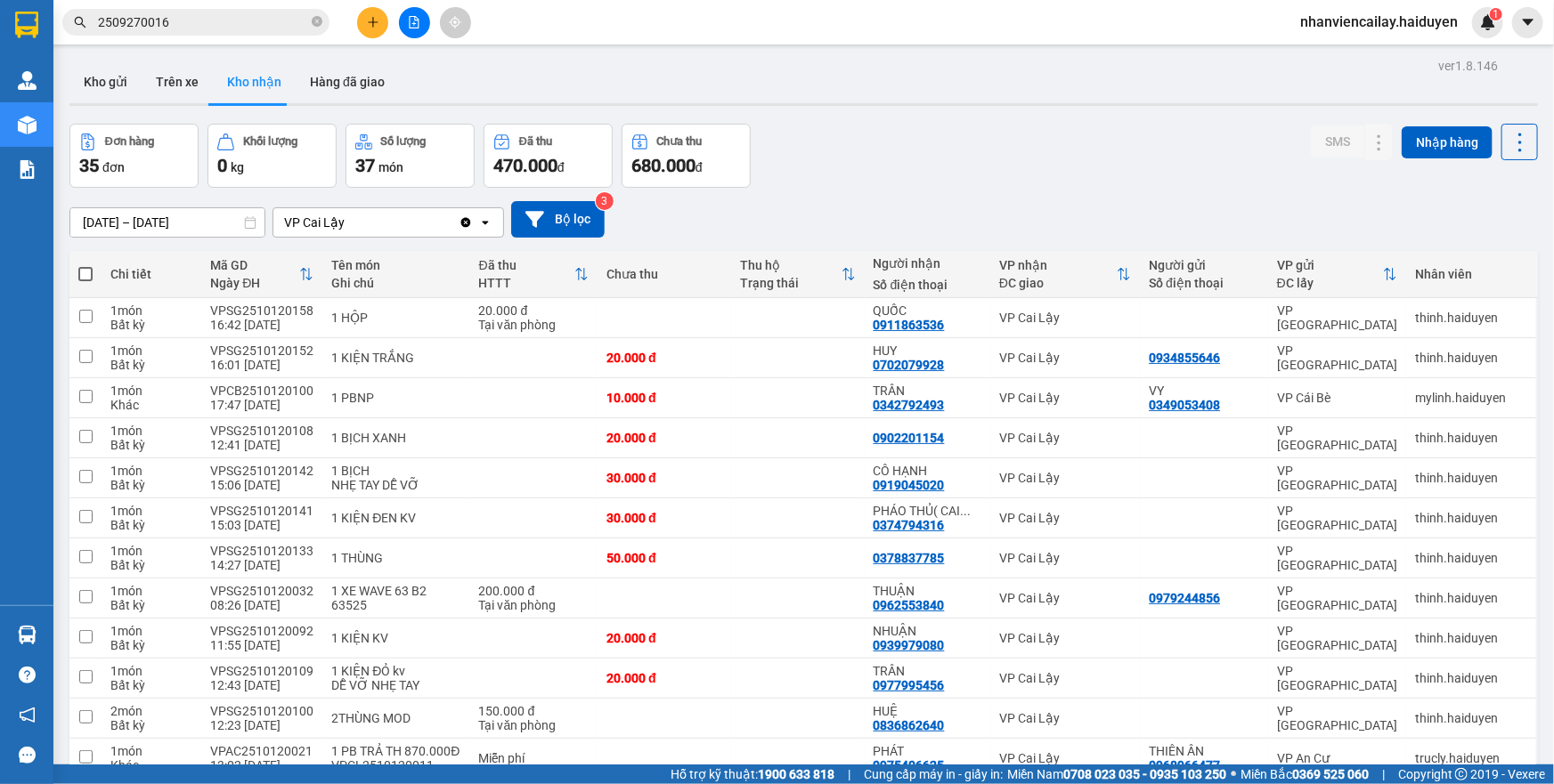
click at [292, 24] on input "2509270016" at bounding box center [203, 23] width 210 height 20
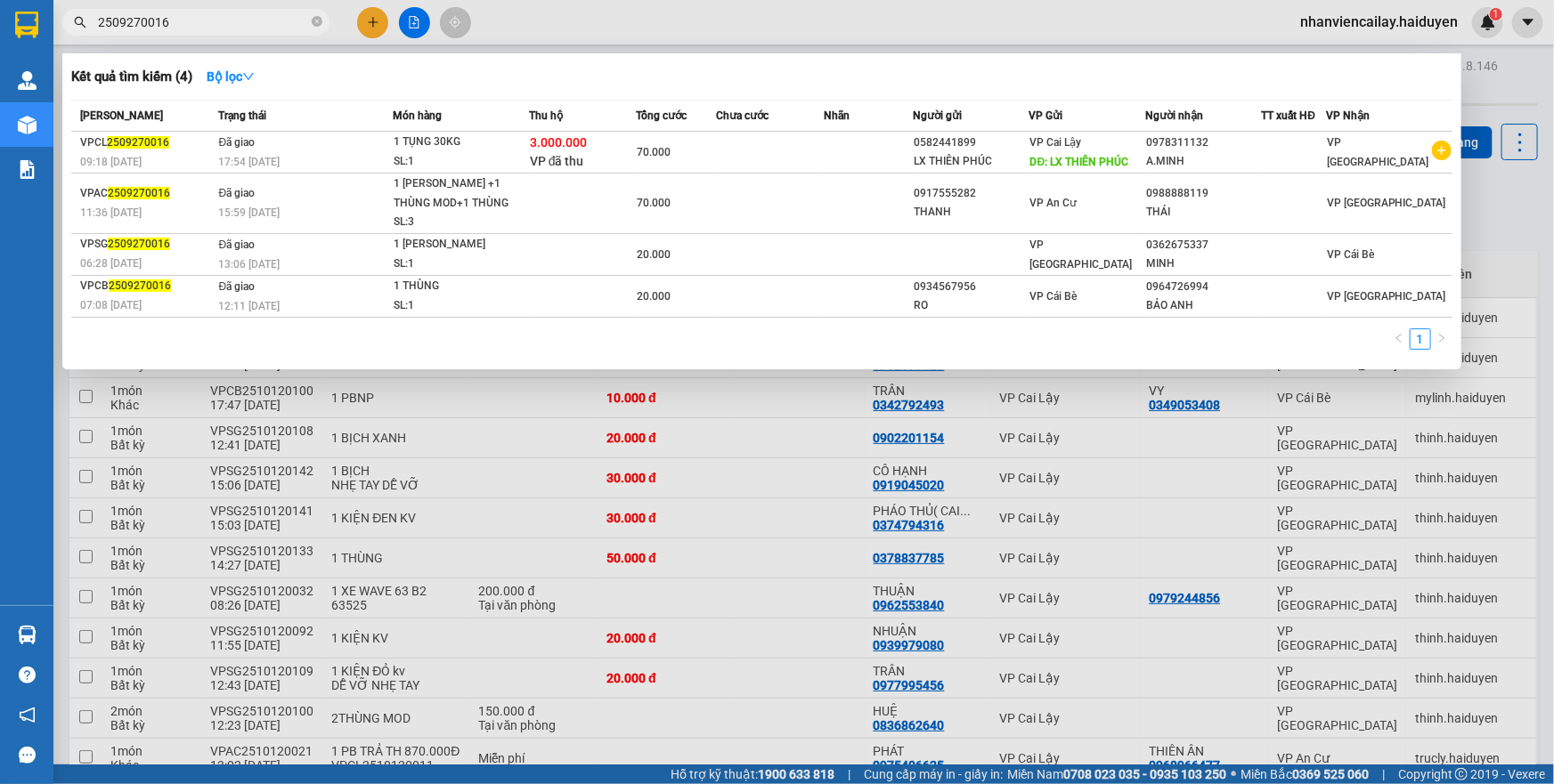
drag, startPoint x: 173, startPoint y: 19, endPoint x: 138, endPoint y: 18, distance: 35.0
click at [138, 18] on input "2509270016" at bounding box center [203, 23] width 210 height 20
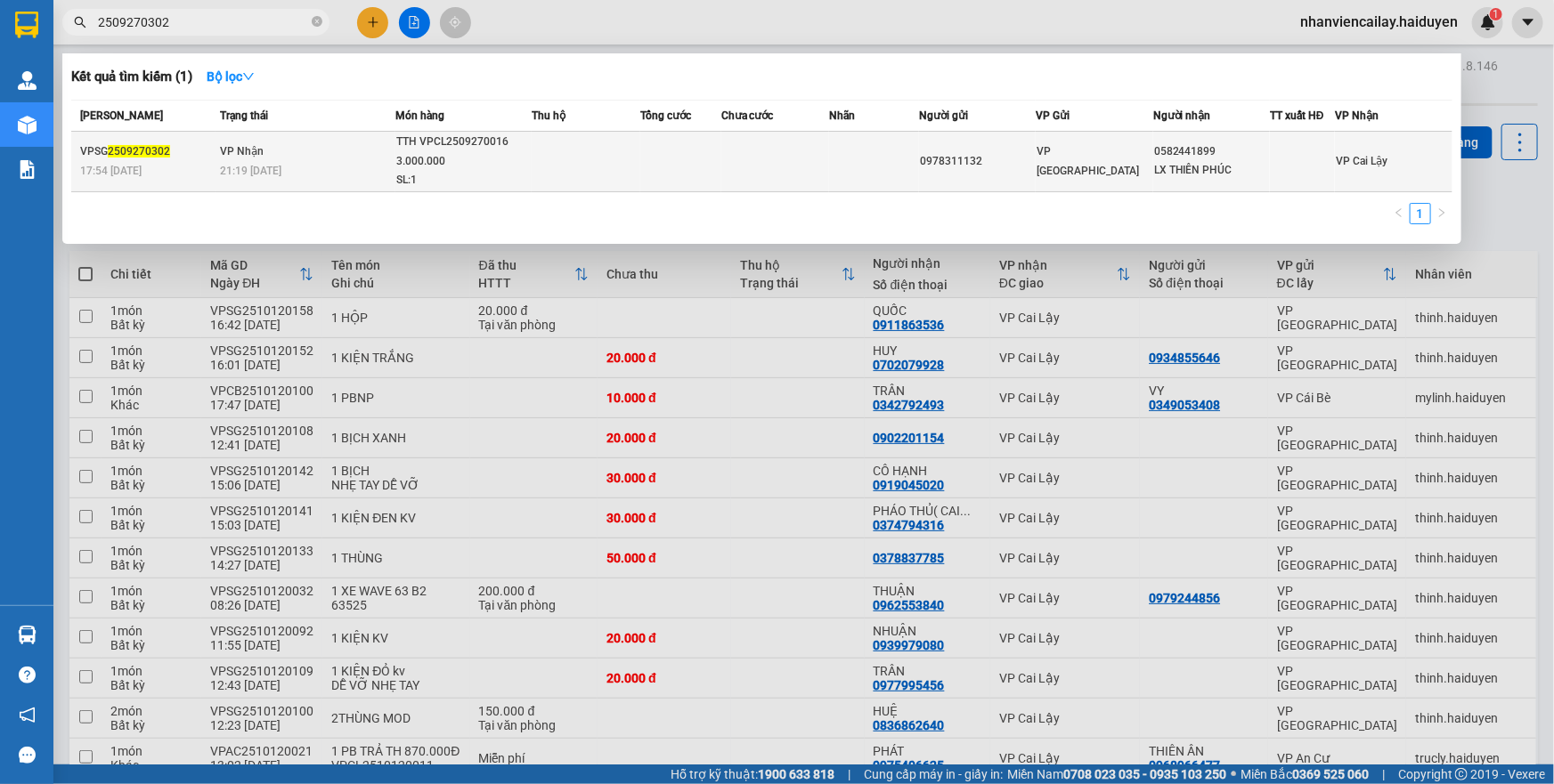
type input "2509270302"
click at [448, 162] on div "TTH VPCL2509270016 3.000.000" at bounding box center [464, 152] width 134 height 38
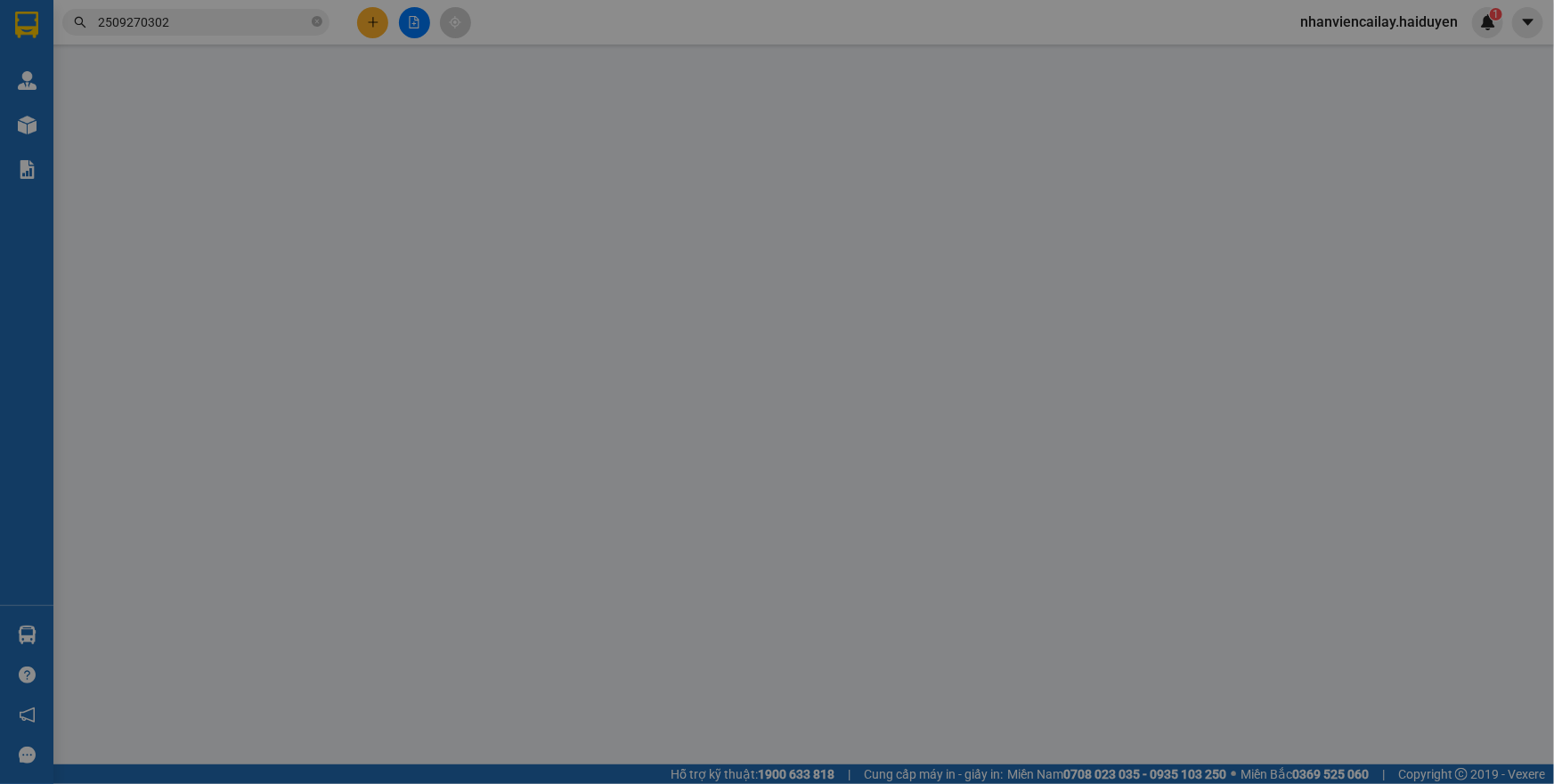
type input "0978311132"
type input "0582441899"
type input "LX THIÊN PHÚC"
type input "0"
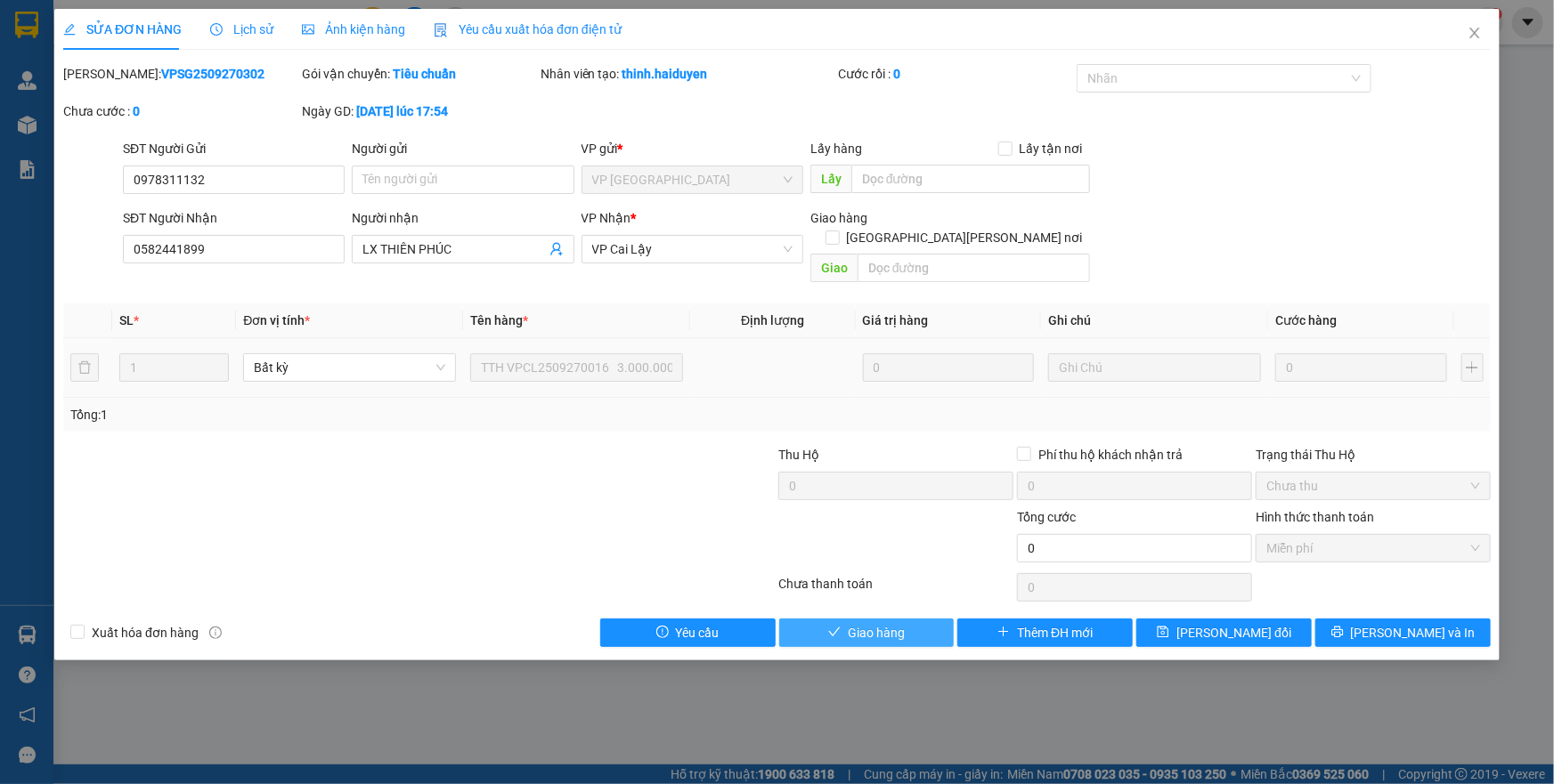
click at [890, 623] on span "Giao hàng" at bounding box center [876, 633] width 57 height 20
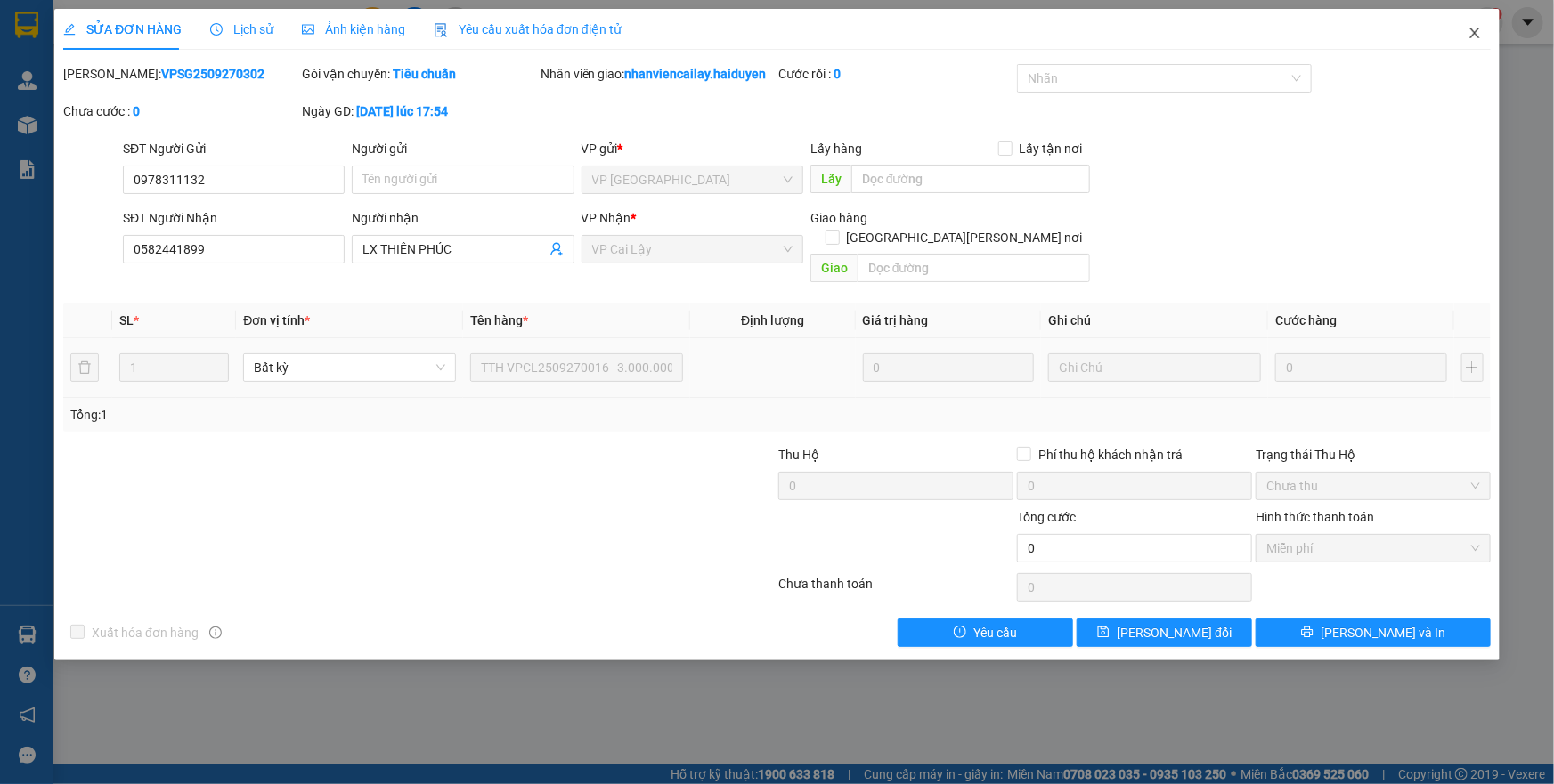
click at [1470, 31] on icon "close" at bounding box center [1475, 33] width 14 height 14
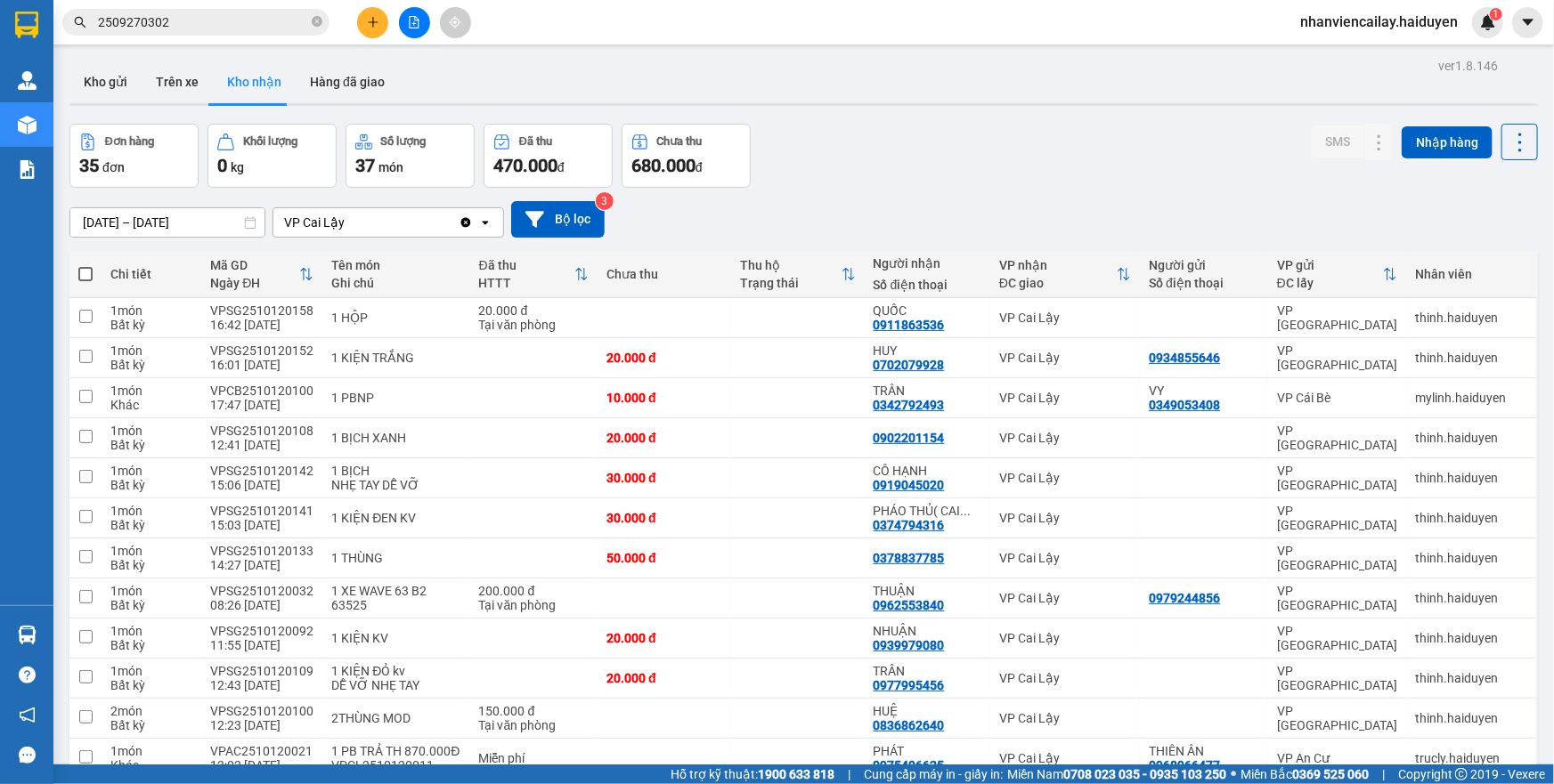
click at [185, 27] on input "2509270302" at bounding box center [203, 23] width 210 height 20
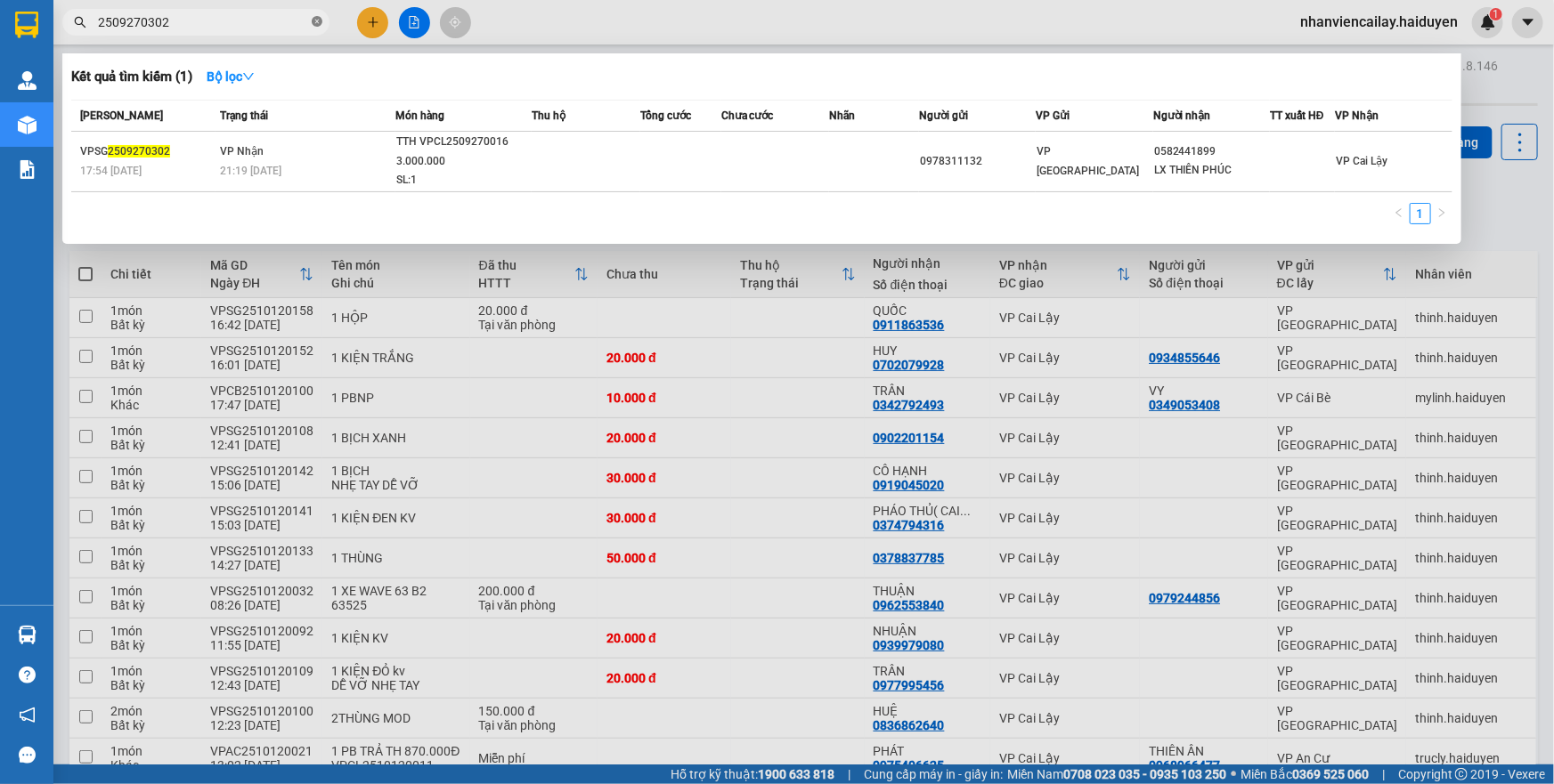
click at [316, 25] on icon "close-circle" at bounding box center [317, 22] width 11 height 11
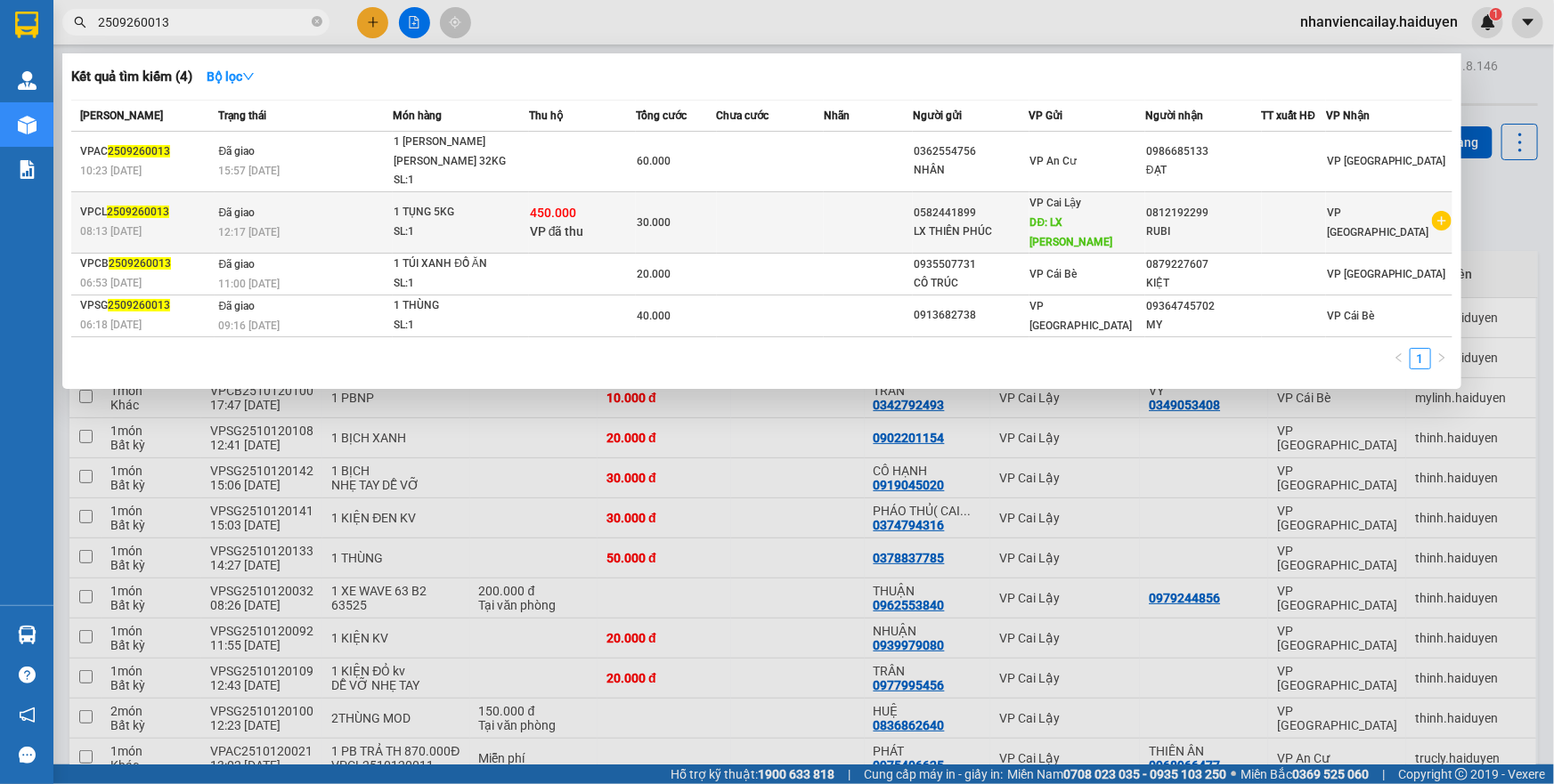
type input "2509260013"
click at [369, 191] on td "Đã giao 12:17 - 26/09" at bounding box center [304, 222] width 179 height 62
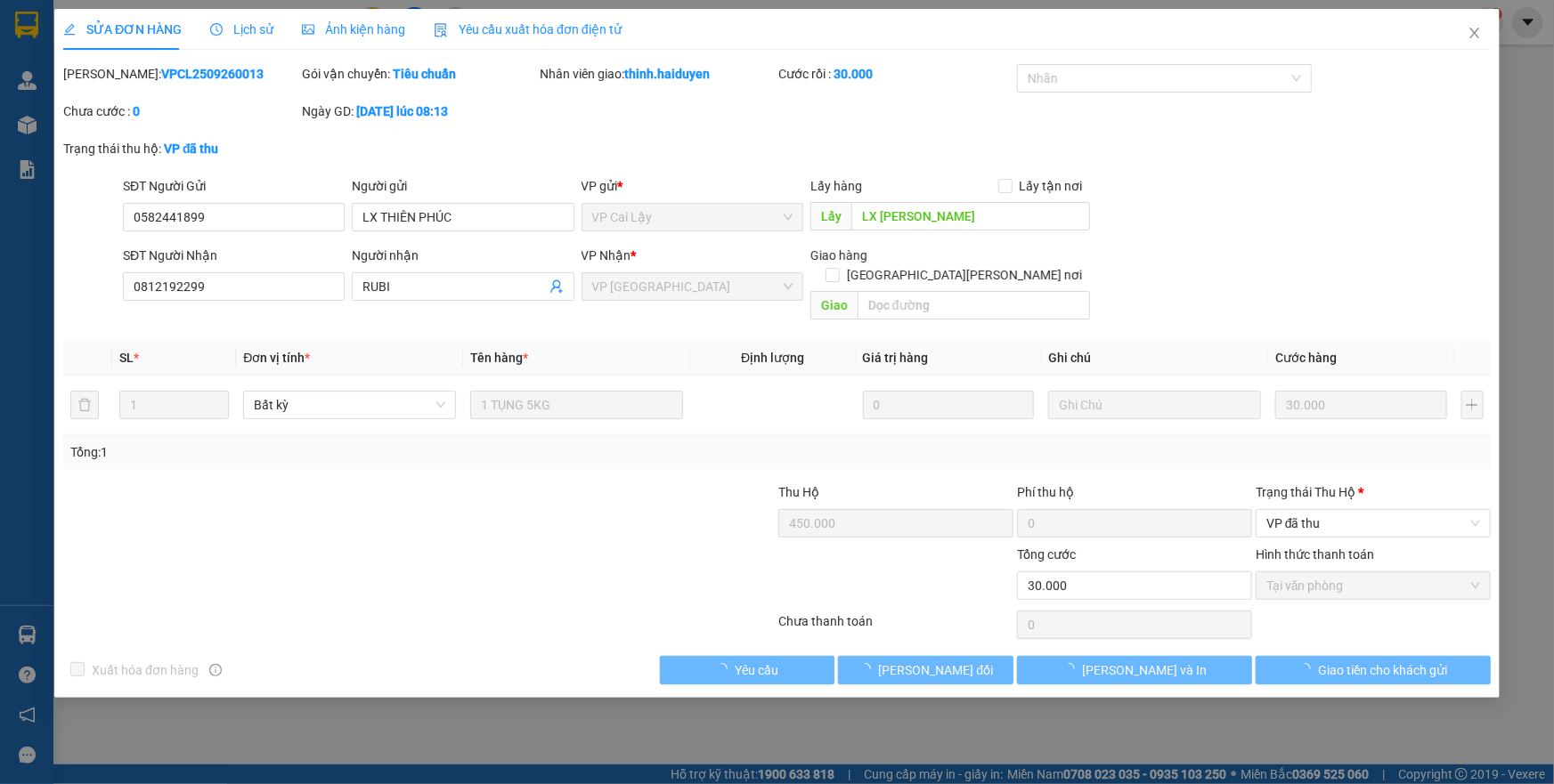
type input "0582441899"
type input "LX THIÊN PHÚC"
type input "LX THIÊN PHUC"
type input "0812192299"
type input "RUBI"
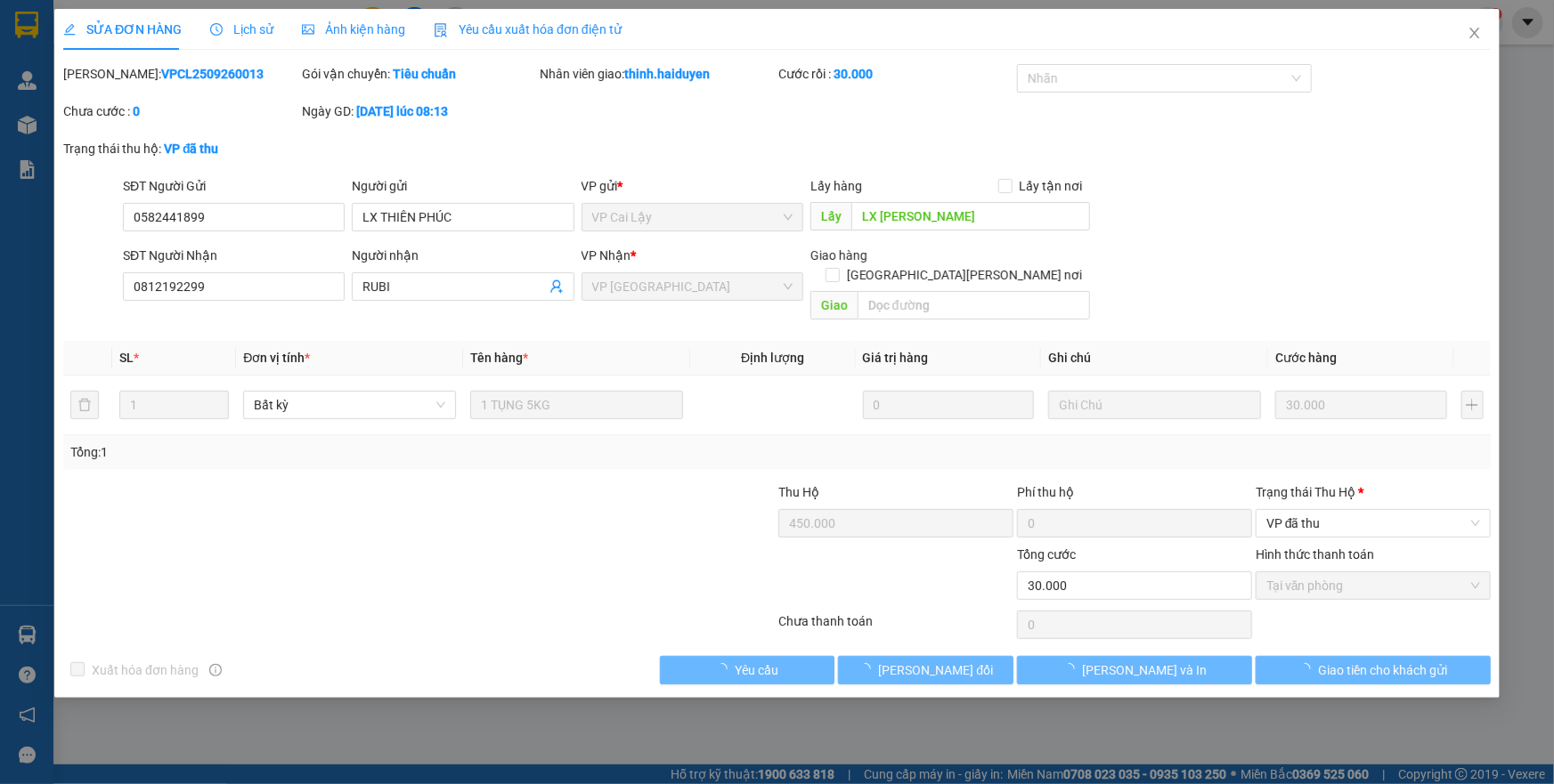
type input "450.000"
type input "0"
type input "30.000"
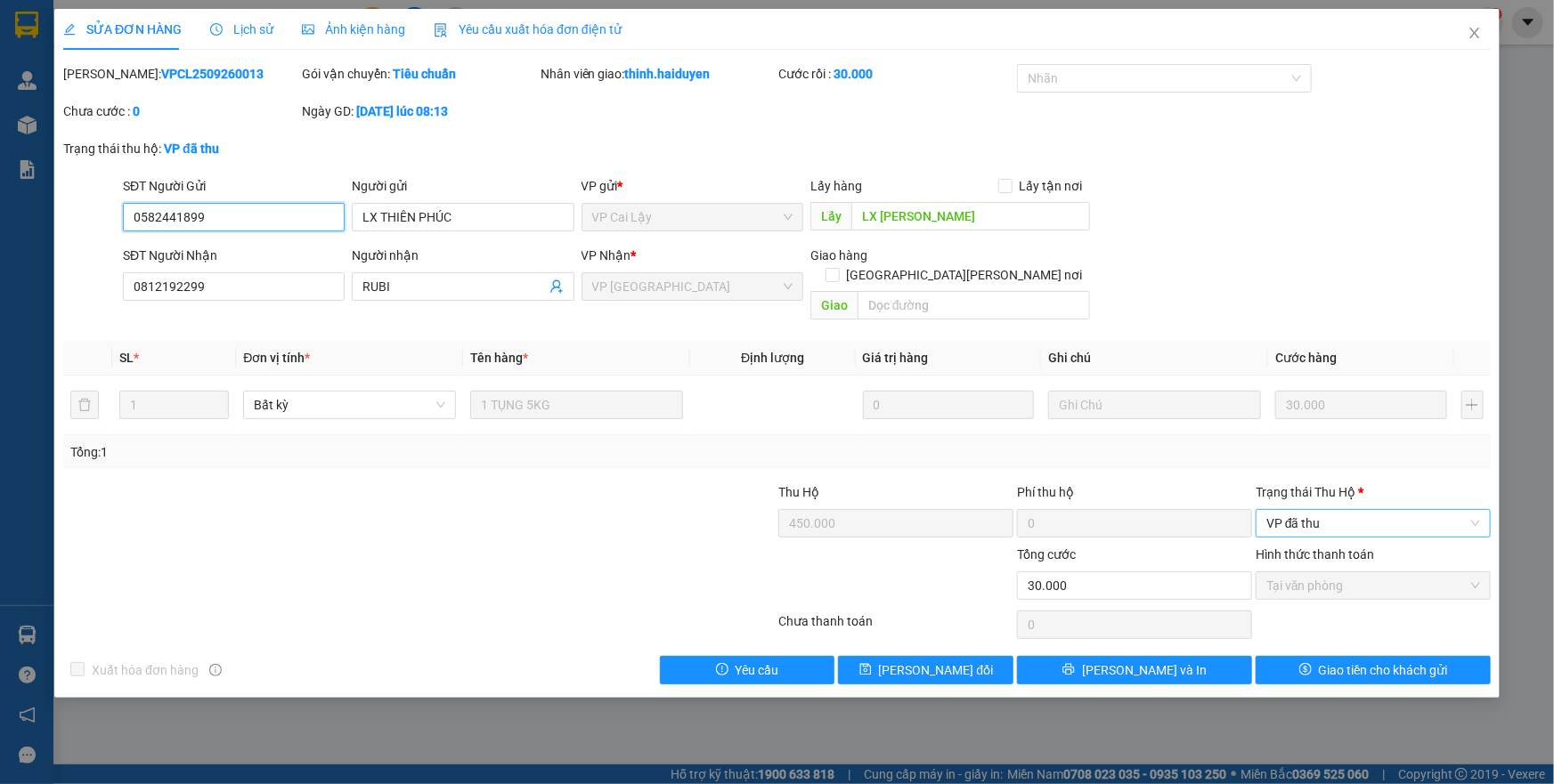
click at [1355, 514] on span "VP đã thu" at bounding box center [1374, 524] width 214 height 27
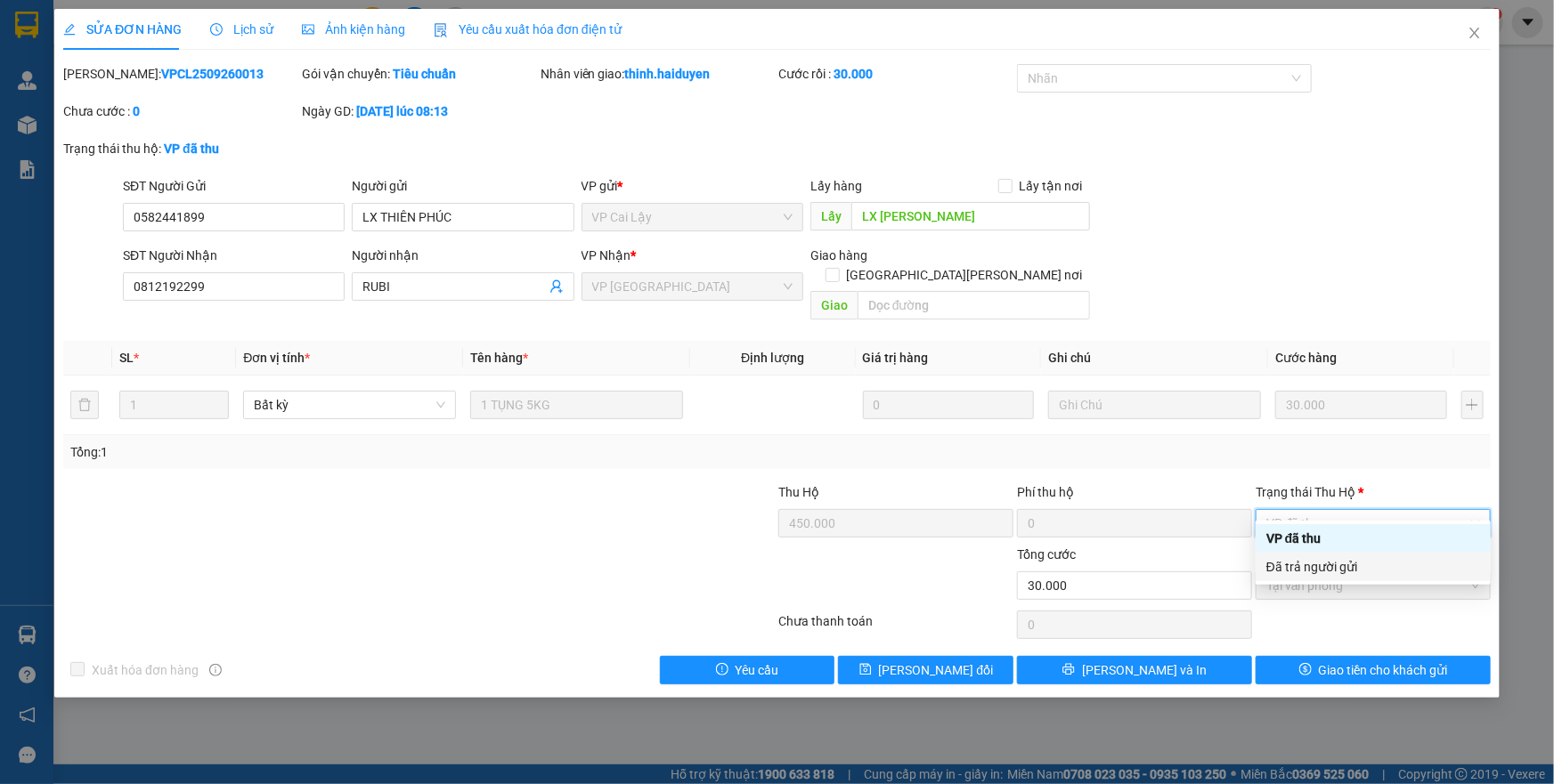
click at [1336, 568] on div "Đã trả người gửi" at bounding box center [1374, 568] width 214 height 20
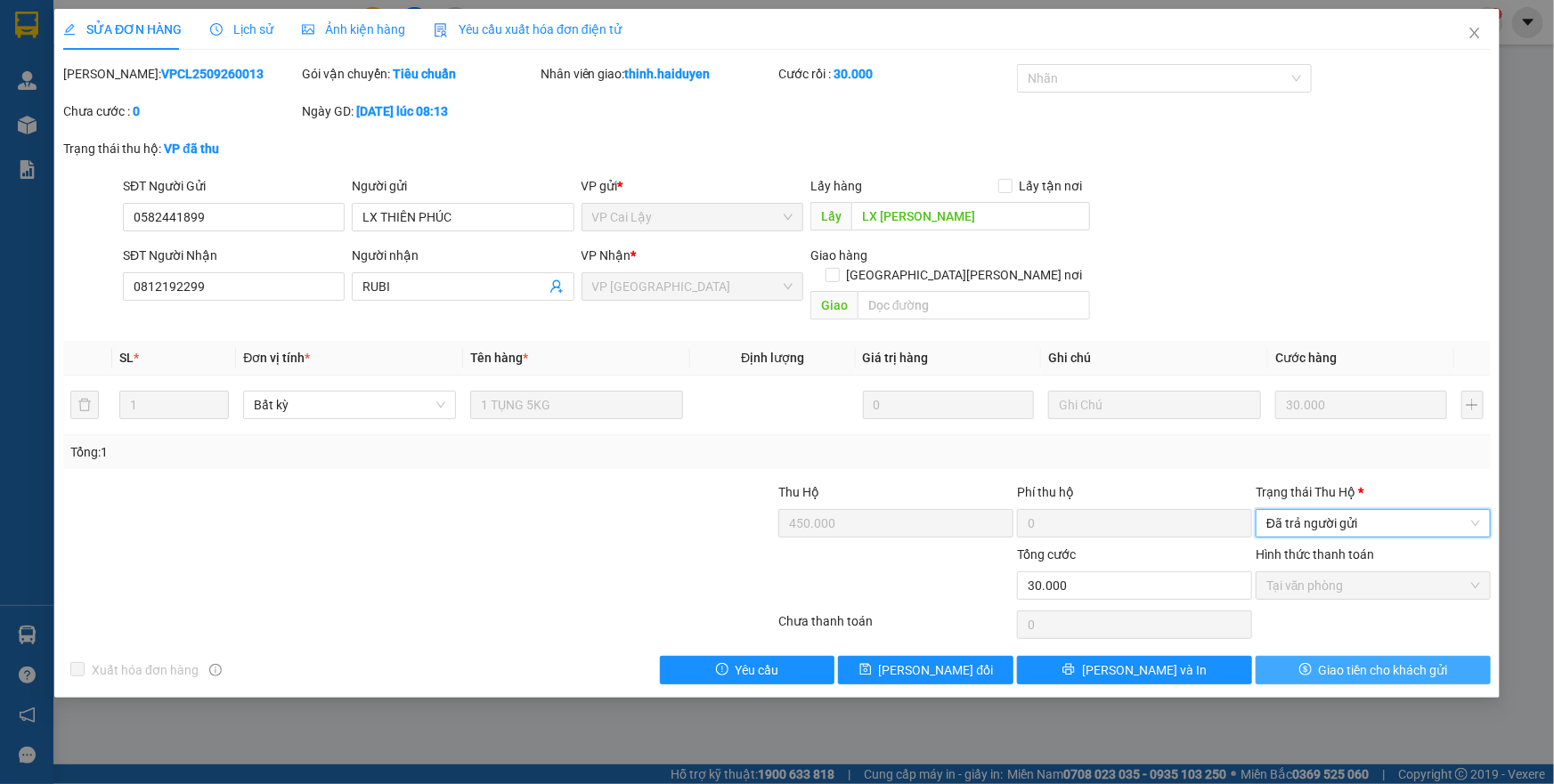
click at [1328, 661] on span "Giao tiền cho khách gửi" at bounding box center [1384, 671] width 130 height 20
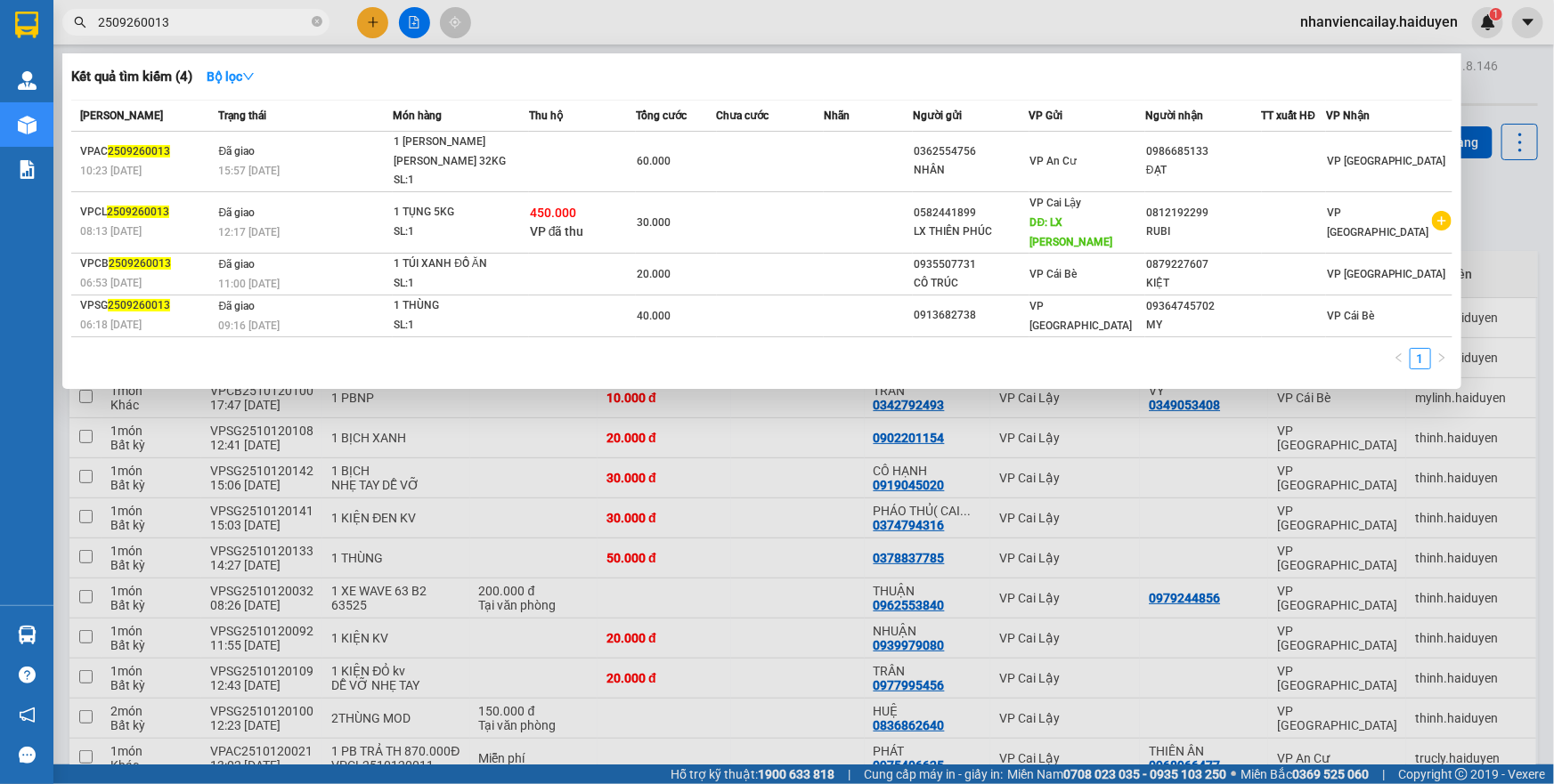
click at [284, 23] on input "2509260013" at bounding box center [203, 23] width 210 height 20
click at [314, 24] on icon "close-circle" at bounding box center [317, 22] width 11 height 11
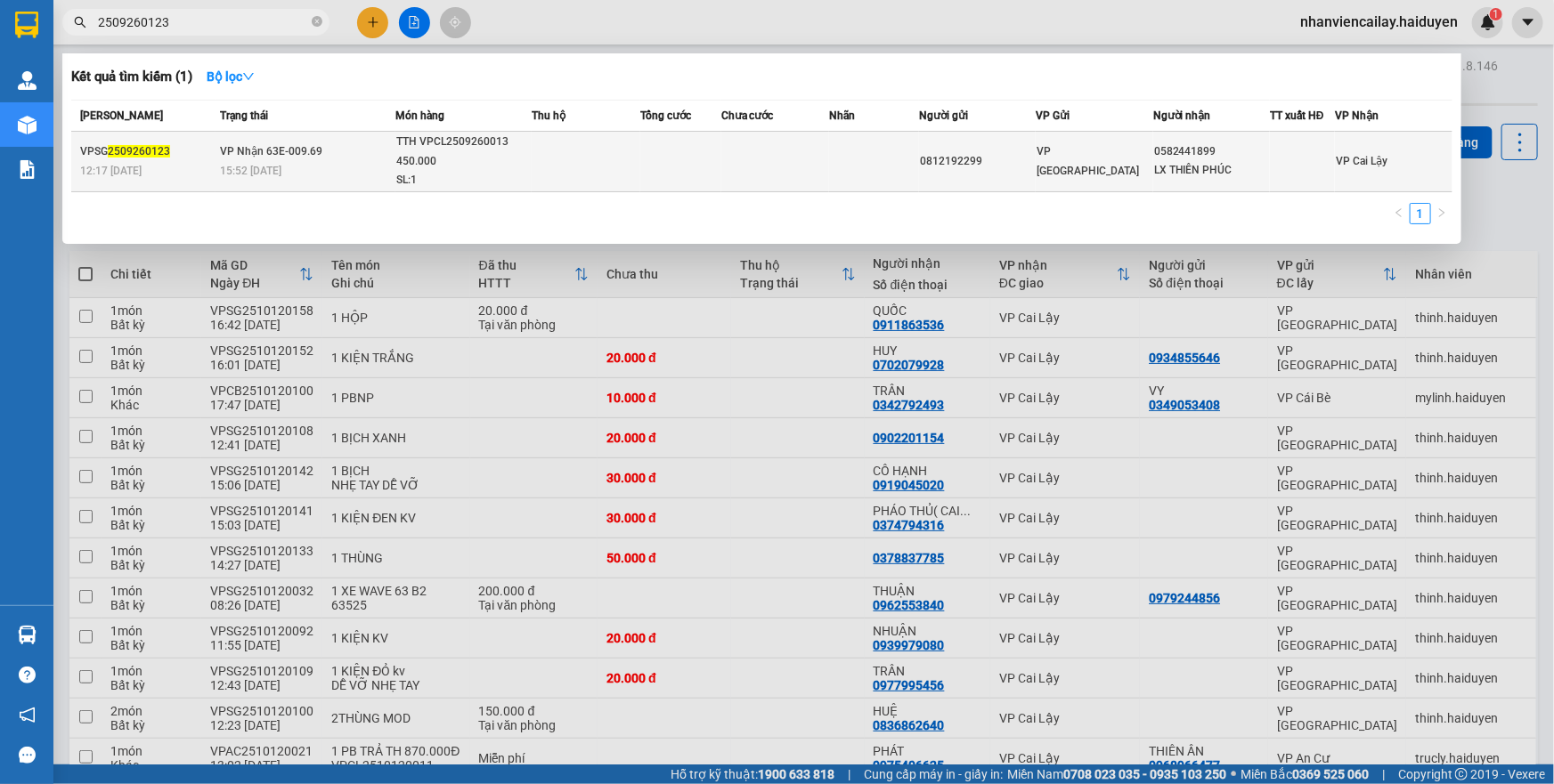
type input "2509260123"
click at [345, 157] on td "[PERSON_NAME] 63E-009.69 15:52 [DATE]" at bounding box center [305, 162] width 180 height 61
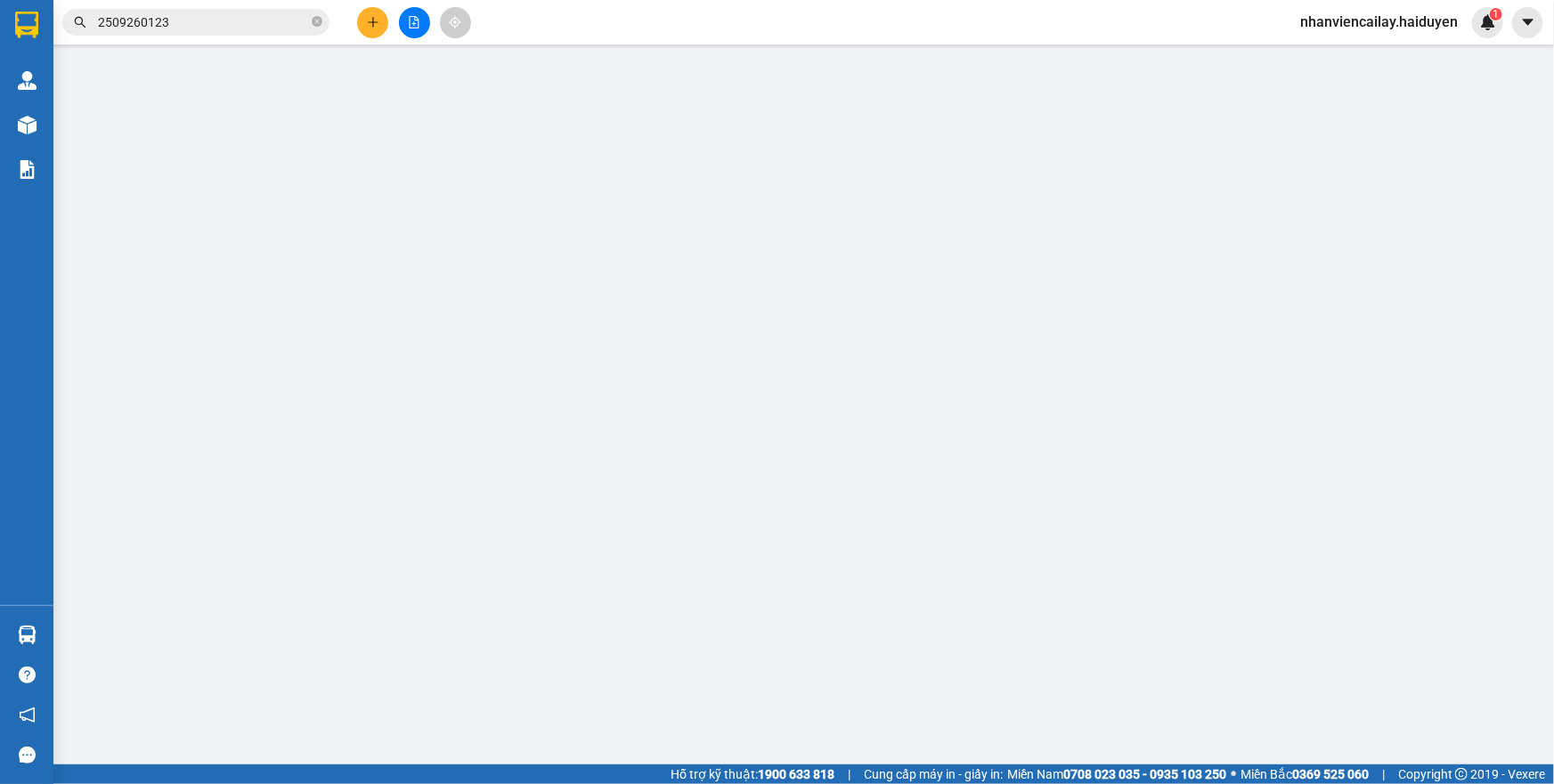
type input "0812192299"
type input "0582441899"
type input "LX THIÊN PHÚC"
type input "0"
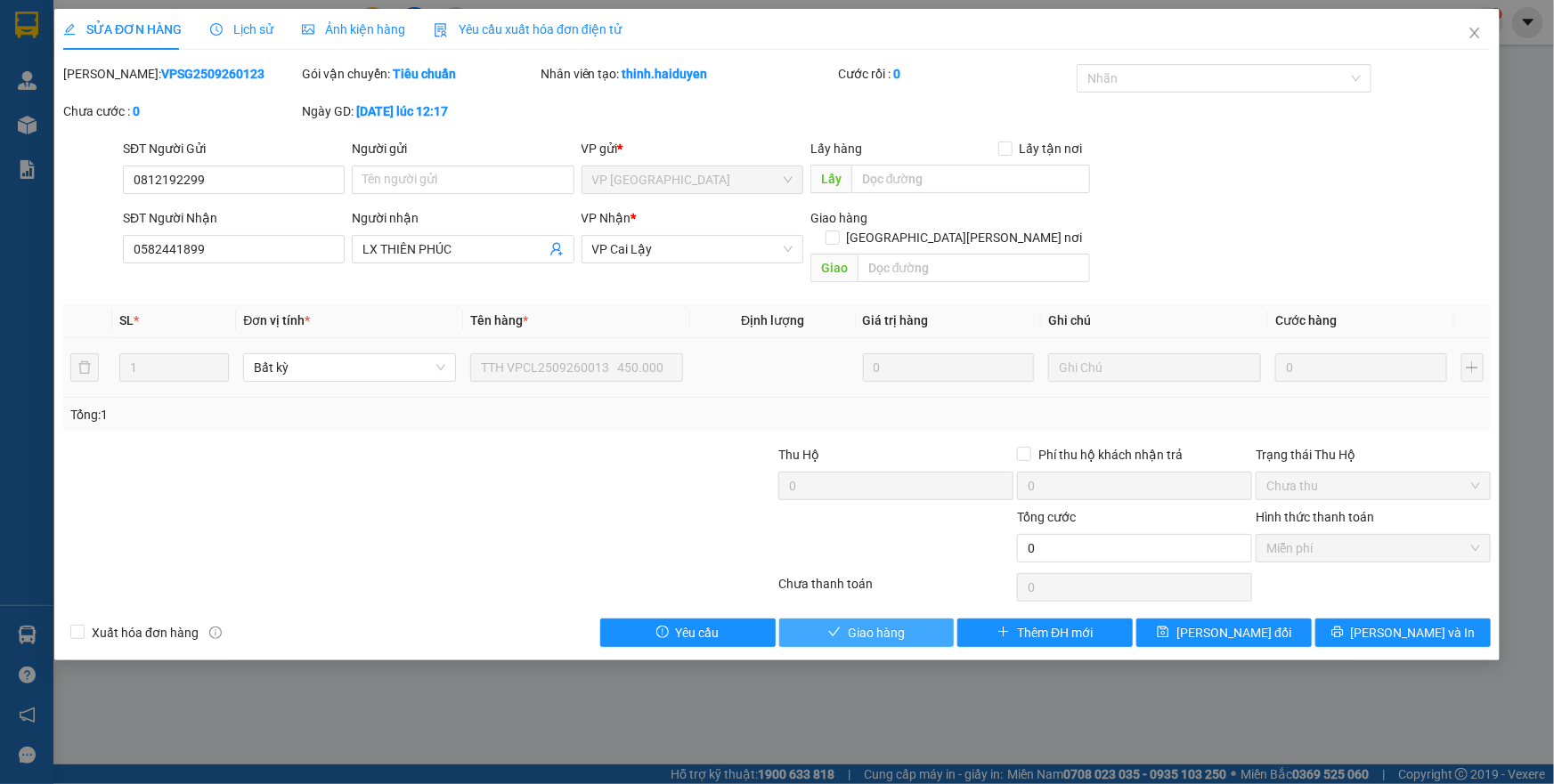
click at [885, 623] on span "Giao hàng" at bounding box center [876, 633] width 57 height 20
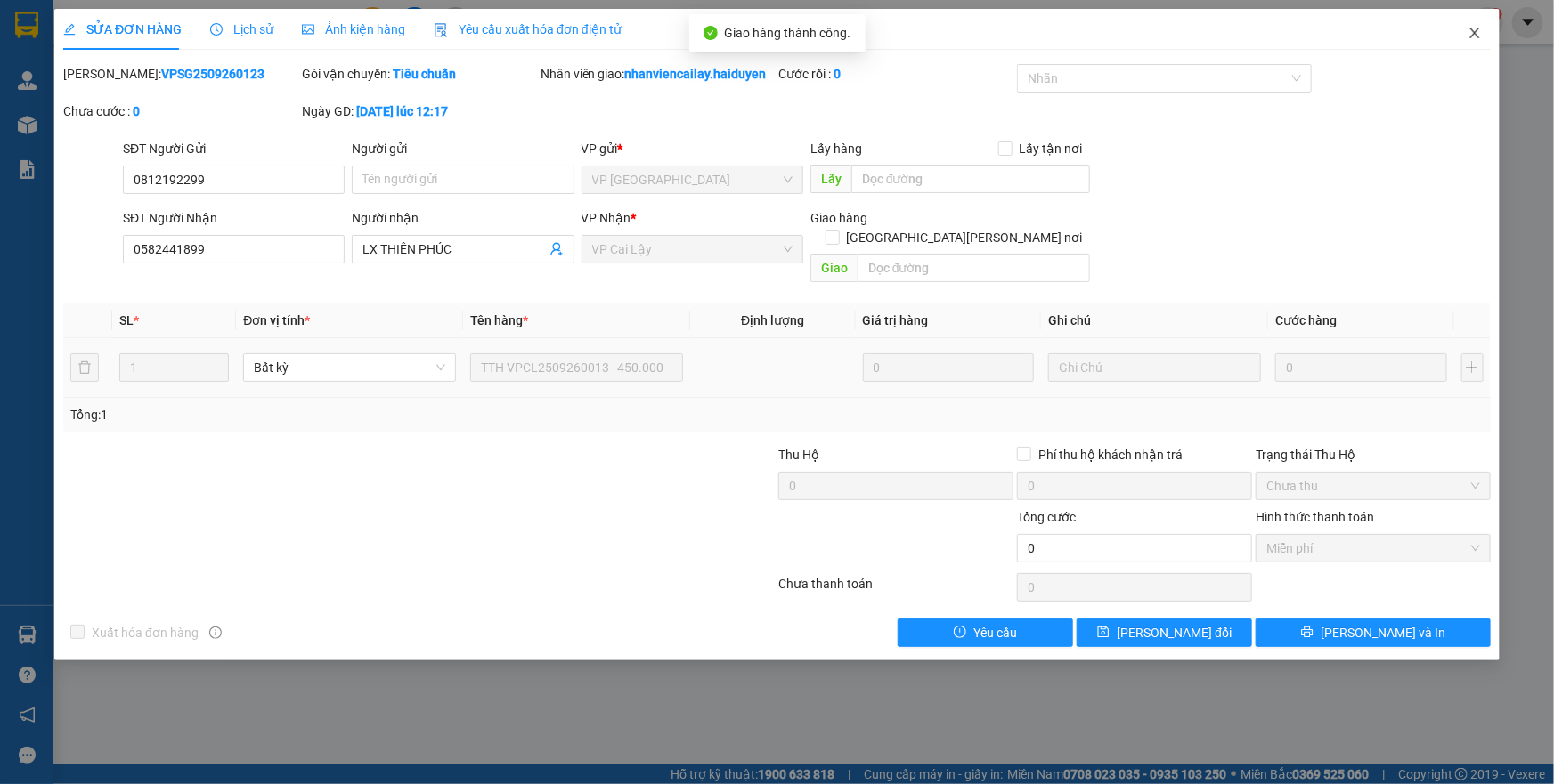
click at [1473, 35] on icon "close" at bounding box center [1474, 33] width 10 height 11
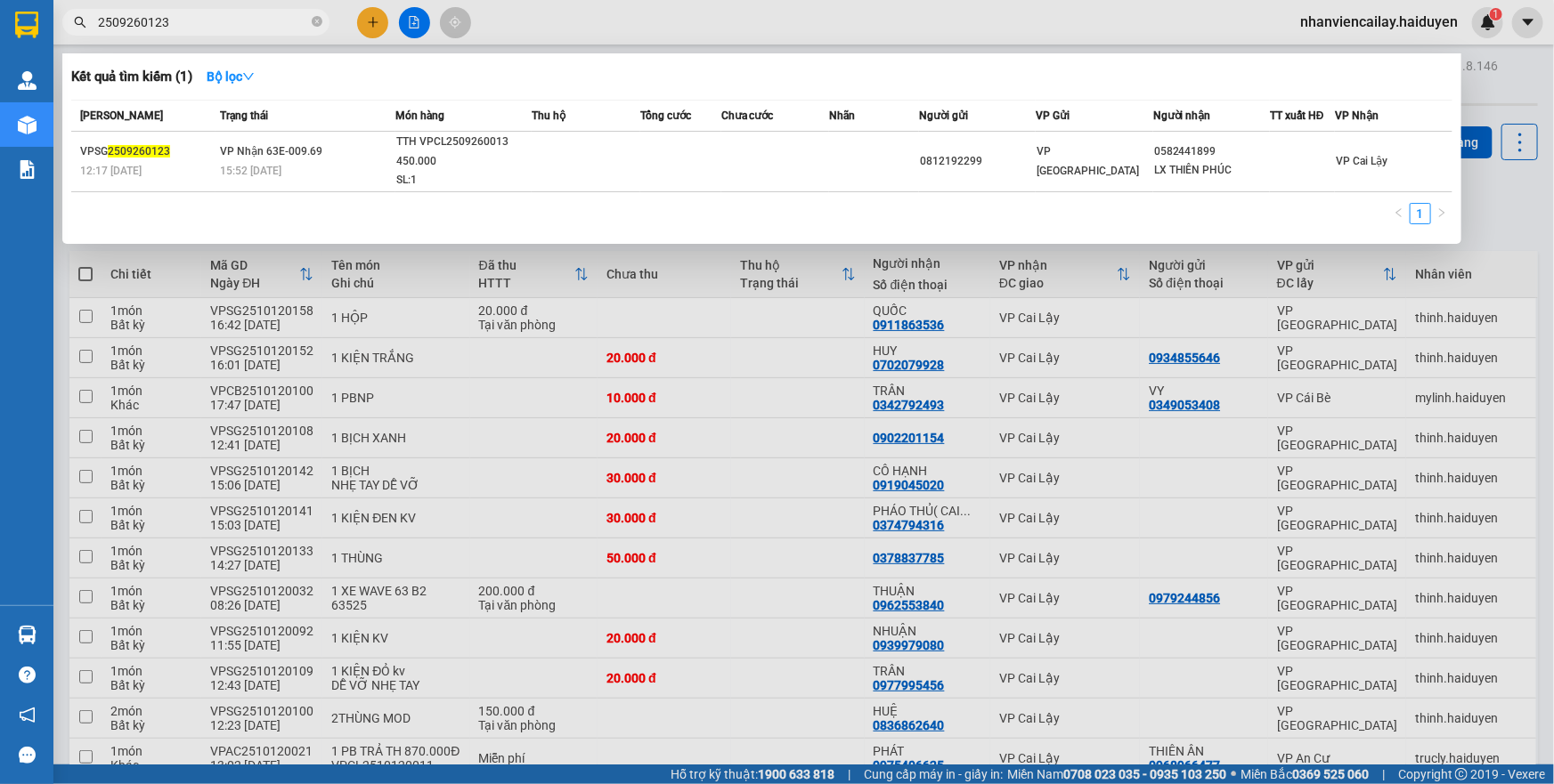
click at [274, 24] on input "2509260123" at bounding box center [203, 23] width 210 height 20
click at [314, 24] on icon "close-circle" at bounding box center [317, 22] width 11 height 11
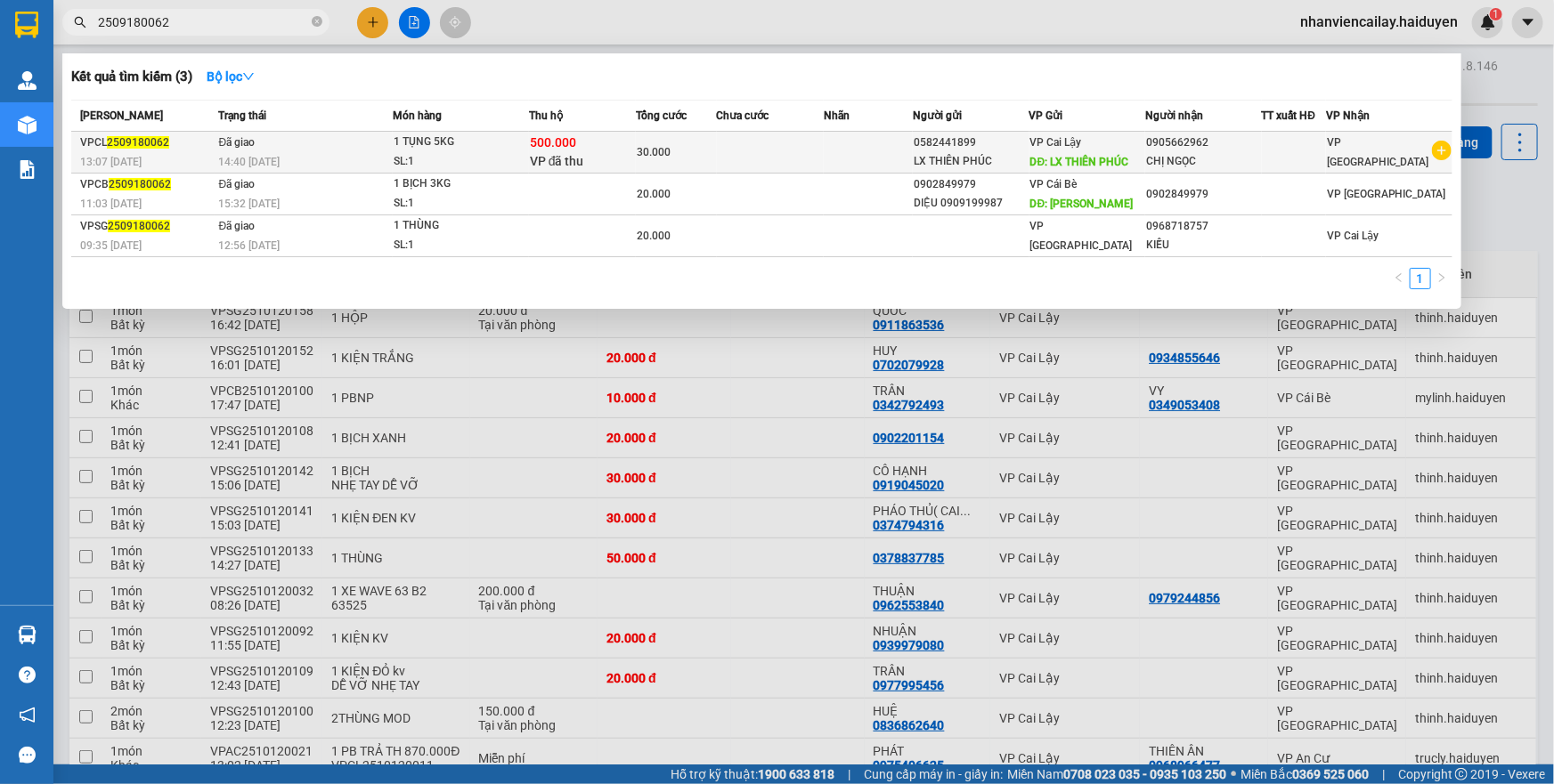
type input "2509180062"
click at [322, 158] on div "14:40 [DATE]" at bounding box center [306, 162] width 174 height 20
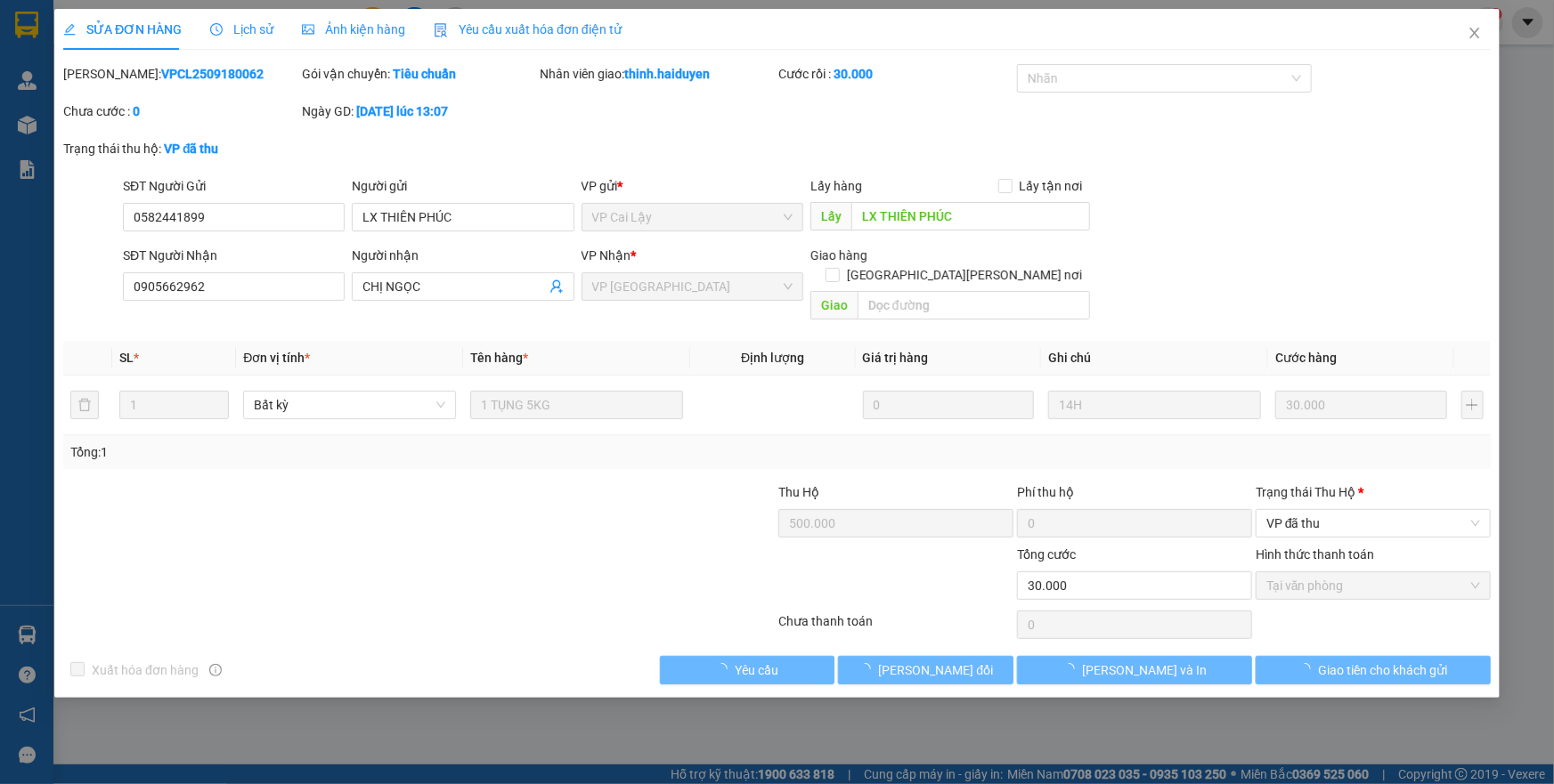
type input "0582441899"
type input "LX THIÊN PHÚC"
type input "0905662962"
type input "CHỊ NGỌC"
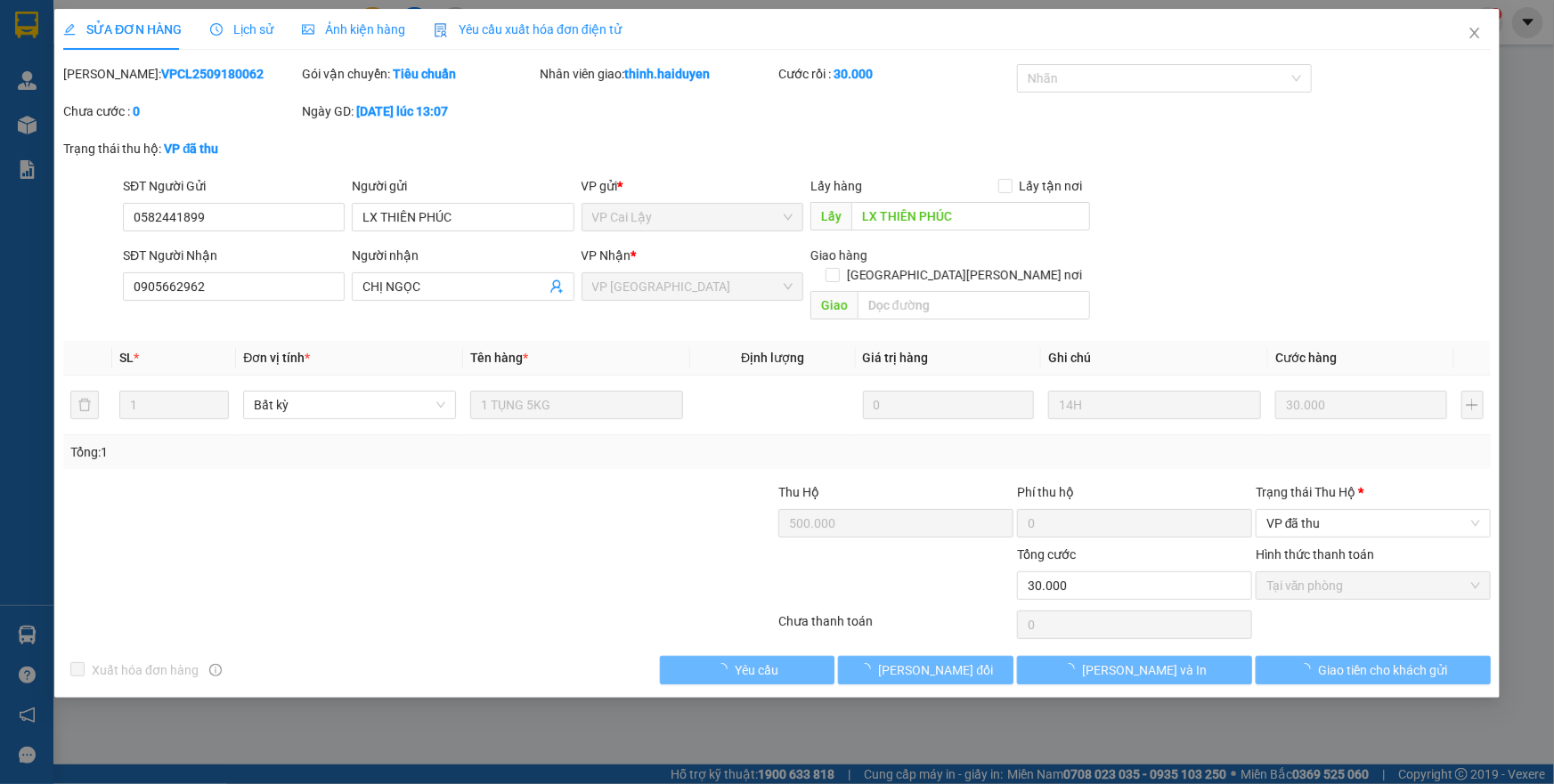
type input "500.000"
type input "0"
type input "30.000"
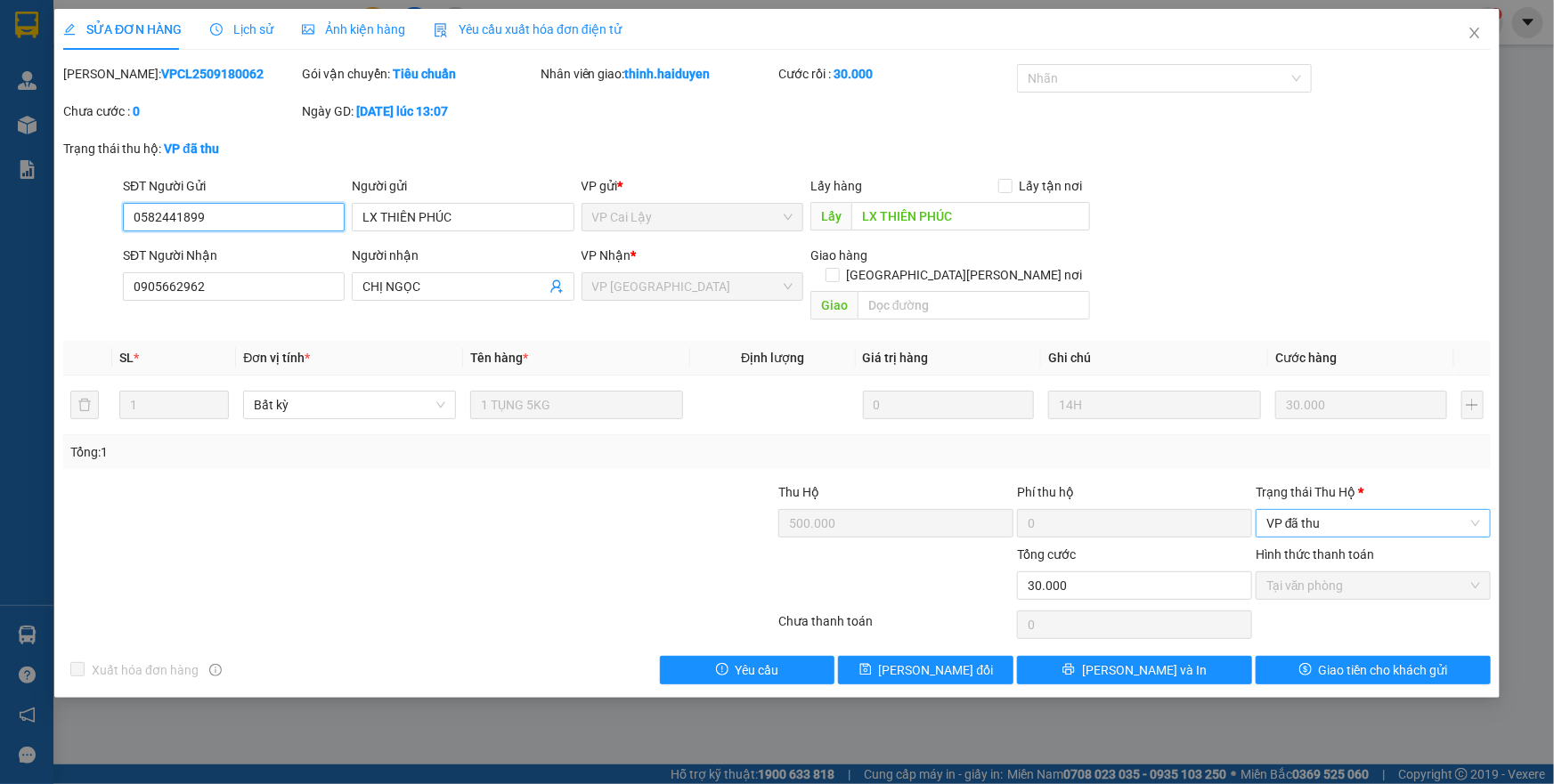
click at [1313, 511] on span "VP đã thu" at bounding box center [1374, 524] width 214 height 27
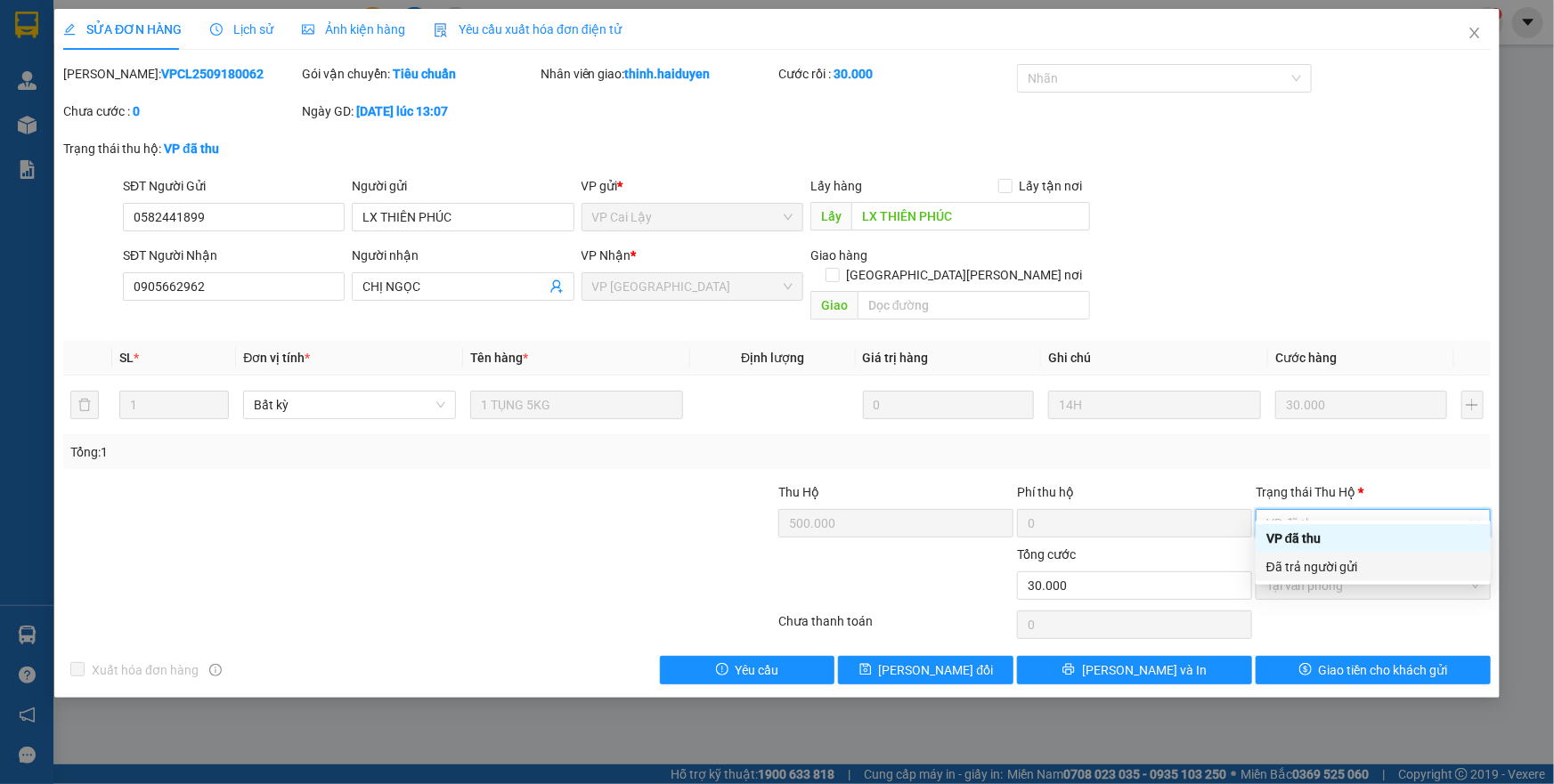
click at [1321, 566] on div "Đã trả người gửi" at bounding box center [1374, 568] width 214 height 20
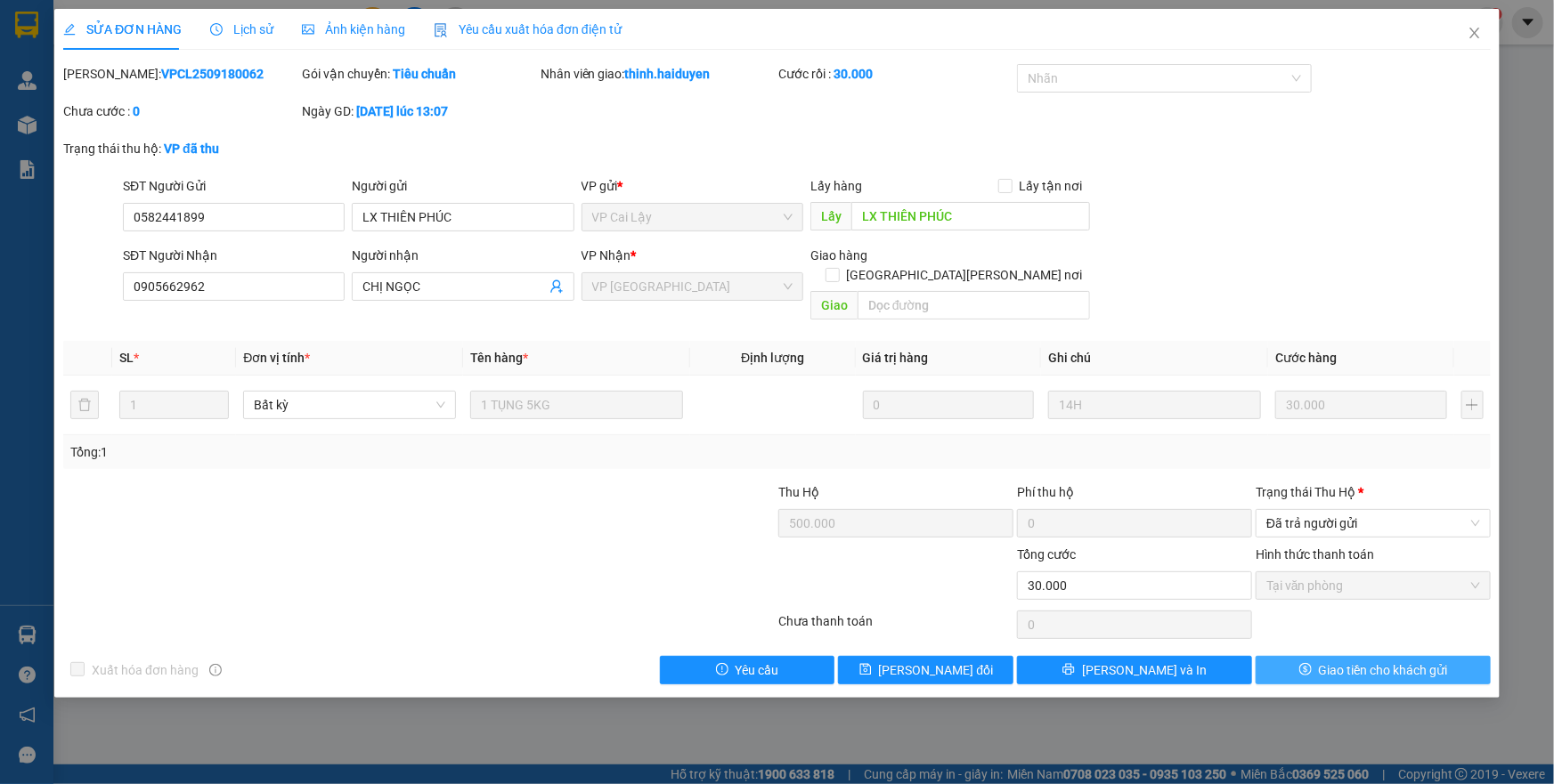
click at [1358, 661] on span "Giao tiền cho khách gửi" at bounding box center [1384, 671] width 130 height 20
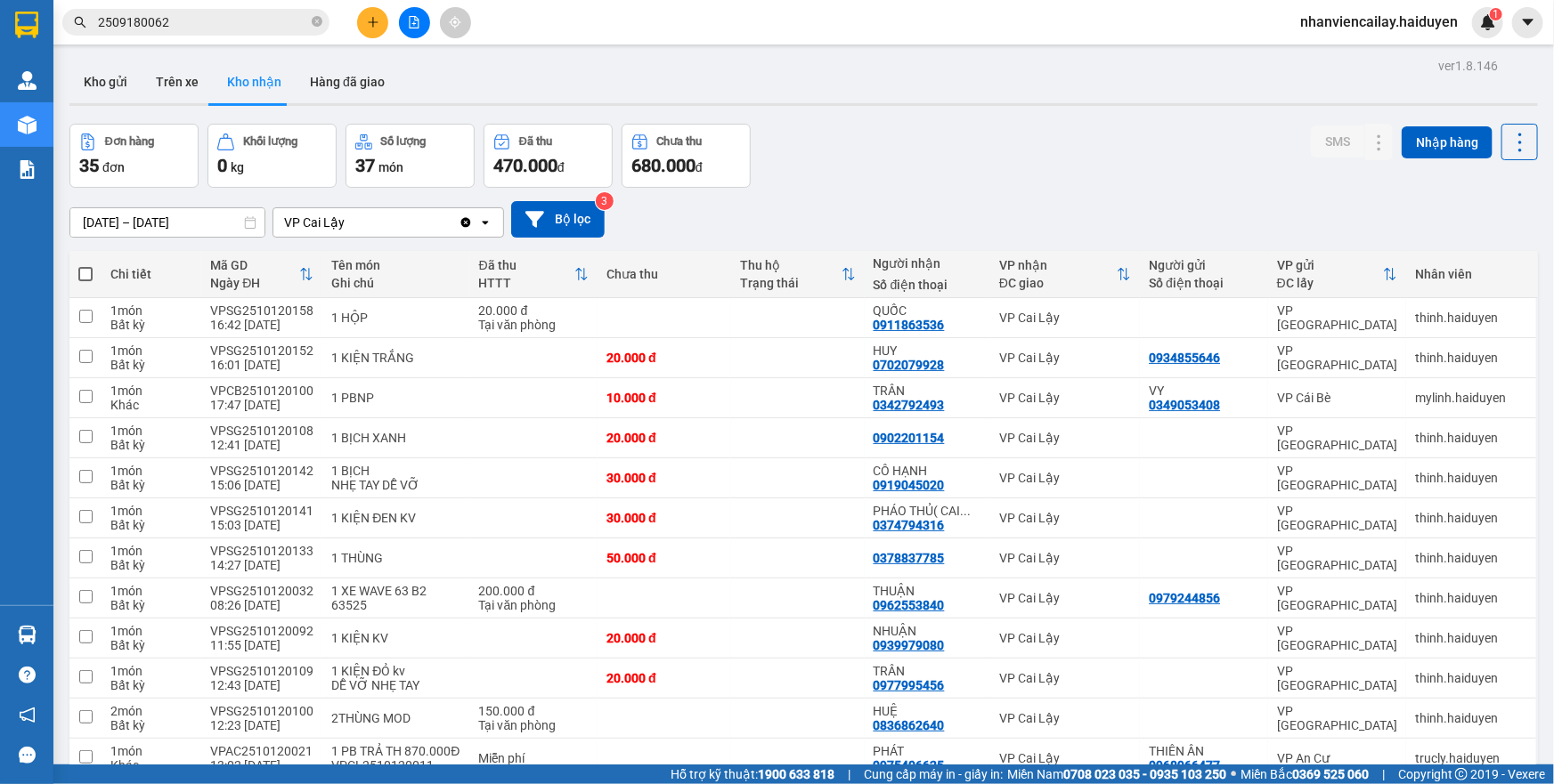
click at [250, 22] on input "2509180062" at bounding box center [203, 23] width 210 height 20
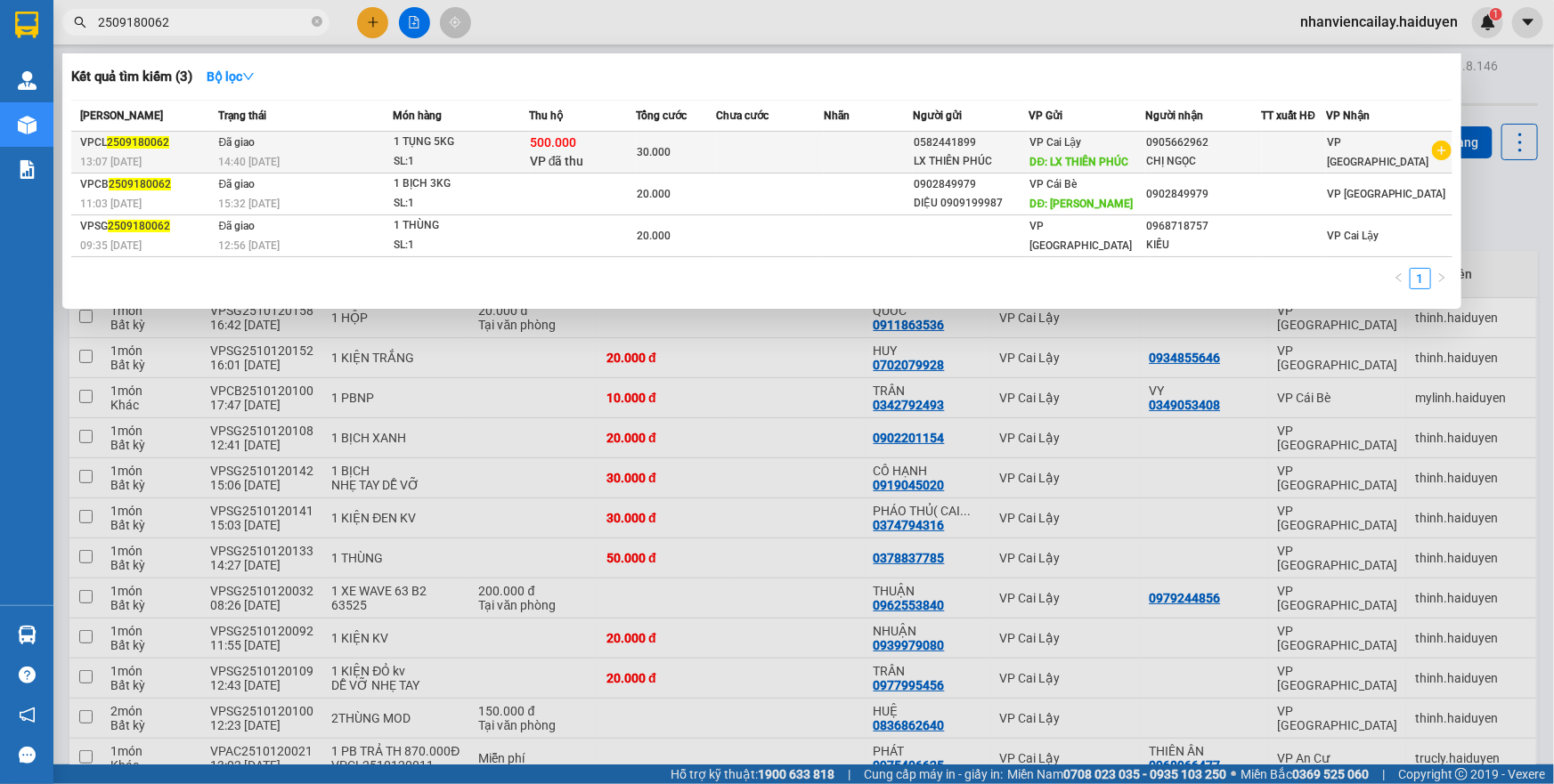
click at [302, 152] on div "14:40 [DATE]" at bounding box center [306, 162] width 174 height 20
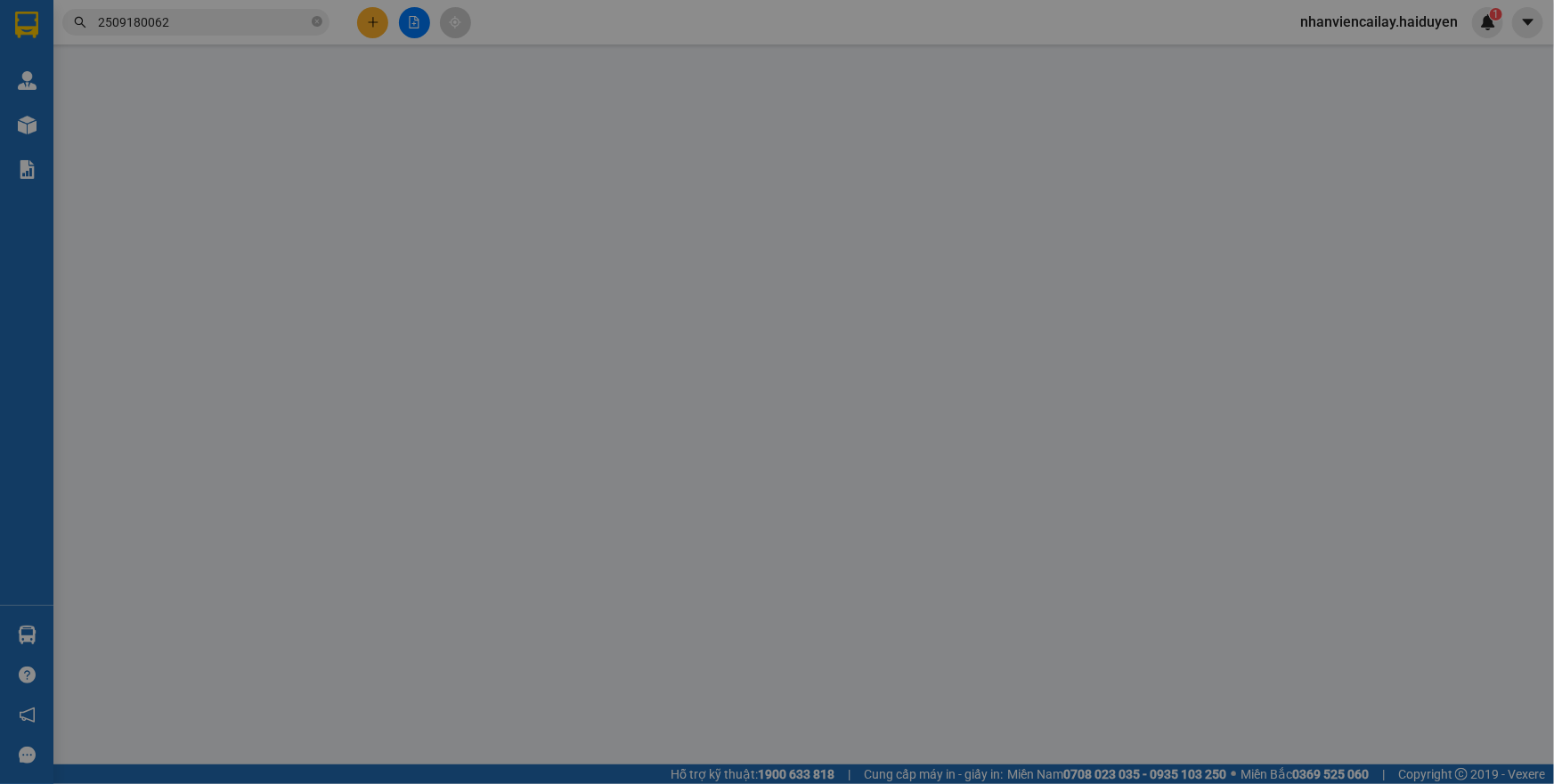
type input "0582441899"
type input "LX THIÊN PHÚC"
type input "0905662962"
type input "CHỊ NGỌC"
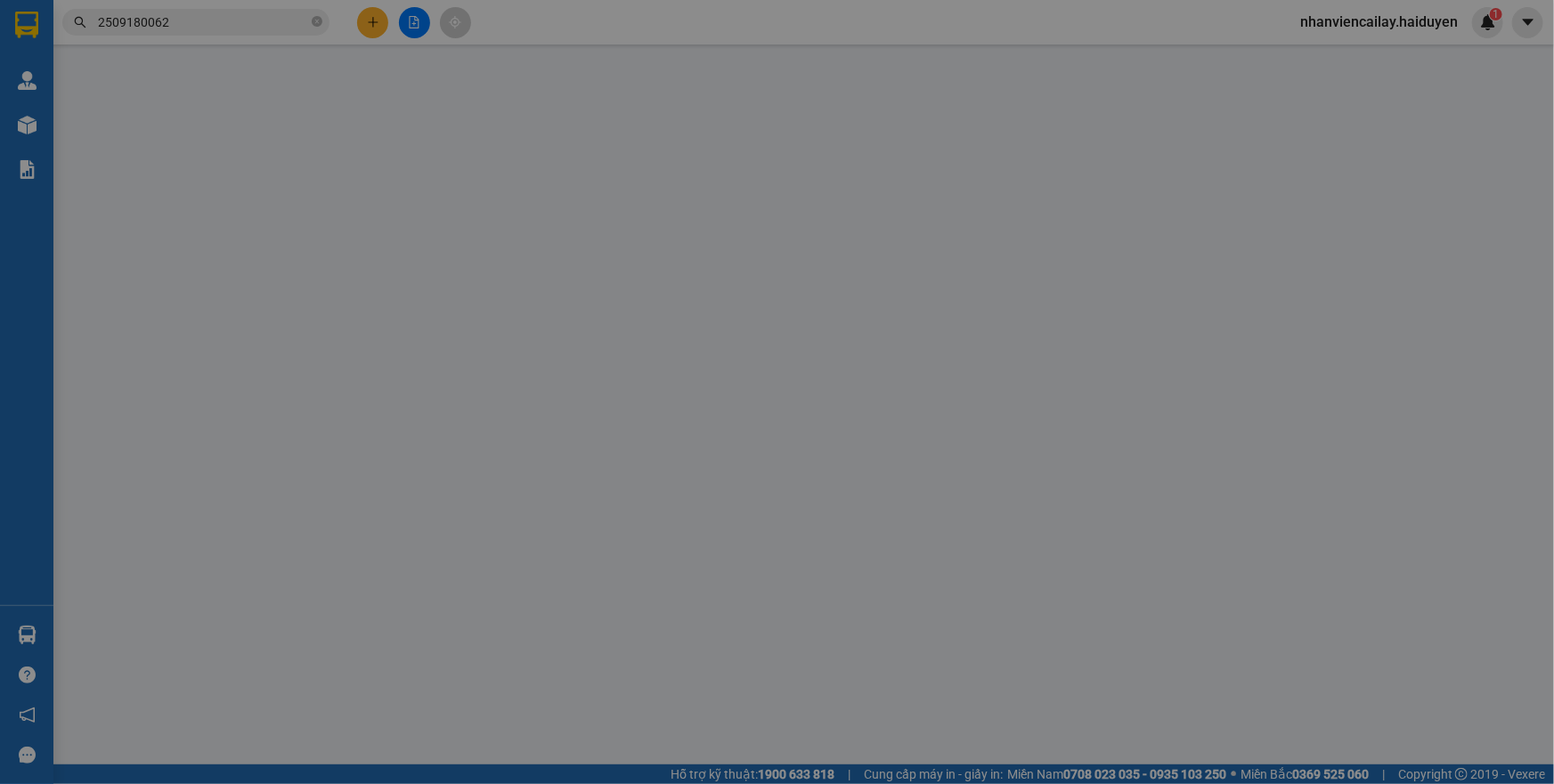
type input "500.000"
type input "0"
type input "30.000"
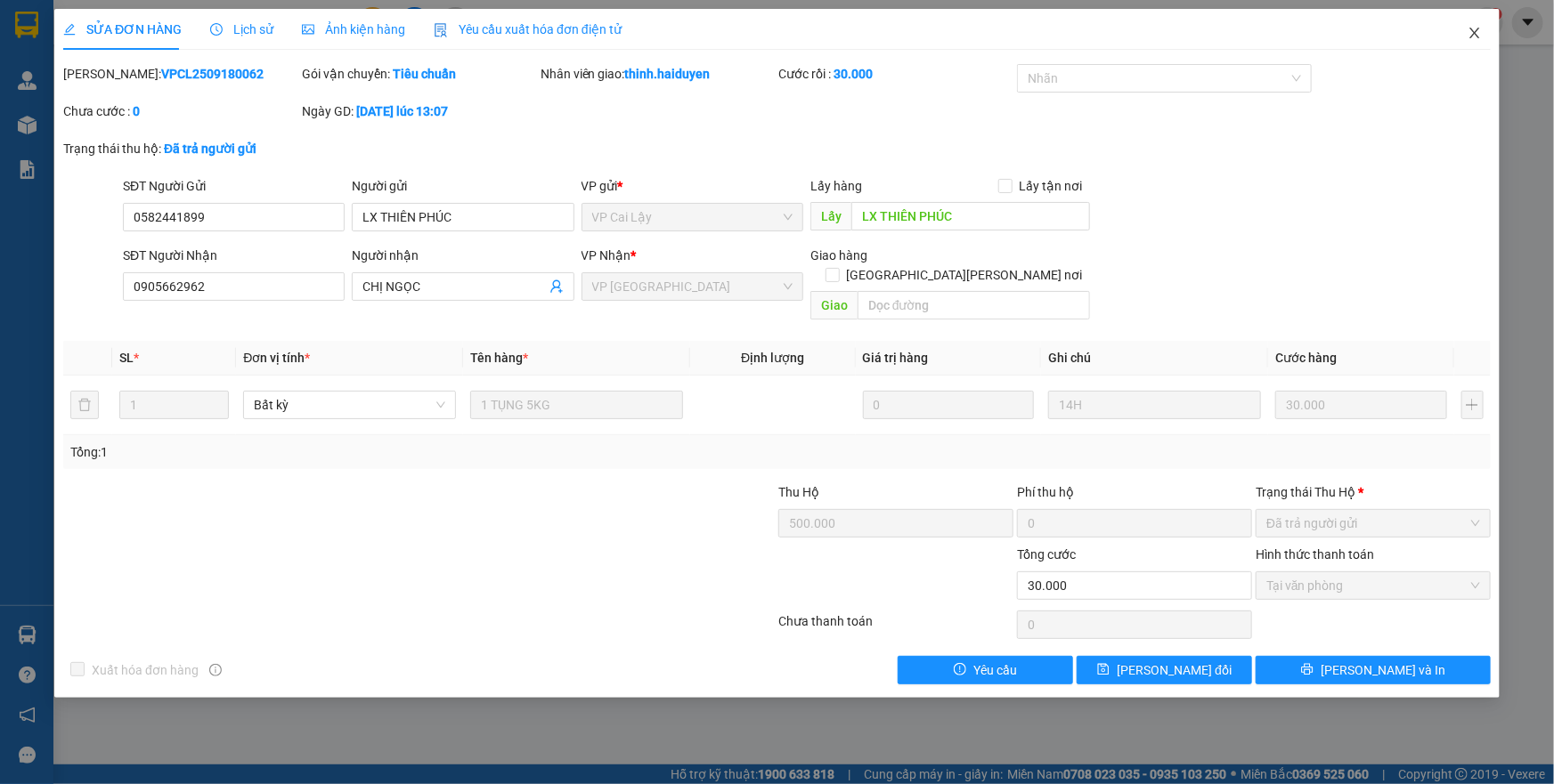
click at [1475, 32] on icon "close" at bounding box center [1475, 33] width 14 height 14
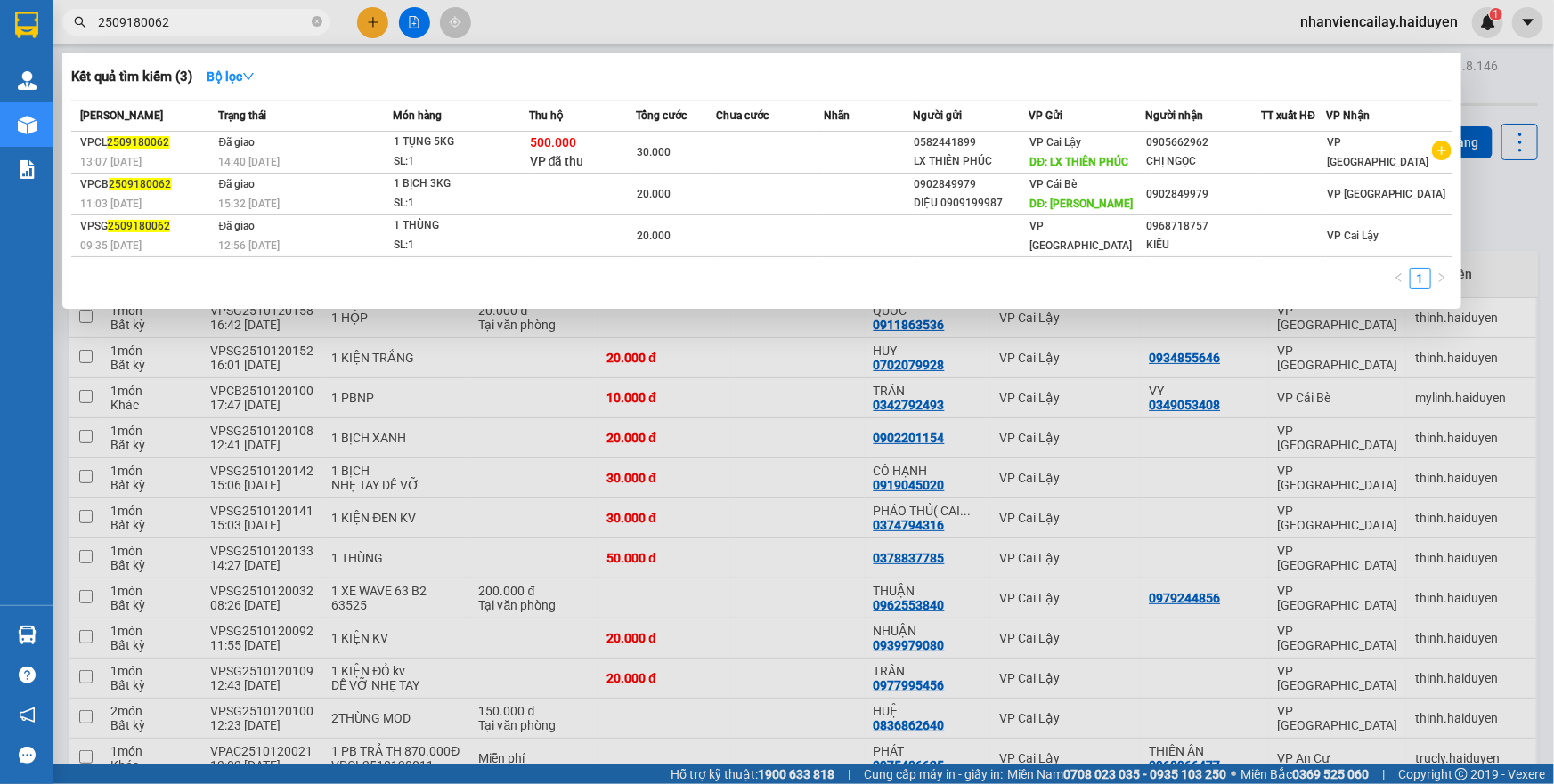
drag, startPoint x: 178, startPoint y: 31, endPoint x: 154, endPoint y: 32, distance: 24.0
click at [154, 32] on span "2509180062" at bounding box center [196, 23] width 267 height 27
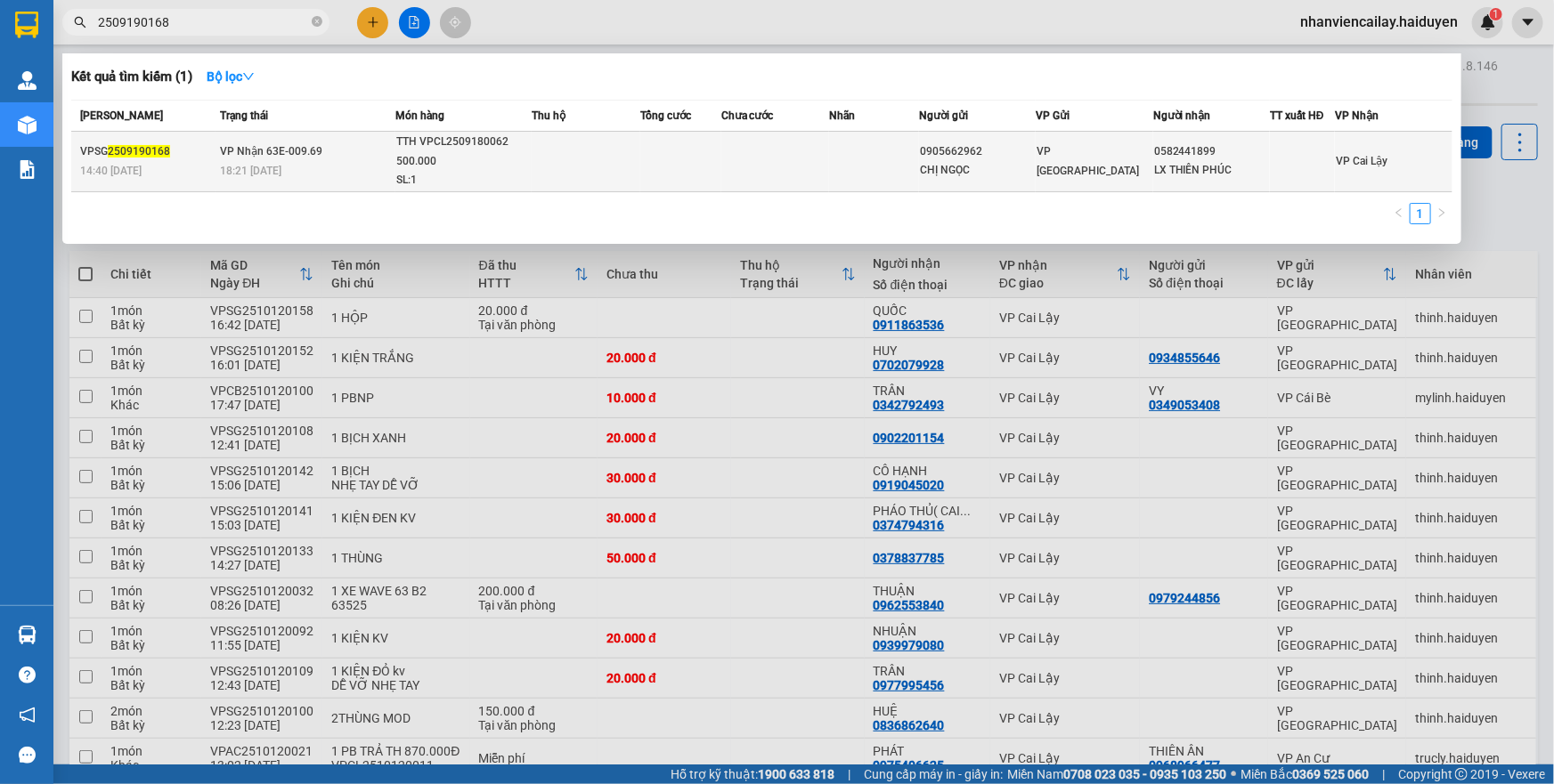
type input "2509190168"
click at [383, 151] on td "[PERSON_NAME] 63E-009.69 18:21 [DATE]" at bounding box center [305, 162] width 180 height 61
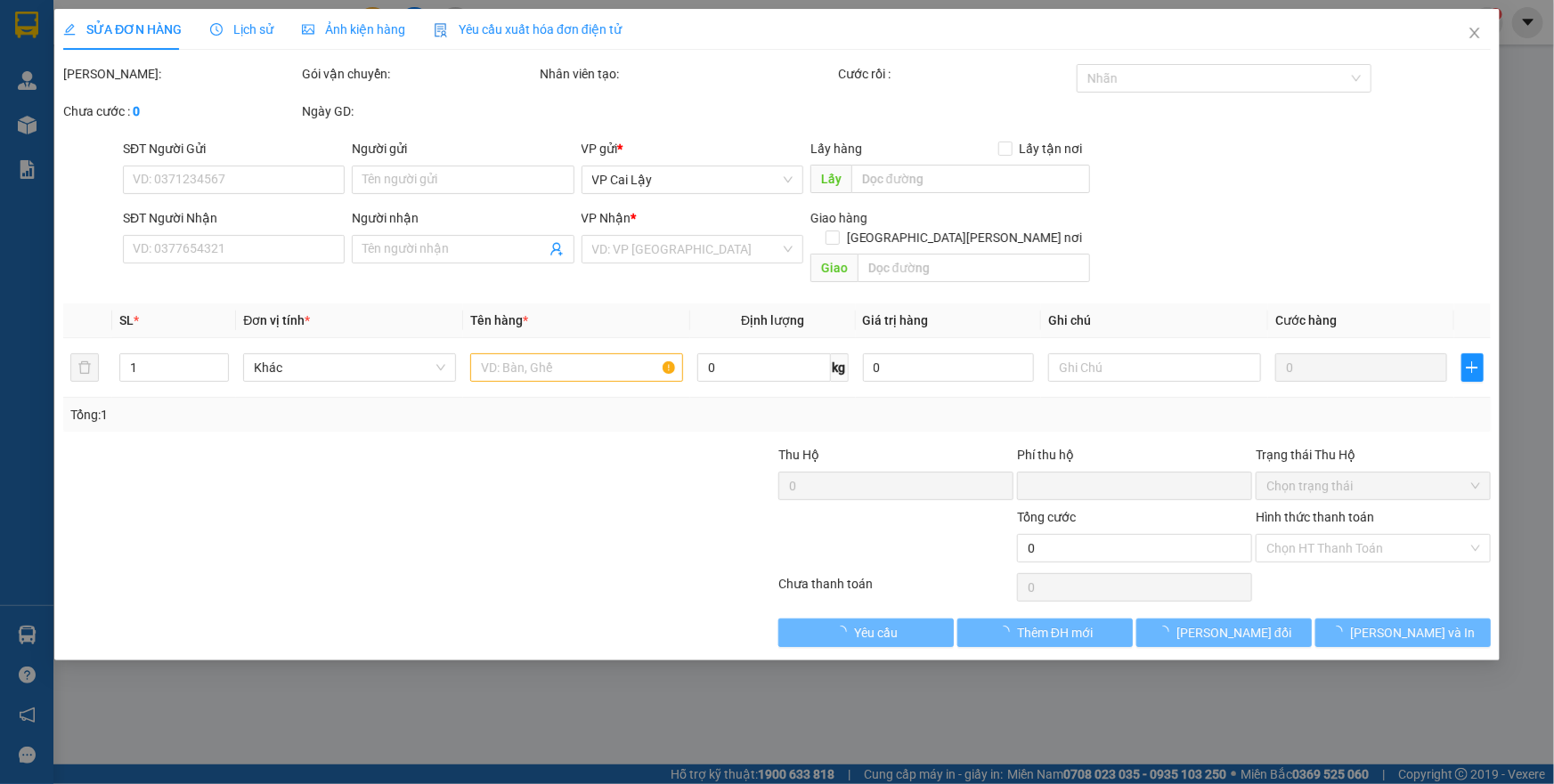
type input "0905662962"
type input "CHỊ NGỌC"
type input "0582441899"
type input "LX THIÊN PHÚC"
type input "0"
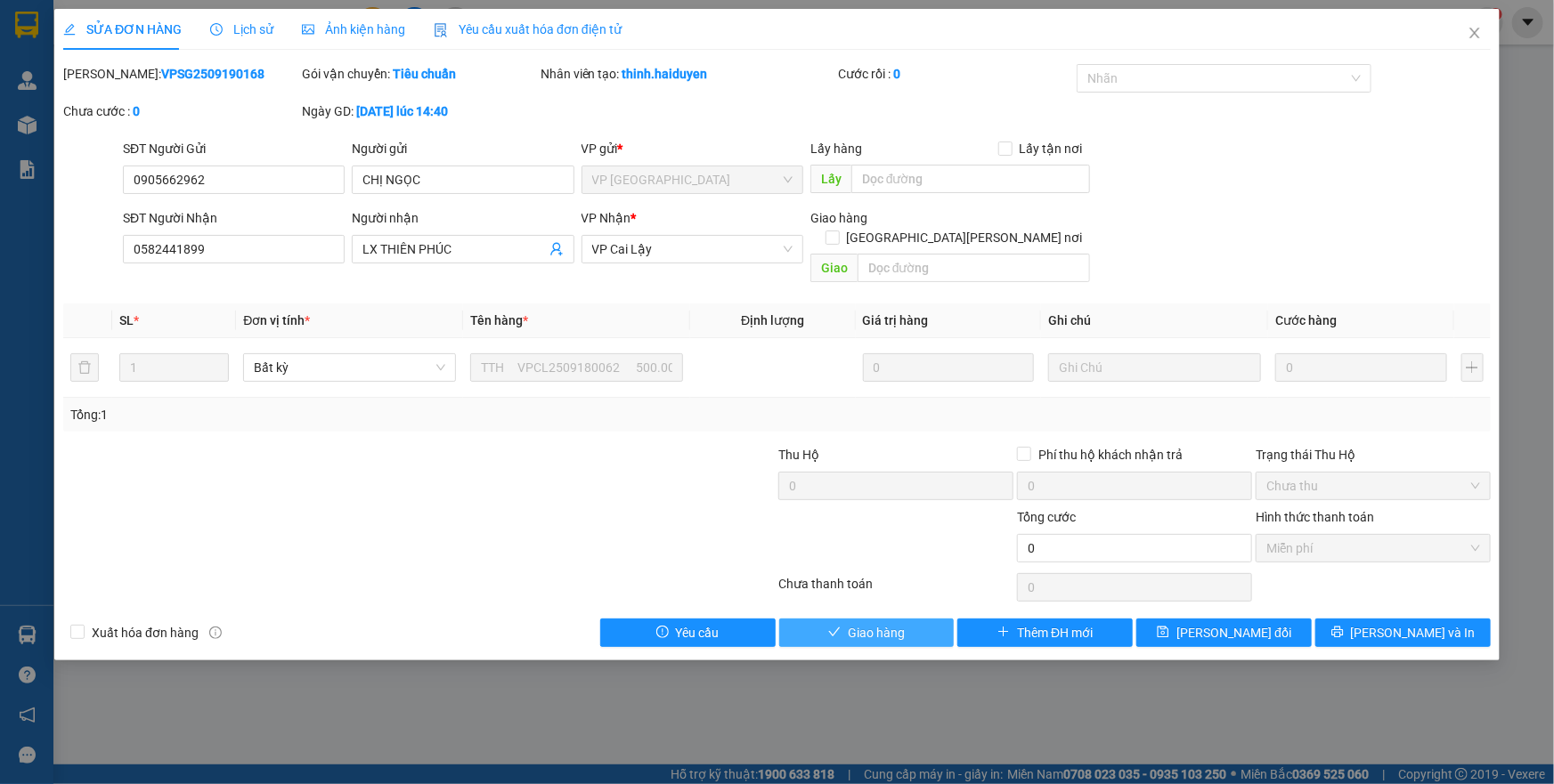
click at [900, 623] on span "Giao hàng" at bounding box center [876, 633] width 57 height 20
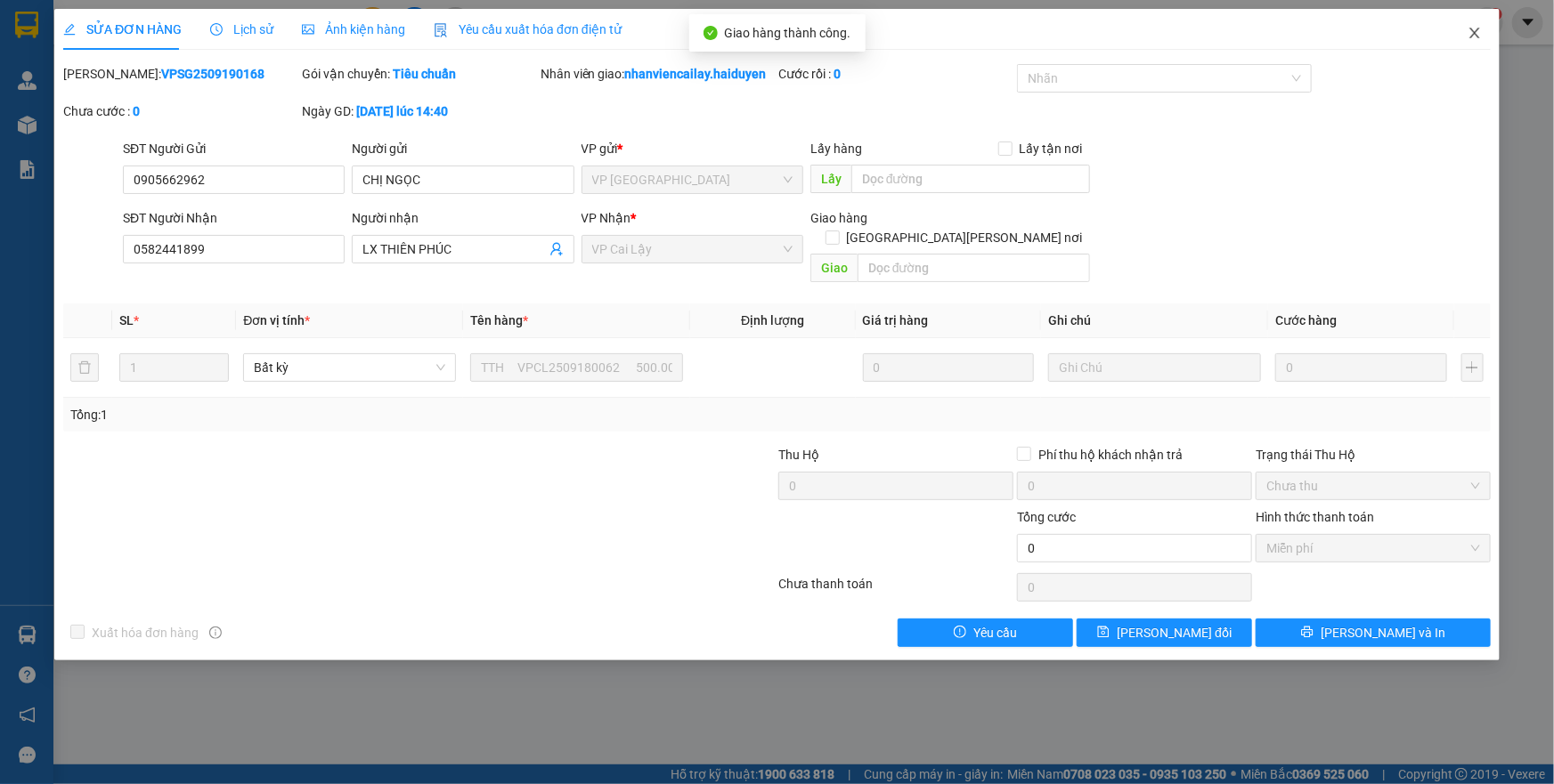
click at [1470, 33] on icon "close" at bounding box center [1475, 33] width 14 height 14
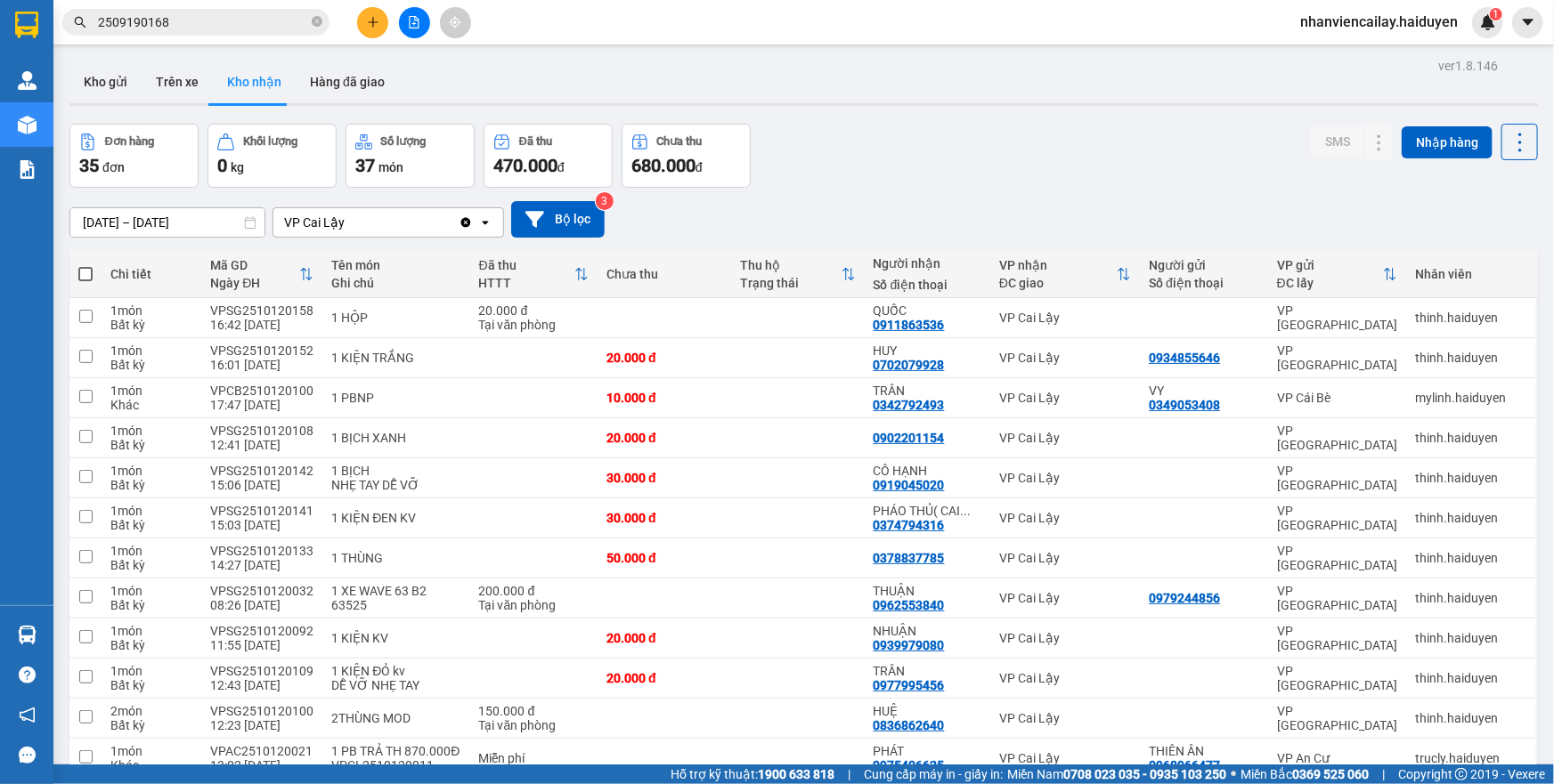
click at [220, 18] on input "2509190168" at bounding box center [203, 23] width 210 height 20
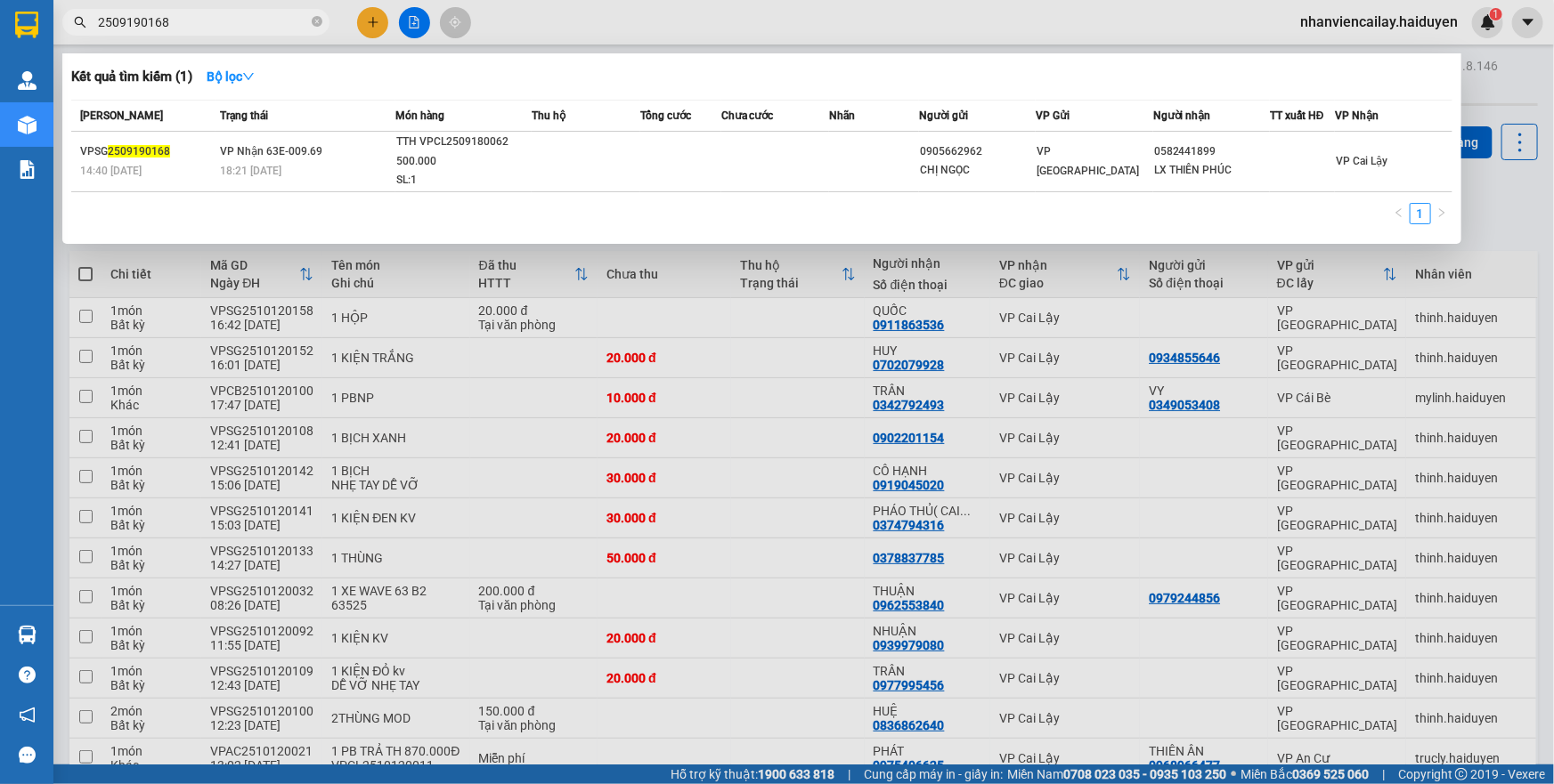
click at [318, 30] on span at bounding box center [317, 23] width 11 height 20
click at [314, 24] on icon "close-circle" at bounding box center [317, 22] width 11 height 11
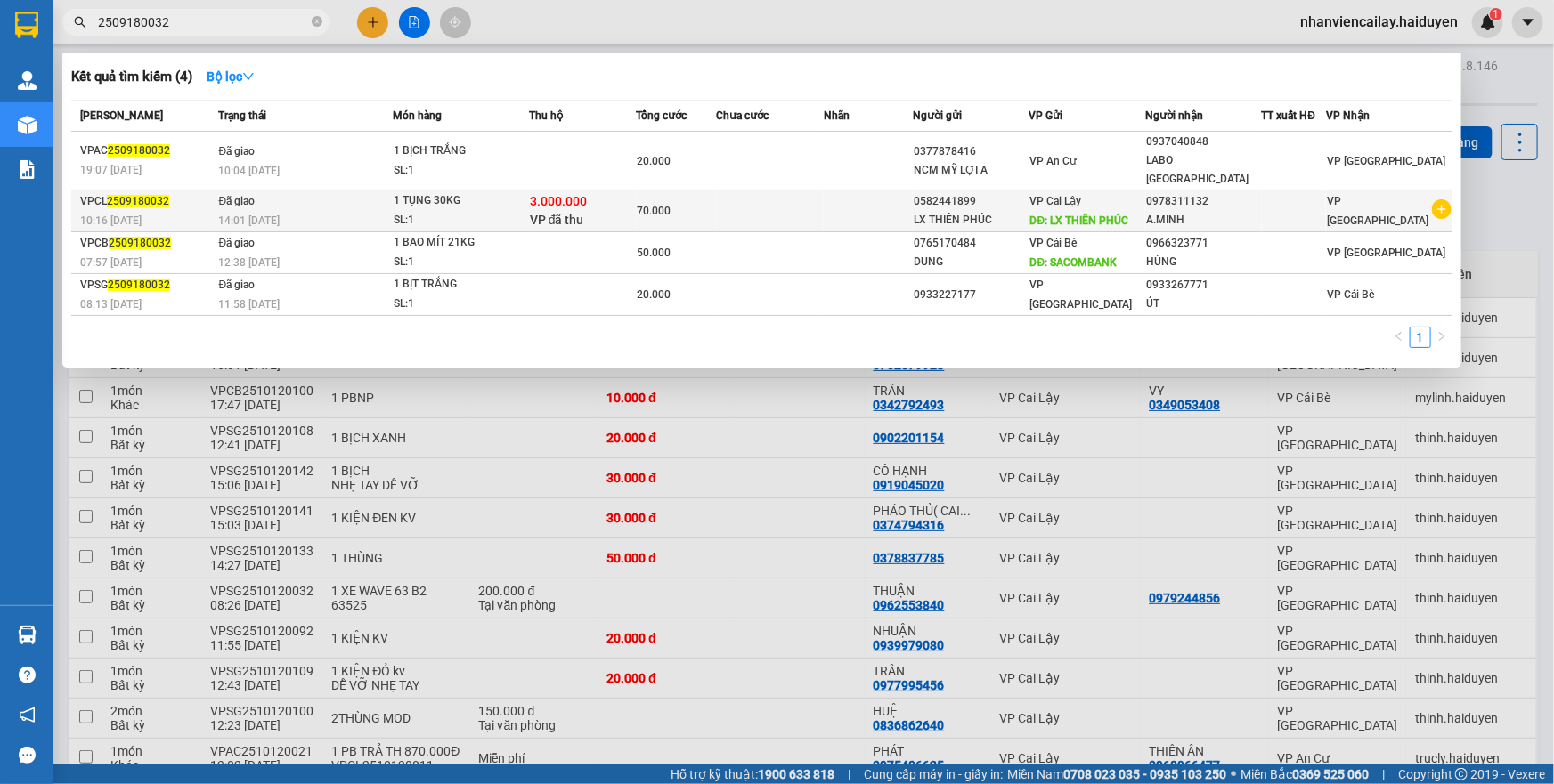
type input "2509180032"
click at [385, 211] on div "14:01 [DATE]" at bounding box center [306, 221] width 174 height 20
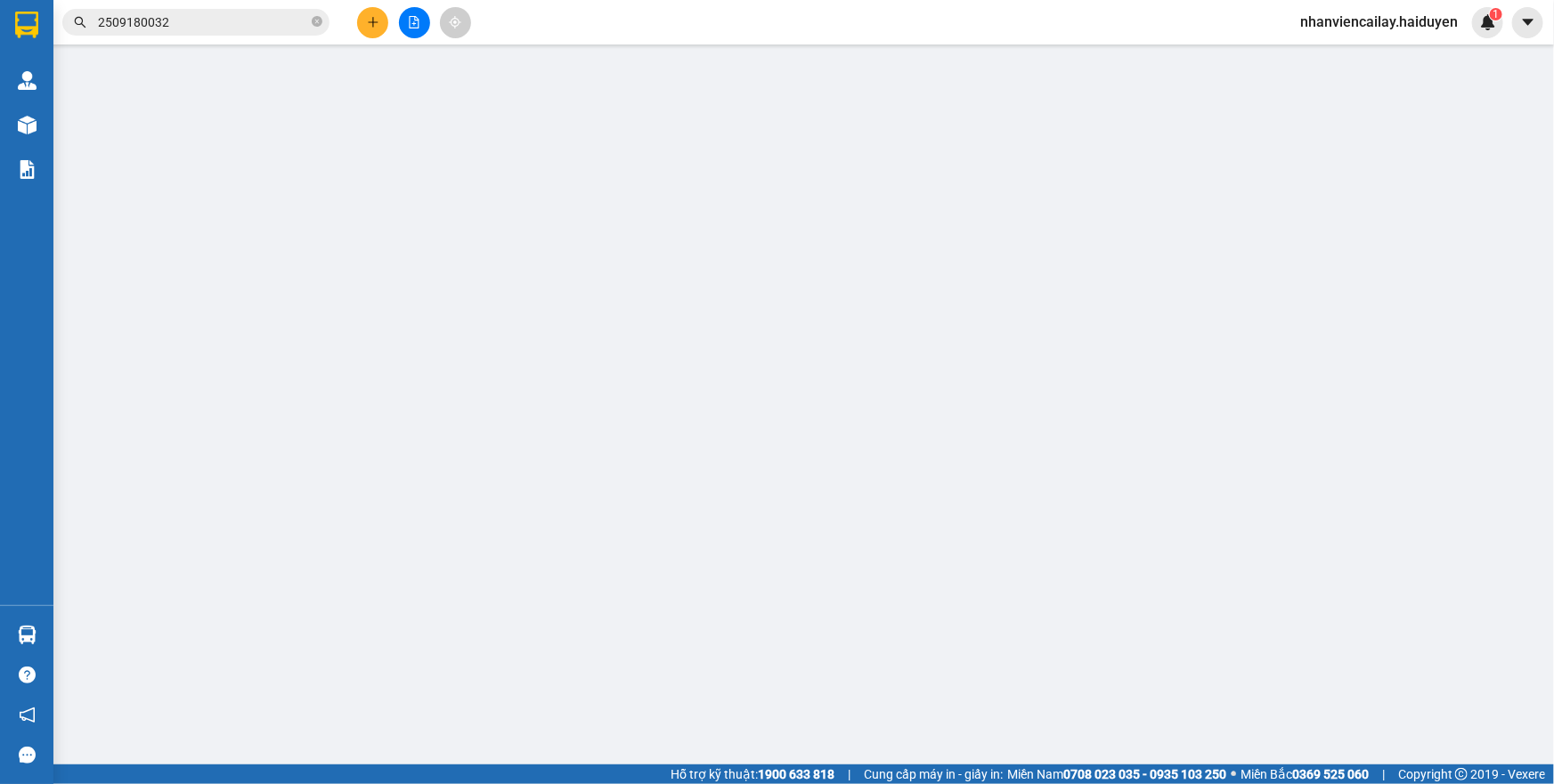
type input "0582441899"
type input "LX THIÊN PHÚC"
type input "0978311132"
type input "A.MINH"
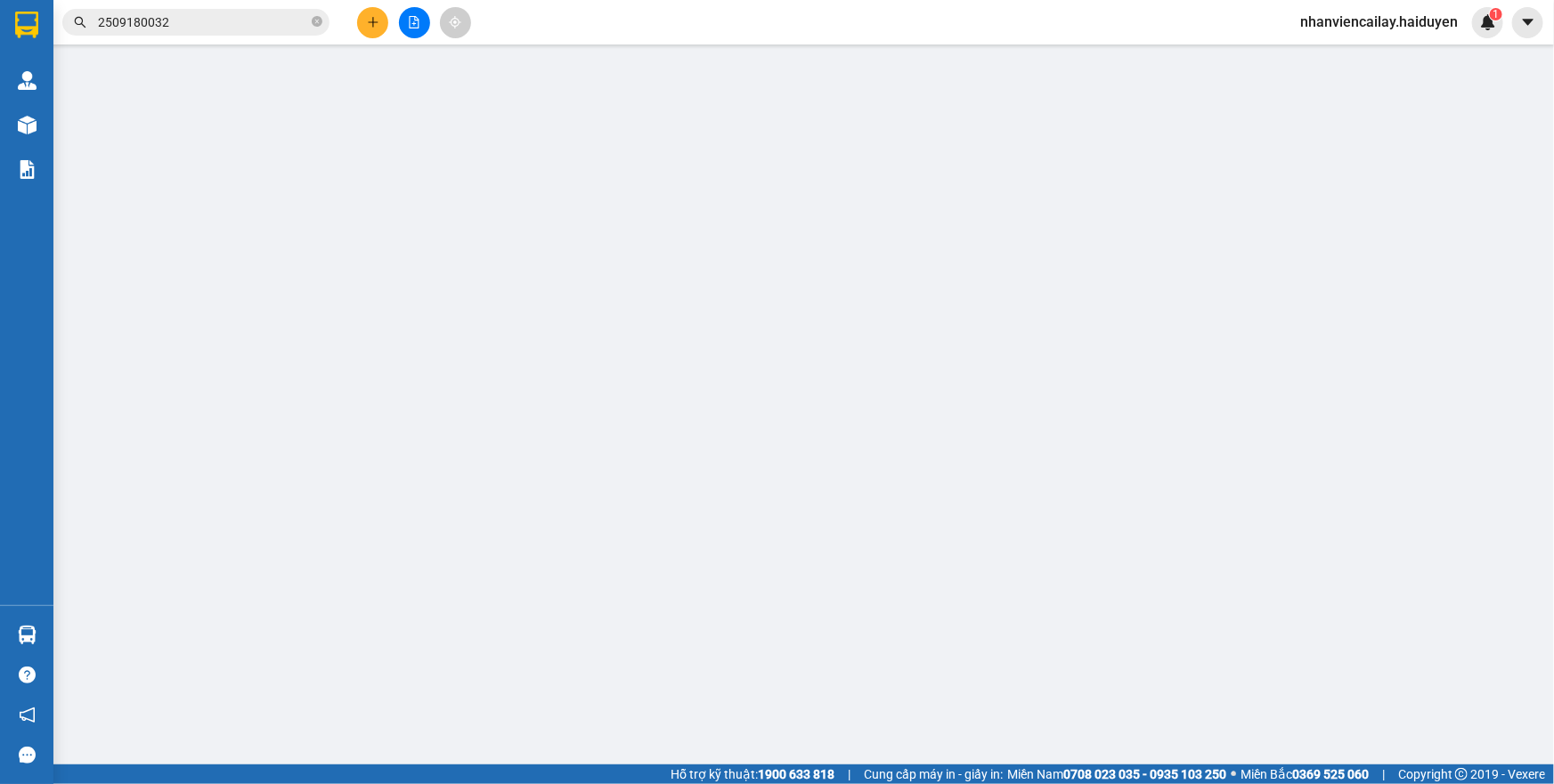
type input "3.000.000"
type input "0"
type input "70.000"
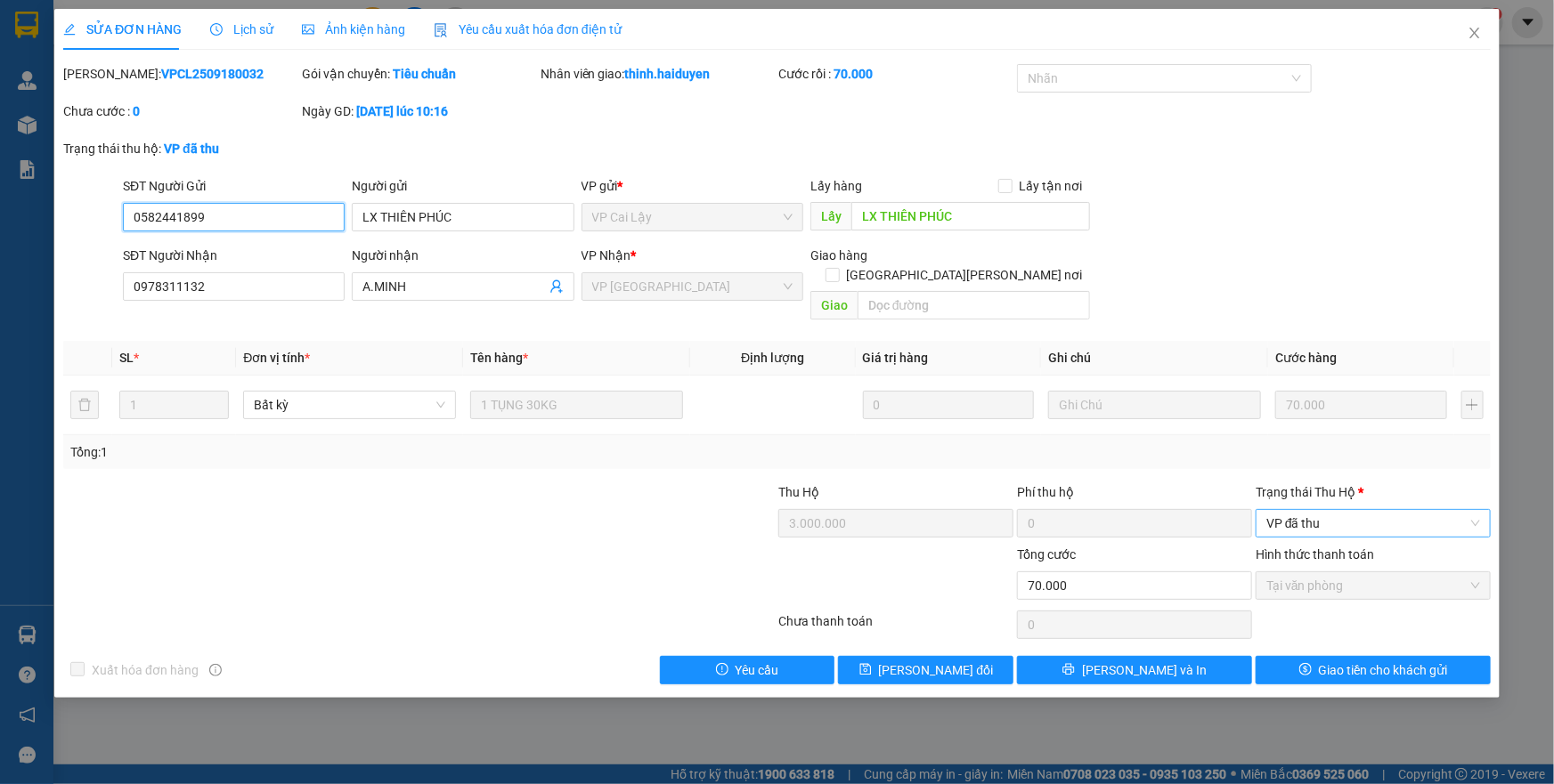
click at [1291, 511] on span "VP đã thu" at bounding box center [1374, 524] width 214 height 27
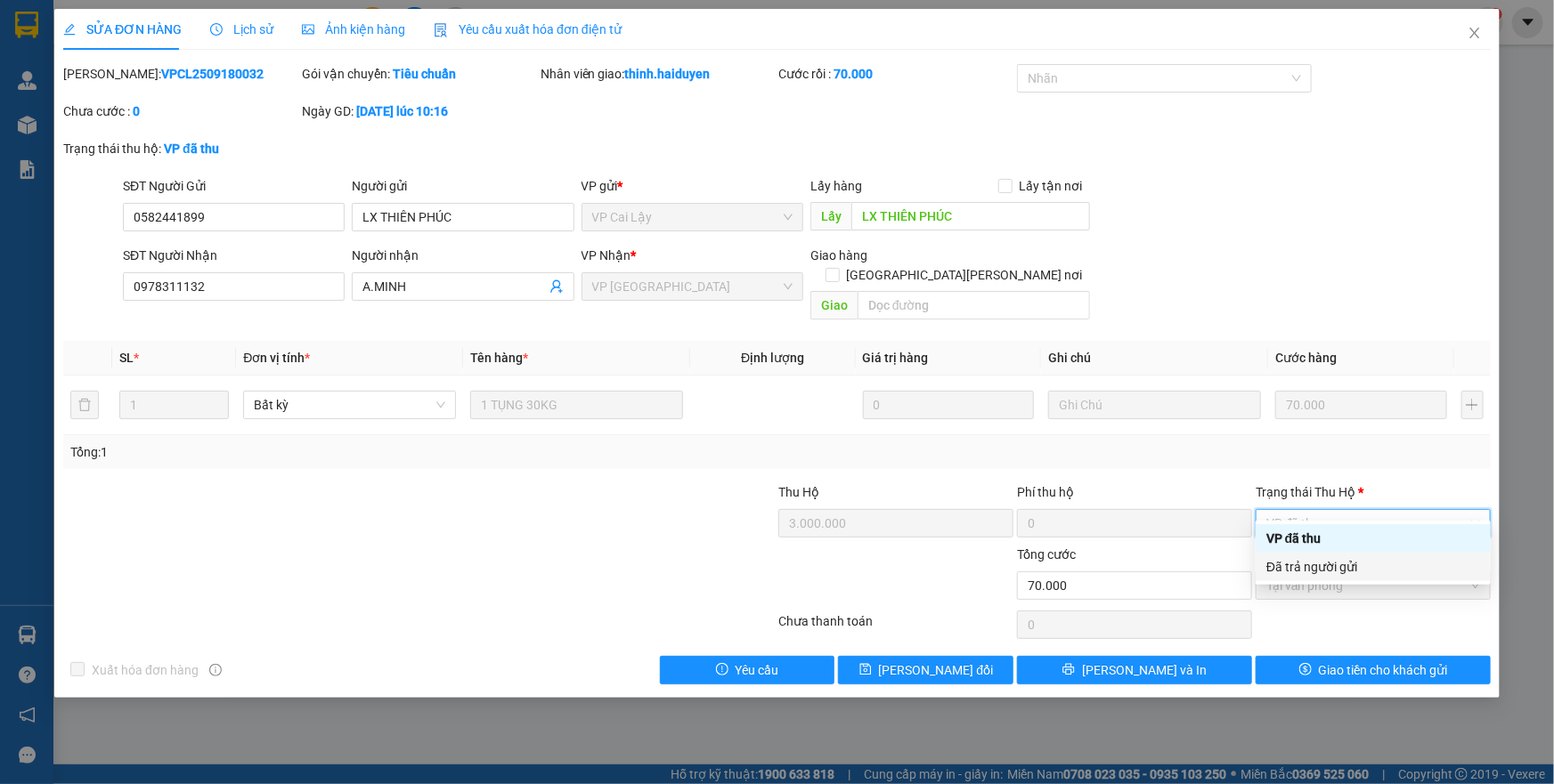
click at [1299, 558] on div "Đã trả người gửi" at bounding box center [1374, 568] width 214 height 20
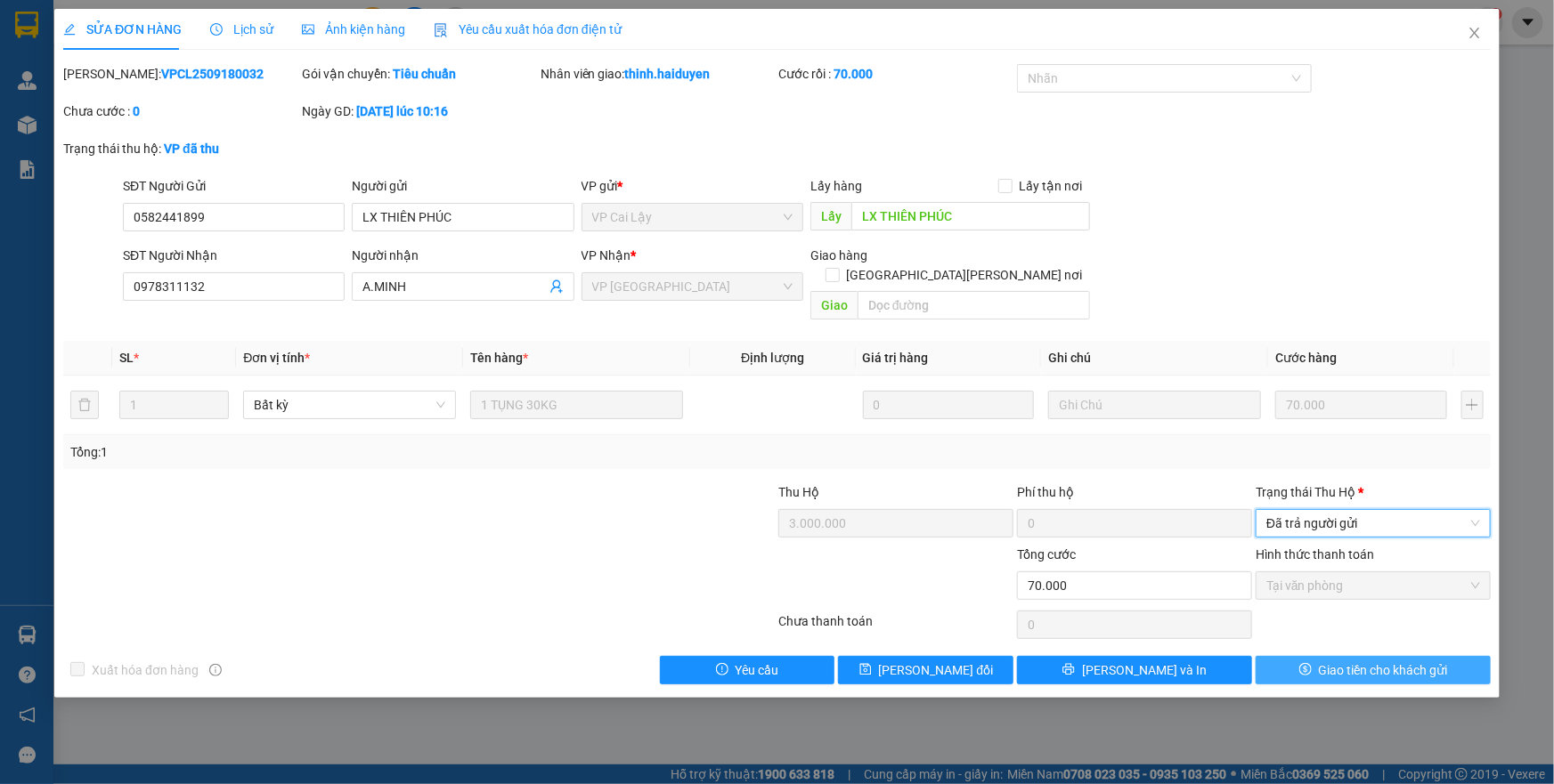
click at [1356, 661] on span "Giao tiền cho khách gửi" at bounding box center [1384, 671] width 130 height 20
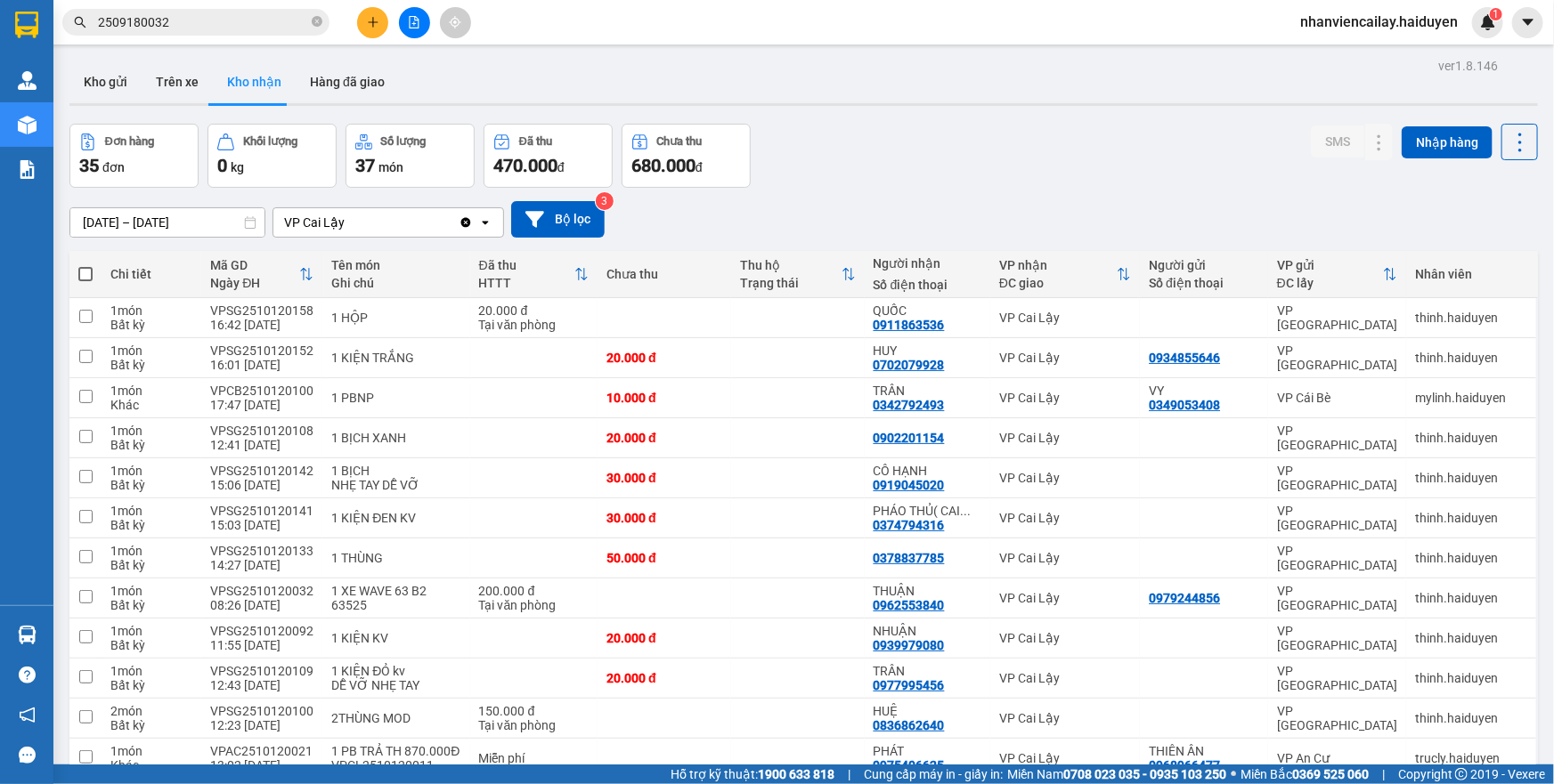
click at [226, 23] on input "2509180032" at bounding box center [203, 23] width 210 height 20
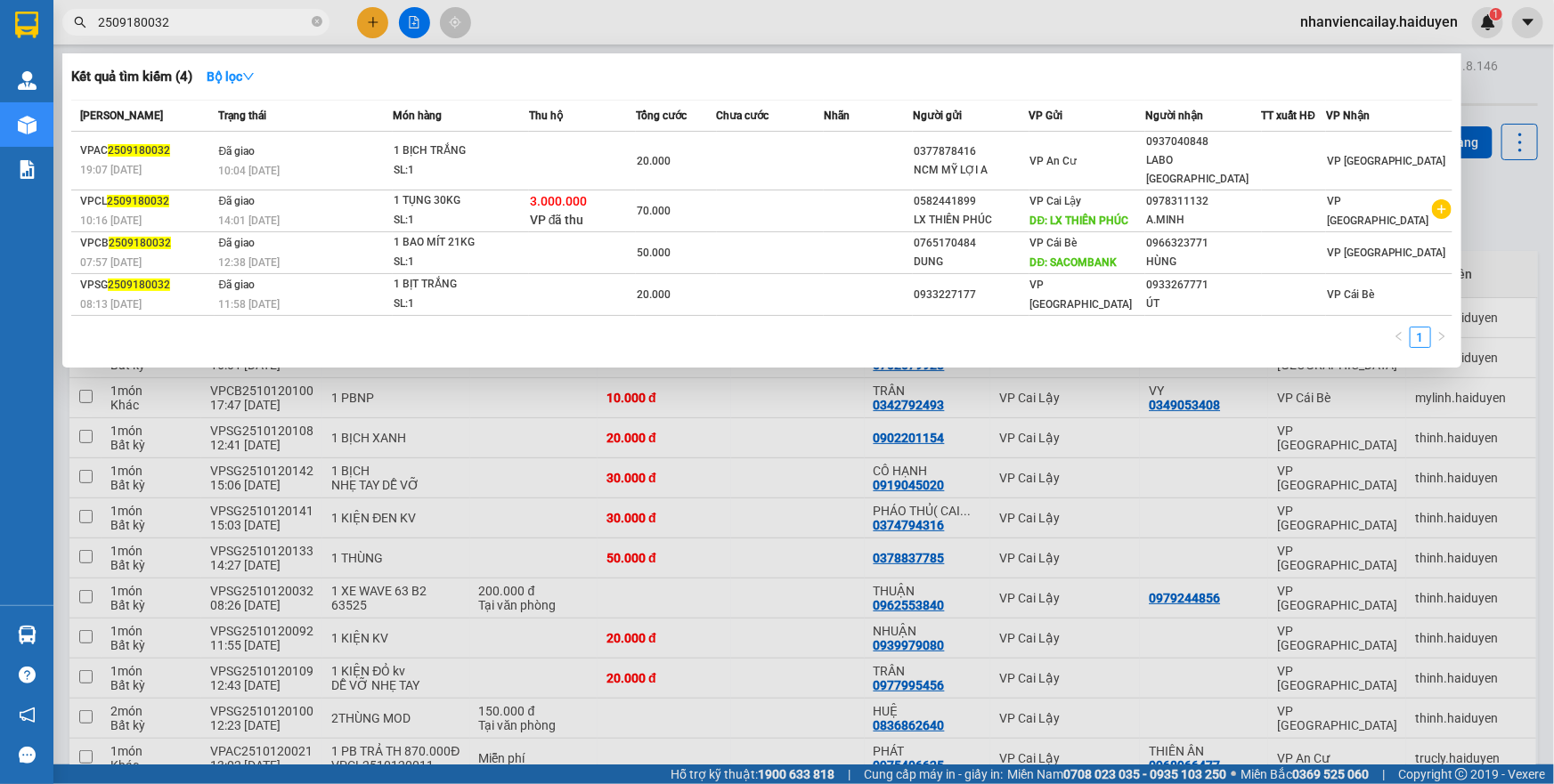
drag, startPoint x: 171, startPoint y: 25, endPoint x: 145, endPoint y: 21, distance: 26.3
click at [145, 21] on input "2509180032" at bounding box center [203, 23] width 210 height 20
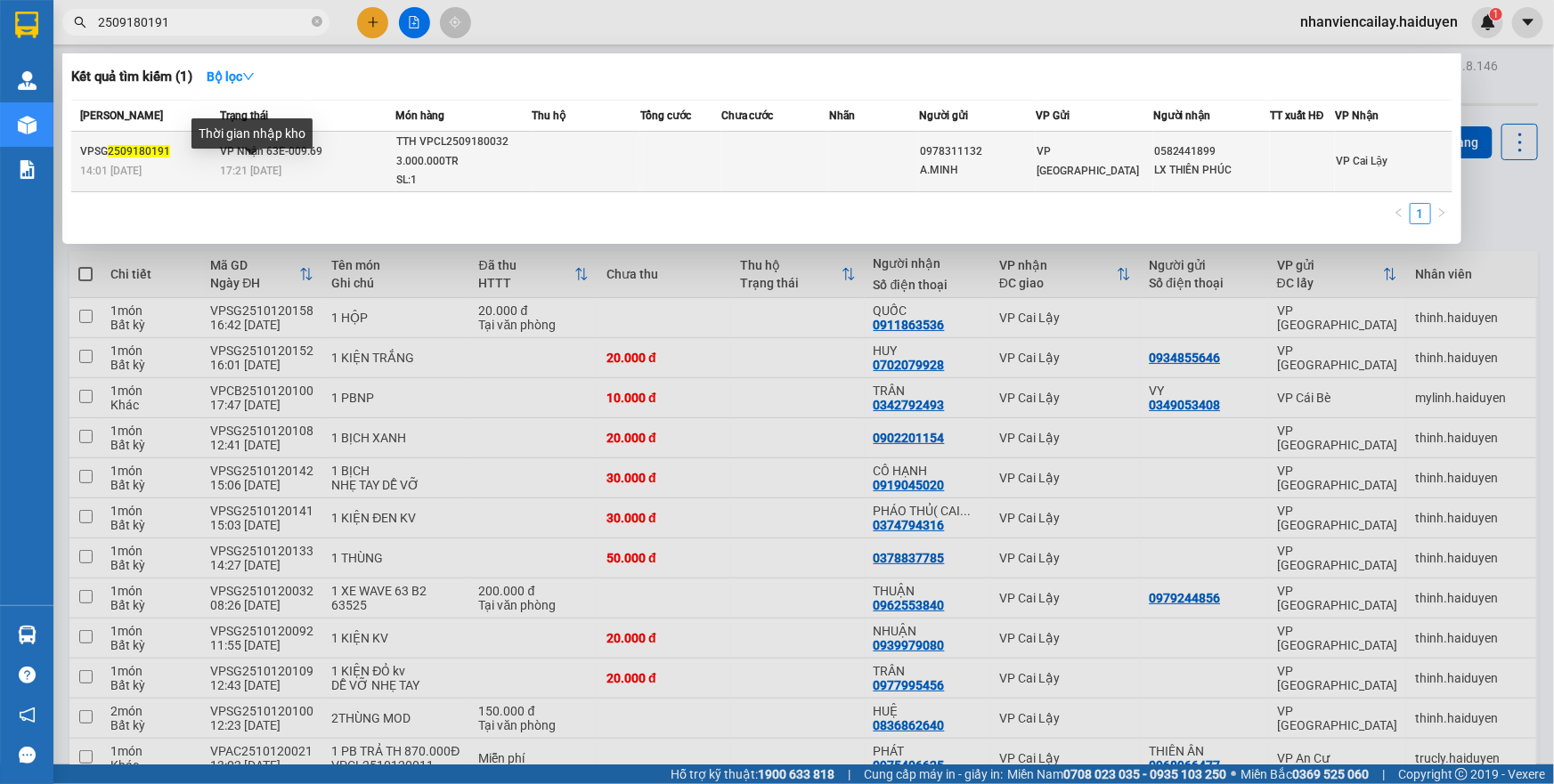
type input "2509180191"
click at [258, 167] on span "17:21 [DATE]" at bounding box center [251, 171] width 62 height 13
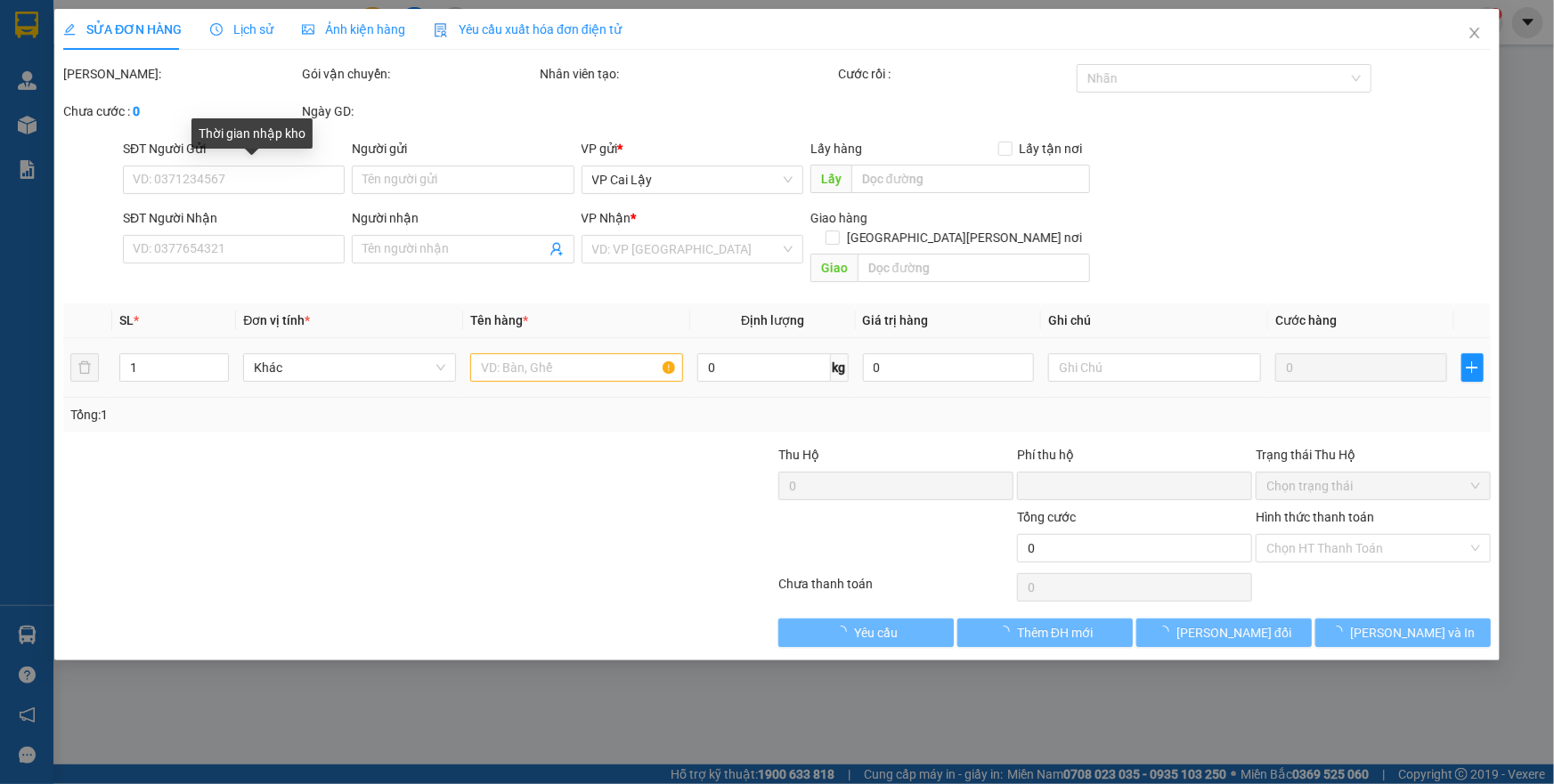
type input "0978311132"
type input "A.MINH"
type input "0582441899"
type input "LX THIÊN PHÚC"
type input "0"
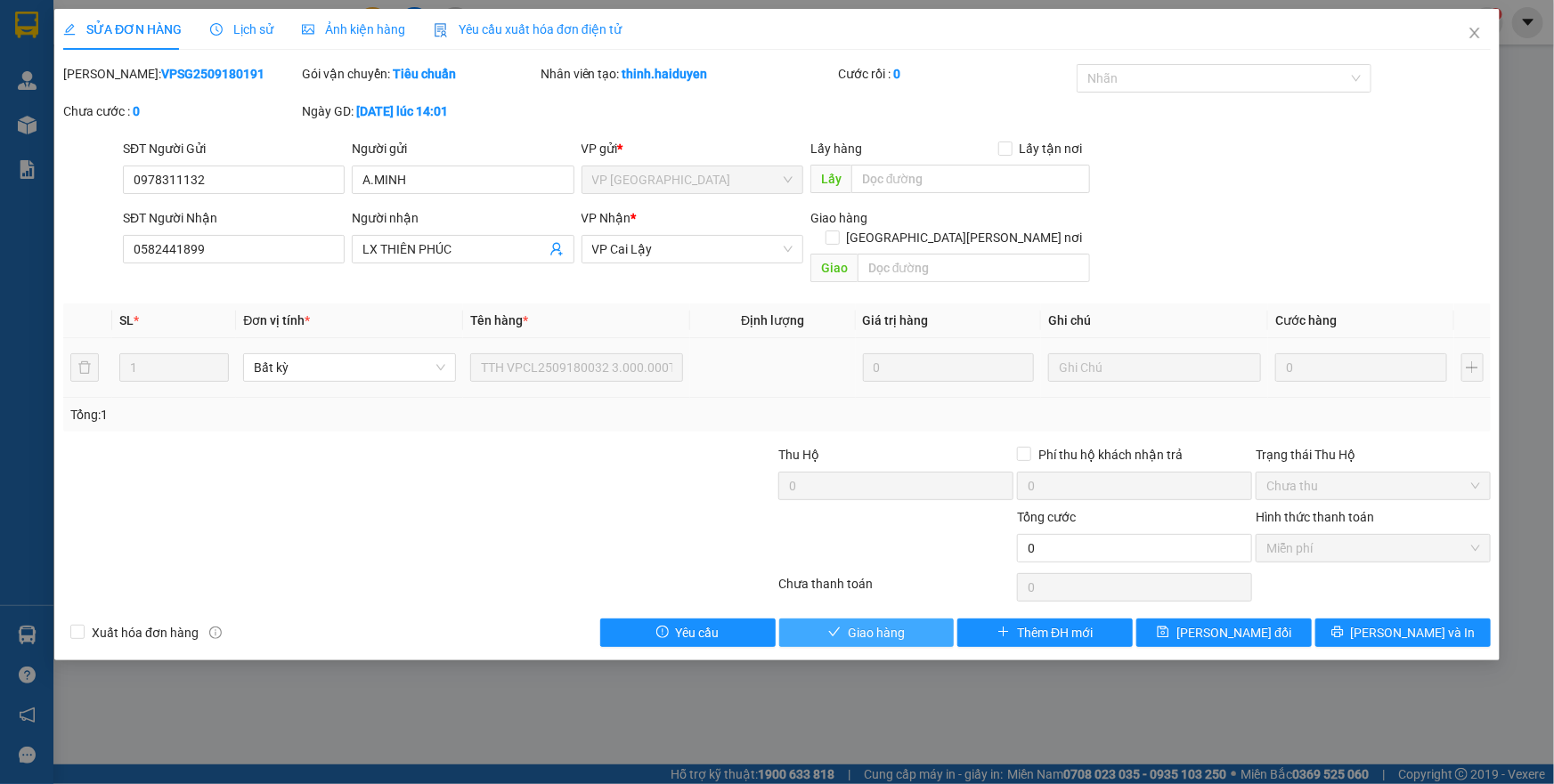
click at [900, 623] on span "Giao hàng" at bounding box center [876, 633] width 57 height 20
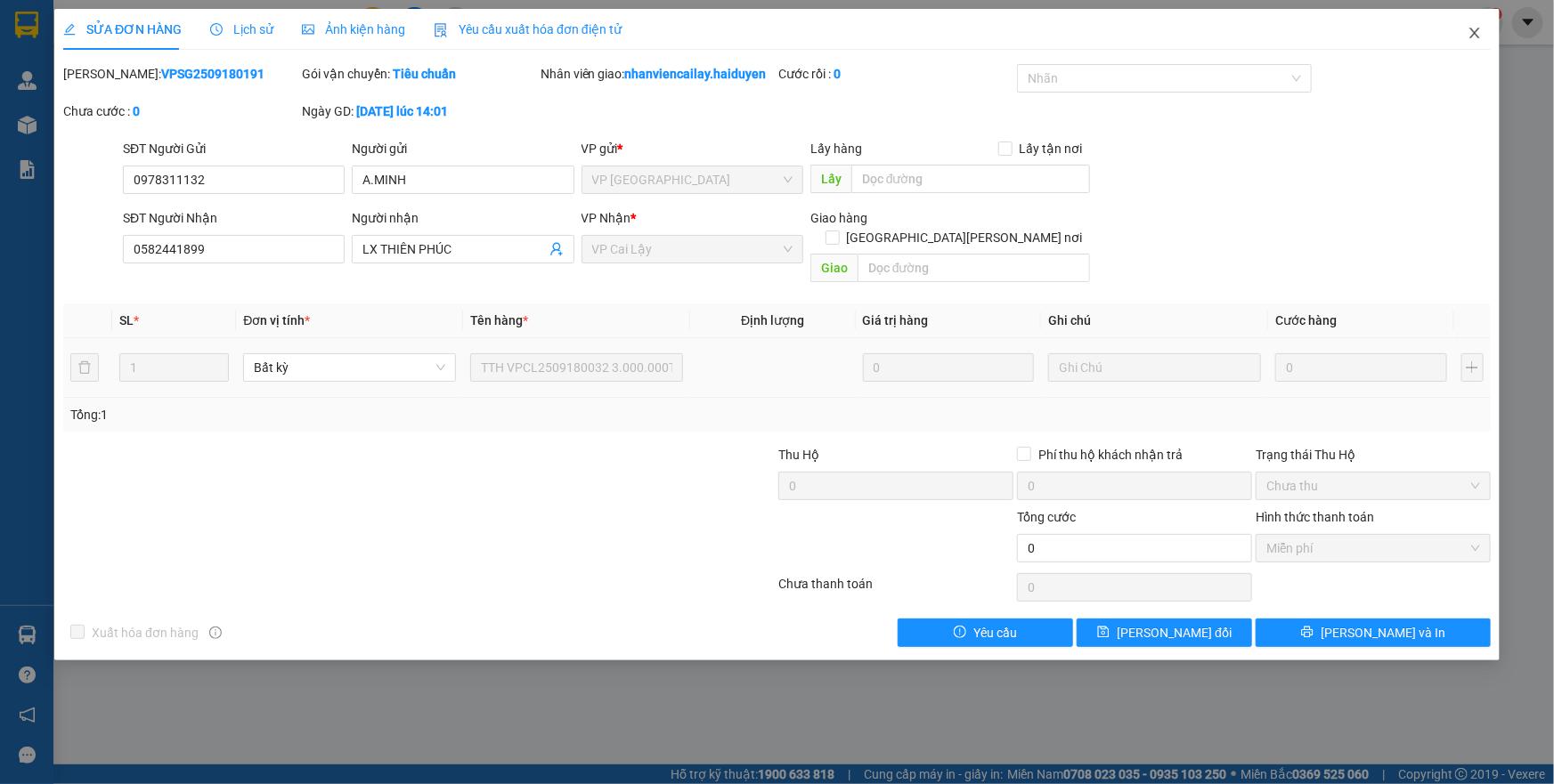
click at [1472, 33] on icon "close" at bounding box center [1475, 33] width 14 height 14
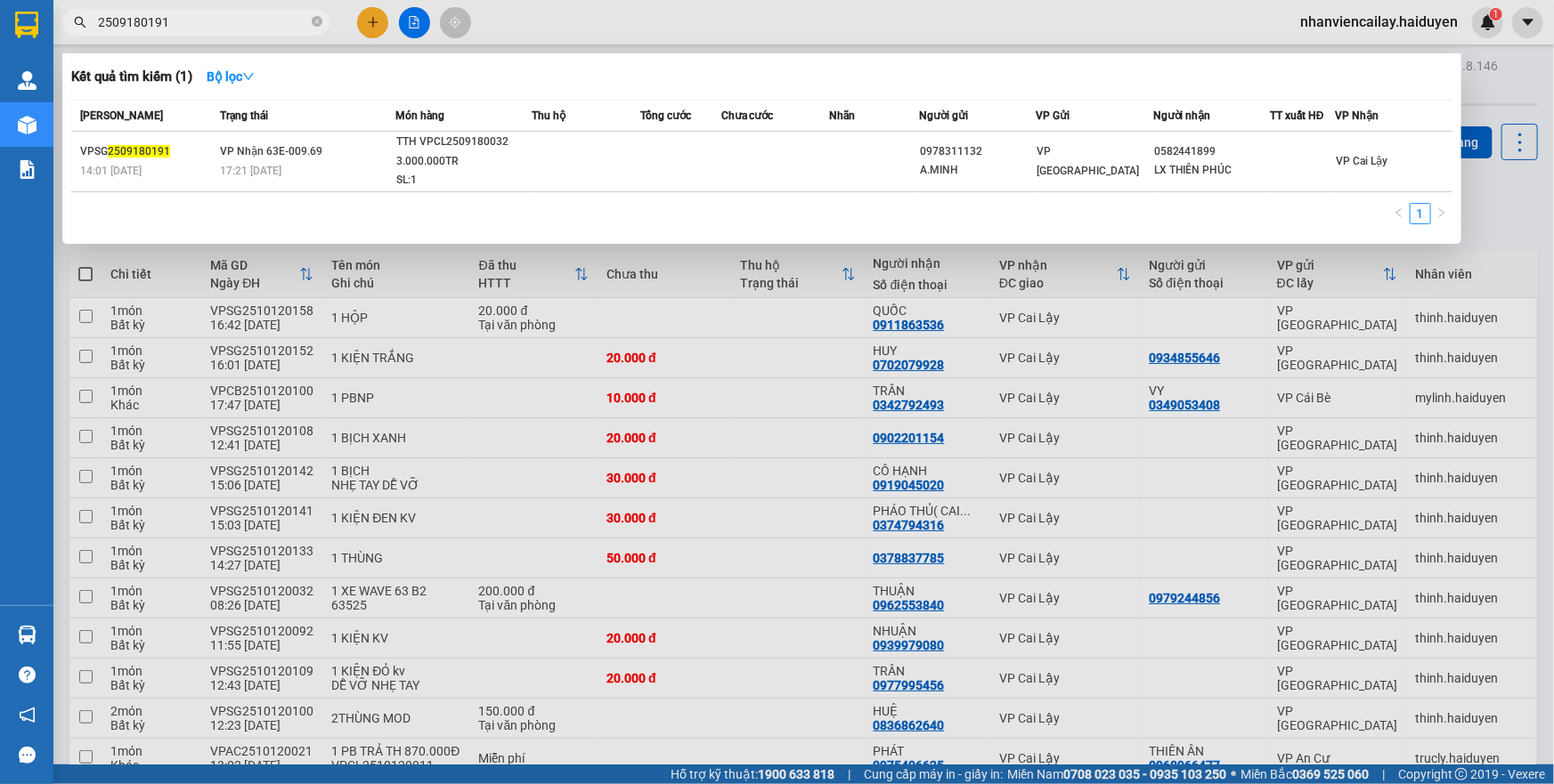
click at [262, 26] on input "2509180191" at bounding box center [203, 23] width 210 height 20
click at [315, 24] on icon "close-circle" at bounding box center [317, 22] width 11 height 11
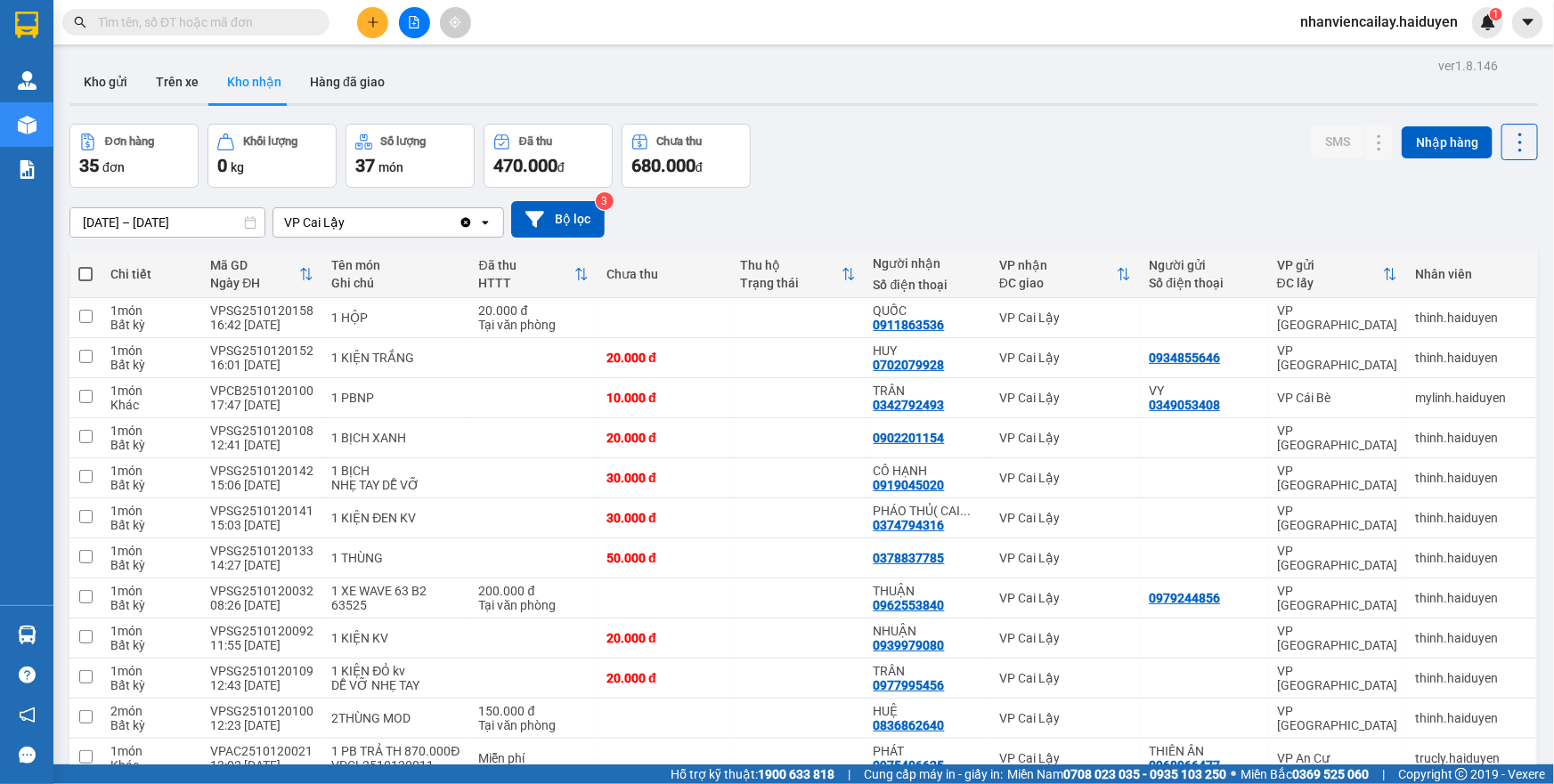
click at [172, 24] on input "text" at bounding box center [203, 23] width 210 height 20
click at [297, 85] on button "Hàng đã giao" at bounding box center [348, 81] width 103 height 43
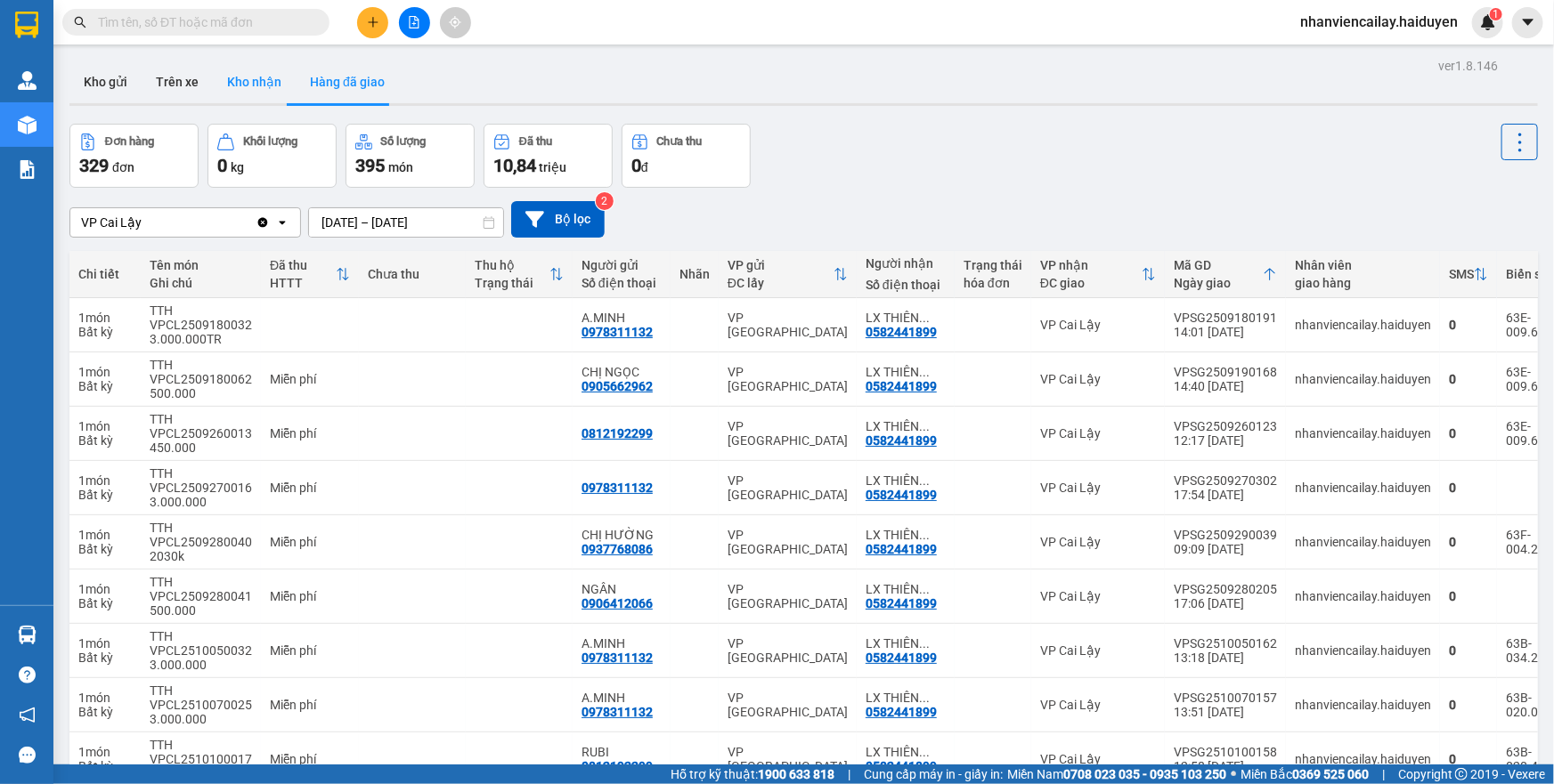
click at [254, 69] on button "Kho nhận" at bounding box center [254, 81] width 82 height 43
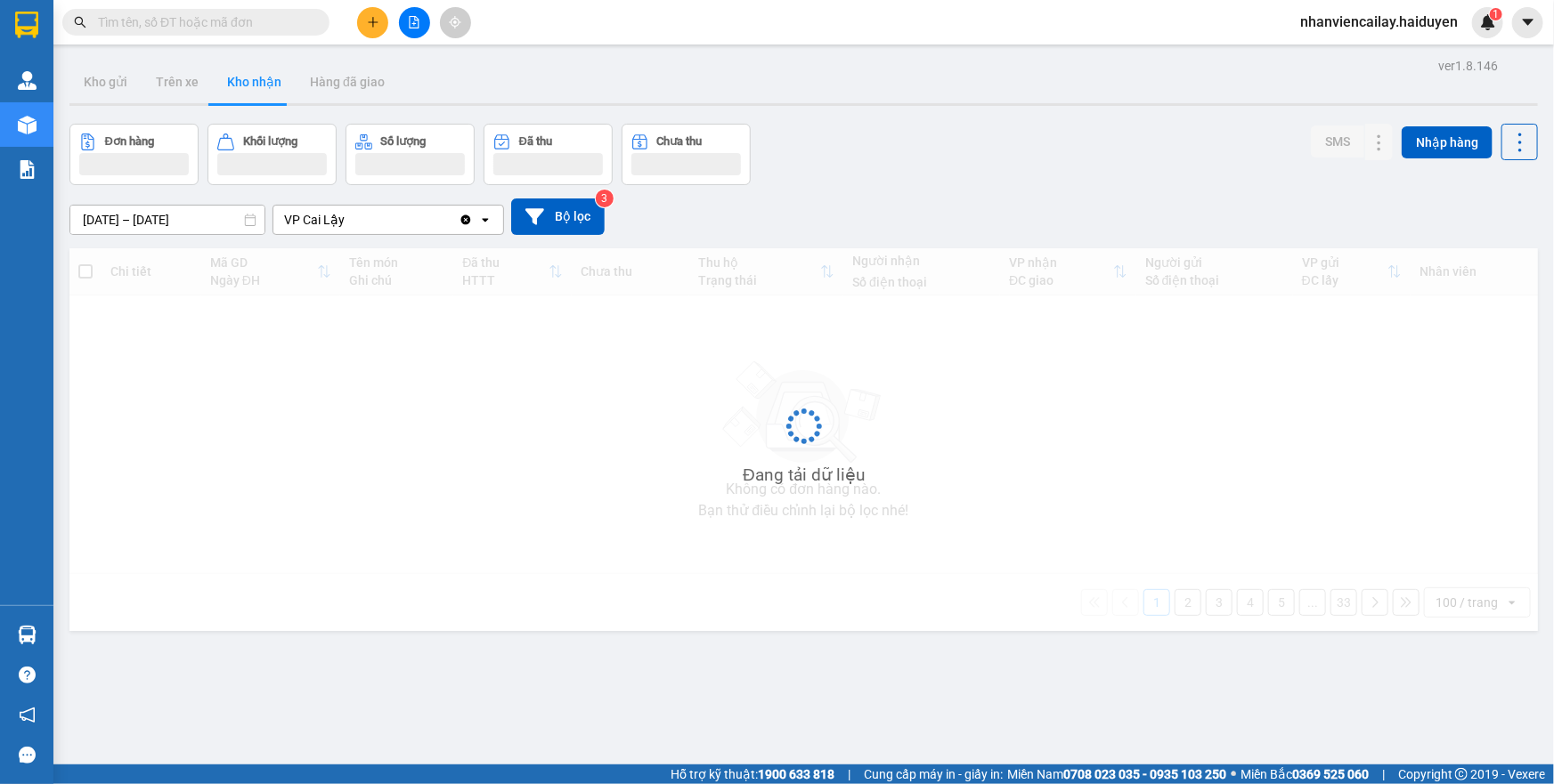
click at [245, 21] on input "text" at bounding box center [203, 23] width 210 height 20
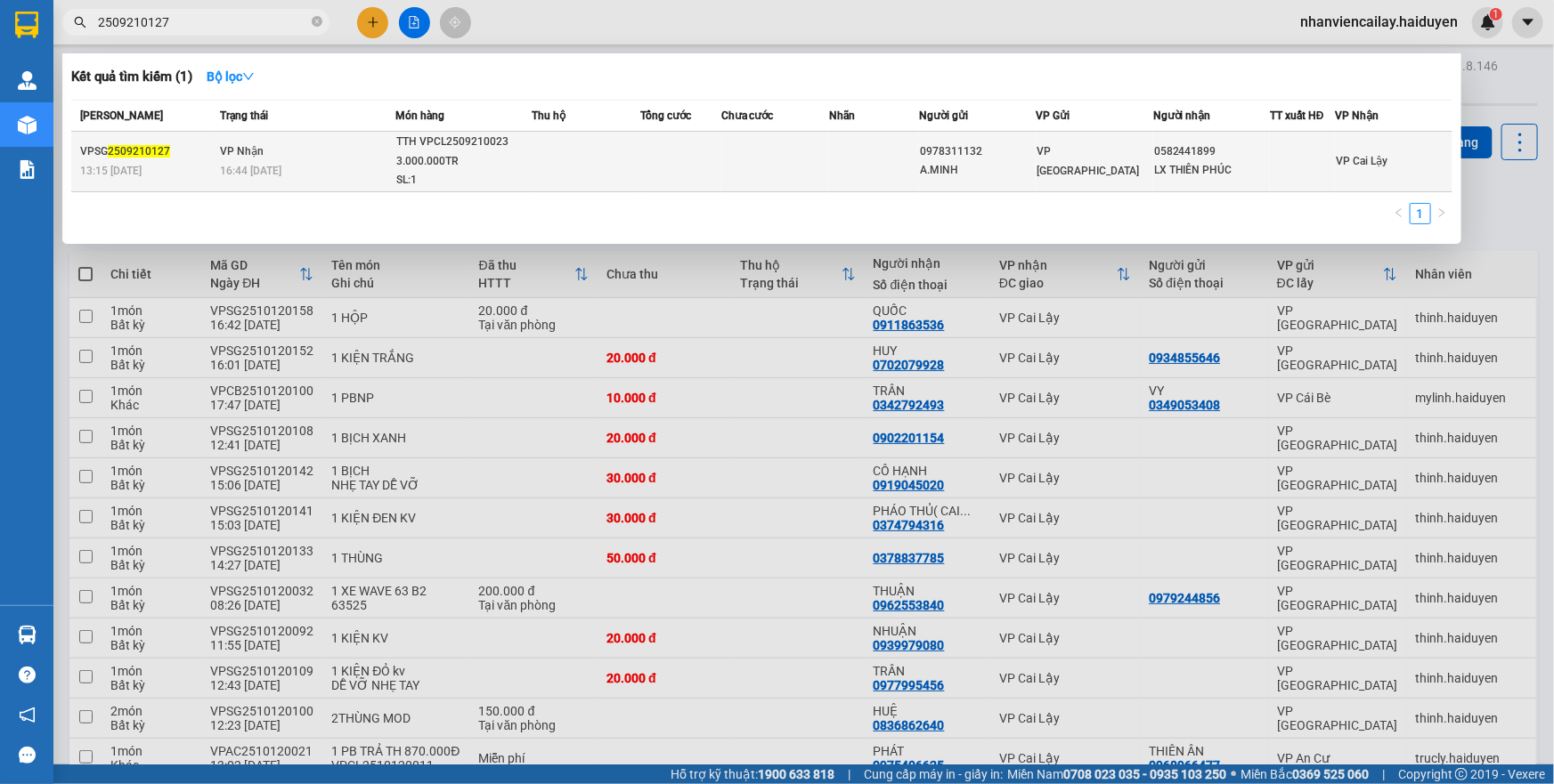
type input "2509210127"
click at [264, 153] on td "[PERSON_NAME] 16:44 [DATE]" at bounding box center [305, 162] width 180 height 61
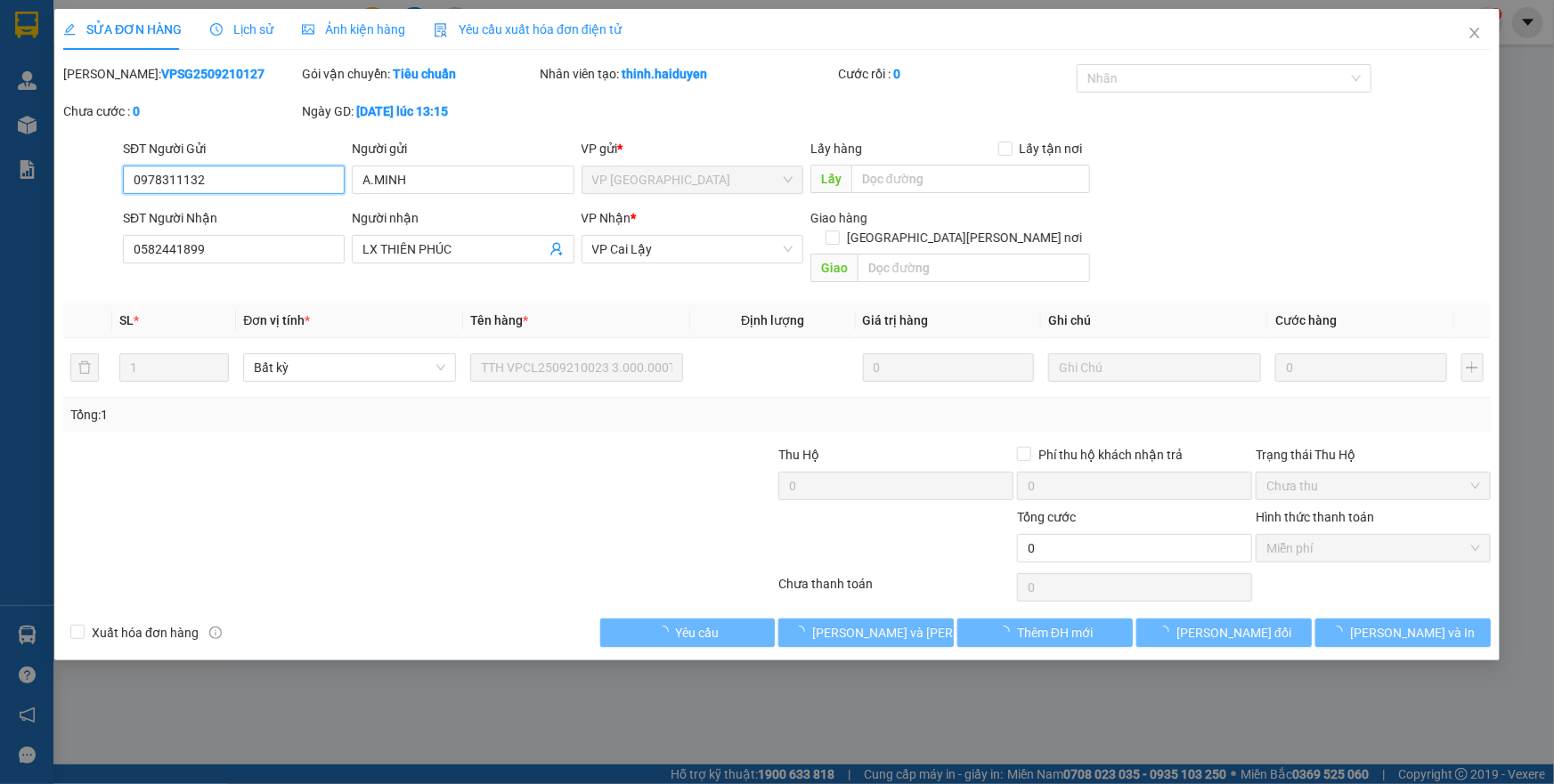
type input "0978311132"
type input "A.MINH"
type input "0582441899"
type input "LX THIÊN PHÚC"
type input "0"
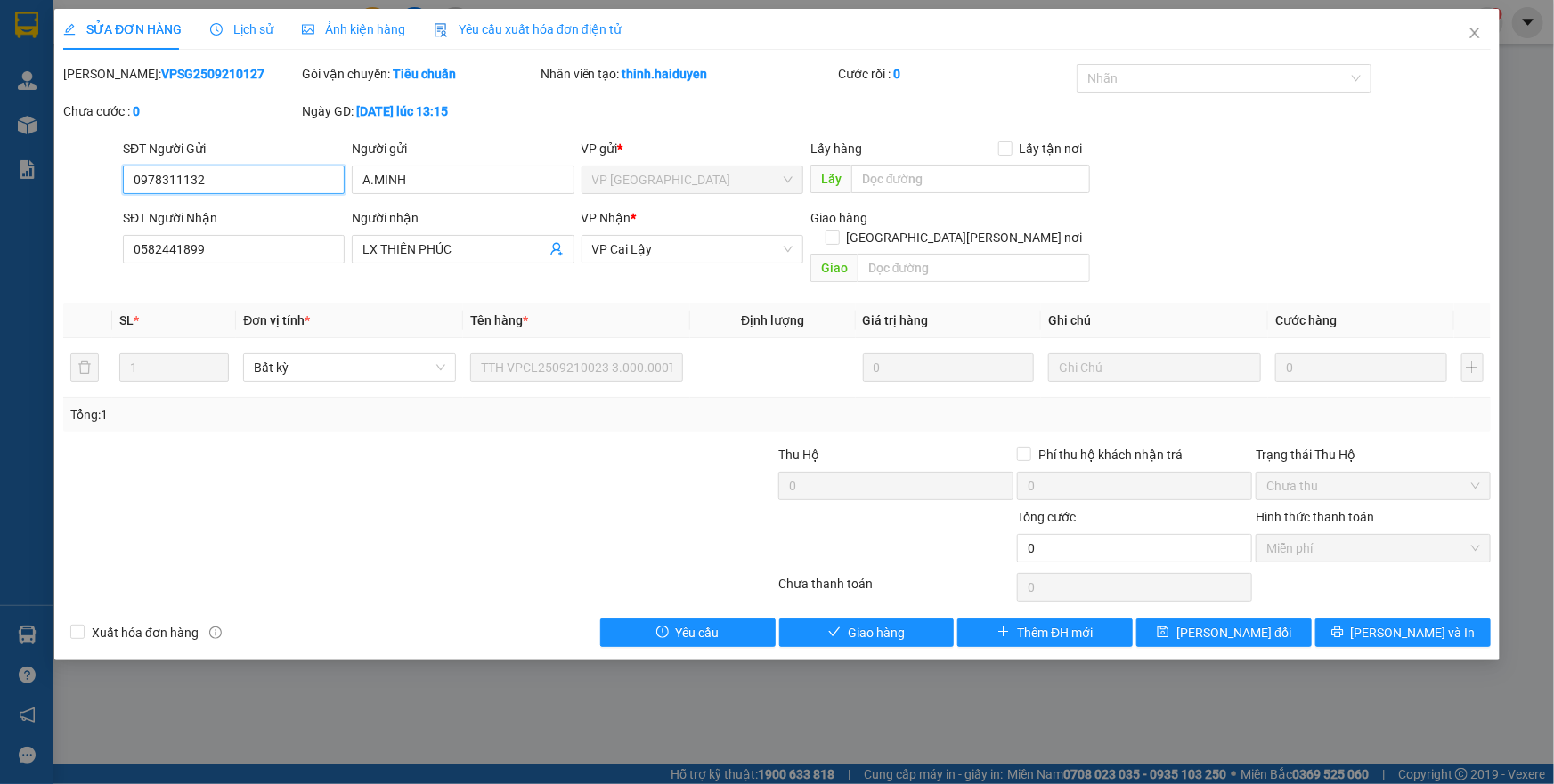
click at [1291, 535] on span "Miễn phí" at bounding box center [1374, 549] width 214 height 27
click at [906, 620] on button "Giao hàng" at bounding box center [868, 633] width 176 height 28
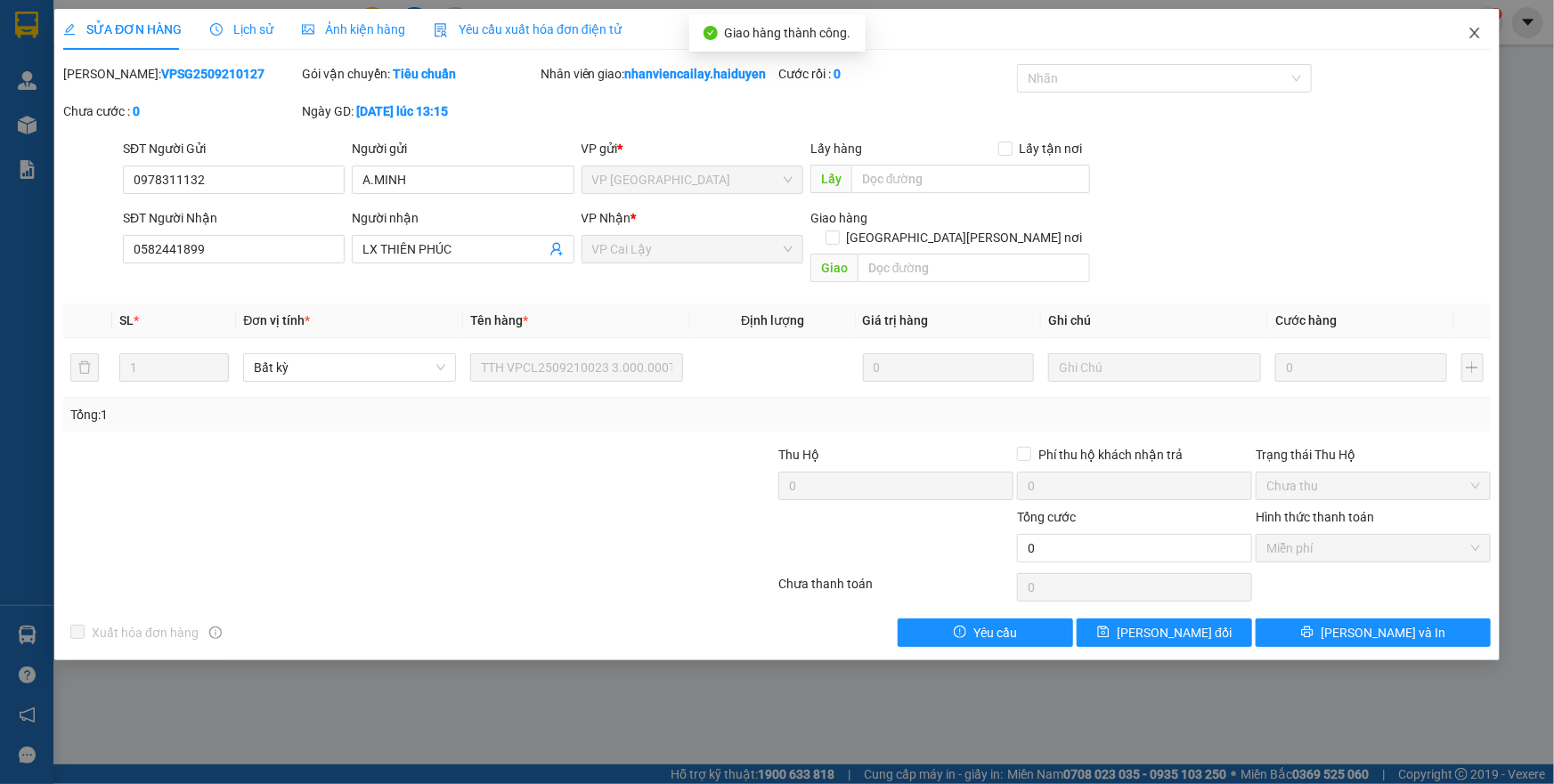
click at [1478, 33] on icon "close" at bounding box center [1475, 33] width 14 height 14
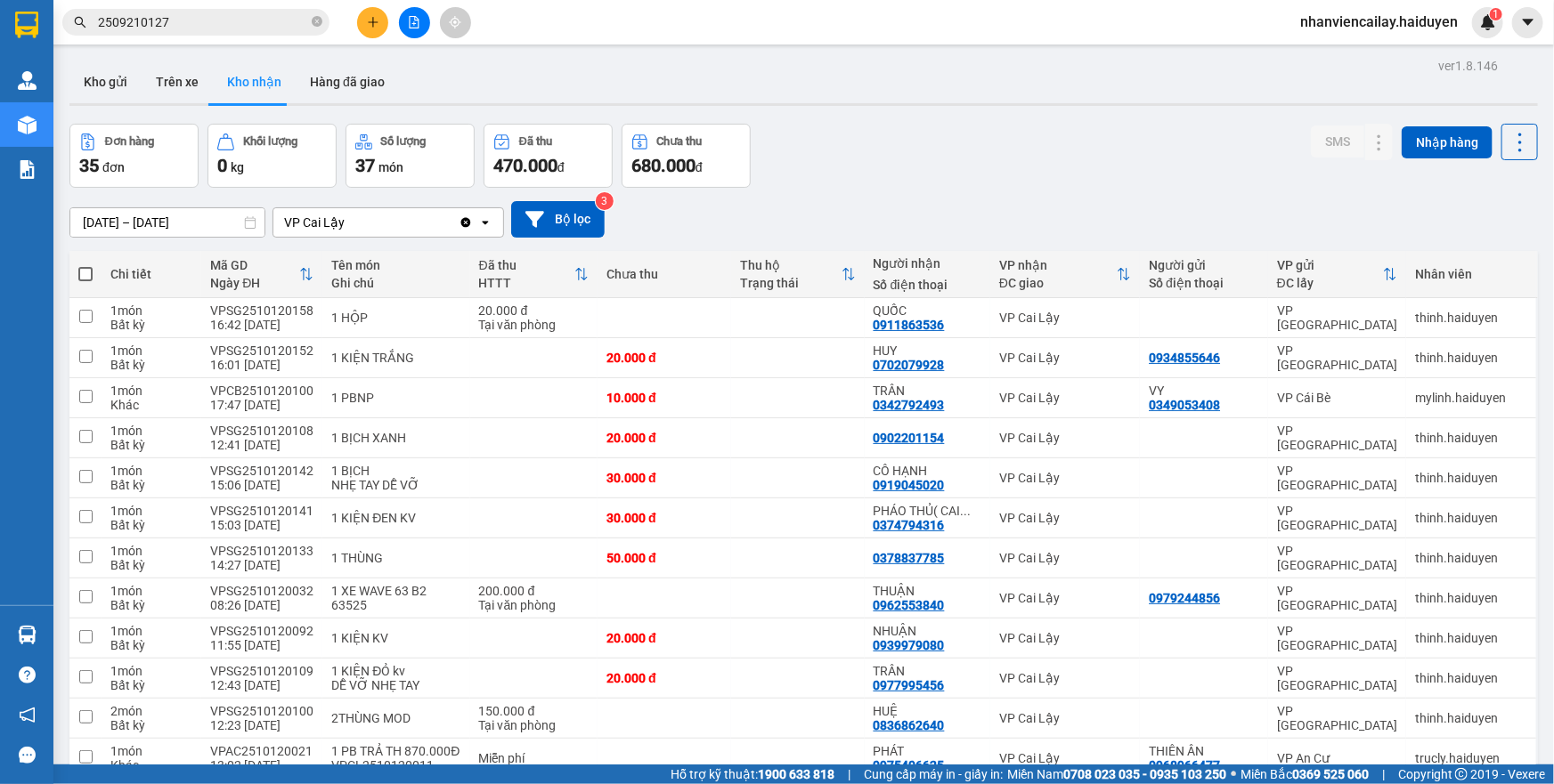
click at [226, 30] on input "2509210127" at bounding box center [203, 23] width 210 height 20
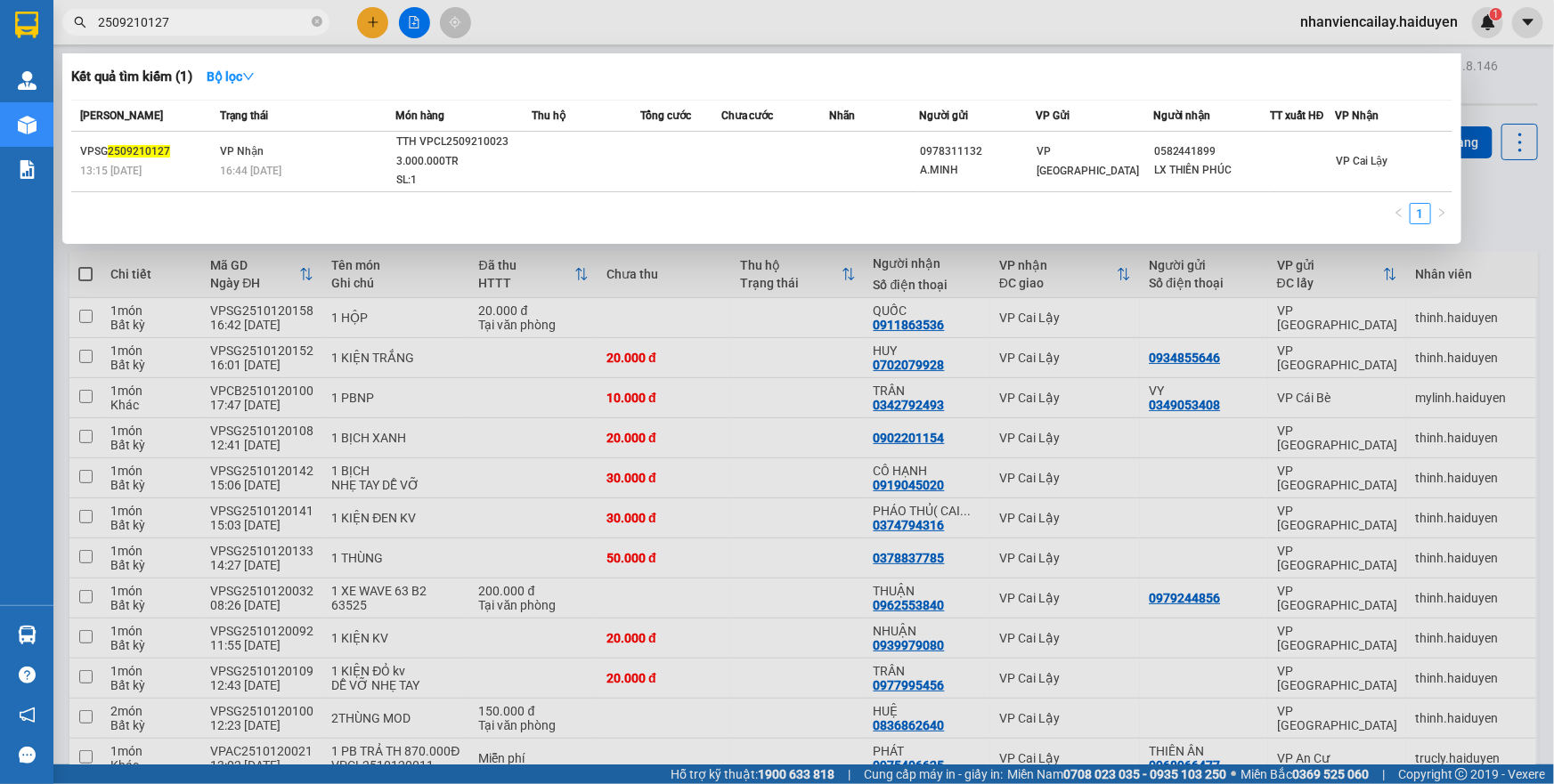
drag, startPoint x: 186, startPoint y: 17, endPoint x: 142, endPoint y: 20, distance: 44.1
click at [142, 20] on input "2509210127" at bounding box center [203, 23] width 210 height 20
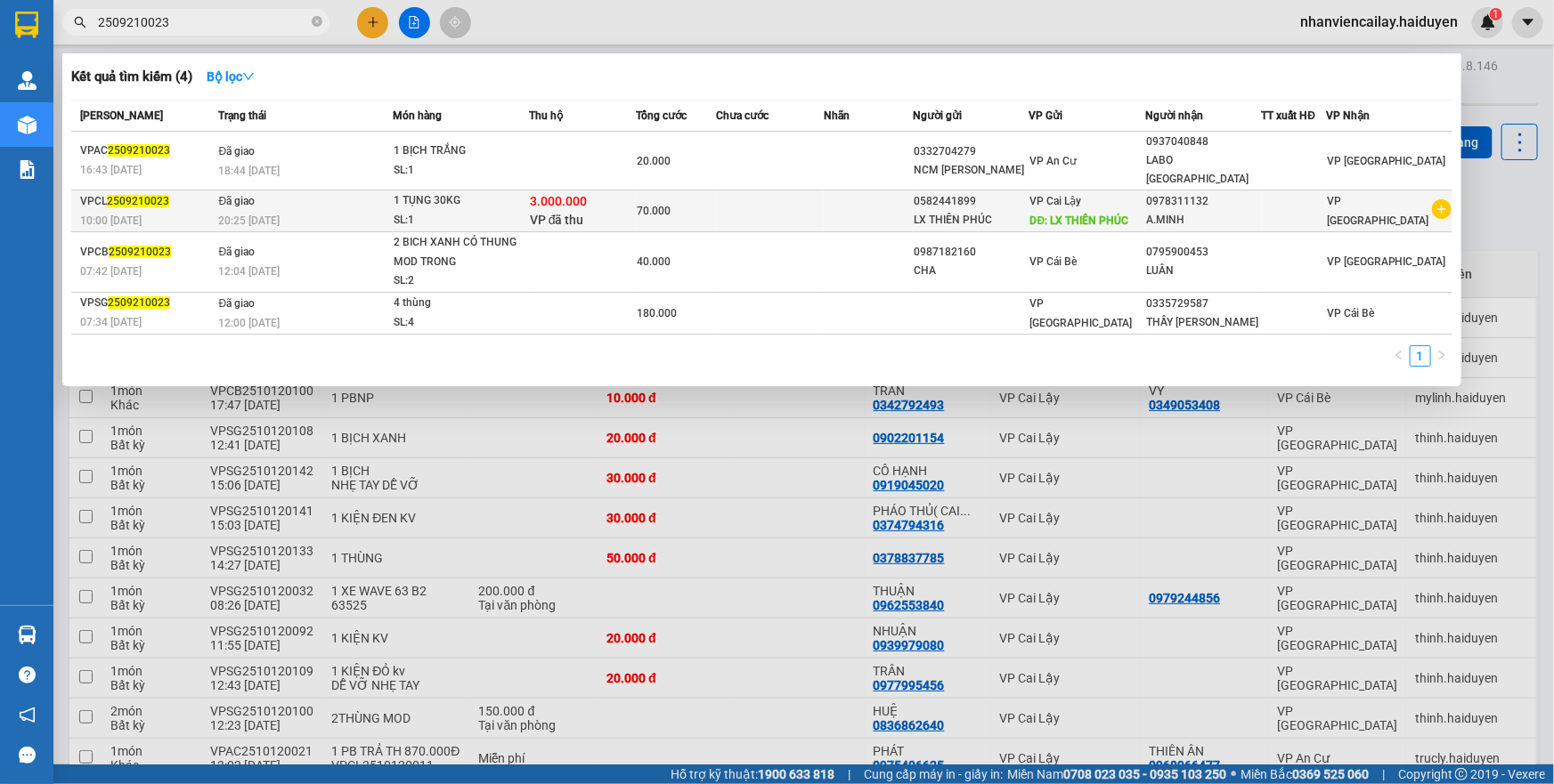
type input "2509210023"
click at [417, 191] on div "1 TỤNG 30KG" at bounding box center [461, 201] width 134 height 20
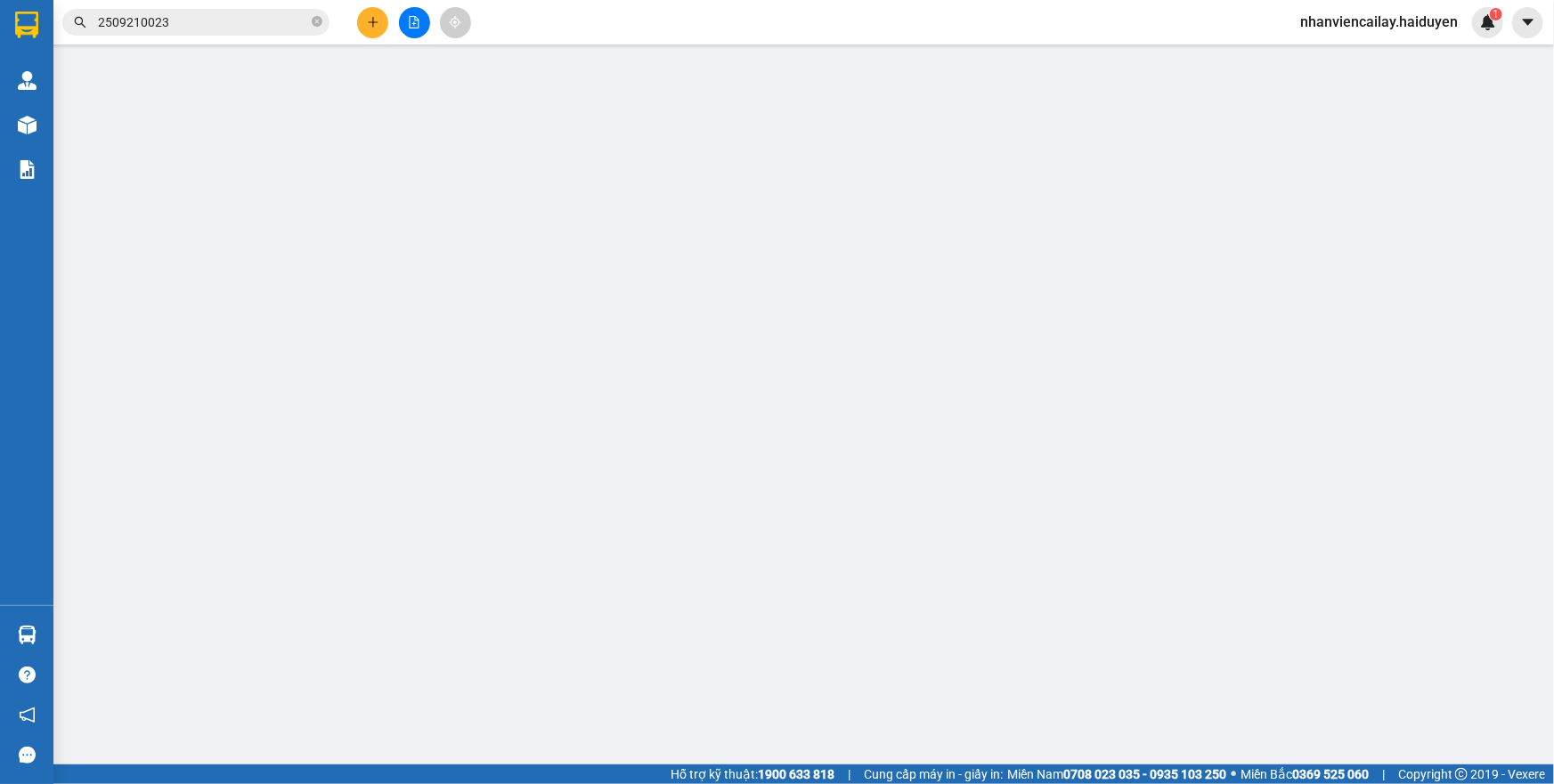
type input "0582441899"
type input "LX THIÊN PHÚC"
type input "0978311132"
type input "A.MINH"
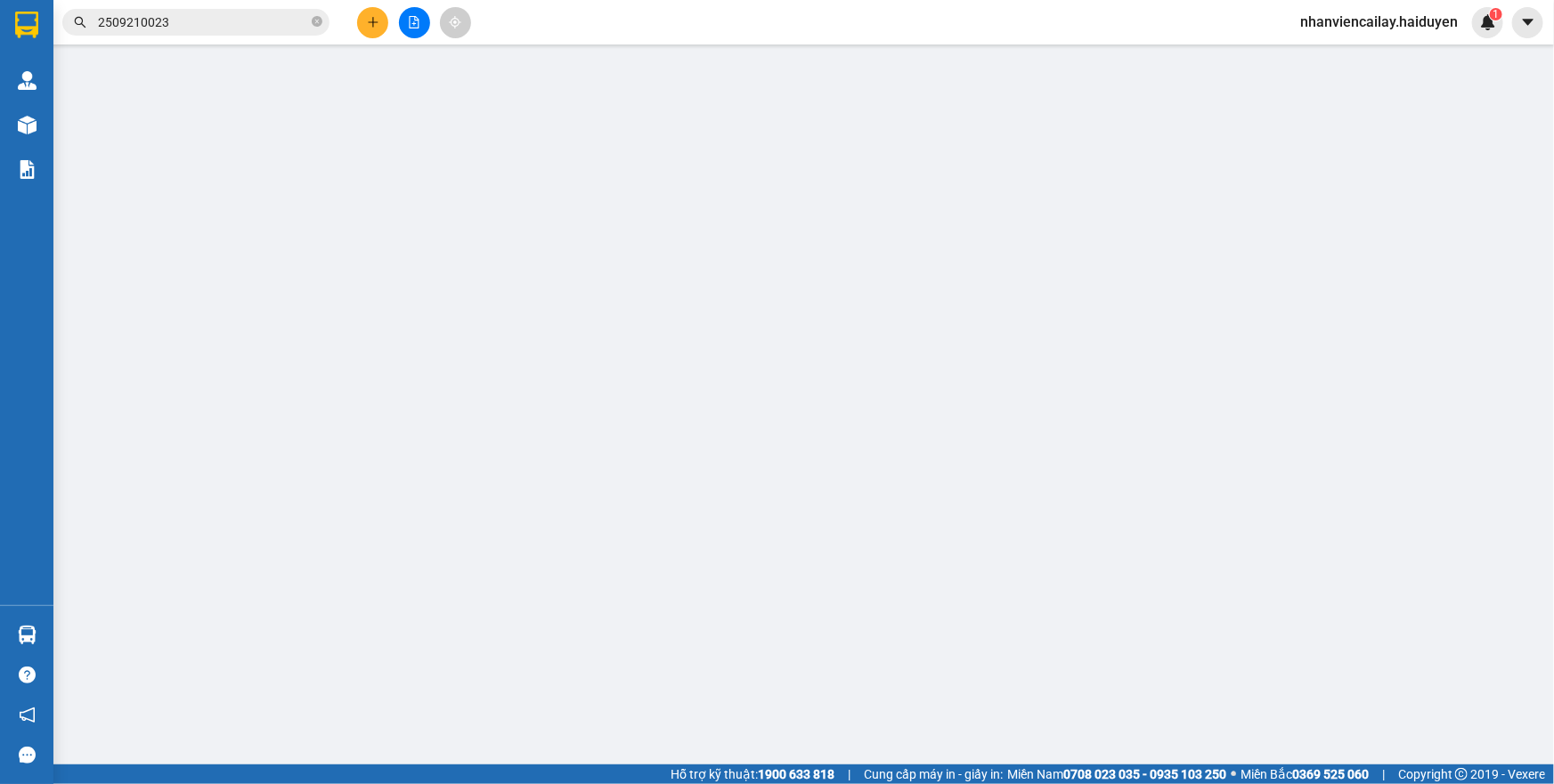
type input "3.000.000"
type input "0"
type input "70.000"
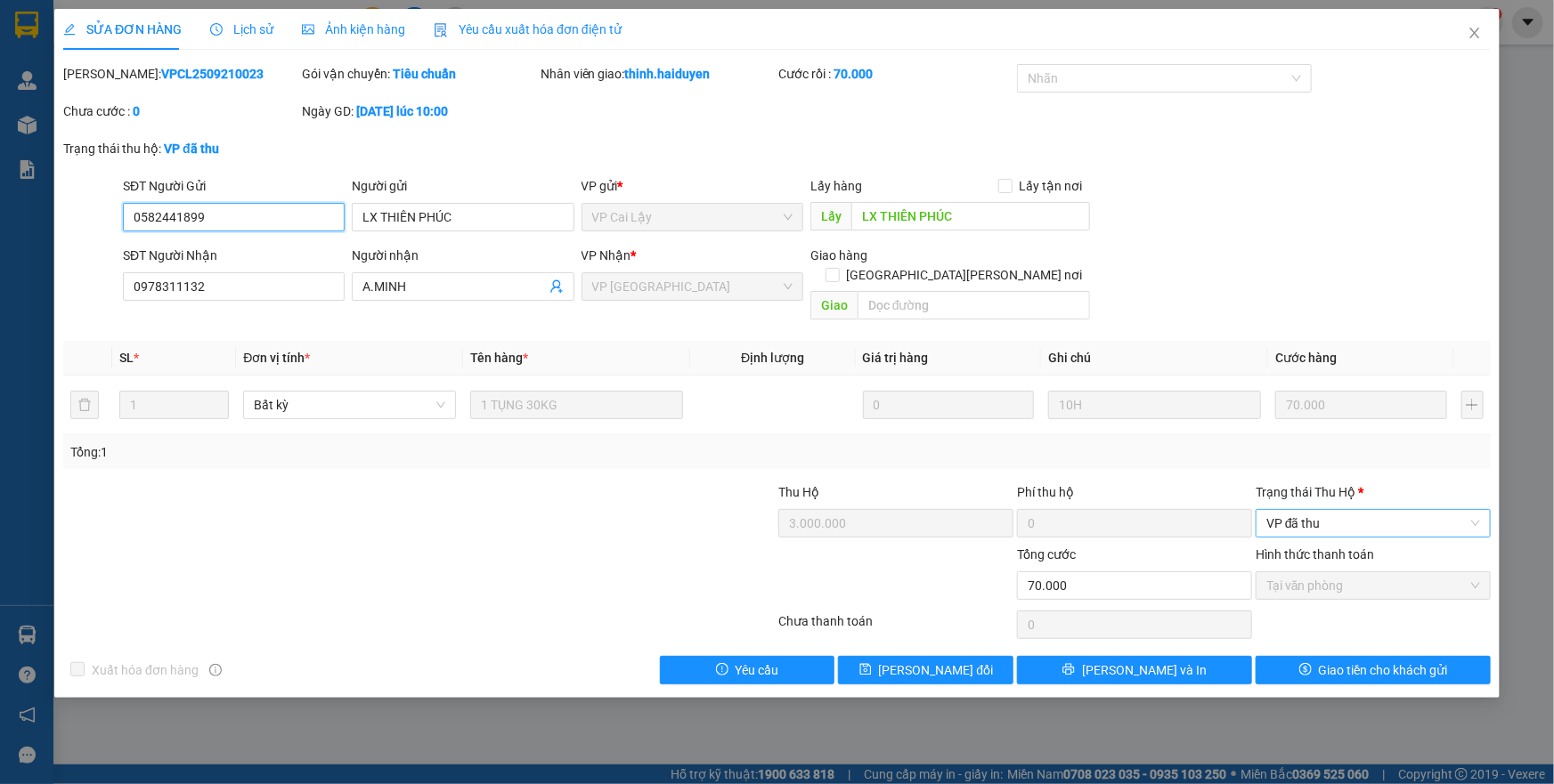
click at [1315, 511] on span "VP đã thu" at bounding box center [1374, 524] width 214 height 27
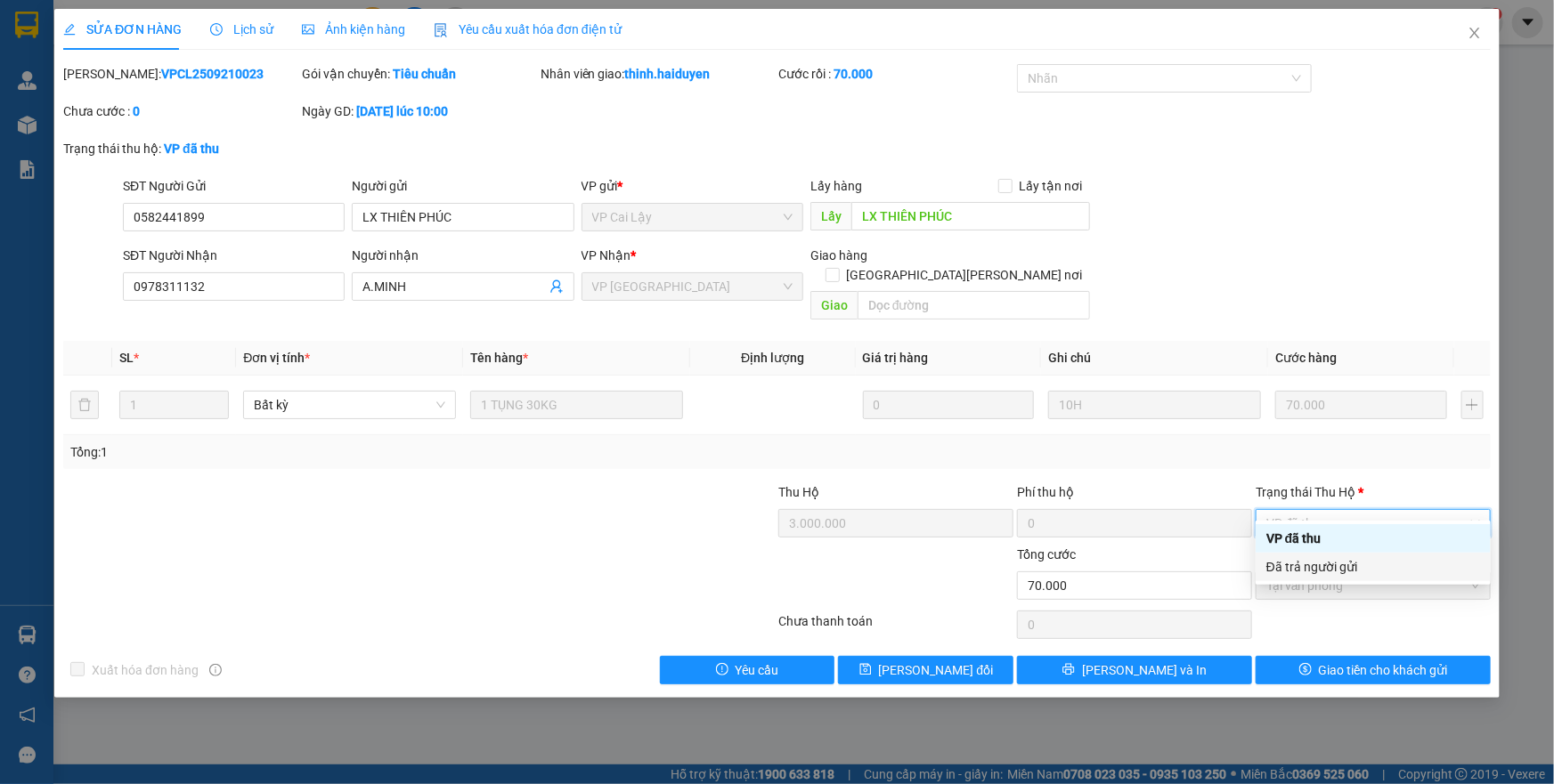
click at [1321, 568] on div "Đã trả người gửi" at bounding box center [1374, 568] width 214 height 20
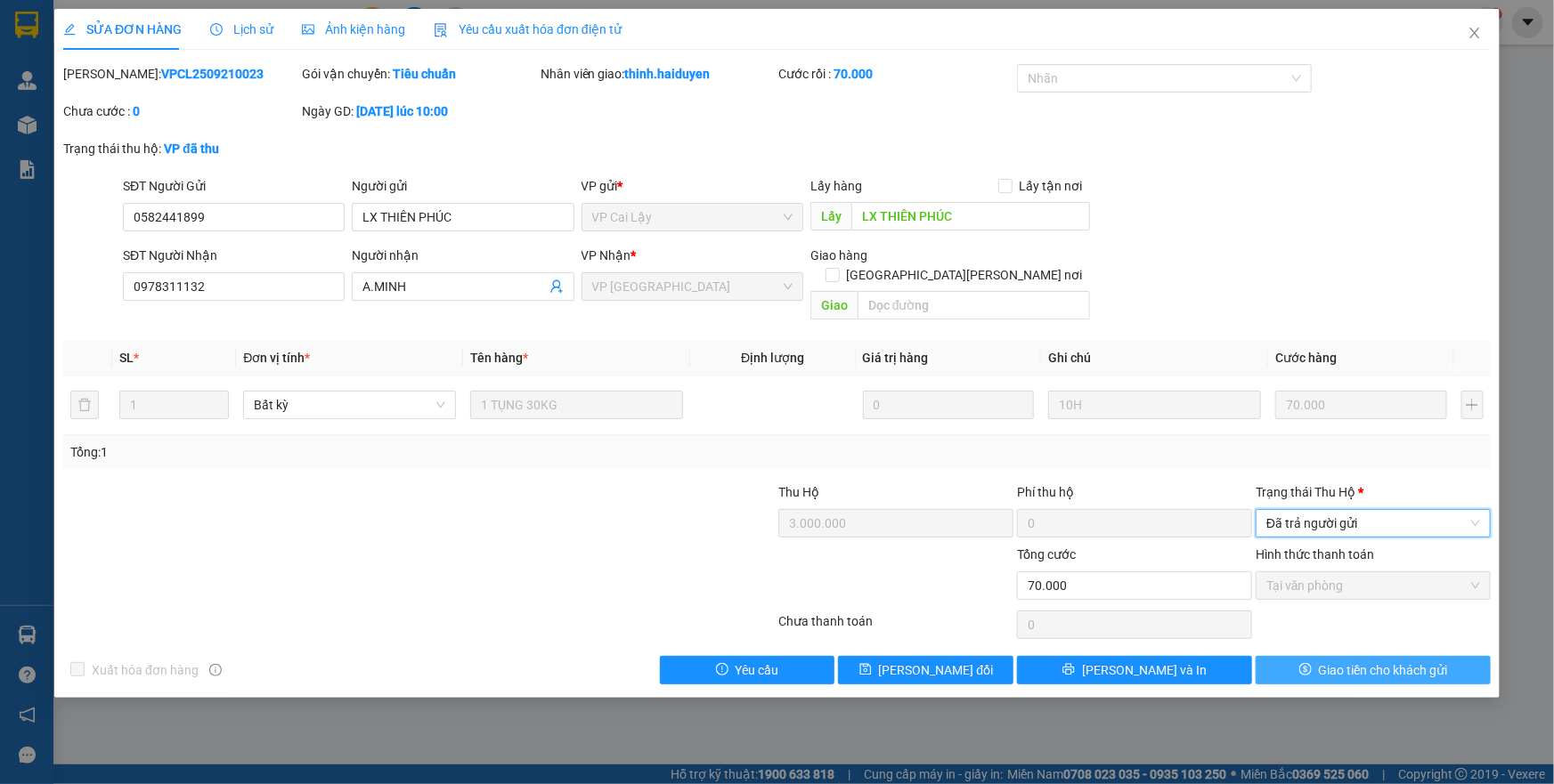
click at [1338, 661] on span "Giao tiền cho khách gửi" at bounding box center [1384, 671] width 130 height 20
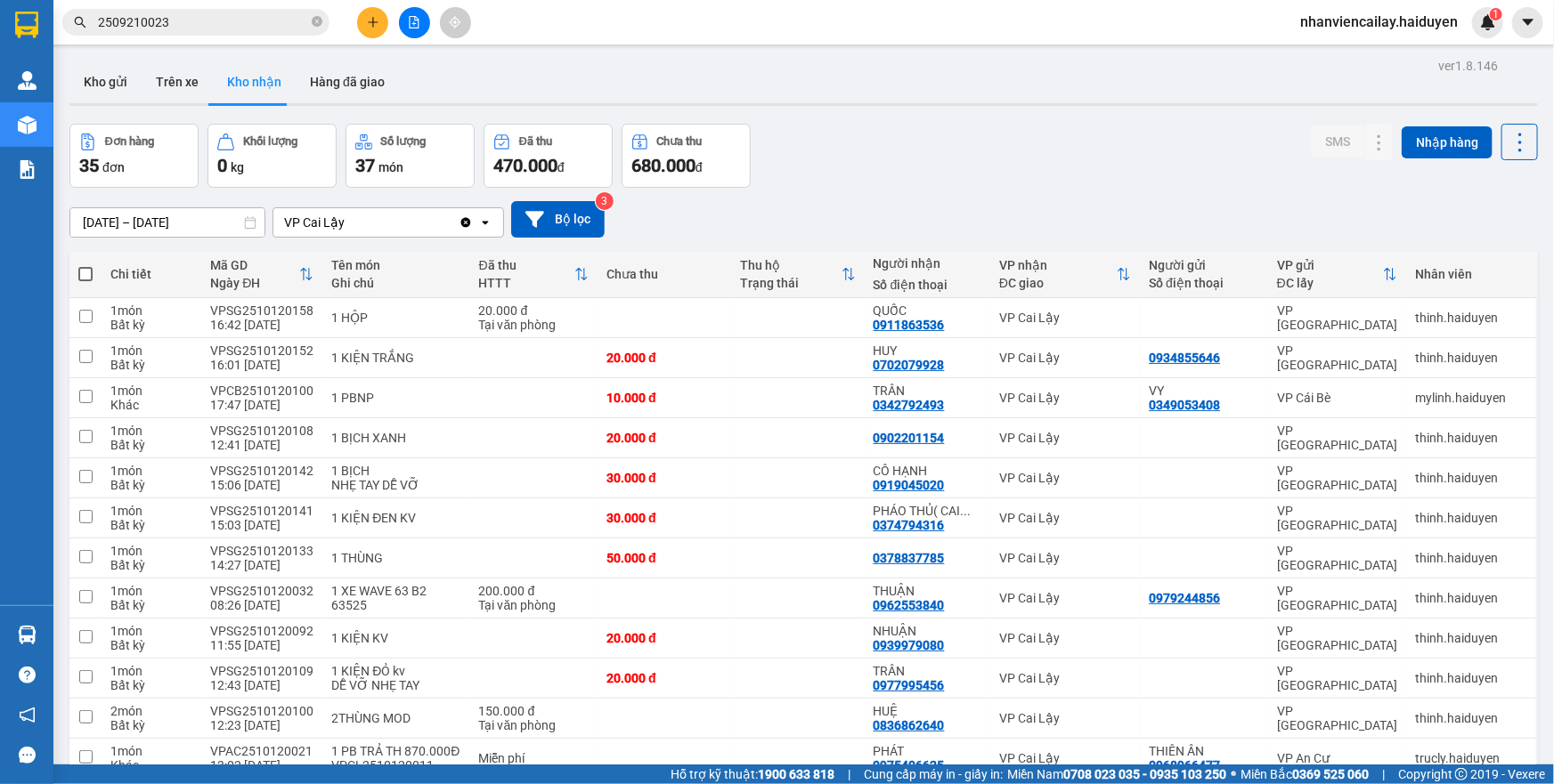
click at [253, 30] on input "2509210023" at bounding box center [203, 23] width 210 height 20
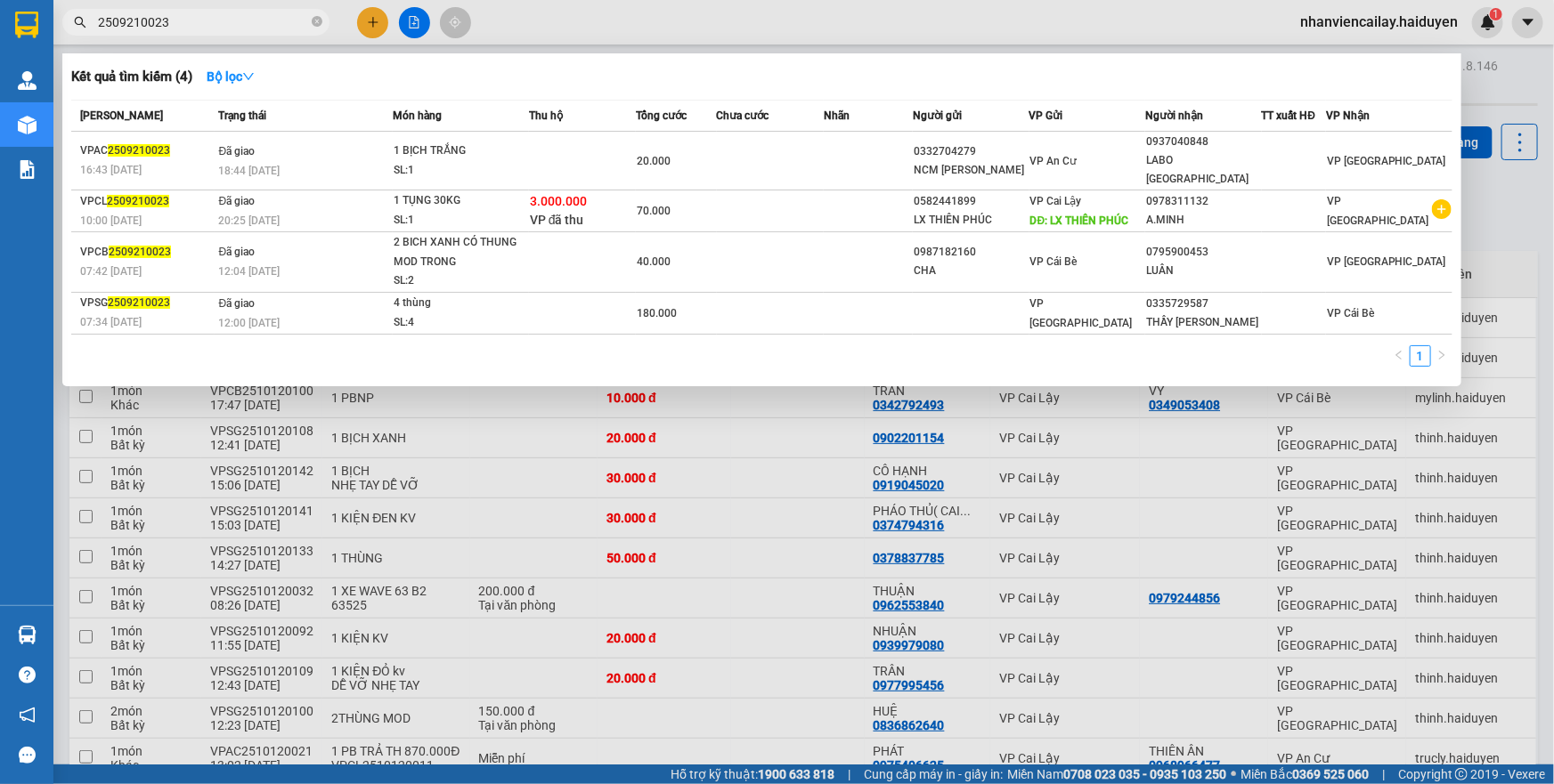
drag, startPoint x: 172, startPoint y: 16, endPoint x: 151, endPoint y: 16, distance: 21.0
click at [151, 16] on input "2509210023" at bounding box center [203, 23] width 210 height 20
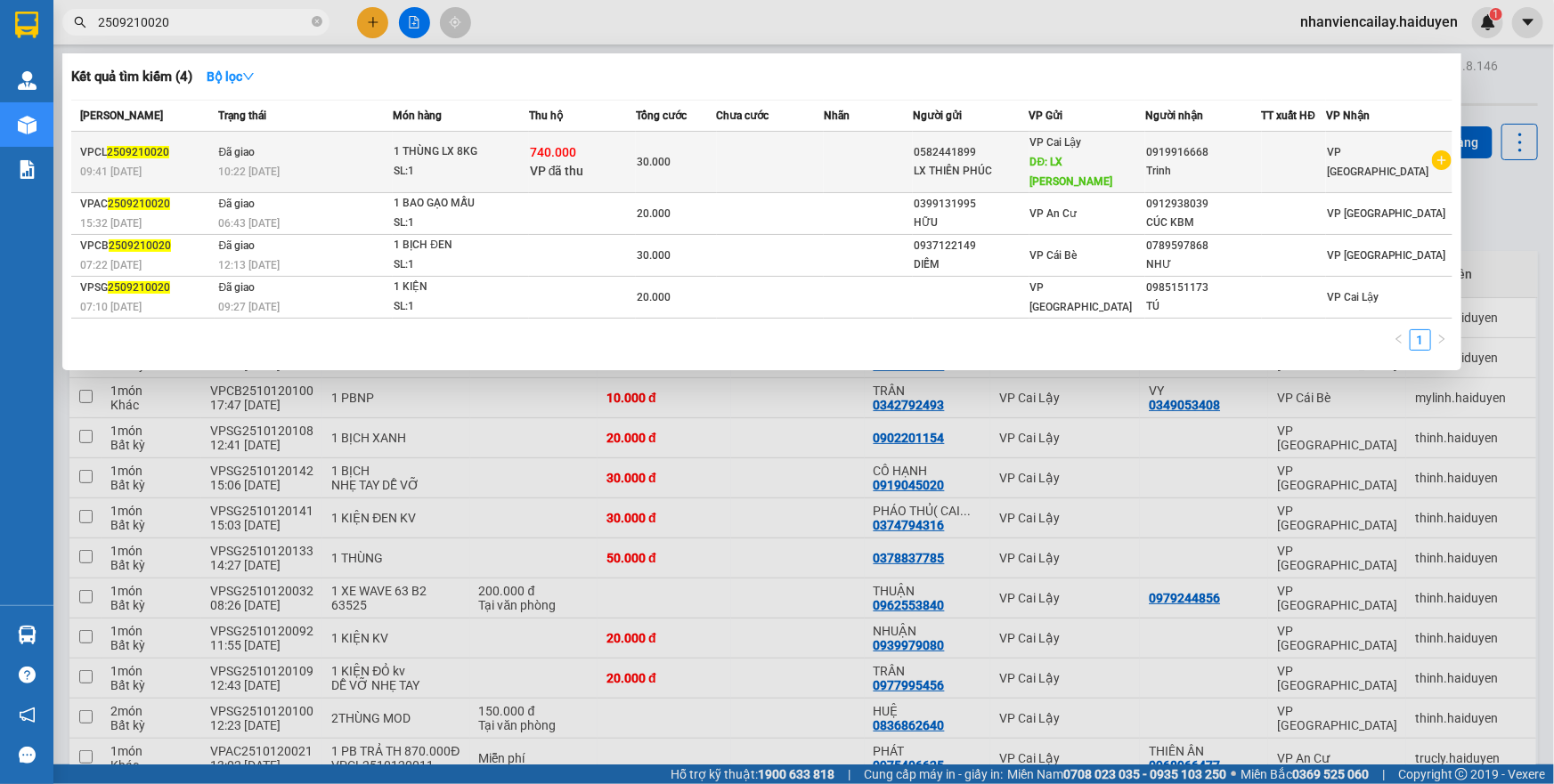
type input "2509210020"
click at [302, 164] on div "10:22 [DATE]" at bounding box center [306, 172] width 174 height 20
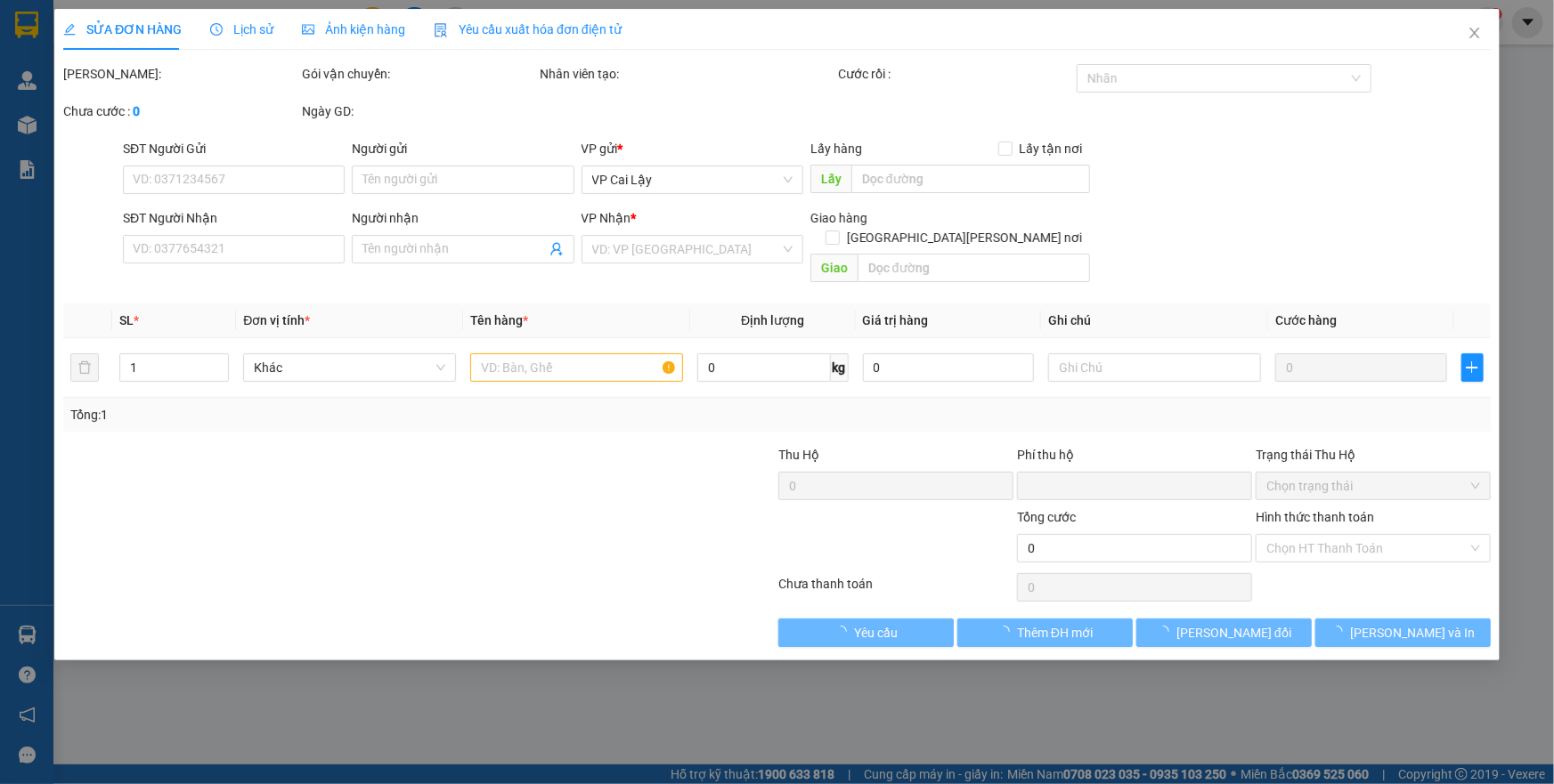
type input "0582441899"
type input "LX THIÊN PHÚC"
type input "LX [PERSON_NAME]"
type input "0919916668"
type input "Trinh"
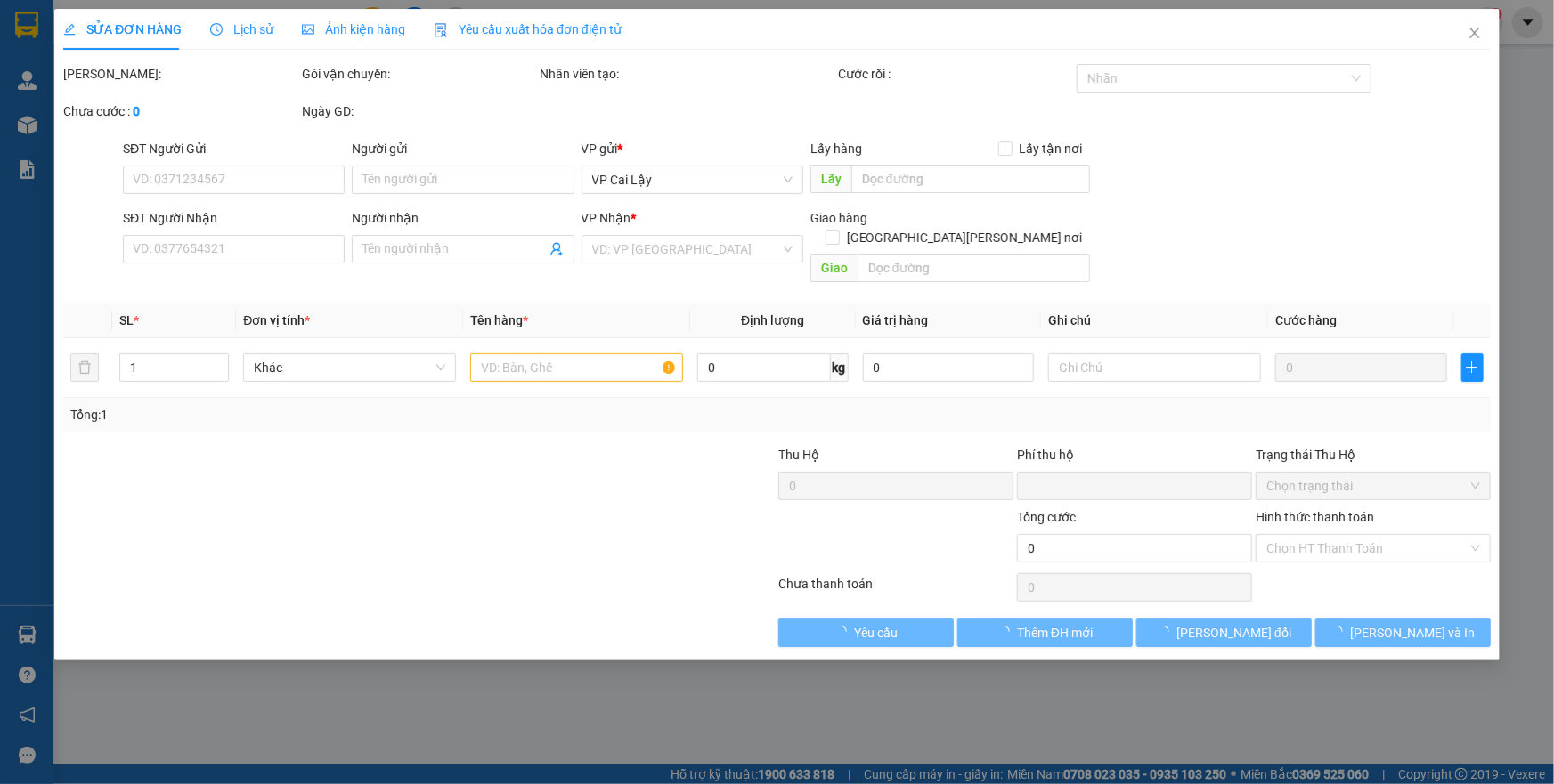
type input "740.000"
type input "0"
type input "30.000"
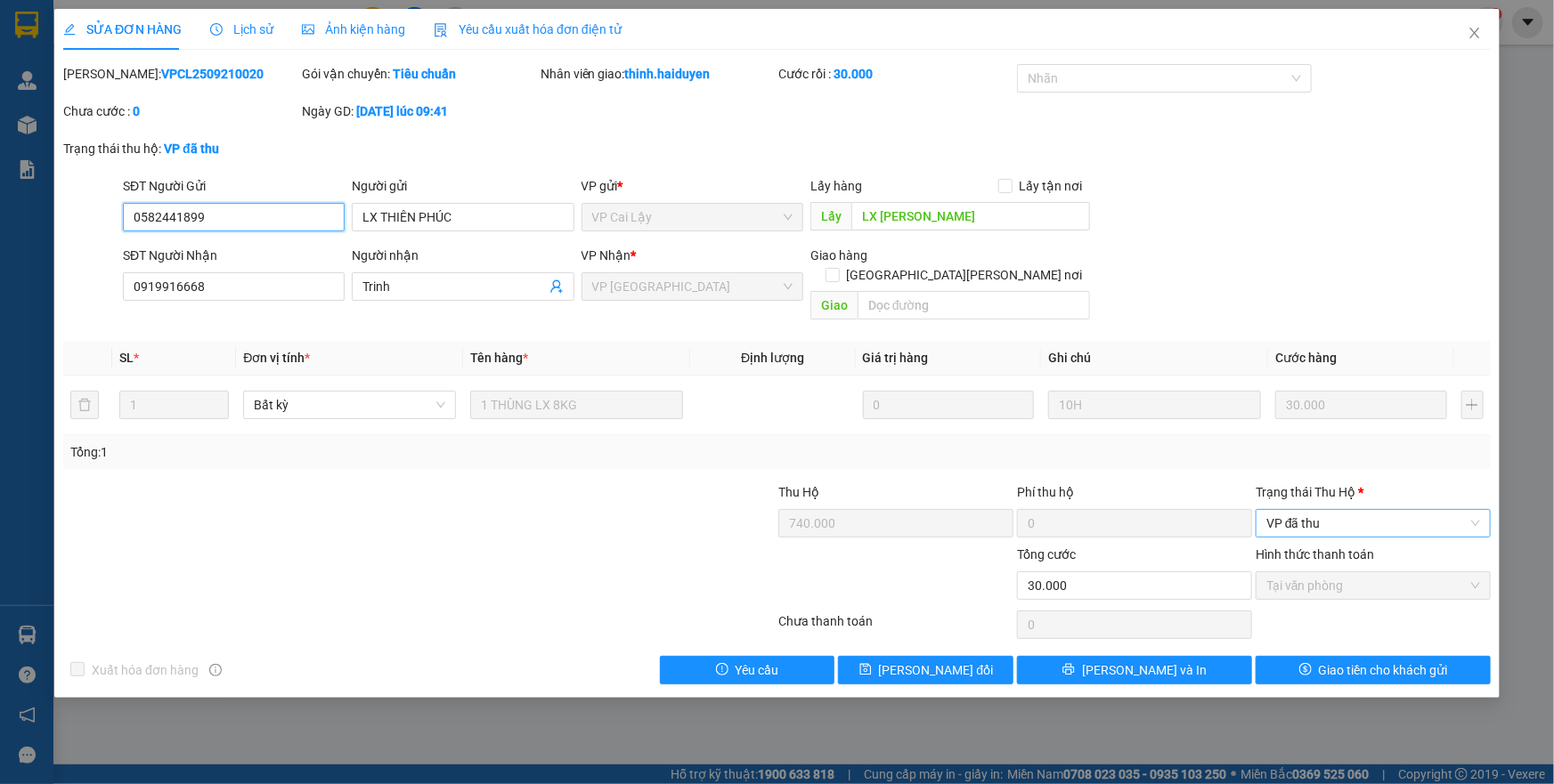
click at [1298, 515] on span "VP đã thu" at bounding box center [1374, 524] width 214 height 27
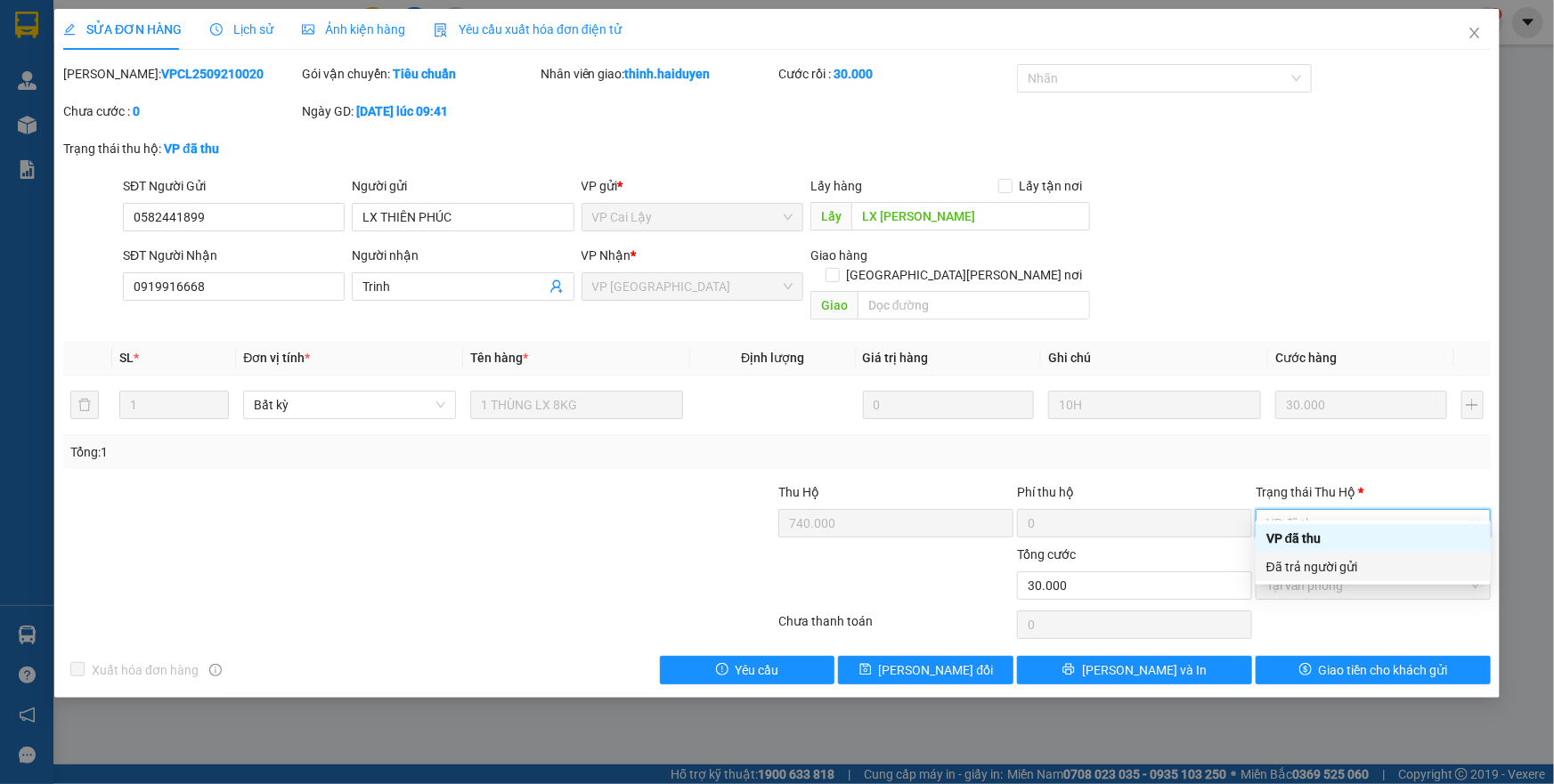
click at [1308, 570] on div "Đã trả người gửi" at bounding box center [1374, 568] width 214 height 20
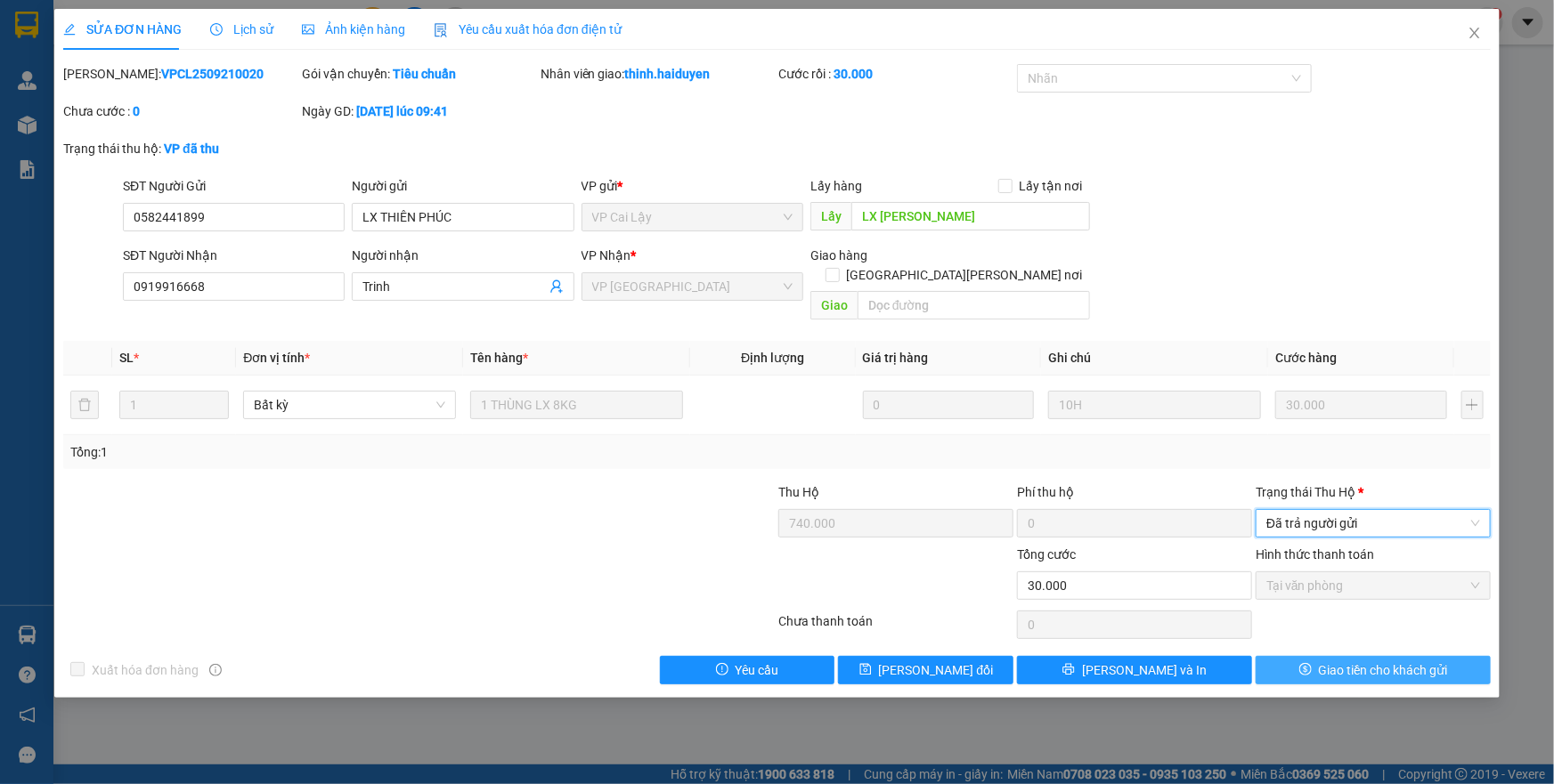
click at [1345, 661] on span "Giao tiền cho khách gửi" at bounding box center [1384, 671] width 130 height 20
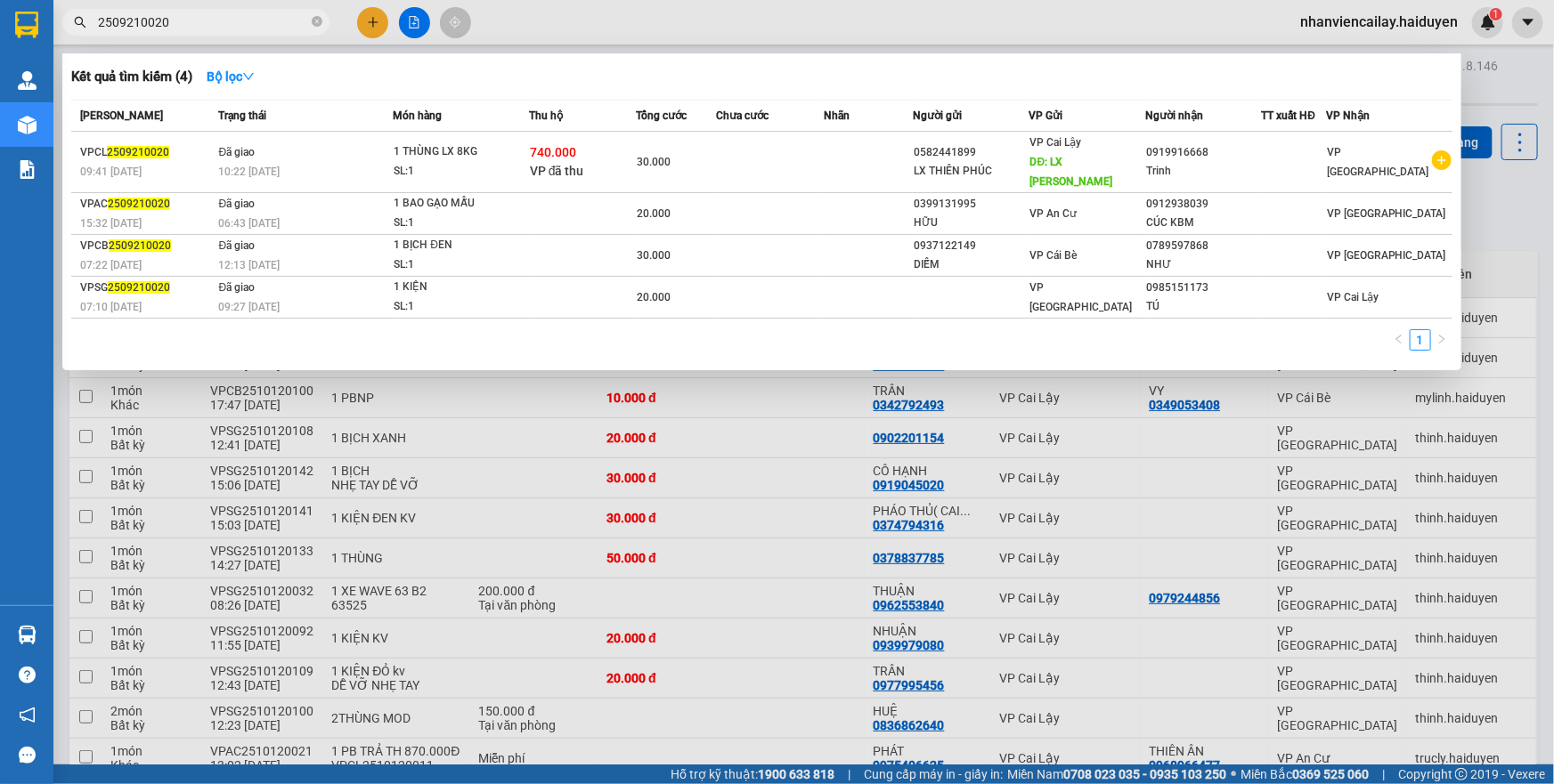
click at [186, 29] on input "2509210020" at bounding box center [203, 23] width 210 height 20
click at [312, 22] on icon "close-circle" at bounding box center [317, 22] width 11 height 11
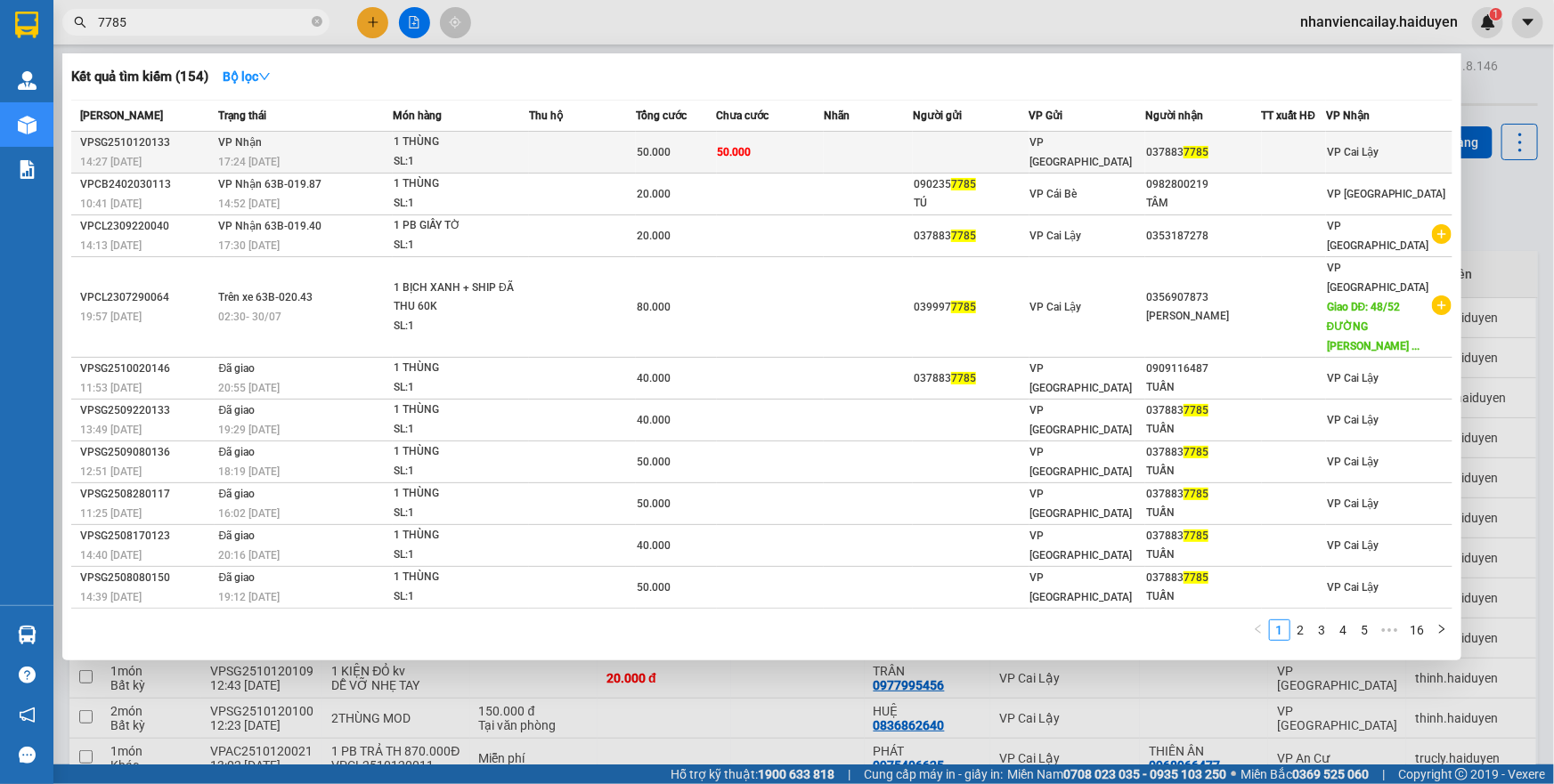
type input "7785"
click at [405, 142] on div "1 THÙNG" at bounding box center [461, 143] width 134 height 20
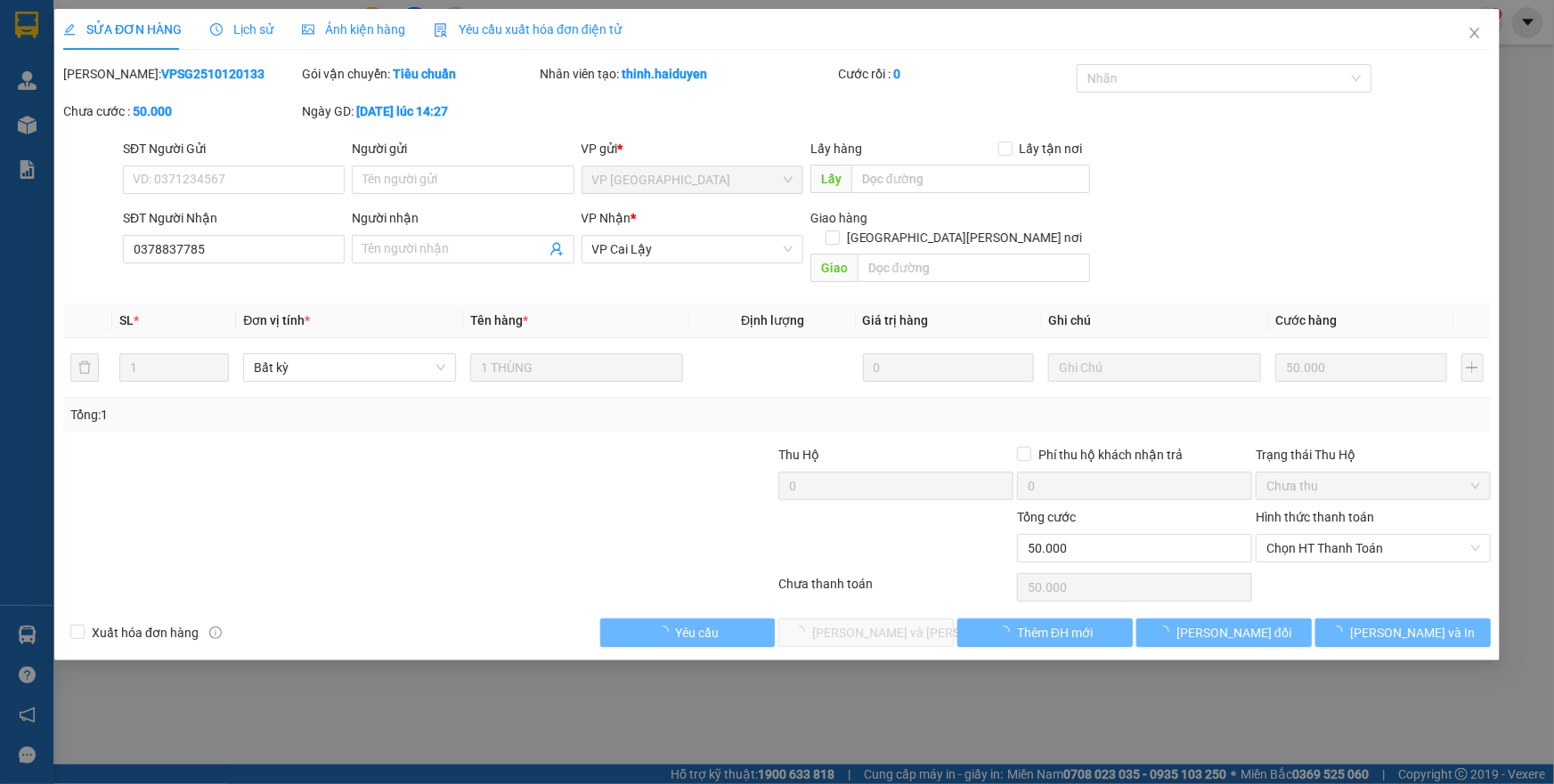
type input "0378837785"
type input "0"
type input "50.000"
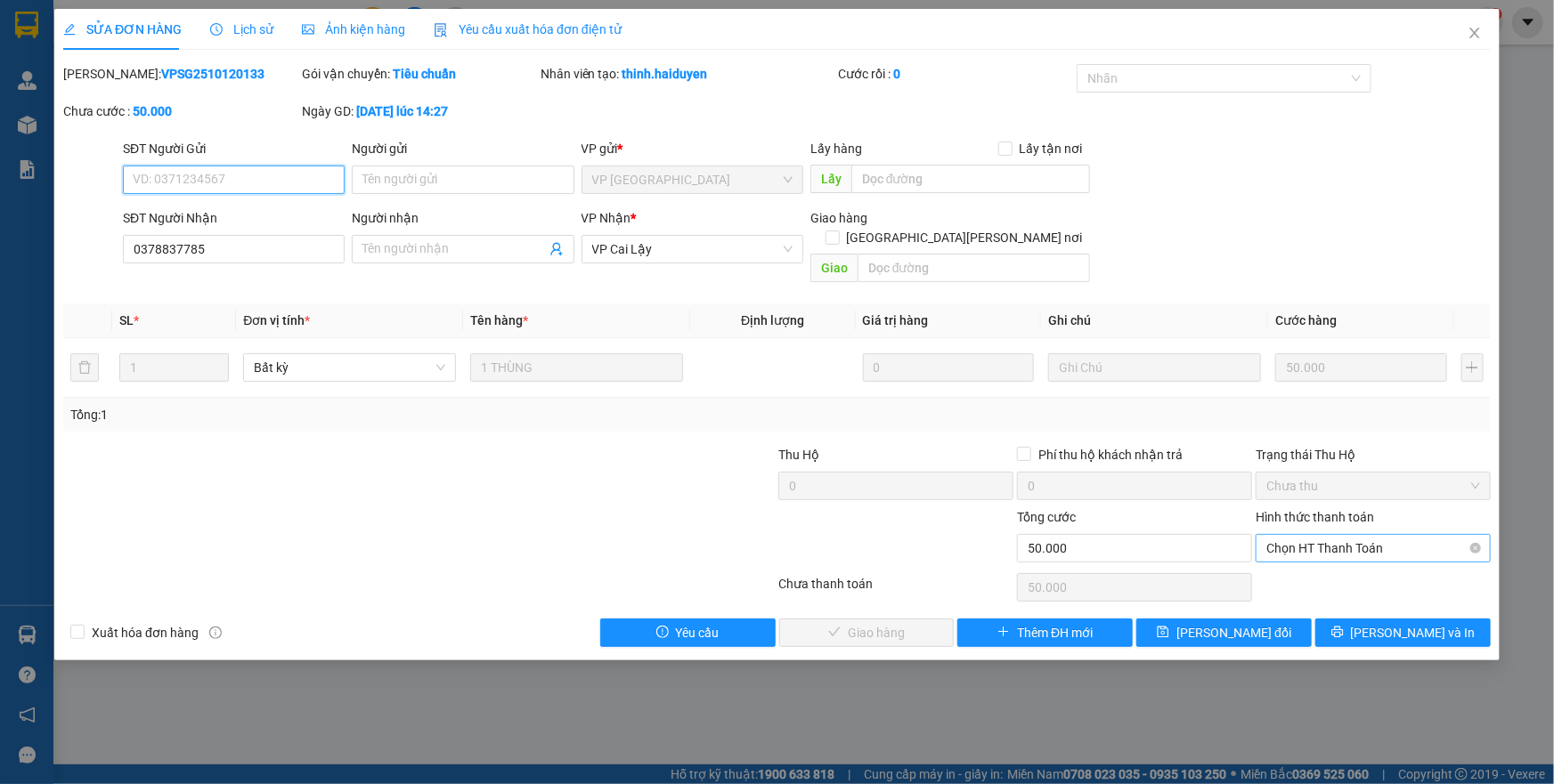
click at [1355, 539] on span "Chọn HT Thanh Toán" at bounding box center [1374, 549] width 214 height 27
drag, startPoint x: 1344, startPoint y: 564, endPoint x: 1227, endPoint y: 570, distance: 117.2
click at [1345, 564] on div "Tại văn phòng" at bounding box center [1374, 564] width 214 height 20
type input "0"
click at [873, 623] on span "[PERSON_NAME] và [PERSON_NAME] hàng" at bounding box center [934, 633] width 241 height 20
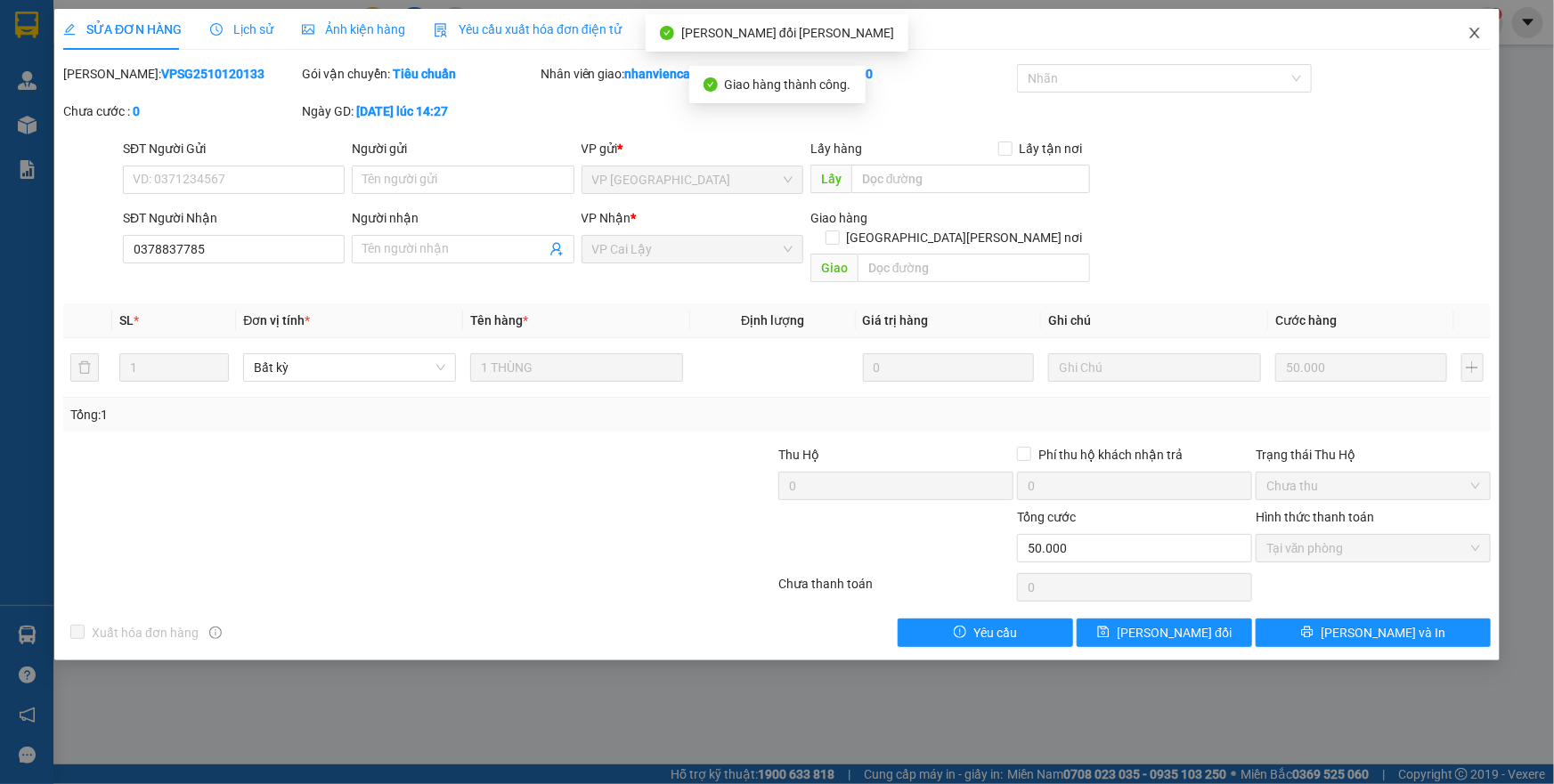
click at [1471, 32] on icon "close" at bounding box center [1475, 33] width 14 height 14
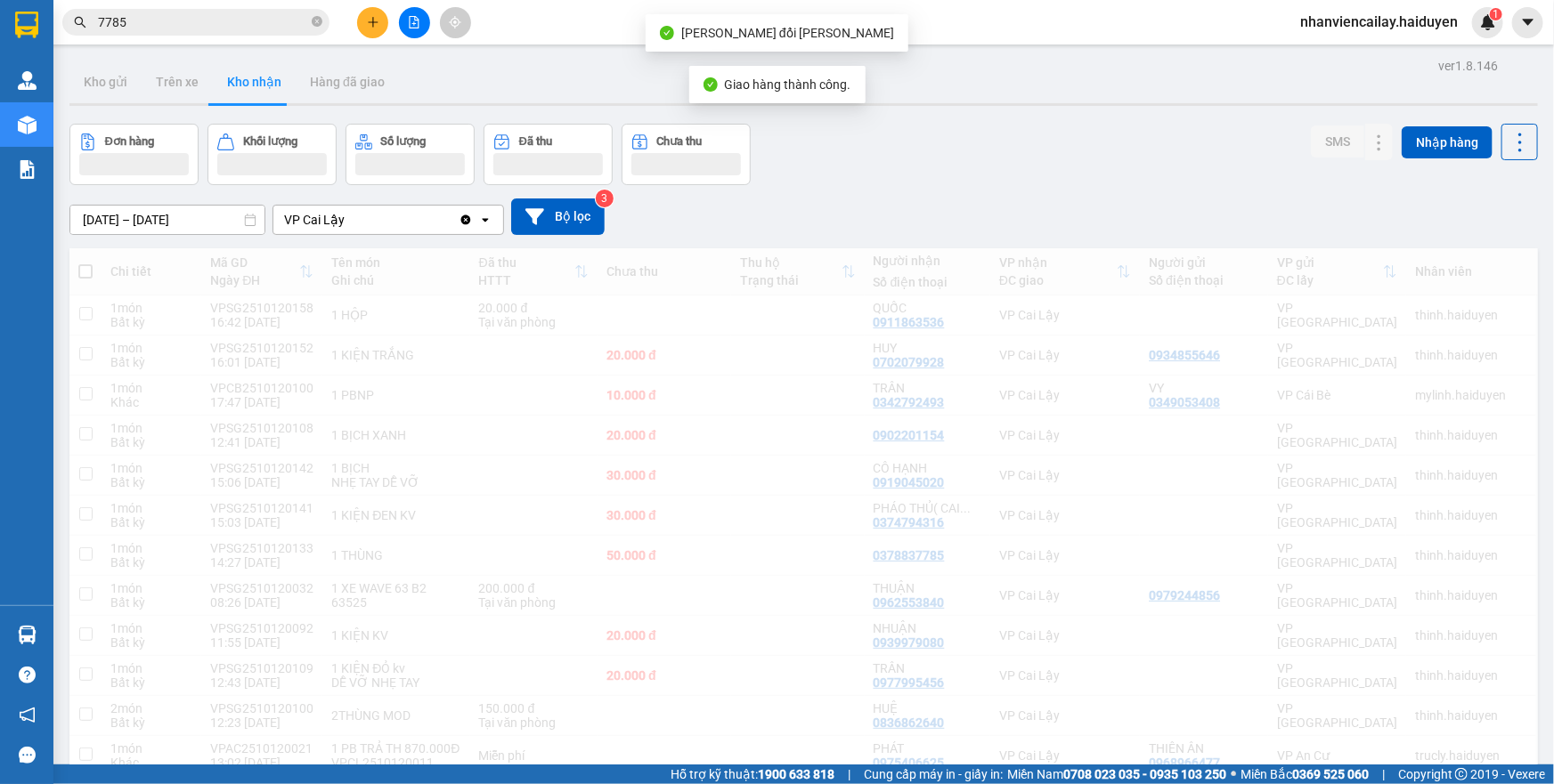
click at [152, 23] on input "7785" at bounding box center [203, 23] width 210 height 20
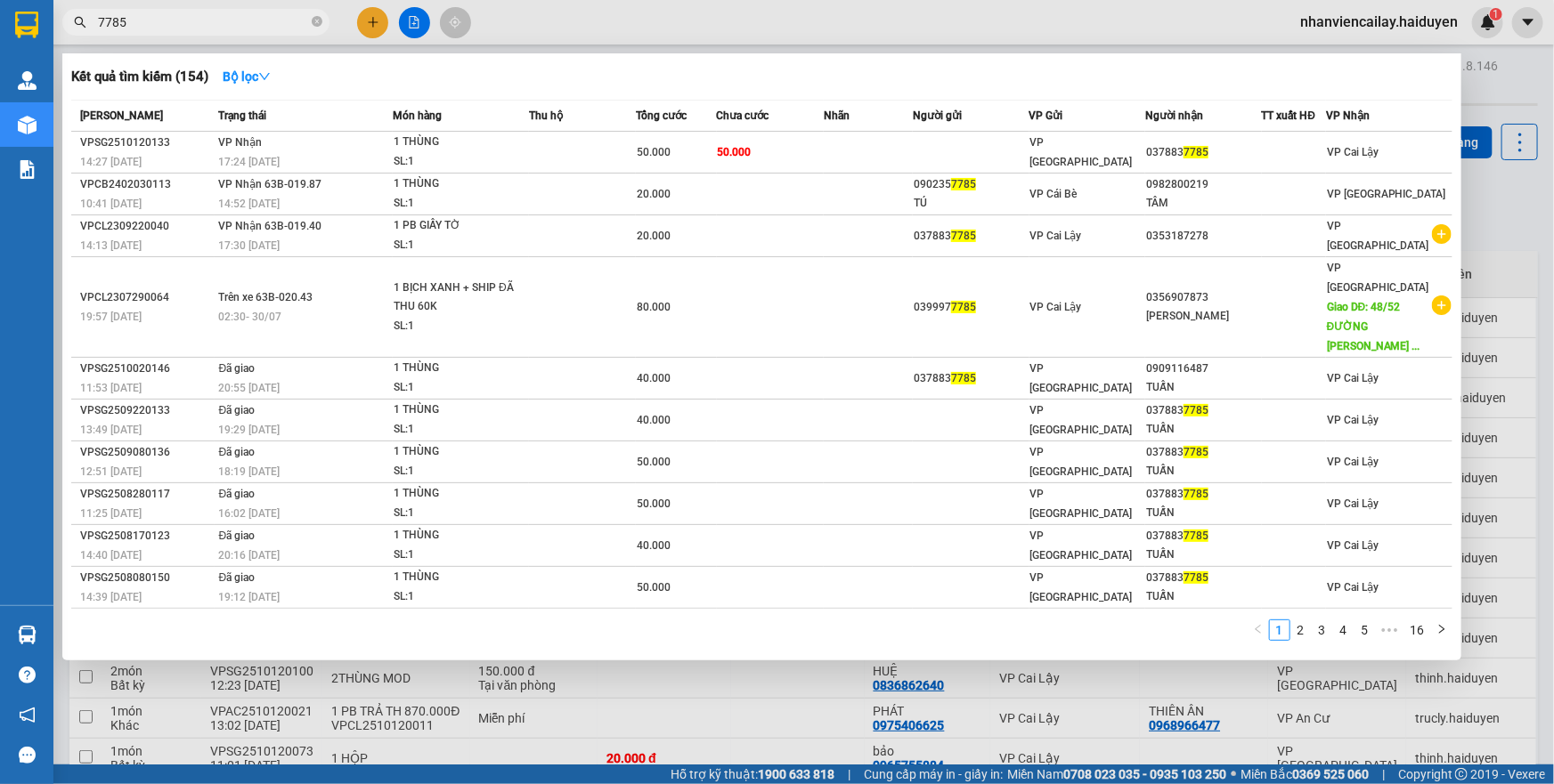
drag, startPoint x: 148, startPoint y: 27, endPoint x: 76, endPoint y: 29, distance: 72.0
click at [76, 29] on span "7785" at bounding box center [196, 23] width 267 height 27
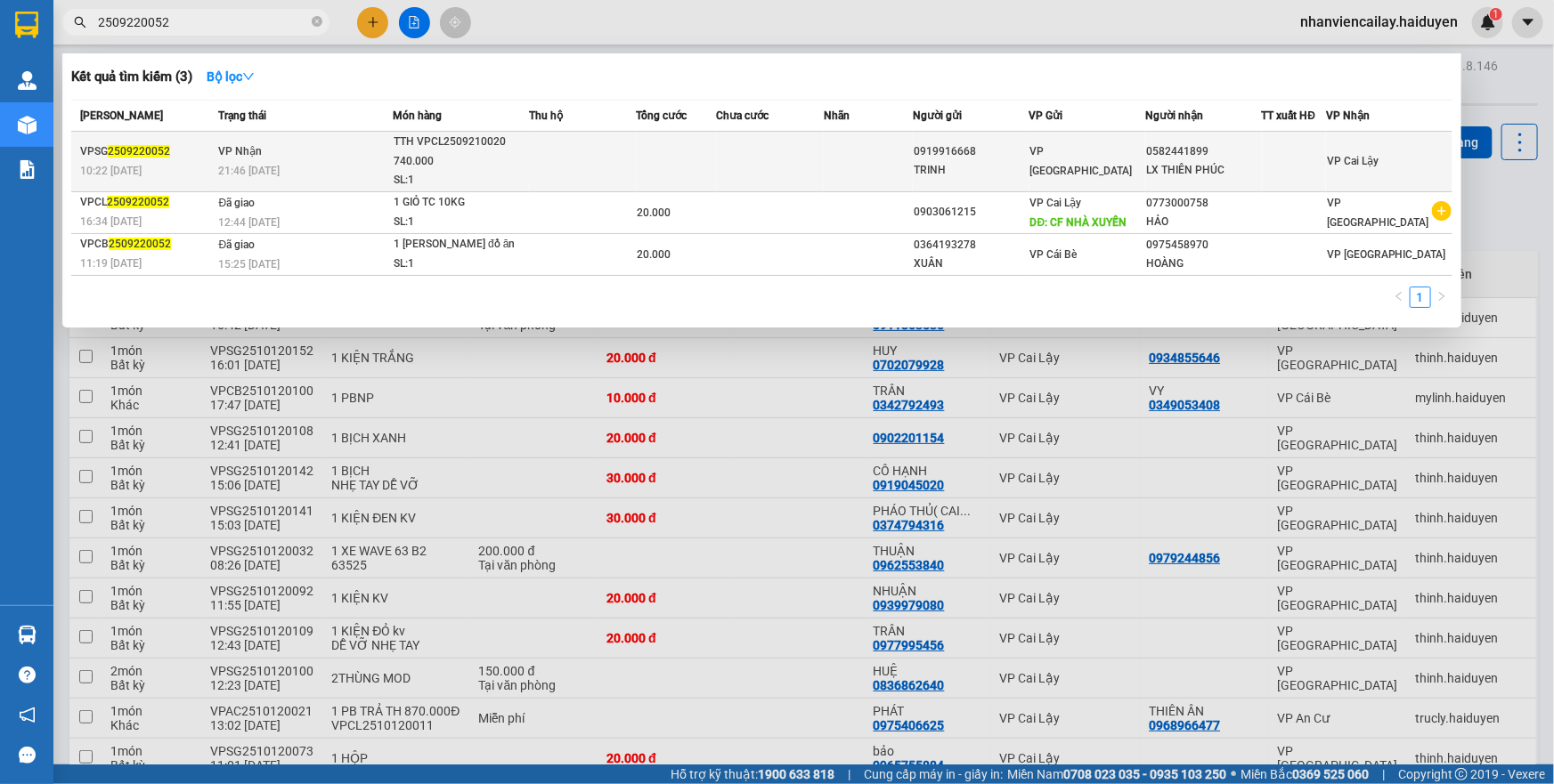
type input "2509220052"
click at [575, 170] on td at bounding box center [582, 162] width 107 height 61
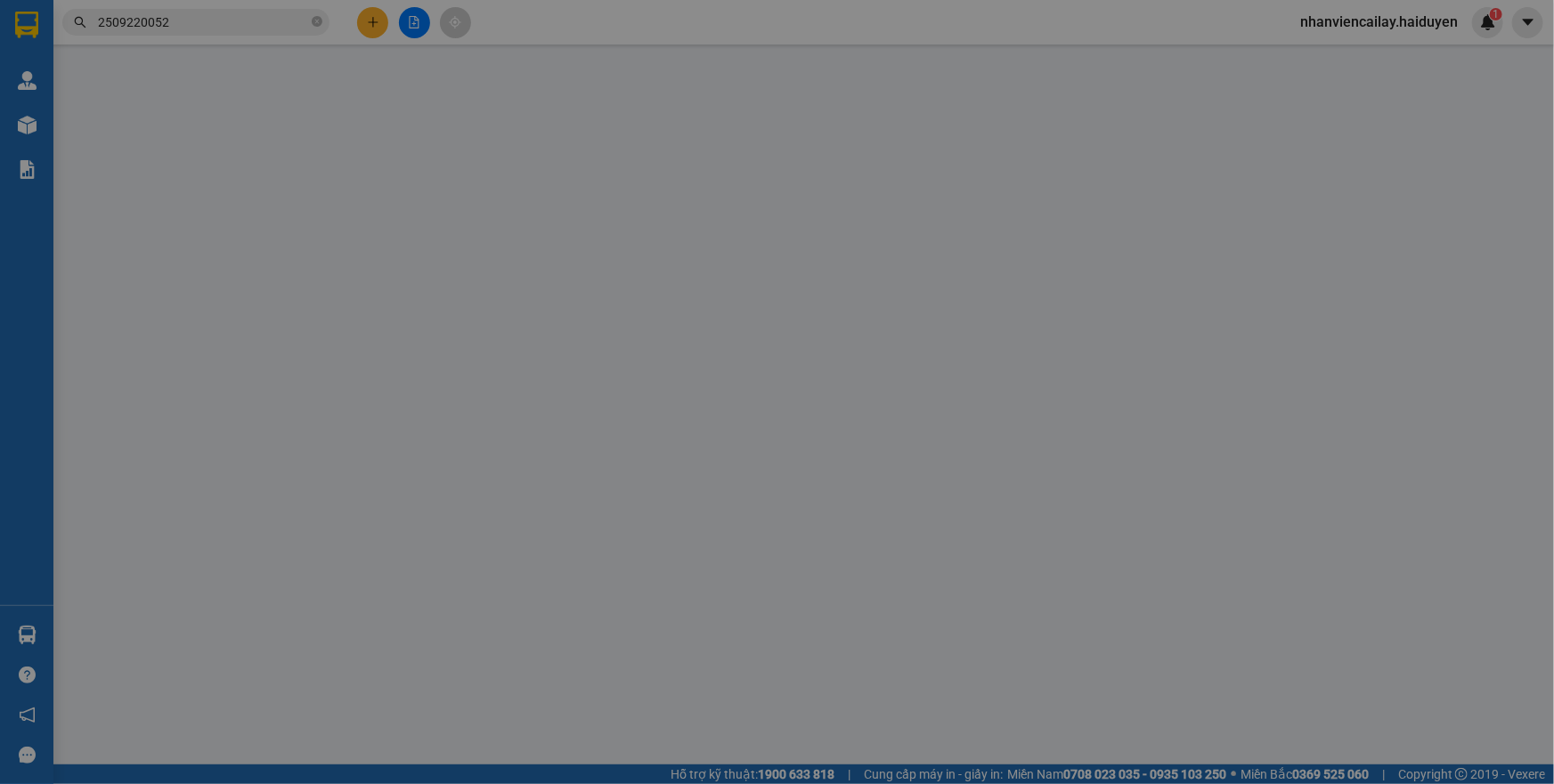
type input "0919916668"
type input "TRINH"
type input "0582441899"
type input "LX THIÊN PHÚC"
type input "0"
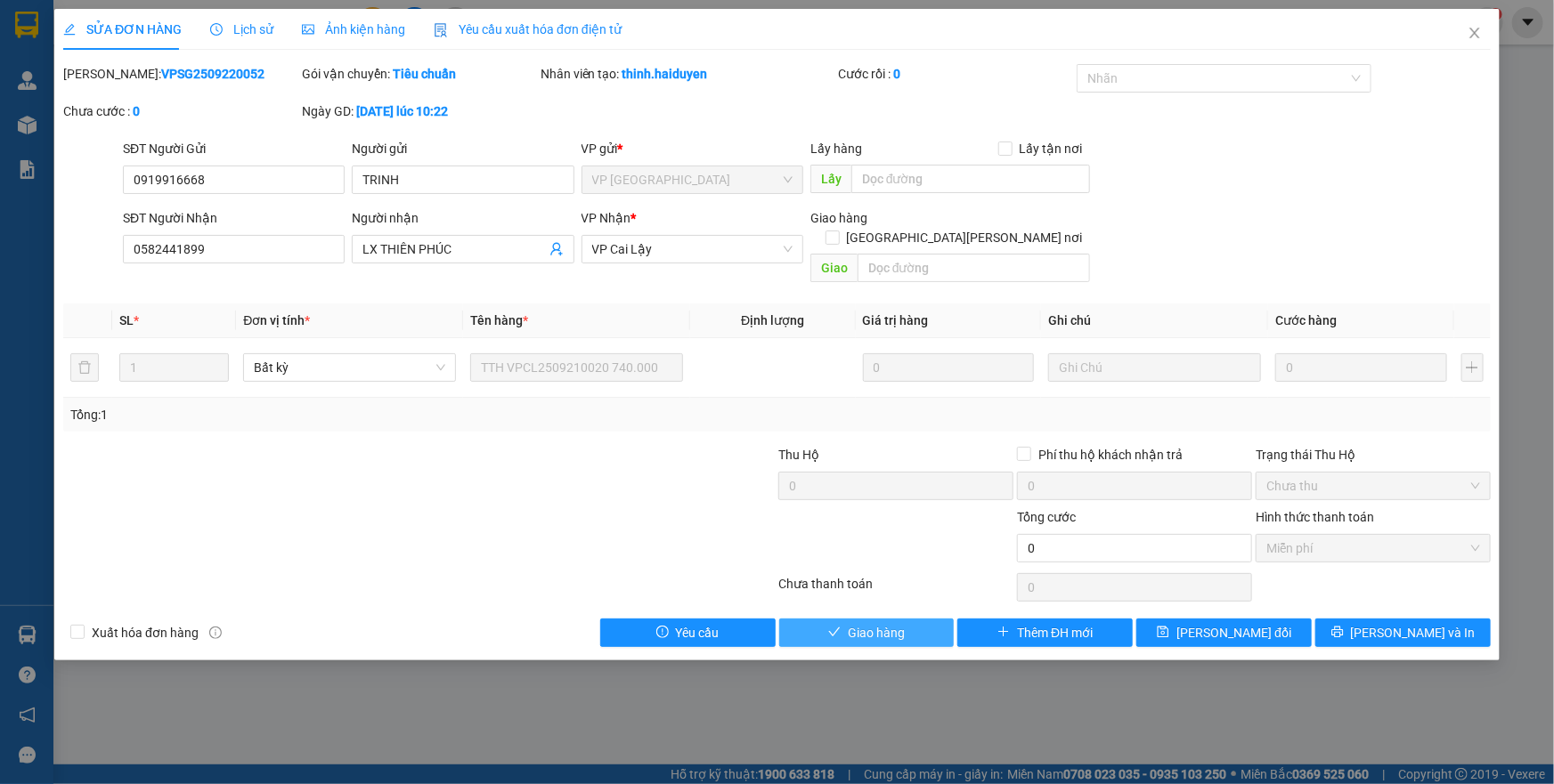
click at [881, 623] on span "Giao hàng" at bounding box center [876, 633] width 57 height 20
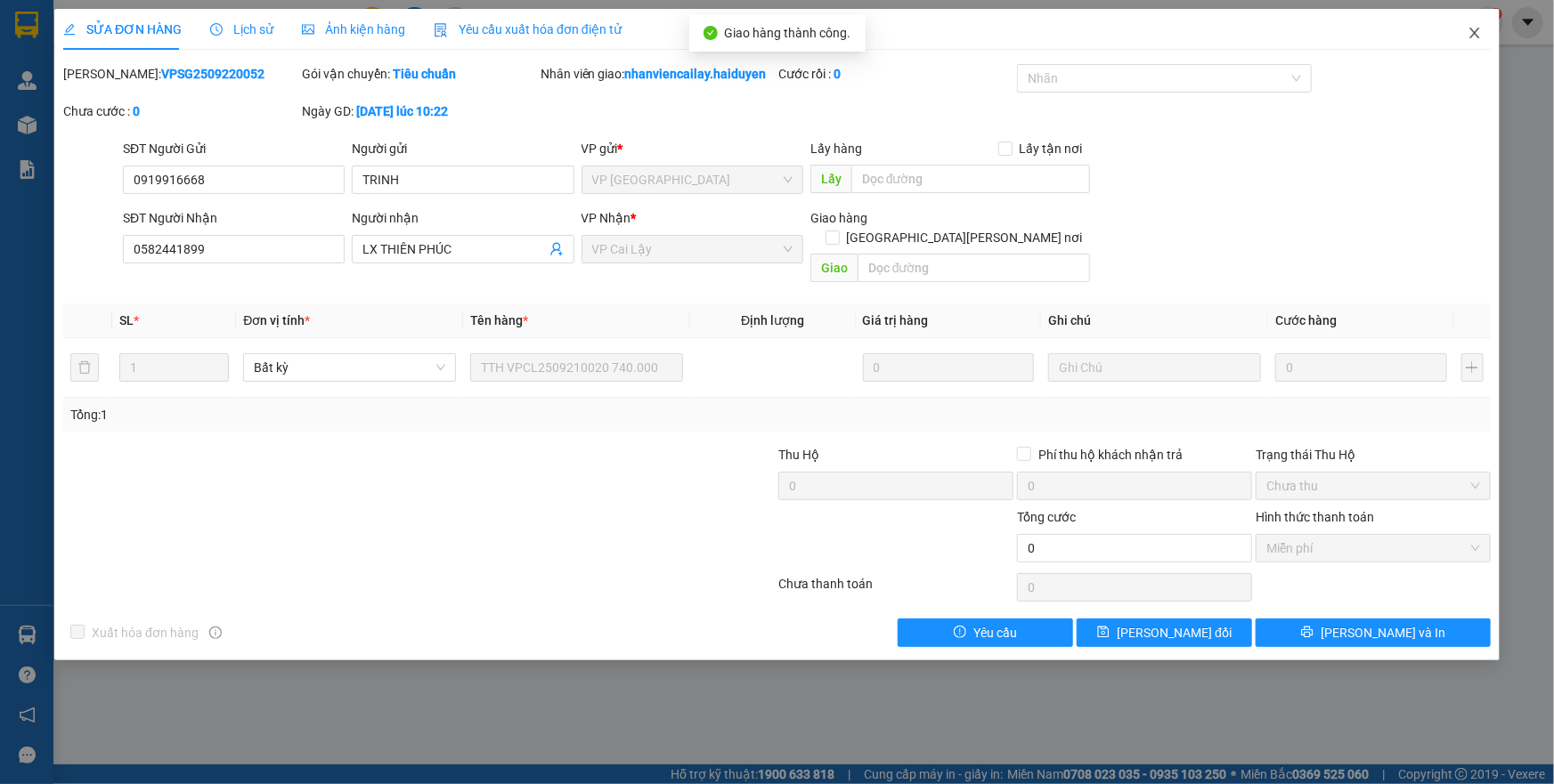
click at [1475, 36] on icon "close" at bounding box center [1475, 33] width 14 height 14
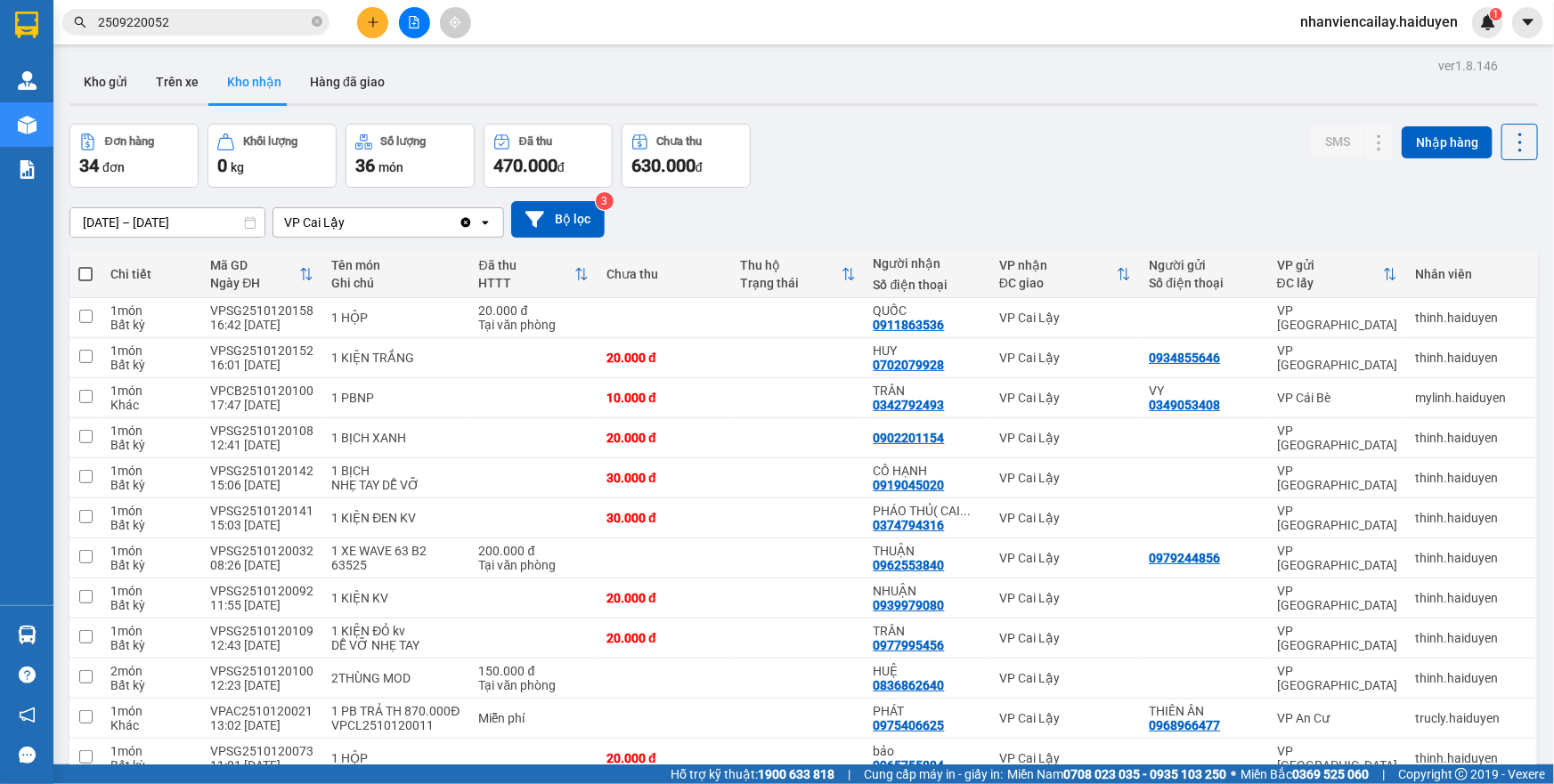
click at [175, 29] on input "2509220052" at bounding box center [203, 23] width 210 height 20
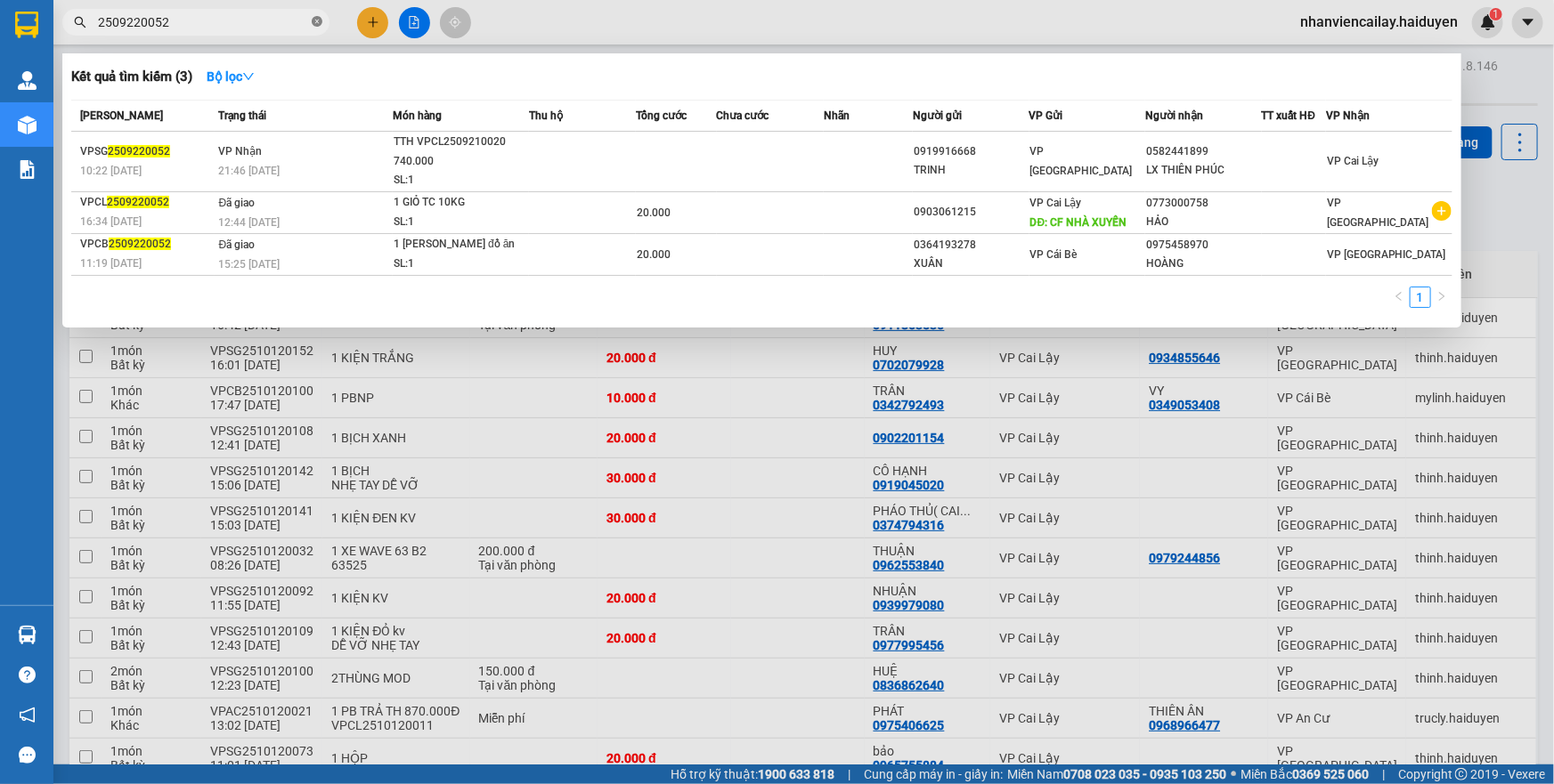
click at [314, 25] on icon "close-circle" at bounding box center [317, 22] width 11 height 11
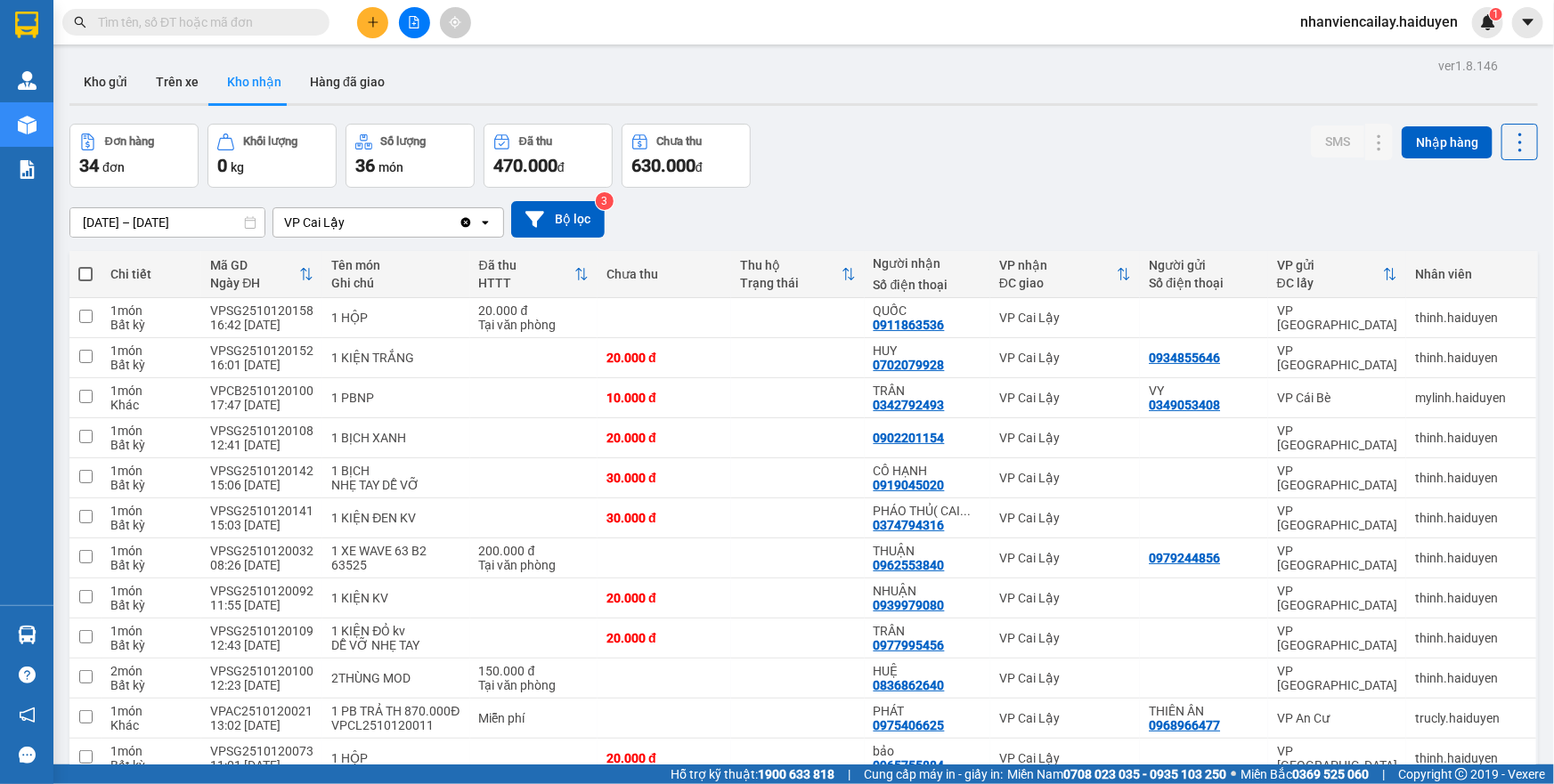
click at [187, 27] on input "text" at bounding box center [203, 23] width 210 height 20
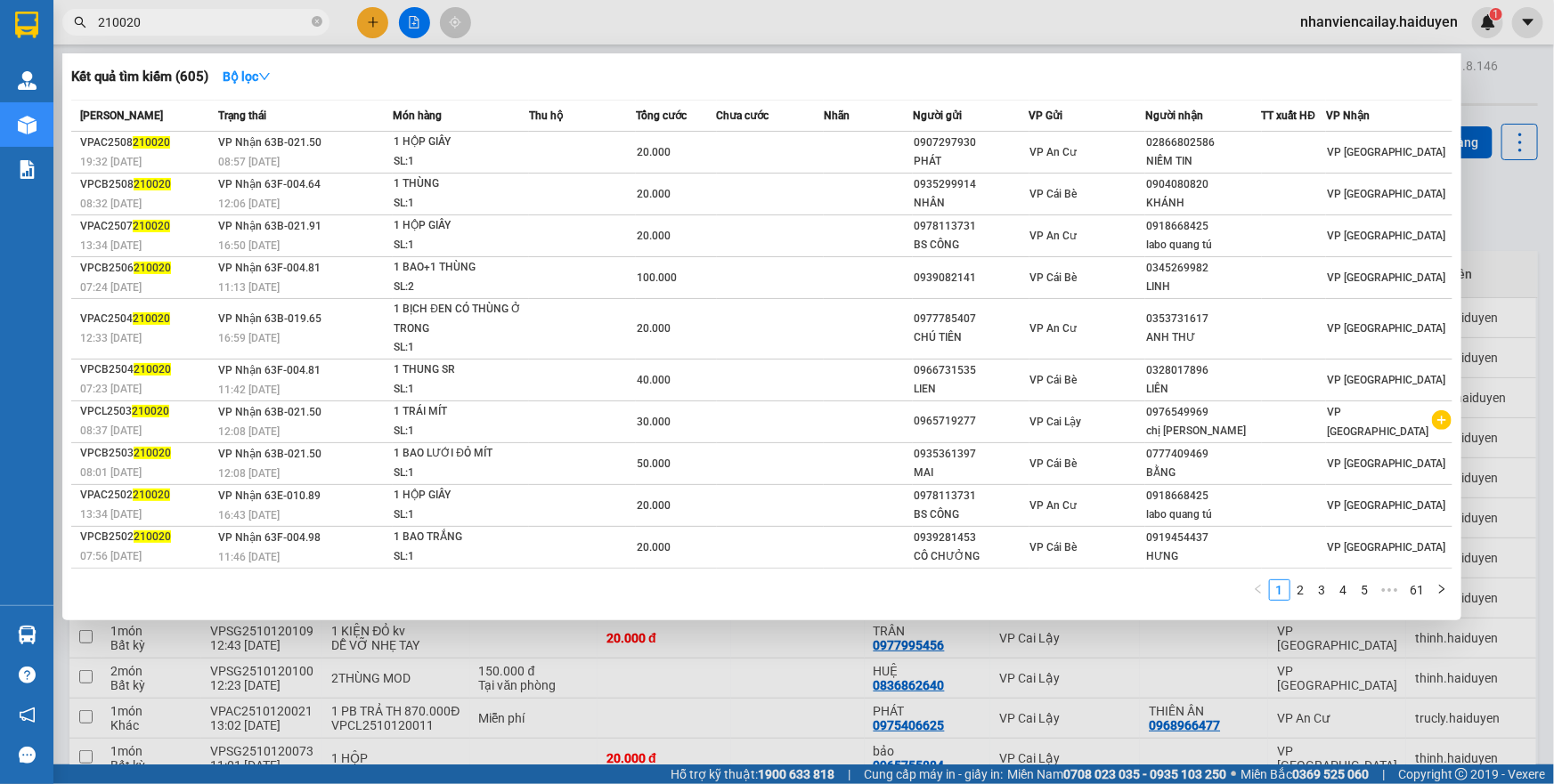
click at [96, 22] on span "210020" at bounding box center [196, 23] width 267 height 27
click at [98, 22] on input "210020" at bounding box center [203, 23] width 210 height 20
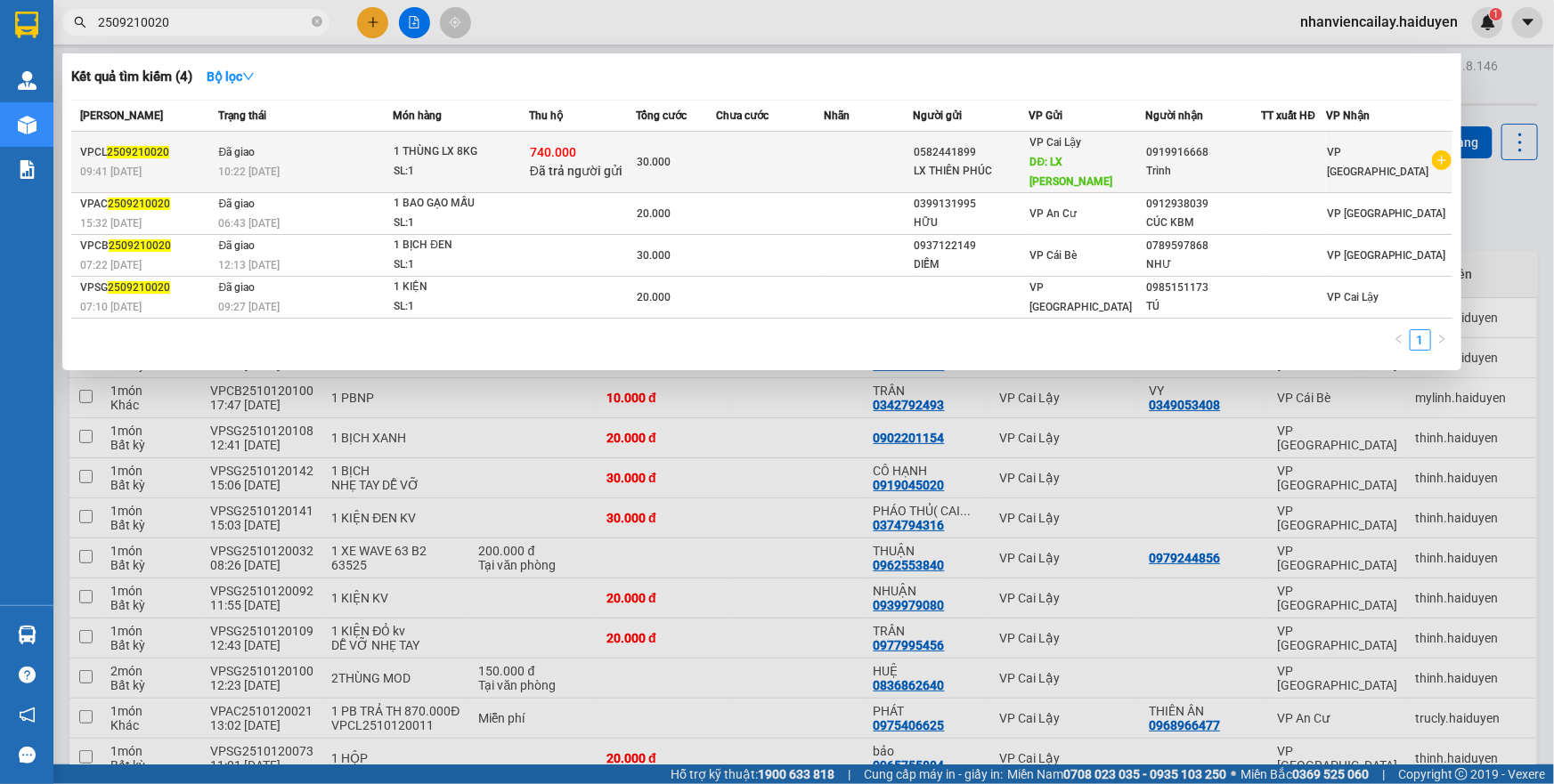
type input "2509210020"
click at [270, 138] on td "Đã giao 10:22 [DATE]" at bounding box center [304, 163] width 179 height 62
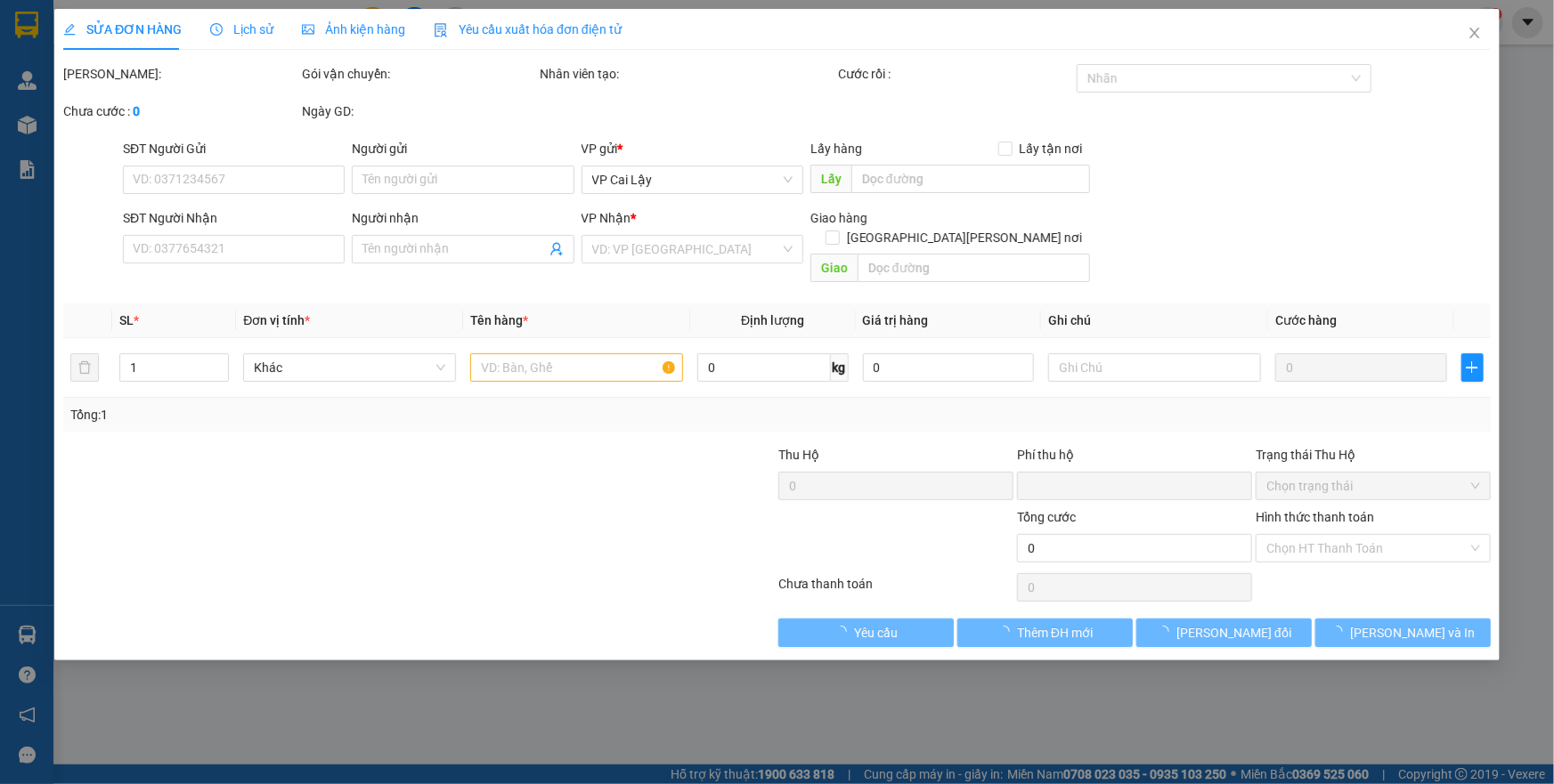
type input "0582441899"
type input "LX THIÊN PHÚC"
type input "LX [PERSON_NAME]"
type input "0919916668"
type input "Trinh"
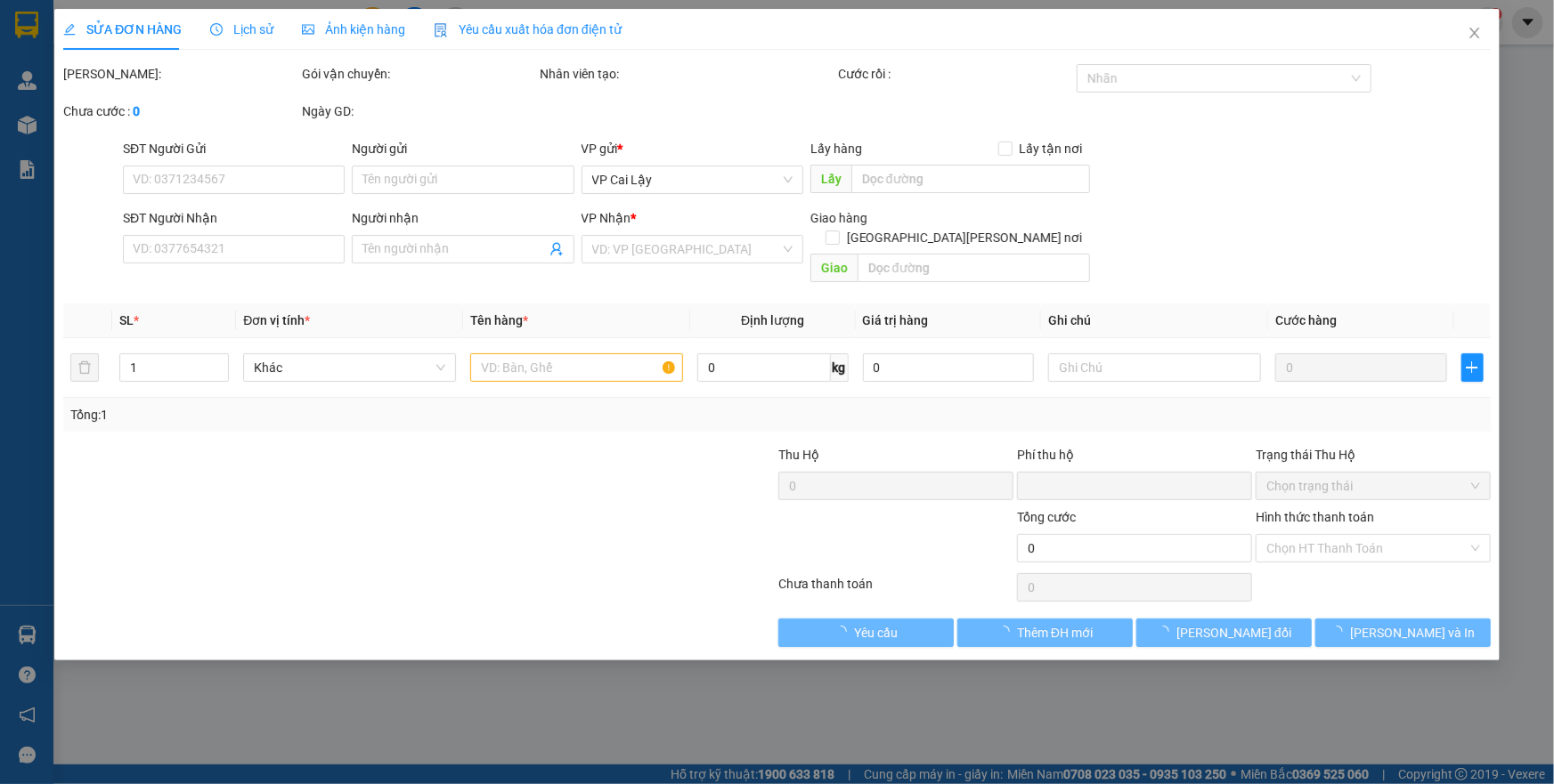
type input "740.000"
type input "0"
type input "30.000"
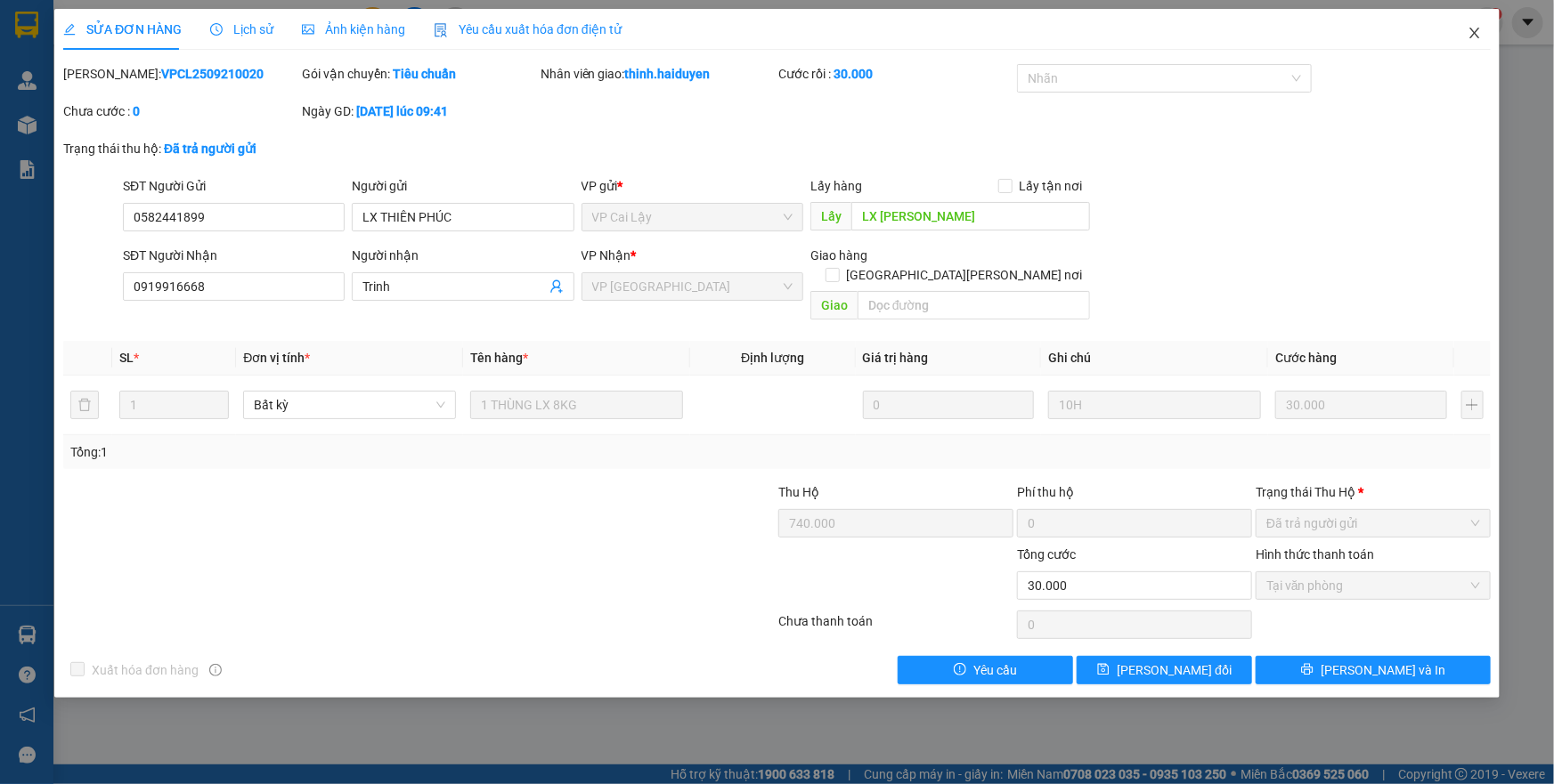
click at [1474, 34] on icon "close" at bounding box center [1474, 33] width 10 height 11
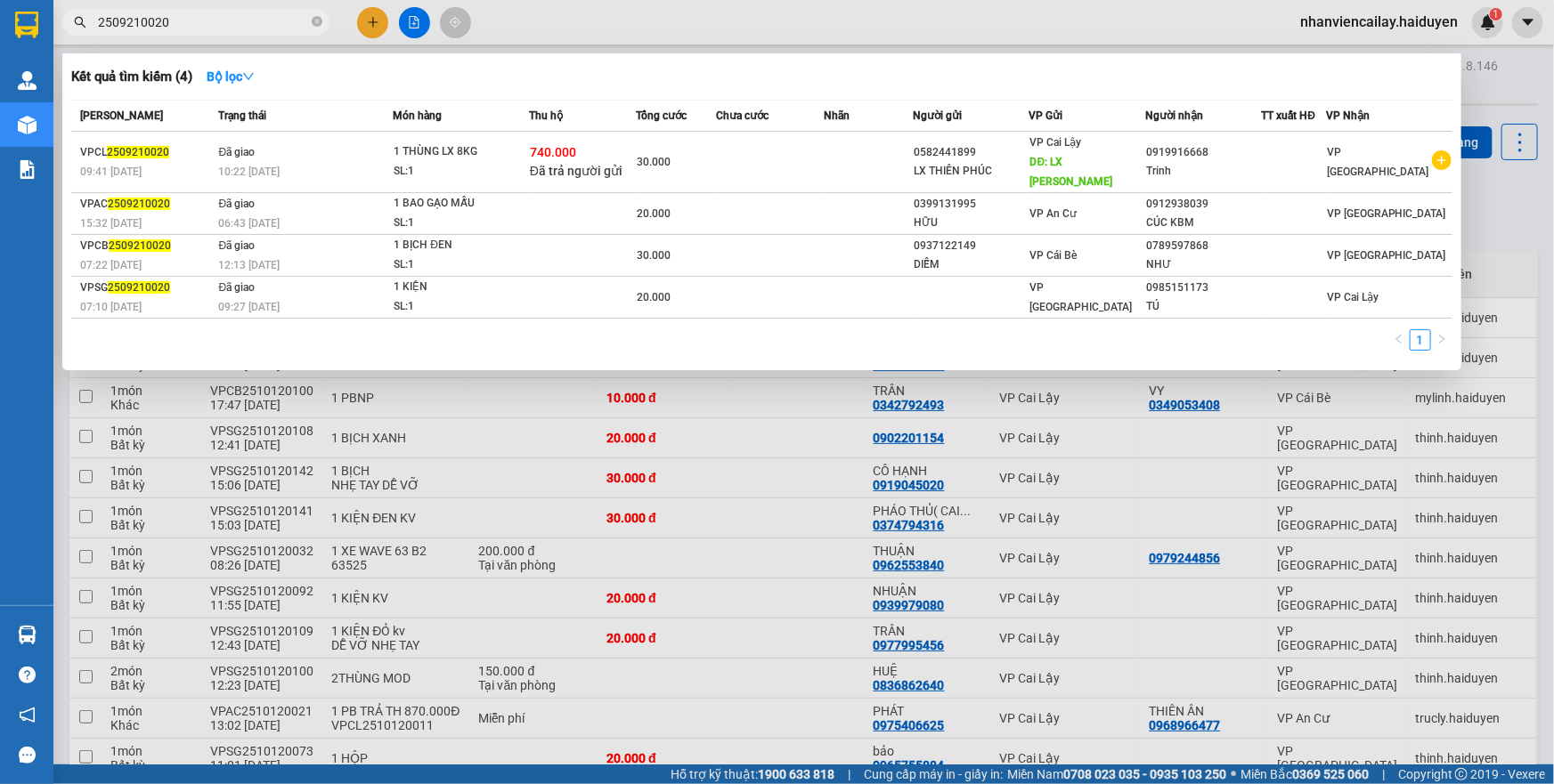
click at [199, 17] on input "2509210020" at bounding box center [203, 23] width 210 height 20
drag, startPoint x: 175, startPoint y: 24, endPoint x: 130, endPoint y: 18, distance: 45.4
click at [130, 18] on input "2509210020" at bounding box center [203, 23] width 210 height 20
type input "2509220052"
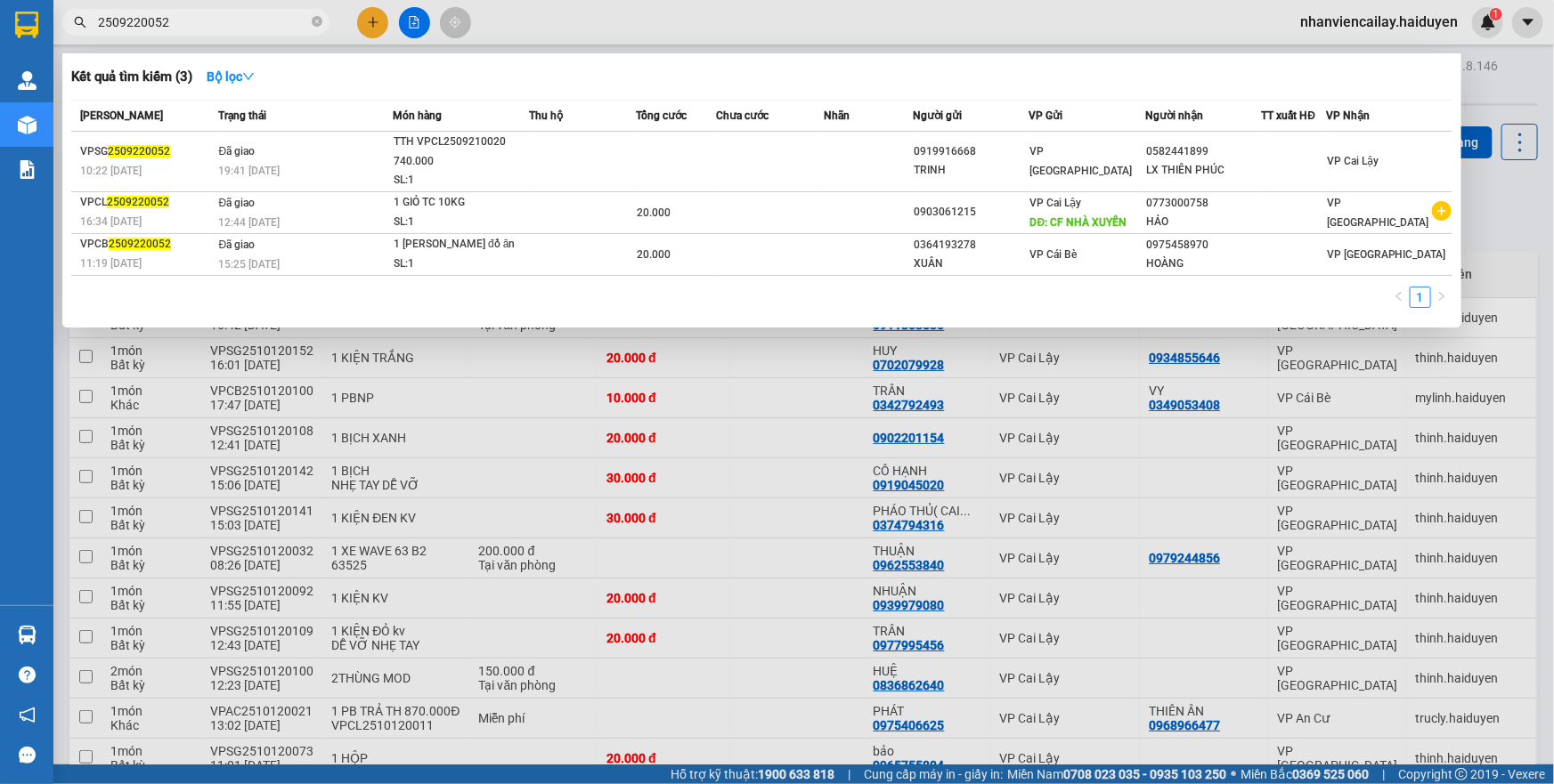
click at [319, 24] on icon "close-circle" at bounding box center [317, 22] width 11 height 11
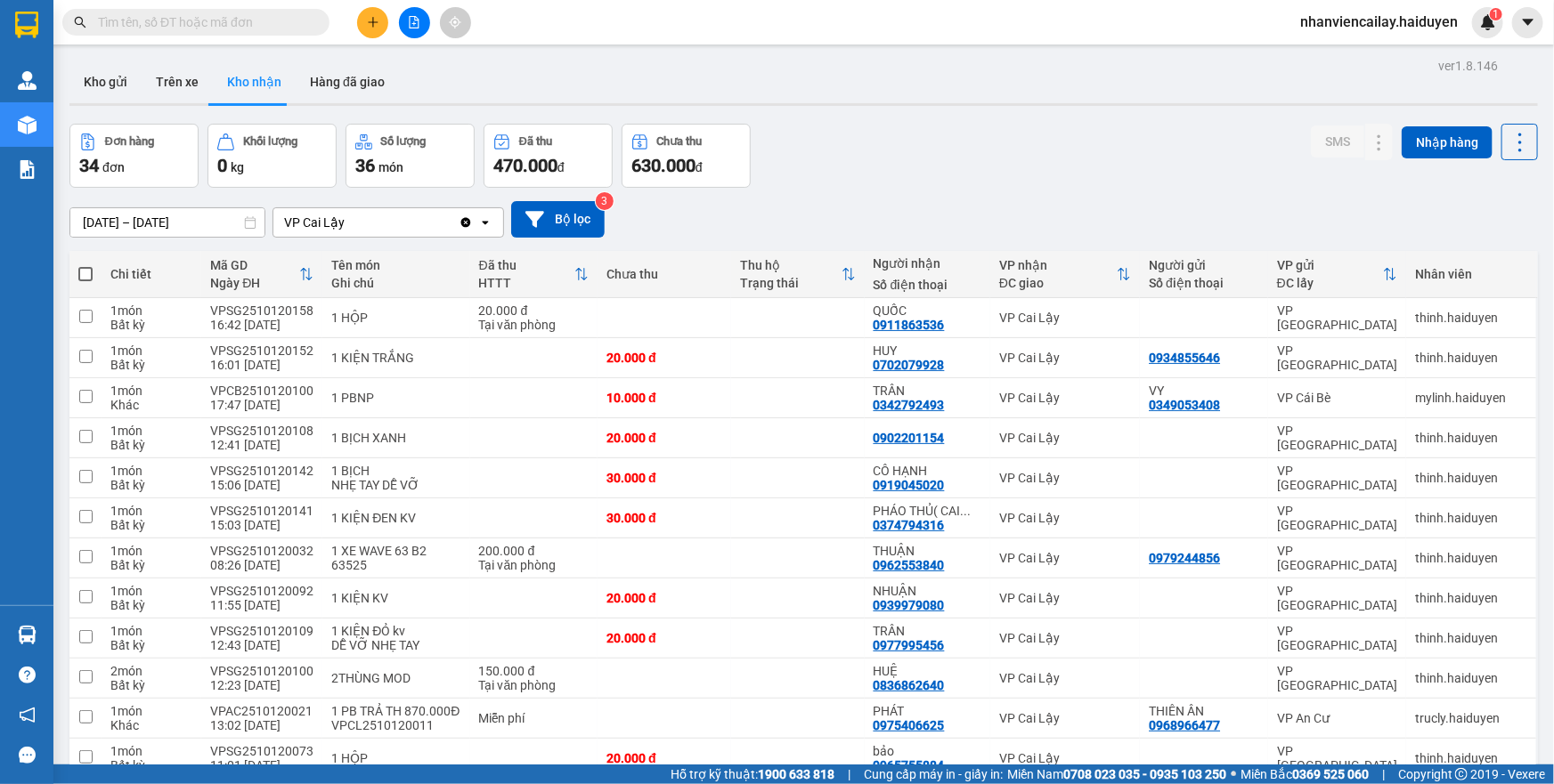
click at [294, 23] on input "text" at bounding box center [203, 23] width 210 height 20
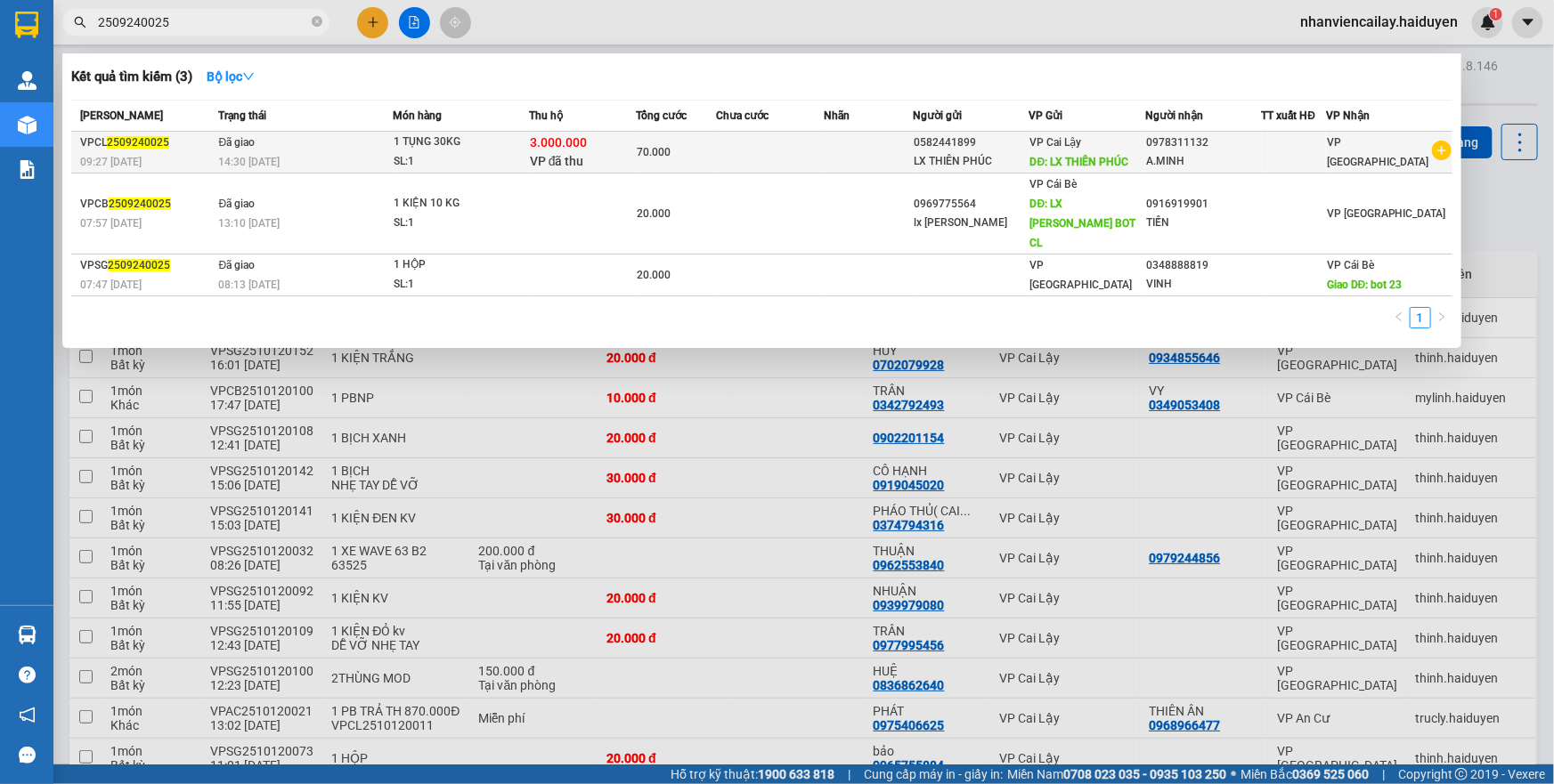
type input "2509240025"
click at [556, 148] on span "3.000.000" at bounding box center [558, 142] width 57 height 14
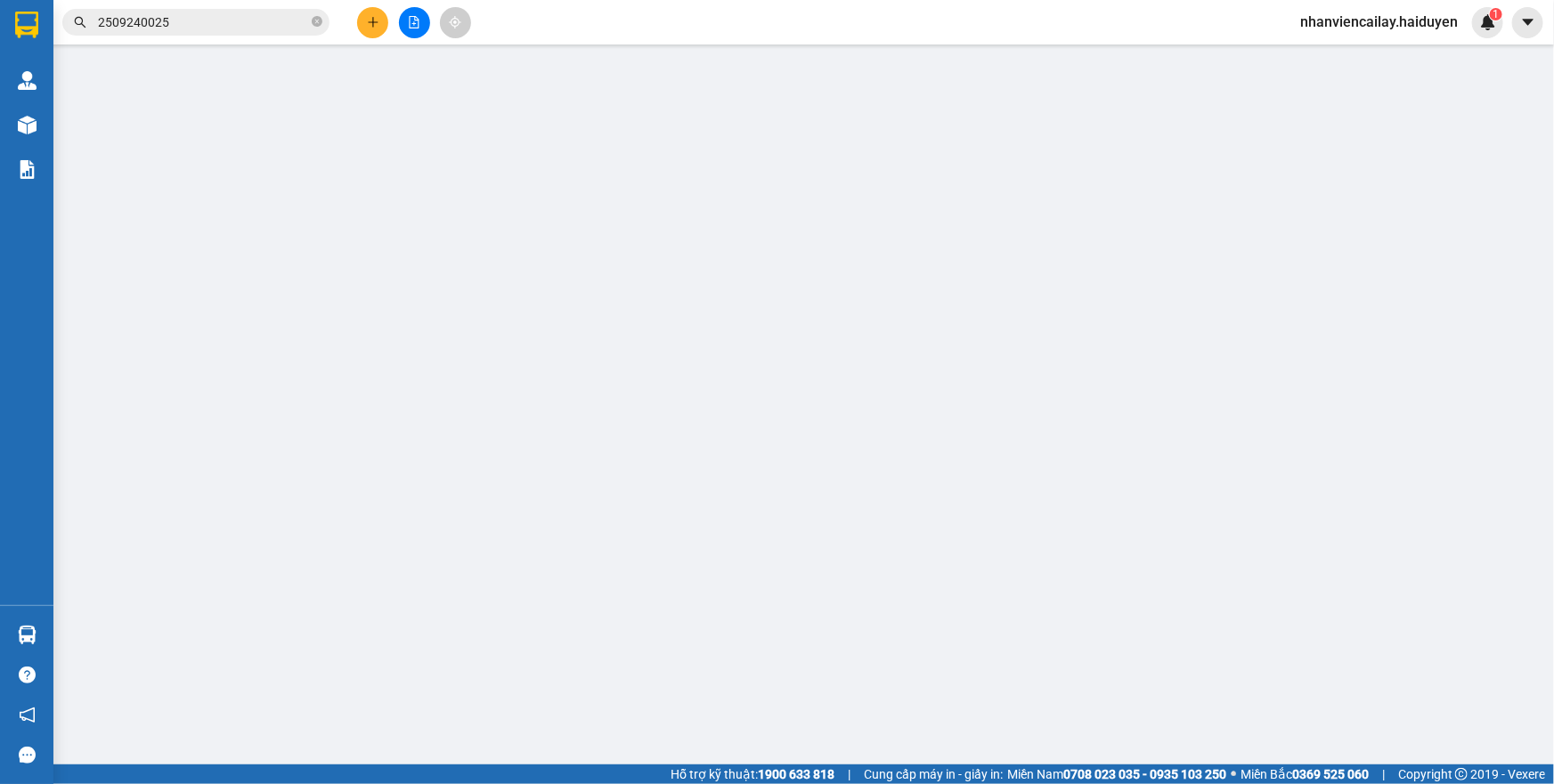
type input "0582441899"
type input "LX THIÊN PHÚC"
type input "0978311132"
type input "A.MINH"
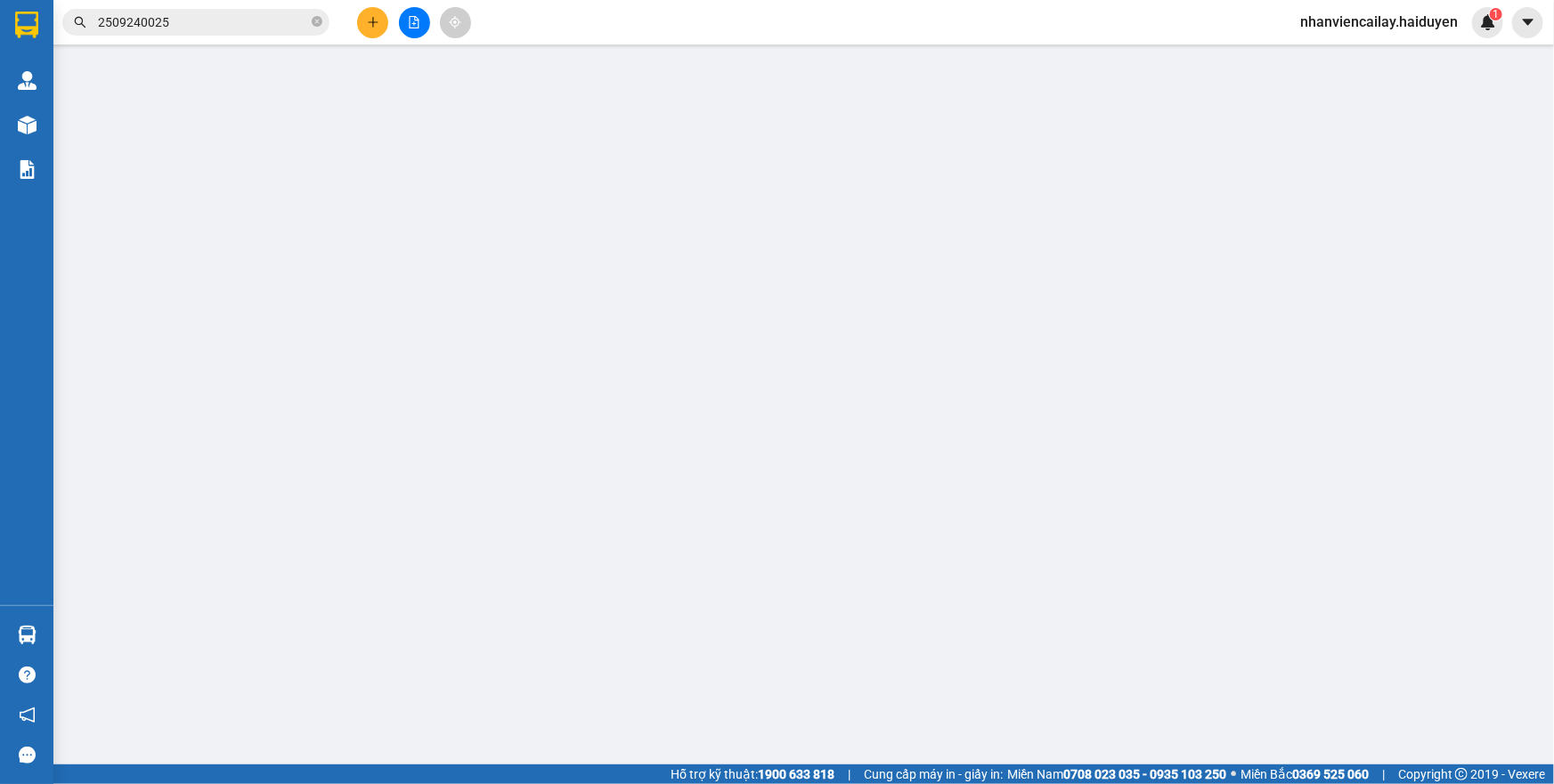
type input "3.000.000"
type input "0"
type input "70.000"
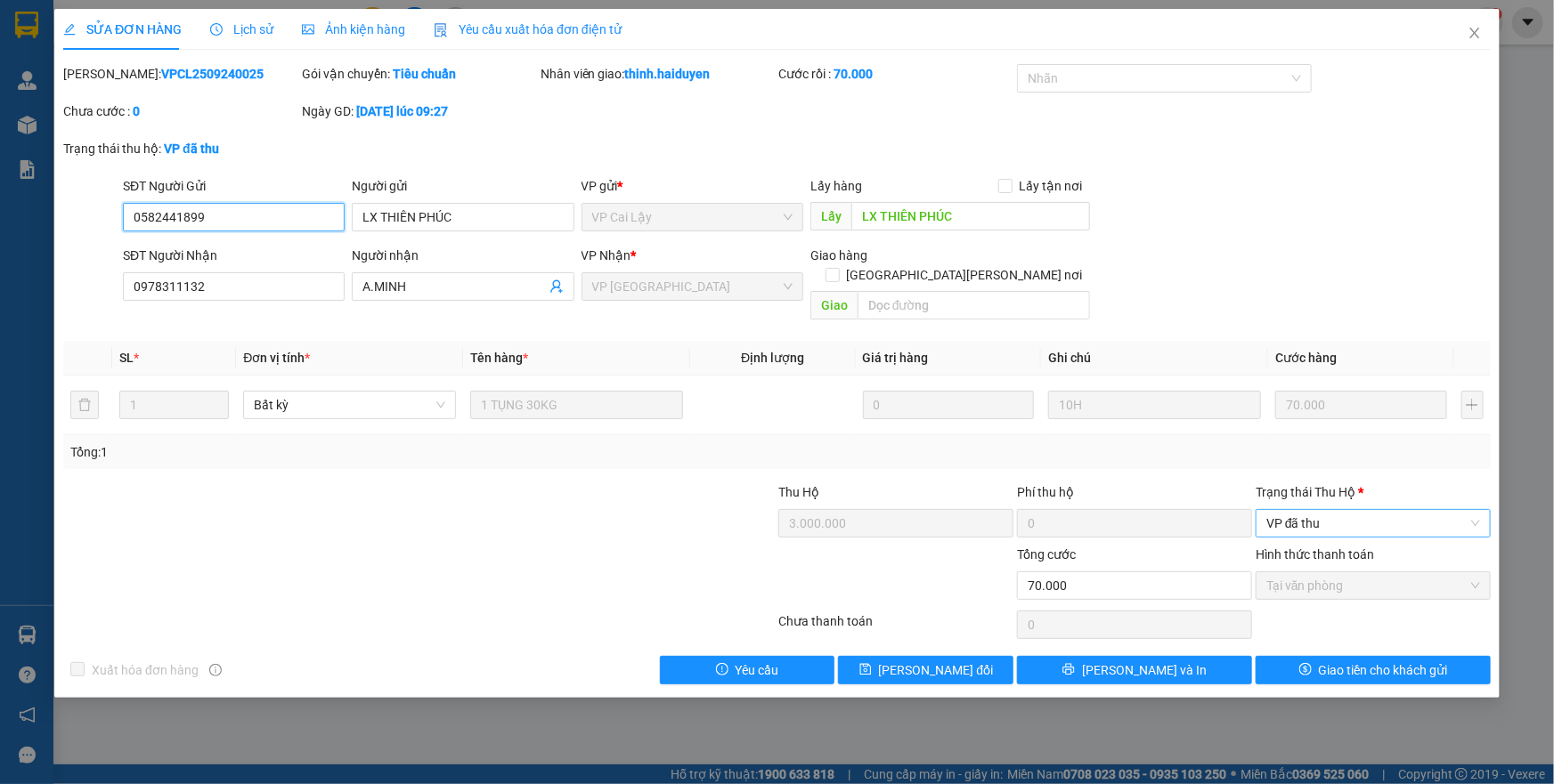
click at [1309, 511] on span "VP đã thu" at bounding box center [1374, 524] width 214 height 27
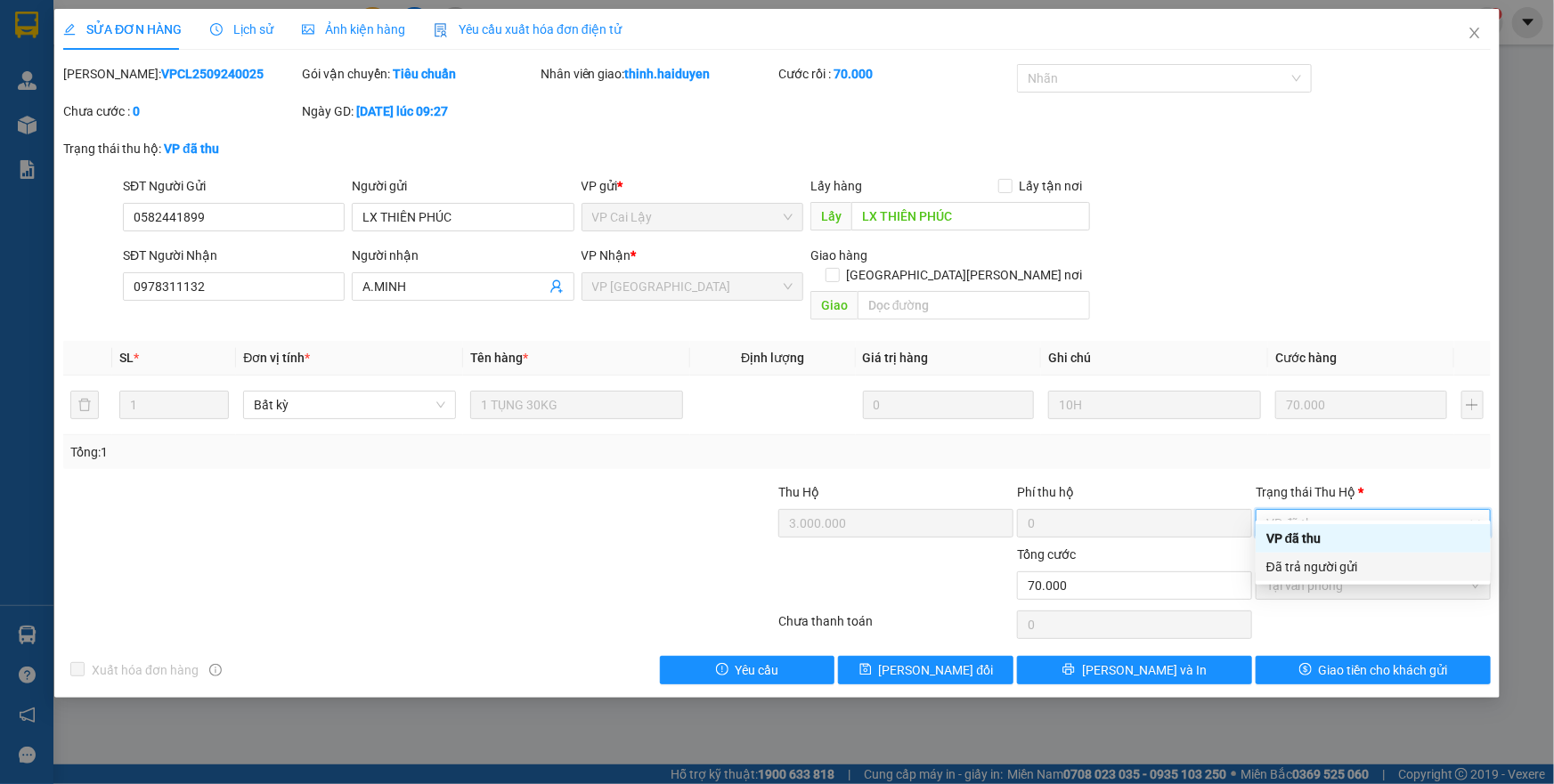
click at [1342, 569] on div "Đã trả người gửi" at bounding box center [1374, 568] width 214 height 20
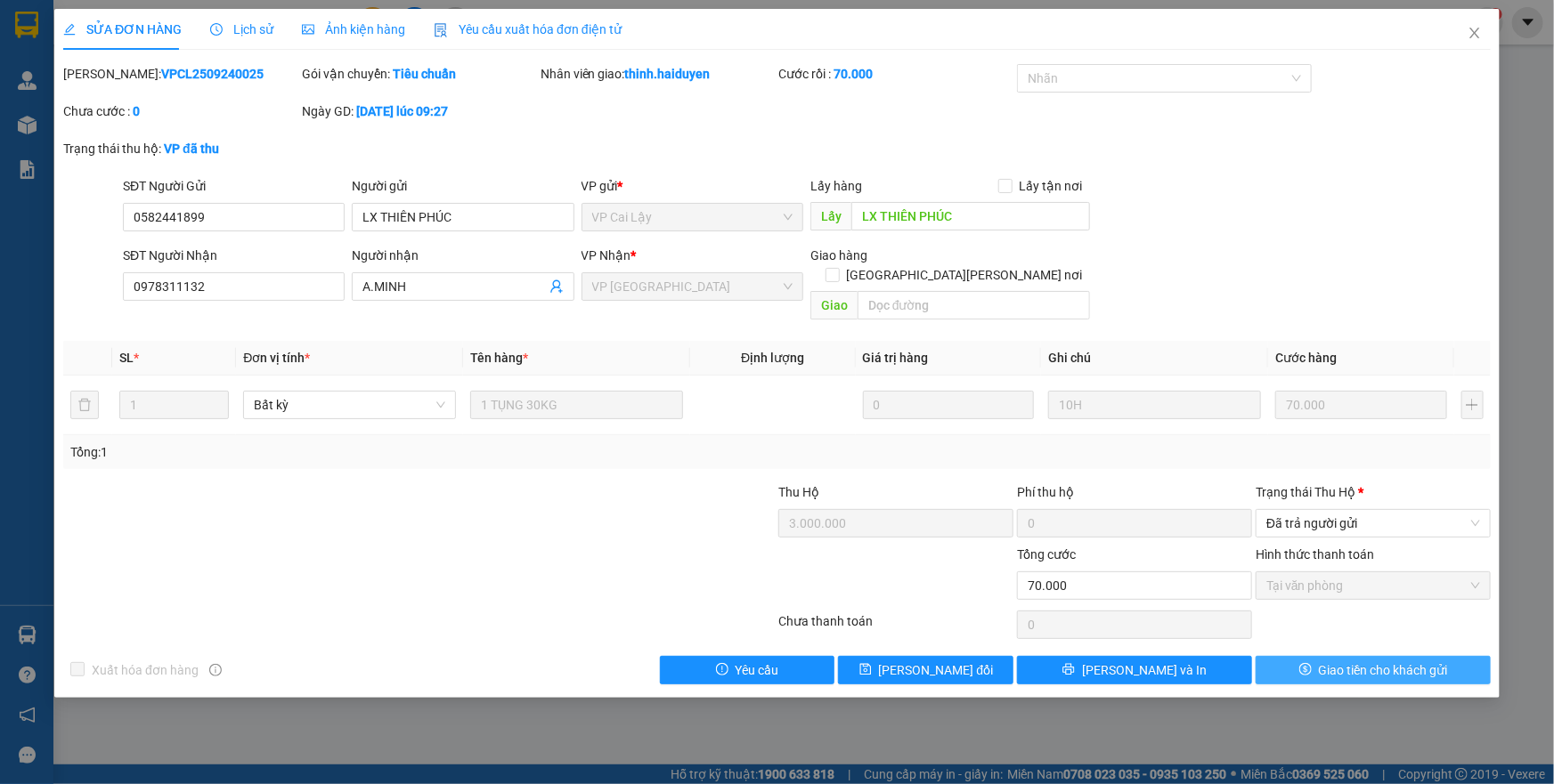
click at [1372, 661] on span "Giao tiền cho khách gửi" at bounding box center [1384, 671] width 130 height 20
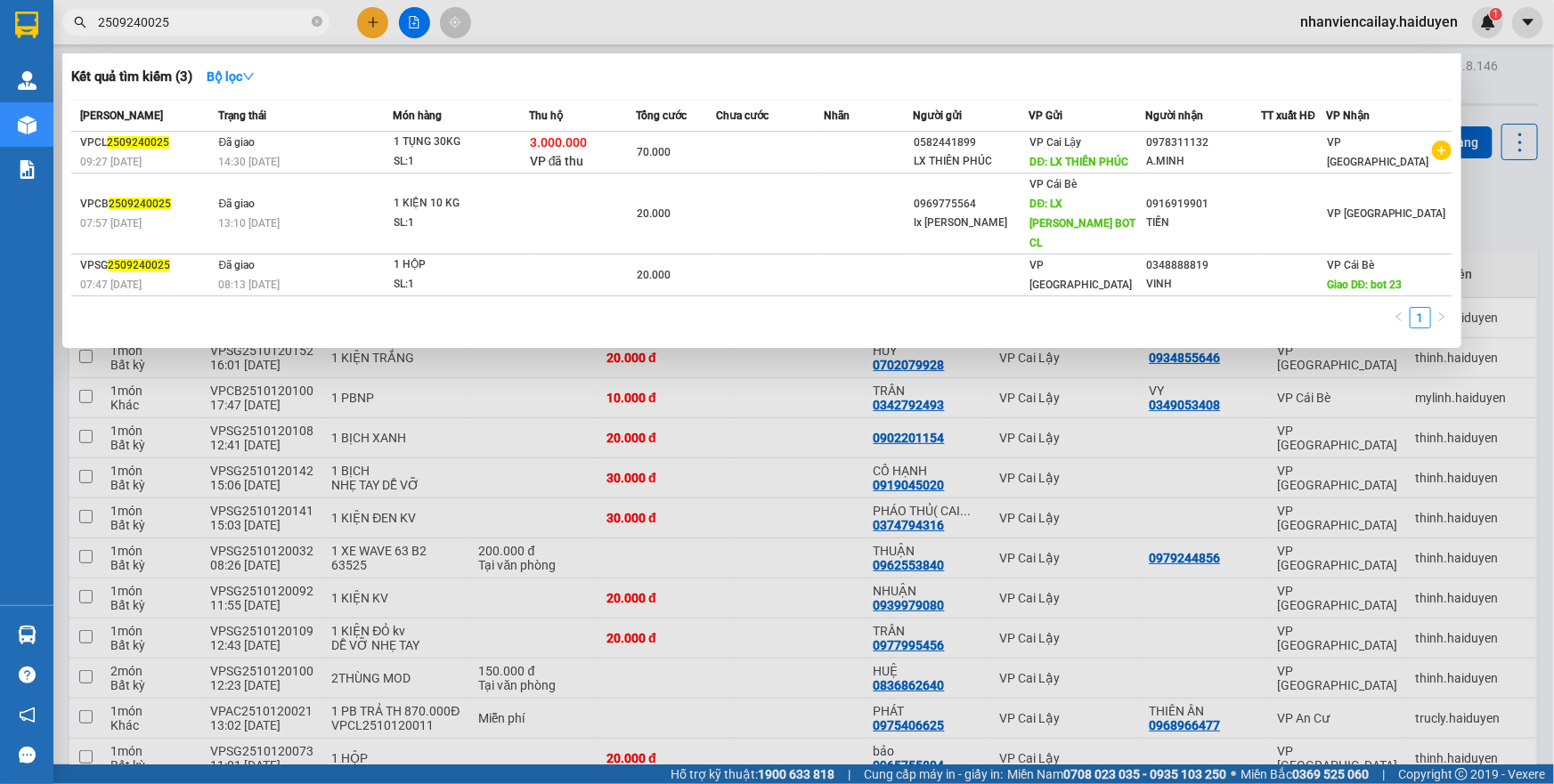
drag, startPoint x: 211, startPoint y: 27, endPoint x: 137, endPoint y: 30, distance: 74.1
click at [137, 30] on input "2509240025" at bounding box center [203, 23] width 210 height 20
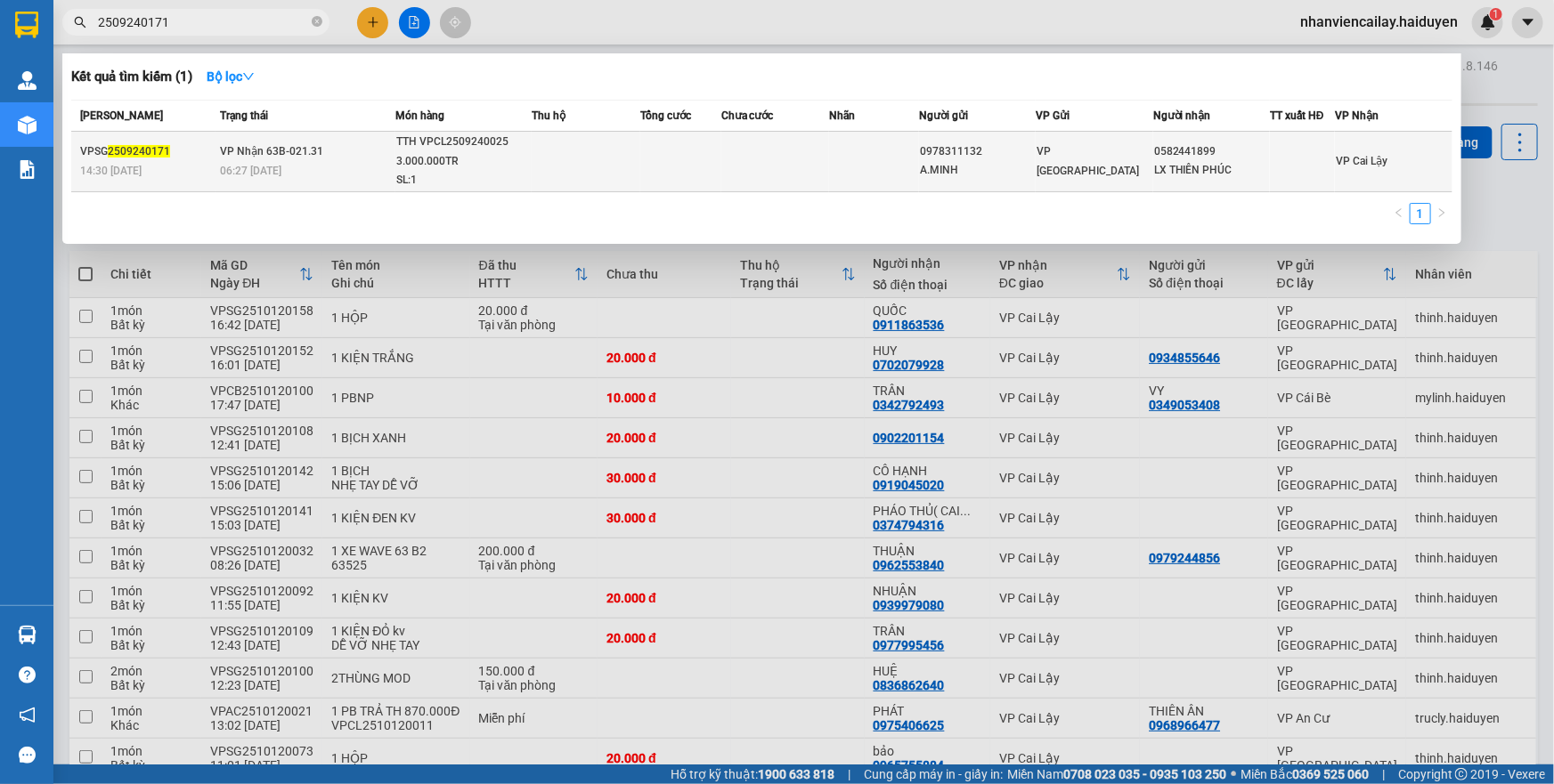
type input "2509240171"
click at [396, 144] on td "TTH VPCL2509240025 3.000.000TR SL: 1" at bounding box center [464, 162] width 137 height 61
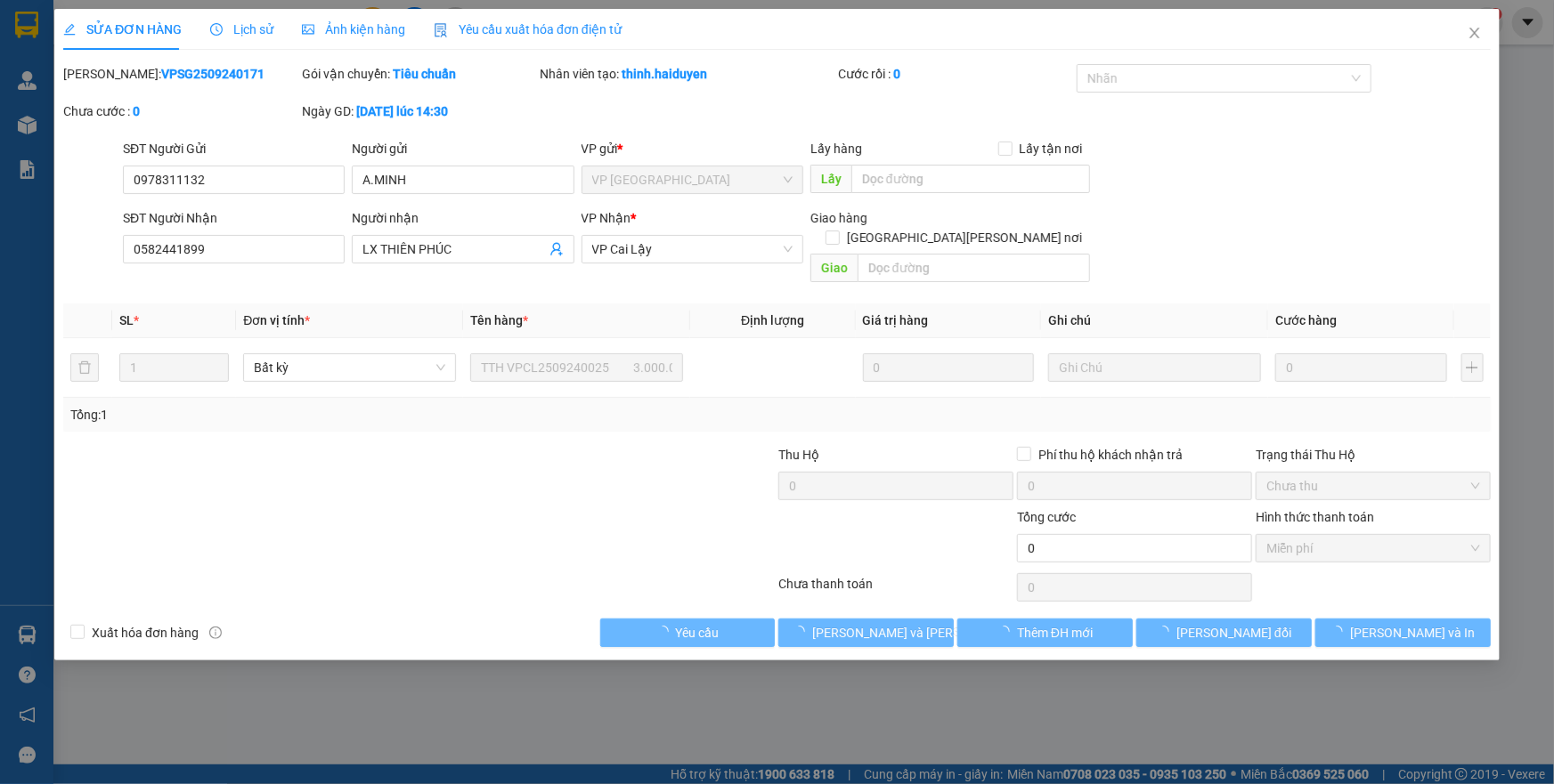
type input "0978311132"
type input "A.MINH"
type input "0582441899"
type input "LX THIÊN PHÚC"
type input "0"
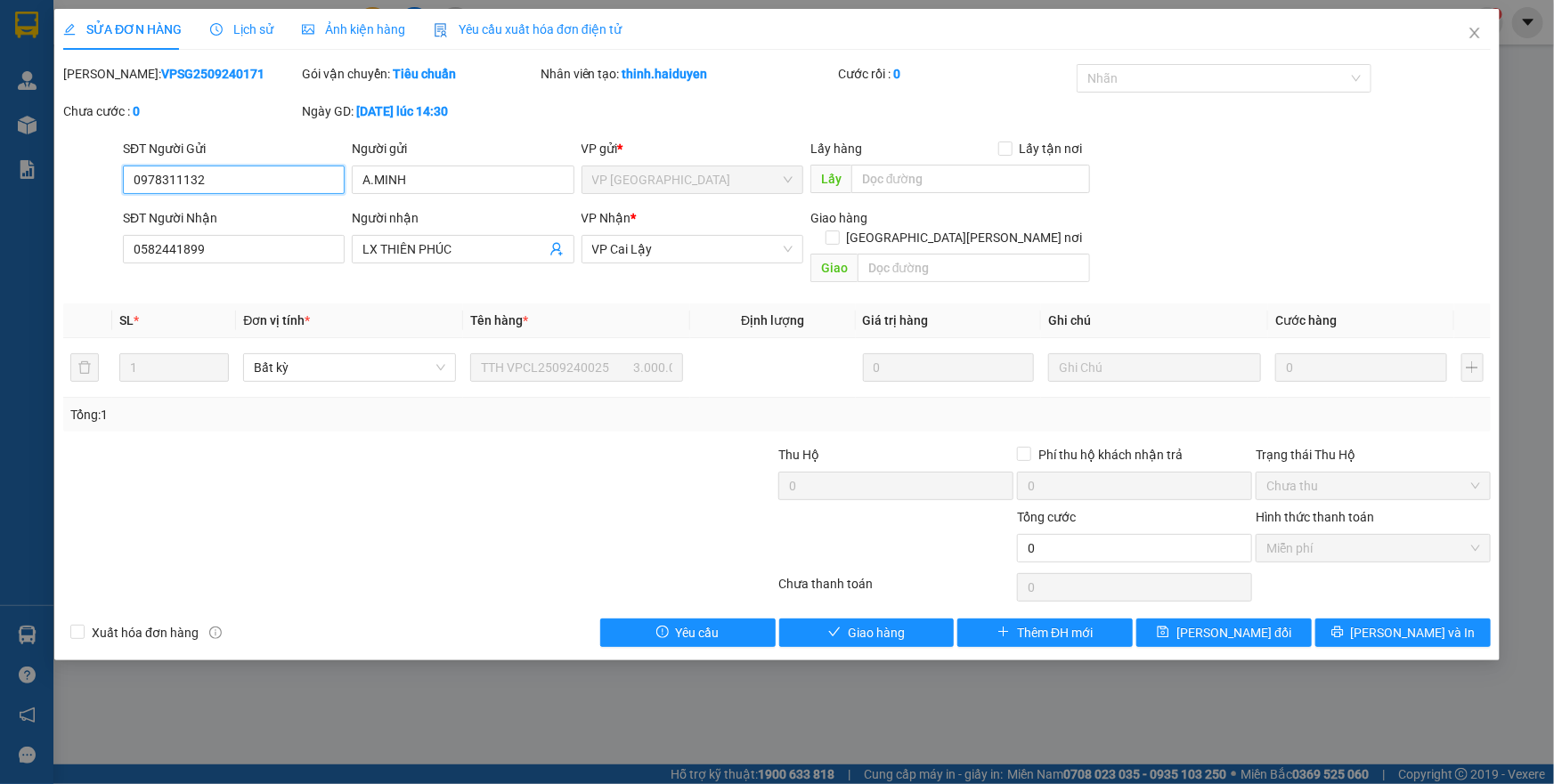
click at [1334, 535] on span "Miễn phí" at bounding box center [1374, 549] width 214 height 27
click at [903, 623] on span "Giao hàng" at bounding box center [876, 633] width 57 height 20
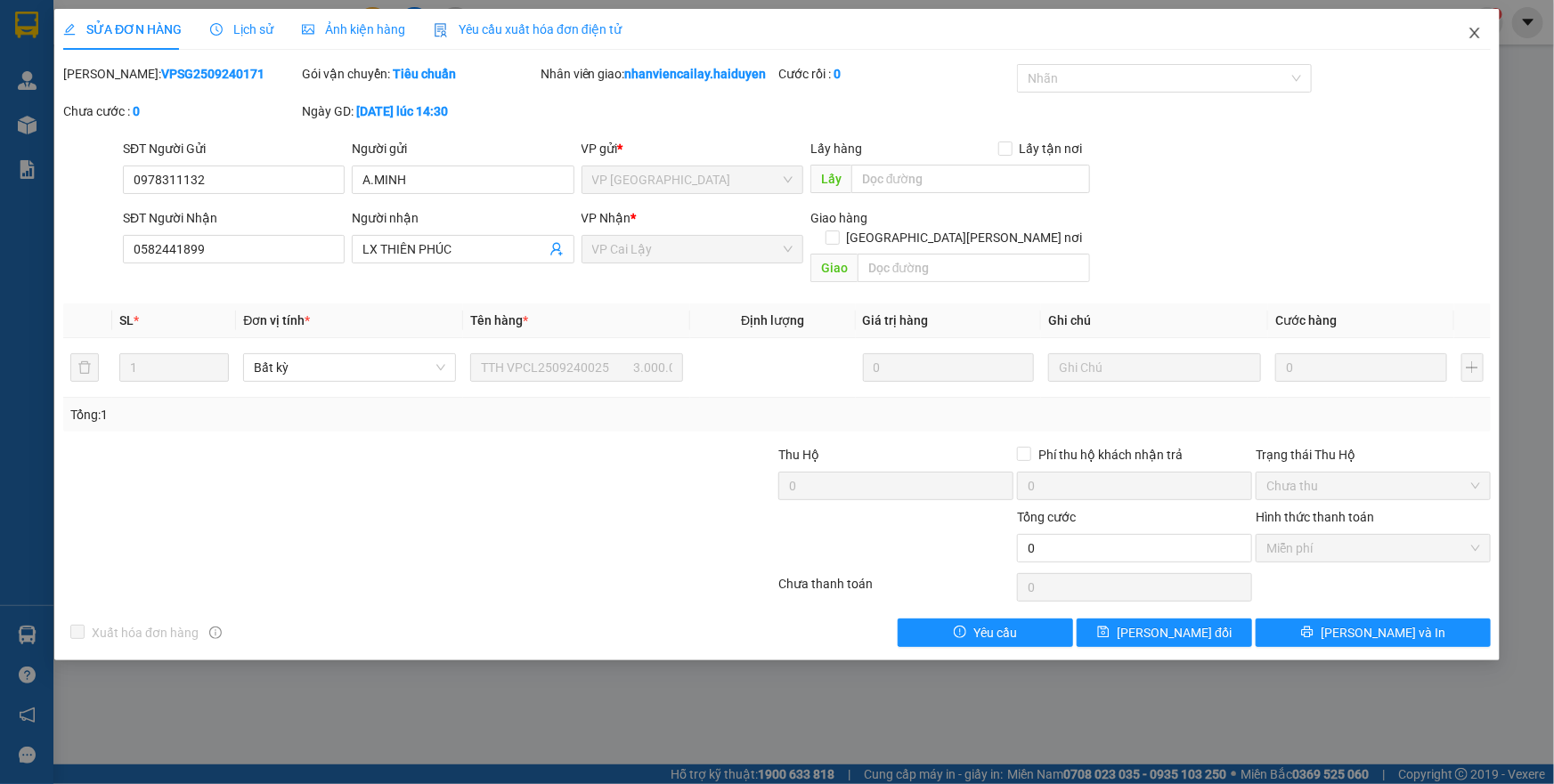
drag, startPoint x: 1470, startPoint y: 32, endPoint x: 1406, endPoint y: 32, distance: 64.0
click at [1470, 32] on icon "close" at bounding box center [1475, 33] width 14 height 14
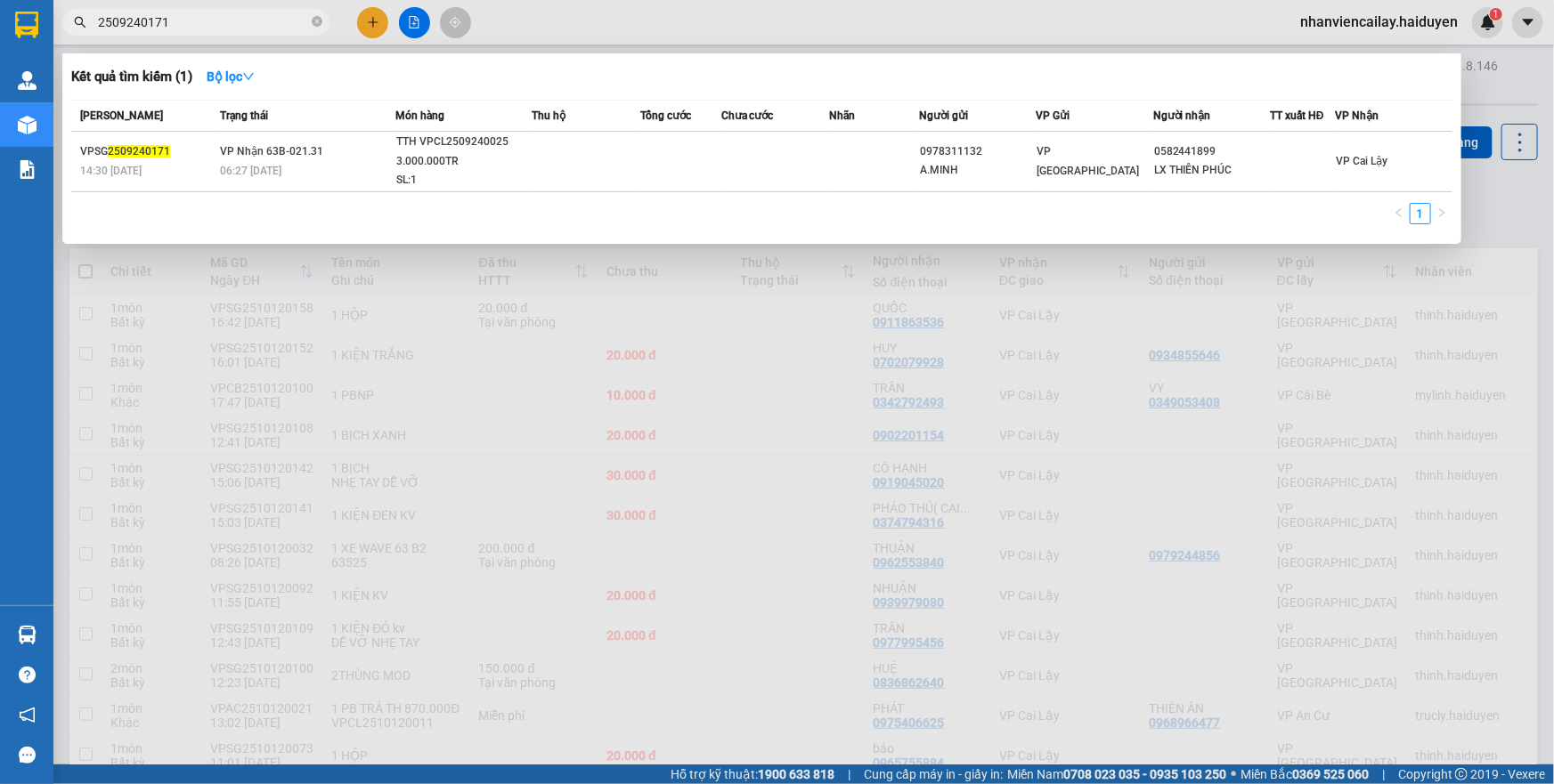
click at [216, 26] on input "2509240171" at bounding box center [203, 23] width 210 height 20
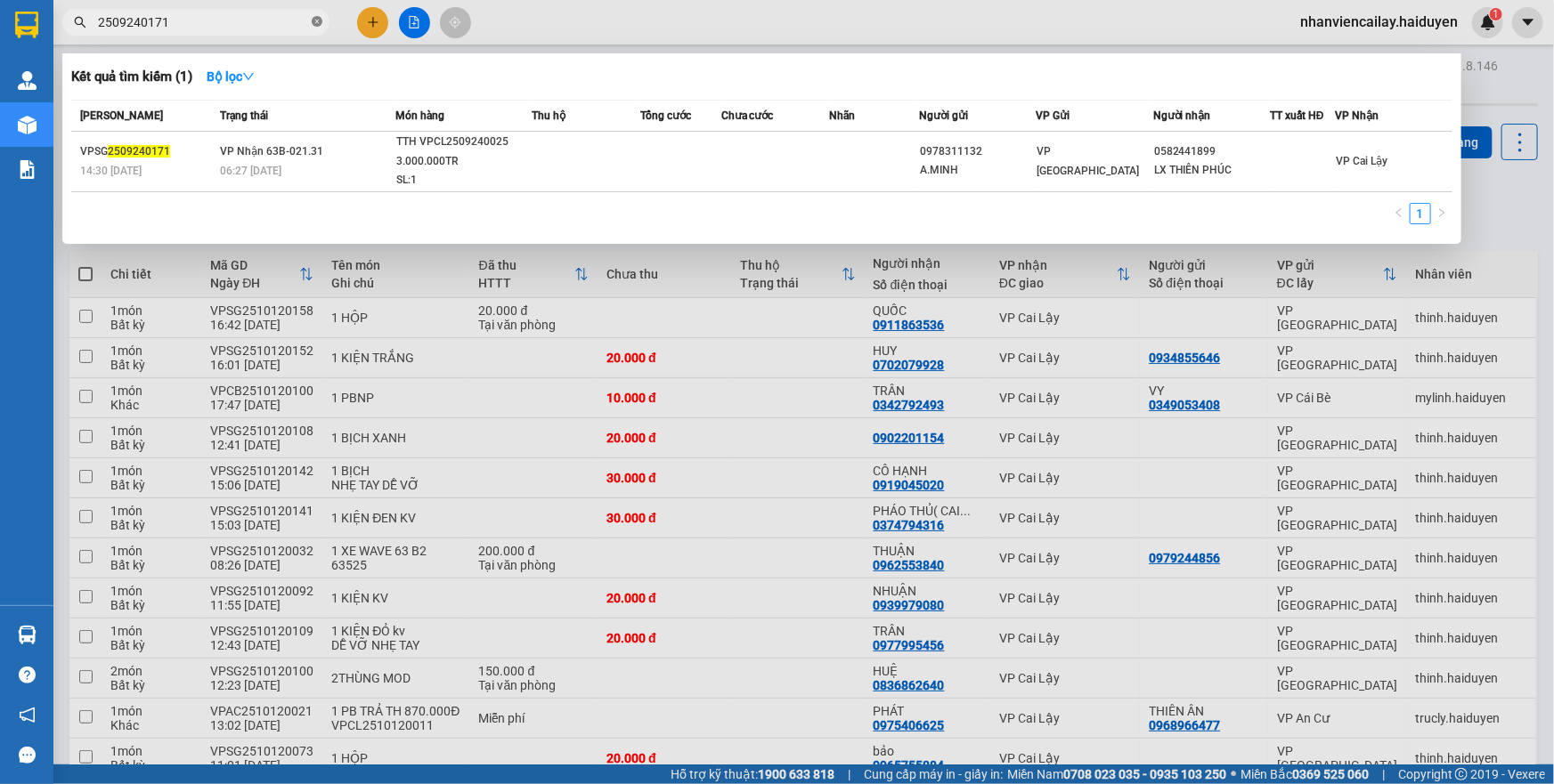
click at [316, 24] on icon "close-circle" at bounding box center [317, 22] width 11 height 11
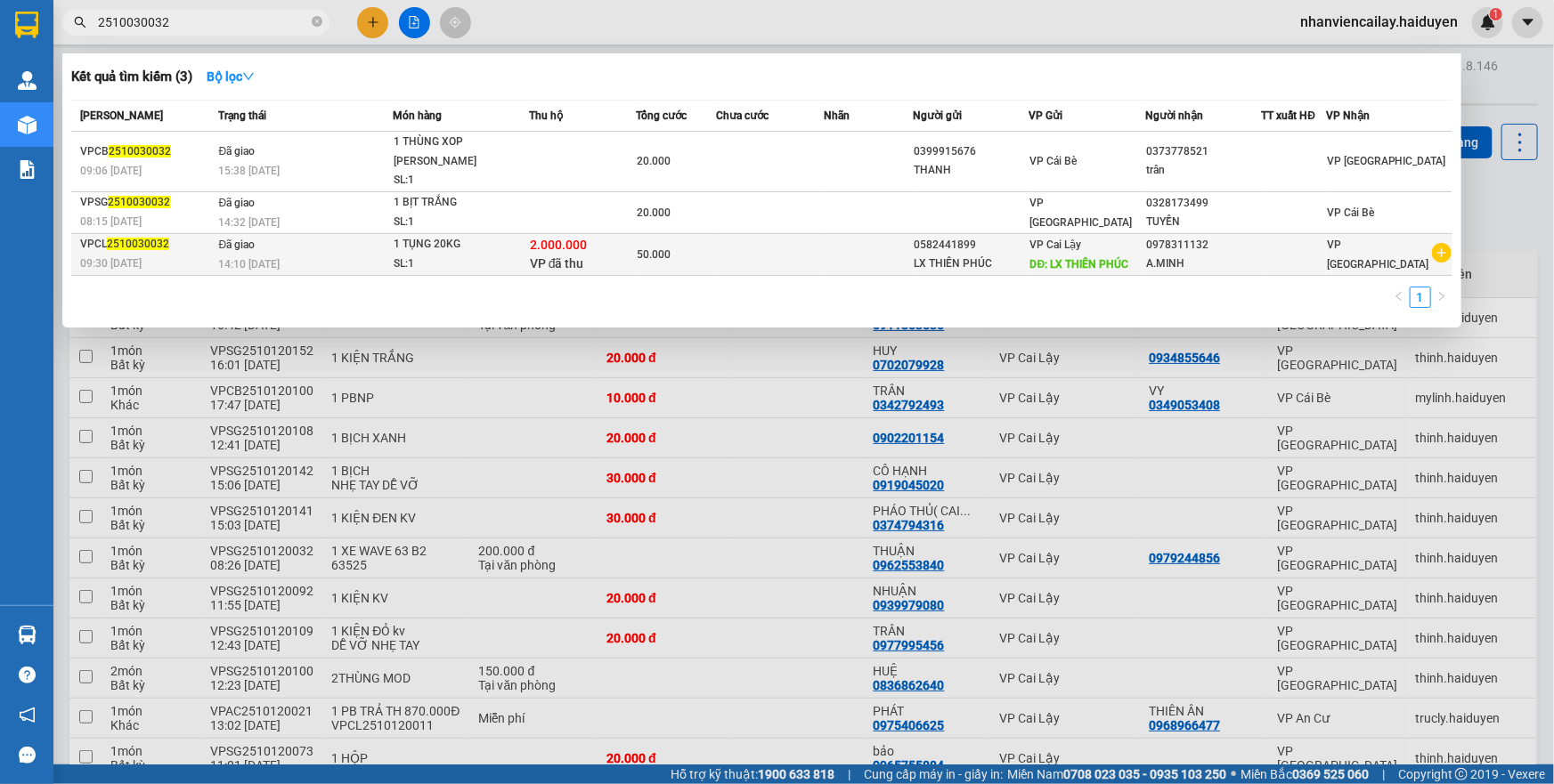
type input "2510030032"
click at [301, 234] on td "Đã giao 14:10 [DATE]" at bounding box center [304, 254] width 179 height 42
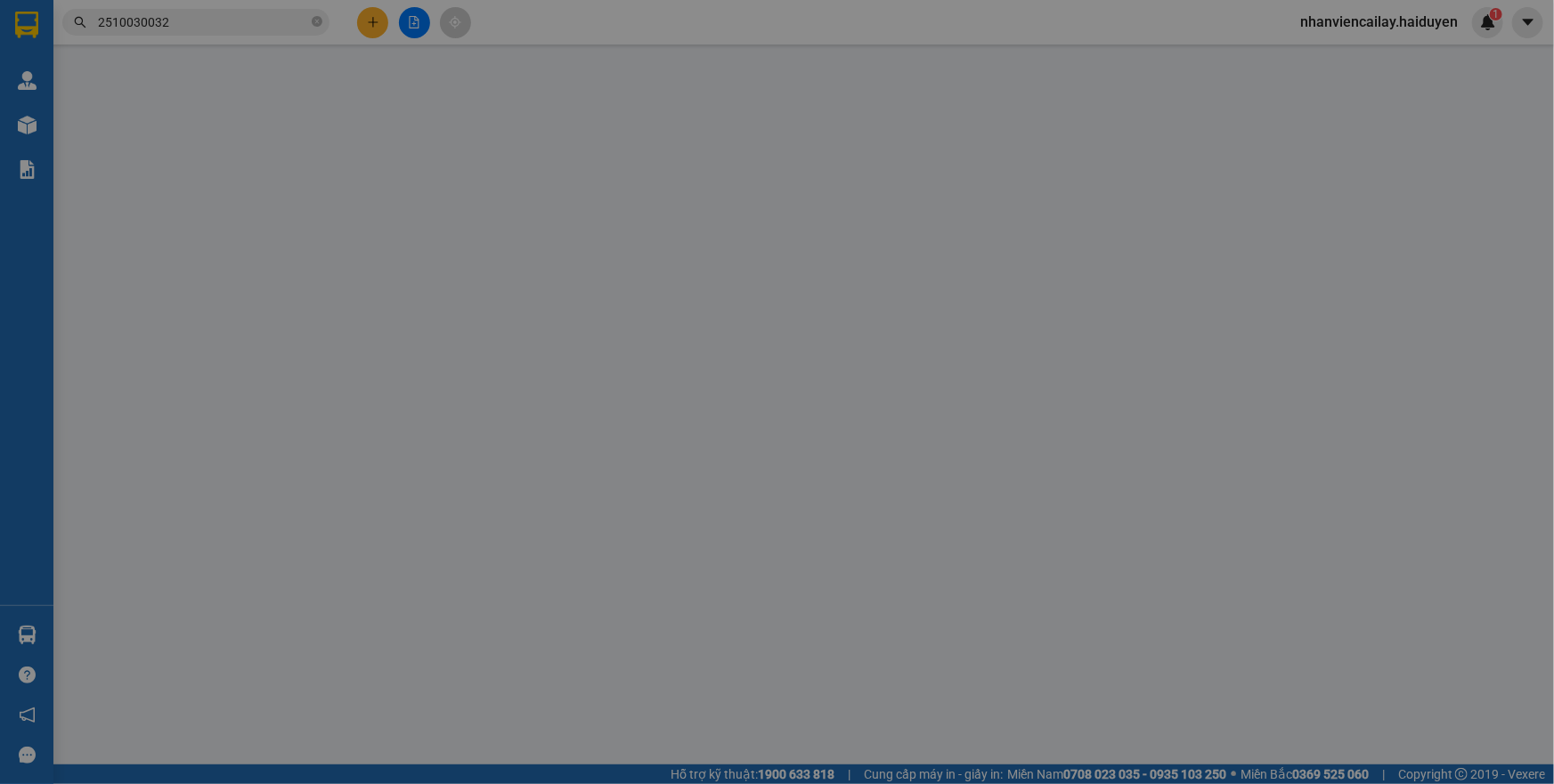
type input "0582441899"
type input "LX THIÊN PHÚC"
type input "0978311132"
type input "A.MINH"
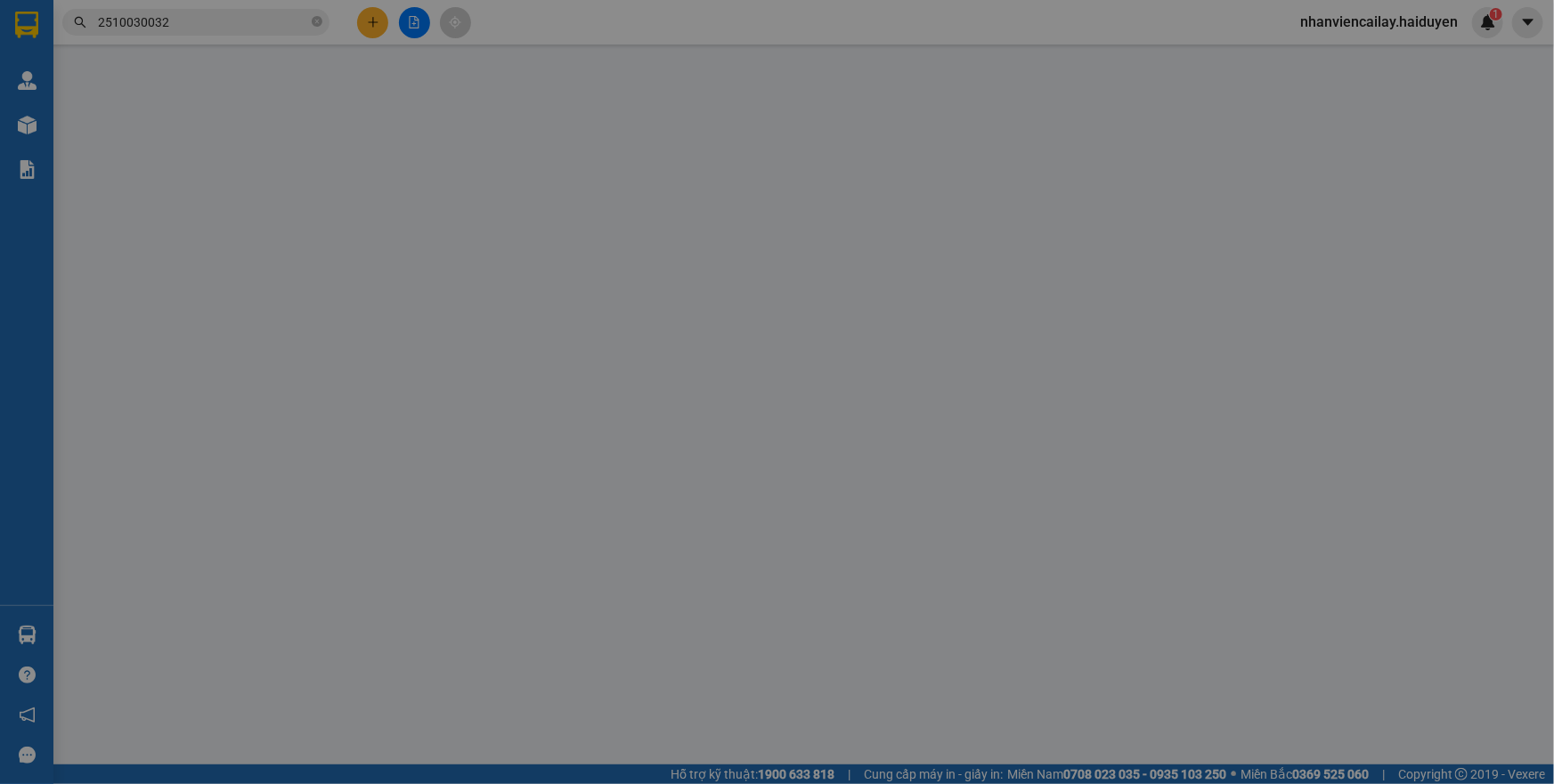
type input "2.000.000"
type input "0"
type input "50.000"
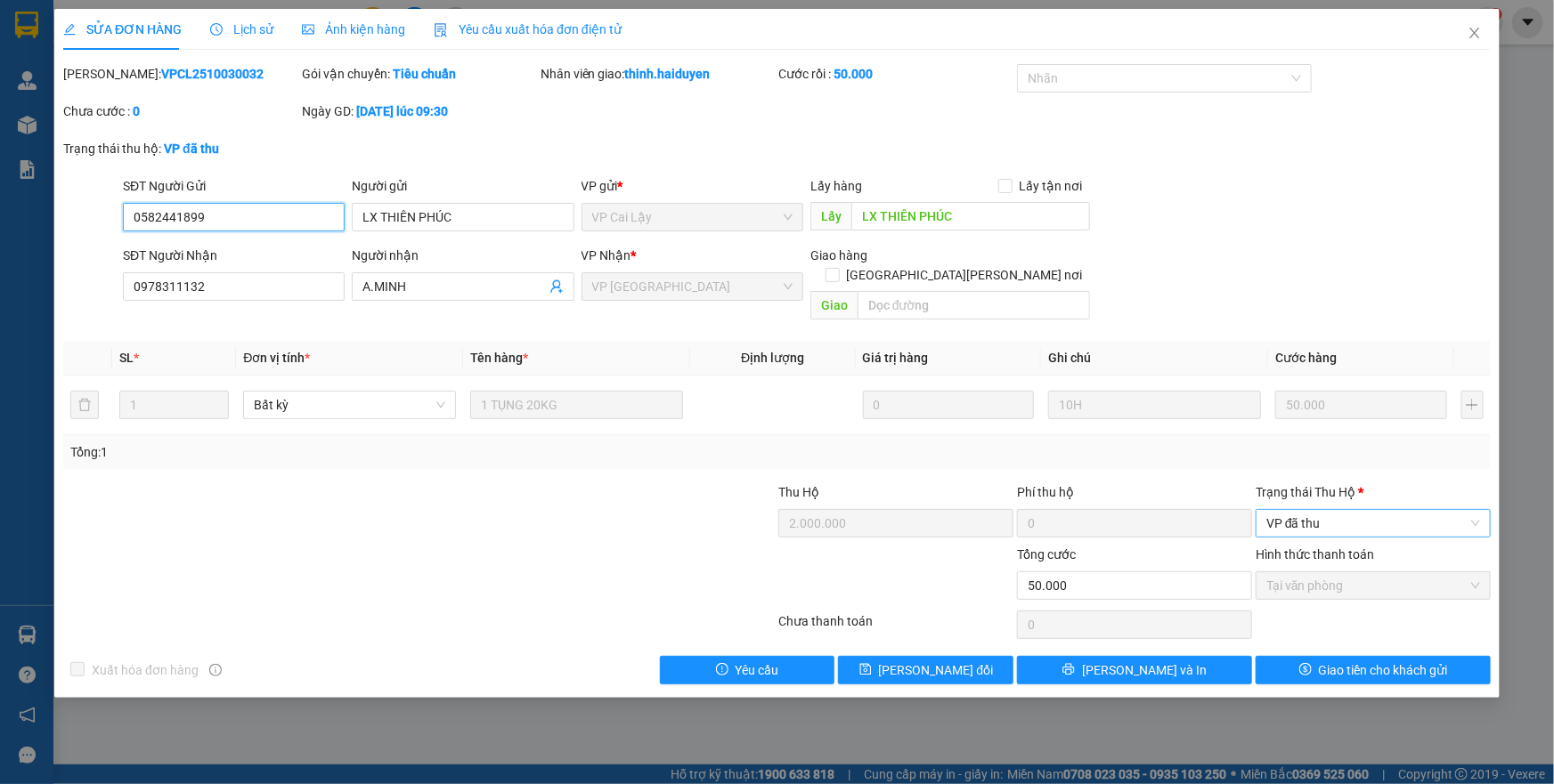
click at [1312, 512] on span "VP đã thu" at bounding box center [1374, 524] width 214 height 27
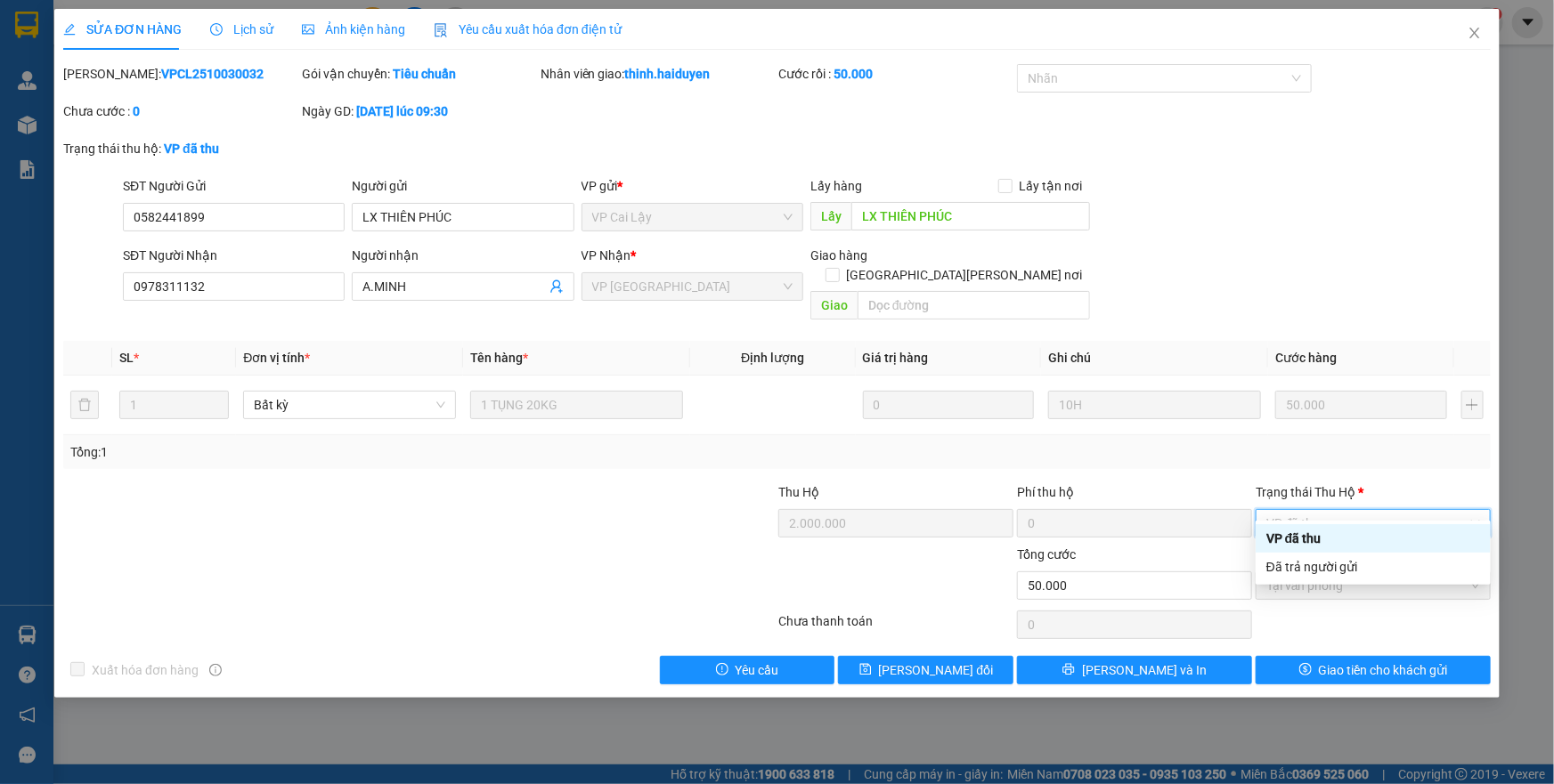
click at [1319, 548] on div "VP đã thu" at bounding box center [1374, 539] width 214 height 20
click at [1317, 511] on span "VP đã thu" at bounding box center [1374, 524] width 214 height 27
click at [1319, 563] on div "Đã trả người gửi" at bounding box center [1374, 568] width 214 height 20
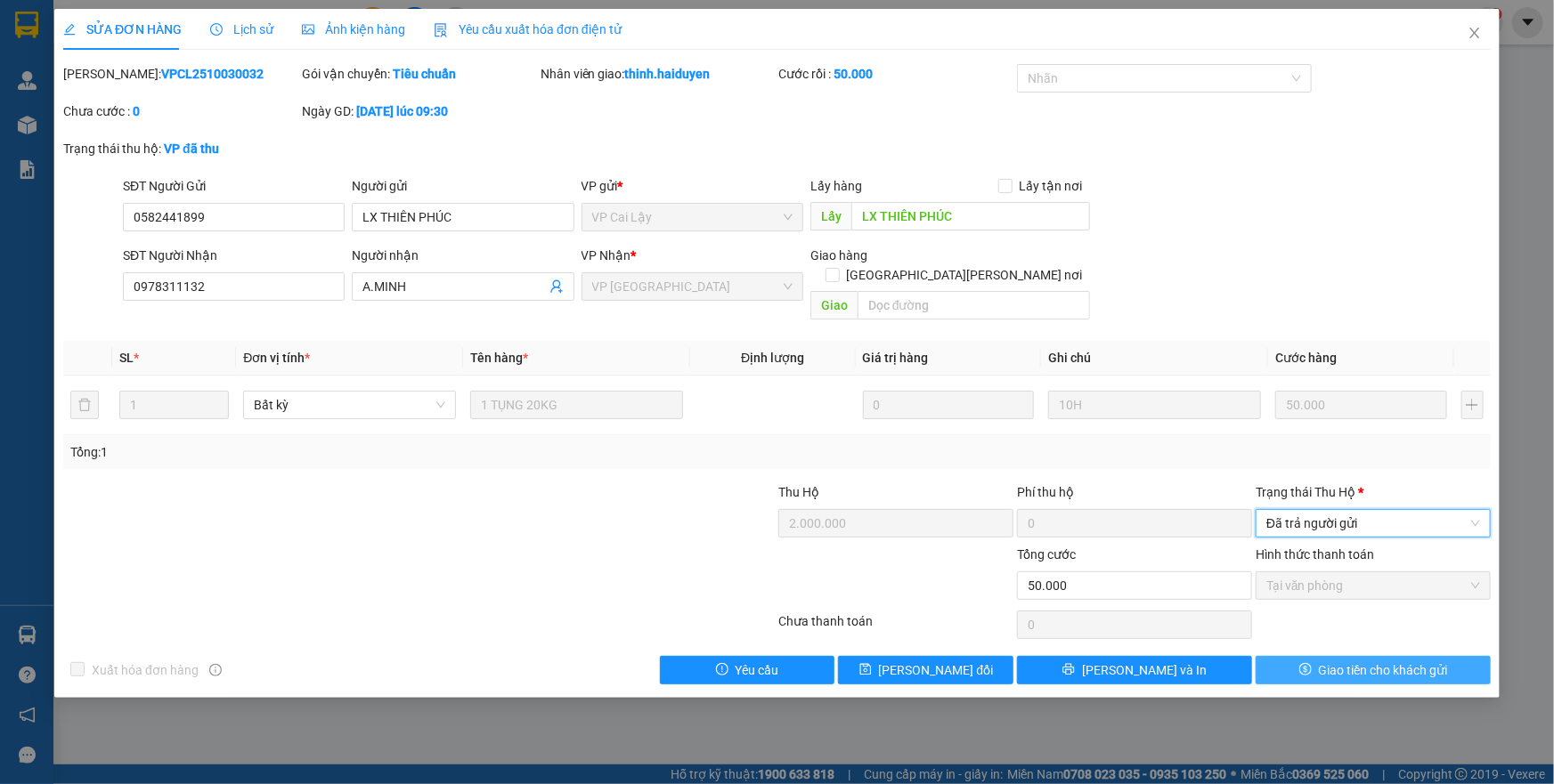
click at [1324, 661] on span "Giao tiền cho khách gửi" at bounding box center [1384, 671] width 130 height 20
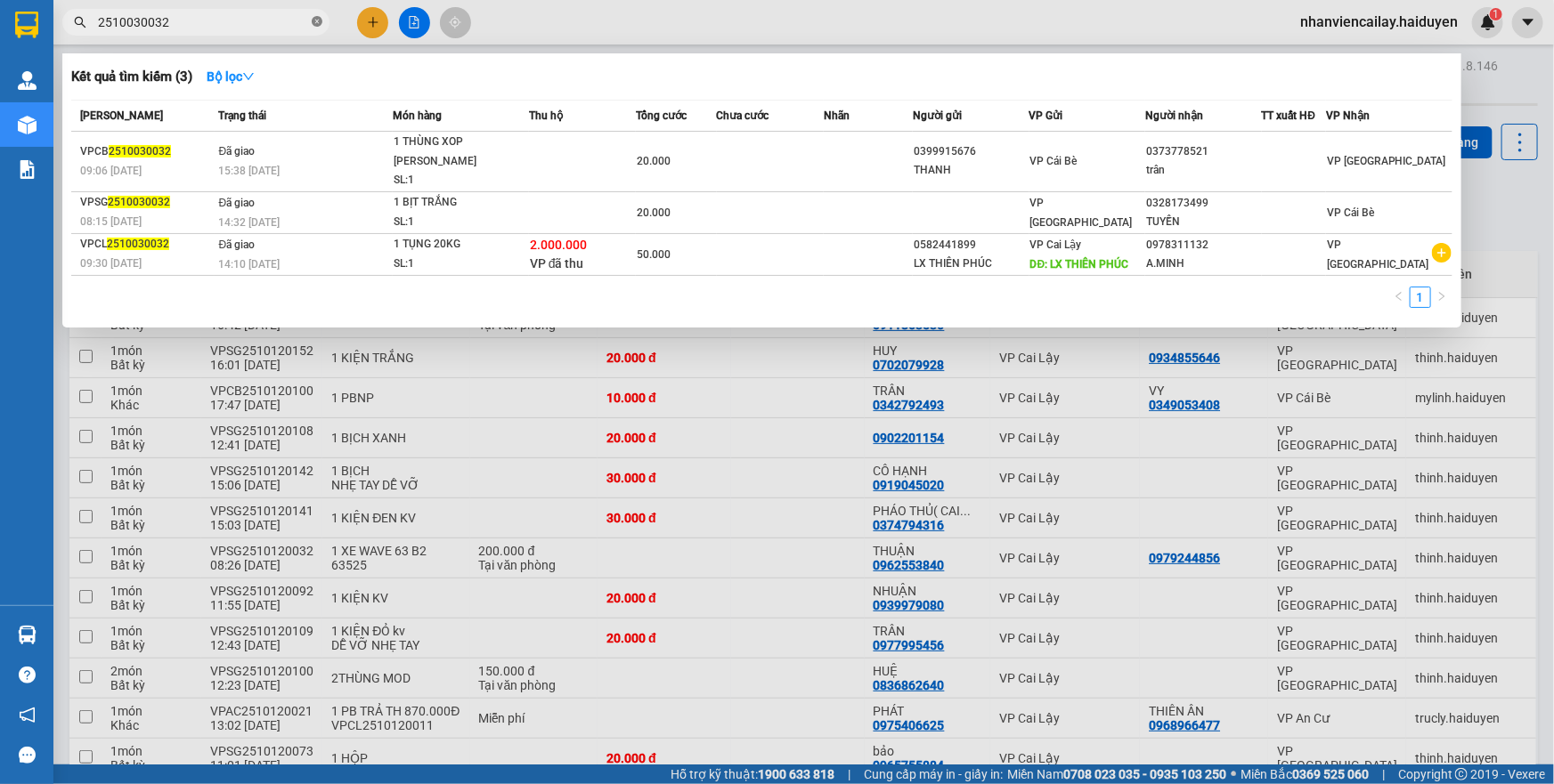
click at [312, 27] on span at bounding box center [317, 23] width 11 height 17
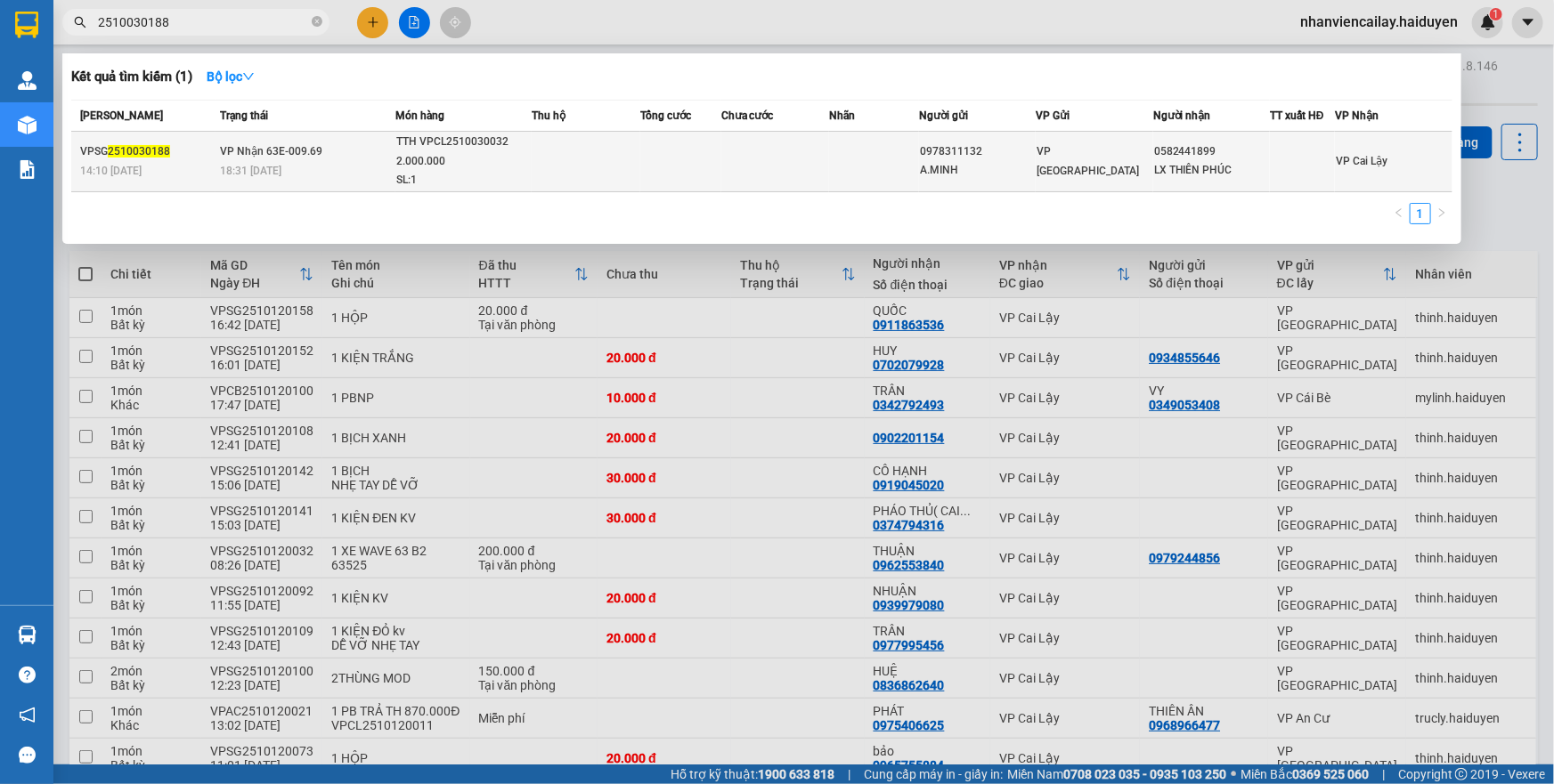
type input "2510030188"
click at [373, 151] on td "[PERSON_NAME] 63E-009.69 18:31 [DATE]" at bounding box center [305, 162] width 180 height 61
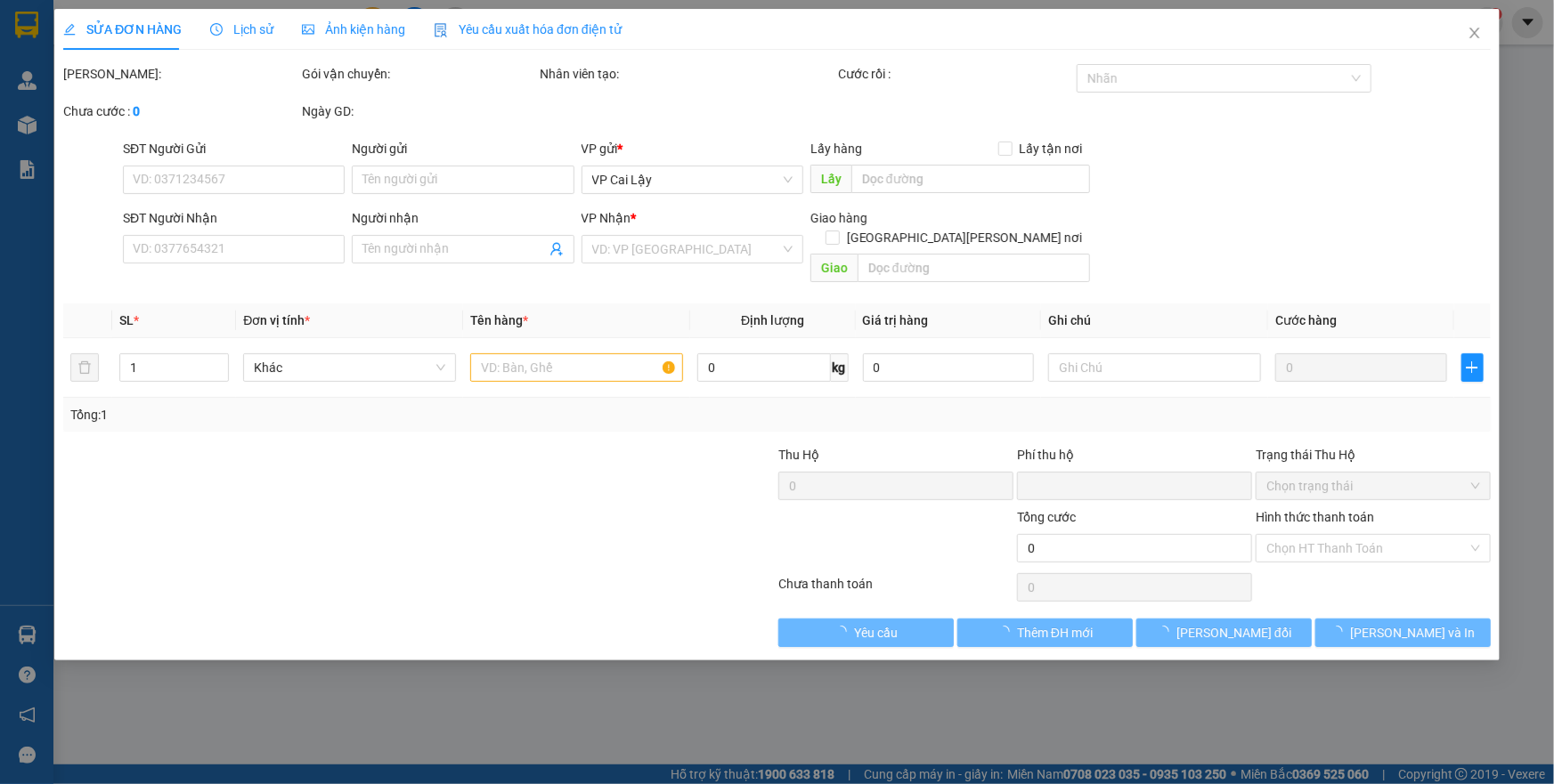
type input "0978311132"
type input "A.MINH"
type input "0582441899"
type input "LX THIÊN PHÚC"
type input "0"
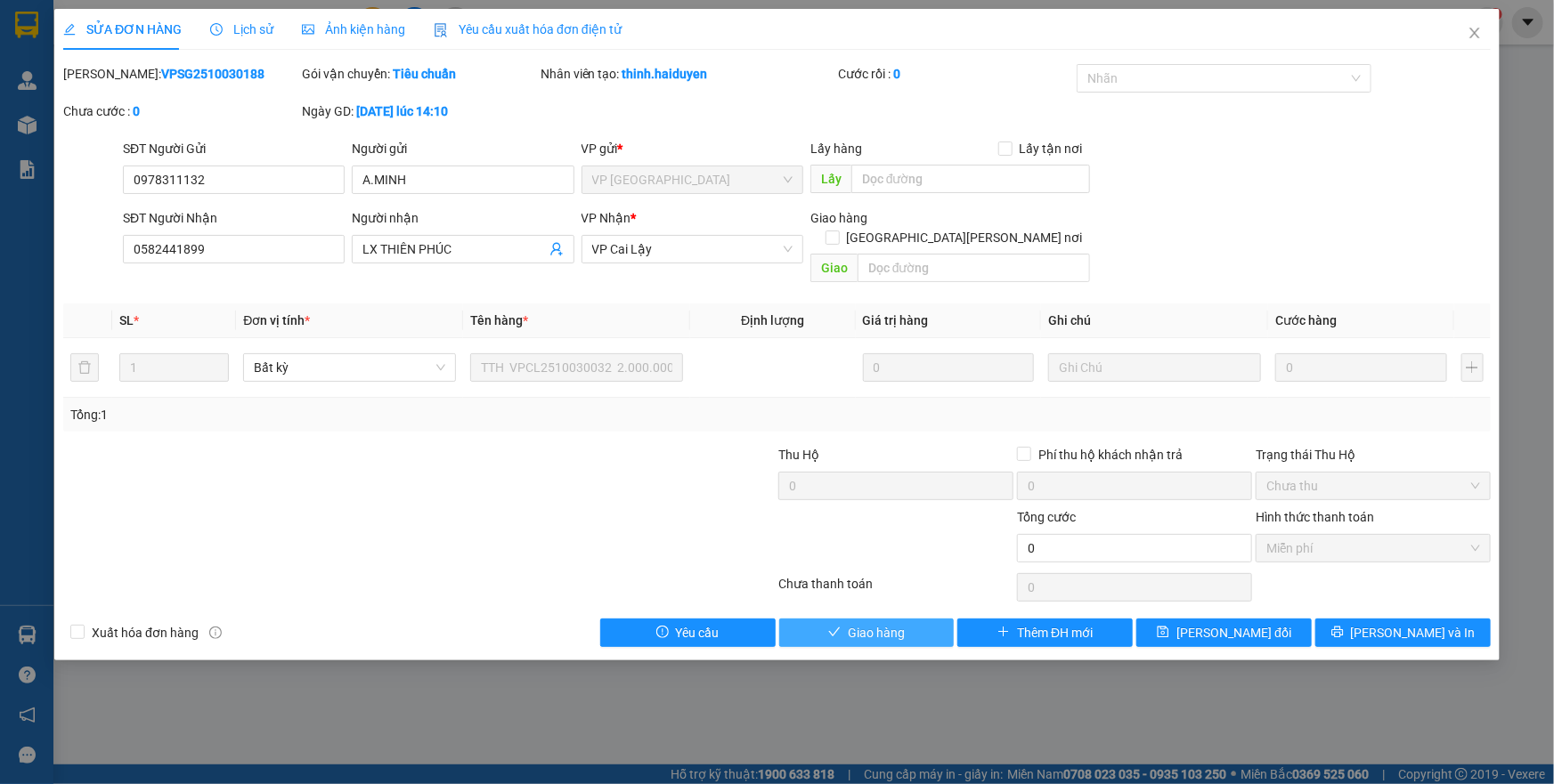
click at [906, 620] on button "Giao hàng" at bounding box center [868, 633] width 176 height 28
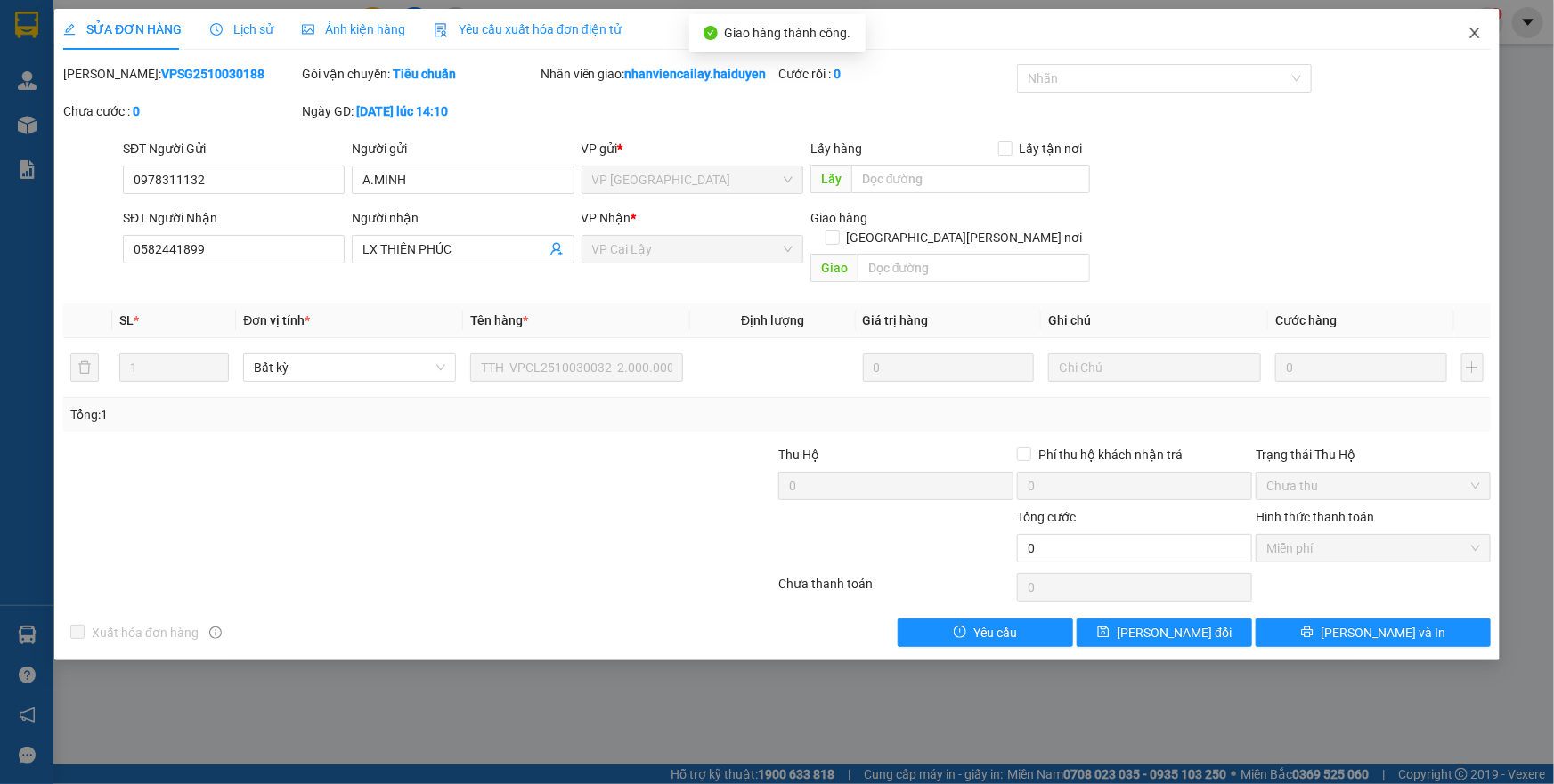
click at [1474, 33] on icon "close" at bounding box center [1474, 33] width 10 height 11
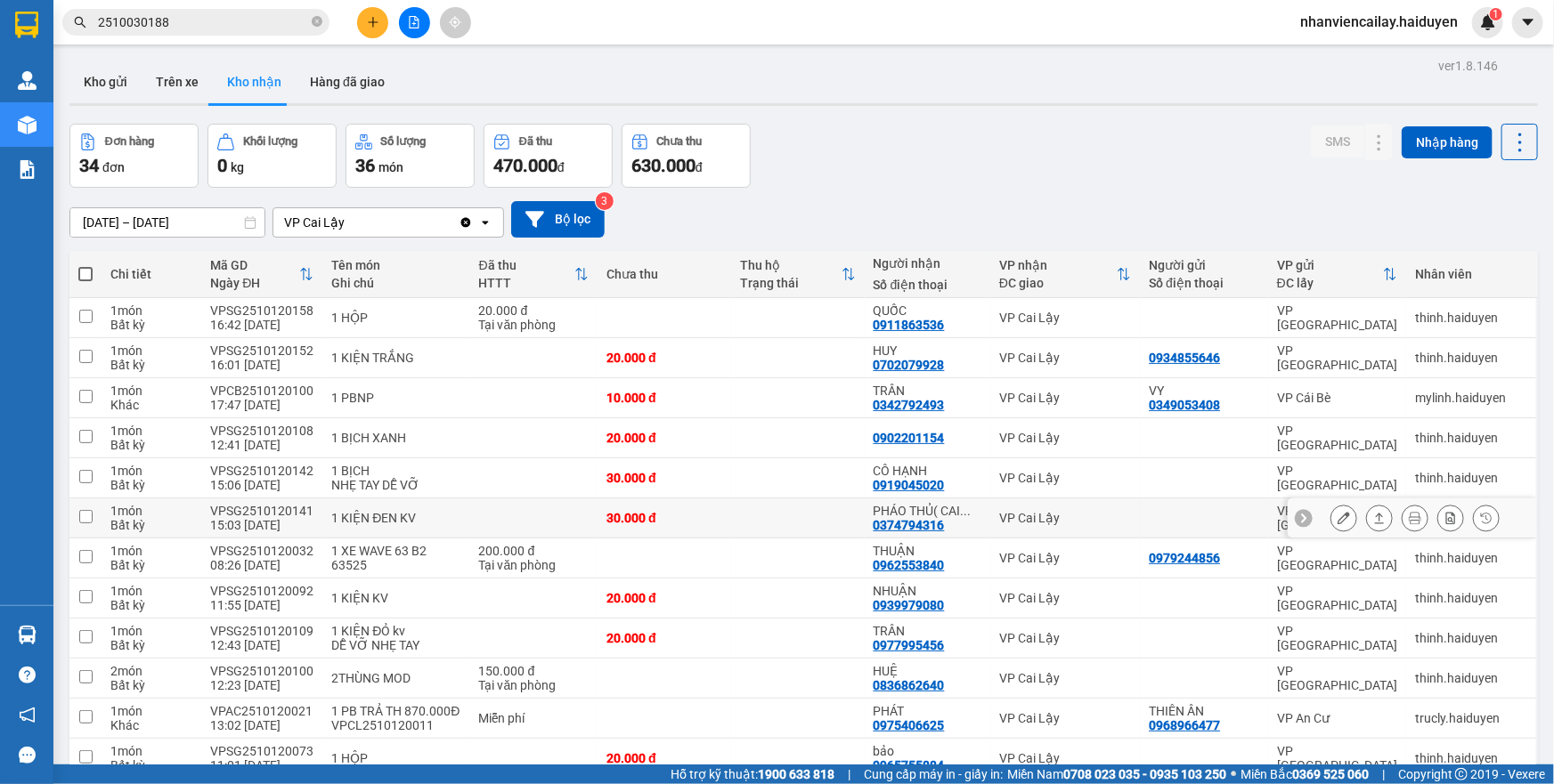
click at [1331, 521] on button at bounding box center [1344, 519] width 25 height 31
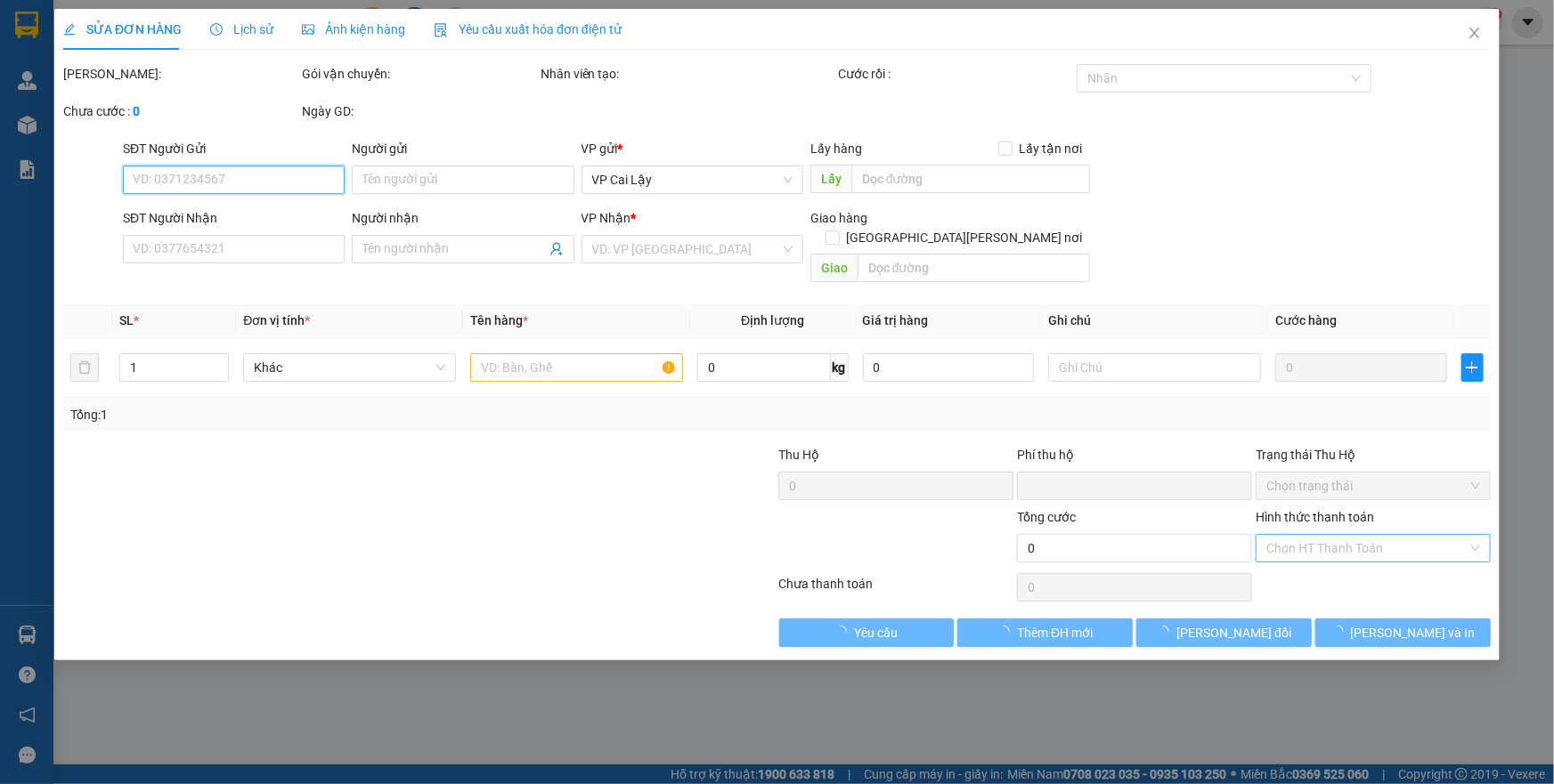
type input "0374794316"
type input "PHÁO THỦ( CAI LẬY)"
type input "0"
type input "30.000"
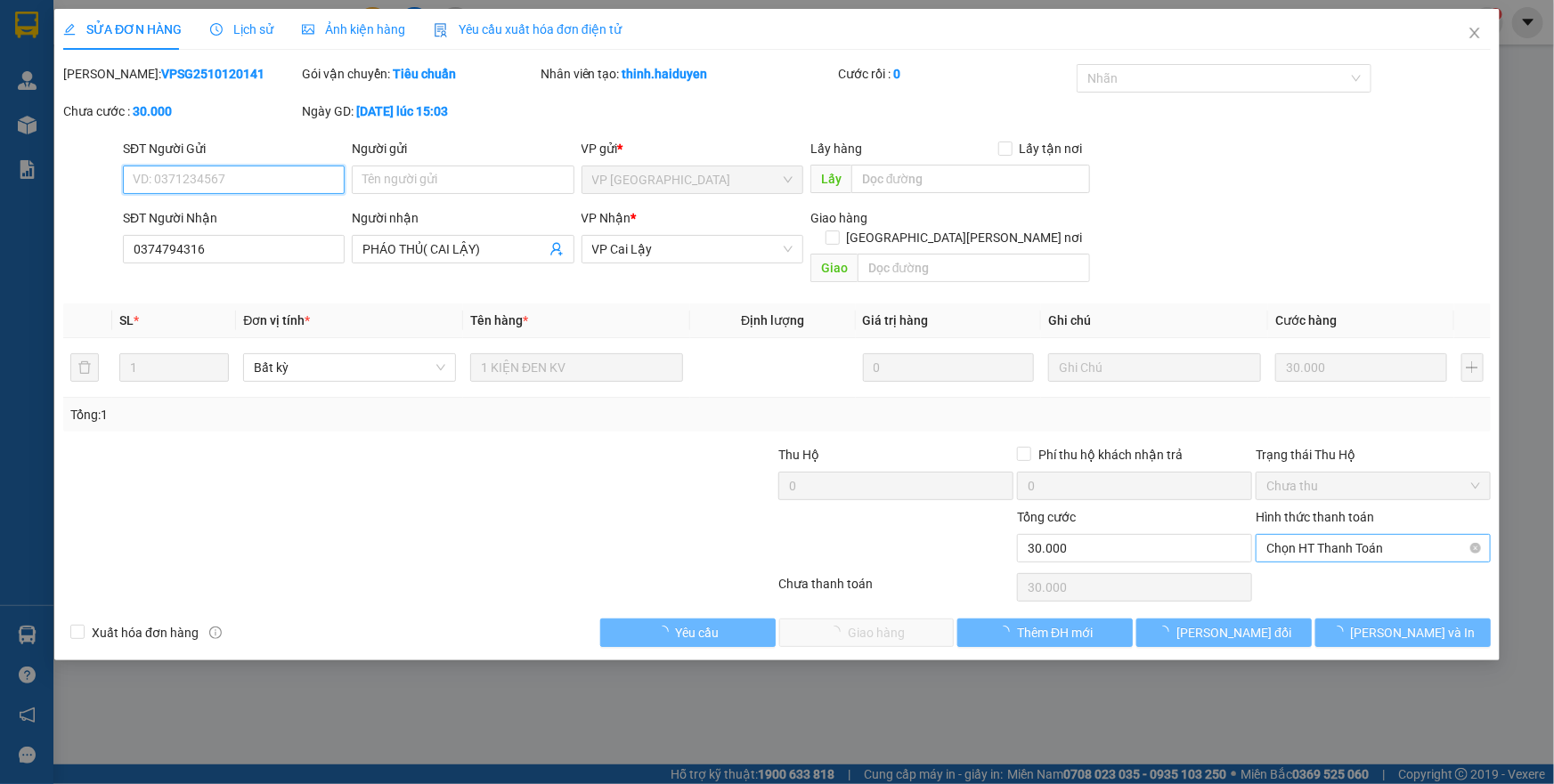
click at [1311, 535] on span "Chọn HT Thanh Toán" at bounding box center [1374, 549] width 214 height 27
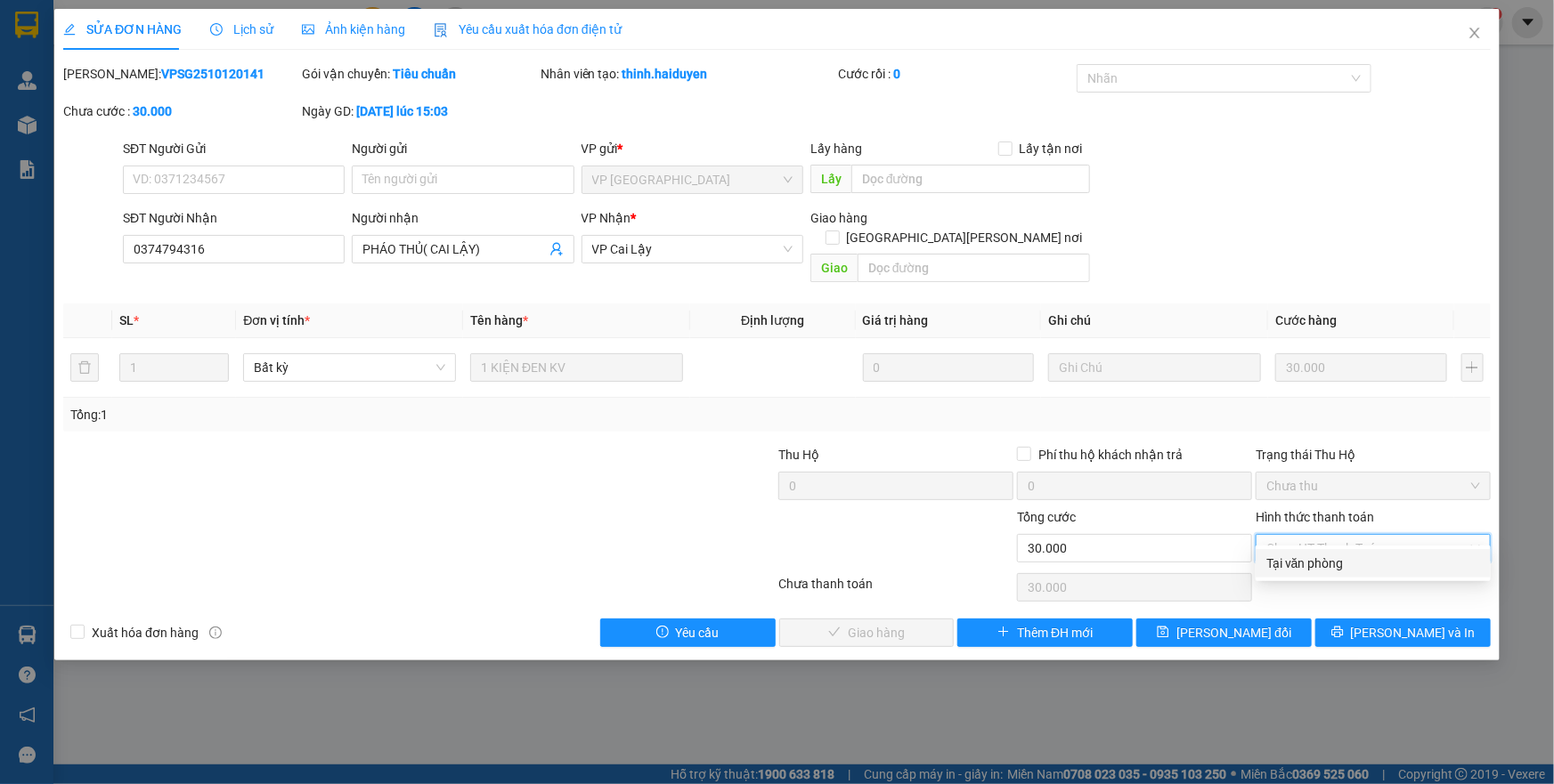
click at [1311, 566] on div "Tại văn phòng" at bounding box center [1374, 564] width 214 height 20
type input "0"
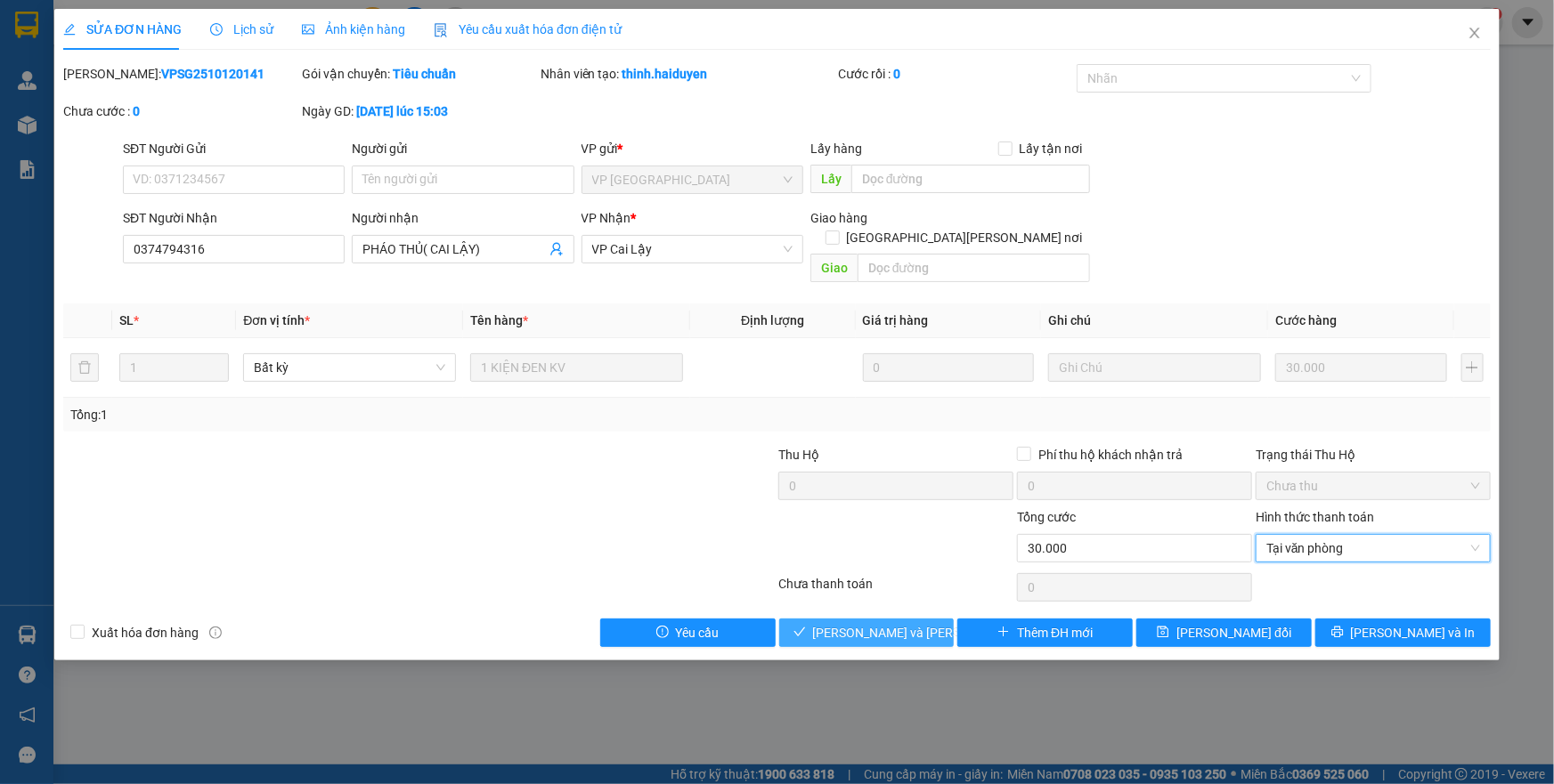
click at [870, 623] on span "[PERSON_NAME] và [PERSON_NAME] hàng" at bounding box center [934, 633] width 241 height 20
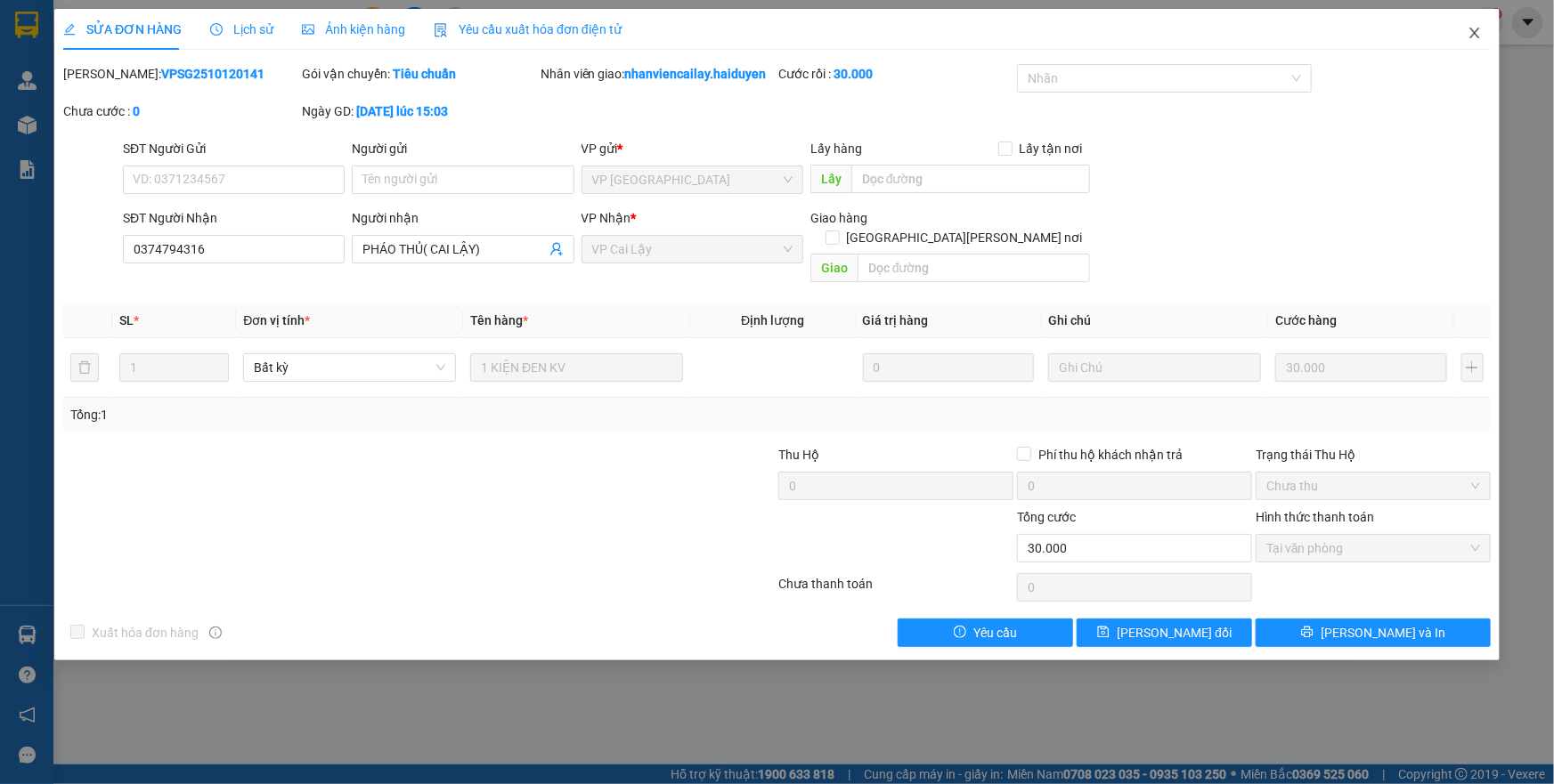
click at [1480, 27] on icon "close" at bounding box center [1475, 33] width 14 height 14
